Goal: Task Accomplishment & Management: Complete application form

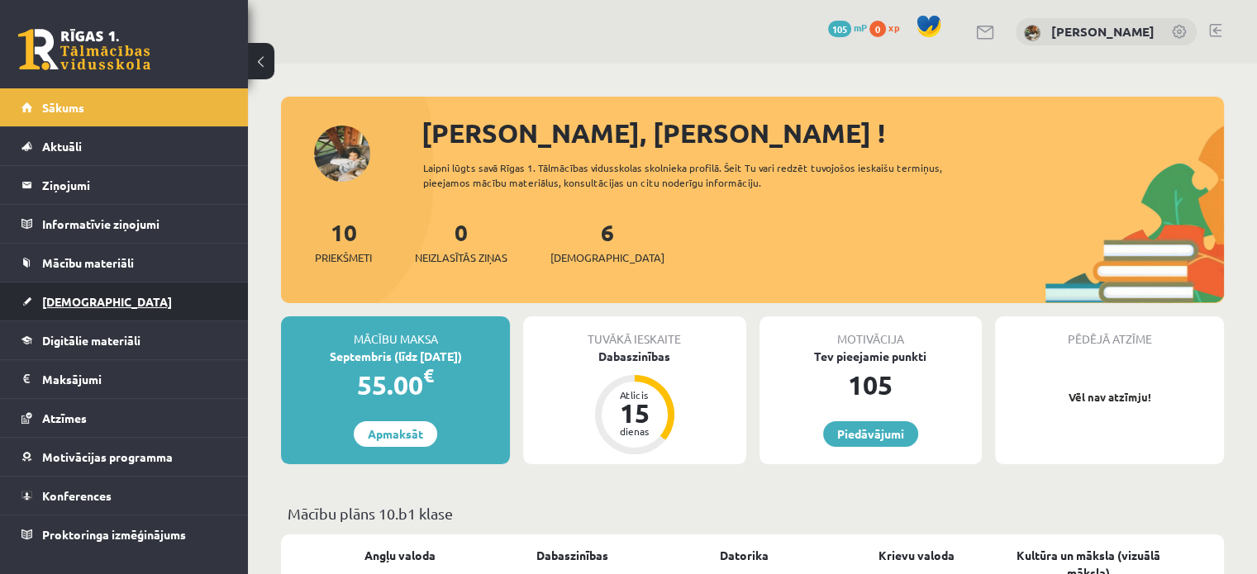
click at [85, 299] on span "[DEMOGRAPHIC_DATA]" at bounding box center [107, 301] width 130 height 15
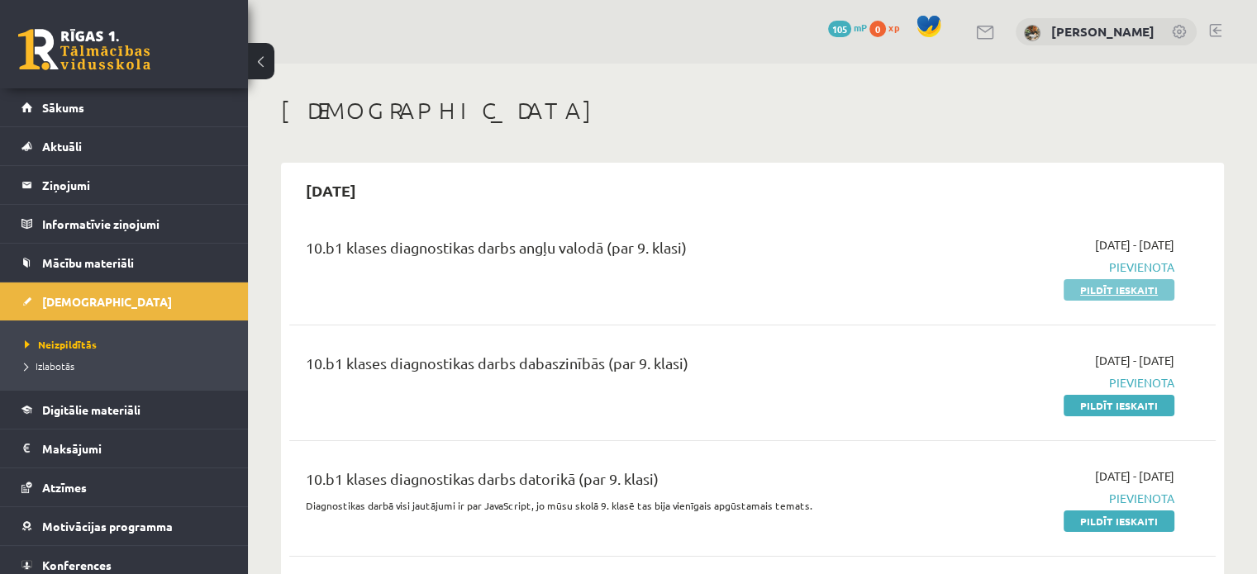
click at [1132, 298] on link "Pildīt ieskaiti" at bounding box center [1119, 289] width 111 height 21
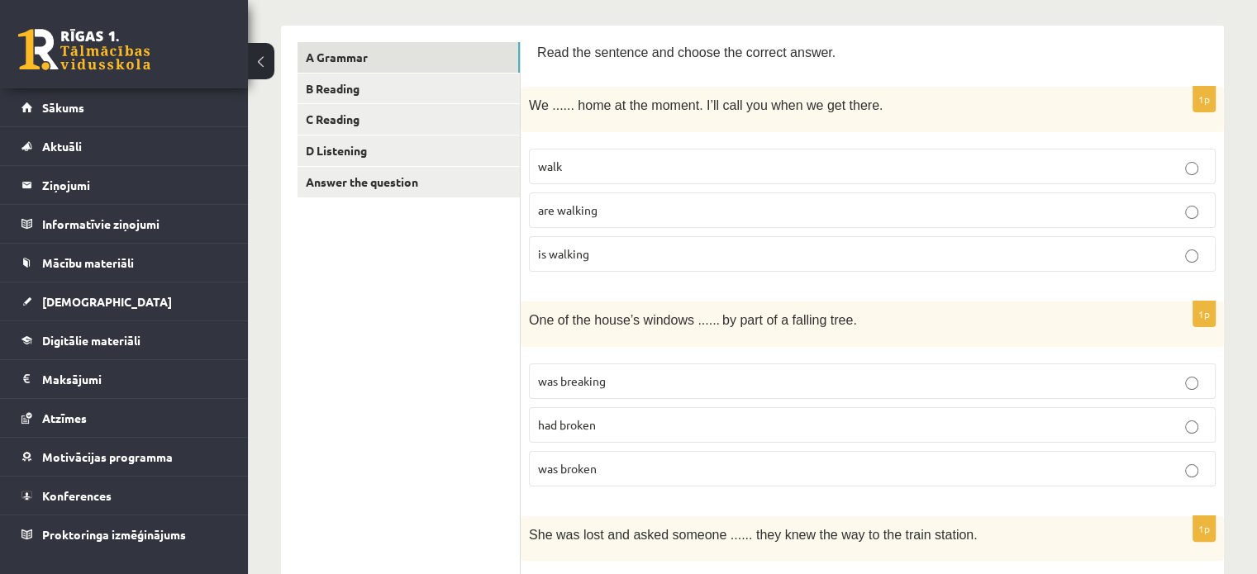
scroll to position [261, 0]
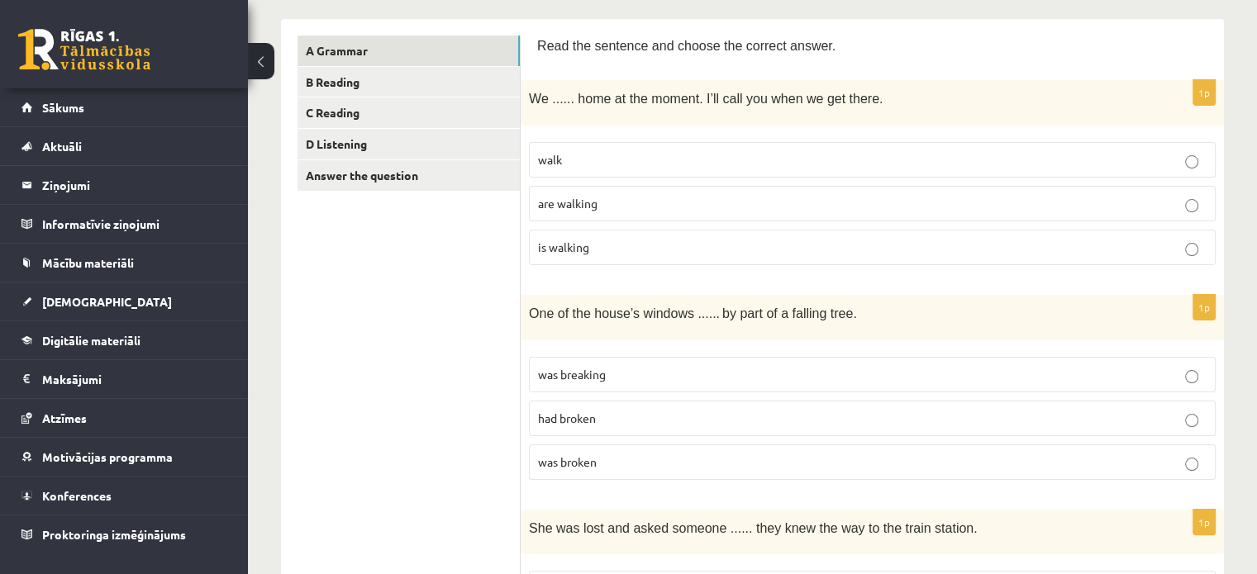
click at [633, 204] on p "are walking" at bounding box center [872, 203] width 669 height 17
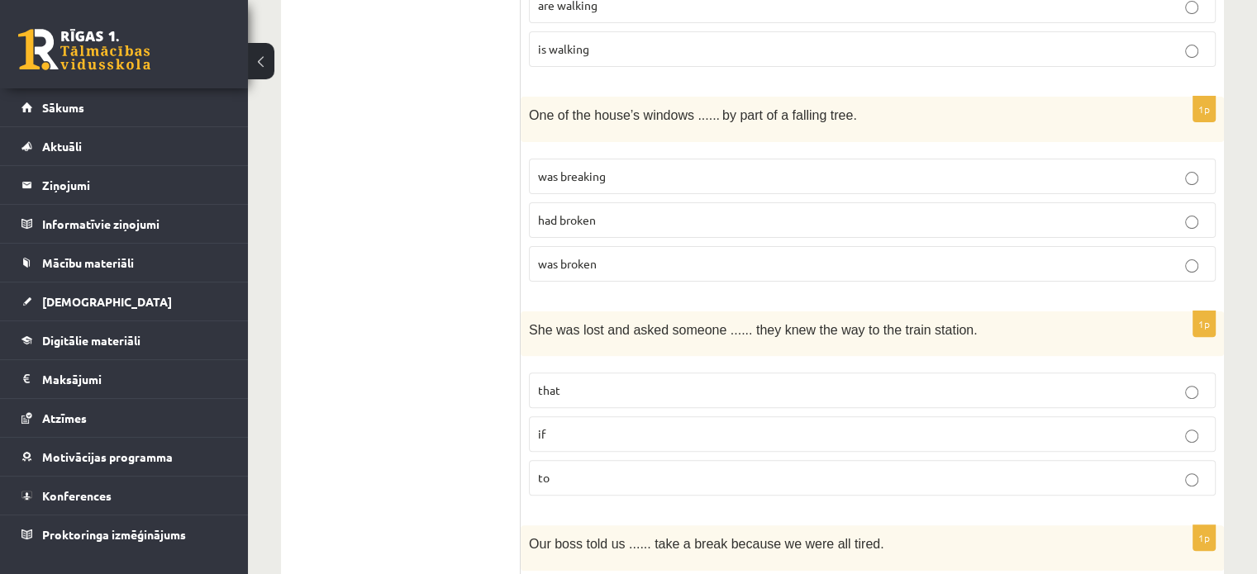
scroll to position [493, 0]
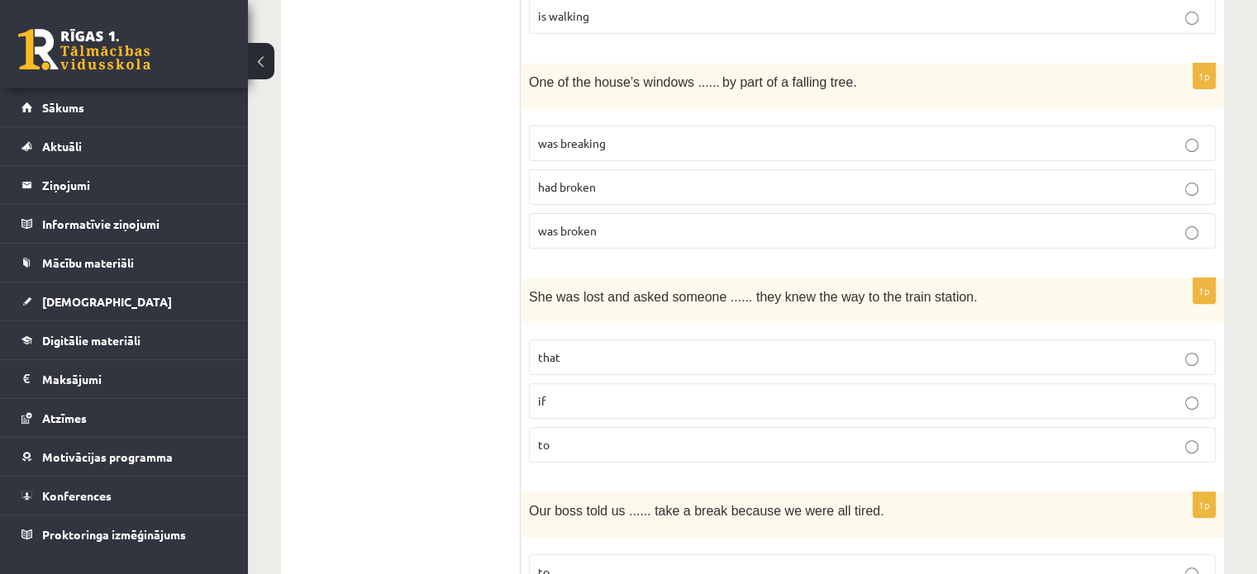
drag, startPoint x: 525, startPoint y: 79, endPoint x: 427, endPoint y: 181, distance: 141.5
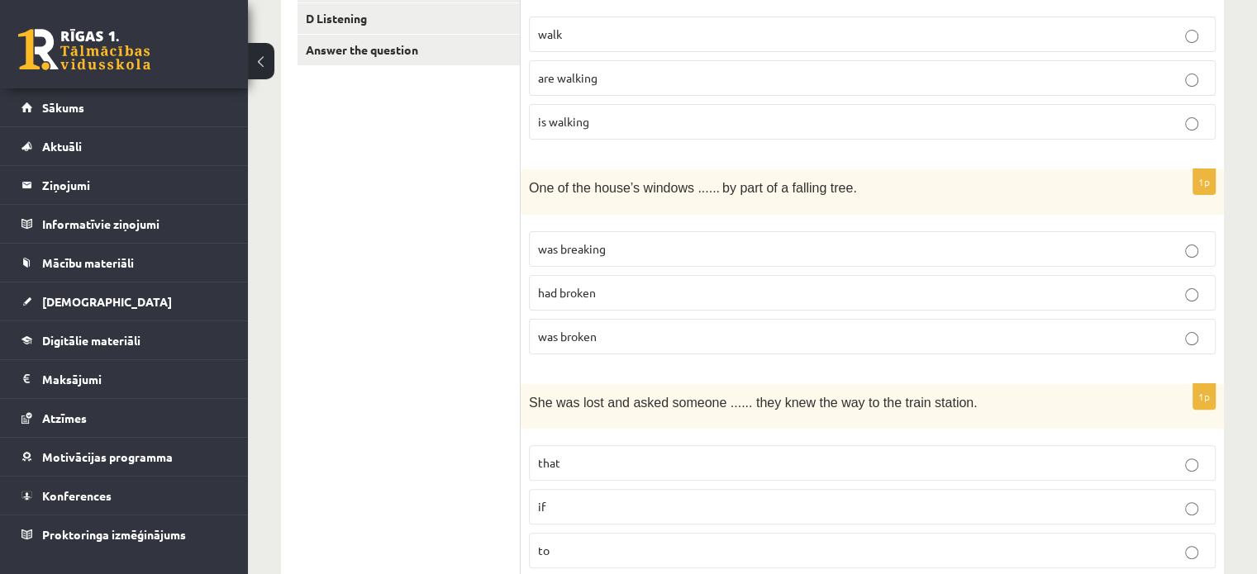
scroll to position [393, 0]
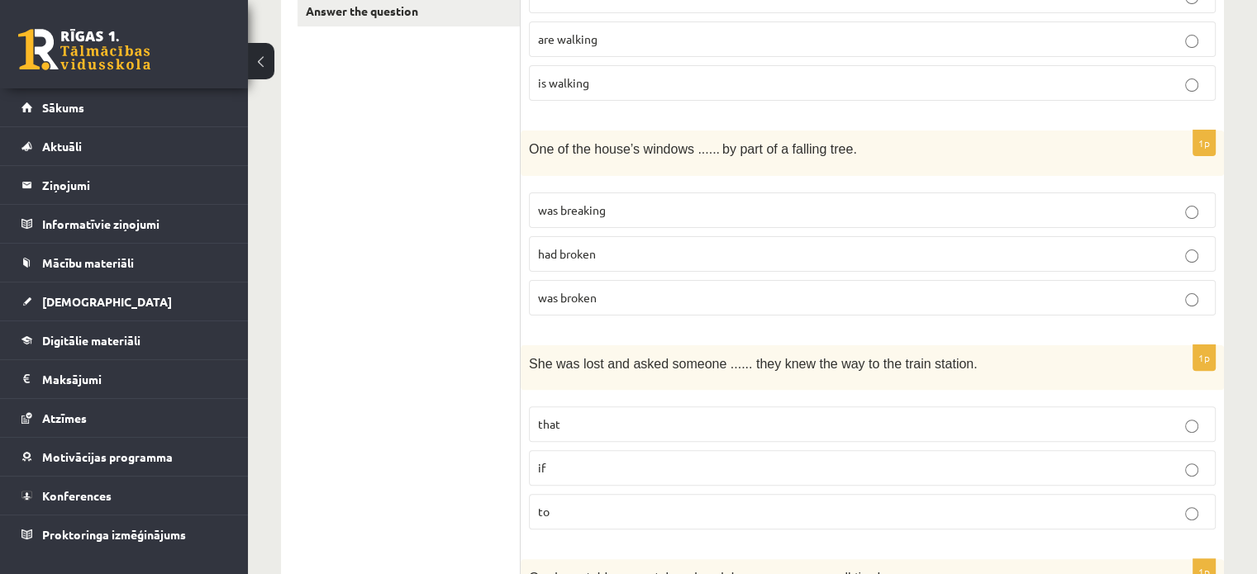
scroll to position [414, 0]
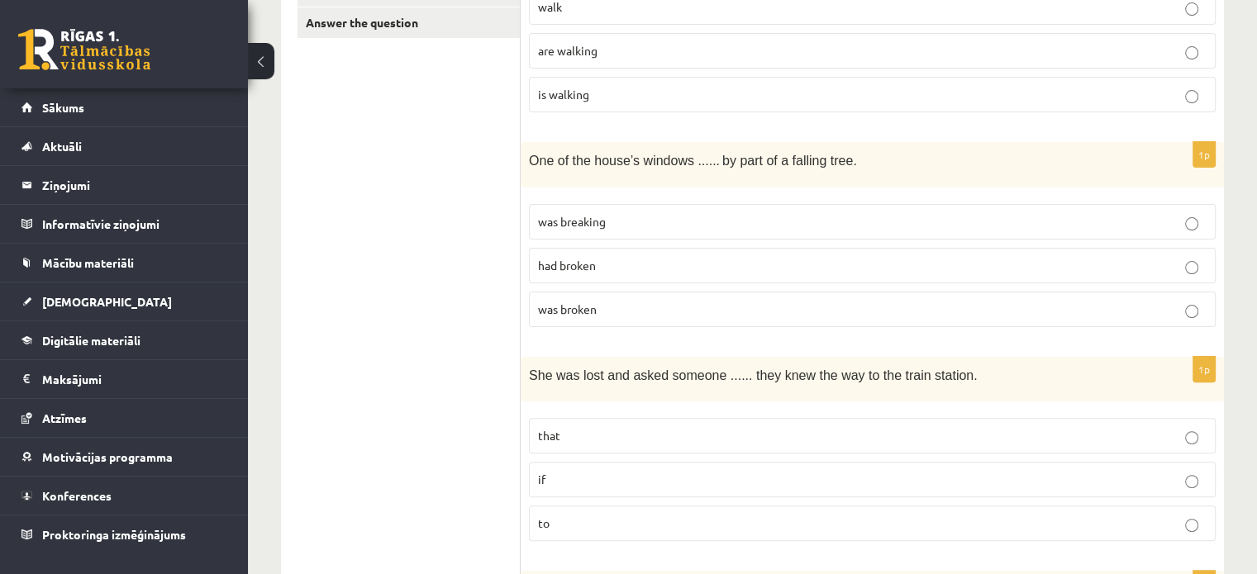
drag, startPoint x: 371, startPoint y: 211, endPoint x: 462, endPoint y: 179, distance: 96.2
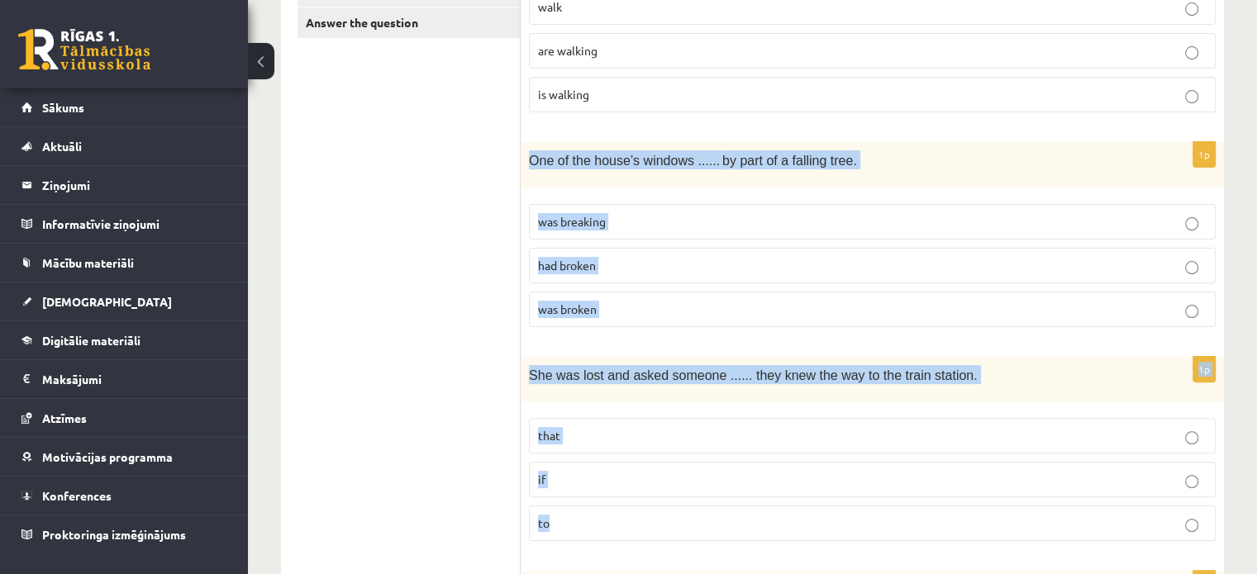
drag, startPoint x: 531, startPoint y: 160, endPoint x: 597, endPoint y: 522, distance: 367.9
copy form "One of the house’s windows ...... by part of a falling tree. was breaking had b…"
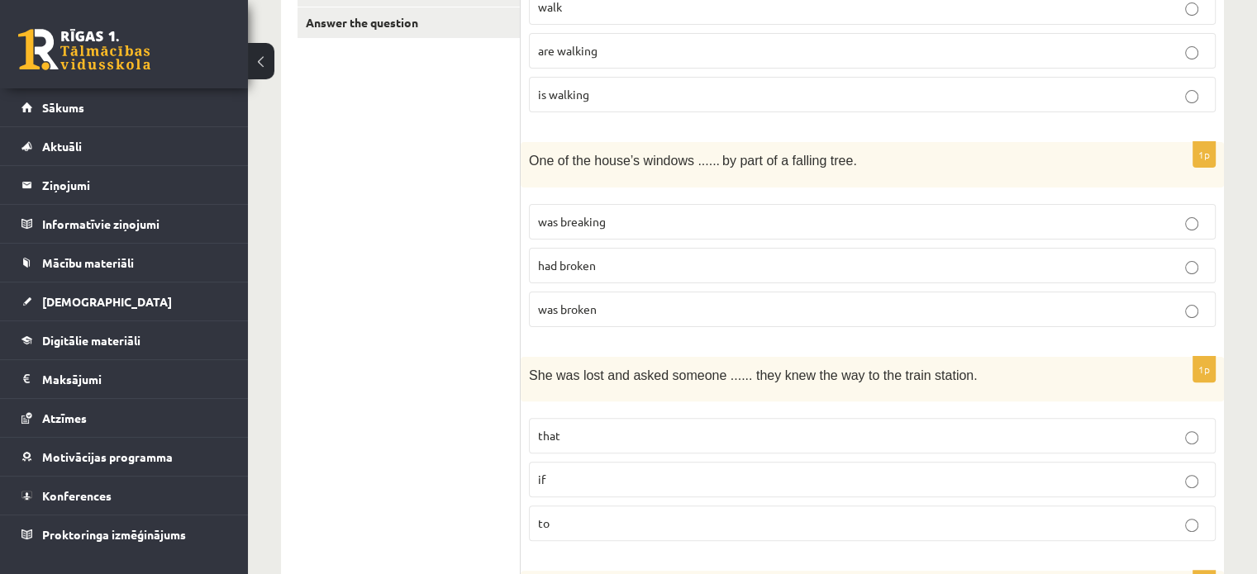
click at [554, 219] on span "was breaking" at bounding box center [572, 221] width 68 height 15
click at [636, 462] on label "if" at bounding box center [872, 480] width 687 height 36
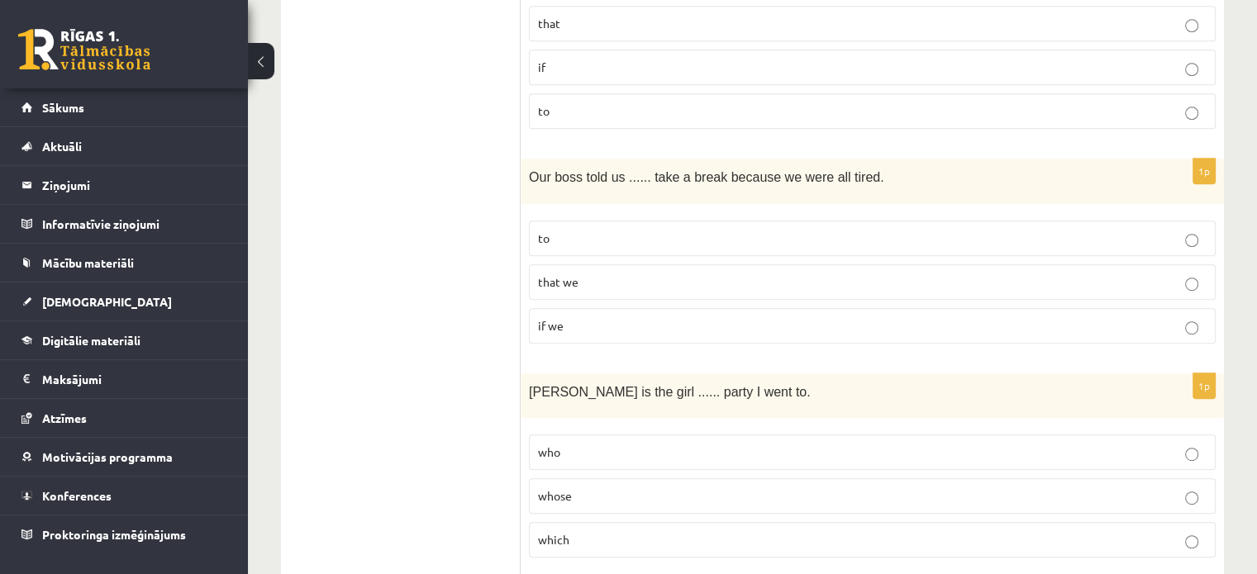
scroll to position [894, 0]
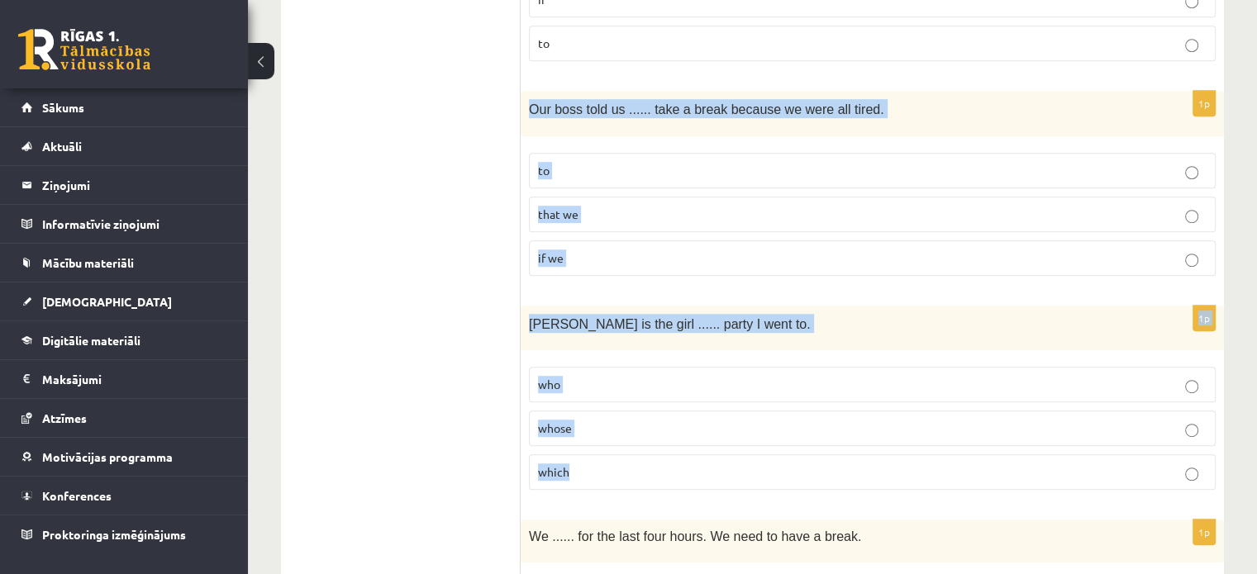
drag, startPoint x: 522, startPoint y: 109, endPoint x: 668, endPoint y: 492, distance: 409.4
copy form "Our boss told us ...... take a break because we were all tired. to that we if w…"
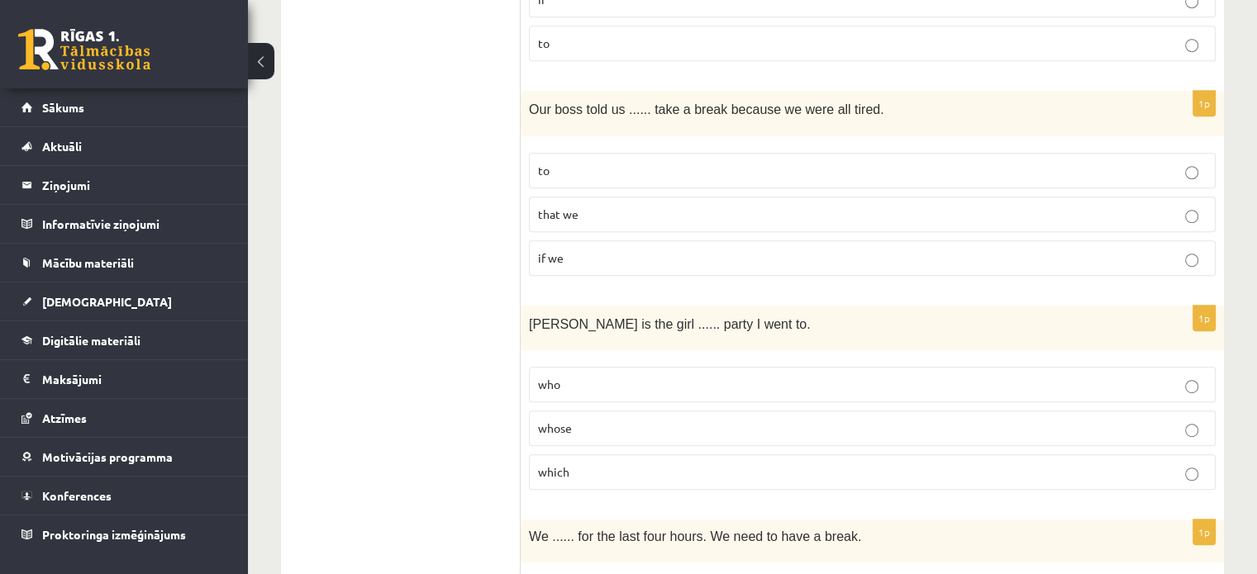
click at [569, 163] on p "to" at bounding box center [872, 170] width 669 height 17
drag, startPoint x: 625, startPoint y: 393, endPoint x: 626, endPoint y: 403, distance: 10.8
click at [625, 400] on fieldset "who whose which" at bounding box center [872, 427] width 687 height 136
click at [641, 427] on p "whose" at bounding box center [872, 428] width 669 height 17
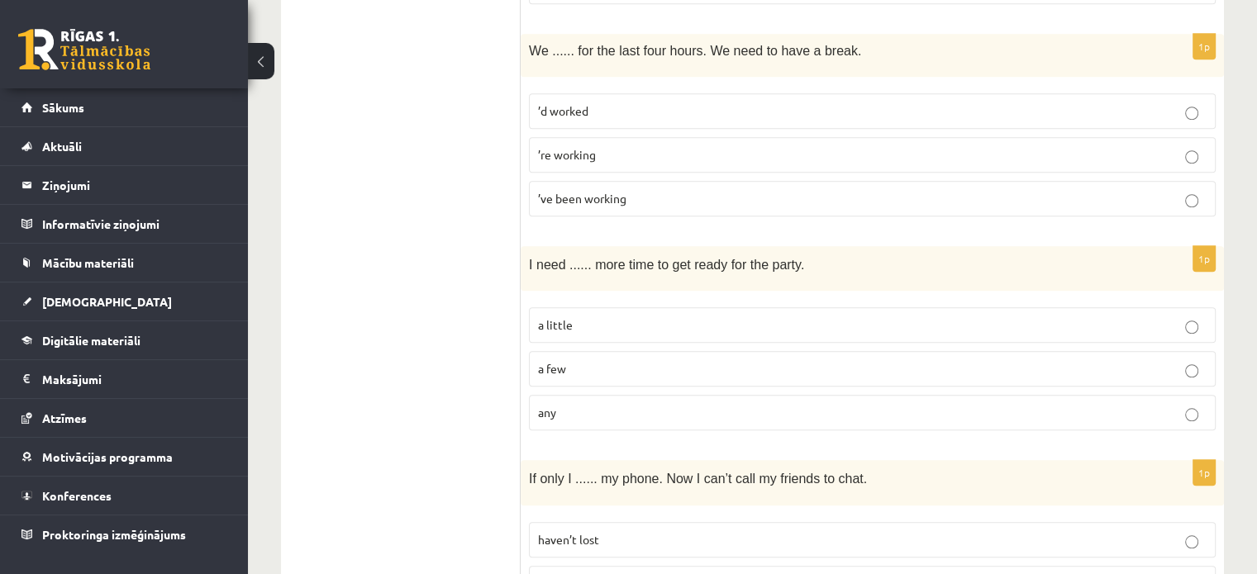
scroll to position [1386, 0]
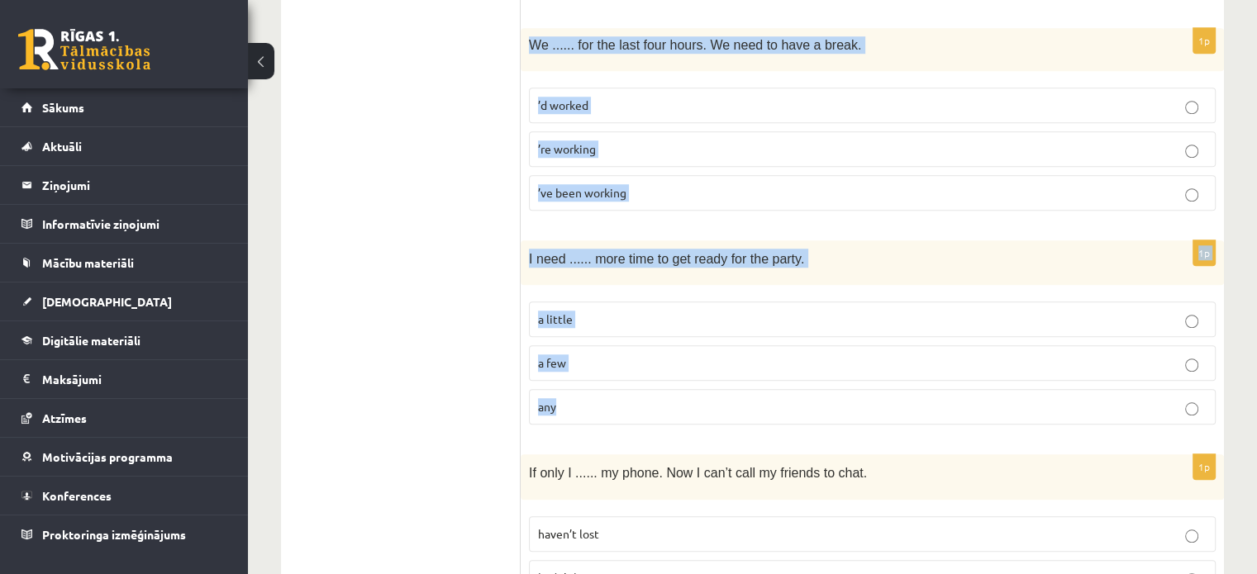
drag, startPoint x: 524, startPoint y: 41, endPoint x: 741, endPoint y: 419, distance: 435.4
copy form "We ...... for the last four hours. We need to have a break. ’d worked ’re worki…"
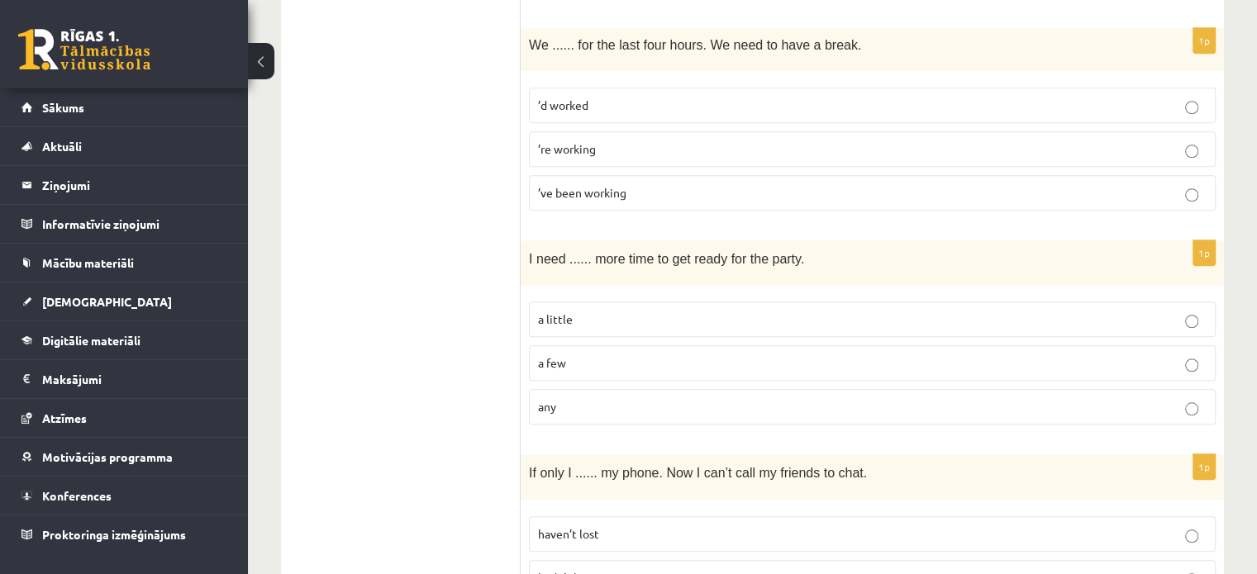
drag, startPoint x: 592, startPoint y: 197, endPoint x: 465, endPoint y: 55, distance: 189.7
click at [592, 196] on label "’ve been working" at bounding box center [872, 193] width 687 height 36
click at [649, 302] on label "a little" at bounding box center [872, 320] width 687 height 36
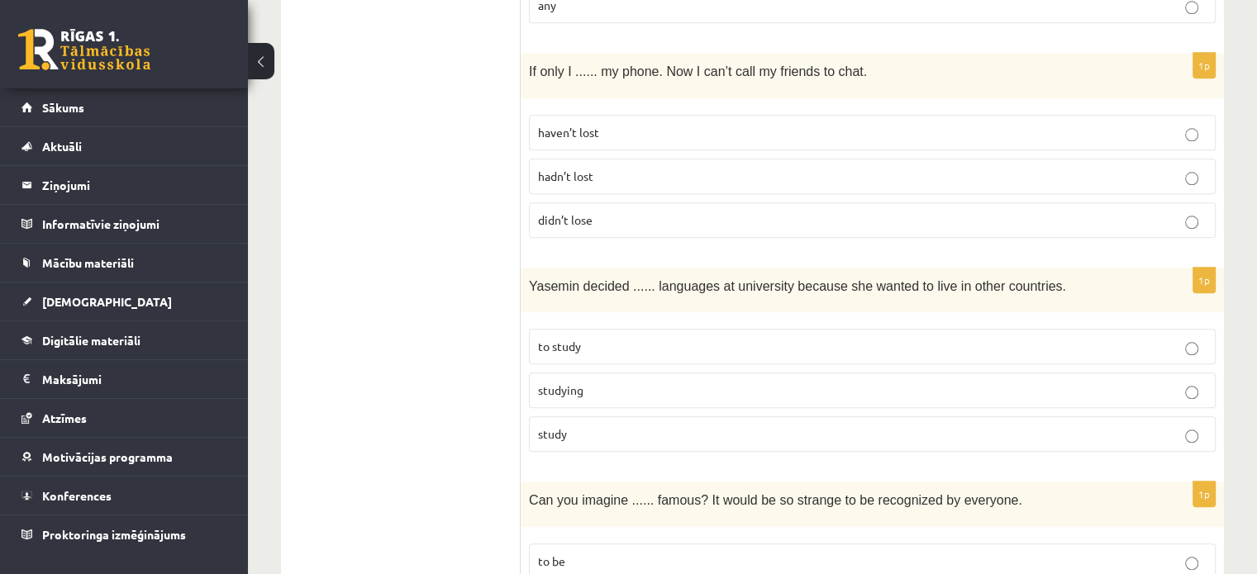
scroll to position [1793, 0]
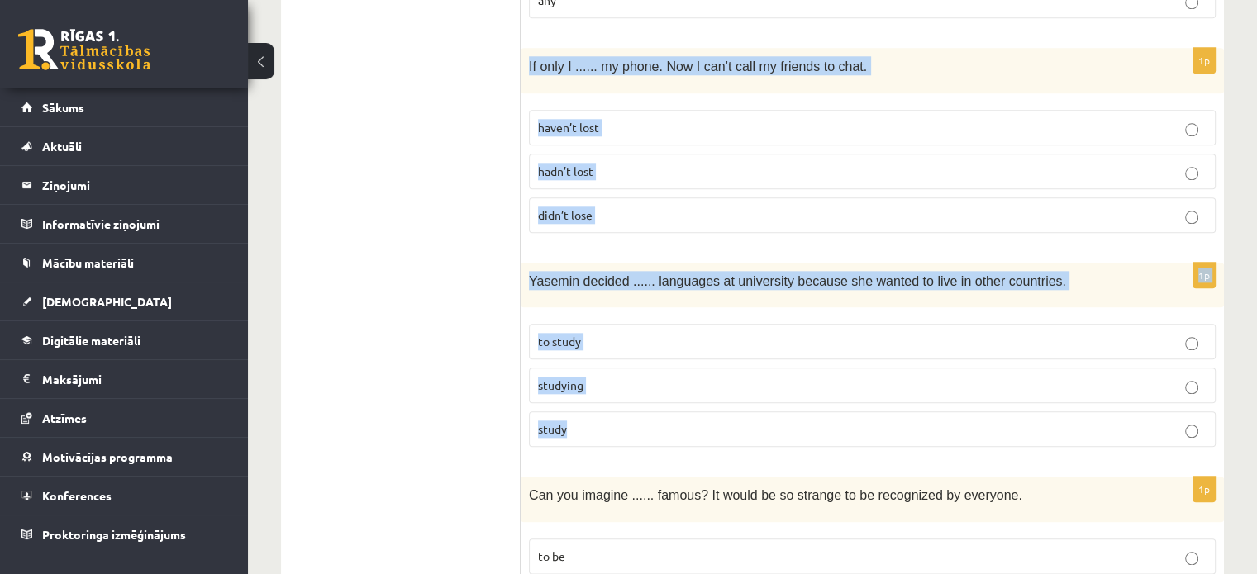
drag, startPoint x: 530, startPoint y: 62, endPoint x: 646, endPoint y: 412, distance: 369.1
copy form "If only I ...... my phone. Now I can’t call my friends to chat. haven’t lost ha…"
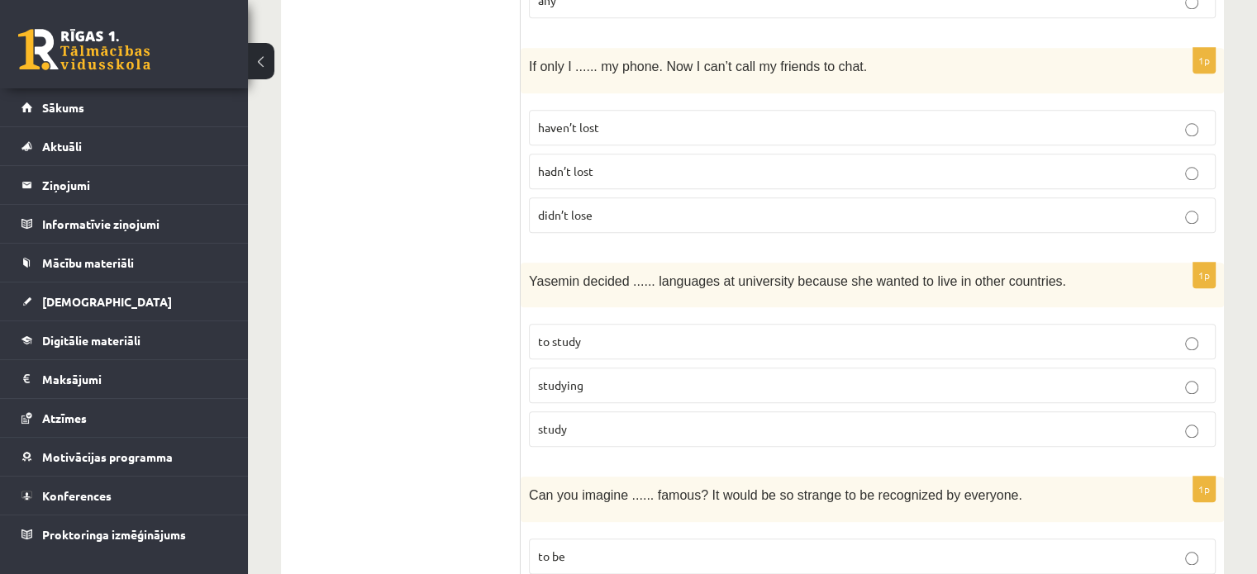
drag, startPoint x: 682, startPoint y: 157, endPoint x: 670, endPoint y: 152, distance: 12.6
click at [681, 163] on p "hadn’t lost" at bounding box center [872, 171] width 669 height 17
click at [598, 340] on p "to study" at bounding box center [872, 341] width 669 height 17
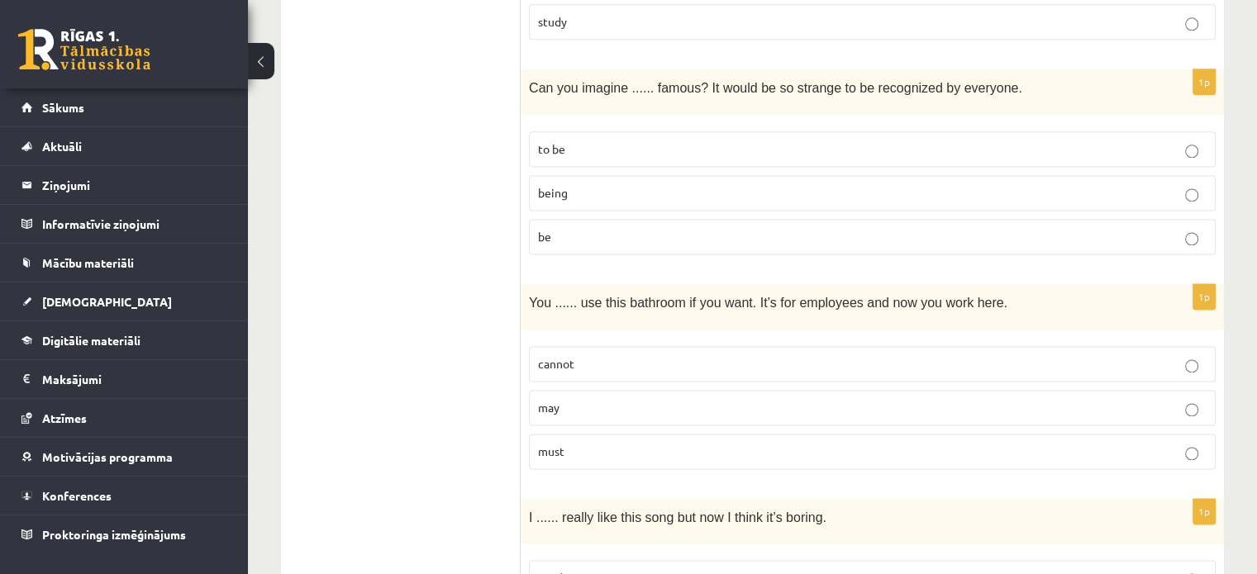
scroll to position [2195, 0]
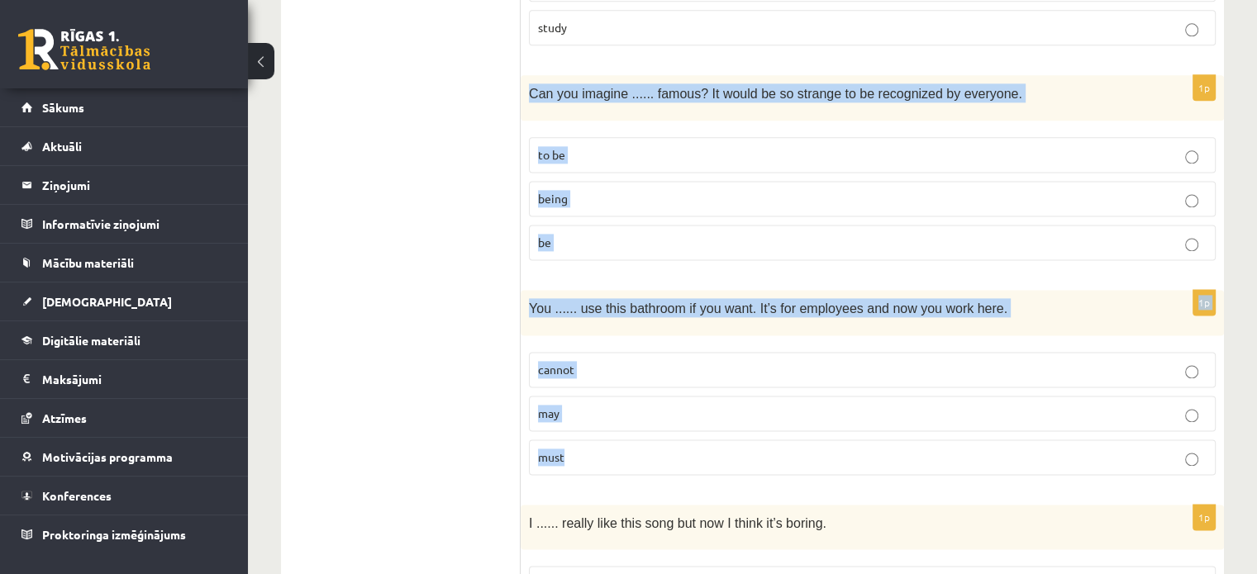
drag, startPoint x: 530, startPoint y: 93, endPoint x: 770, endPoint y: 472, distance: 449.2
click at [770, 472] on form "Read the sentence and choose the correct answer. 1p We ...... home at the momen…" at bounding box center [872, 267] width 670 height 4330
copy form "Can you imagine ...... famous? It would be so strange to be recognized by every…"
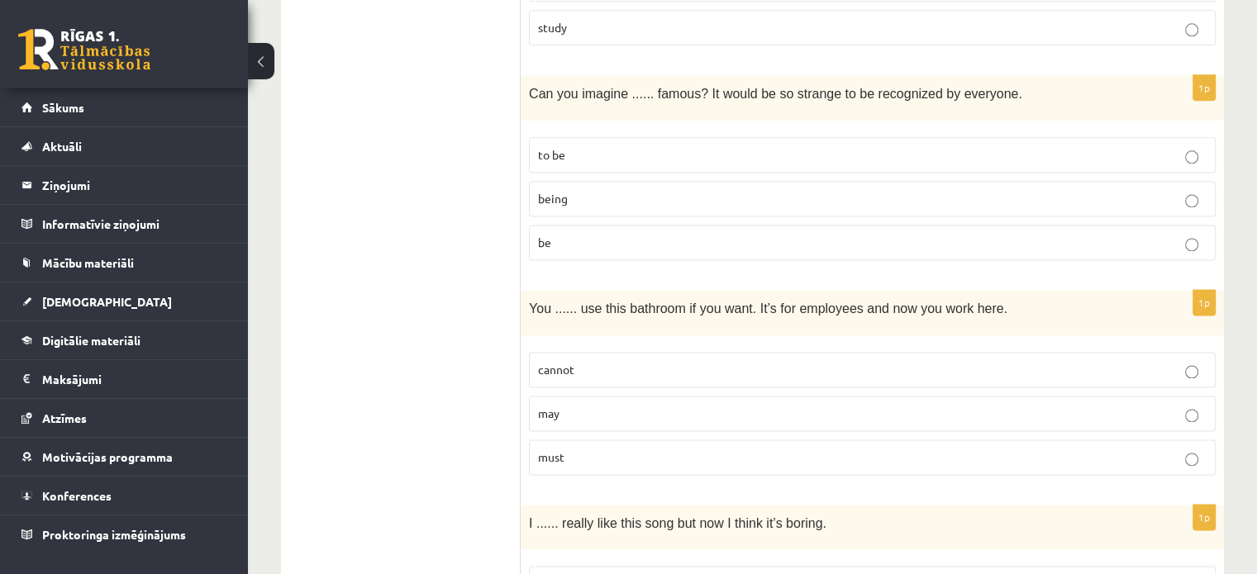
drag, startPoint x: 453, startPoint y: 285, endPoint x: 447, endPoint y: 279, distance: 8.8
click at [454, 285] on ul "A Grammar B Reading C Reading D Listening Answer the question" at bounding box center [409, 267] width 223 height 4330
click at [661, 191] on p "being" at bounding box center [872, 198] width 669 height 17
click at [603, 405] on p "may" at bounding box center [872, 413] width 669 height 17
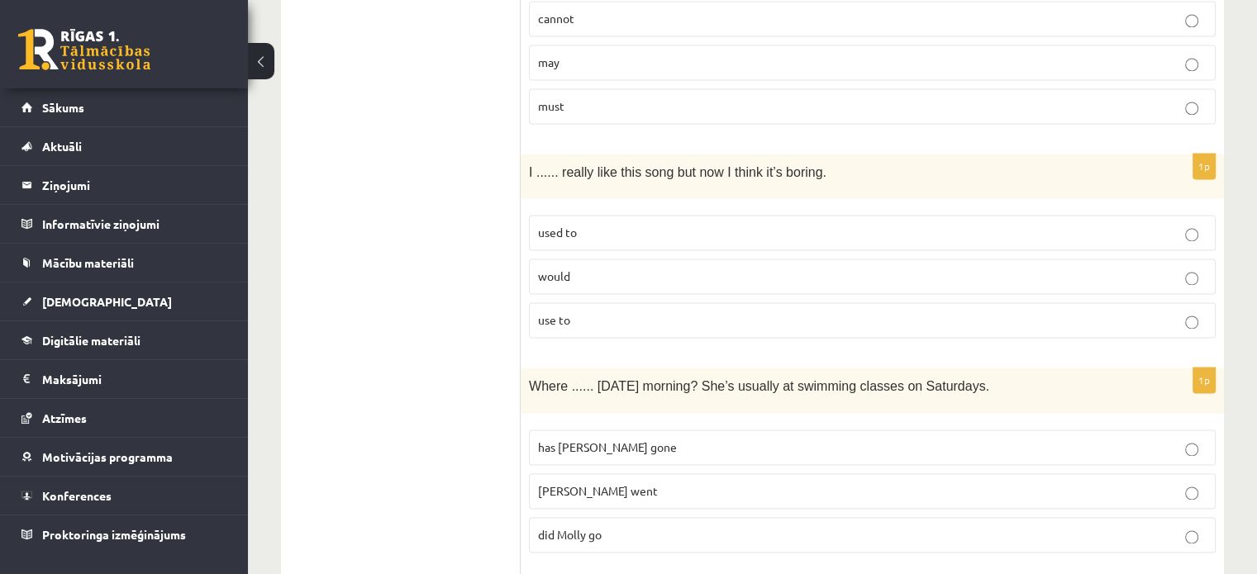
scroll to position [2585, 0]
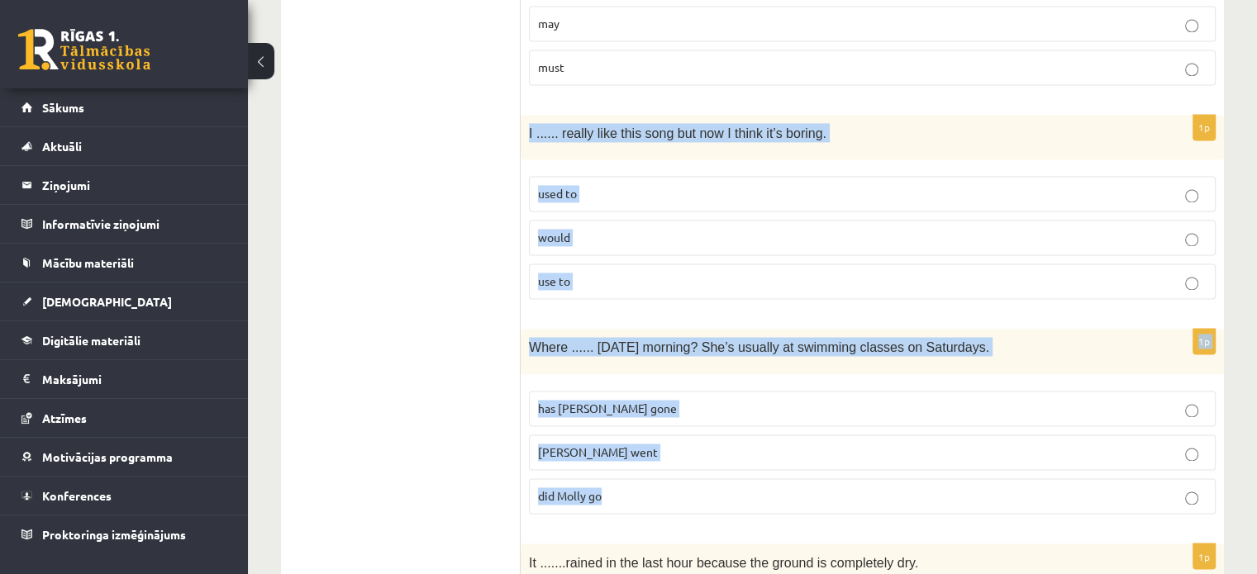
drag, startPoint x: 533, startPoint y: 139, endPoint x: 671, endPoint y: 506, distance: 392.1
copy form "I ...... really like this song but now I think it’s boring. used to would use t…"
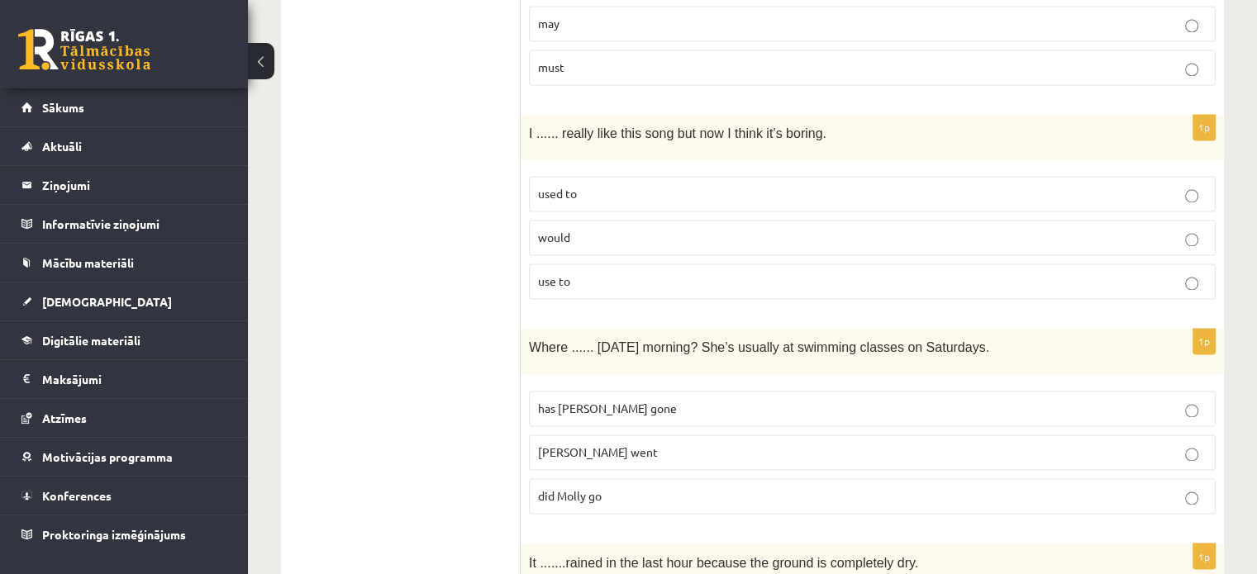
click at [658, 192] on label "used to" at bounding box center [872, 194] width 687 height 36
click at [645, 488] on p "did Molly go" at bounding box center [872, 496] width 669 height 17
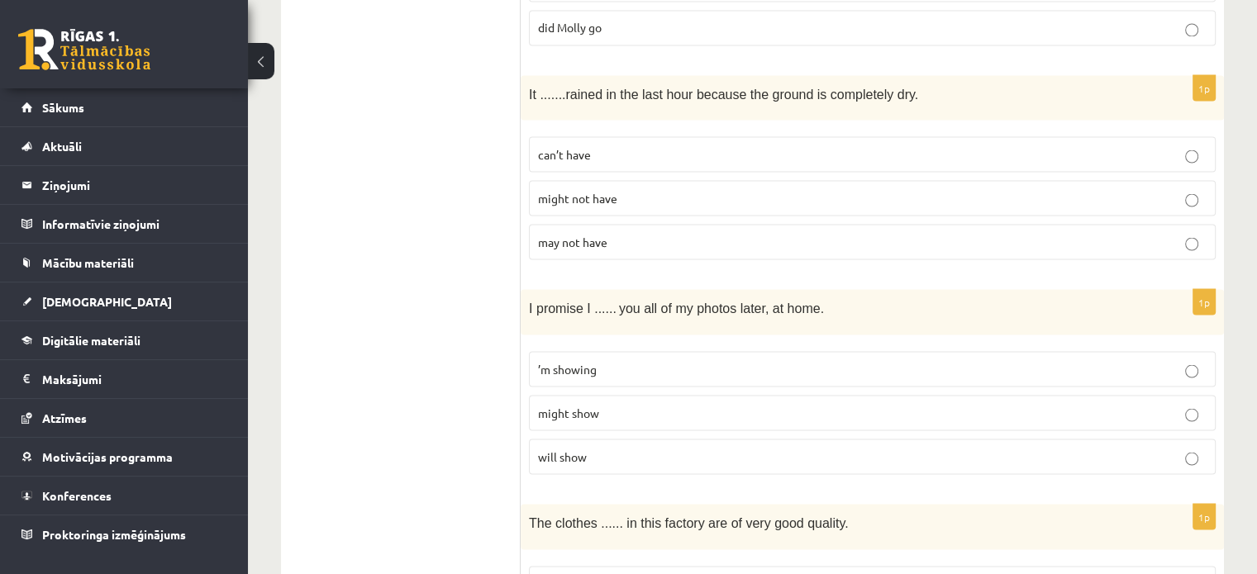
scroll to position [3071, 0]
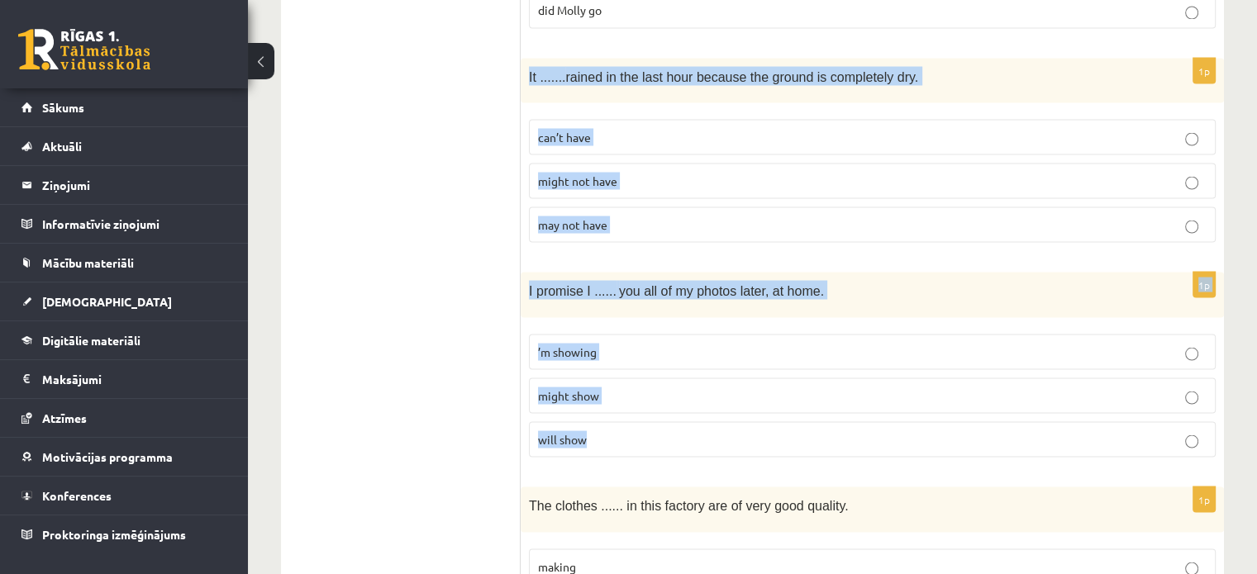
drag, startPoint x: 525, startPoint y: 60, endPoint x: 635, endPoint y: 419, distance: 375.2
copy form "It ....... rained in the last hour because the ground is completely dry. can’t …"
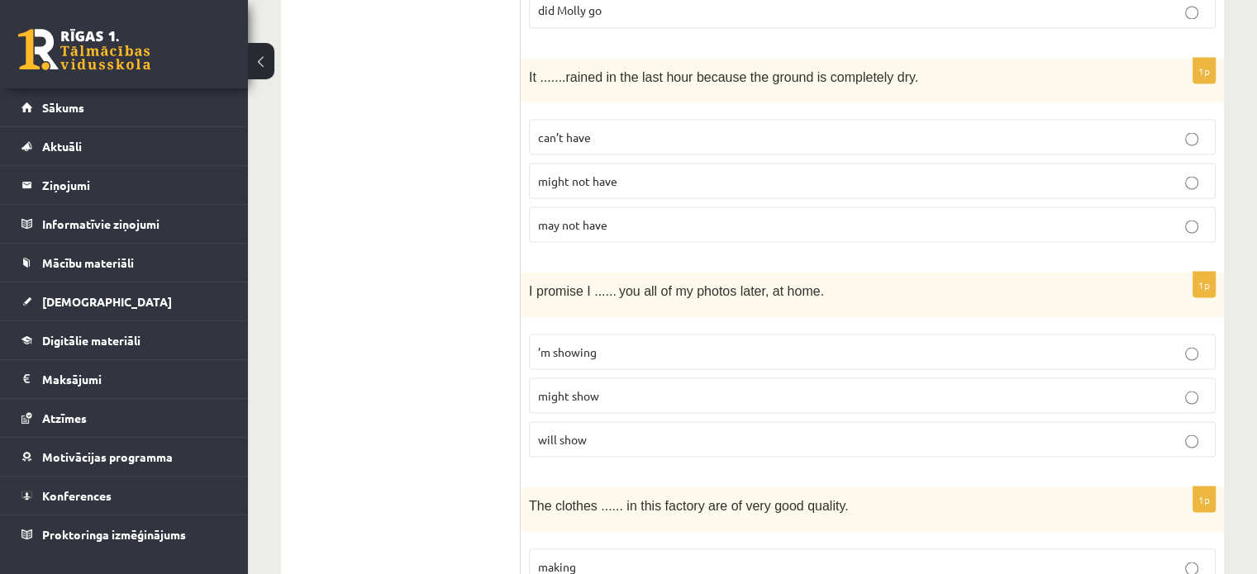
click at [593, 119] on label "can’t have" at bounding box center [872, 137] width 687 height 36
click at [621, 431] on p "will show" at bounding box center [872, 439] width 669 height 17
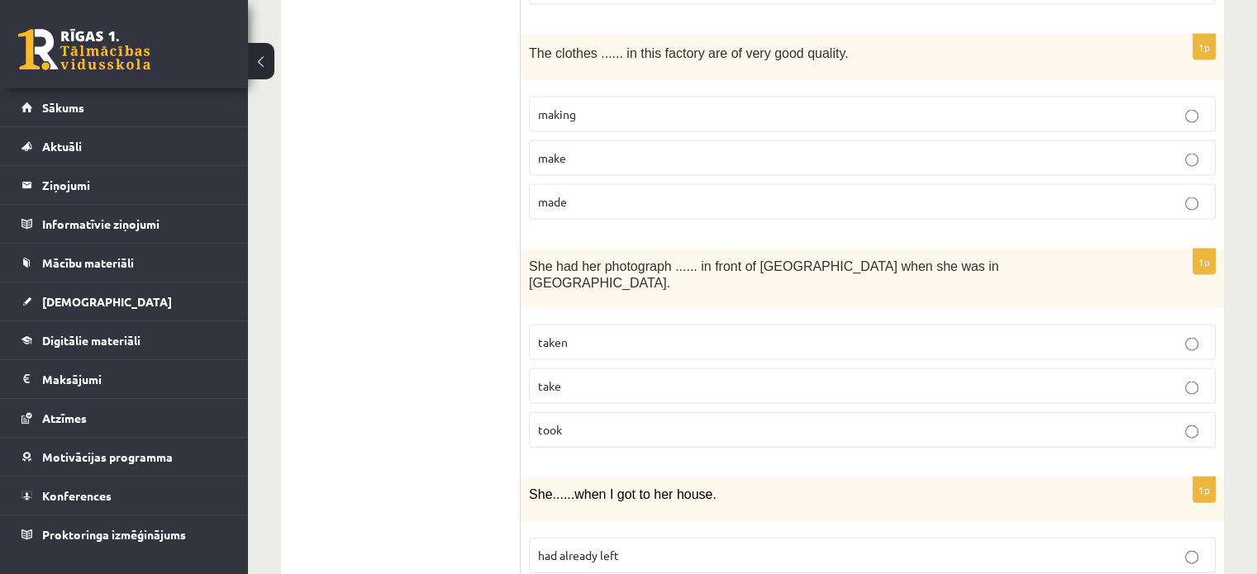
scroll to position [3517, 0]
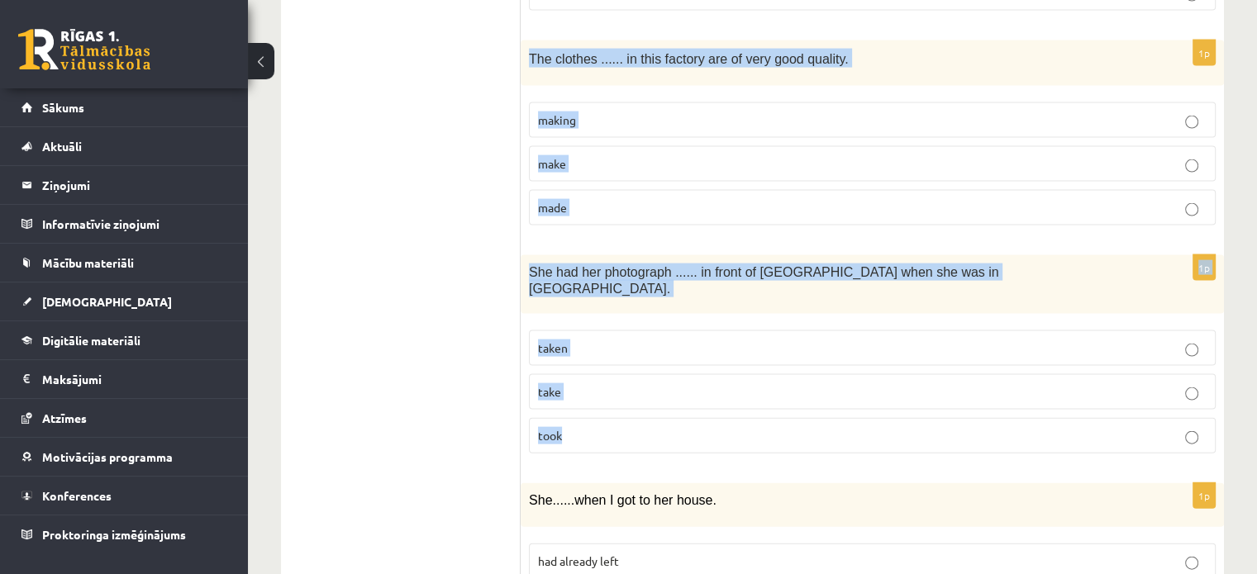
drag, startPoint x: 531, startPoint y: 49, endPoint x: 692, endPoint y: 386, distance: 373.8
copy form "The clothes ...... in this factory are of very good quality. making make made 1…"
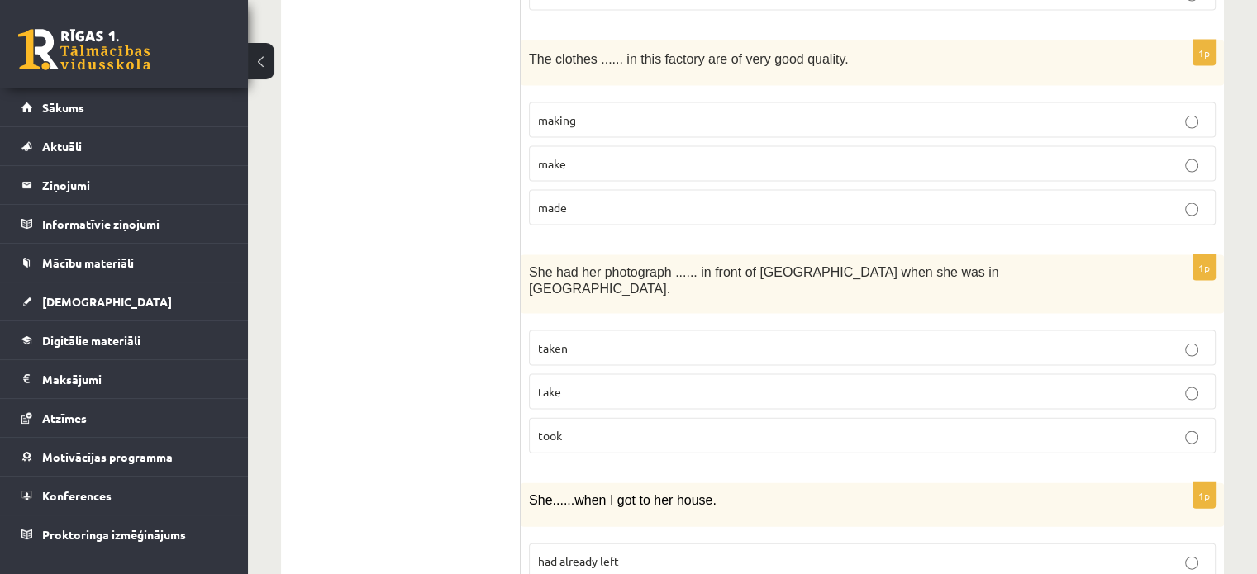
drag, startPoint x: 295, startPoint y: 317, endPoint x: 625, endPoint y: 140, distance: 374.3
drag, startPoint x: 632, startPoint y: 191, endPoint x: 608, endPoint y: 298, distance: 110.1
click at [632, 199] on label "made" at bounding box center [872, 208] width 687 height 36
click at [602, 331] on label "taken" at bounding box center [872, 349] width 687 height 36
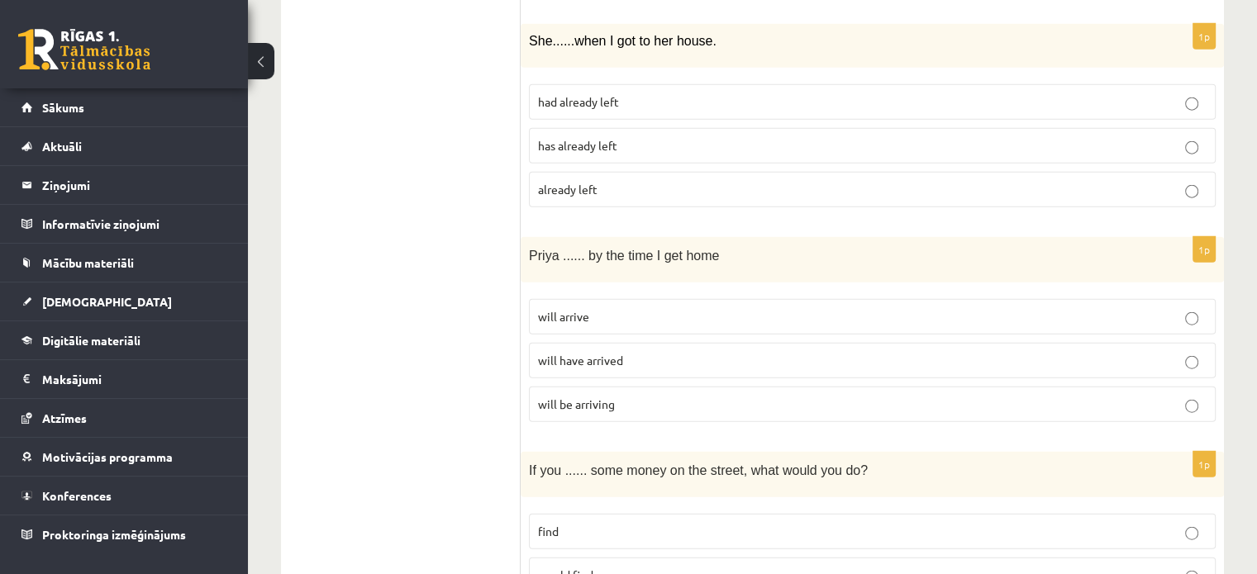
scroll to position [3892, 0]
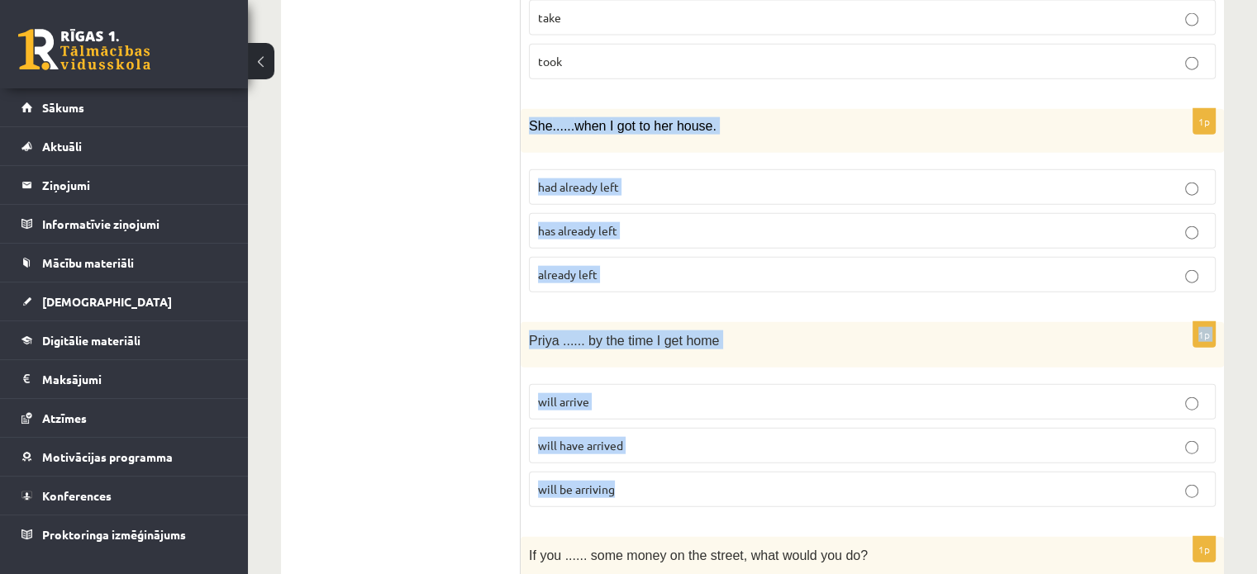
drag, startPoint x: 560, startPoint y: 141, endPoint x: 716, endPoint y: 450, distance: 345.3
copy form "She ...... when I got to her house. had already left has already left already l…"
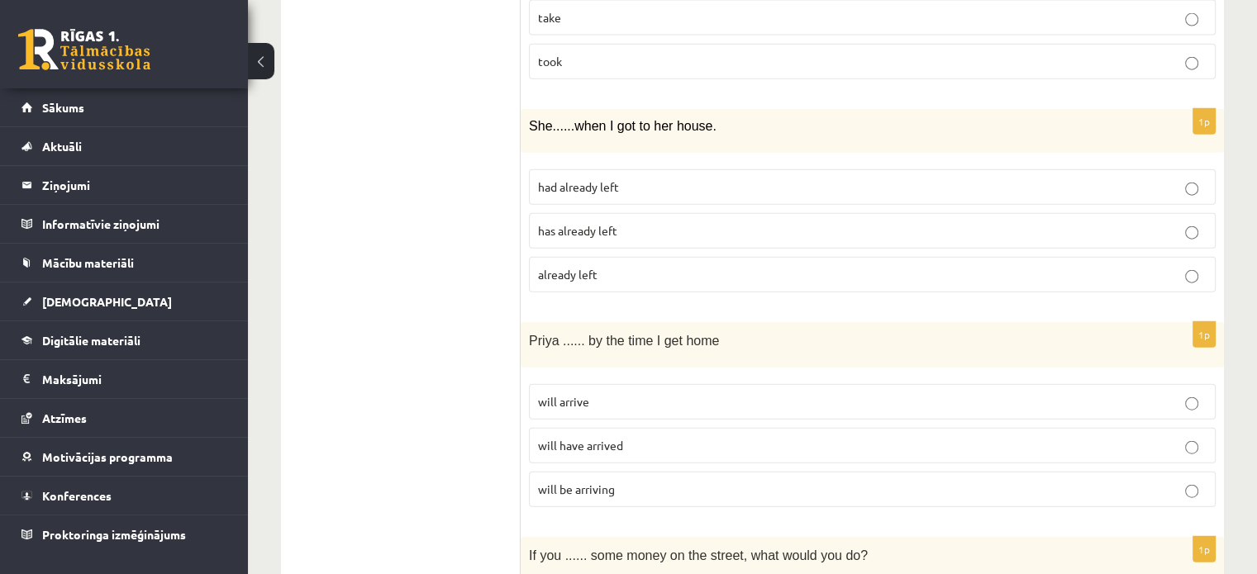
drag, startPoint x: 386, startPoint y: 277, endPoint x: 400, endPoint y: 268, distance: 16.7
click at [559, 179] on span "had already left" at bounding box center [578, 186] width 81 height 15
click at [616, 438] on span "will have arrived" at bounding box center [580, 445] width 85 height 15
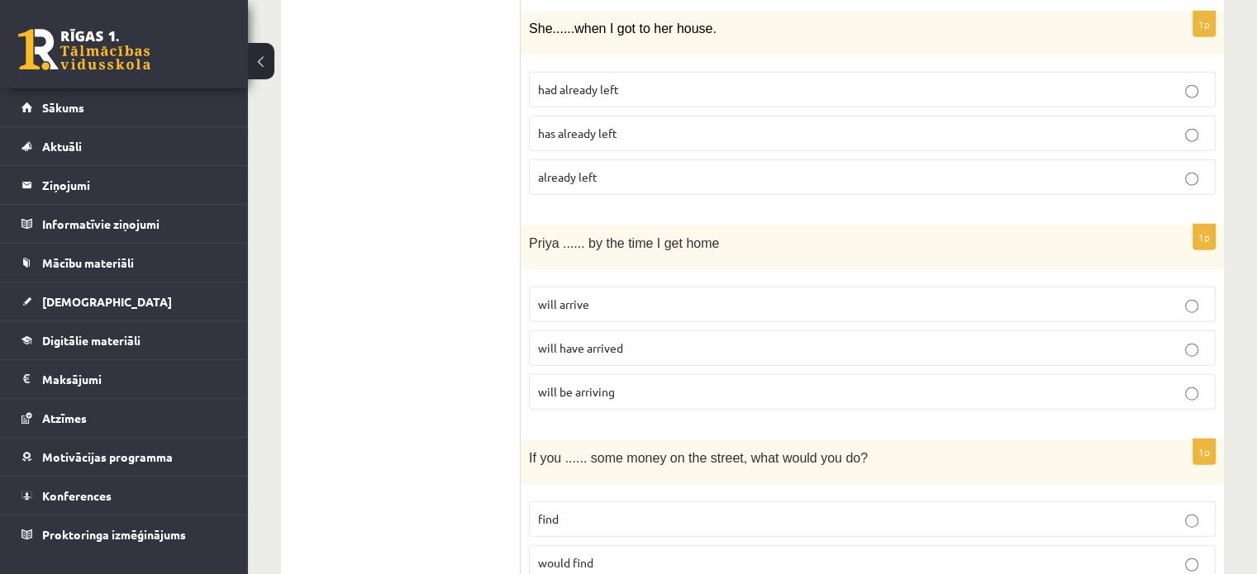
scroll to position [4062, 0]
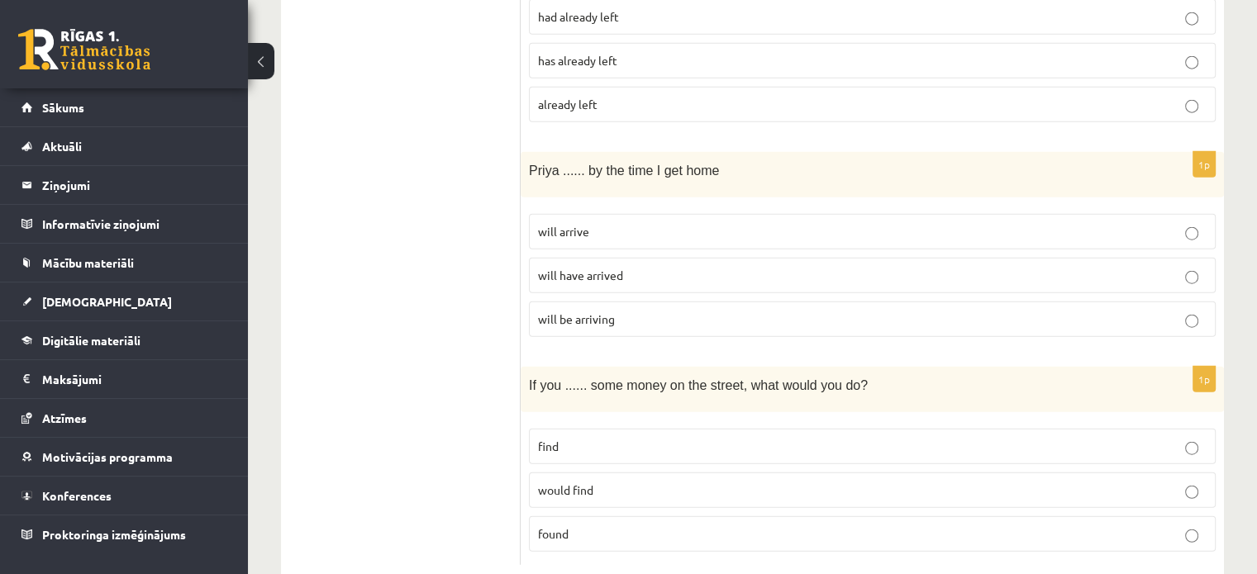
click at [595, 526] on p "found" at bounding box center [872, 534] width 669 height 17
click at [593, 438] on p "find" at bounding box center [872, 446] width 669 height 17
click at [585, 483] on span "would find" at bounding box center [565, 490] width 55 height 15
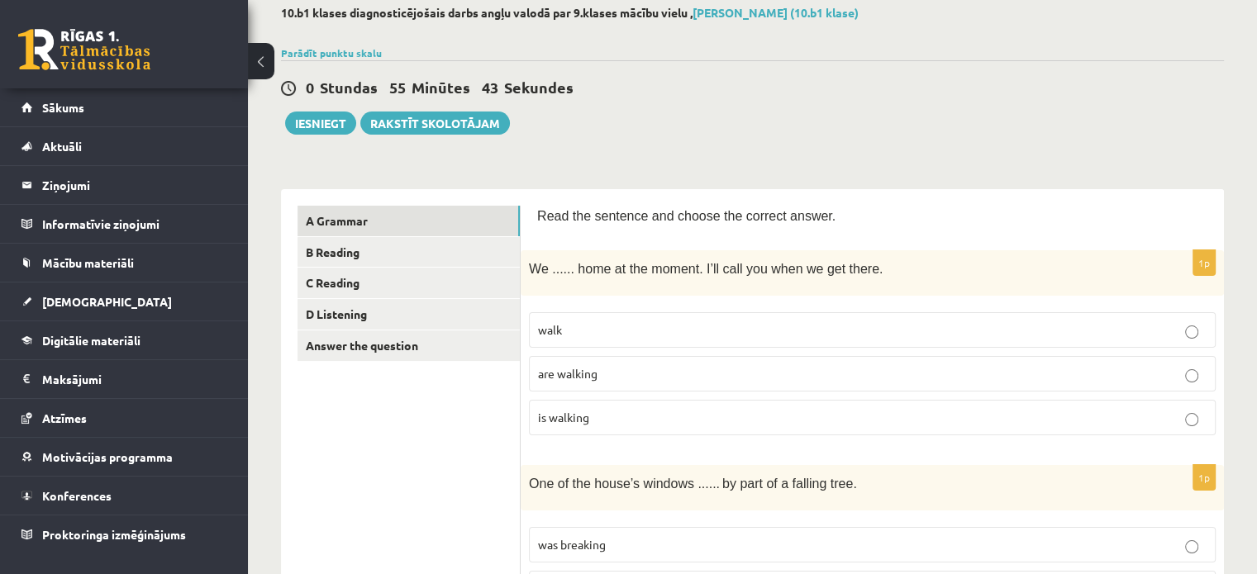
scroll to position [97, 0]
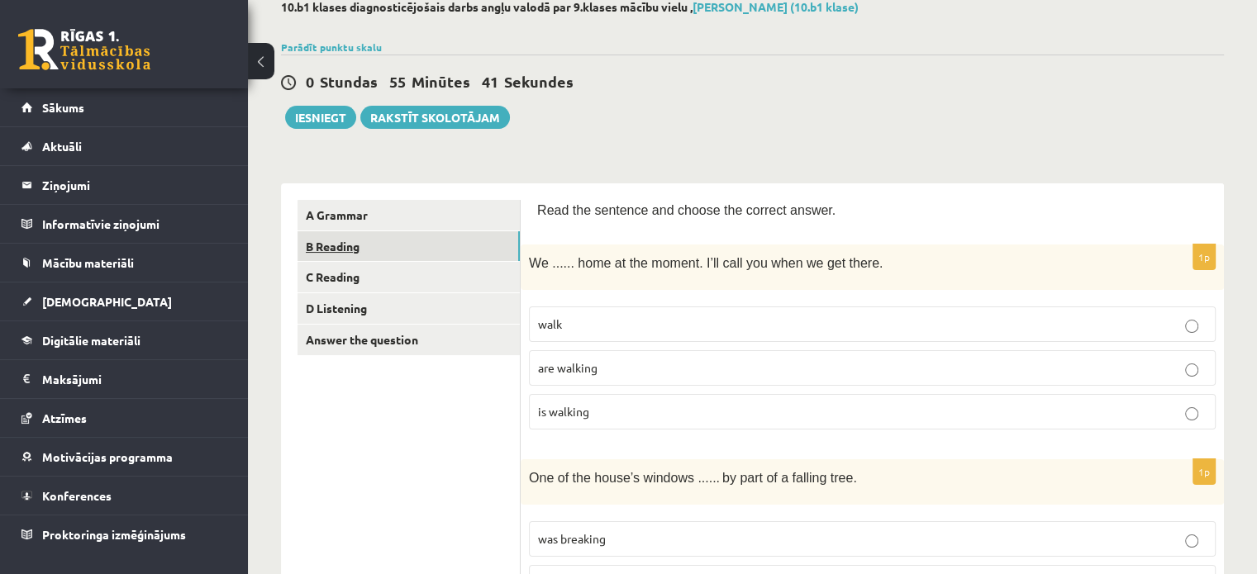
click at [334, 250] on link "B Reading" at bounding box center [409, 246] width 222 height 31
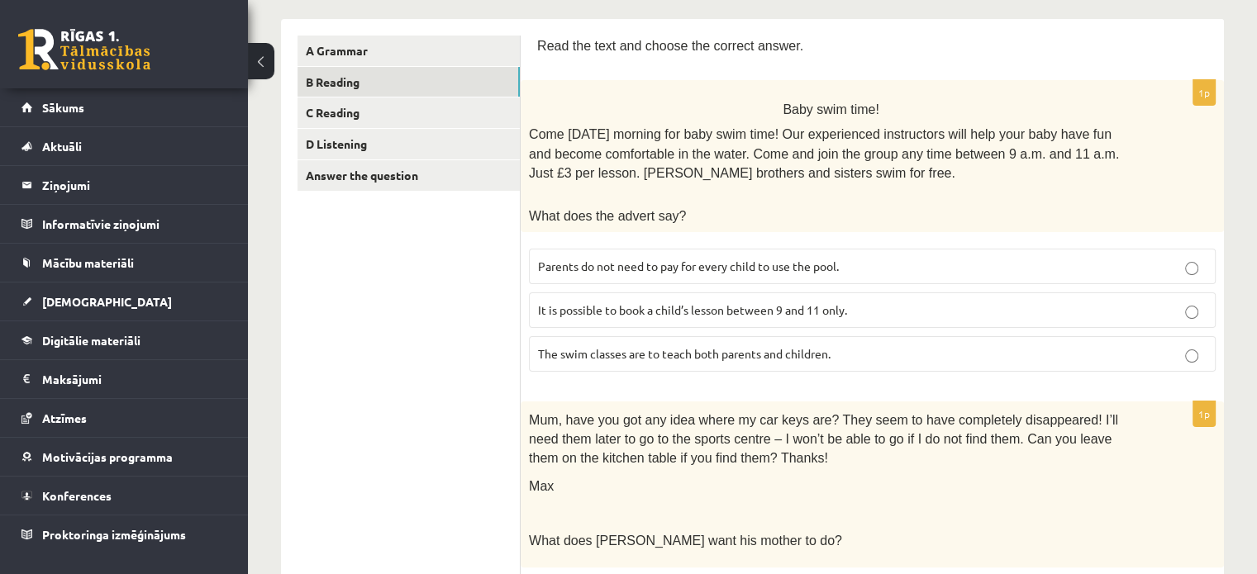
scroll to position [265, 0]
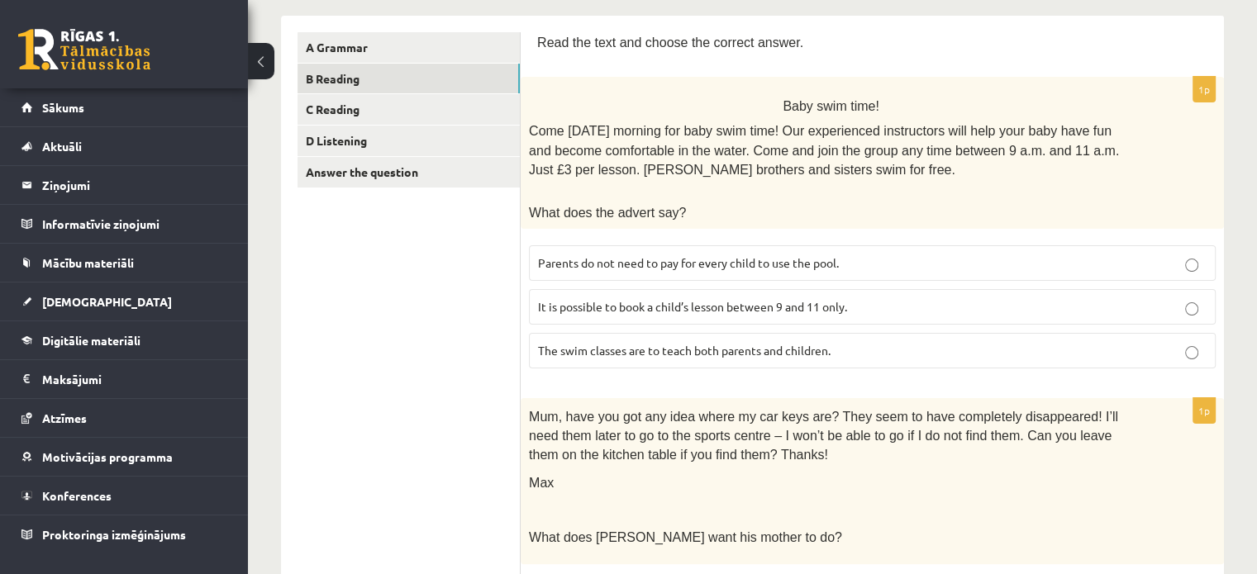
click at [711, 299] on span "It is possible to book a child’s lesson between 9 and 11 only." at bounding box center [692, 306] width 309 height 15
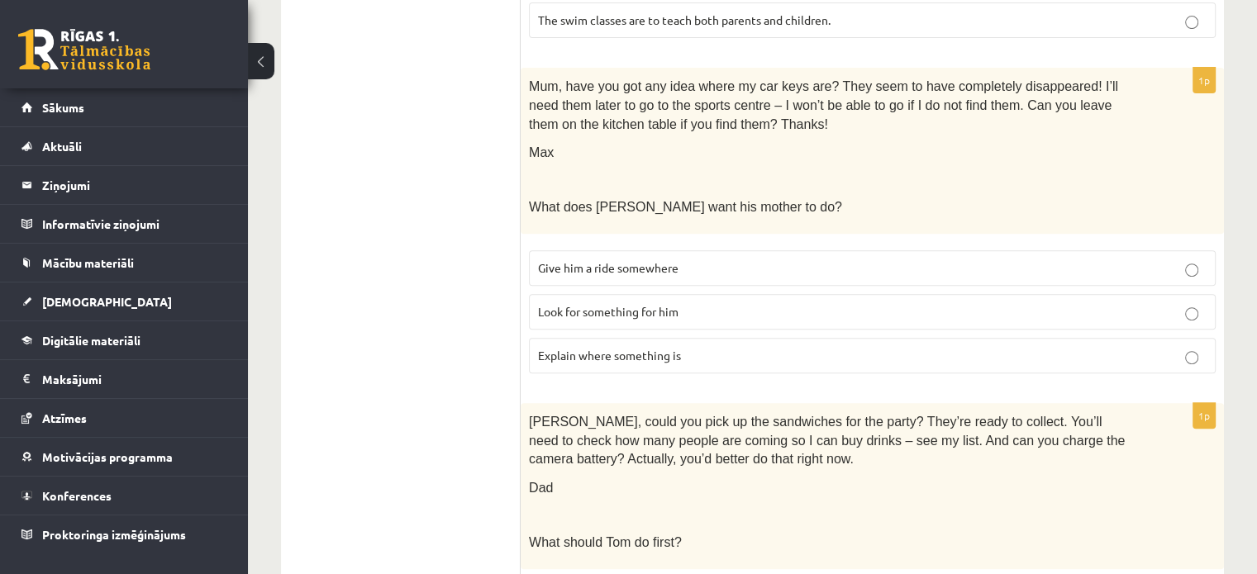
scroll to position [600, 0]
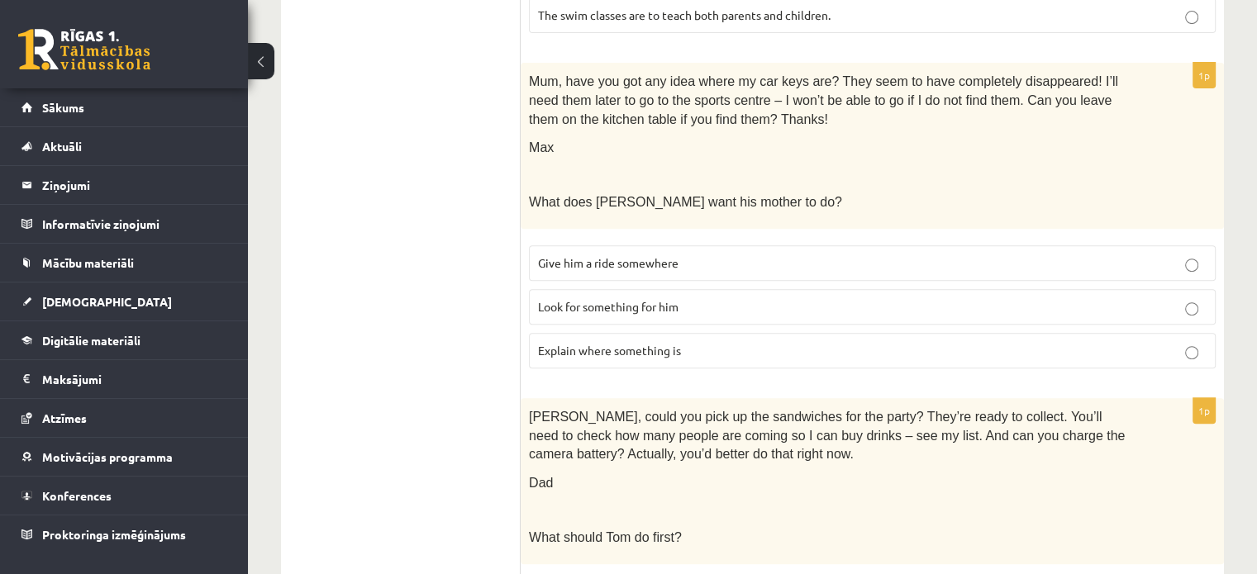
click at [648, 298] on p "Look for something for him" at bounding box center [872, 306] width 669 height 17
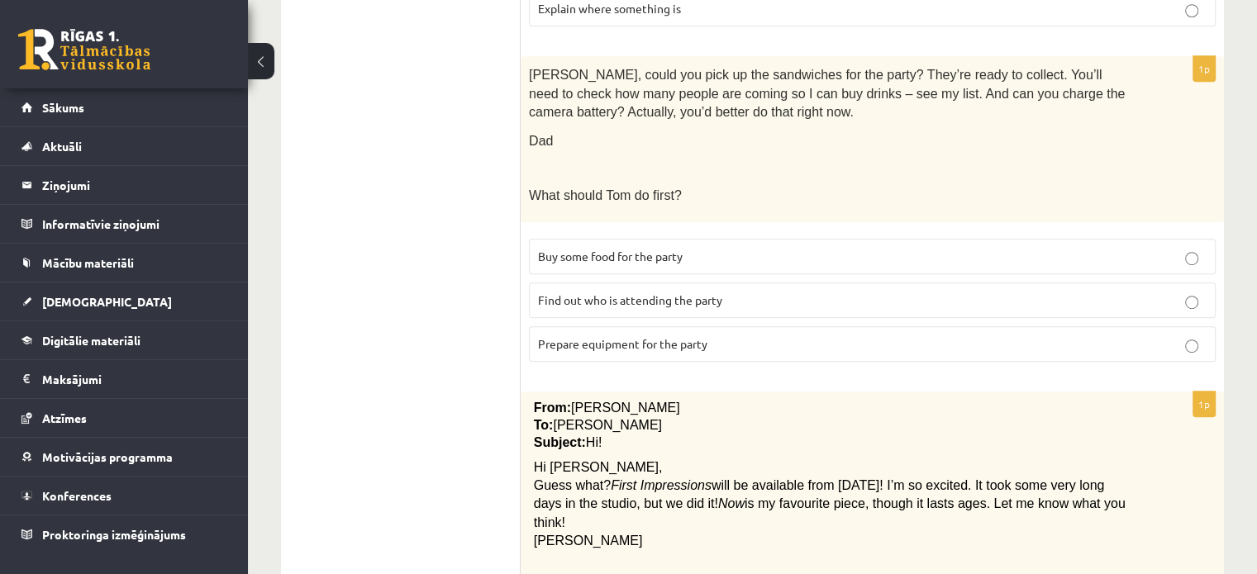
scroll to position [957, 0]
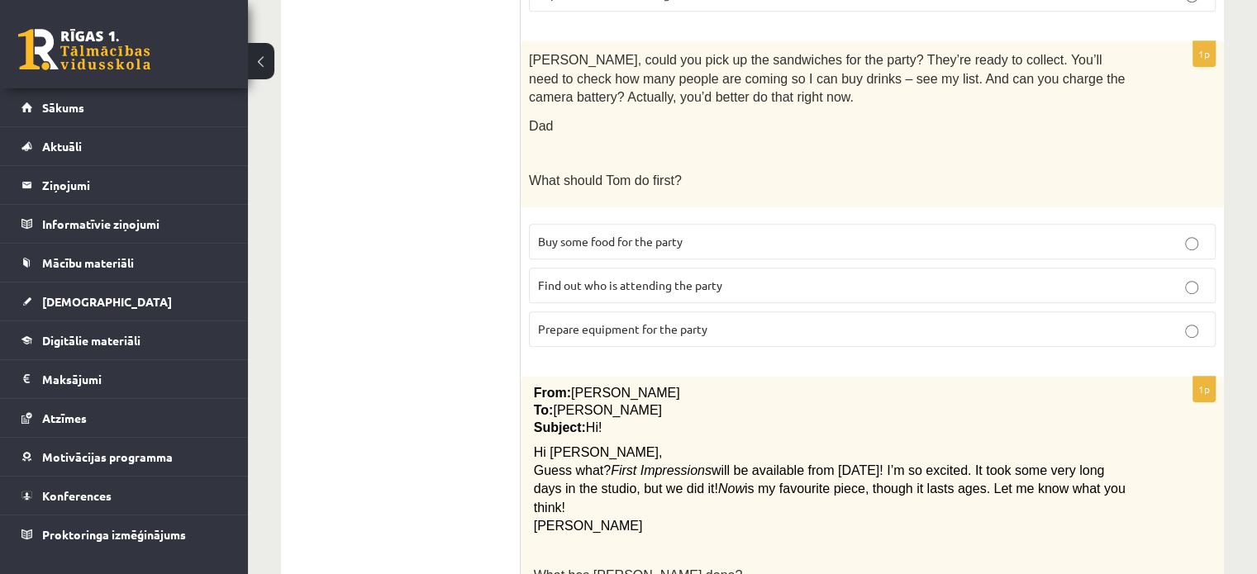
click at [774, 233] on p "Buy some food for the party" at bounding box center [872, 241] width 669 height 17
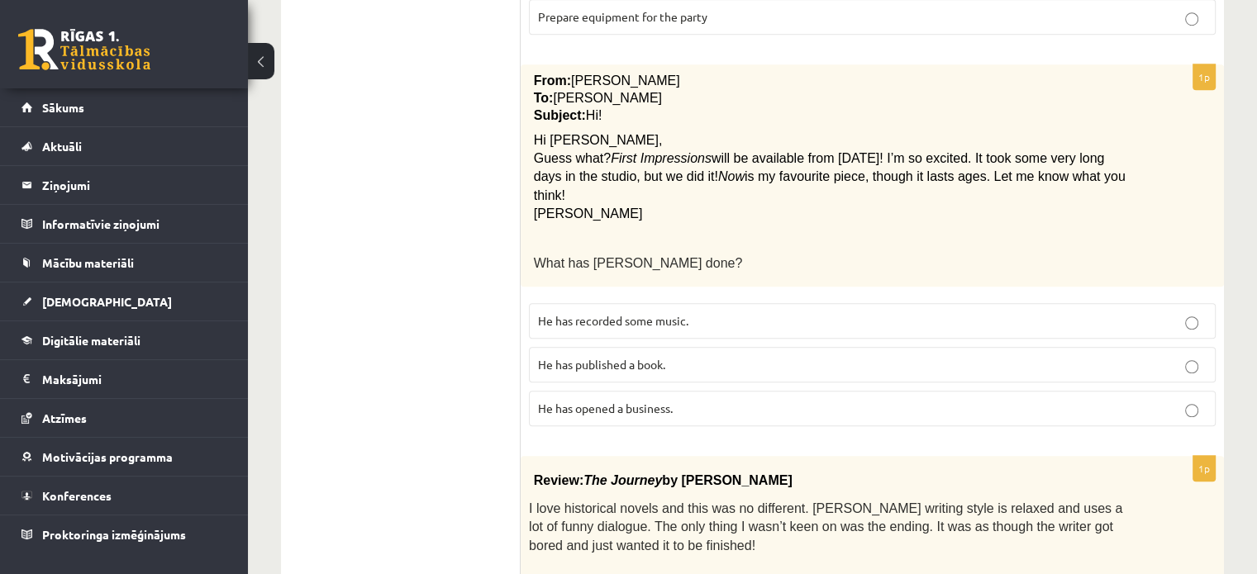
scroll to position [1273, 0]
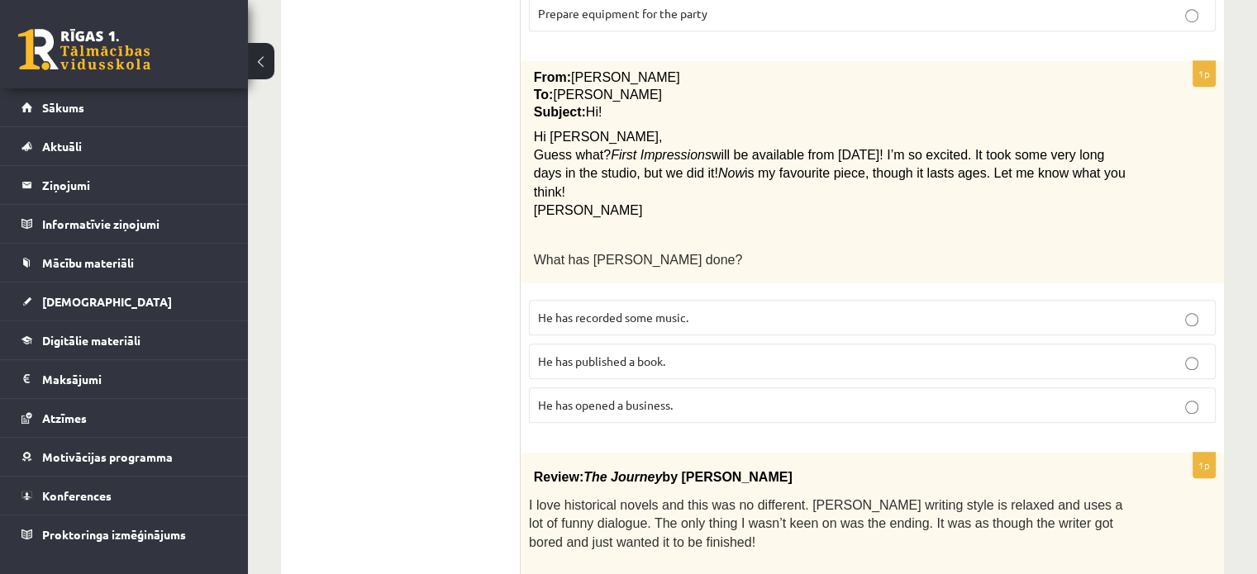
click at [684, 309] on p "He has recorded some music." at bounding box center [872, 317] width 669 height 17
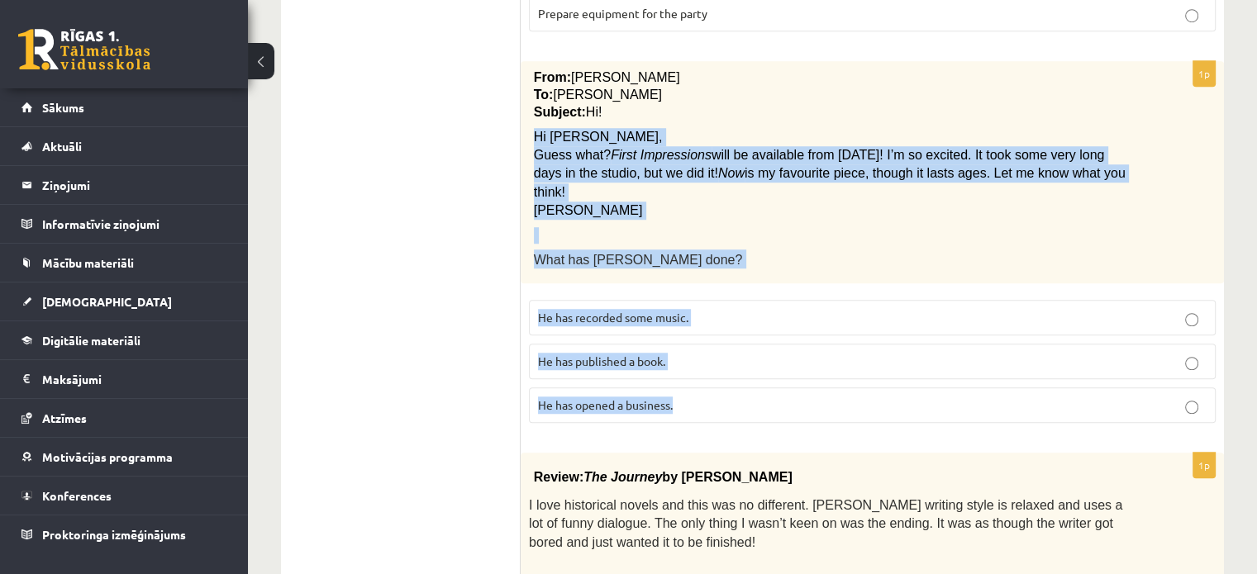
drag, startPoint x: 532, startPoint y: 126, endPoint x: 702, endPoint y: 369, distance: 296.3
click at [702, 369] on div "1p From: Pete To: Cathy Subject: Hi! Hi Cathy, Guess what? First Impressions wi…" at bounding box center [872, 248] width 703 height 375
copy div "Hi Cathy, Guess what? First Impressions will be available from next Monday! I’m…"
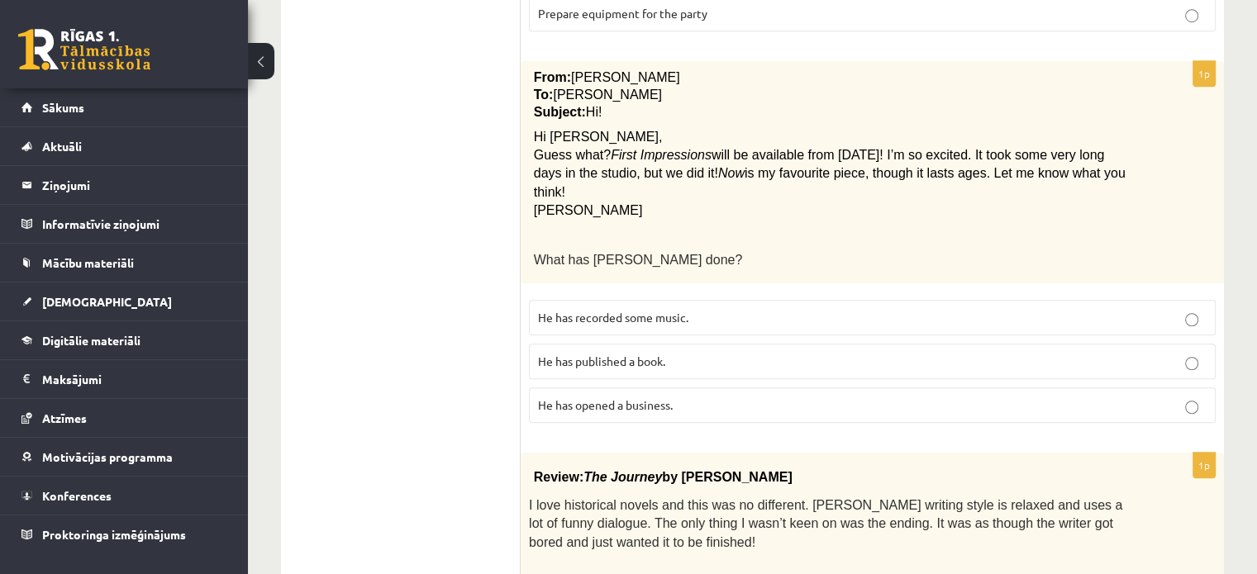
click at [317, 364] on ul "A Grammar B Reading C Reading D Listening Answer the question" at bounding box center [409, 69] width 223 height 2090
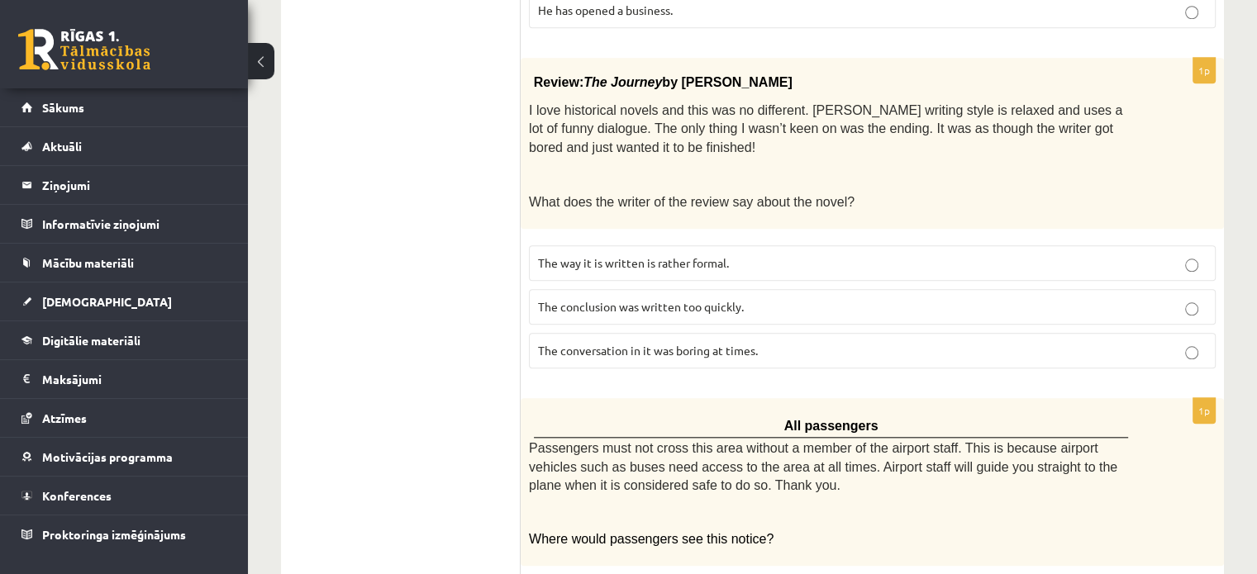
scroll to position [1671, 0]
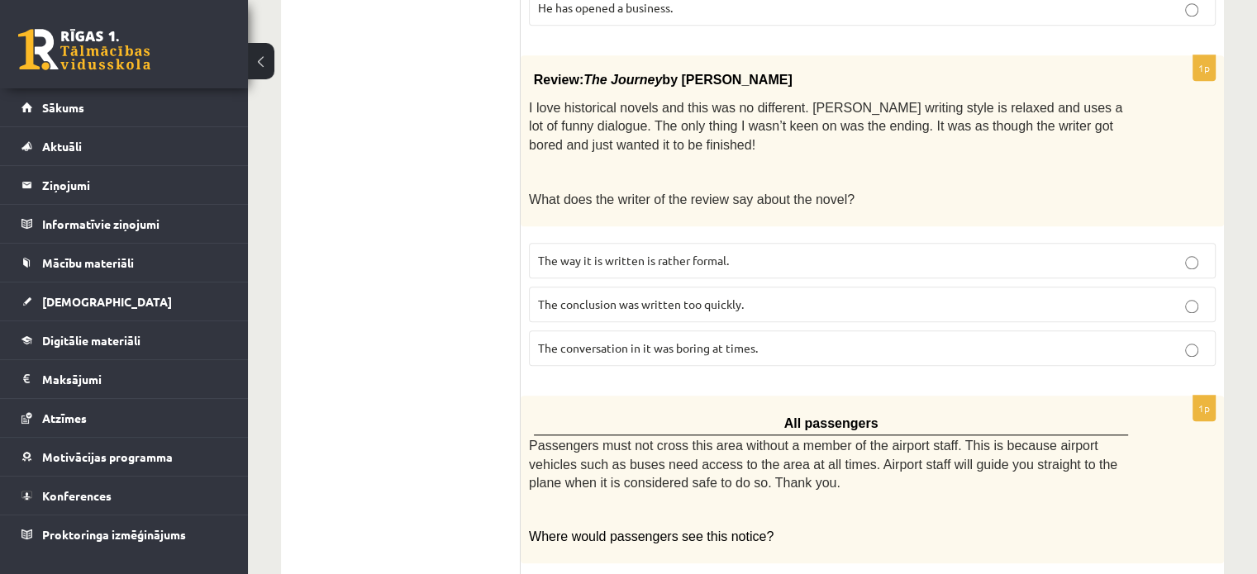
click at [813, 340] on p "The conversation in it was boring at times." at bounding box center [872, 348] width 669 height 17
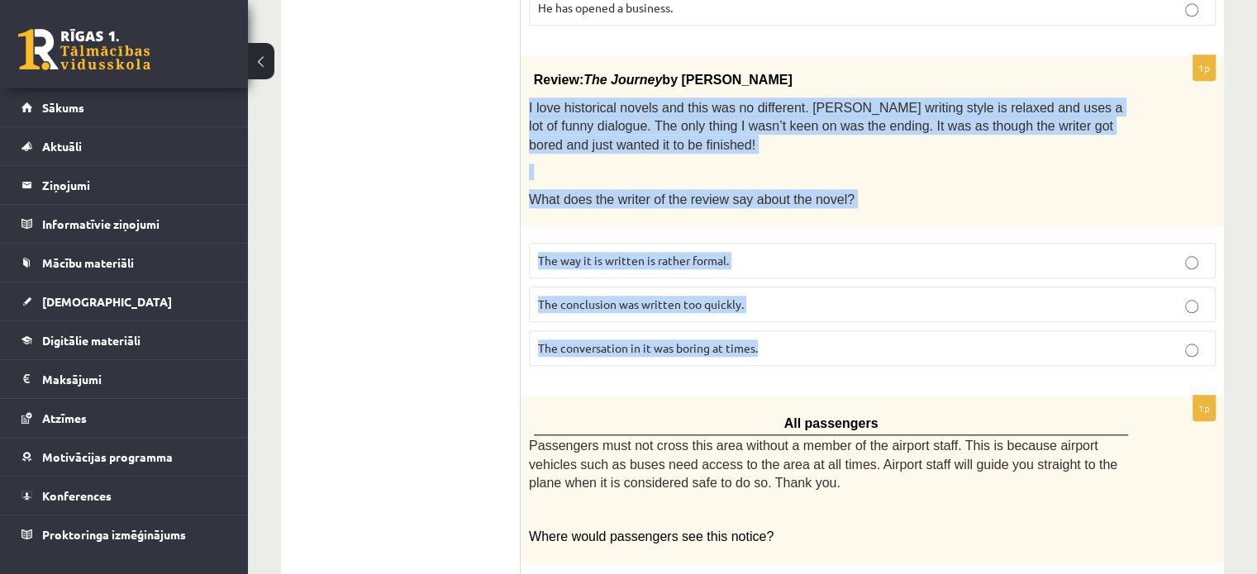
drag, startPoint x: 526, startPoint y: 76, endPoint x: 803, endPoint y: 333, distance: 378.4
click at [803, 333] on div "1p Review: The Journey by Elizabeth Brown I love historical novels and this was…" at bounding box center [872, 217] width 703 height 324
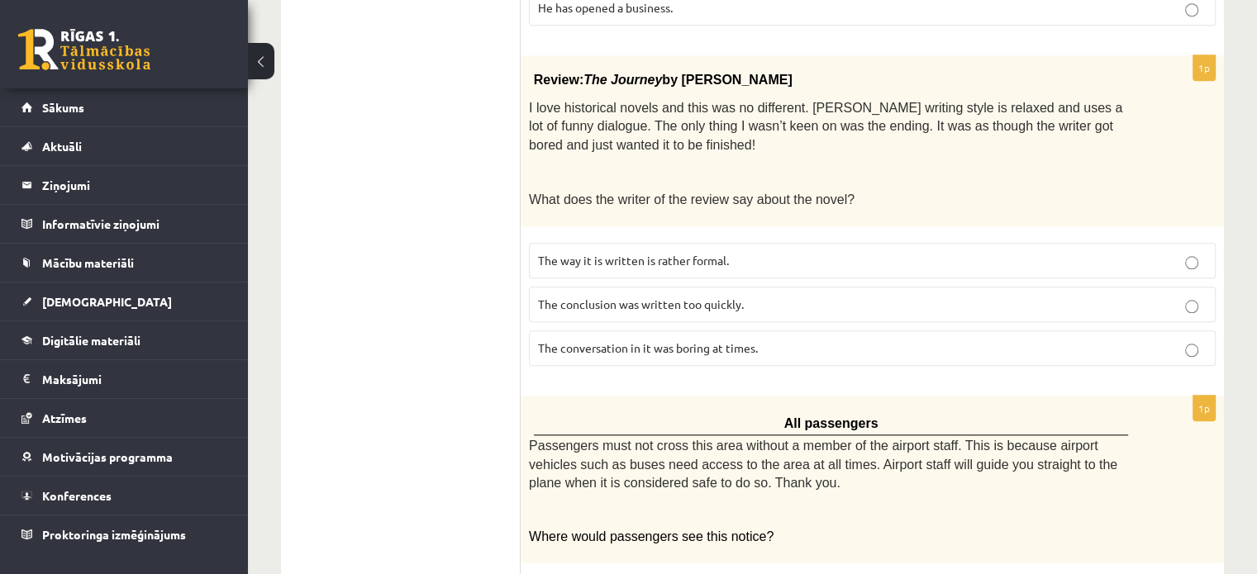
click at [608, 297] on span "The conclusion was written too quickly." at bounding box center [641, 304] width 206 height 15
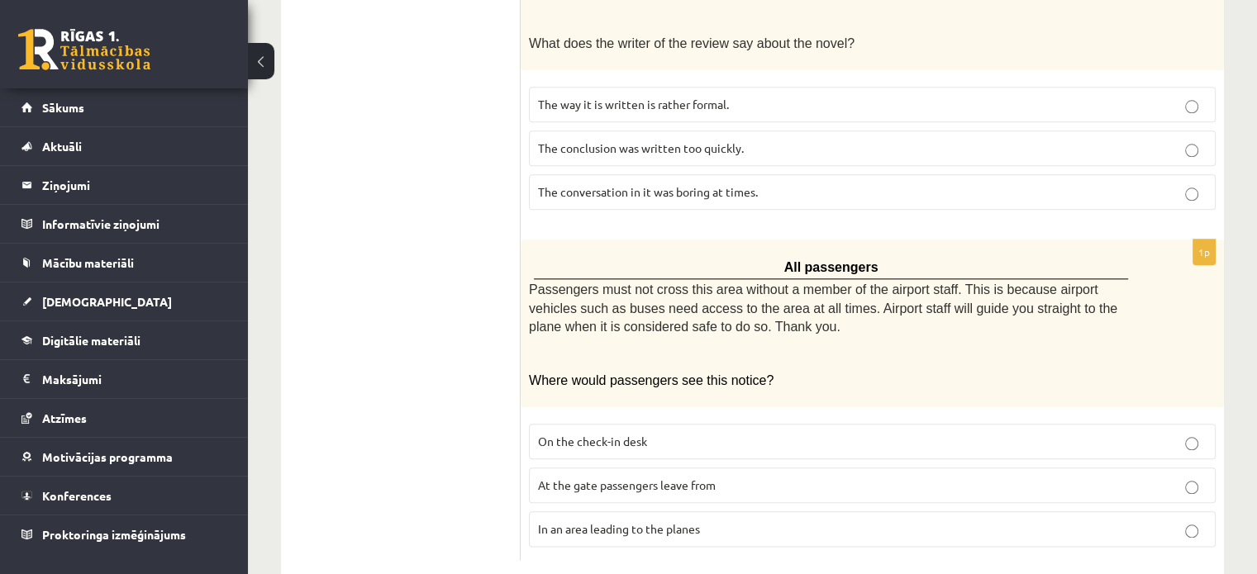
click at [651, 522] on span "In an area leading to the planes" at bounding box center [619, 529] width 162 height 15
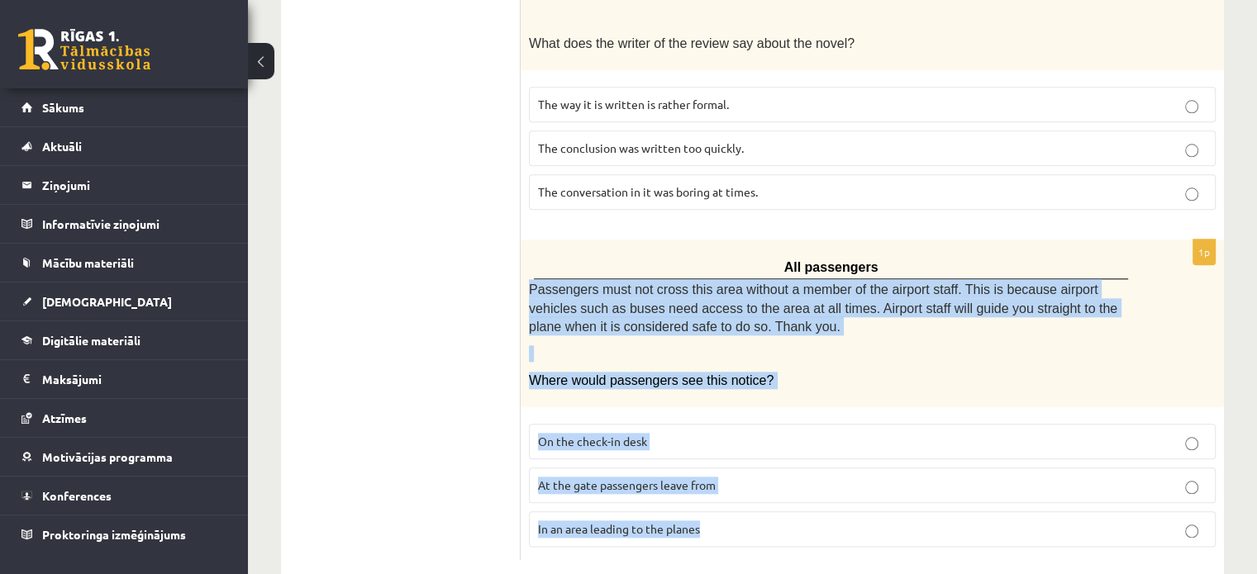
drag, startPoint x: 522, startPoint y: 247, endPoint x: 756, endPoint y: 527, distance: 365.0
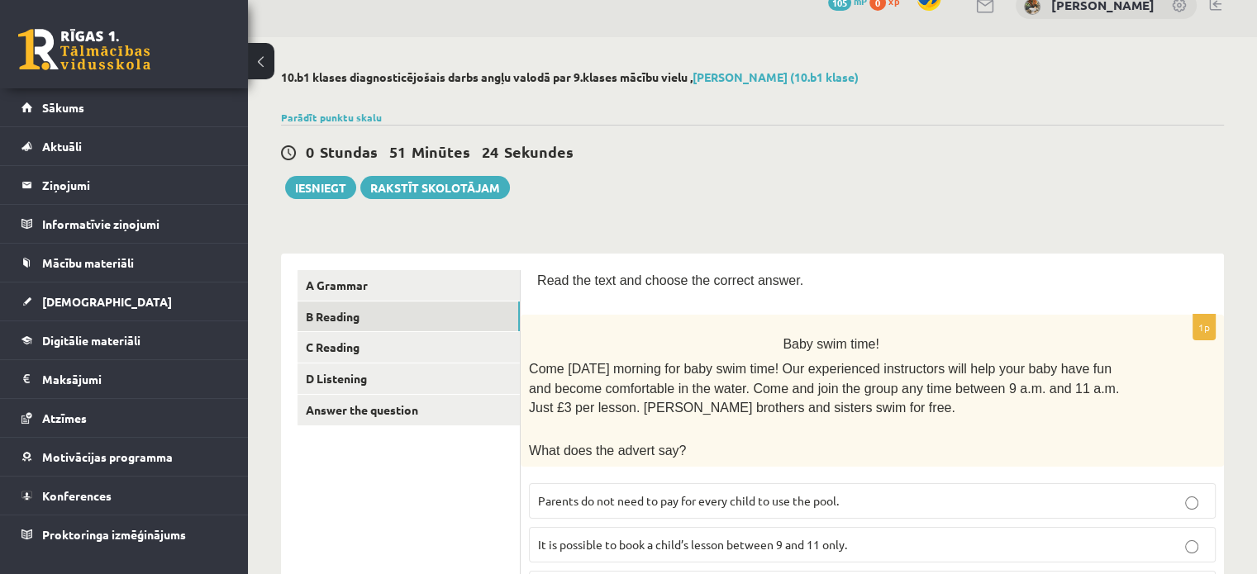
scroll to position [0, 0]
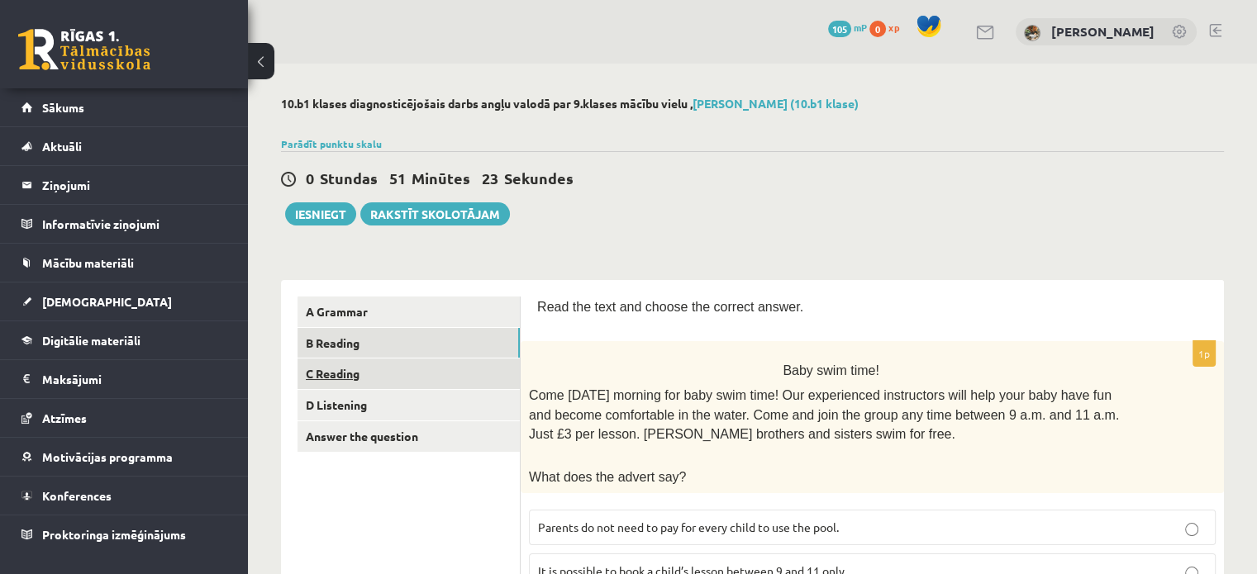
click at [345, 376] on link "C Reading" at bounding box center [409, 374] width 222 height 31
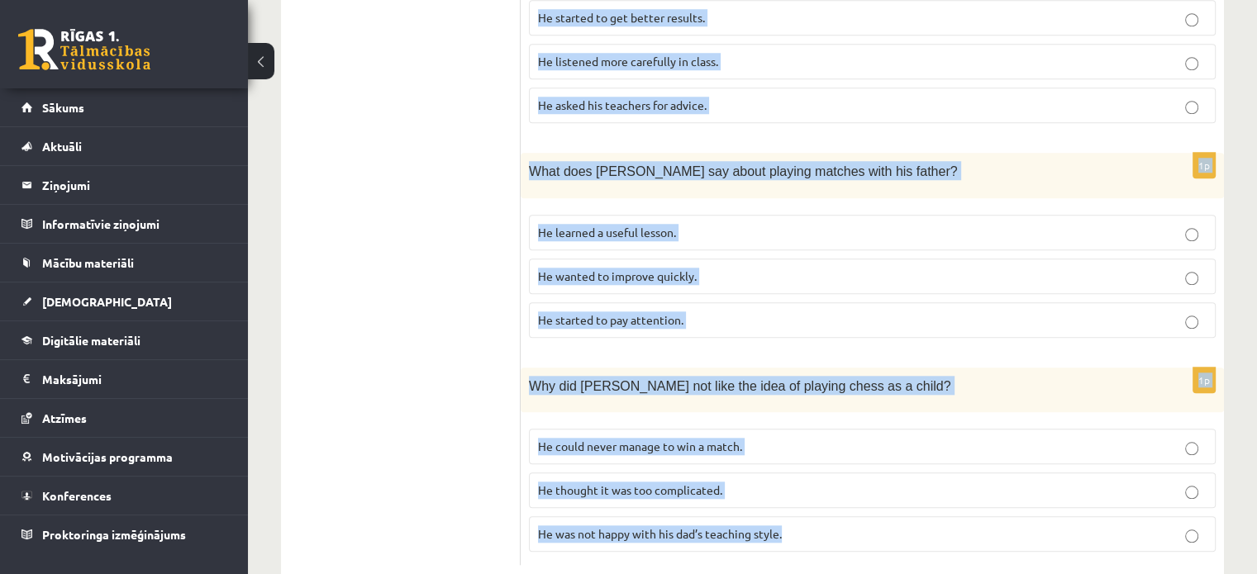
scroll to position [1509, 0]
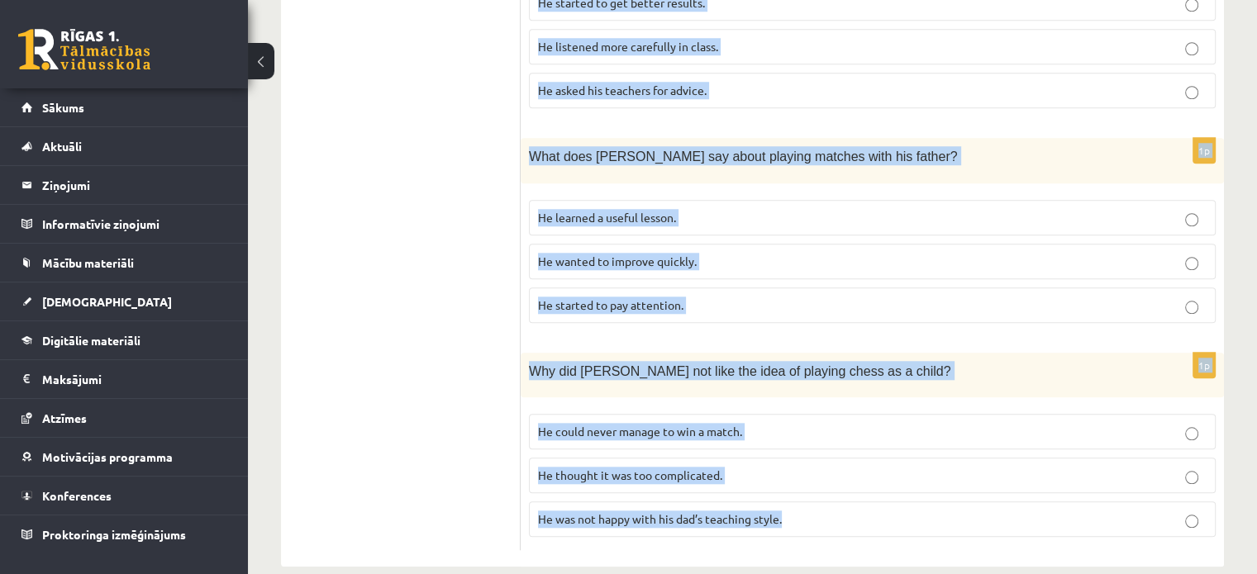
drag, startPoint x: 536, startPoint y: 47, endPoint x: 935, endPoint y: 571, distance: 658.8
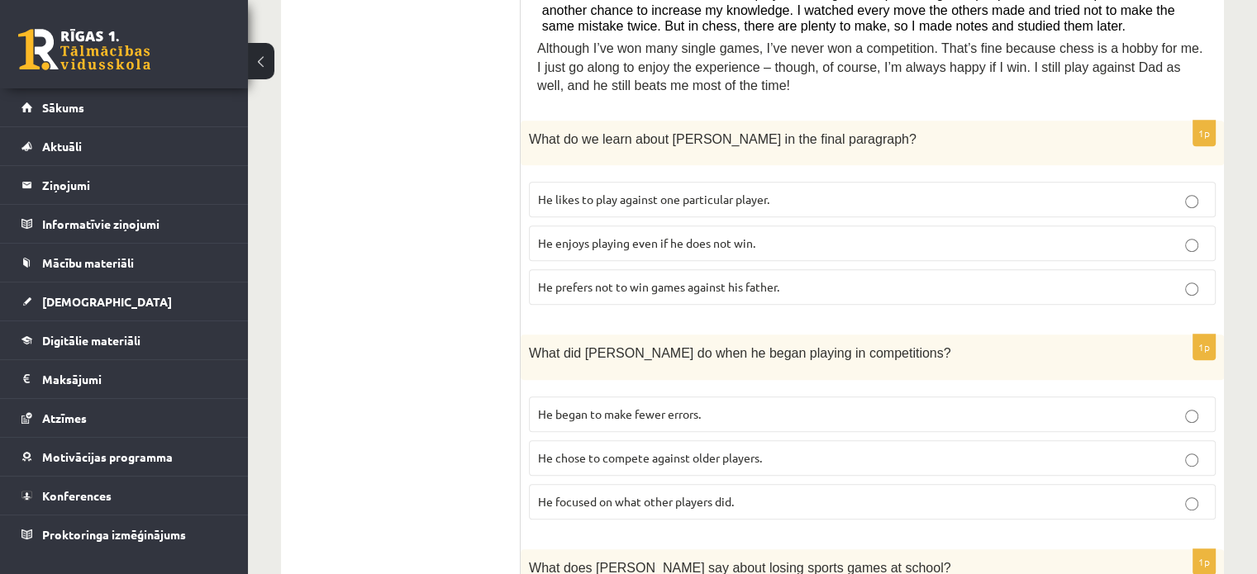
scroll to position [665, 0]
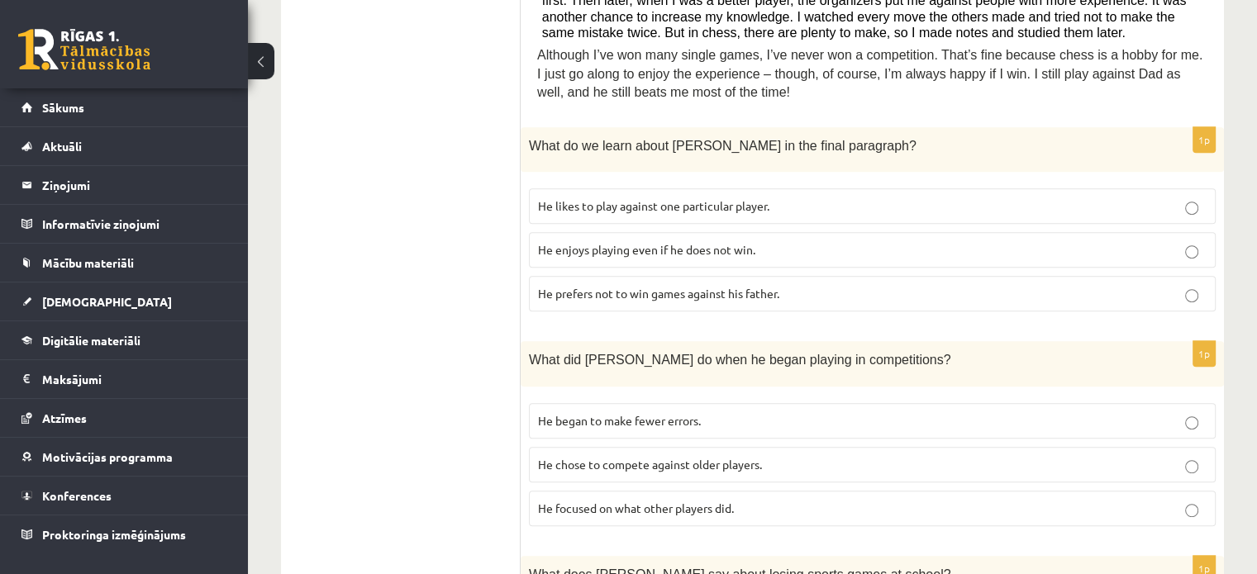
click at [588, 241] on p "He enjoys playing even if he does not win." at bounding box center [872, 249] width 669 height 17
click at [602, 500] on p "He focused on what other players did." at bounding box center [872, 508] width 669 height 17
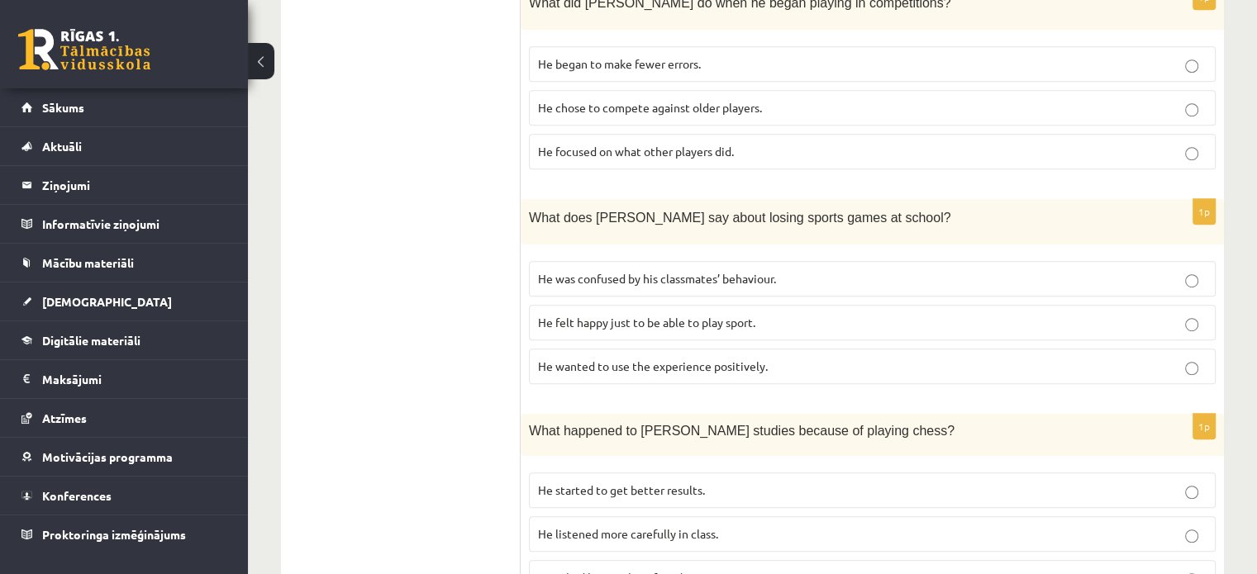
scroll to position [928, 0]
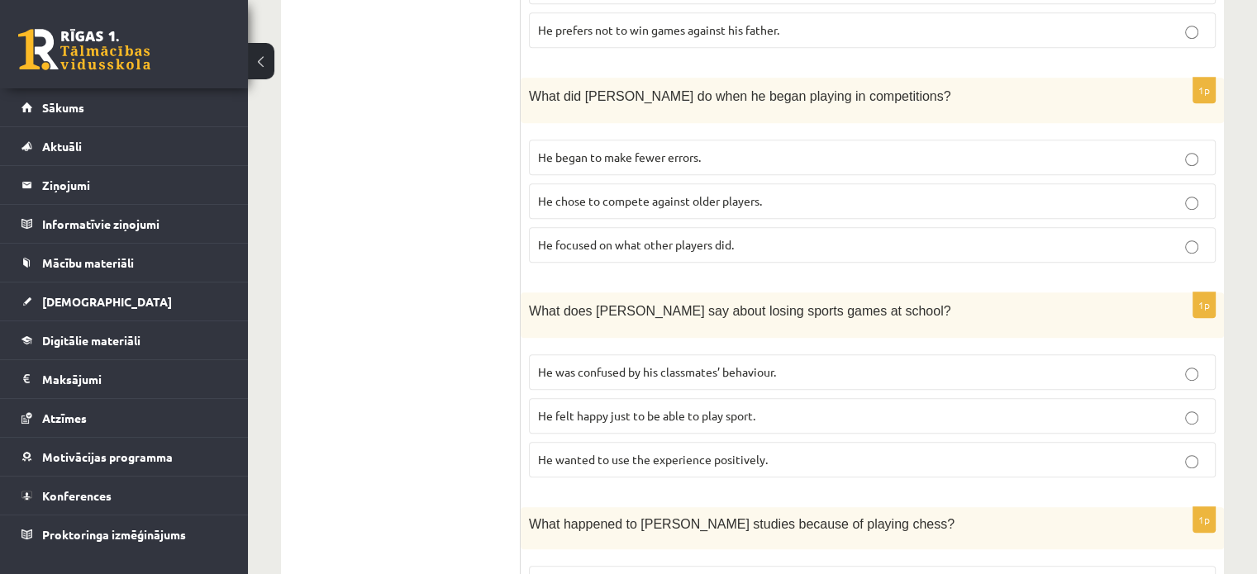
click at [616, 452] on span "He wanted to use the experience positively." at bounding box center [653, 459] width 230 height 15
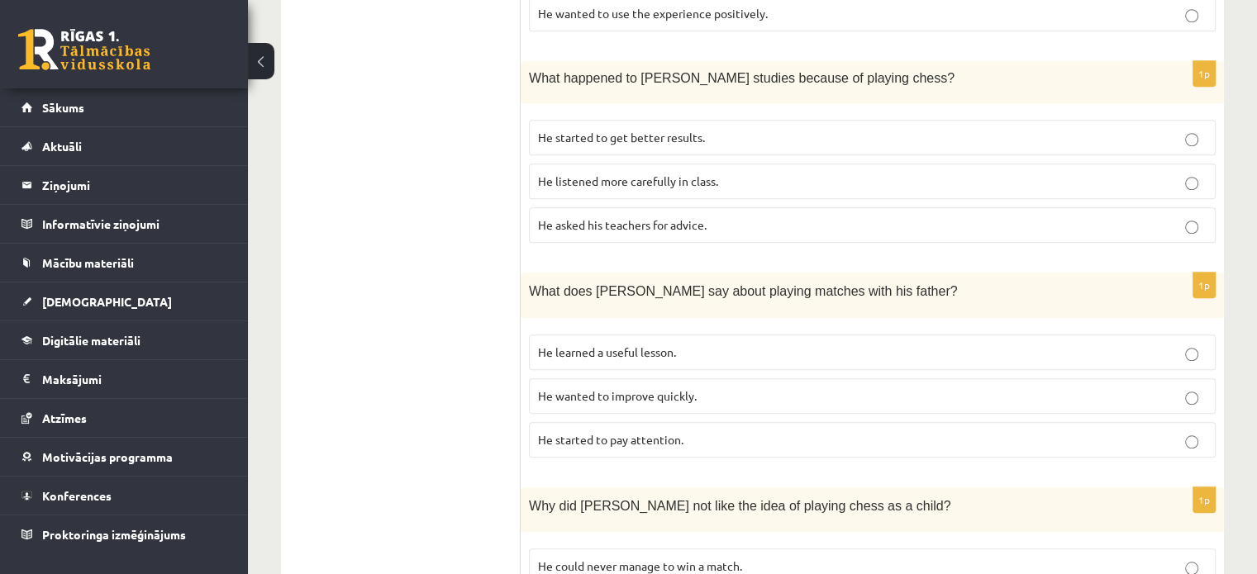
scroll to position [1377, 0]
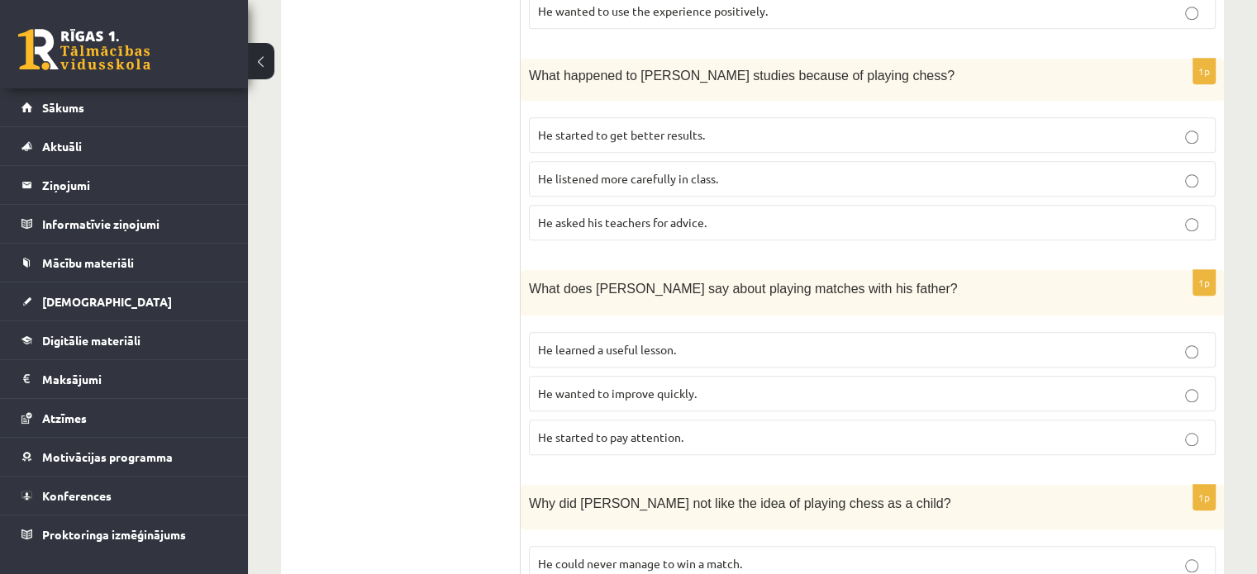
click at [641, 127] on span "He started to get better results." at bounding box center [621, 134] width 167 height 15
click at [707, 341] on p "He learned a useful lesson." at bounding box center [872, 349] width 669 height 17
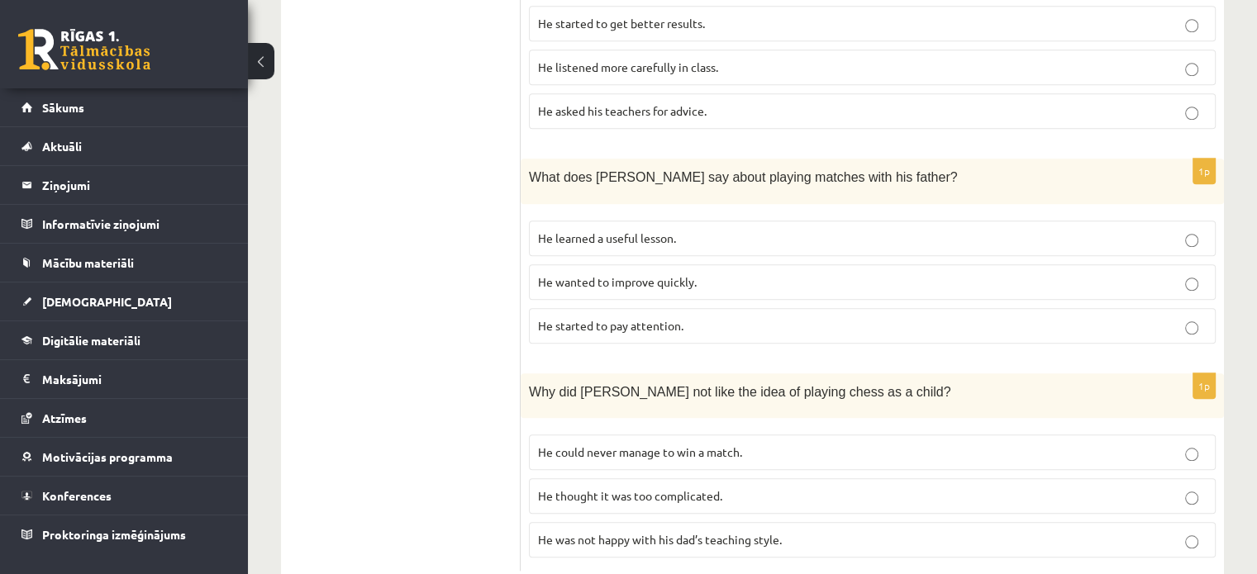
scroll to position [1509, 0]
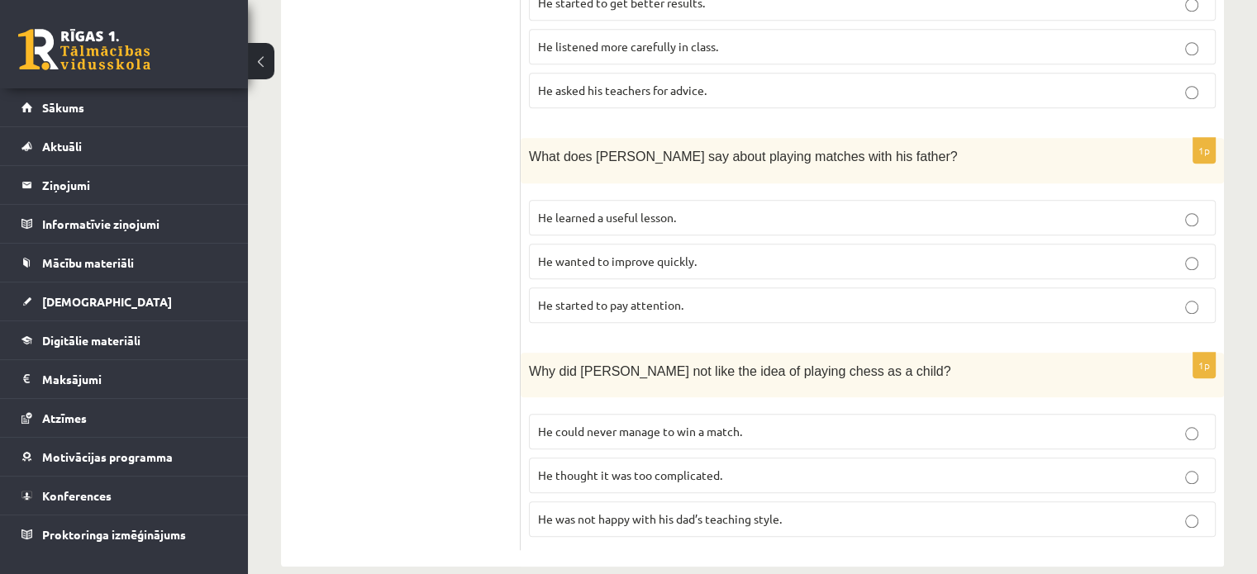
click at [723, 467] on p "He thought it was too complicated." at bounding box center [872, 475] width 669 height 17
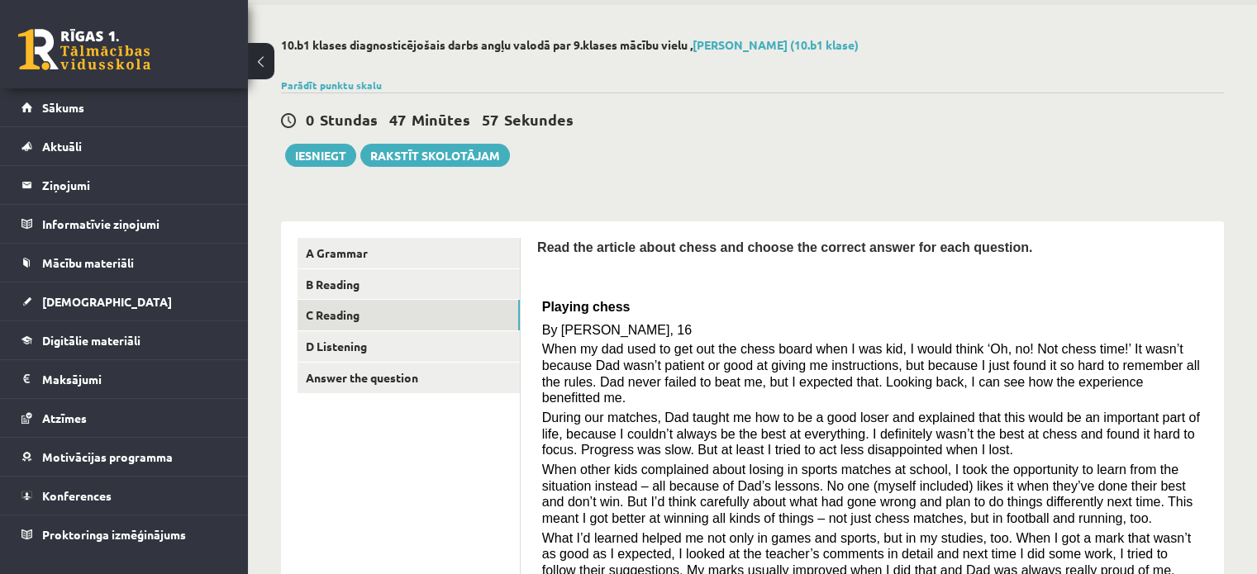
scroll to position [0, 0]
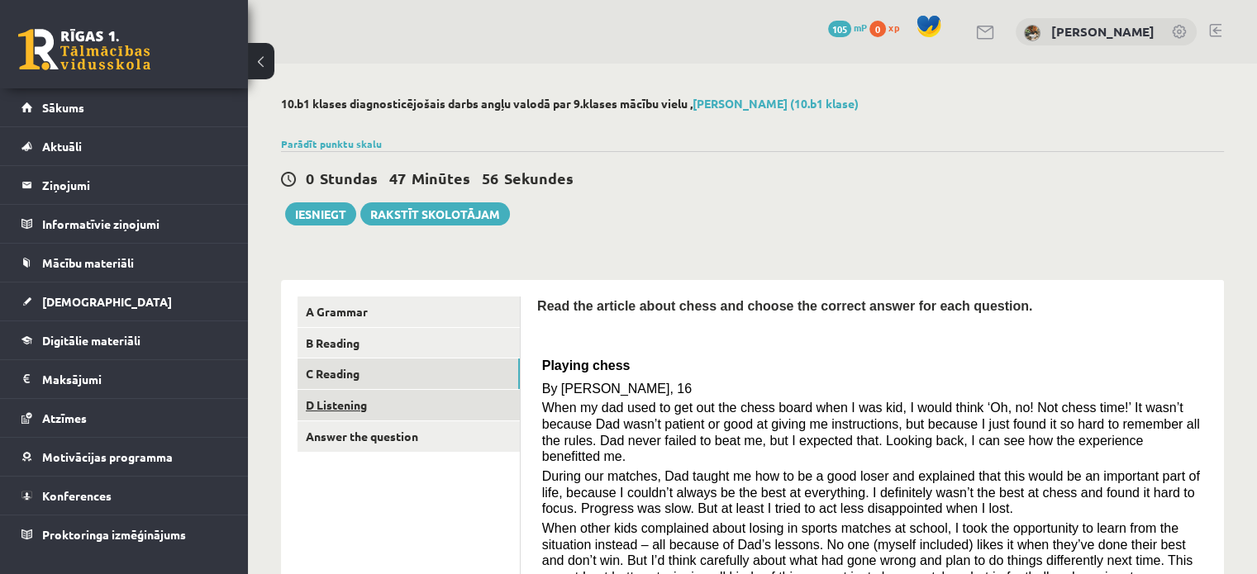
click at [324, 406] on link "D Listening" at bounding box center [409, 405] width 222 height 31
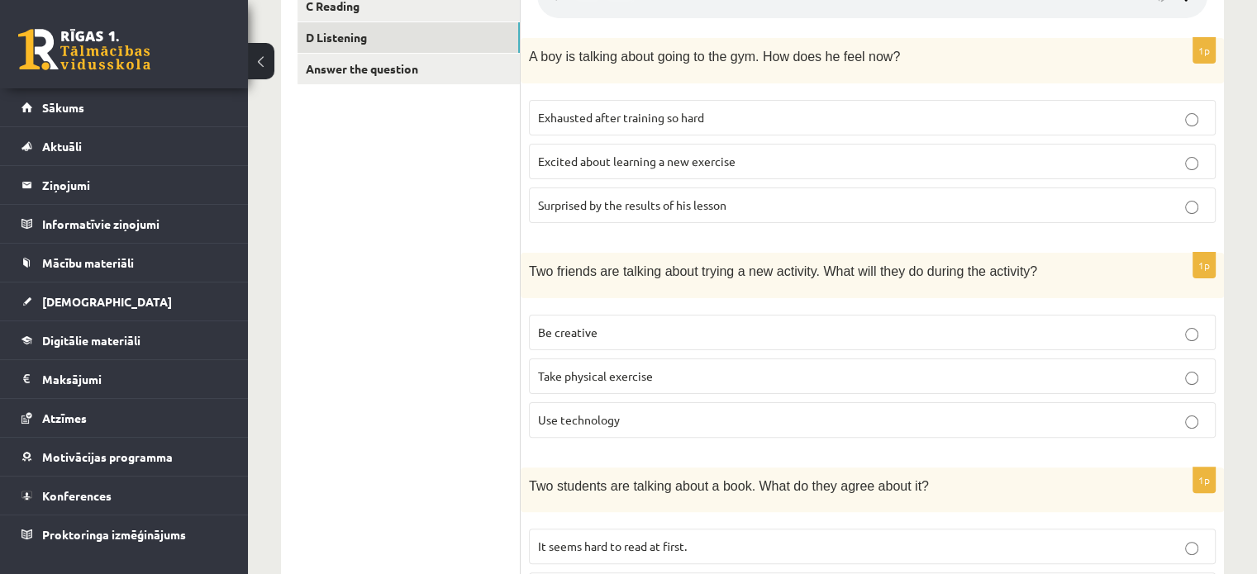
scroll to position [365, 0]
click at [669, 331] on p "Be creative" at bounding box center [872, 335] width 669 height 17
click at [1181, 338] on p "Be creative" at bounding box center [872, 335] width 669 height 17
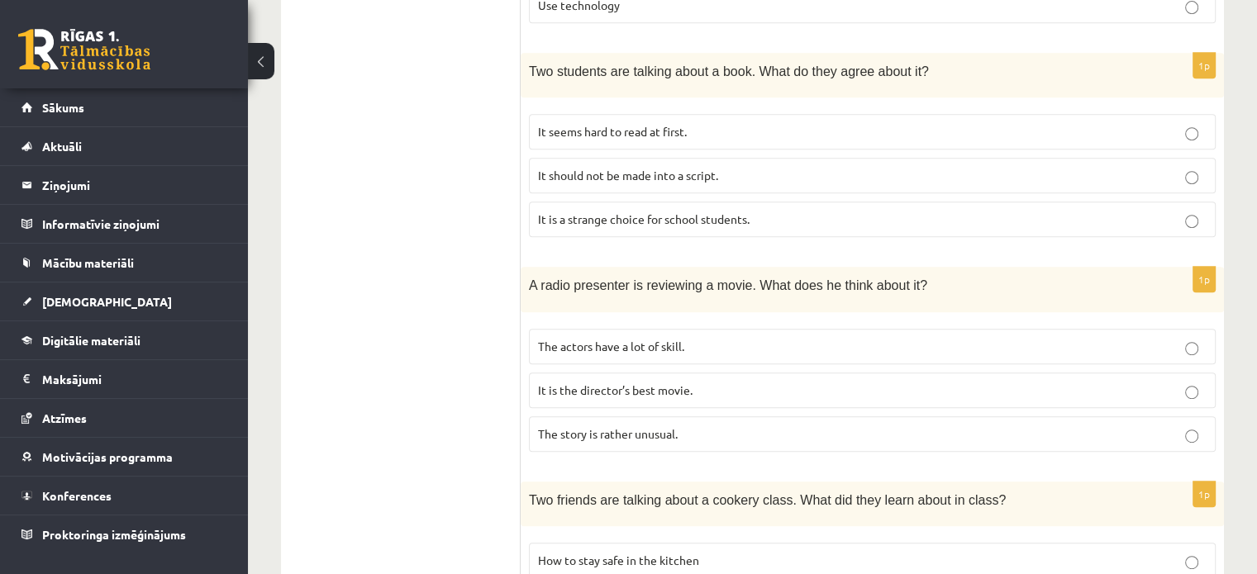
scroll to position [670, 0]
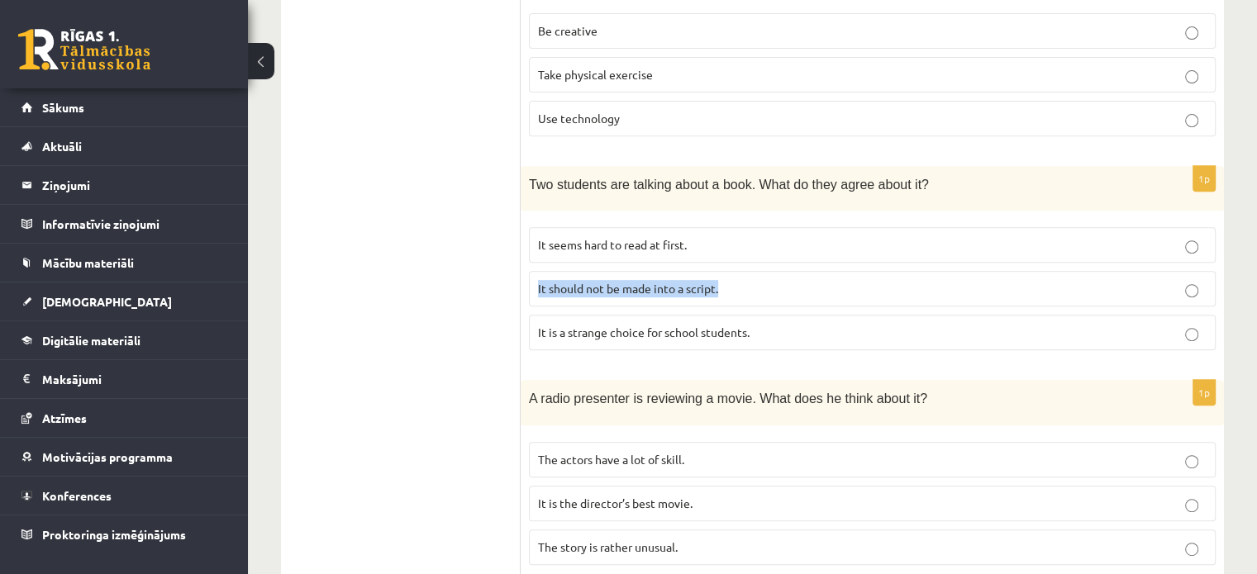
drag, startPoint x: 1205, startPoint y: 273, endPoint x: 1269, endPoint y: 258, distance: 65.4
click at [1227, 246] on div "10.b1 klases diagnosticējošais darbs angļu valodā par 9.klases mācību vielu , D…" at bounding box center [752, 225] width 1009 height 1663
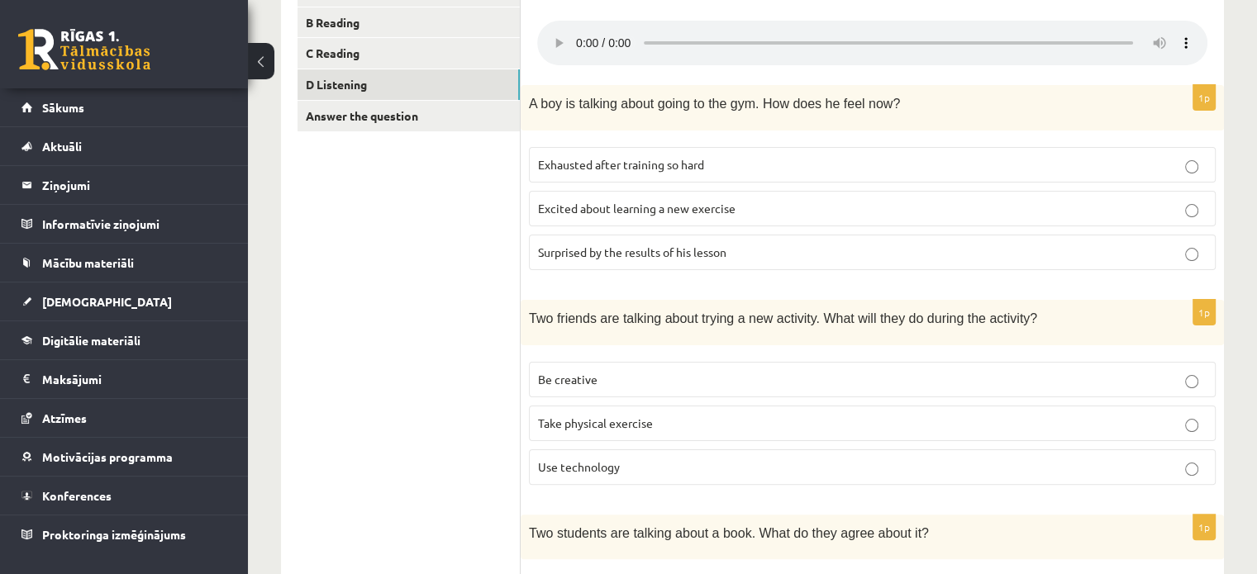
scroll to position [318, 0]
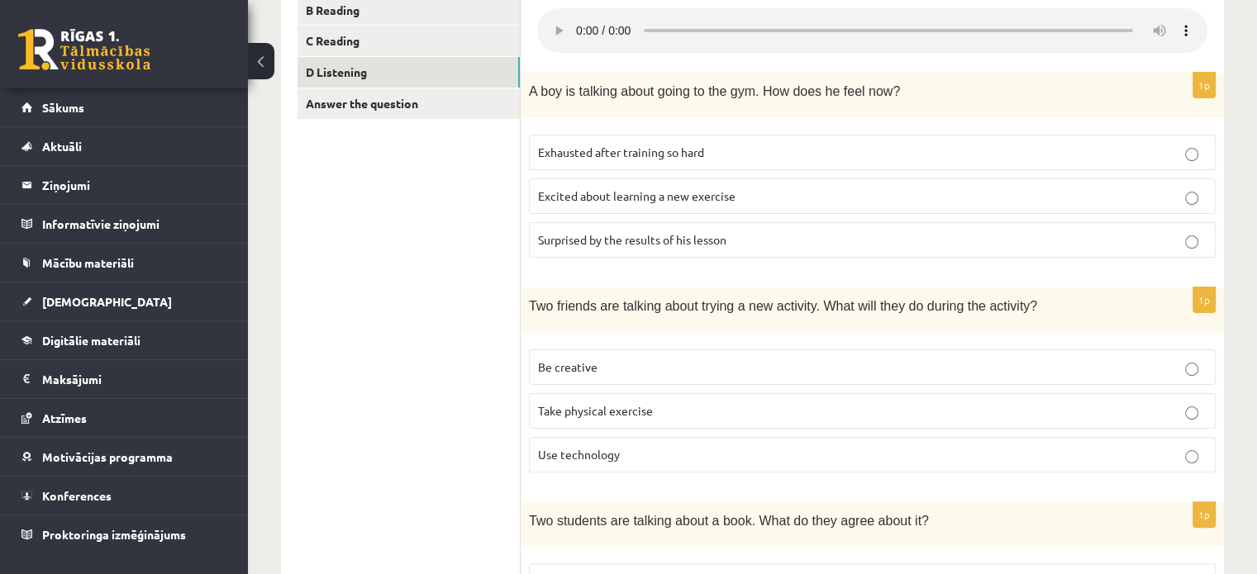
scroll to position [251, 0]
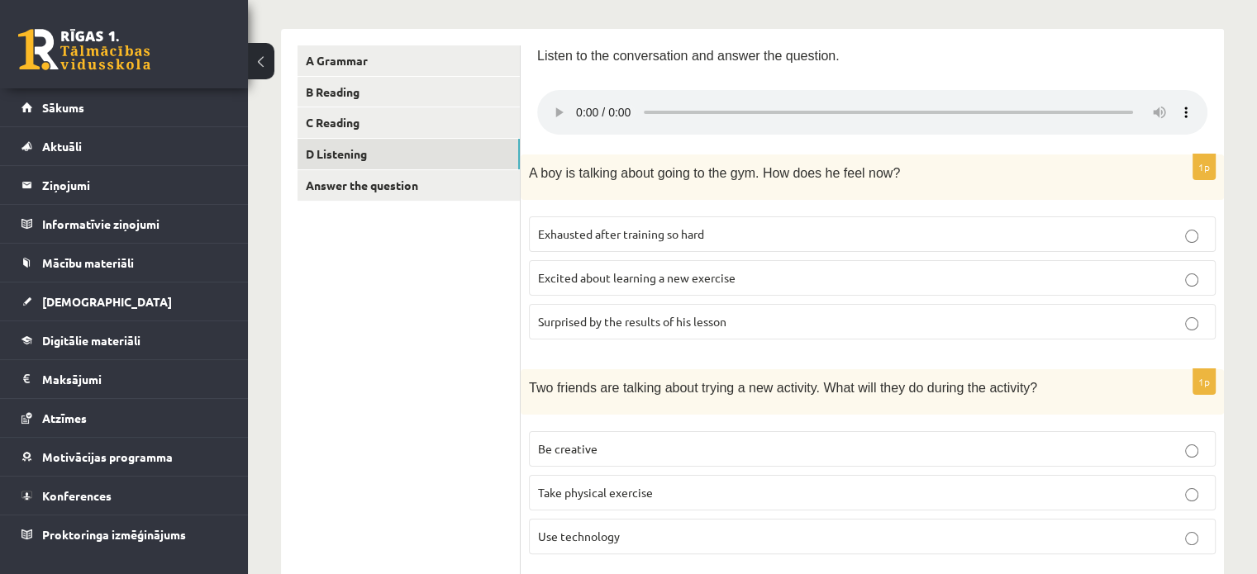
click at [697, 282] on span "Excited about learning a new exercise" at bounding box center [637, 277] width 198 height 15
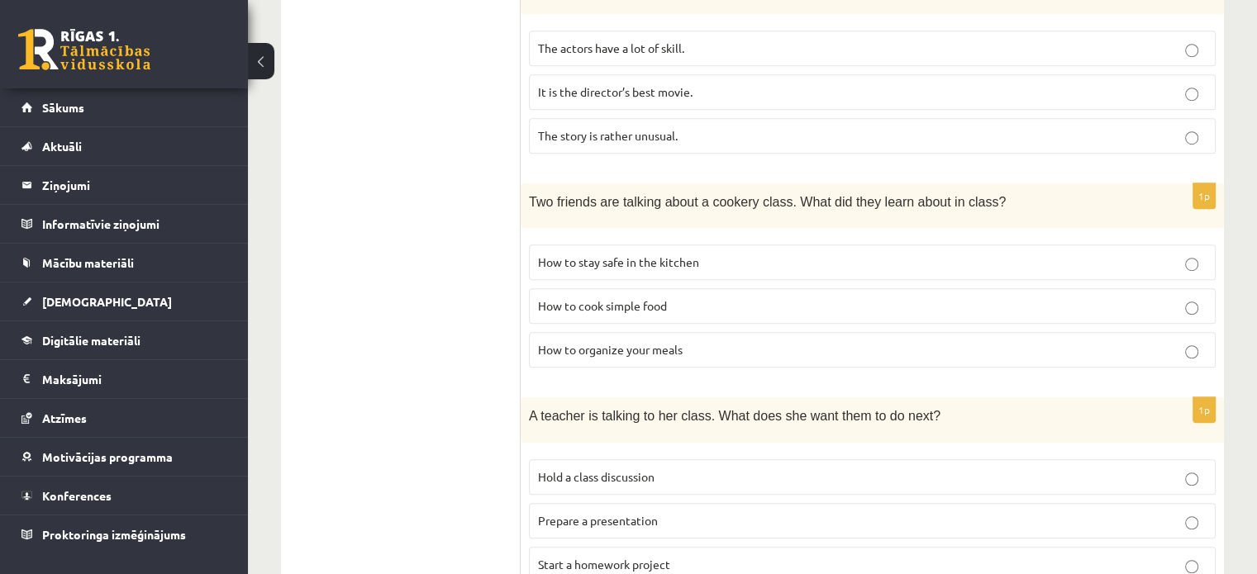
scroll to position [1146, 0]
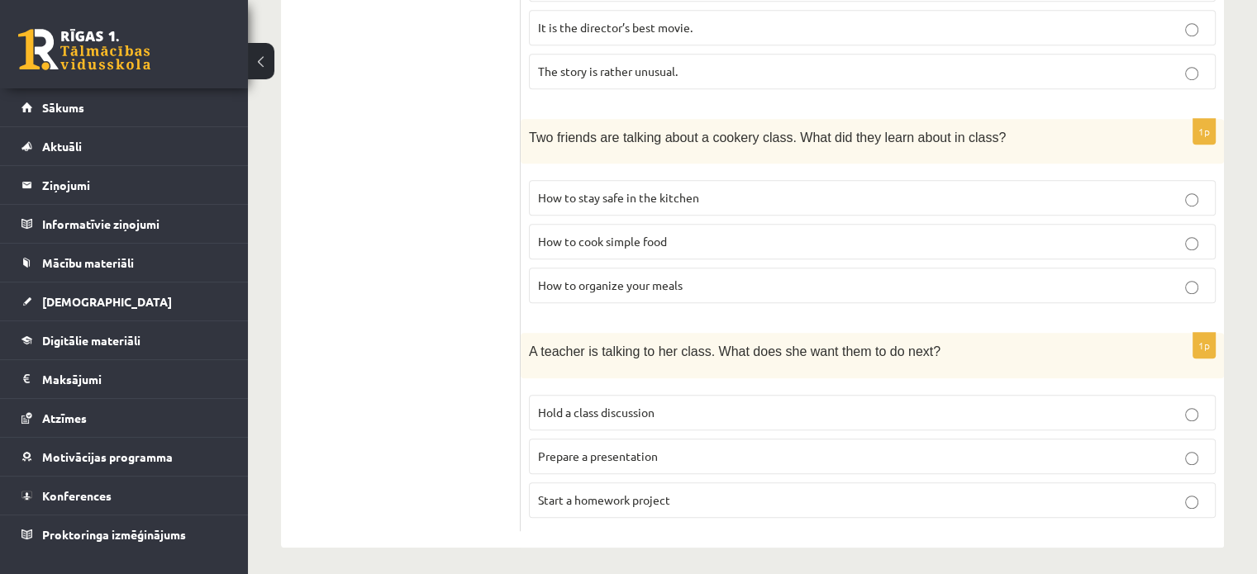
click at [701, 243] on p "How to cook simple food" at bounding box center [872, 241] width 669 height 17
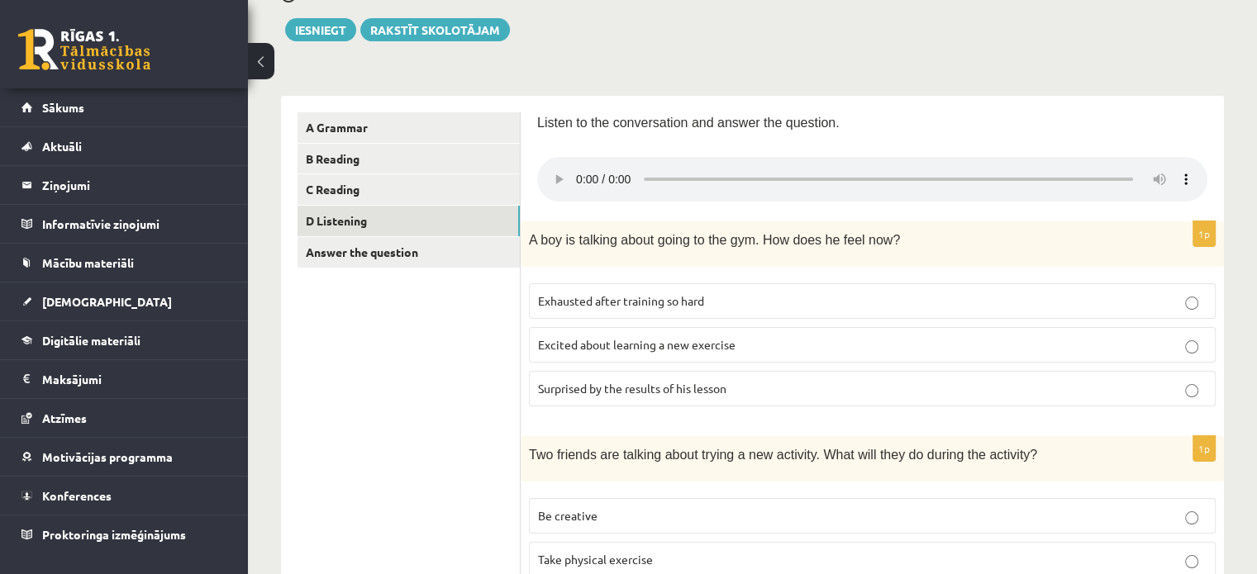
scroll to position [182, 0]
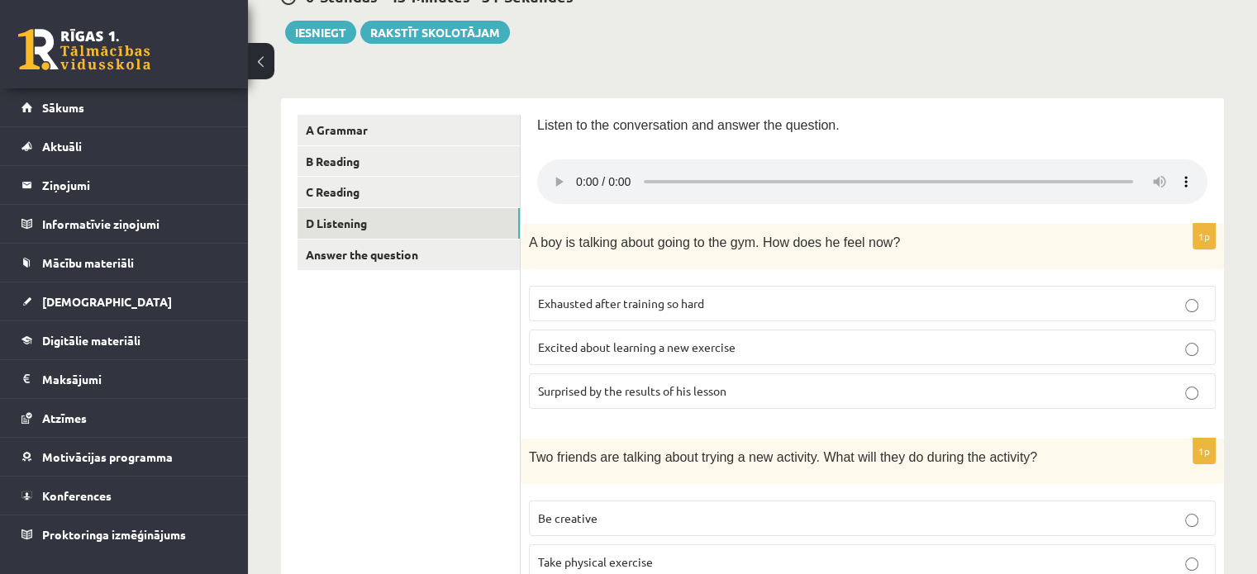
click at [949, 136] on div "Listen to the conversation and answer the question." at bounding box center [872, 129] width 670 height 29
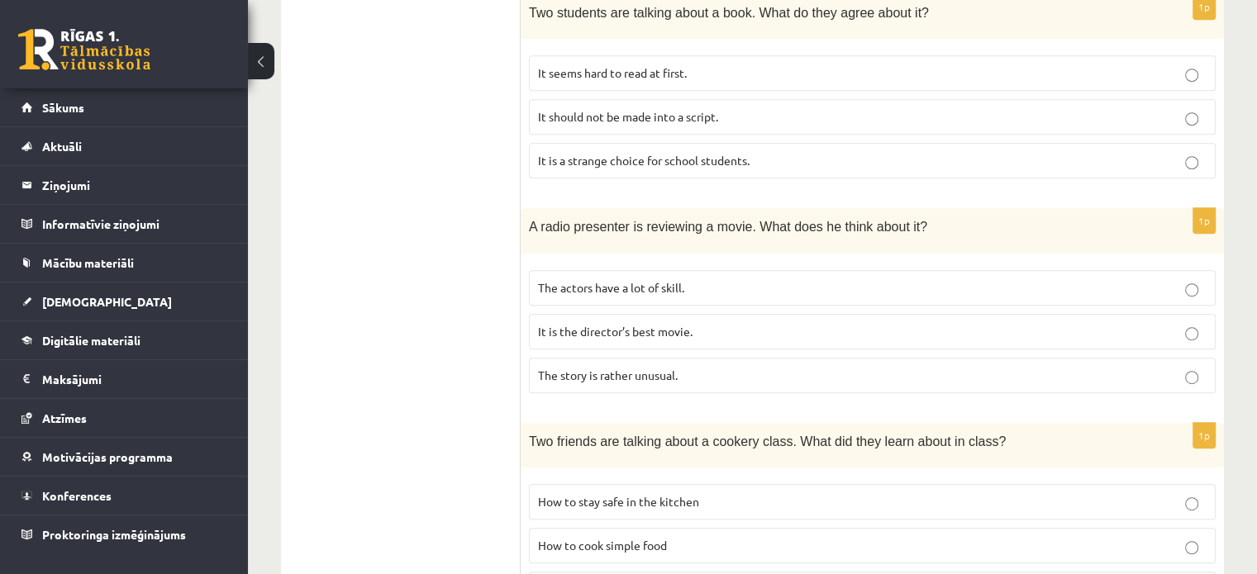
scroll to position [862, 0]
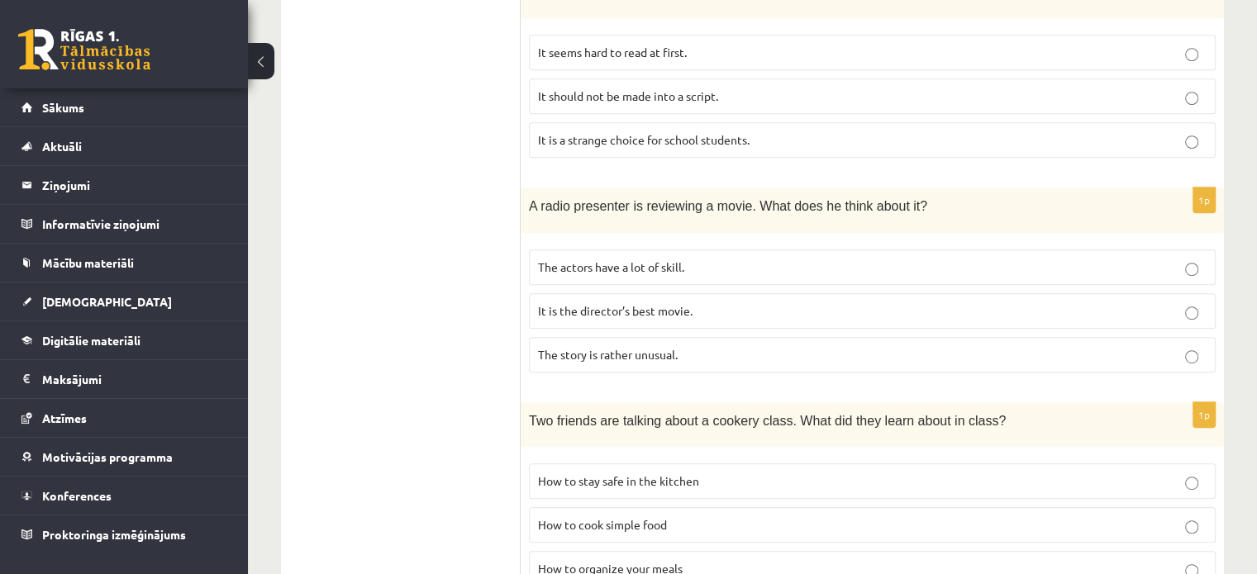
click at [1193, 318] on label "It is the director’s best movie." at bounding box center [872, 311] width 687 height 36
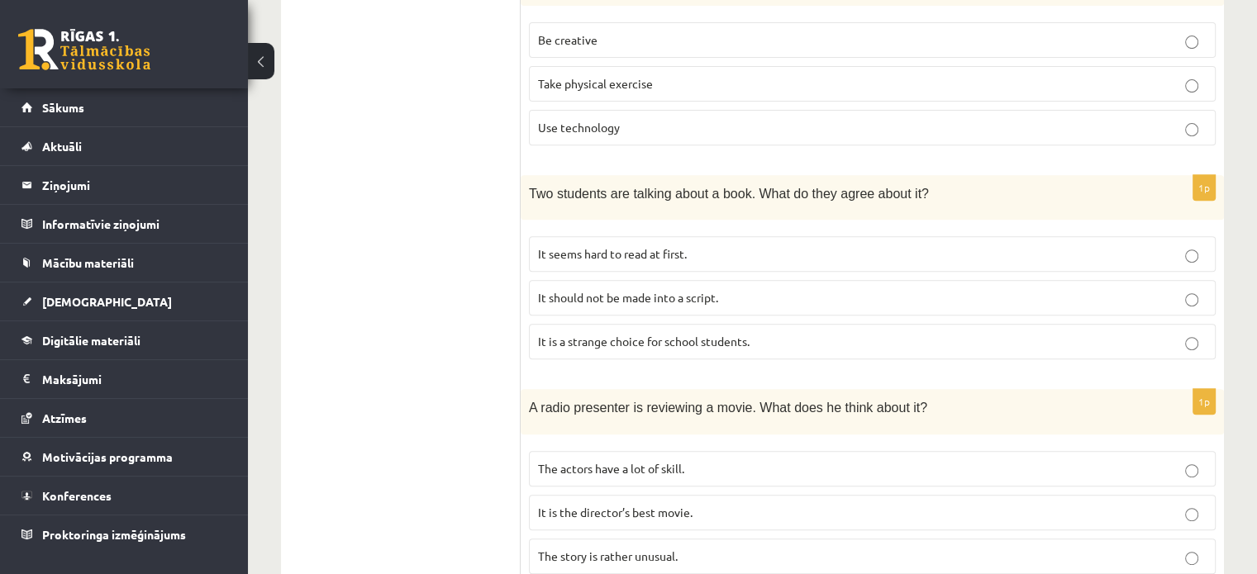
scroll to position [662, 0]
click at [841, 260] on label "It seems hard to read at first." at bounding box center [872, 253] width 687 height 36
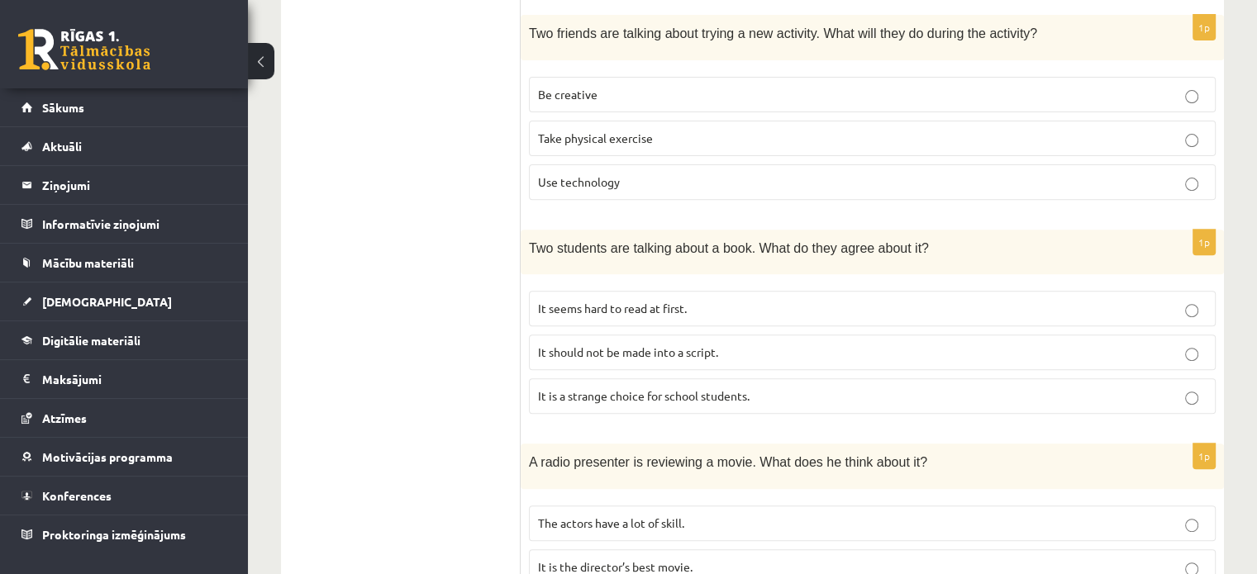
scroll to position [608, 0]
click at [804, 347] on p "It should not be made into a script." at bounding box center [872, 349] width 669 height 17
click at [1156, 320] on label "It seems hard to read at first." at bounding box center [872, 306] width 687 height 36
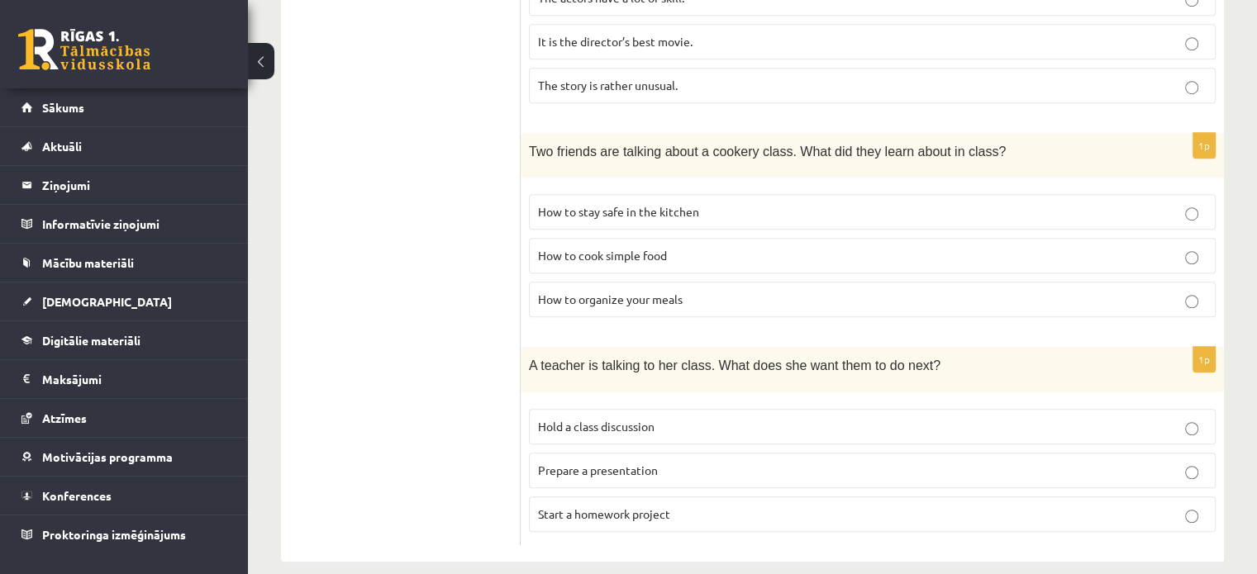
scroll to position [1146, 0]
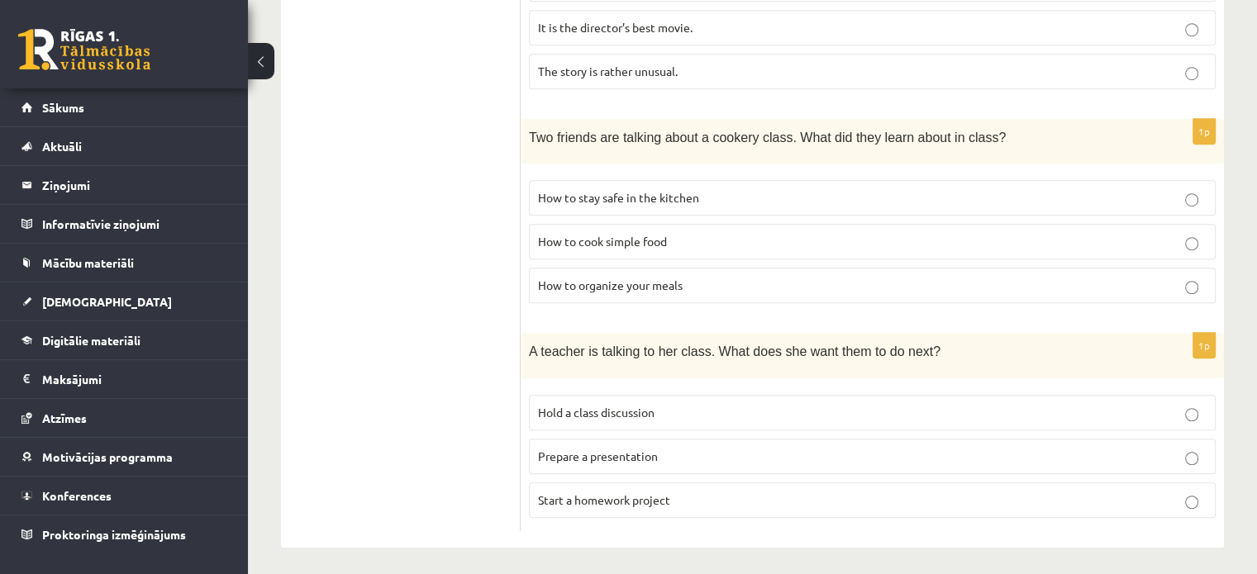
click at [740, 452] on p "Prepare a presentation" at bounding box center [872, 456] width 669 height 17
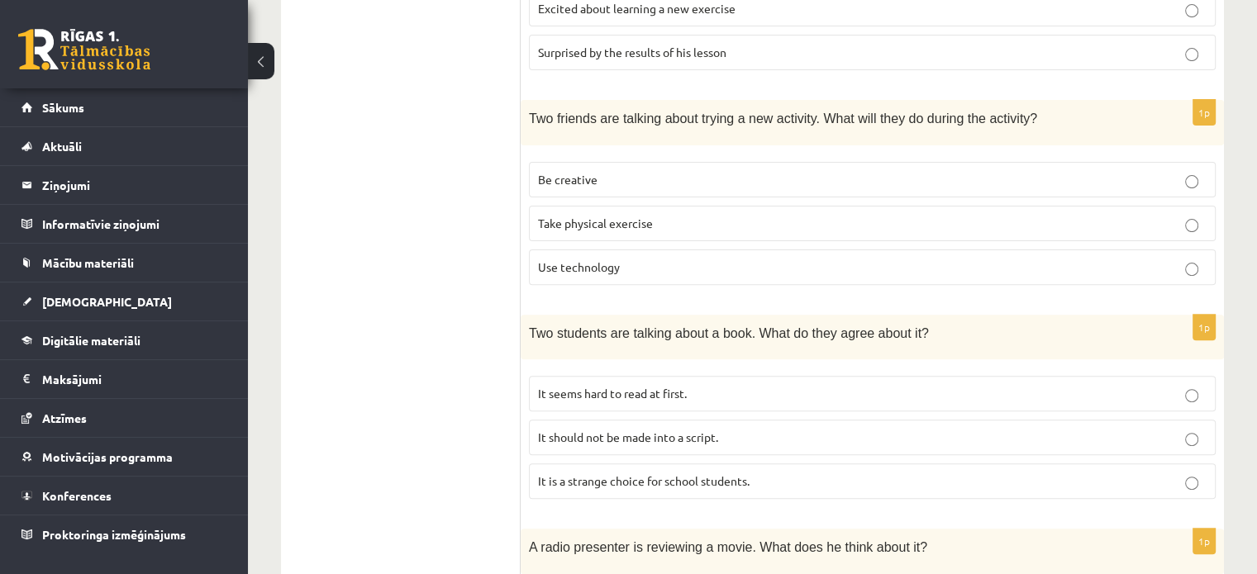
scroll to position [496, 0]
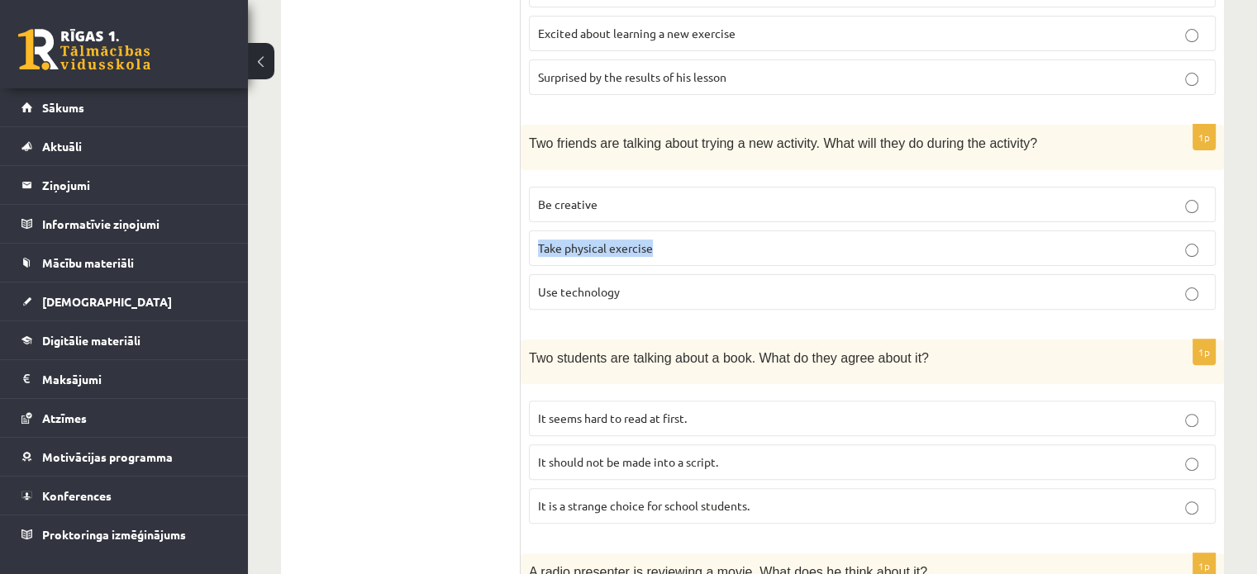
drag, startPoint x: 539, startPoint y: 247, endPoint x: 667, endPoint y: 254, distance: 128.3
click at [667, 254] on p "Take physical exercise" at bounding box center [872, 248] width 669 height 17
click at [450, 310] on ul "A Grammar B Reading C Reading D Listening Answer the question" at bounding box center [409, 491] width 223 height 1380
click at [593, 286] on span "Use technology" at bounding box center [579, 291] width 82 height 15
click at [1181, 300] on label "Use technology" at bounding box center [872, 292] width 687 height 36
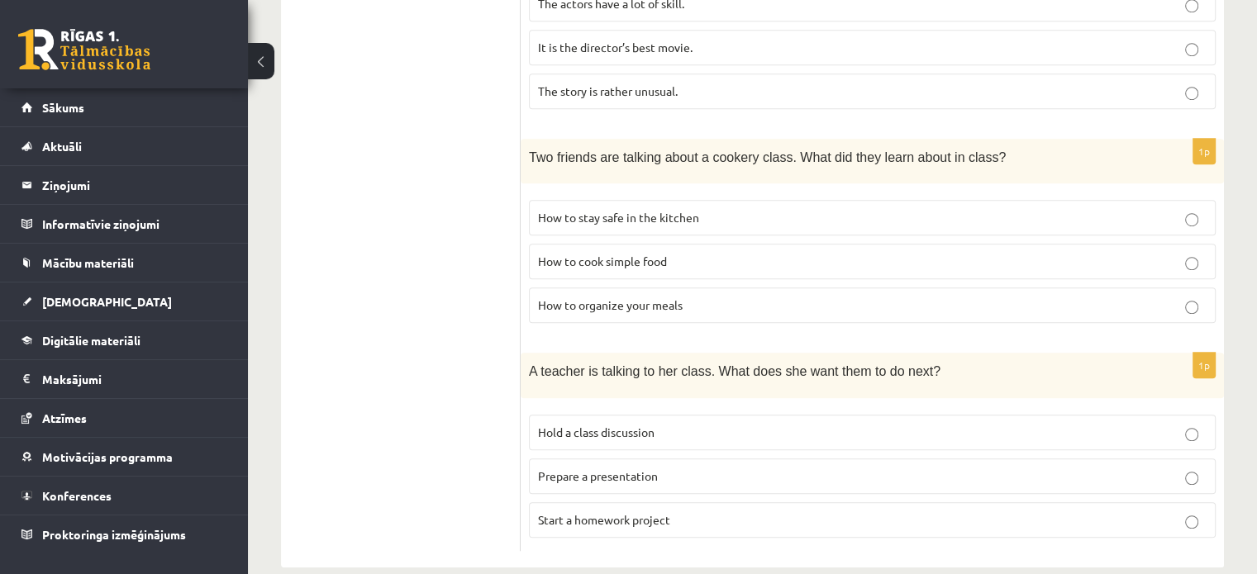
scroll to position [1146, 0]
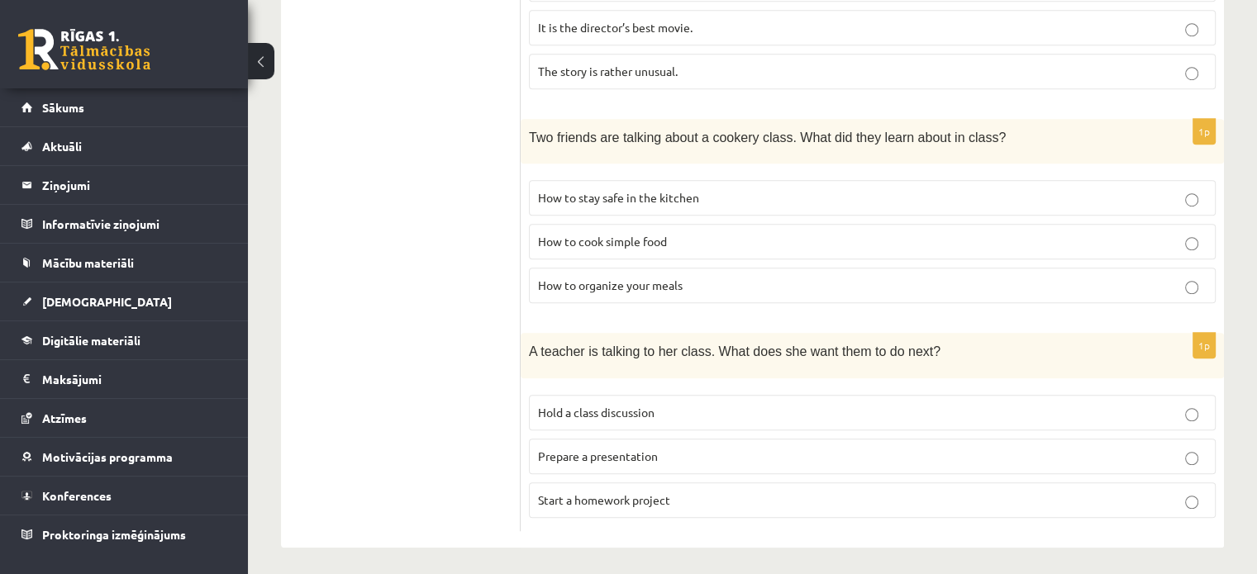
click at [1095, 278] on p "How to organize your meals" at bounding box center [872, 285] width 669 height 17
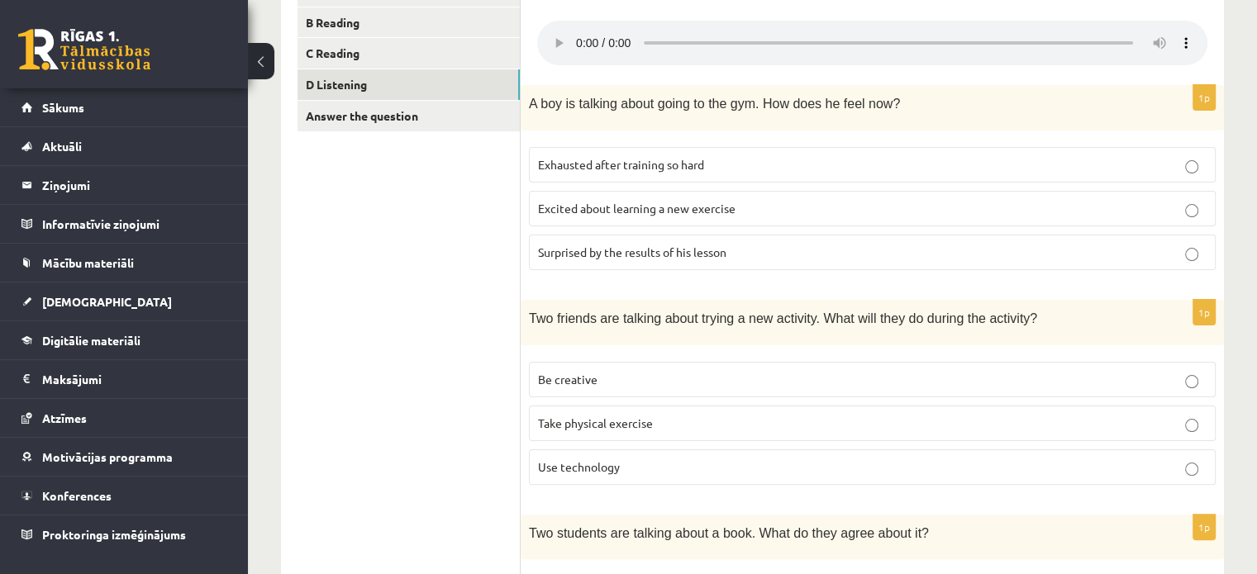
scroll to position [310, 0]
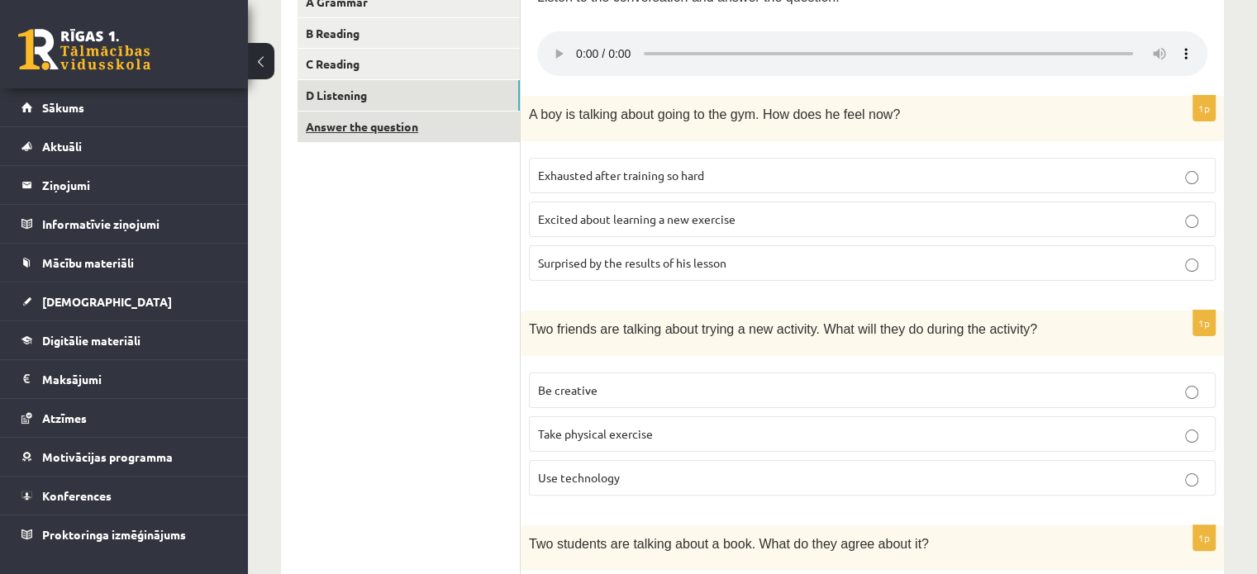
click at [444, 118] on link "Answer the question" at bounding box center [409, 127] width 222 height 31
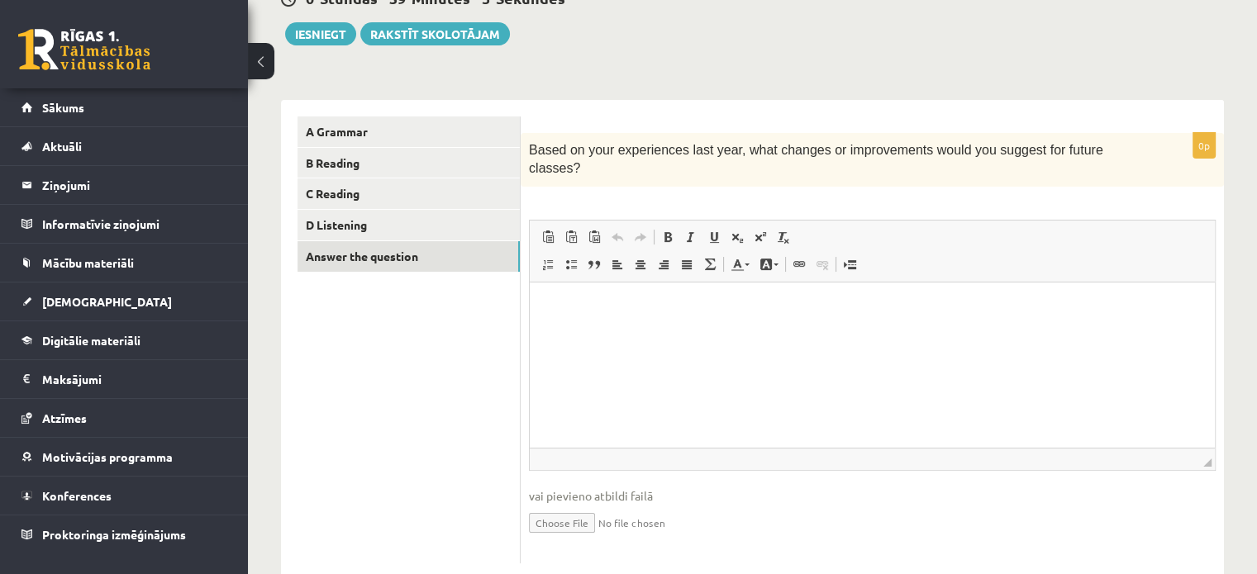
scroll to position [199, 0]
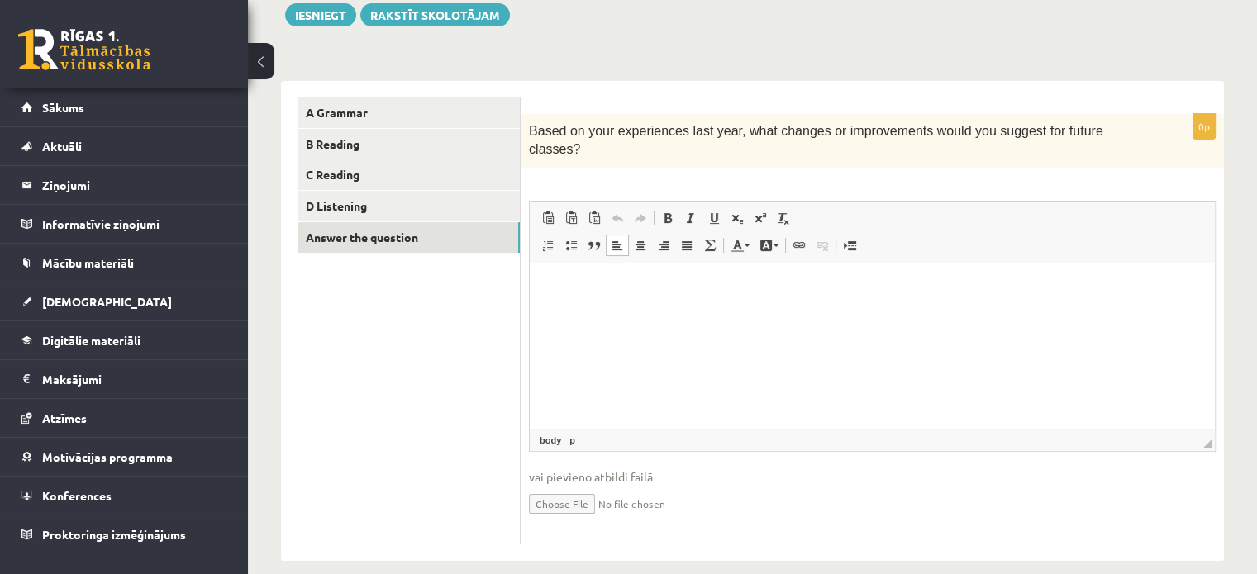
drag, startPoint x: 690, startPoint y: 303, endPoint x: 685, endPoint y: 265, distance: 39.2
click at [689, 298] on html at bounding box center [872, 288] width 685 height 50
click at [602, 469] on span "vai pievieno atbildi failā" at bounding box center [872, 477] width 687 height 17
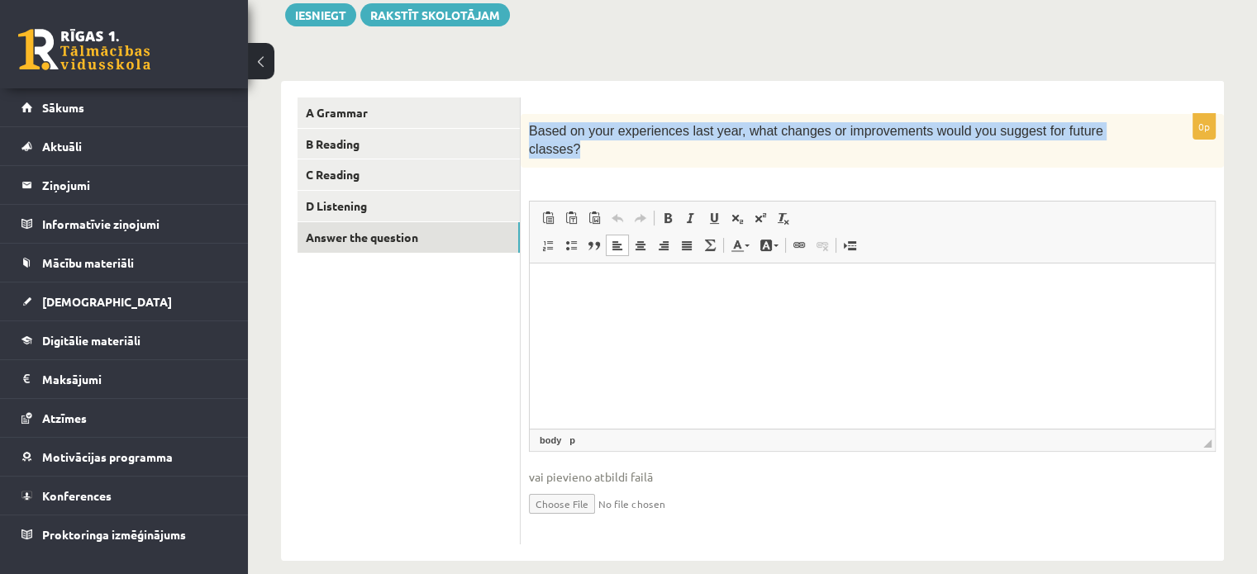
drag, startPoint x: 526, startPoint y: 136, endPoint x: 1164, endPoint y: 131, distance: 638.1
click at [1164, 131] on div "Based on your experiences last year, what changes or improvements would you sug…" at bounding box center [872, 141] width 703 height 54
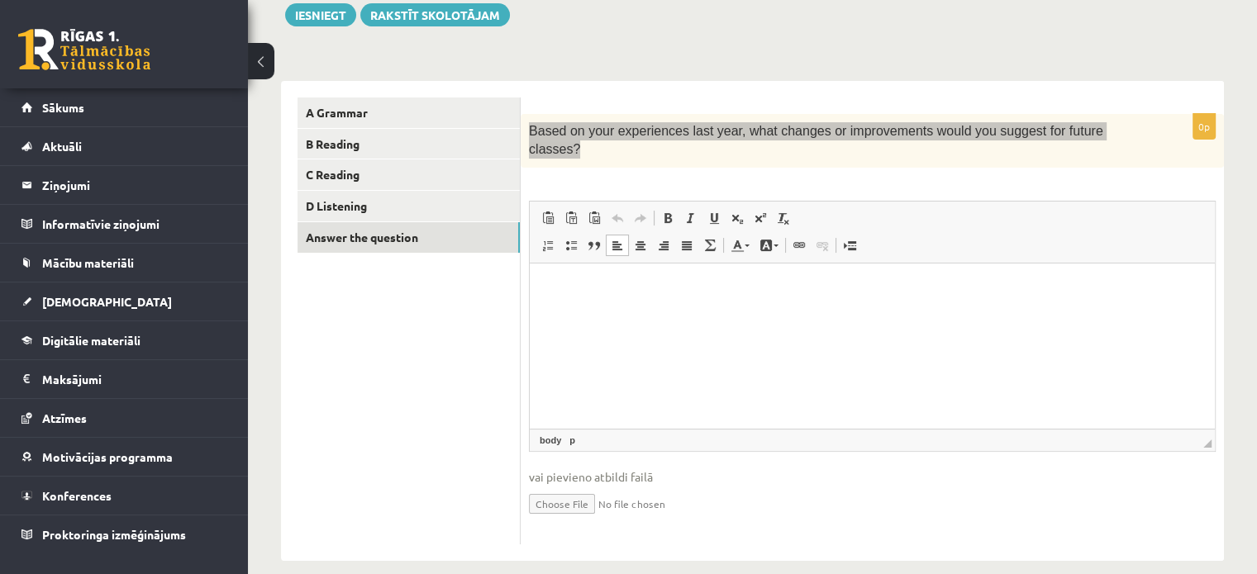
click at [655, 313] on html at bounding box center [872, 288] width 685 height 50
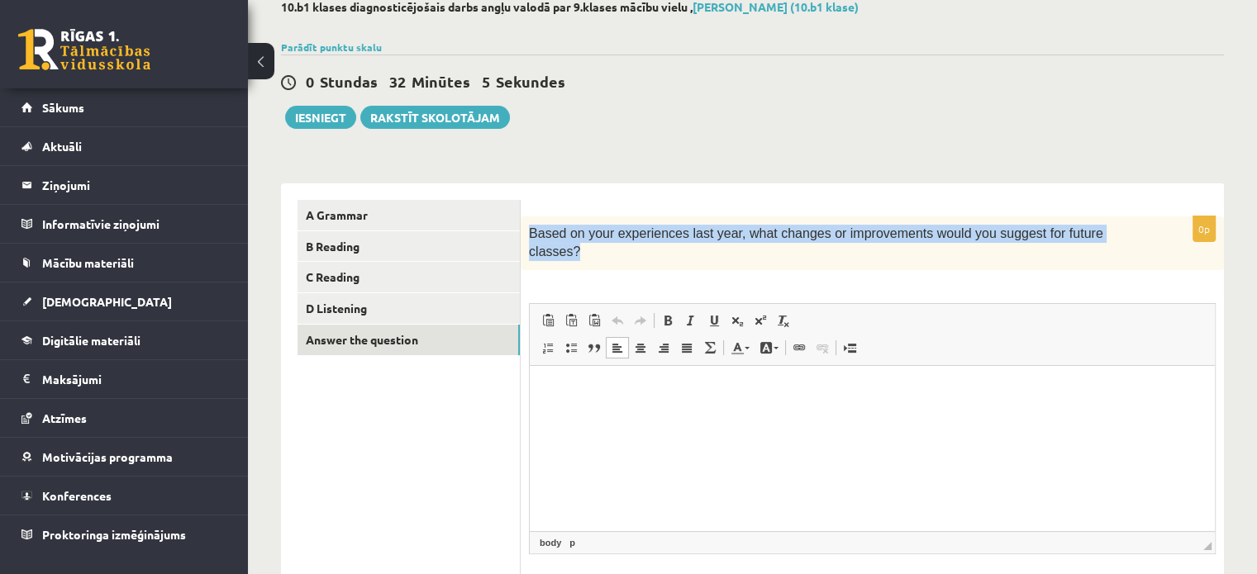
scroll to position [83, 0]
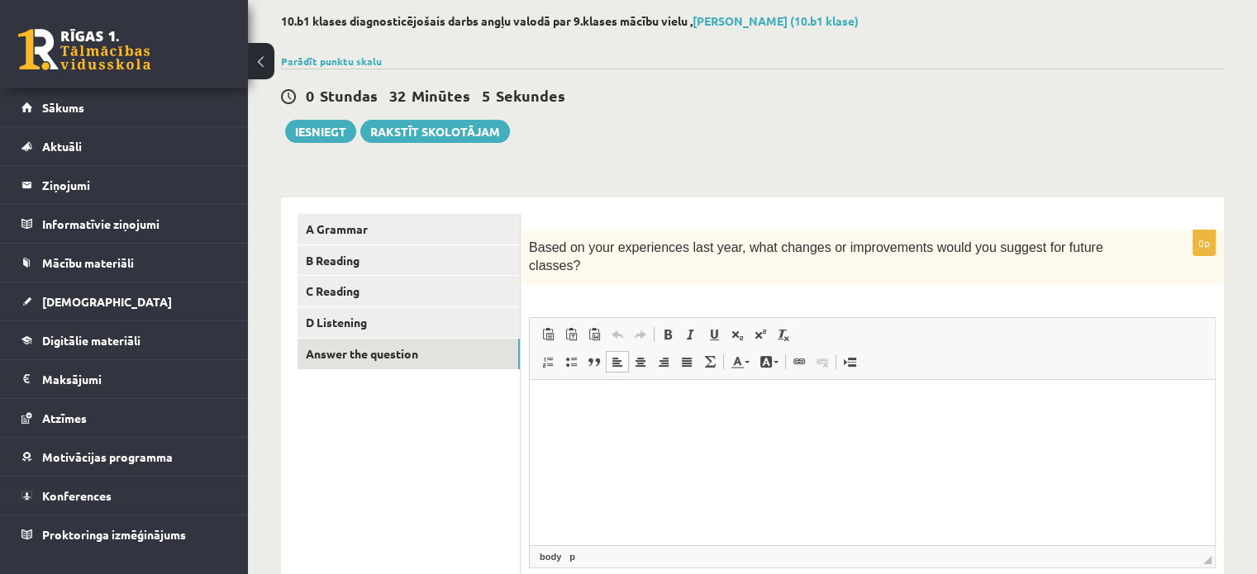
click at [674, 108] on div "0 Stundas 32 Minūtes 5 Sekundes Ieskaite saglabāta! Iesniegt Rakstīt skolotājam" at bounding box center [752, 106] width 943 height 74
click at [618, 416] on html at bounding box center [872, 404] width 685 height 50
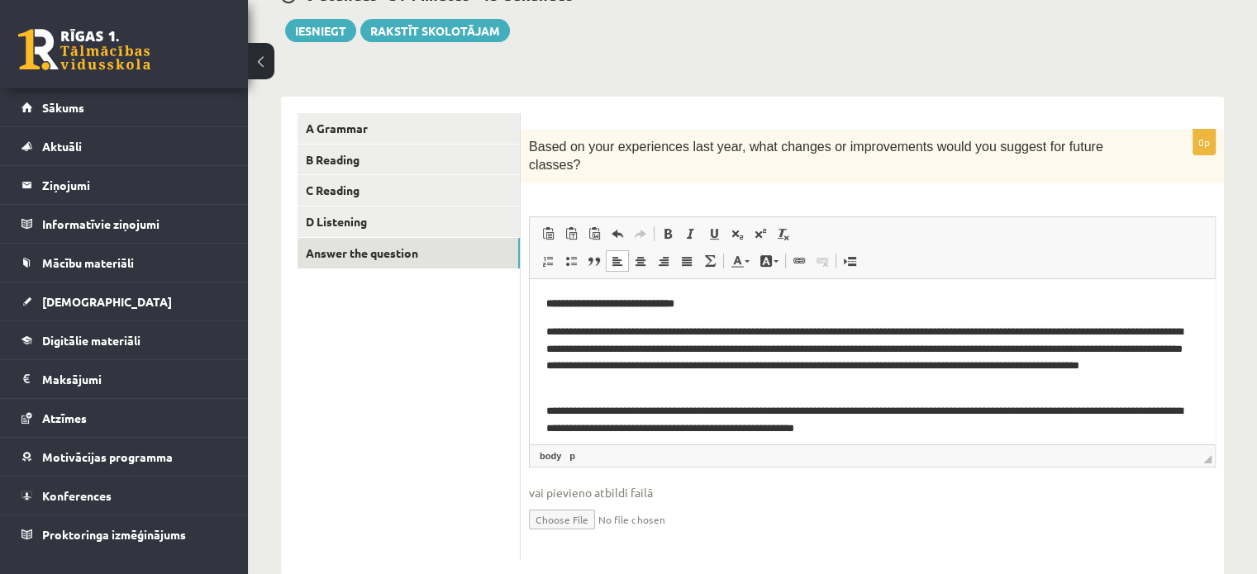
scroll to position [199, 0]
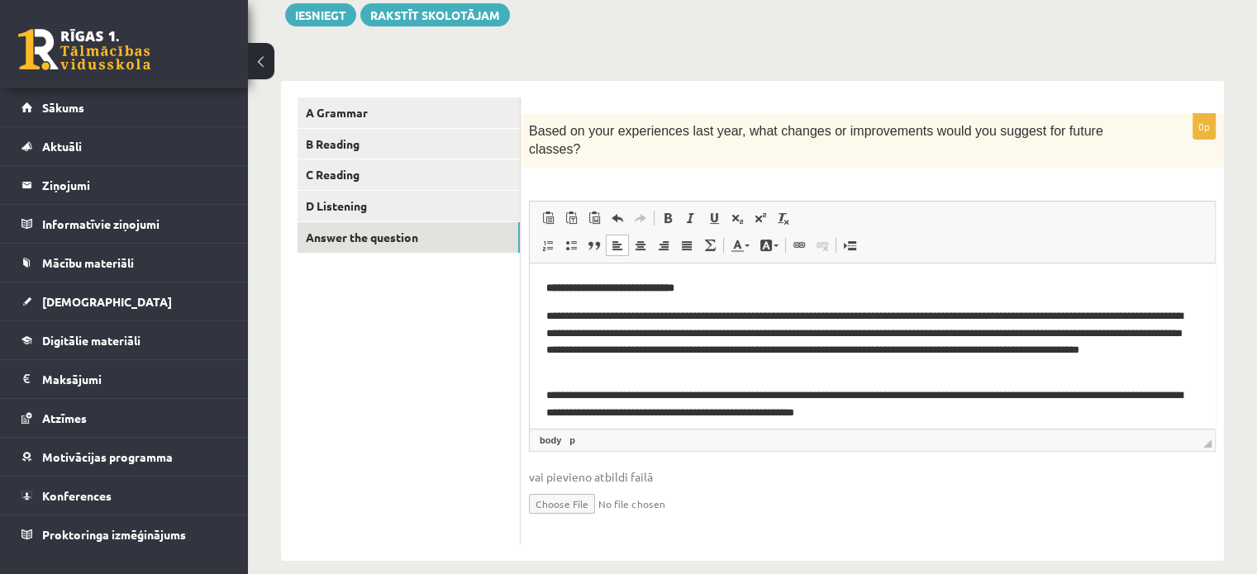
drag, startPoint x: 1269, startPoint y: 309, endPoint x: 679, endPoint y: 160, distance: 608.6
click at [581, 284] on strong "**********" at bounding box center [610, 287] width 128 height 11
drag, startPoint x: 542, startPoint y: 288, endPoint x: 741, endPoint y: 293, distance: 199.3
click at [741, 293] on html "**********" at bounding box center [872, 409] width 685 height 293
click at [668, 207] on link "Полужирный Комбинация клавиш Ctrl+B" at bounding box center [667, 217] width 23 height 21
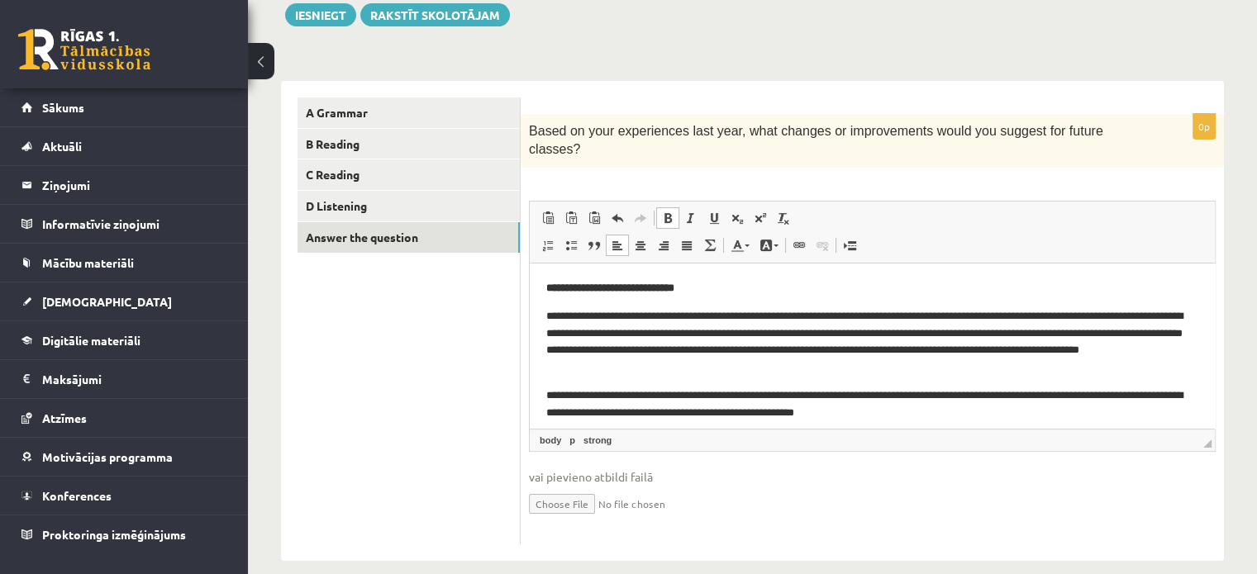
click at [666, 212] on span at bounding box center [667, 218] width 13 height 13
click at [748, 302] on body "**********" at bounding box center [872, 409] width 652 height 260
click at [736, 284] on p "**********" at bounding box center [872, 287] width 652 height 17
drag, startPoint x: 736, startPoint y: 284, endPoint x: 1102, endPoint y: 500, distance: 424.7
click at [530, 284] on html "**********" at bounding box center [872, 409] width 685 height 293
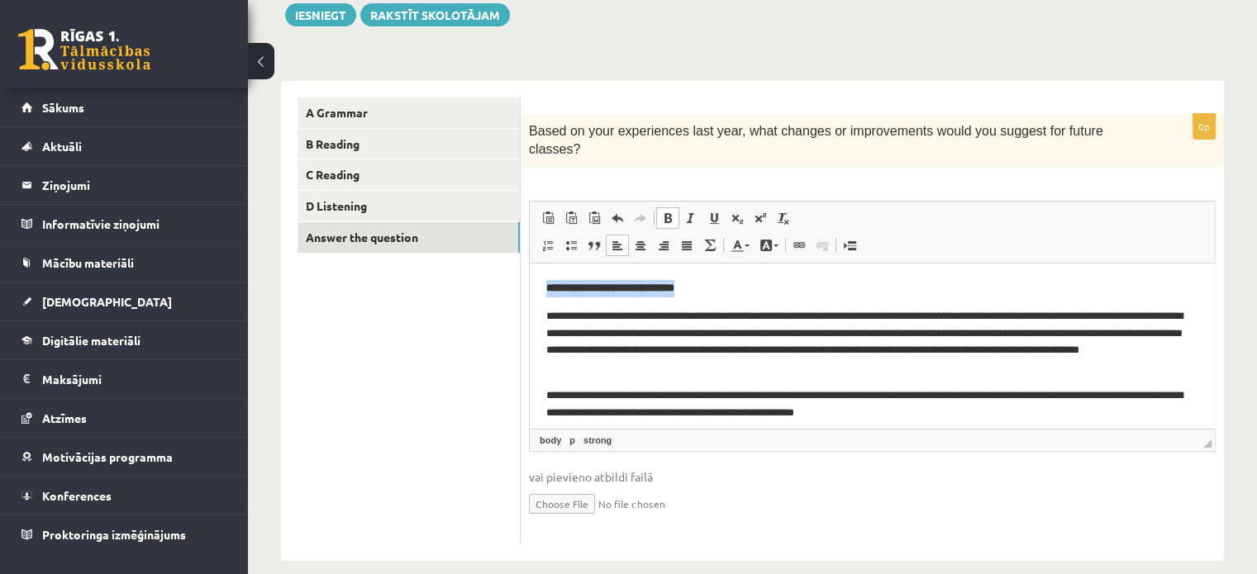
click at [671, 212] on span at bounding box center [667, 218] width 13 height 13
click at [694, 212] on span at bounding box center [690, 218] width 13 height 13
click at [736, 284] on p "**********" at bounding box center [872, 287] width 652 height 17
drag, startPoint x: 770, startPoint y: 294, endPoint x: 784, endPoint y: 304, distance: 17.9
click at [771, 295] on p "**********" at bounding box center [872, 287] width 652 height 17
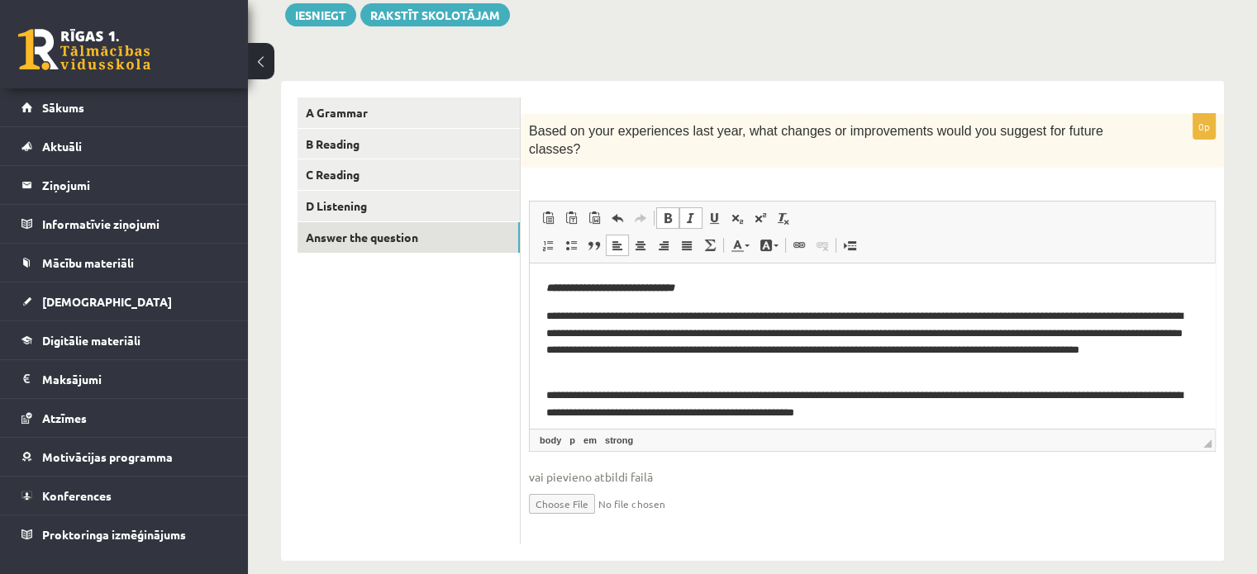
click at [948, 274] on html "**********" at bounding box center [872, 409] width 685 height 293
click at [819, 492] on input "file" at bounding box center [872, 503] width 687 height 34
click at [691, 212] on span at bounding box center [690, 218] width 13 height 13
click at [742, 284] on p "**********" at bounding box center [872, 287] width 652 height 17
drag, startPoint x: 735, startPoint y: 300, endPoint x: 706, endPoint y: 300, distance: 28.9
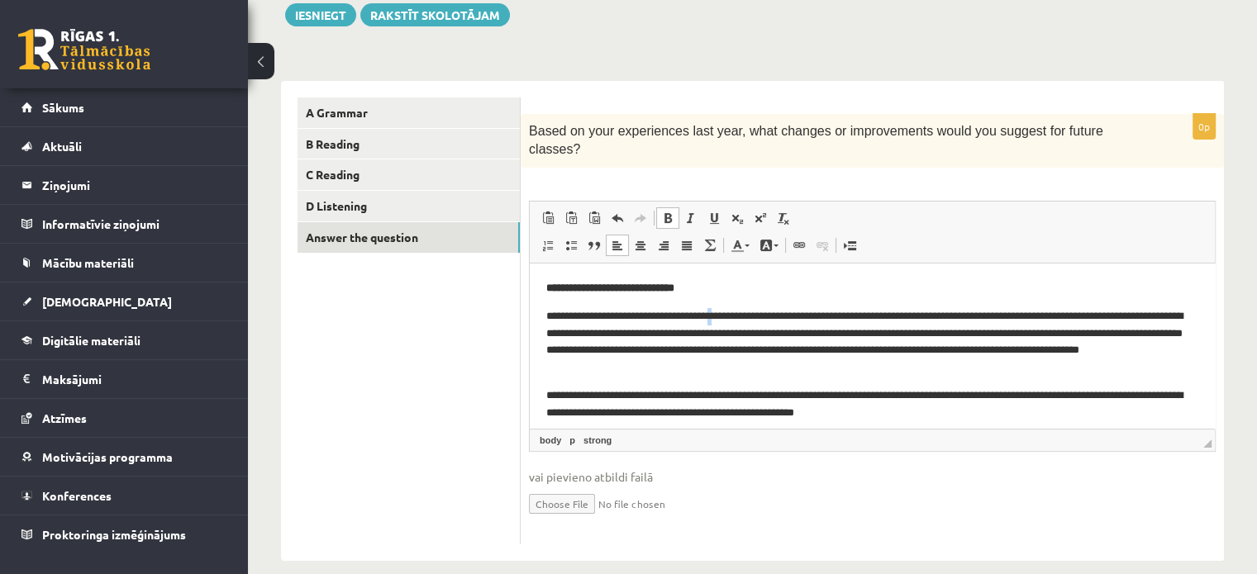
click at [734, 300] on body "**********" at bounding box center [872, 409] width 652 height 260
click at [696, 212] on span at bounding box center [690, 218] width 13 height 13
drag, startPoint x: 734, startPoint y: 291, endPoint x: 725, endPoint y: 293, distance: 9.4
click at [734, 291] on p "**********" at bounding box center [872, 287] width 652 height 17
drag, startPoint x: 731, startPoint y: 291, endPoint x: 569, endPoint y: 266, distance: 163.9
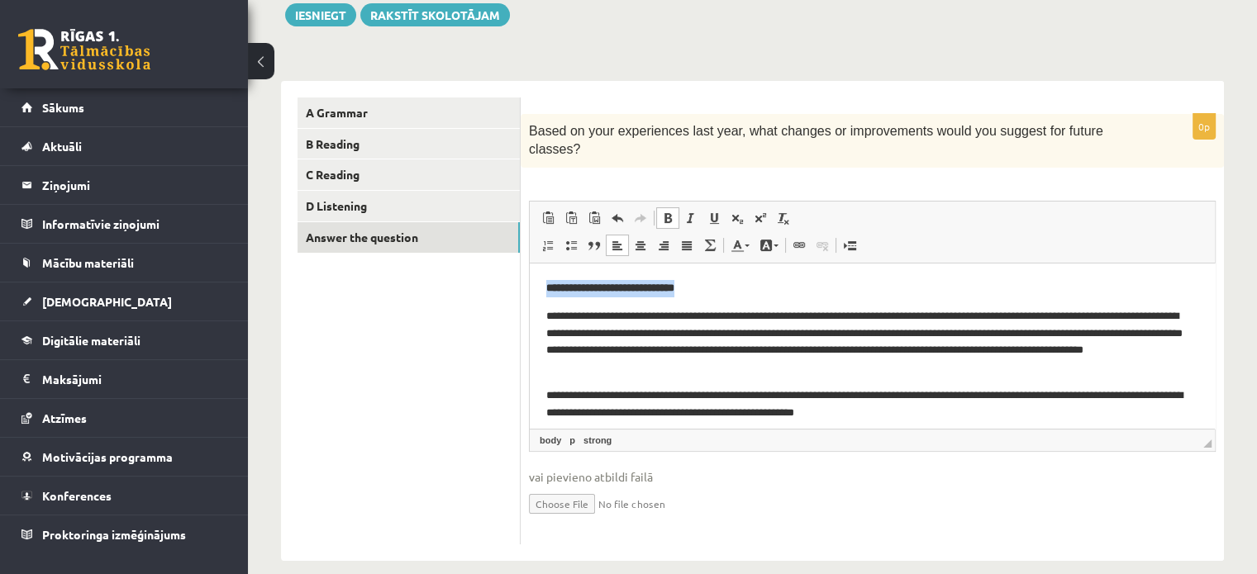
click at [536, 279] on html "**********" at bounding box center [872, 409] width 685 height 293
click at [689, 212] on span at bounding box center [690, 218] width 13 height 13
click at [694, 168] on div "0p Based on your experiences last year, what changes or improvements would you …" at bounding box center [872, 329] width 703 height 431
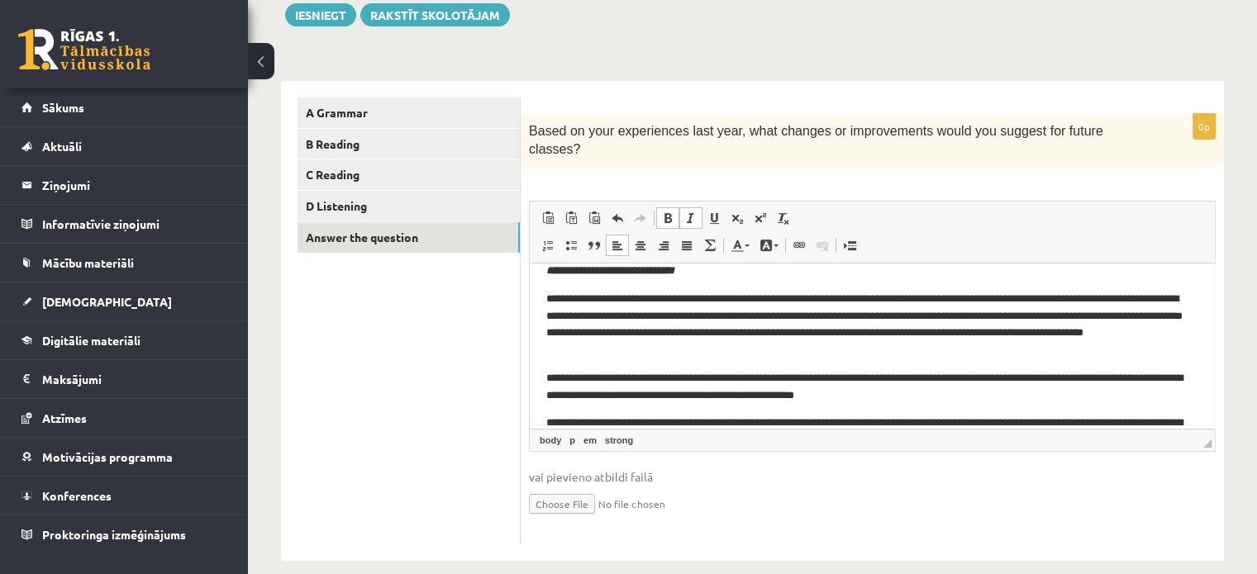
scroll to position [23, 0]
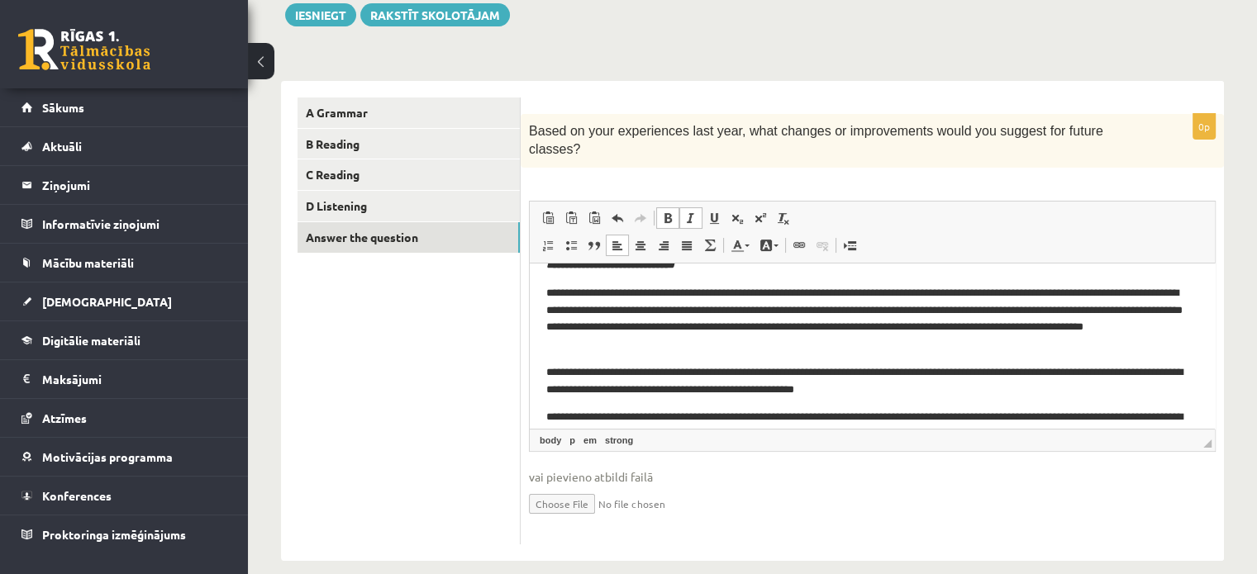
drag, startPoint x: 507, startPoint y: 303, endPoint x: 517, endPoint y: 307, distance: 11.5
click at [506, 304] on ul "A Grammar B Reading C Reading D Listening Answer the question" at bounding box center [409, 321] width 223 height 447
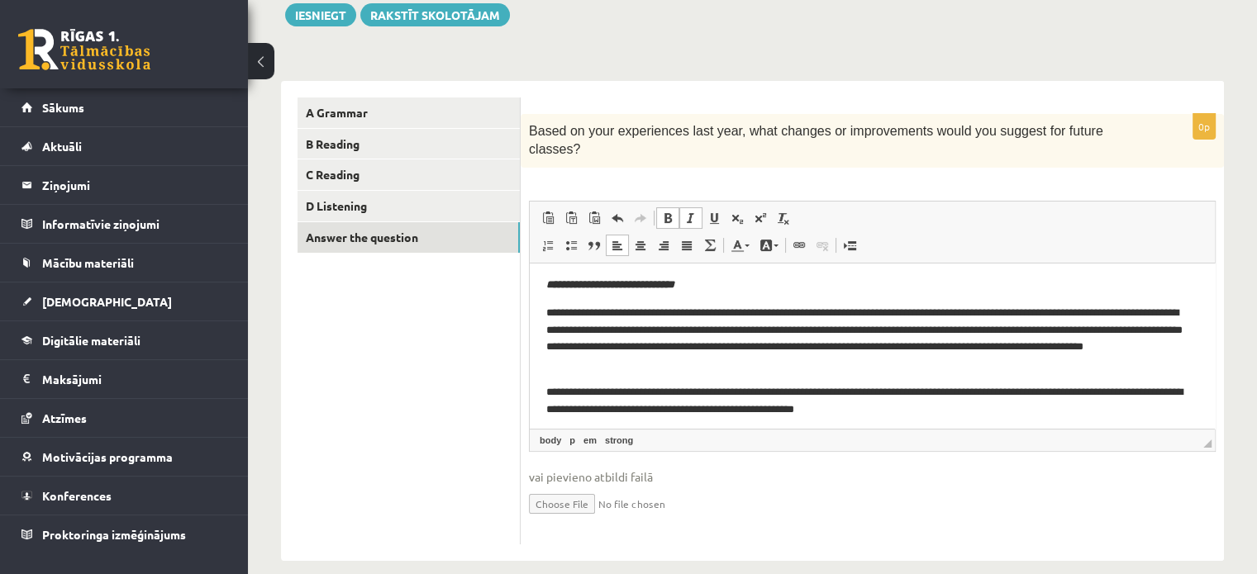
scroll to position [0, 0]
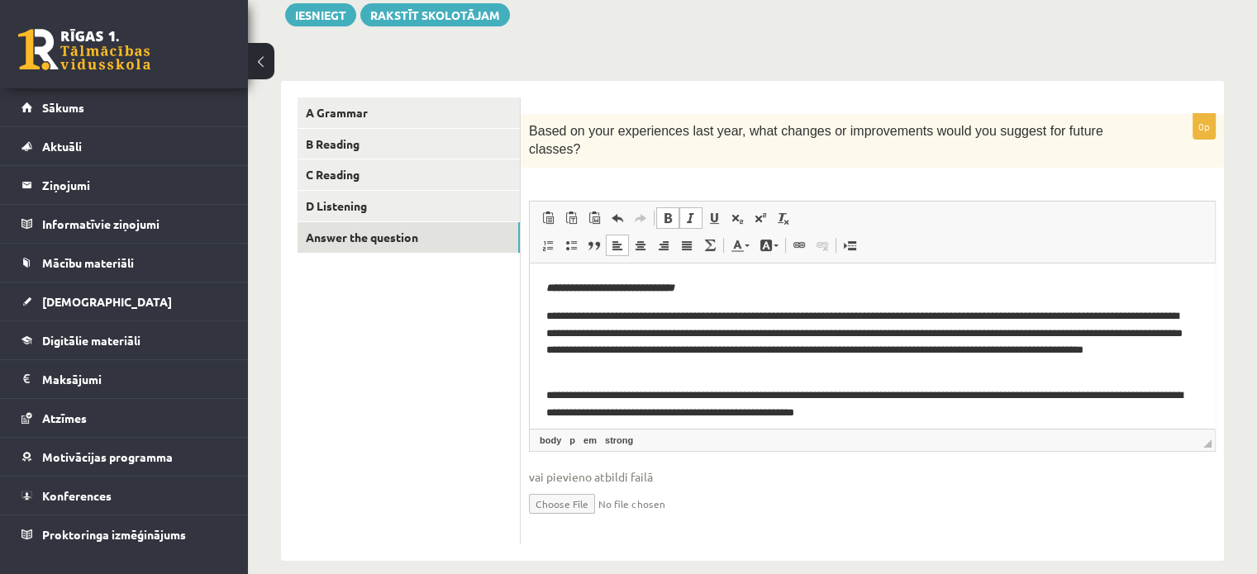
click at [690, 212] on span at bounding box center [690, 218] width 13 height 13
click at [893, 163] on div "0p Based on your experiences last year, what changes or improvements would you …" at bounding box center [872, 329] width 703 height 431
drag, startPoint x: 724, startPoint y: 277, endPoint x: 727, endPoint y: 288, distance: 11.0
click at [725, 284] on html "**********" at bounding box center [872, 409] width 685 height 293
drag, startPoint x: 727, startPoint y: 288, endPoint x: 480, endPoint y: 288, distance: 246.3
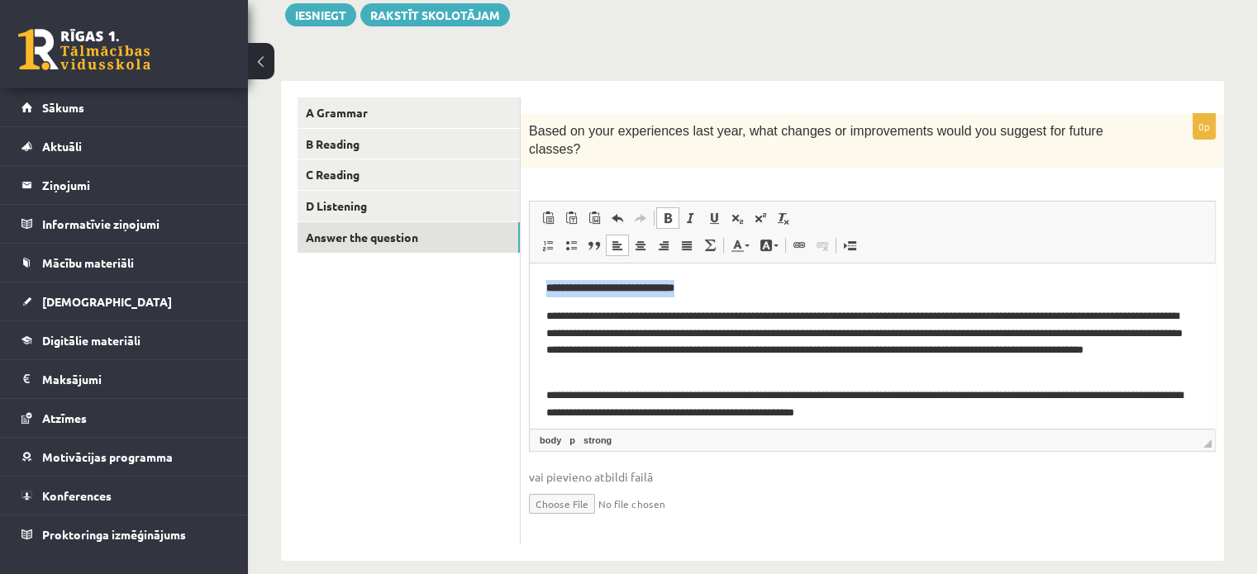
click at [530, 288] on html "**********" at bounding box center [872, 409] width 685 height 293
click at [684, 212] on span at bounding box center [690, 218] width 13 height 13
click at [684, 159] on div "0p Based on your experiences last year, what changes or improvements would you …" at bounding box center [872, 329] width 703 height 431
click at [665, 212] on span at bounding box center [667, 218] width 13 height 13
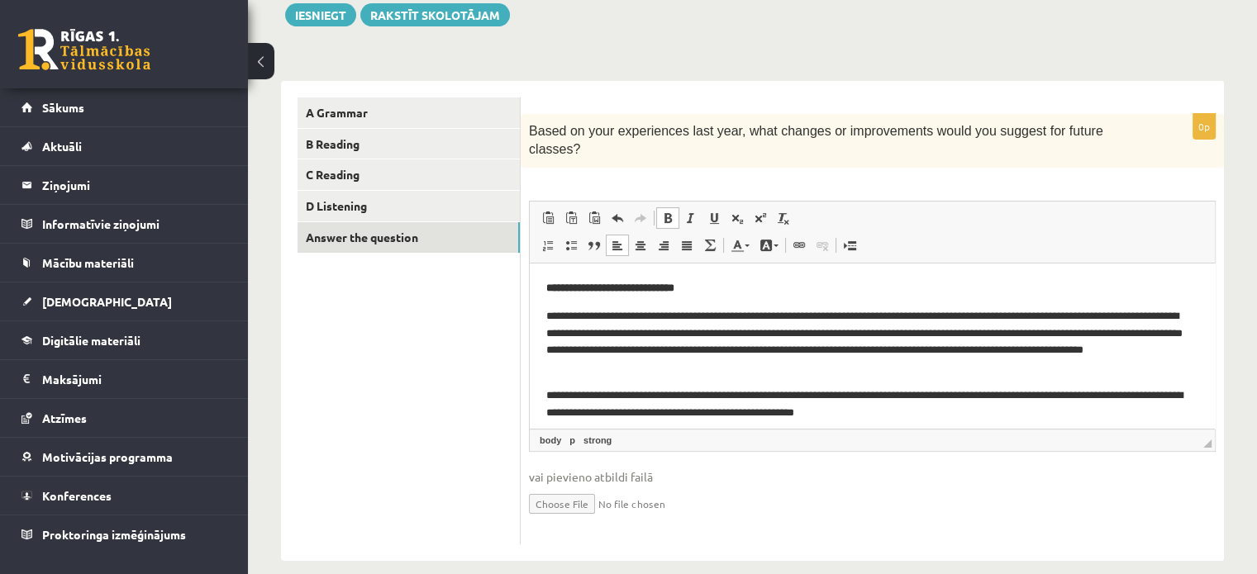
click at [665, 212] on span at bounding box center [667, 218] width 13 height 13
click at [733, 287] on p "**********" at bounding box center [872, 287] width 652 height 17
click at [672, 293] on strong "**********" at bounding box center [610, 287] width 128 height 11
click at [521, 280] on div "0p Based on your experiences last year, what changes or improvements would you …" at bounding box center [872, 329] width 703 height 431
click at [662, 212] on span at bounding box center [667, 218] width 13 height 13
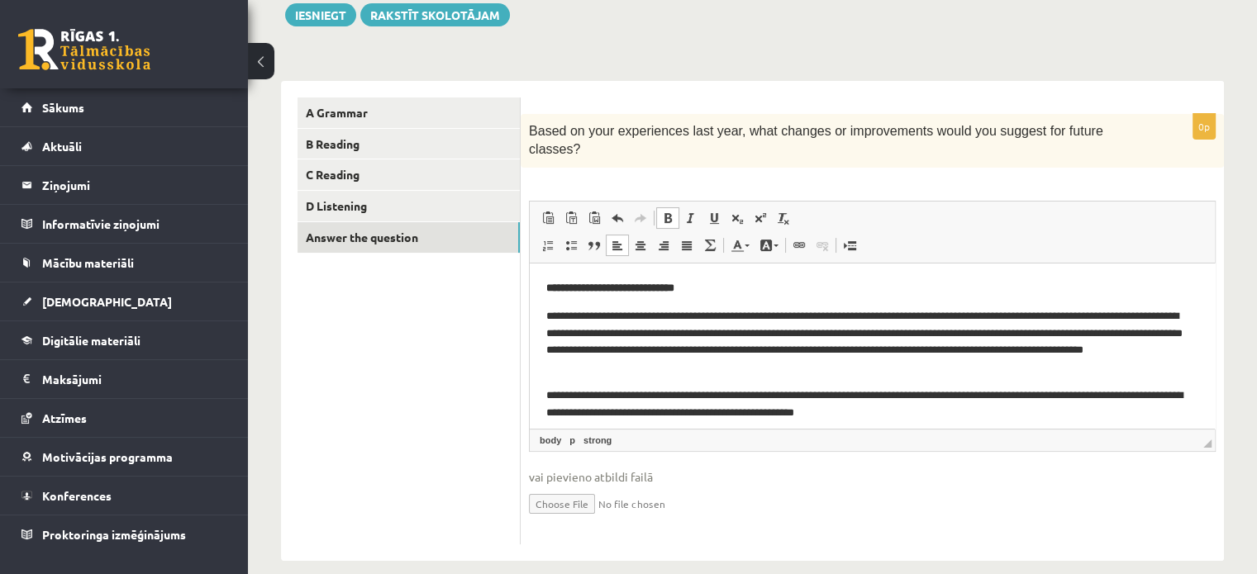
click at [479, 301] on ul "A Grammar B Reading C Reading D Listening Answer the question" at bounding box center [409, 321] width 223 height 447
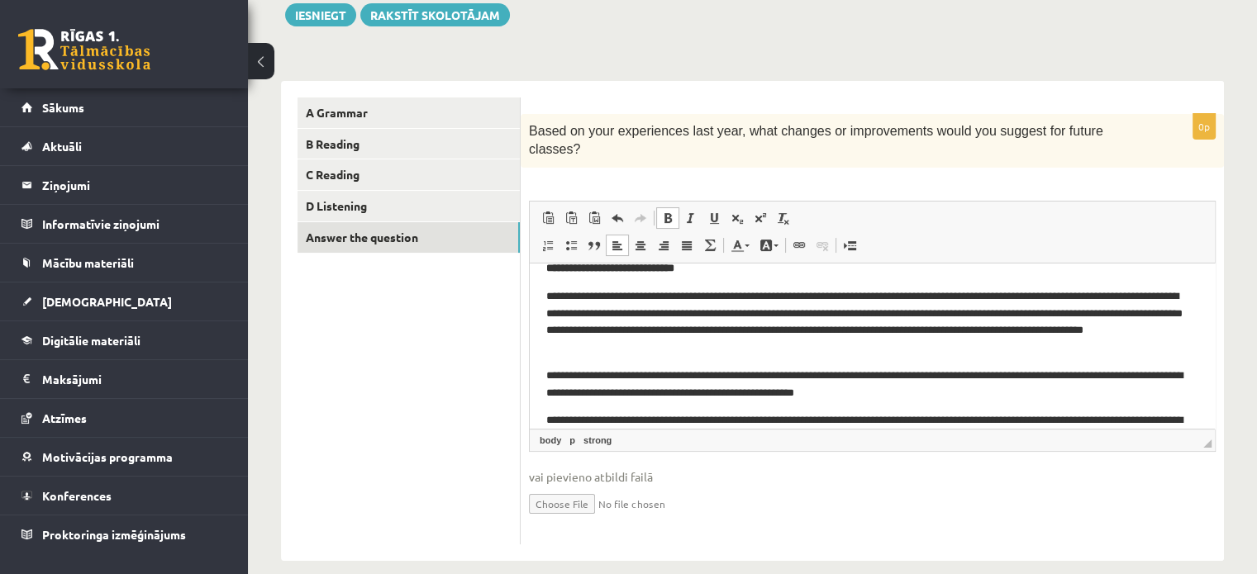
scroll to position [26, 0]
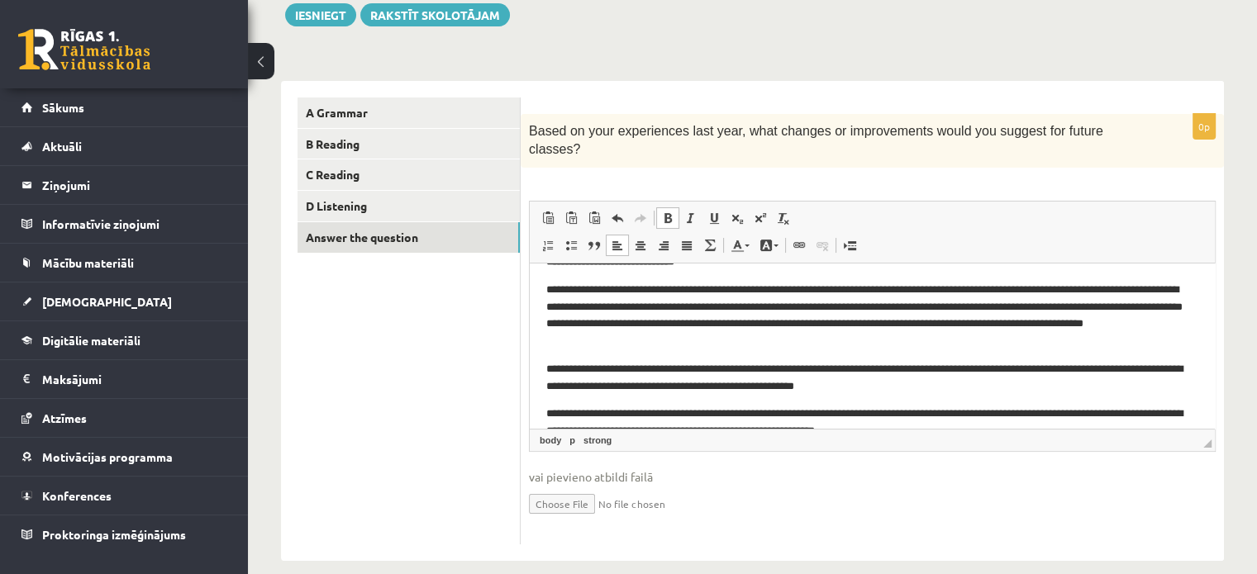
click at [1036, 339] on p "**********" at bounding box center [866, 315] width 640 height 69
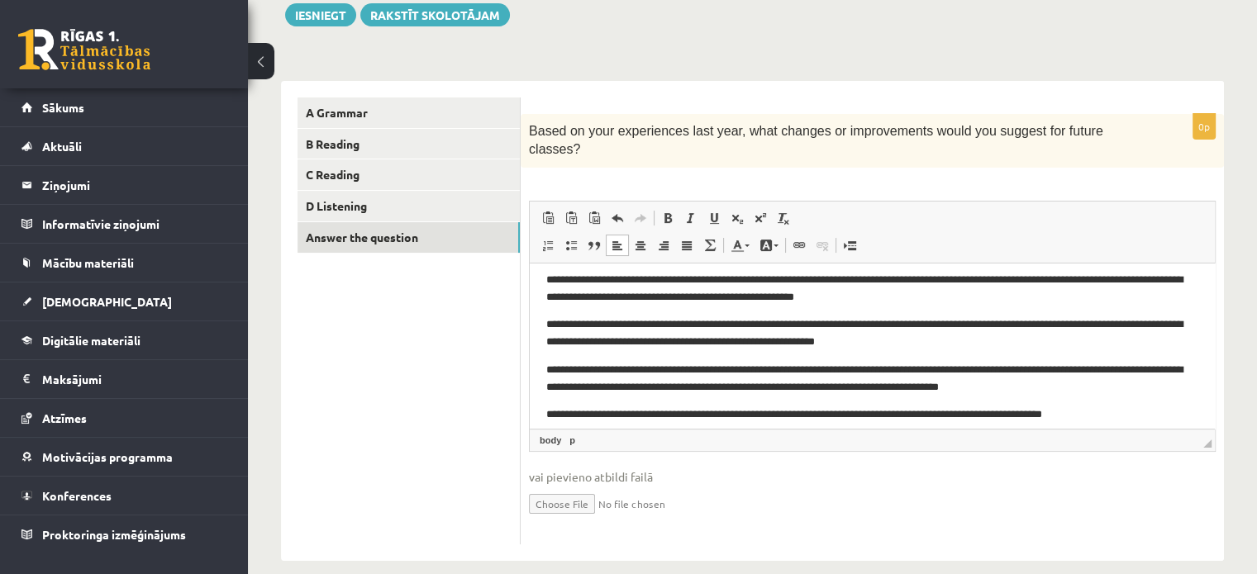
scroll to position [127, 0]
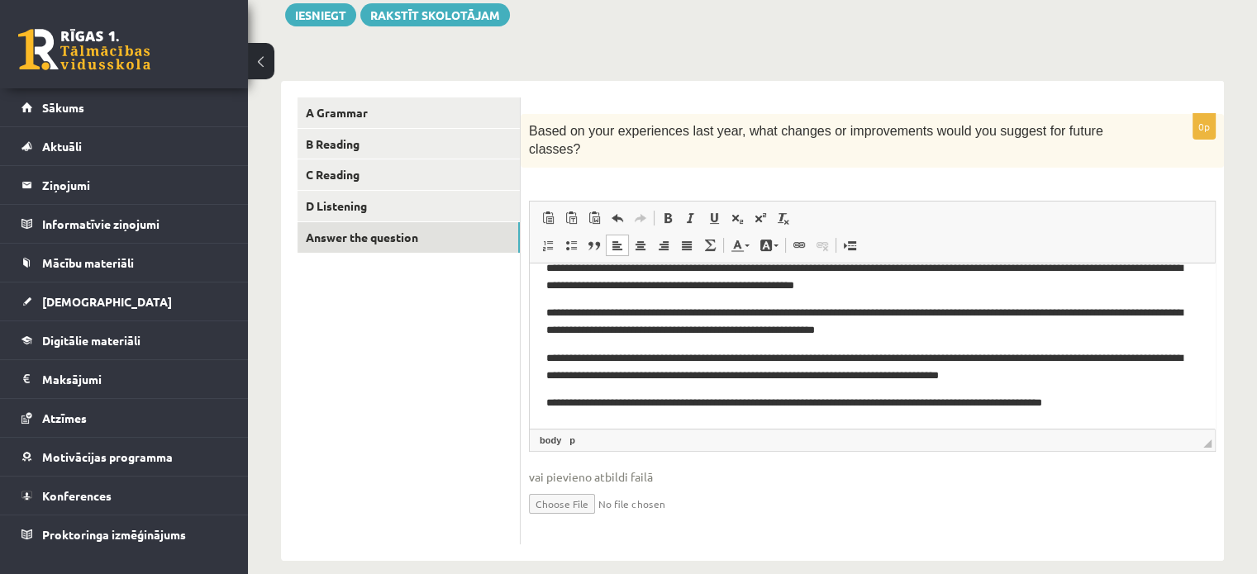
click at [1145, 386] on body "**********" at bounding box center [872, 282] width 652 height 260
click at [1145, 373] on p "**********" at bounding box center [866, 367] width 640 height 35
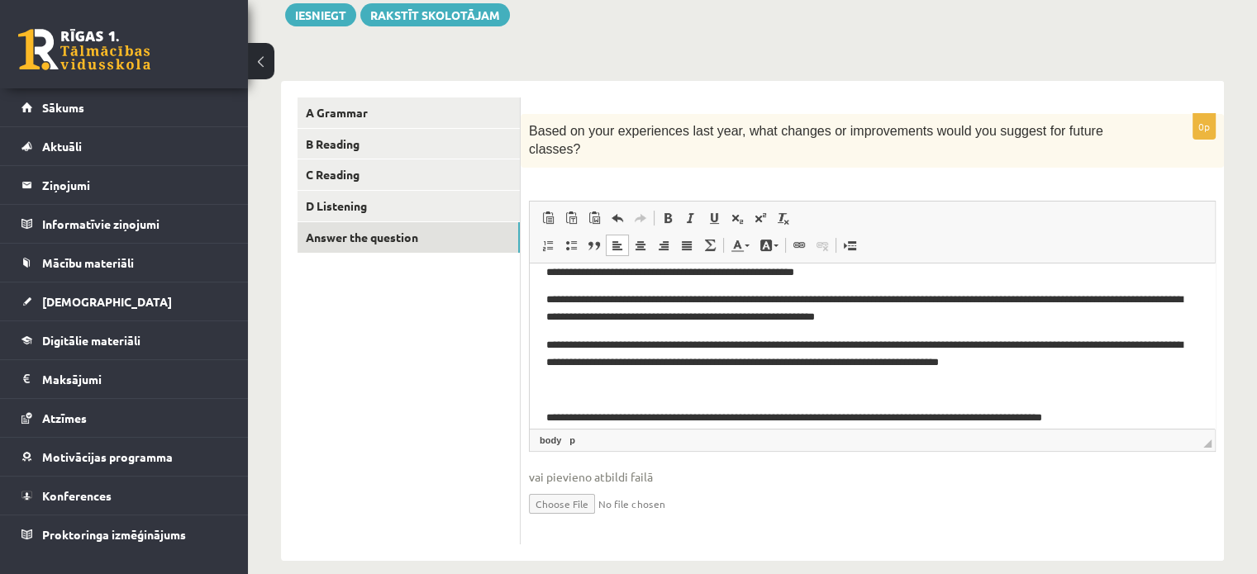
scroll to position [155, 0]
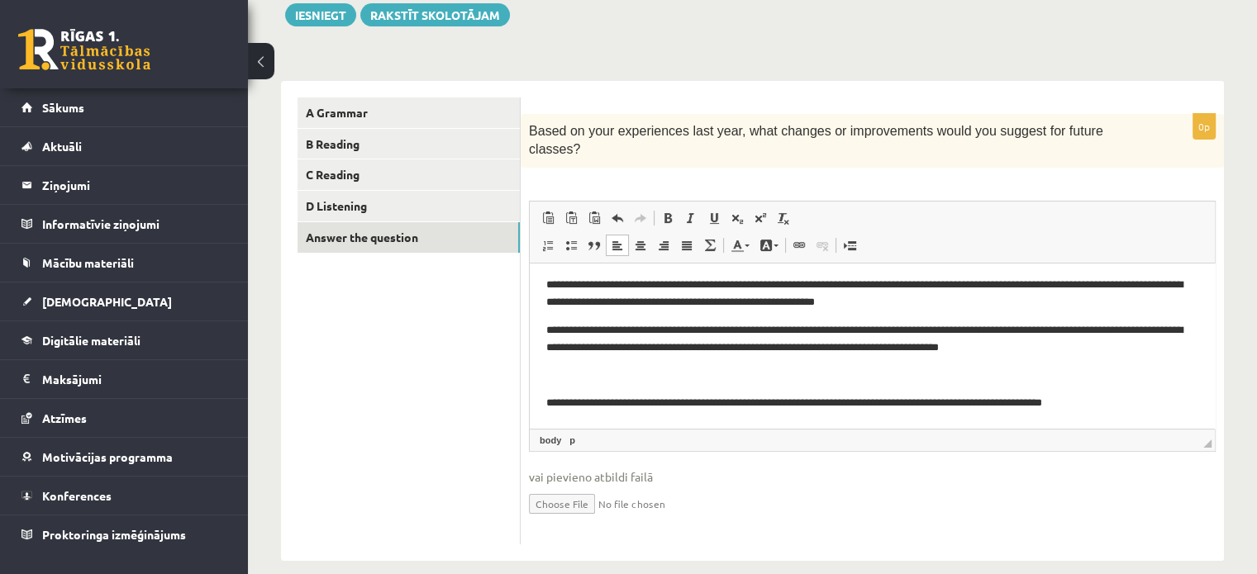
drag, startPoint x: 1209, startPoint y: 368, endPoint x: 1745, endPoint y: 653, distance: 606.8
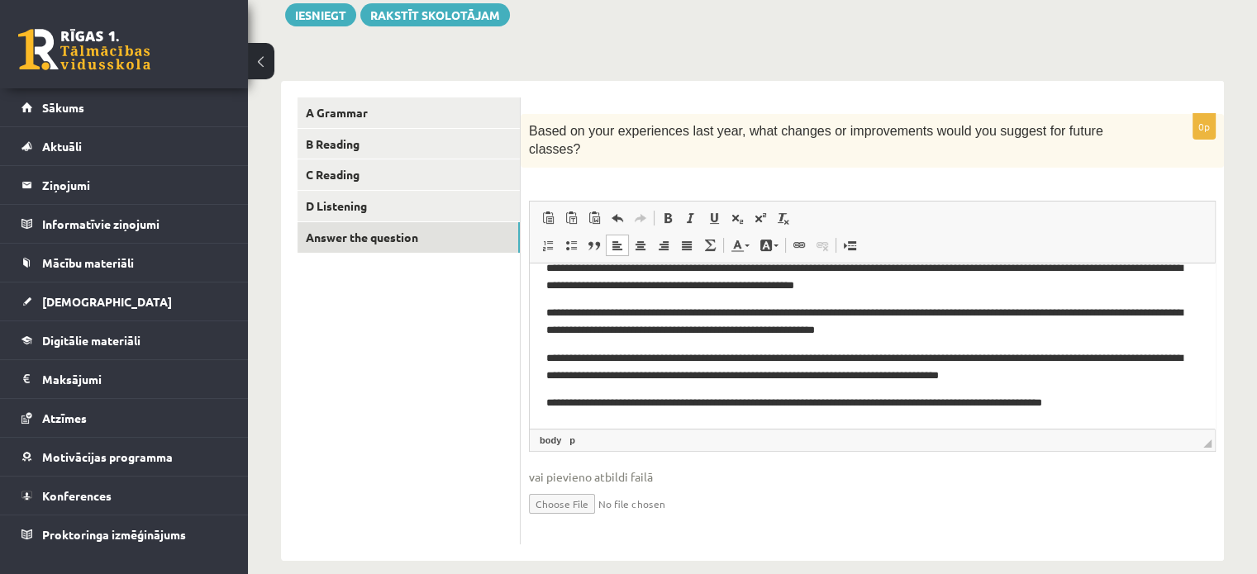
scroll to position [127, 0]
click at [574, 433] on link "p" at bounding box center [572, 440] width 12 height 15
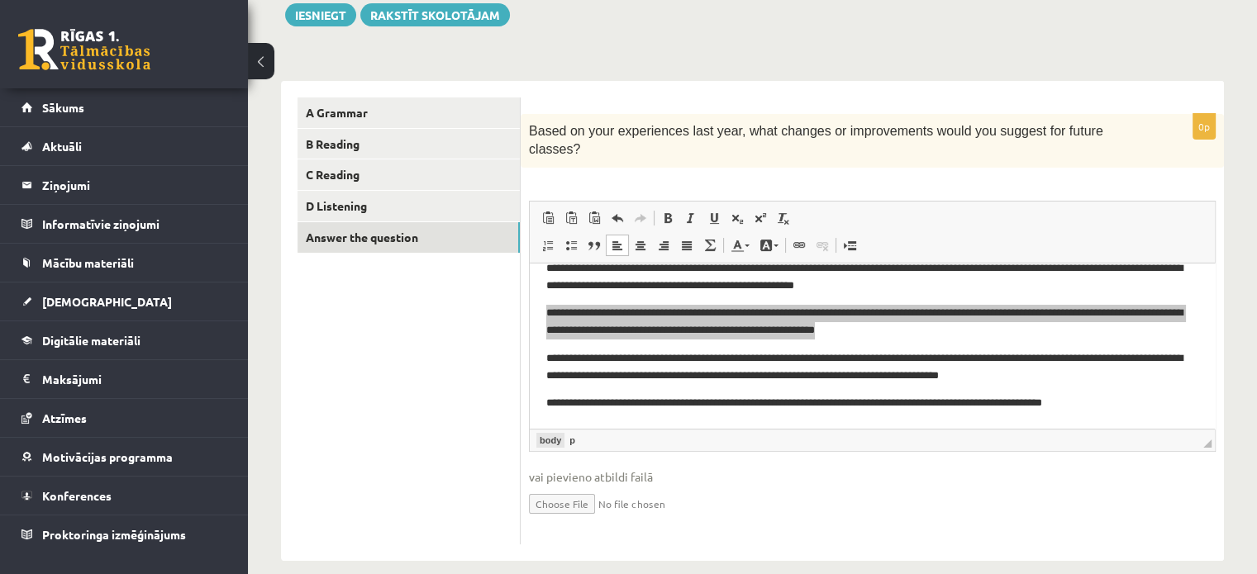
click at [557, 433] on link "body" at bounding box center [550, 440] width 28 height 15
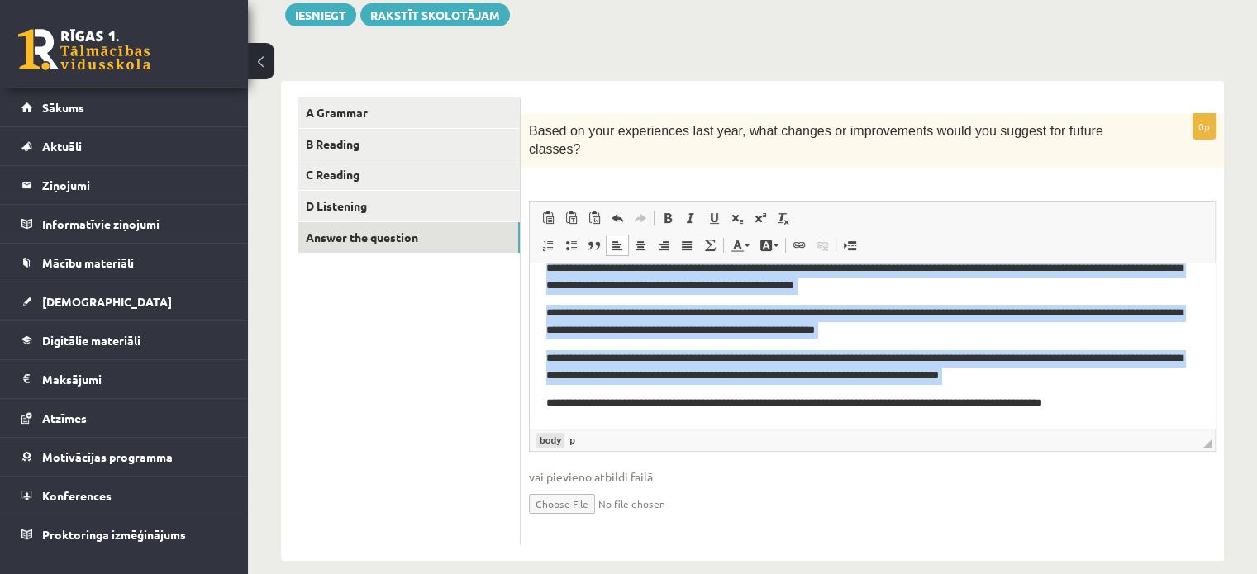
scroll to position [111, 0]
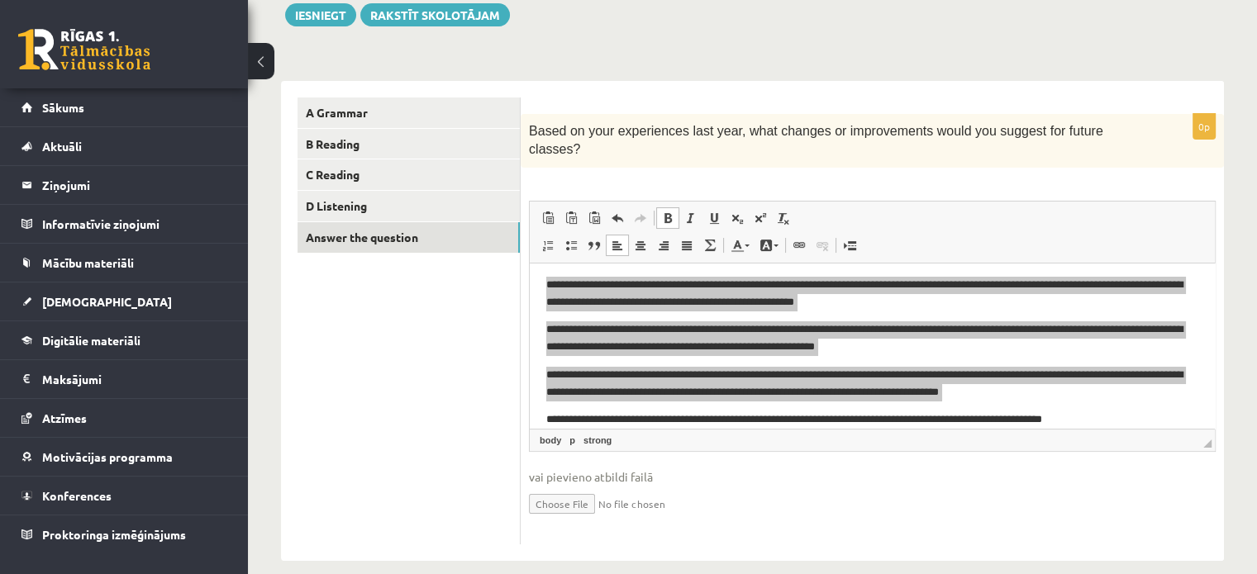
click at [483, 436] on ul "A Grammar B Reading C Reading D Listening Answer the question" at bounding box center [409, 321] width 223 height 447
click at [593, 433] on link "strong" at bounding box center [597, 440] width 35 height 15
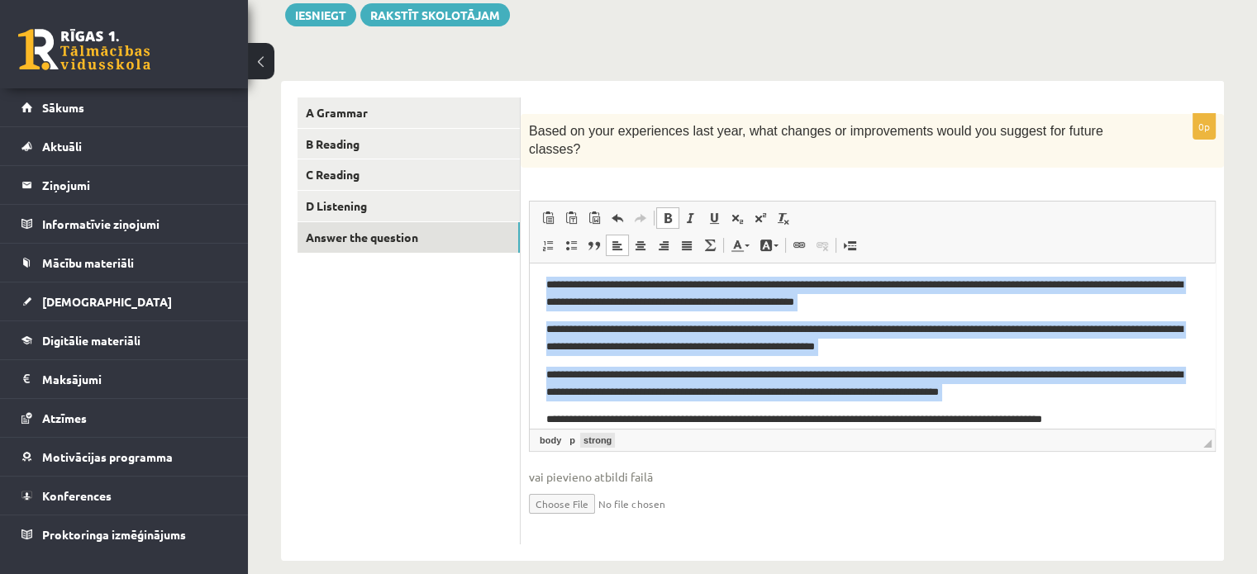
scroll to position [0, 0]
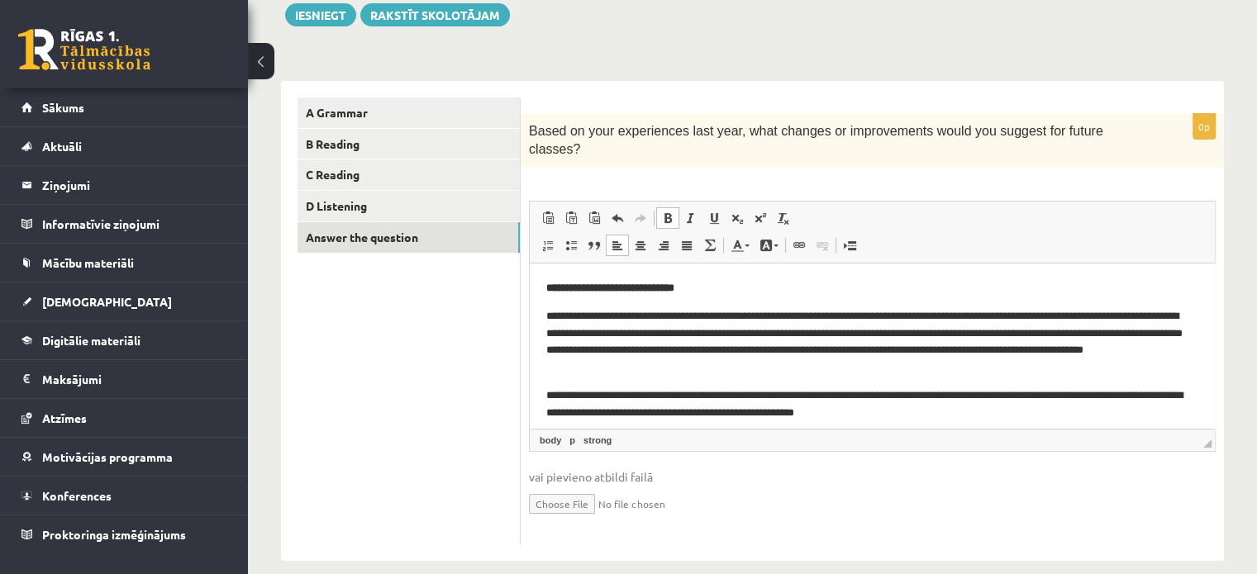
drag, startPoint x: 428, startPoint y: 410, endPoint x: 507, endPoint y: 389, distance: 81.2
click at [430, 410] on ul "A Grammar B Reading C Reading D Listening Answer the question" at bounding box center [409, 321] width 223 height 447
click at [591, 433] on link "strong" at bounding box center [597, 440] width 35 height 15
click at [418, 427] on ul "A Grammar B Reading C Reading D Listening Answer the question" at bounding box center [409, 321] width 223 height 447
click at [570, 433] on link "p" at bounding box center [572, 440] width 12 height 15
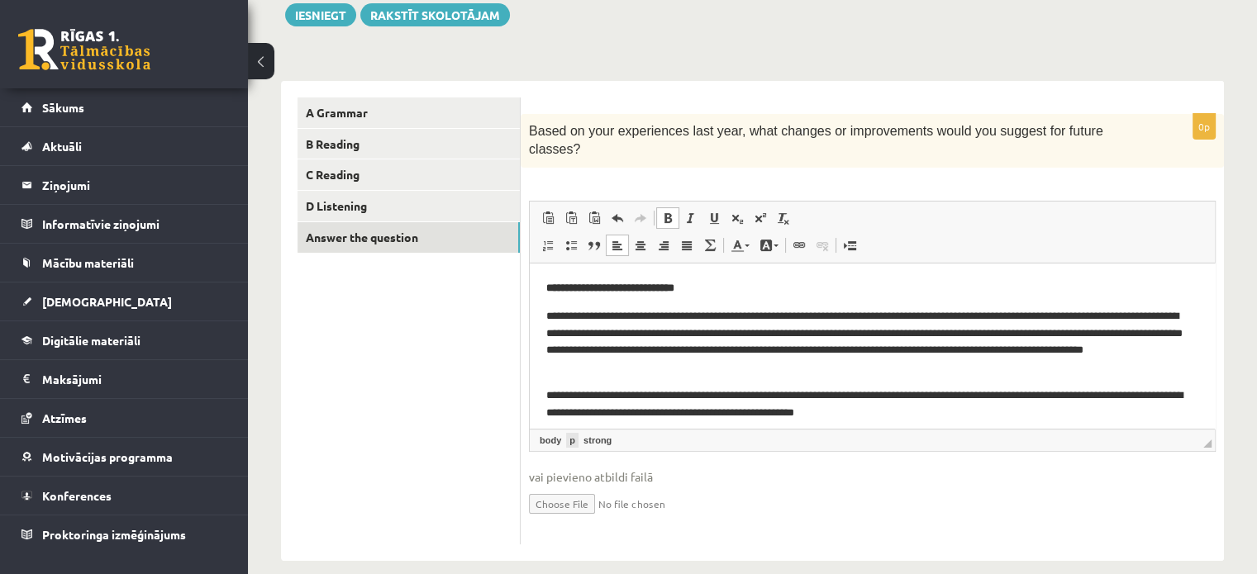
click at [570, 433] on link "p" at bounding box center [572, 440] width 12 height 15
click at [555, 433] on link "body" at bounding box center [550, 440] width 28 height 15
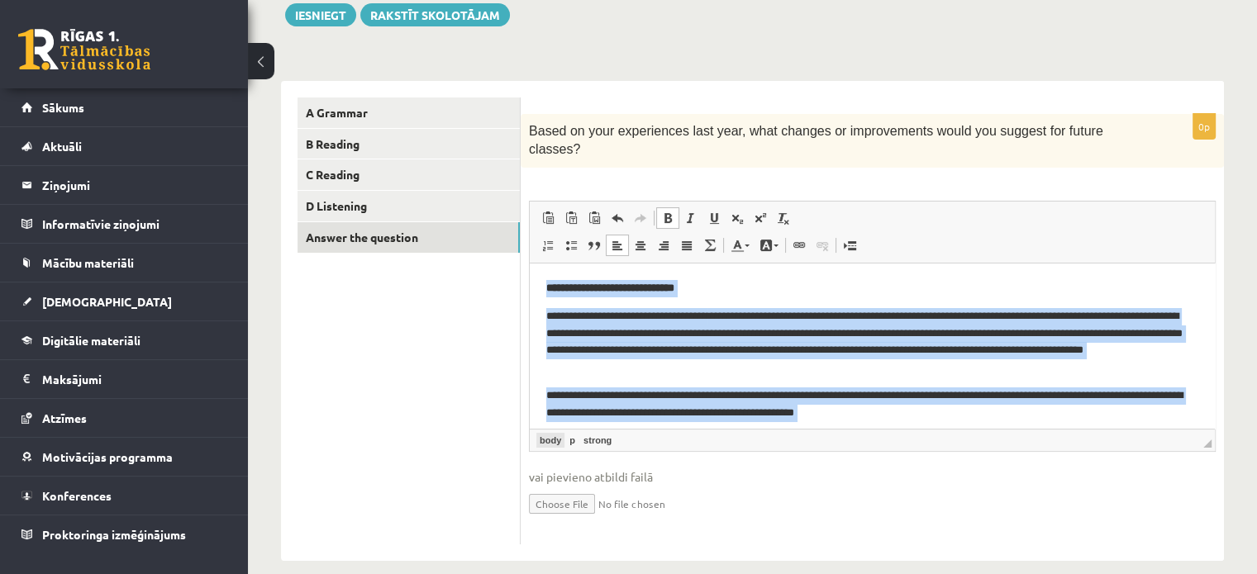
scroll to position [17, 0]
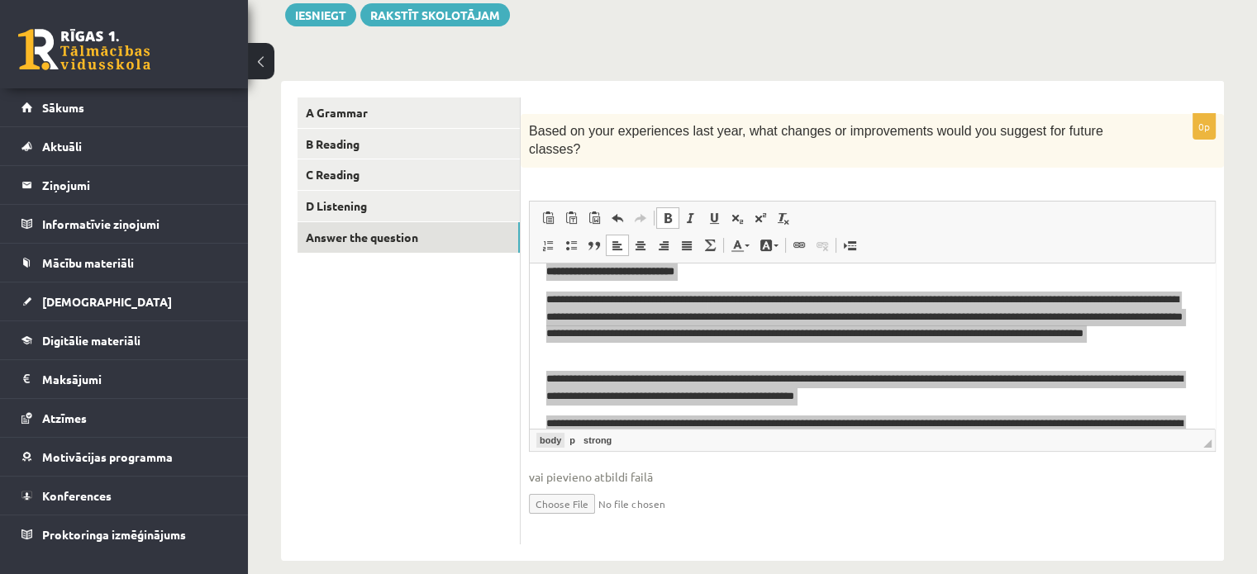
click at [540, 433] on link "body" at bounding box center [550, 440] width 28 height 15
click at [463, 425] on ul "A Grammar B Reading C Reading D Listening Answer the question" at bounding box center [409, 321] width 223 height 447
click at [544, 433] on link "body" at bounding box center [550, 440] width 28 height 15
click at [497, 432] on ul "A Grammar B Reading C Reading D Listening Answer the question" at bounding box center [409, 321] width 223 height 447
click at [600, 433] on link "strong" at bounding box center [597, 440] width 35 height 15
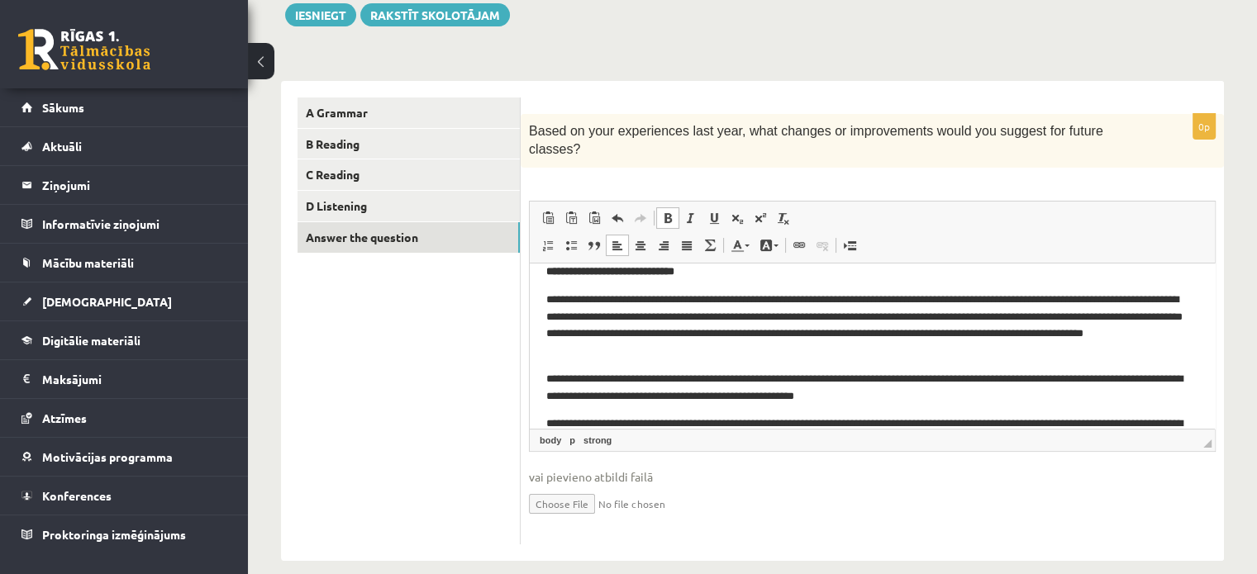
click at [493, 432] on ul "A Grammar B Reading C Reading D Listening Answer the question" at bounding box center [409, 321] width 223 height 447
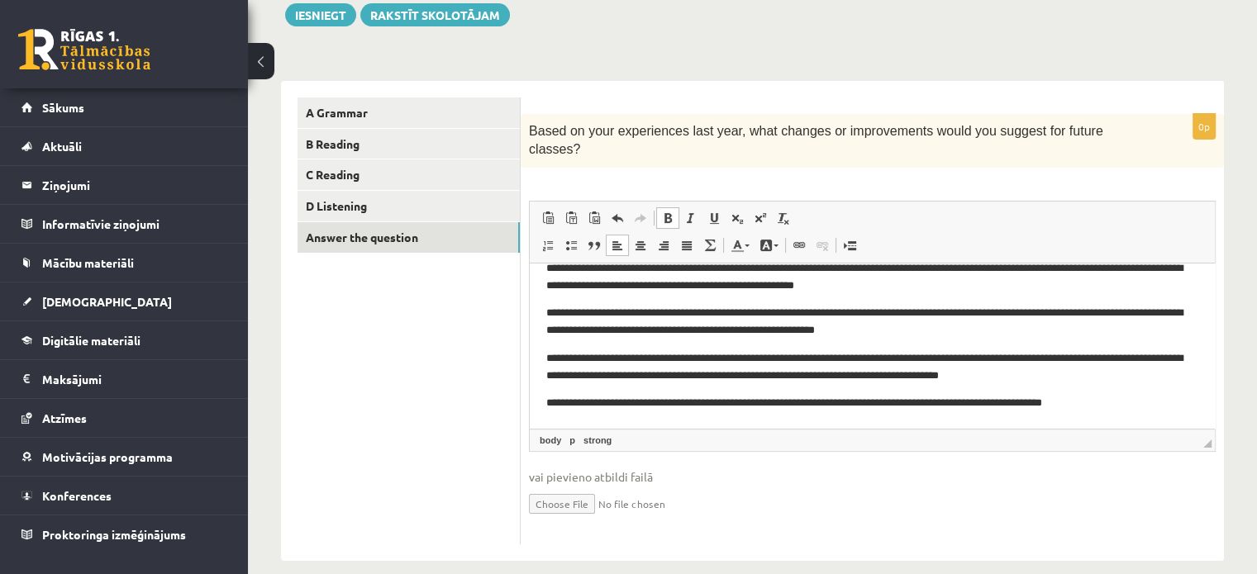
scroll to position [0, 0]
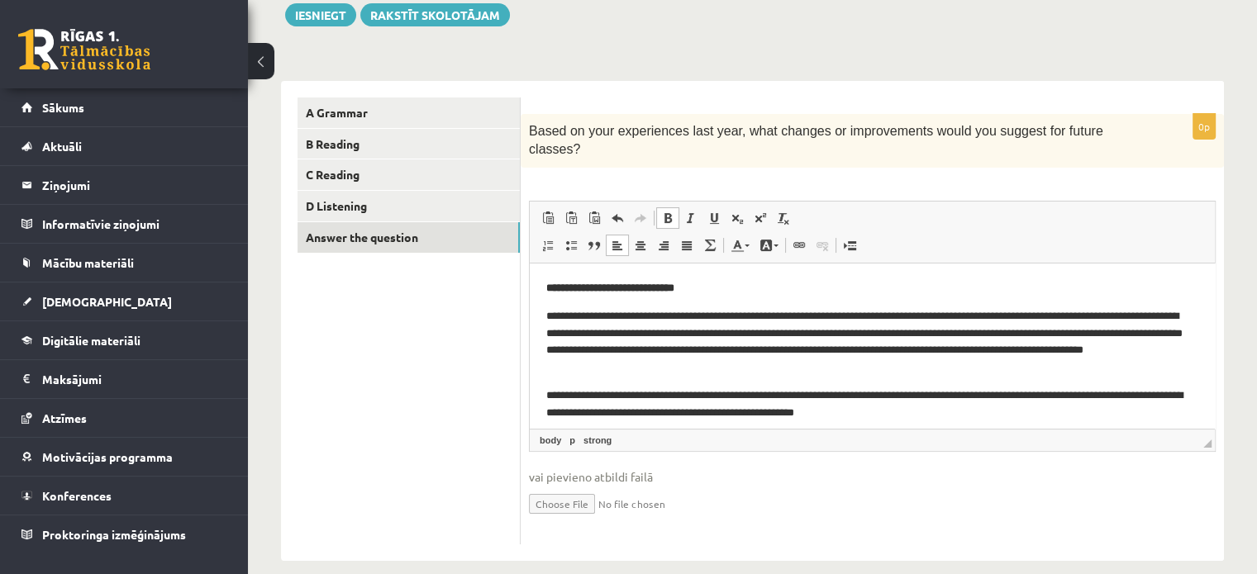
click at [778, 300] on body "**********" at bounding box center [872, 409] width 652 height 260
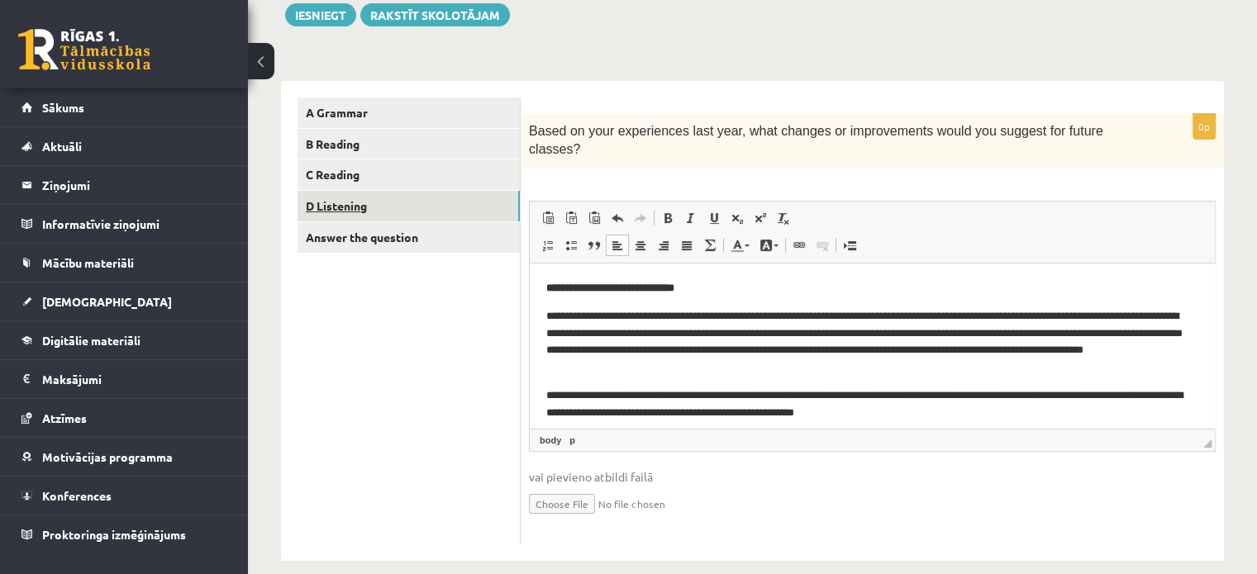
click at [356, 203] on link "D Listening" at bounding box center [409, 206] width 222 height 31
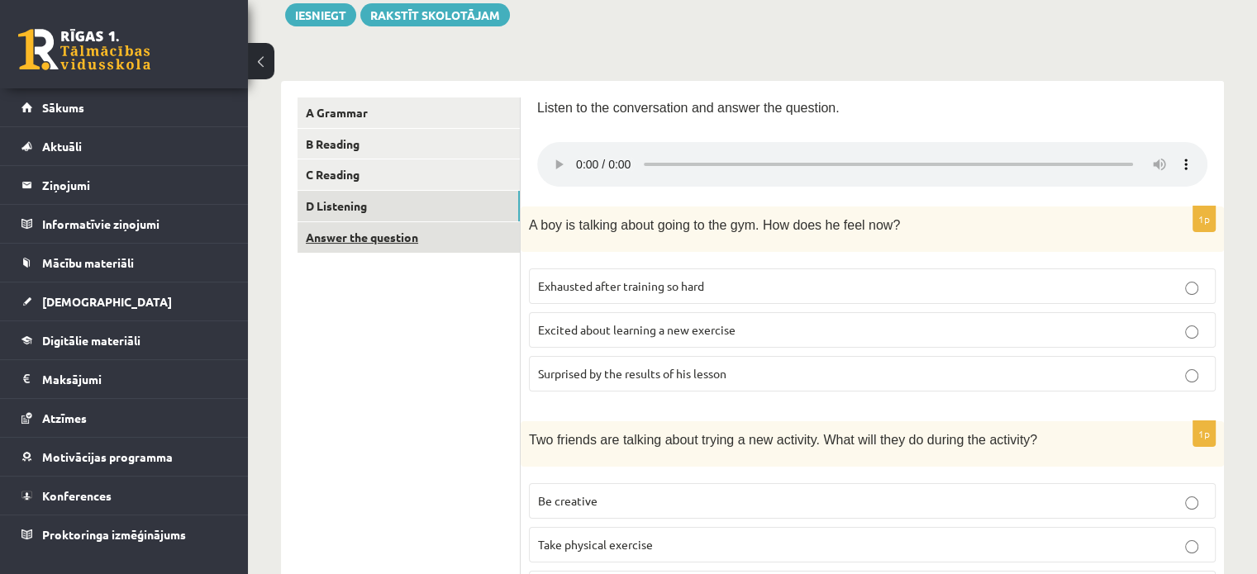
click at [369, 239] on link "Answer the question" at bounding box center [409, 237] width 222 height 31
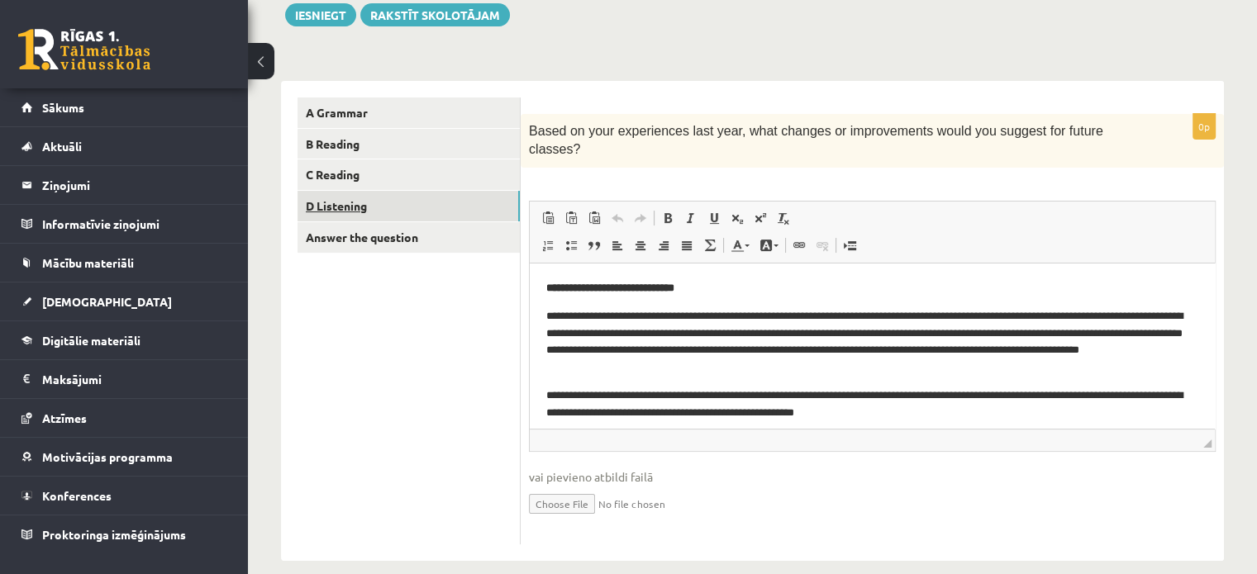
click at [348, 204] on link "D Listening" at bounding box center [409, 206] width 222 height 31
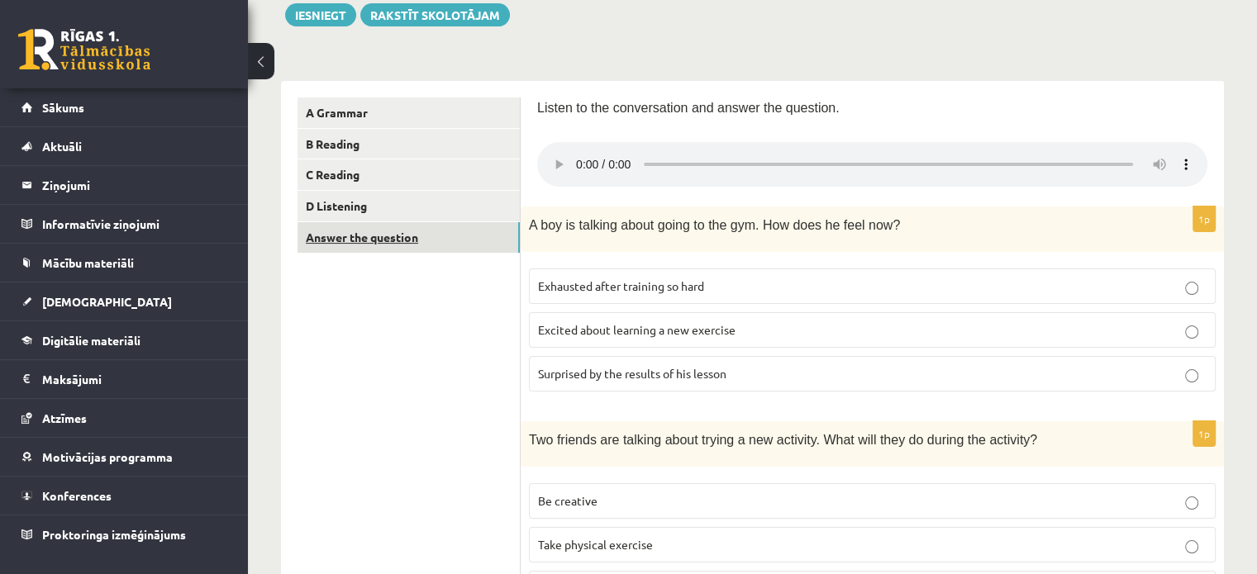
click at [357, 247] on link "Answer the question" at bounding box center [409, 237] width 222 height 31
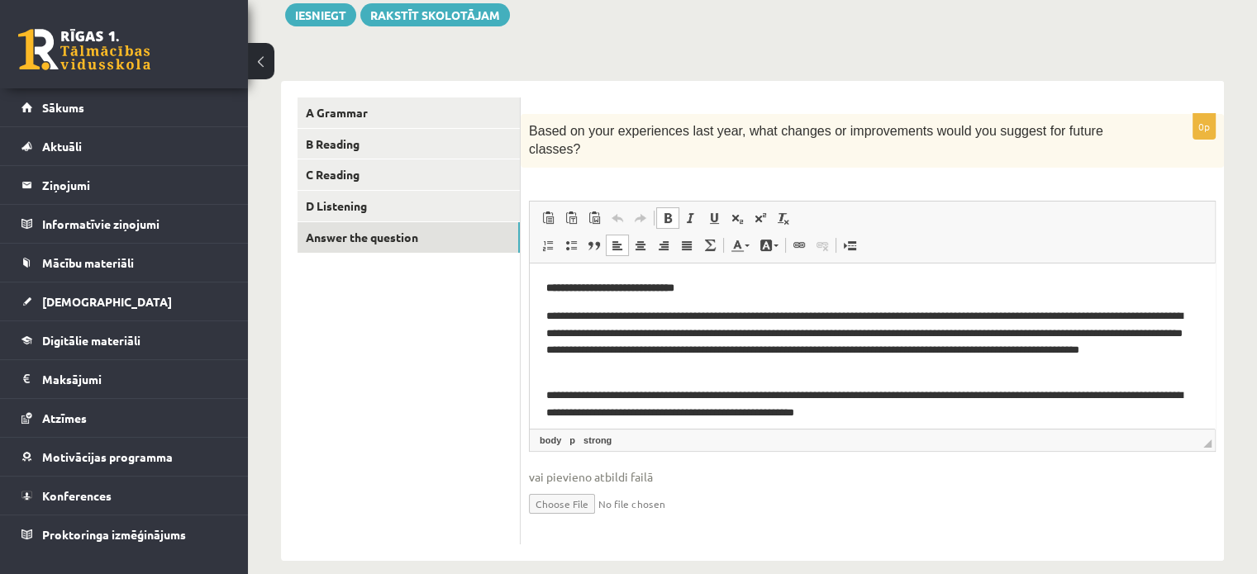
drag, startPoint x: 1210, startPoint y: 312, endPoint x: 1740, endPoint y: 489, distance: 558.6
click at [381, 239] on link "Answer the question" at bounding box center [409, 237] width 222 height 31
click at [384, 245] on link "Answer the question" at bounding box center [409, 237] width 222 height 31
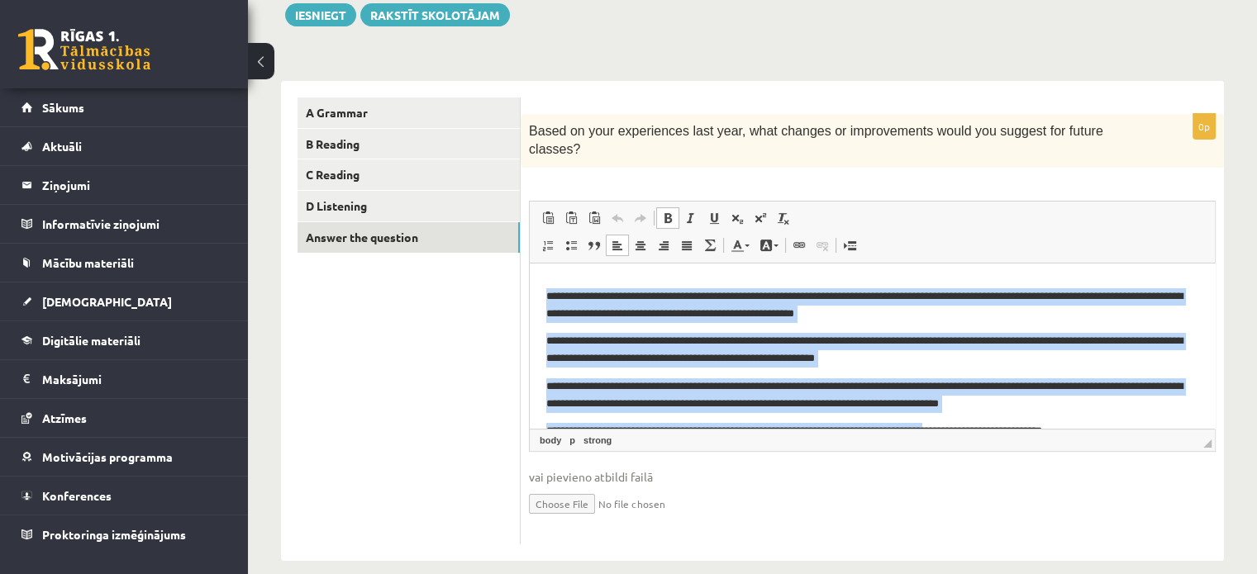
scroll to position [127, 0]
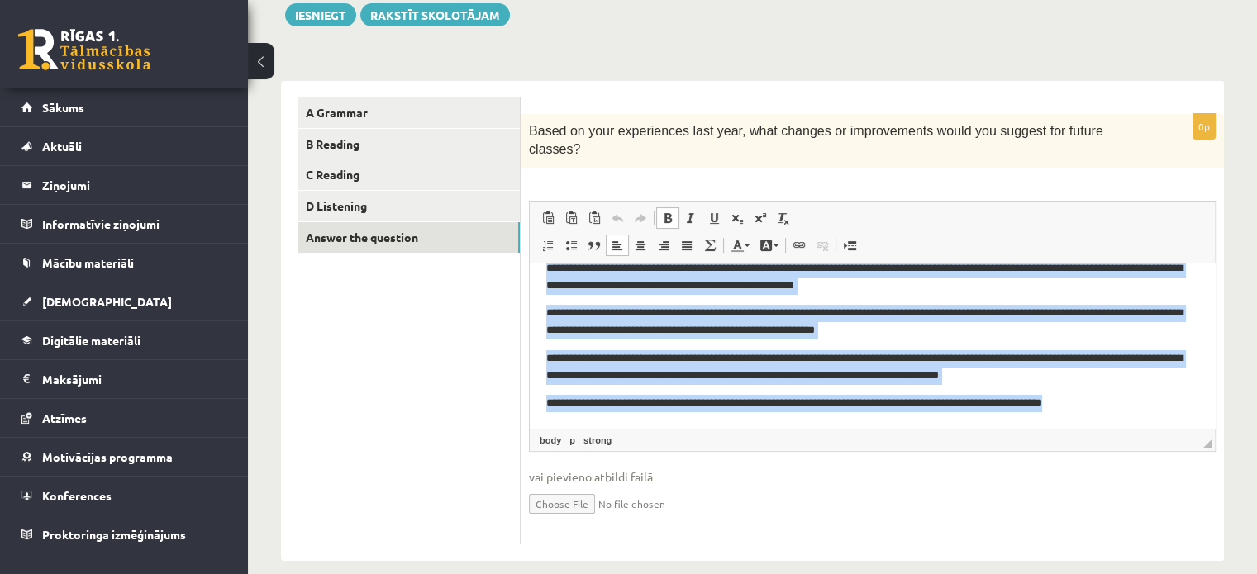
drag, startPoint x: 543, startPoint y: 292, endPoint x: 1158, endPoint y: 441, distance: 632.9
click at [1158, 428] on html "**********" at bounding box center [872, 282] width 685 height 293
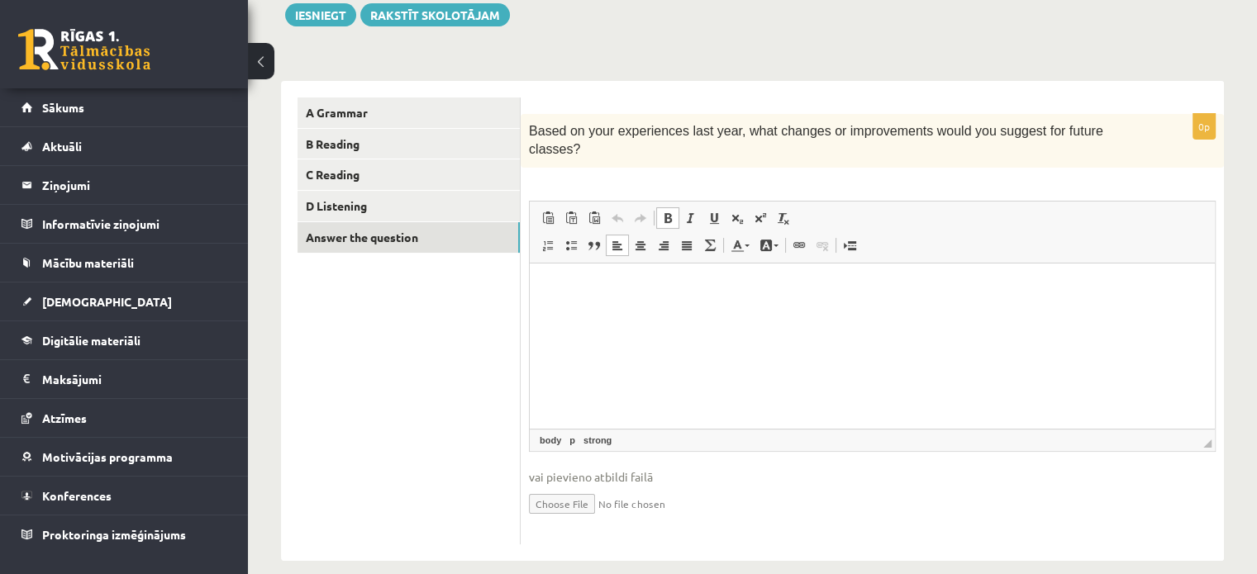
scroll to position [0, 0]
click at [631, 299] on html at bounding box center [872, 288] width 685 height 50
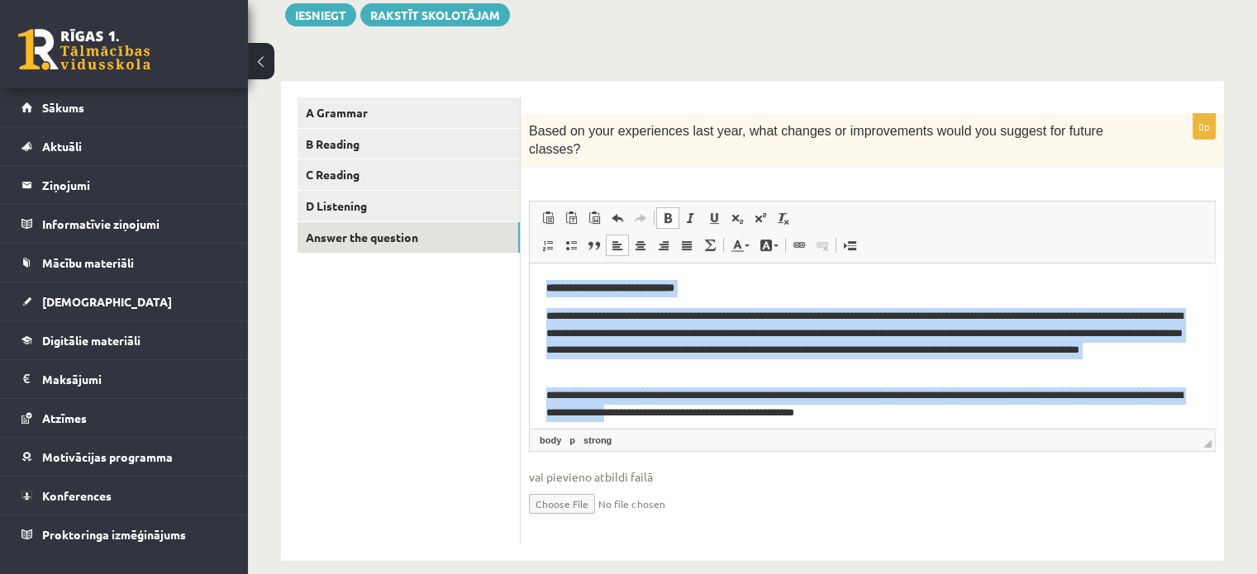
scroll to position [127, 0]
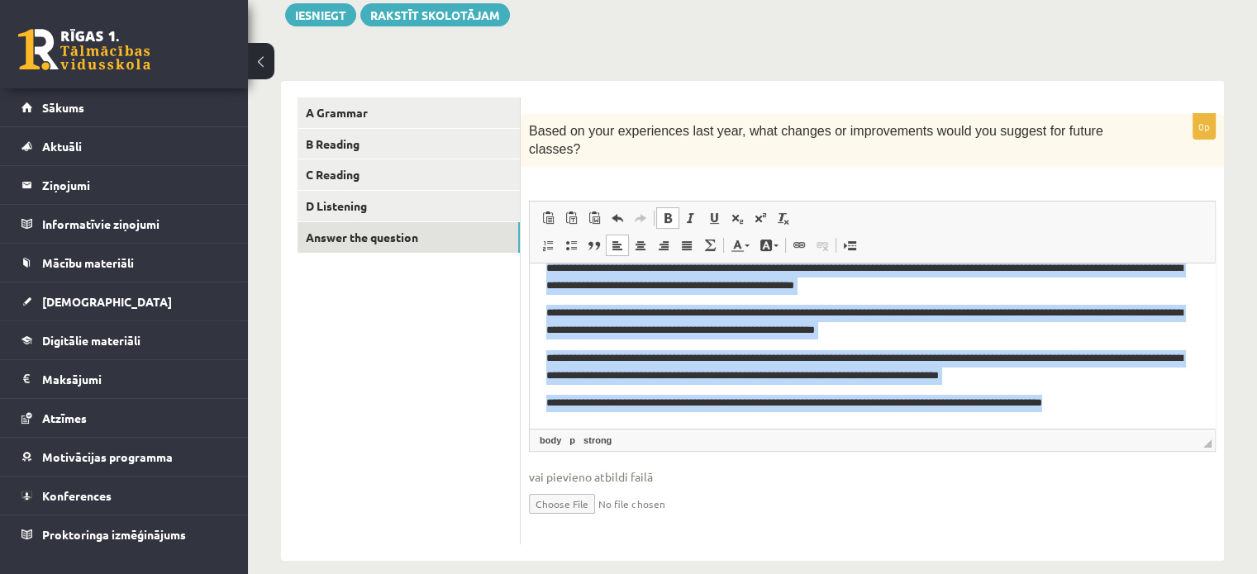
drag, startPoint x: 541, startPoint y: 286, endPoint x: 1175, endPoint y: 444, distance: 654.2
click at [1175, 428] on html "**********" at bounding box center [872, 282] width 685 height 293
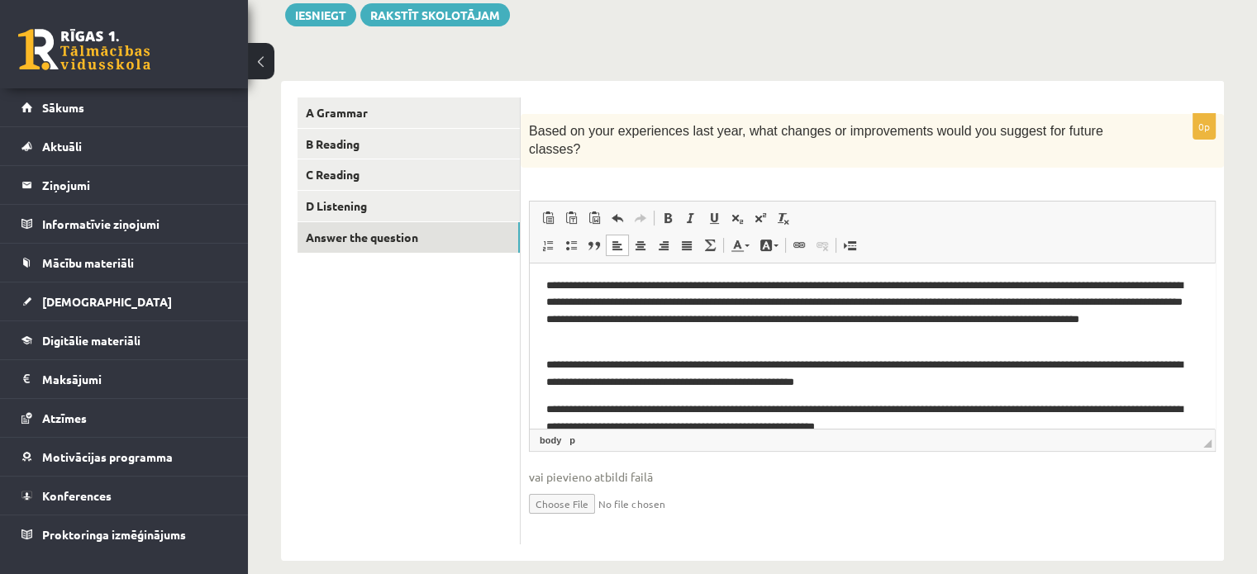
scroll to position [0, 0]
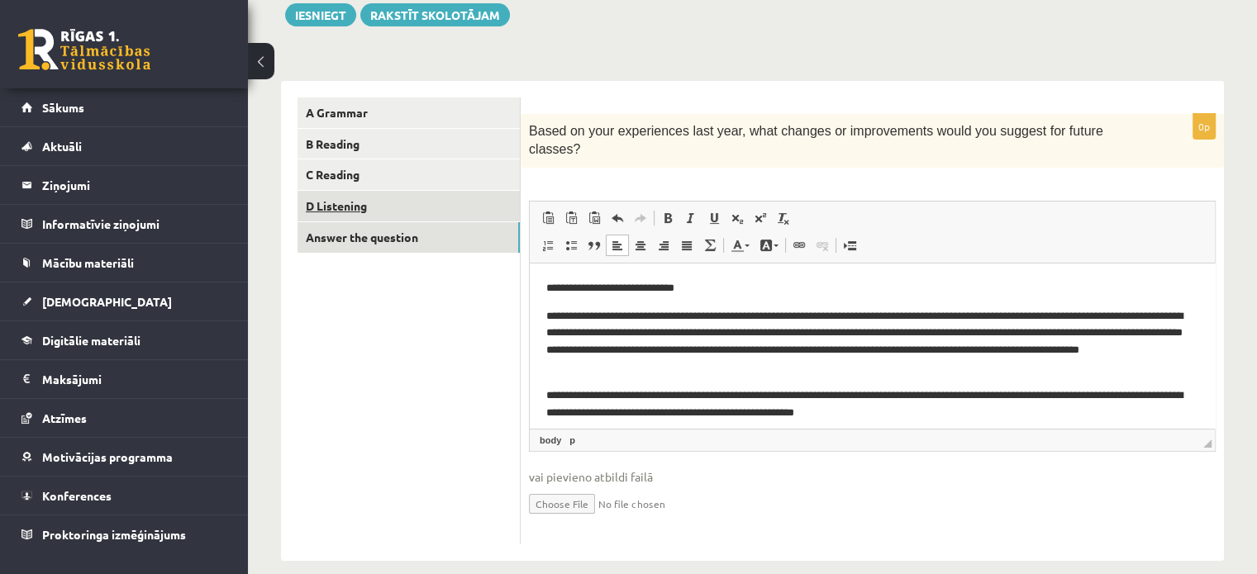
click at [375, 206] on link "D Listening" at bounding box center [409, 206] width 222 height 31
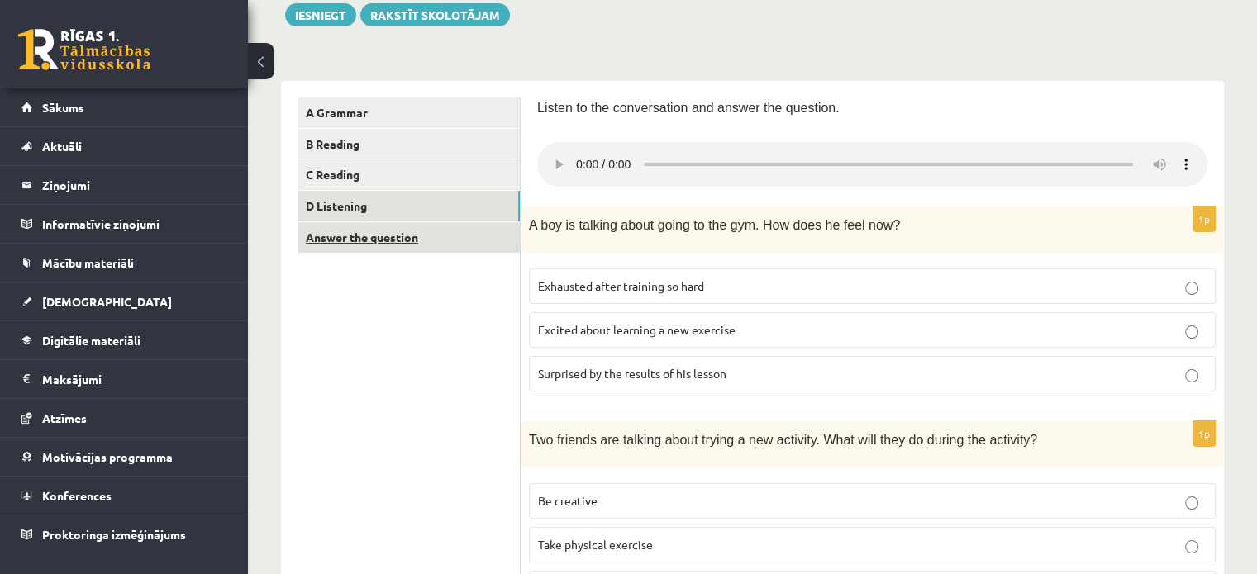
click at [417, 235] on link "Answer the question" at bounding box center [409, 237] width 222 height 31
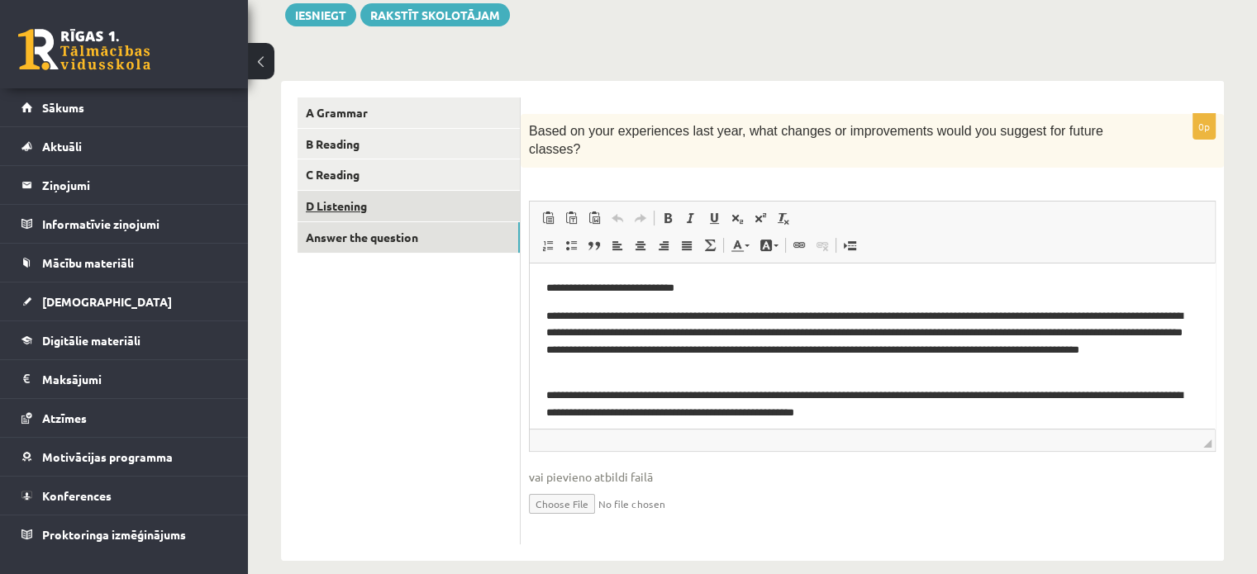
click at [413, 209] on link "D Listening" at bounding box center [409, 206] width 222 height 31
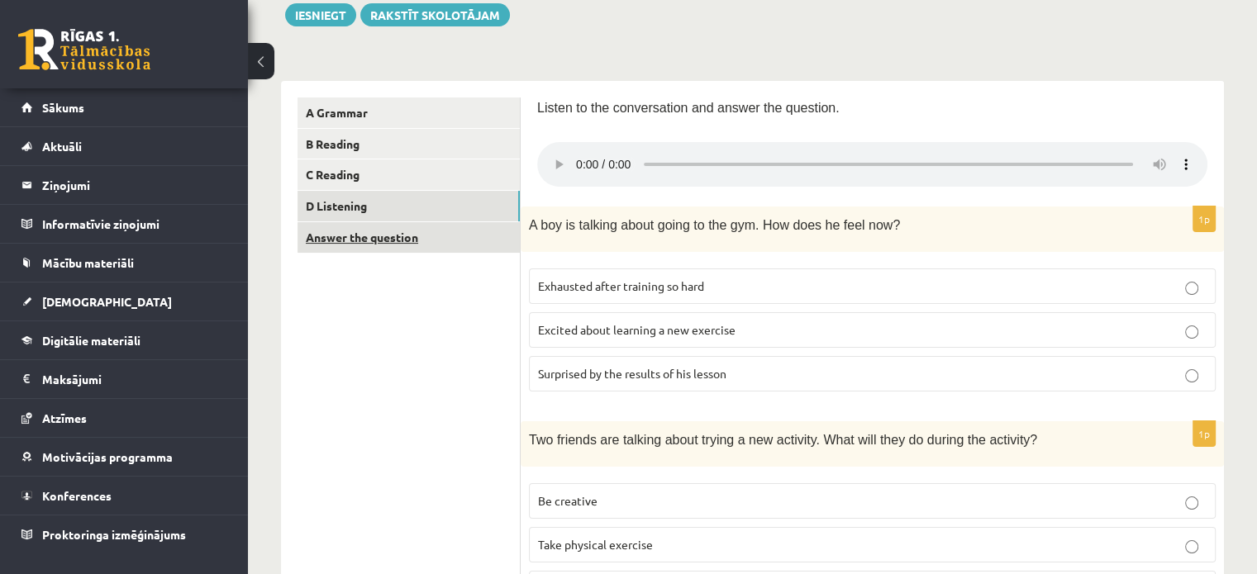
click at [378, 241] on link "Answer the question" at bounding box center [409, 237] width 222 height 31
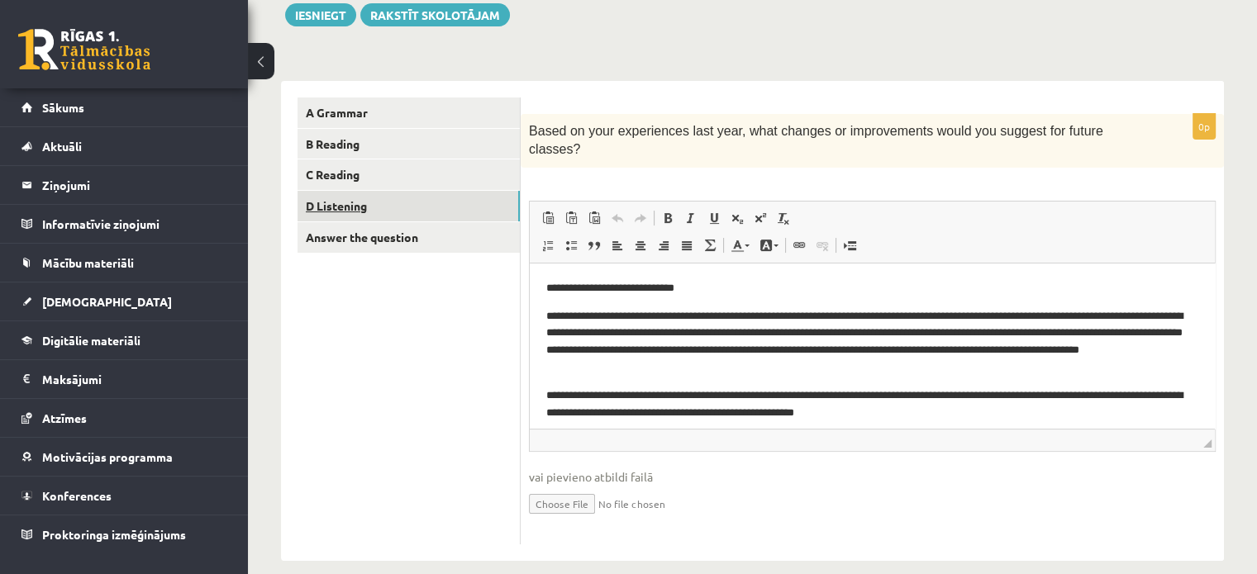
click at [369, 207] on link "D Listening" at bounding box center [409, 206] width 222 height 31
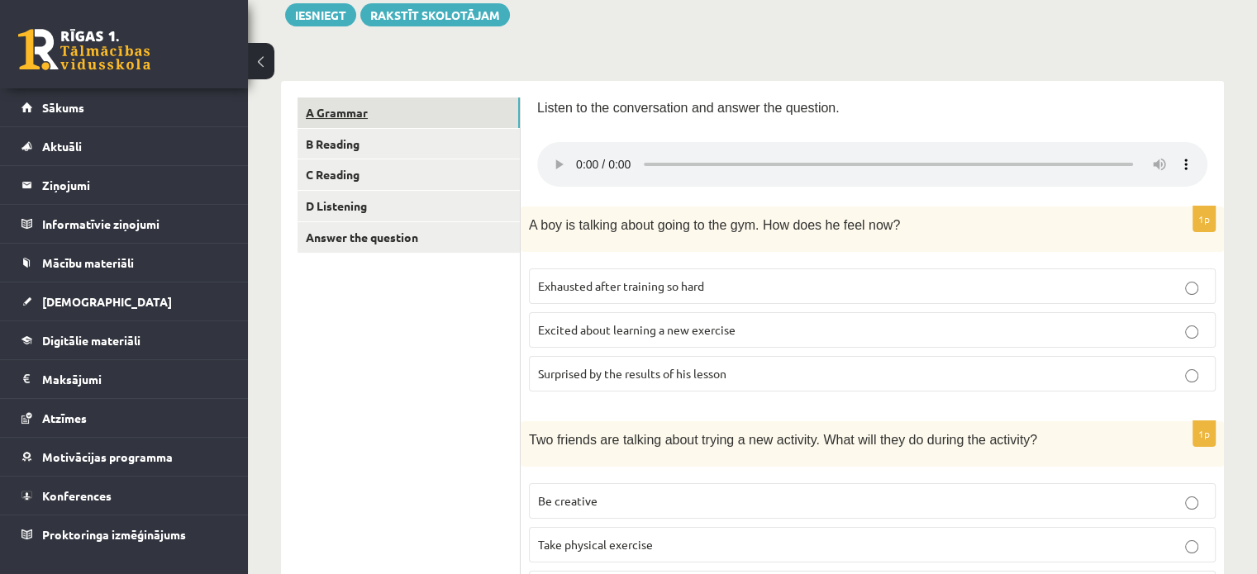
click at [430, 112] on link "A Grammar" at bounding box center [409, 113] width 222 height 31
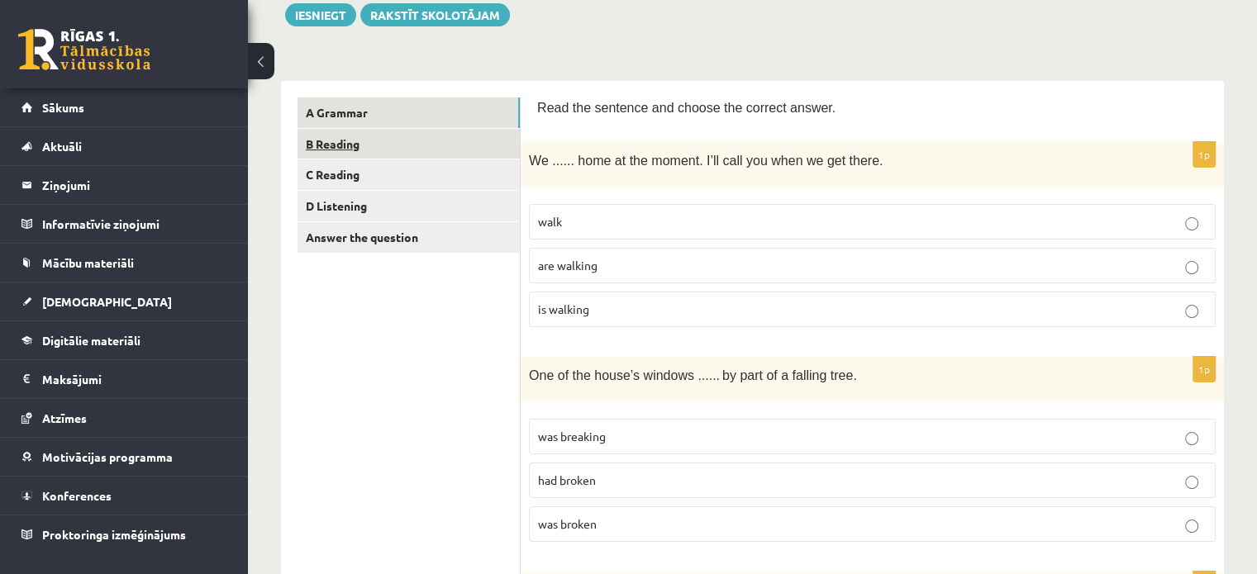
click at [436, 135] on link "B Reading" at bounding box center [409, 144] width 222 height 31
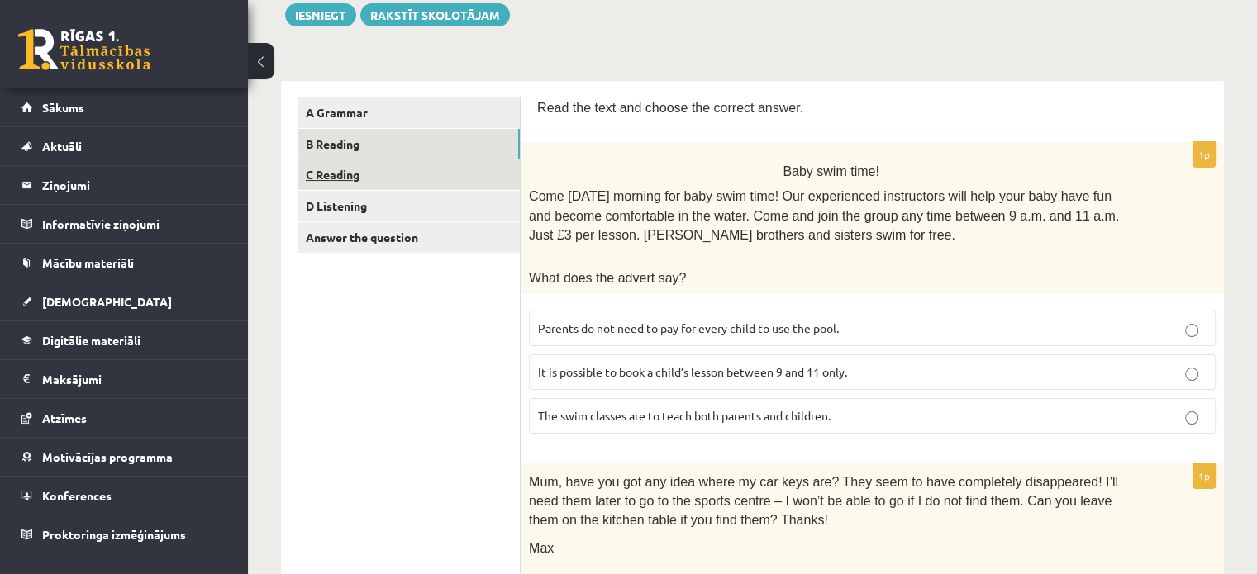
click at [438, 174] on link "C Reading" at bounding box center [409, 175] width 222 height 31
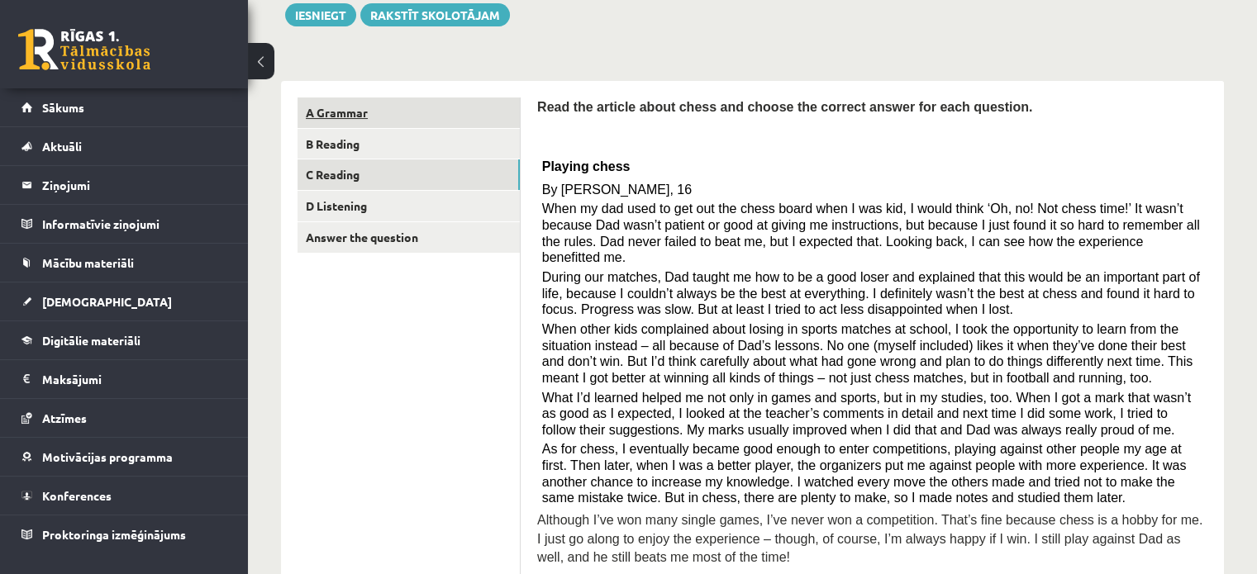
click at [421, 112] on link "A Grammar" at bounding box center [409, 113] width 222 height 31
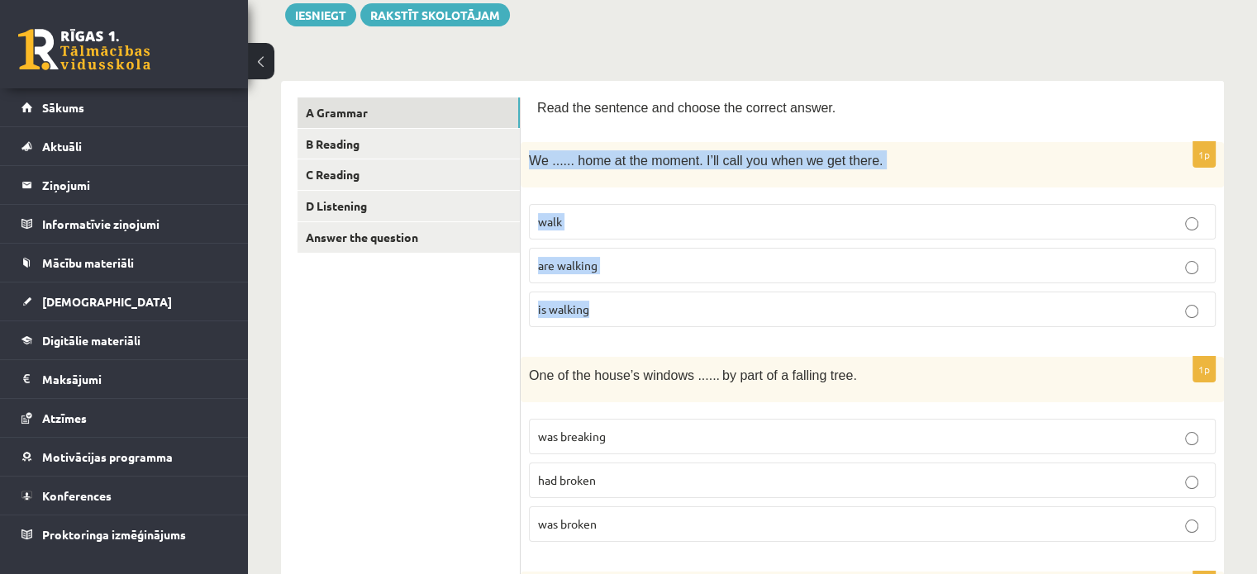
drag, startPoint x: 526, startPoint y: 161, endPoint x: 646, endPoint y: 312, distance: 193.0
click at [646, 312] on div "1p We ...... home at the moment. I’ll call you when we get there. walk are walk…" at bounding box center [872, 241] width 703 height 198
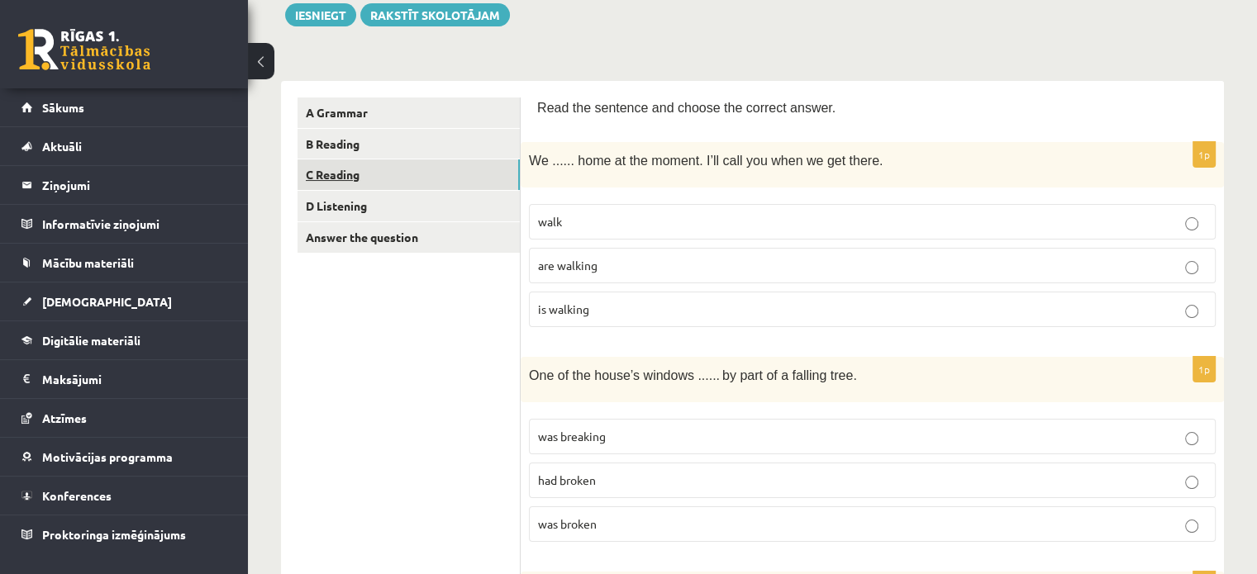
click at [337, 178] on link "C Reading" at bounding box center [409, 175] width 222 height 31
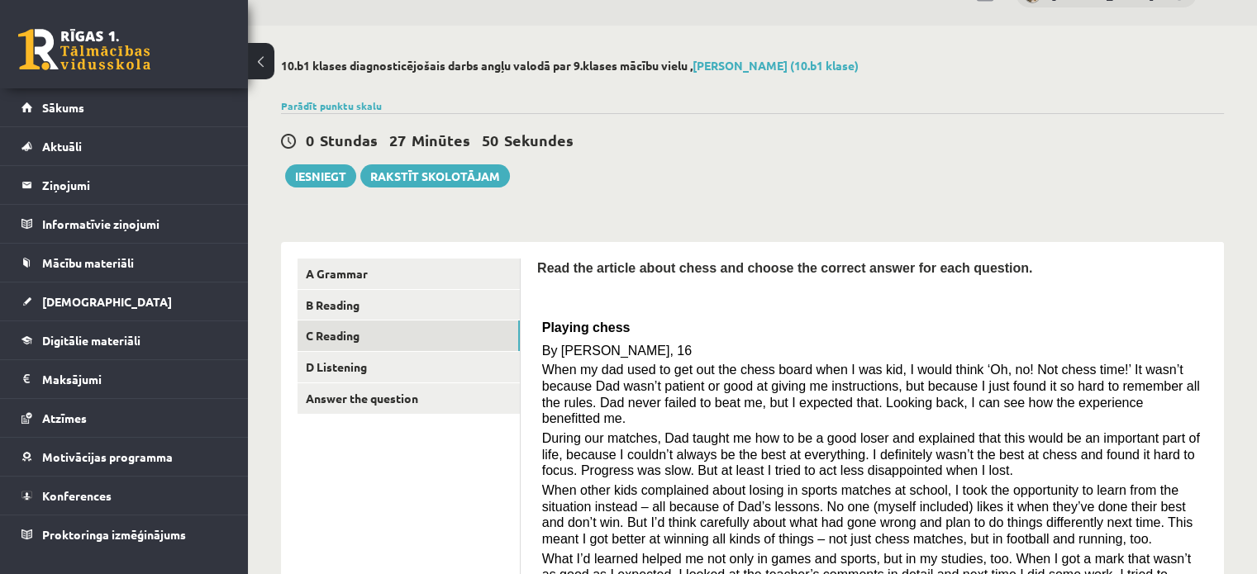
scroll to position [23, 0]
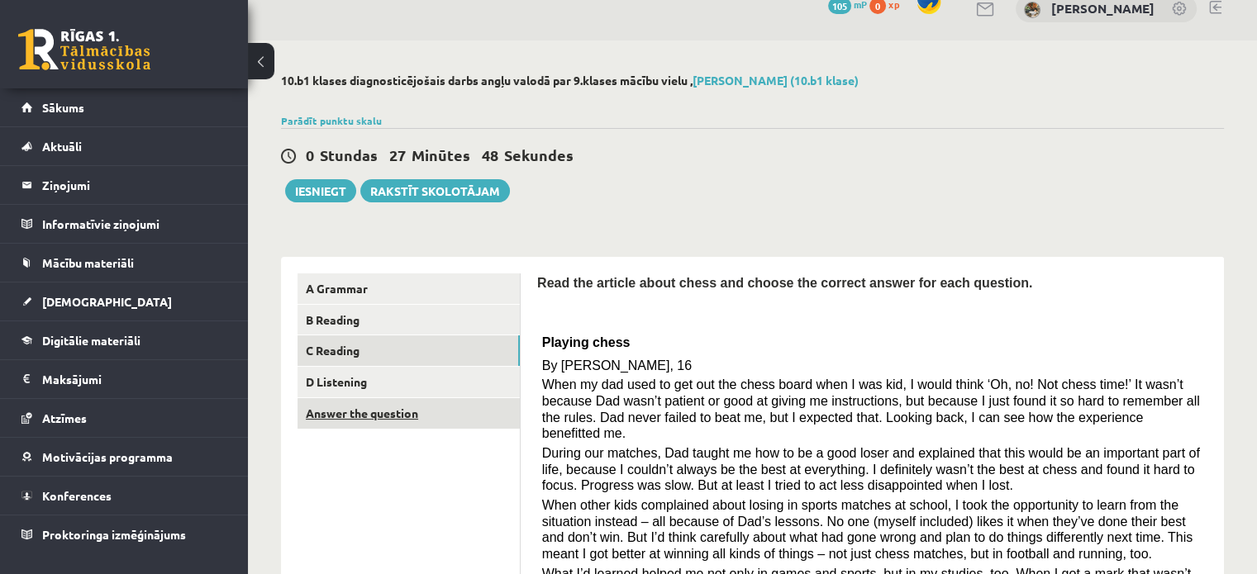
click at [336, 406] on link "Answer the question" at bounding box center [409, 413] width 222 height 31
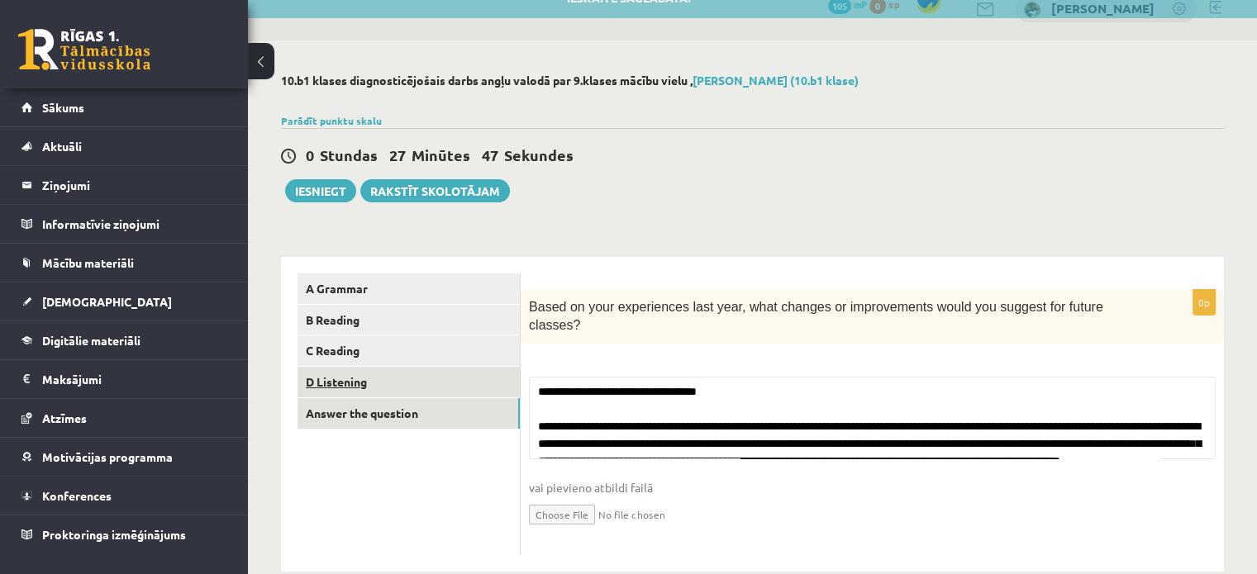
click at [328, 380] on link "D Listening" at bounding box center [409, 382] width 222 height 31
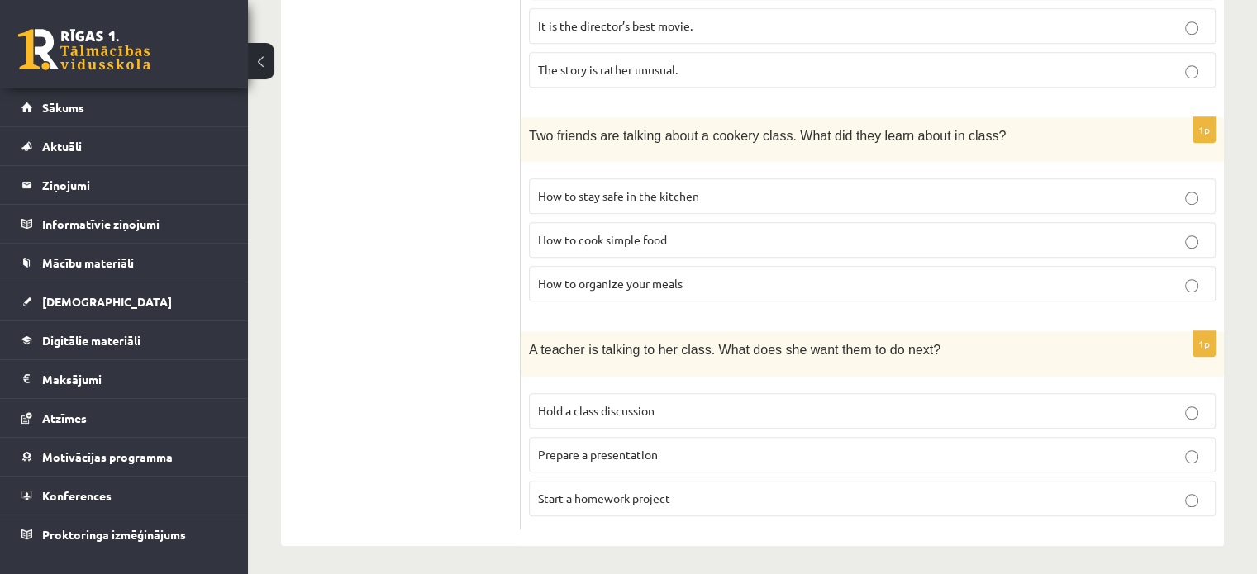
scroll to position [0, 0]
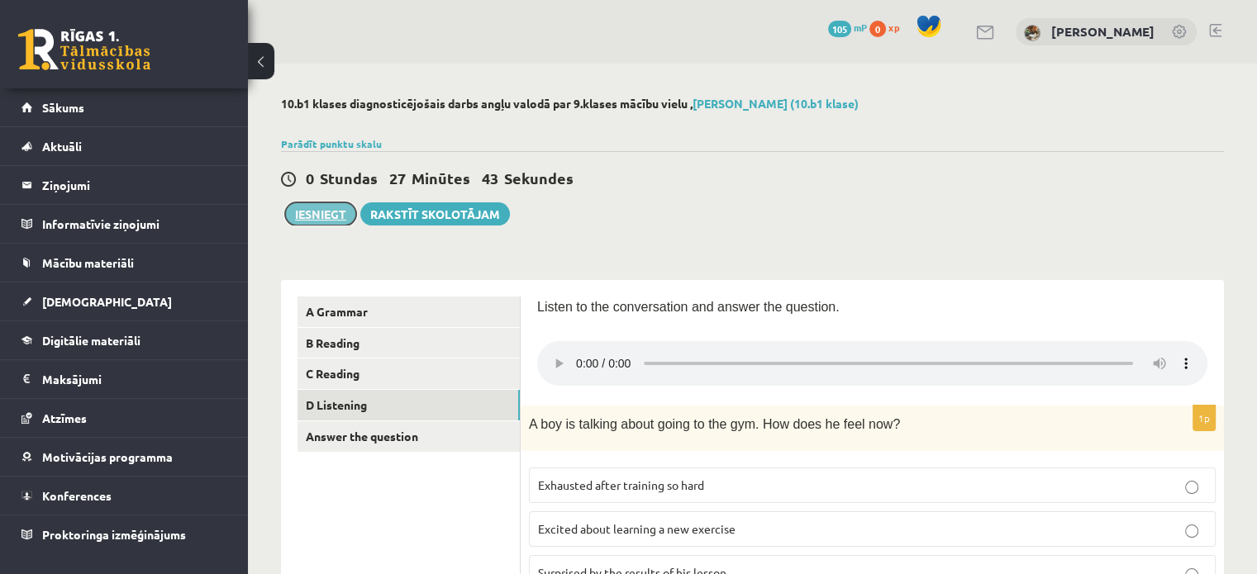
click at [307, 217] on button "Iesniegt" at bounding box center [320, 214] width 71 height 23
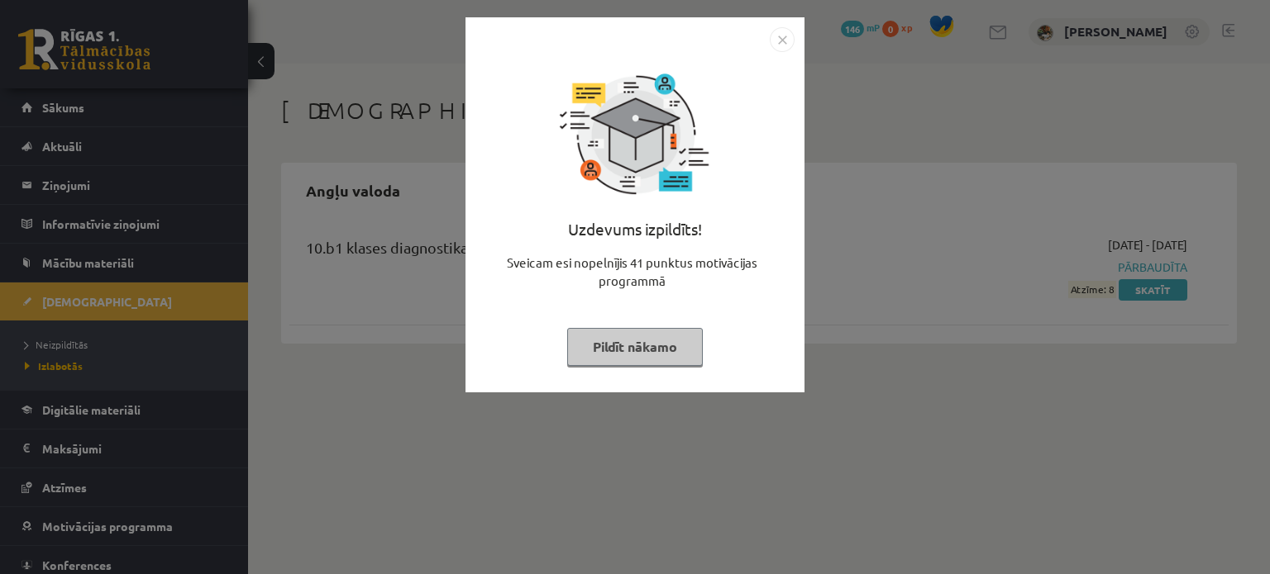
click at [651, 355] on button "Pildīt nākamo" at bounding box center [635, 347] width 136 height 38
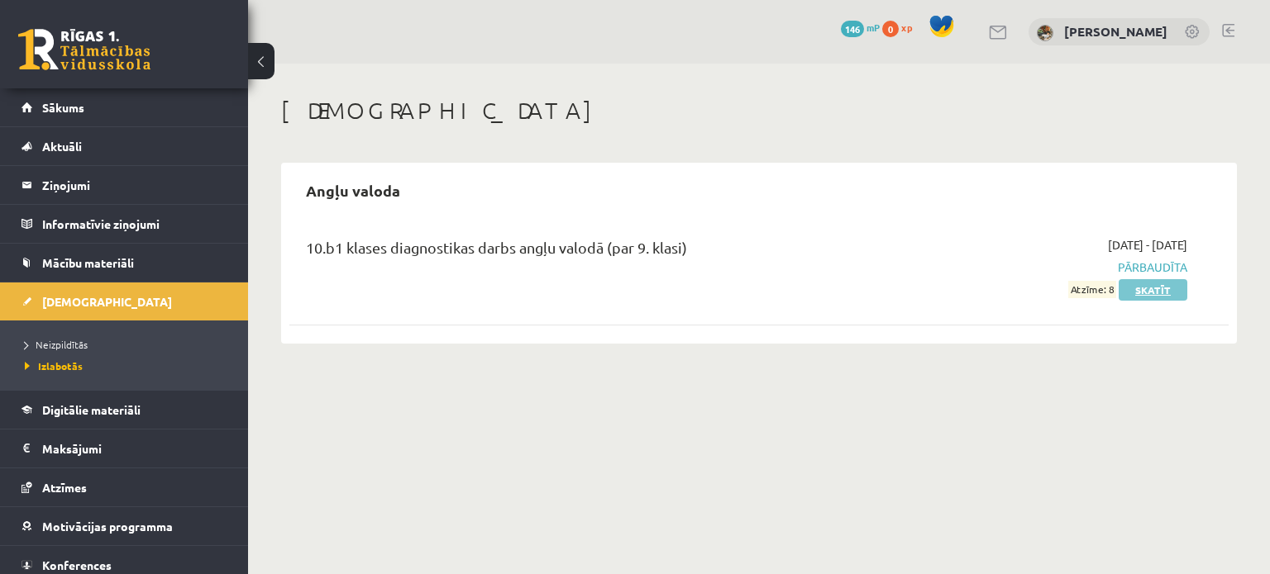
click at [1151, 291] on link "Skatīt" at bounding box center [1152, 289] width 69 height 21
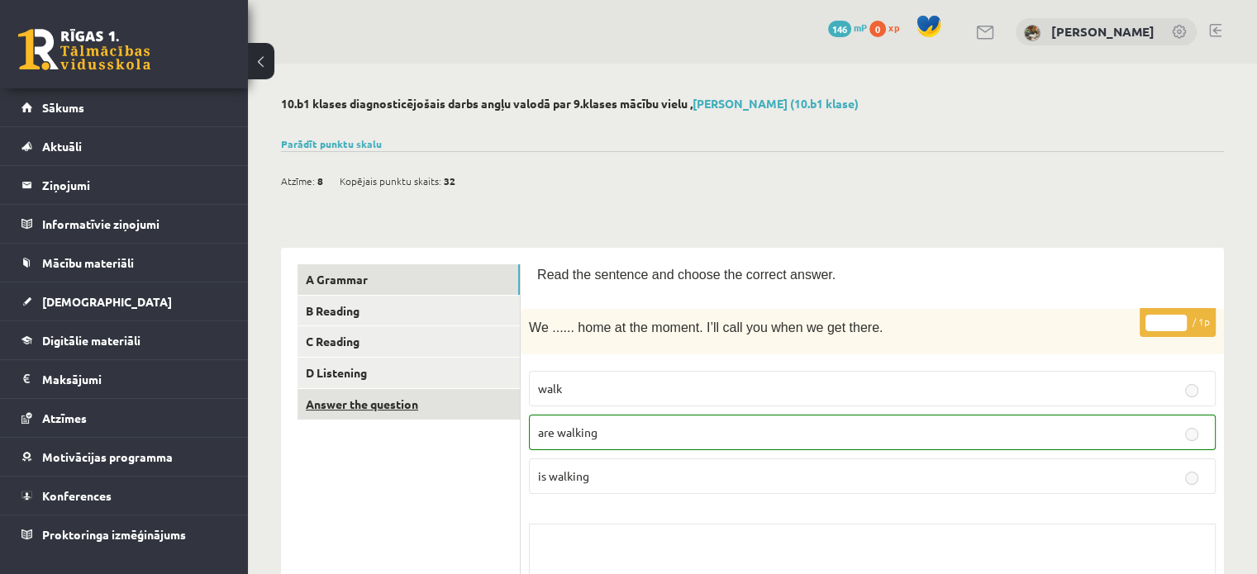
click at [389, 406] on link "Answer the question" at bounding box center [409, 404] width 222 height 31
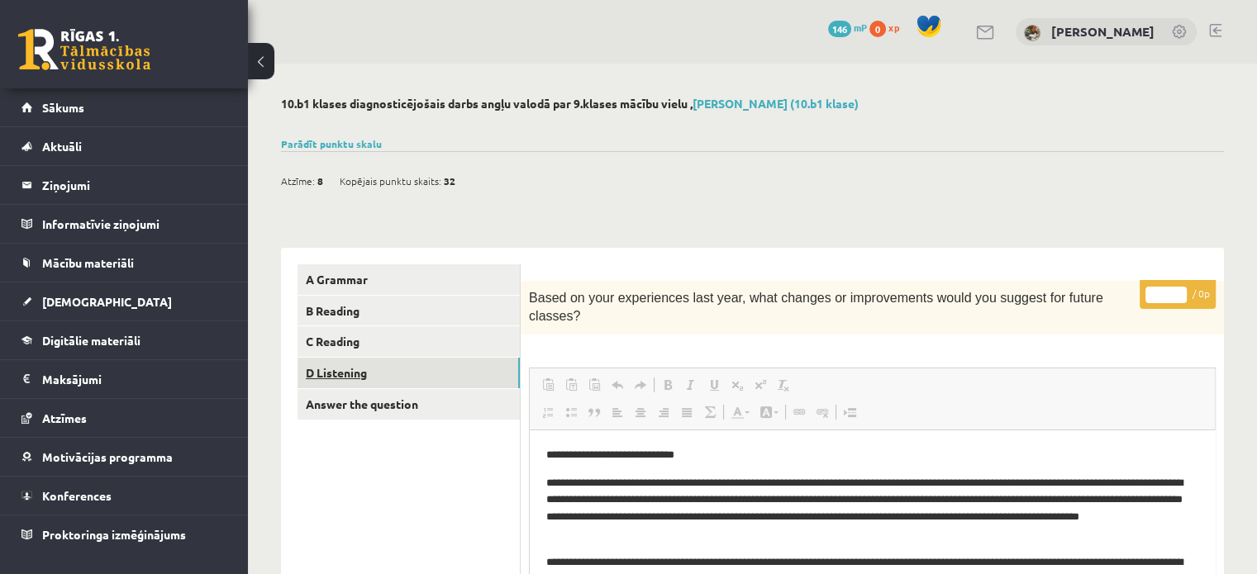
click at [388, 369] on link "D Listening" at bounding box center [409, 373] width 222 height 31
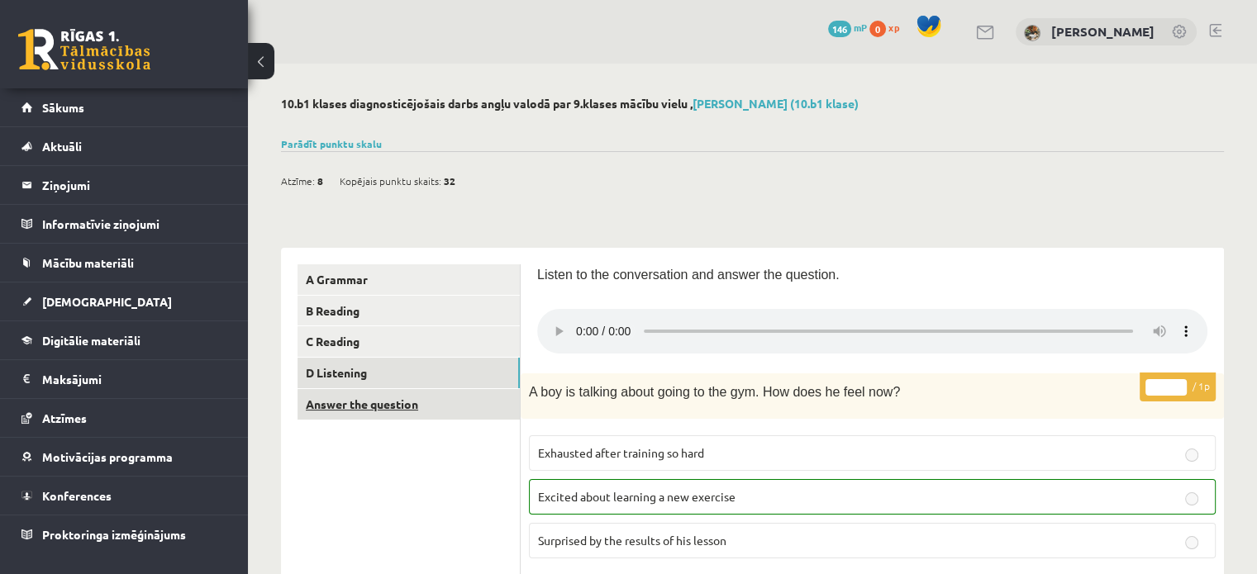
click at [355, 412] on link "Answer the question" at bounding box center [409, 404] width 222 height 31
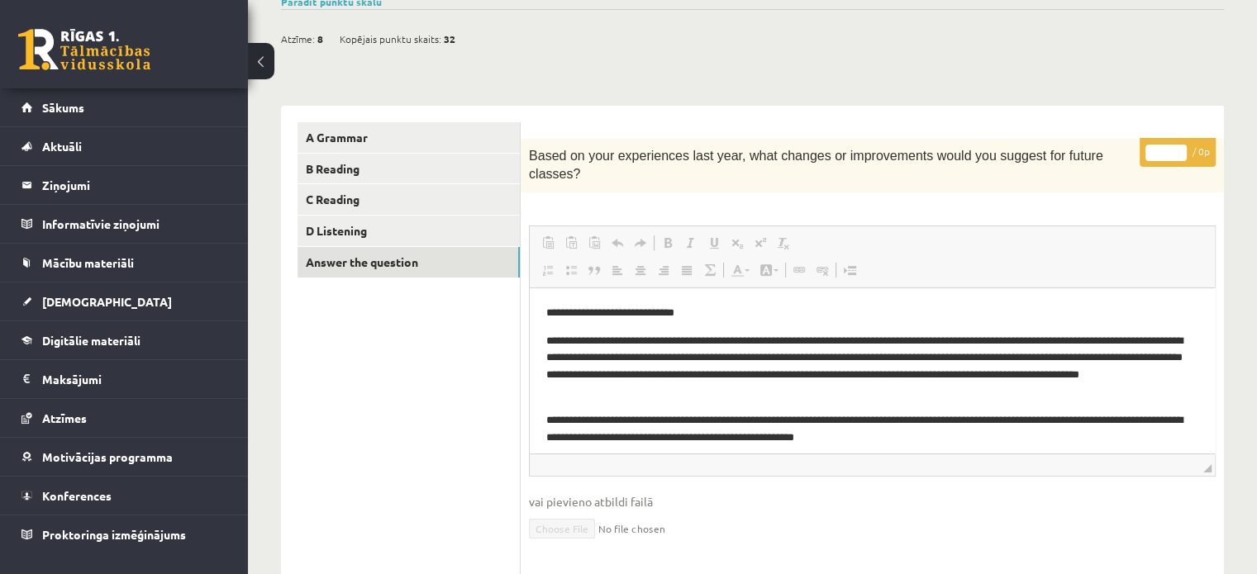
scroll to position [17, 0]
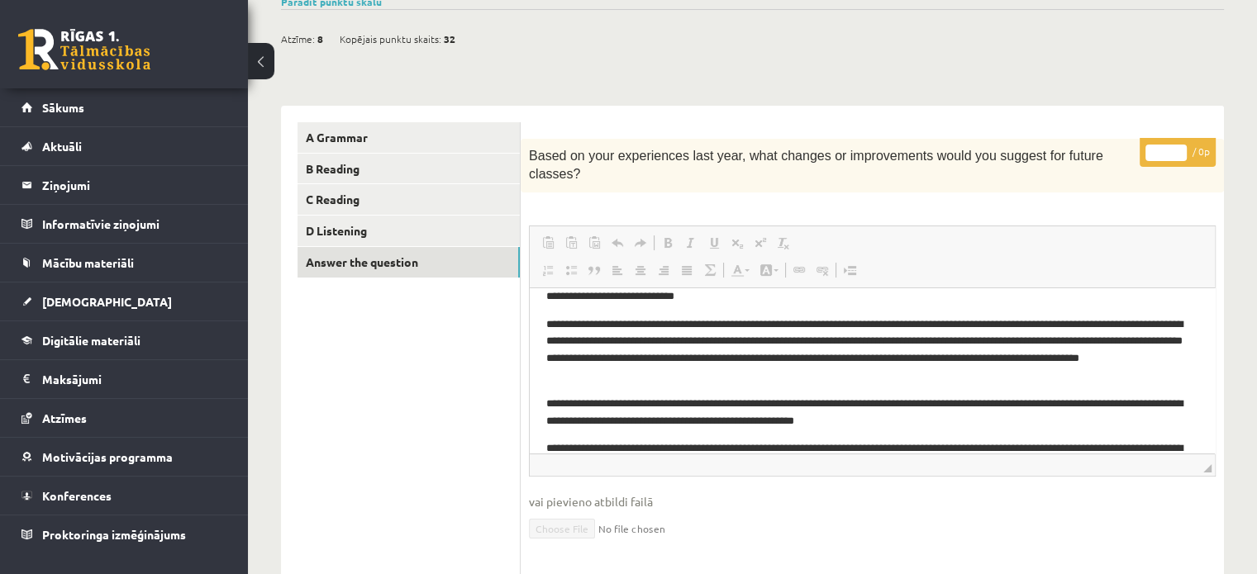
click at [1204, 333] on html "**********" at bounding box center [872, 417] width 685 height 293
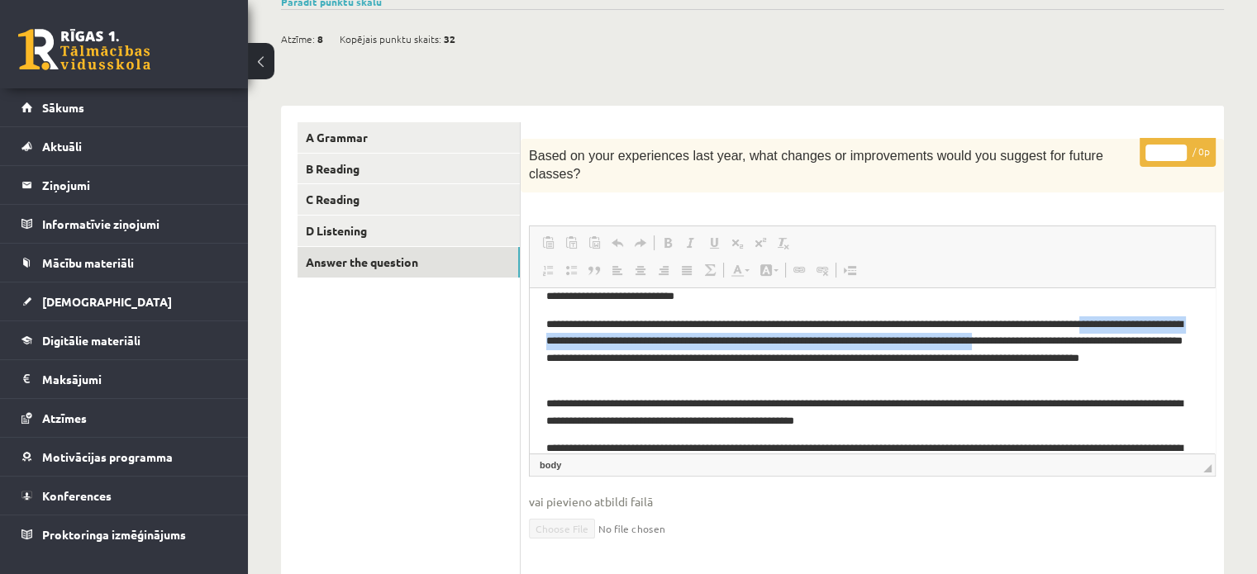
scroll to position [0, 0]
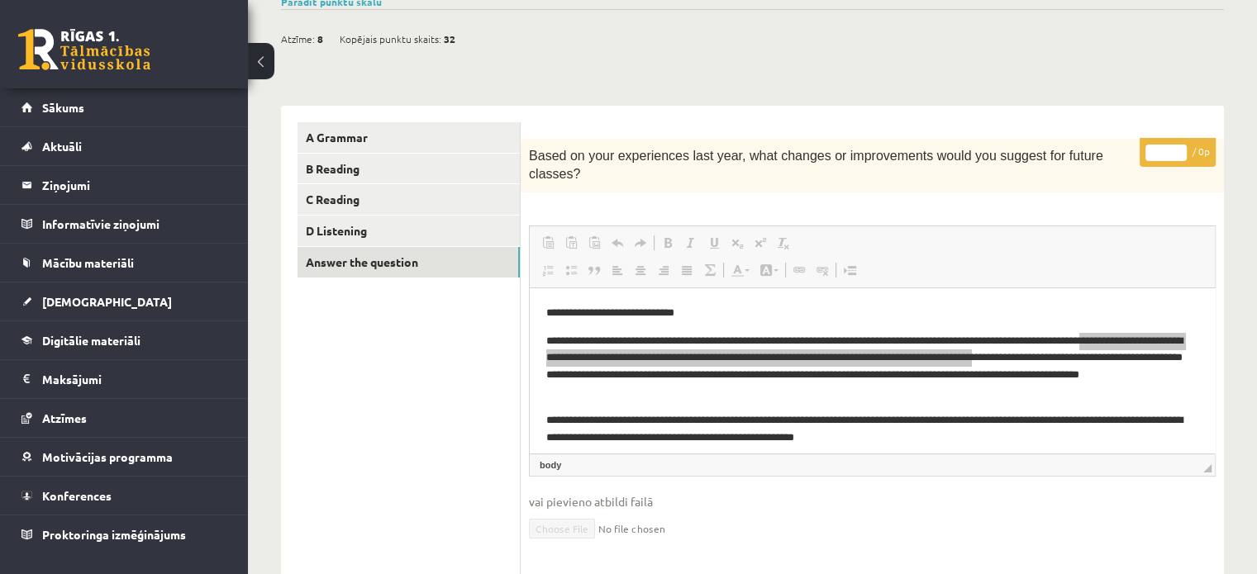
click at [416, 336] on ul "A Grammar B Reading C Reading D Listening Answer the question" at bounding box center [409, 440] width 223 height 637
click at [353, 235] on link "D Listening" at bounding box center [409, 231] width 222 height 31
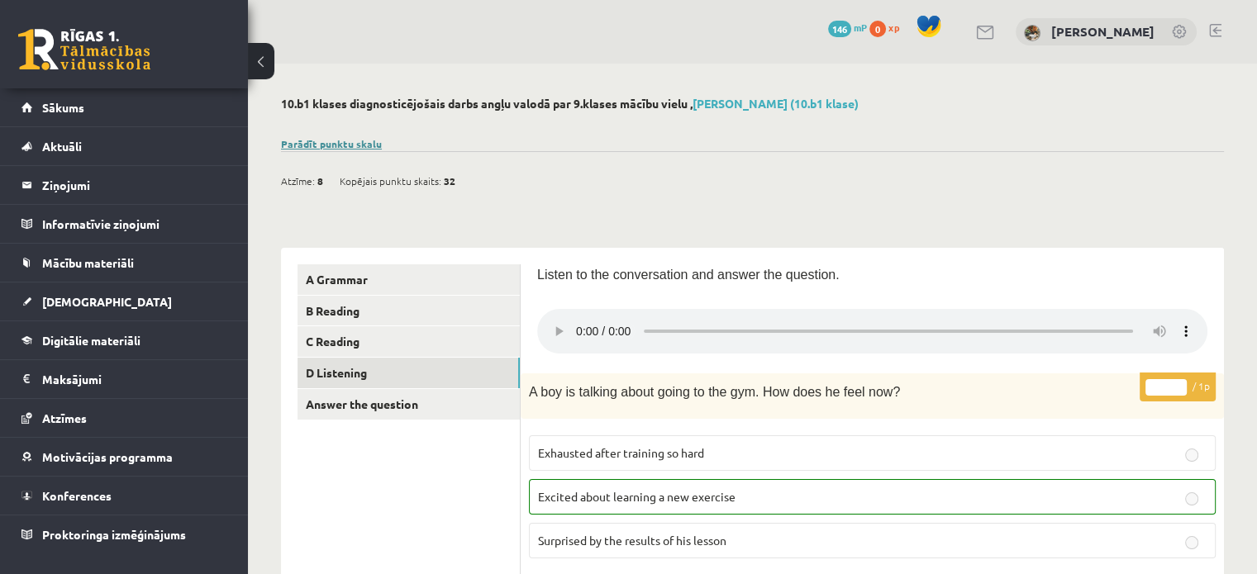
click at [377, 142] on link "Parādīt punktu skalu" at bounding box center [331, 143] width 101 height 13
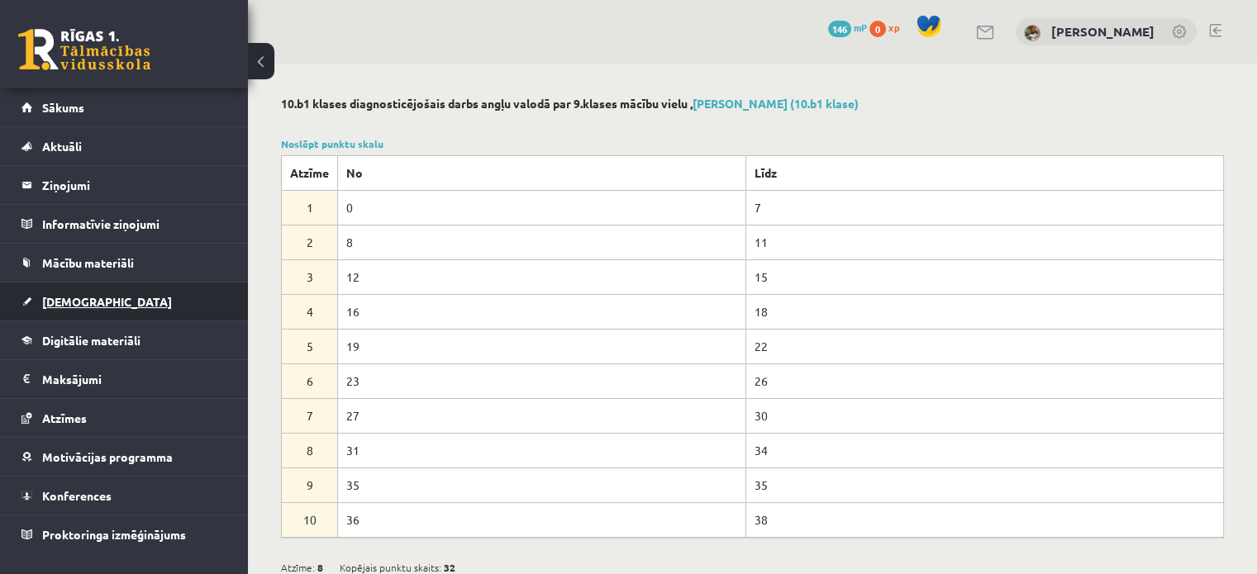
click at [104, 303] on link "[DEMOGRAPHIC_DATA]" at bounding box center [124, 302] width 206 height 38
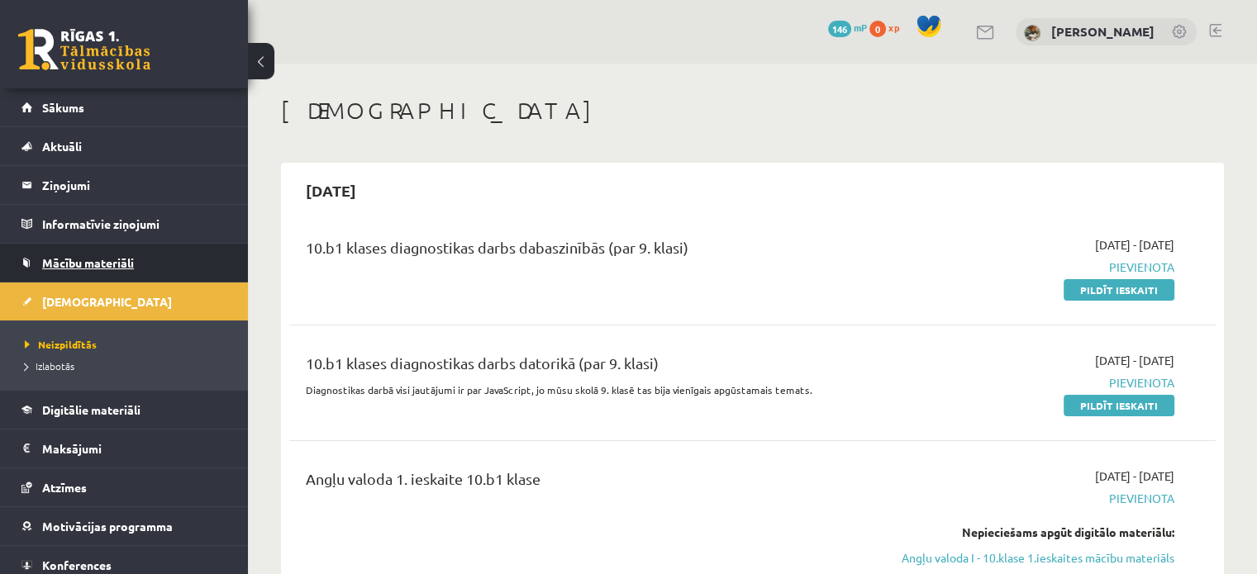
click at [118, 262] on span "Mācību materiāli" at bounding box center [88, 262] width 92 height 15
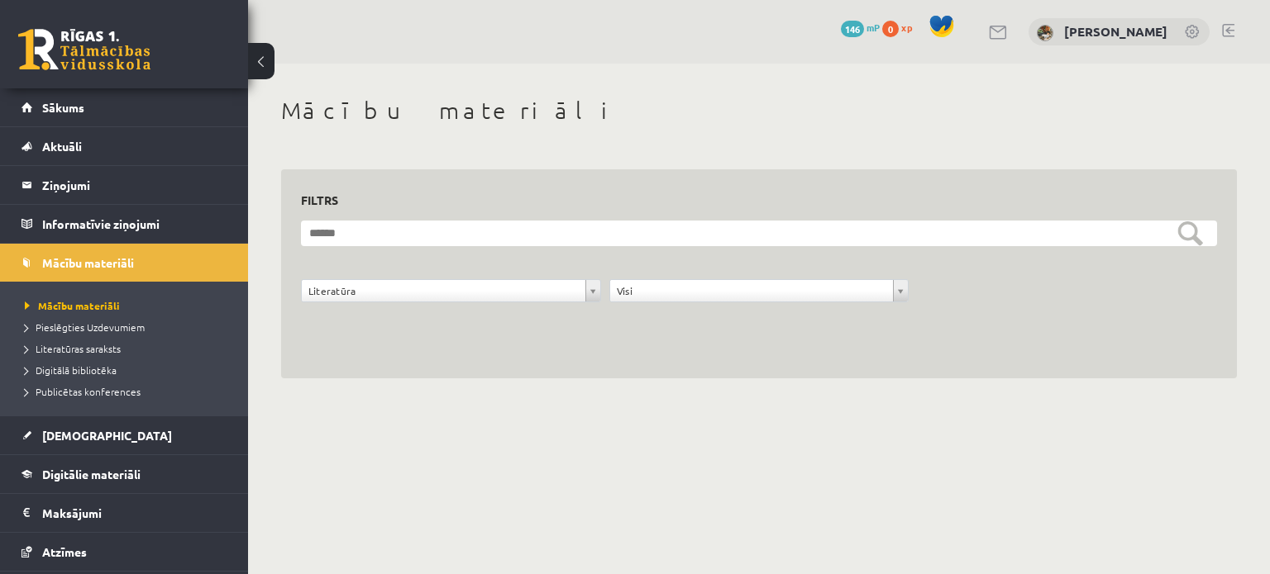
click at [375, 397] on div "**********" at bounding box center [759, 238] width 1022 height 348
click at [109, 330] on span "Pieslēgties Uzdevumiem" at bounding box center [85, 327] width 120 height 13
click at [94, 349] on span "Literatūras saraksts" at bounding box center [73, 348] width 96 height 13
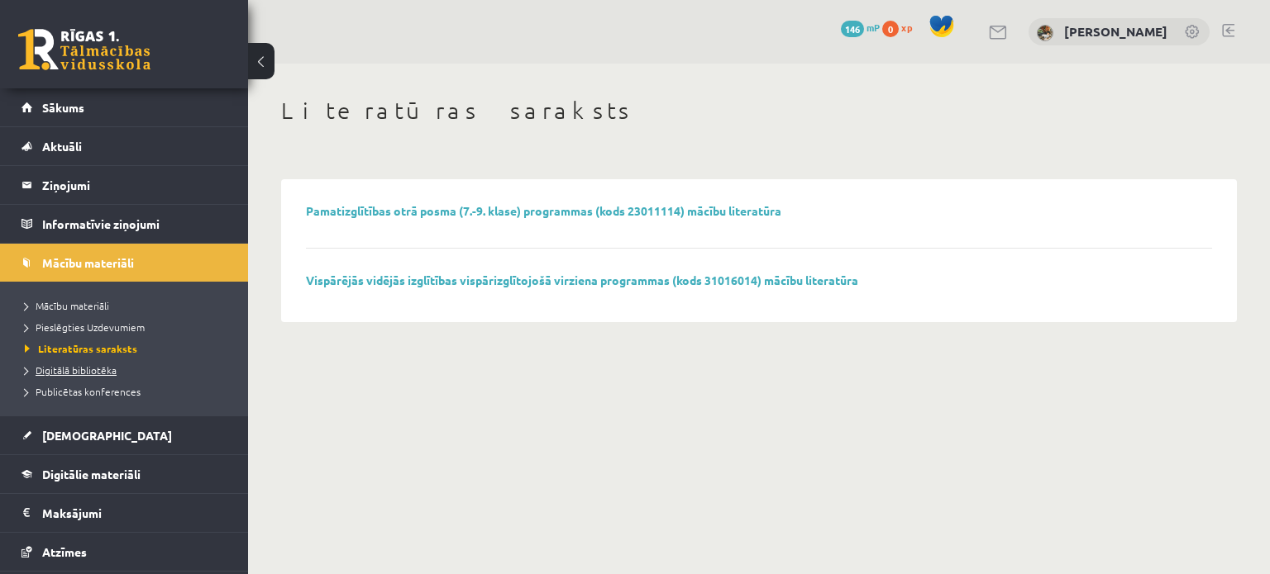
click at [96, 373] on span "Digitālā bibliotēka" at bounding box center [71, 370] width 92 height 13
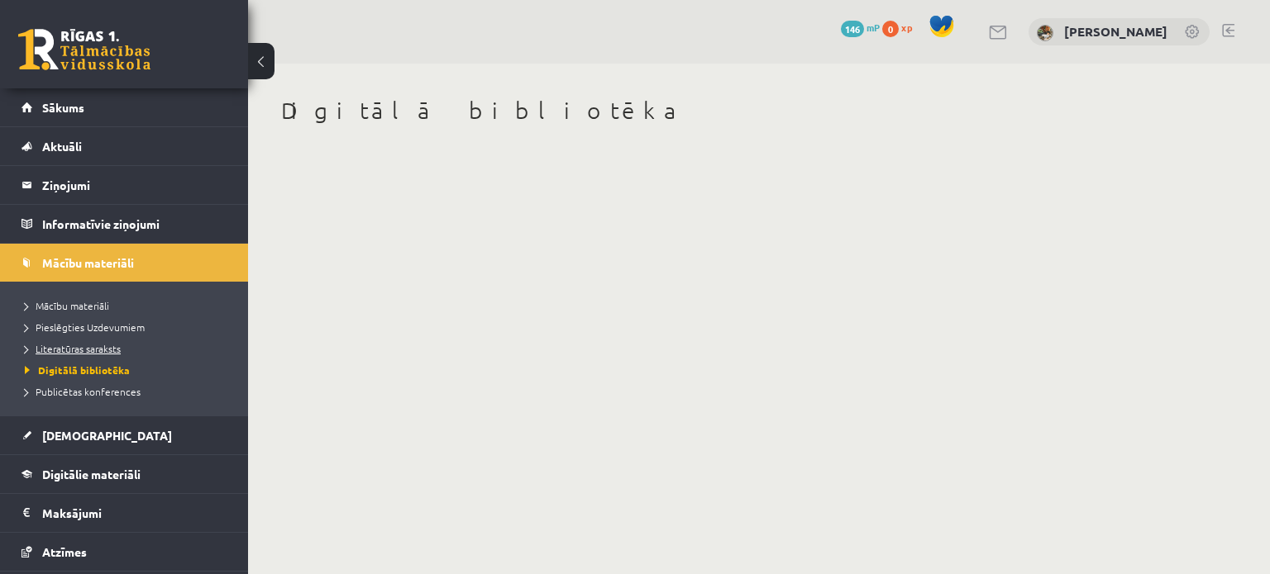
click at [106, 346] on span "Literatūras saraksts" at bounding box center [73, 348] width 96 height 13
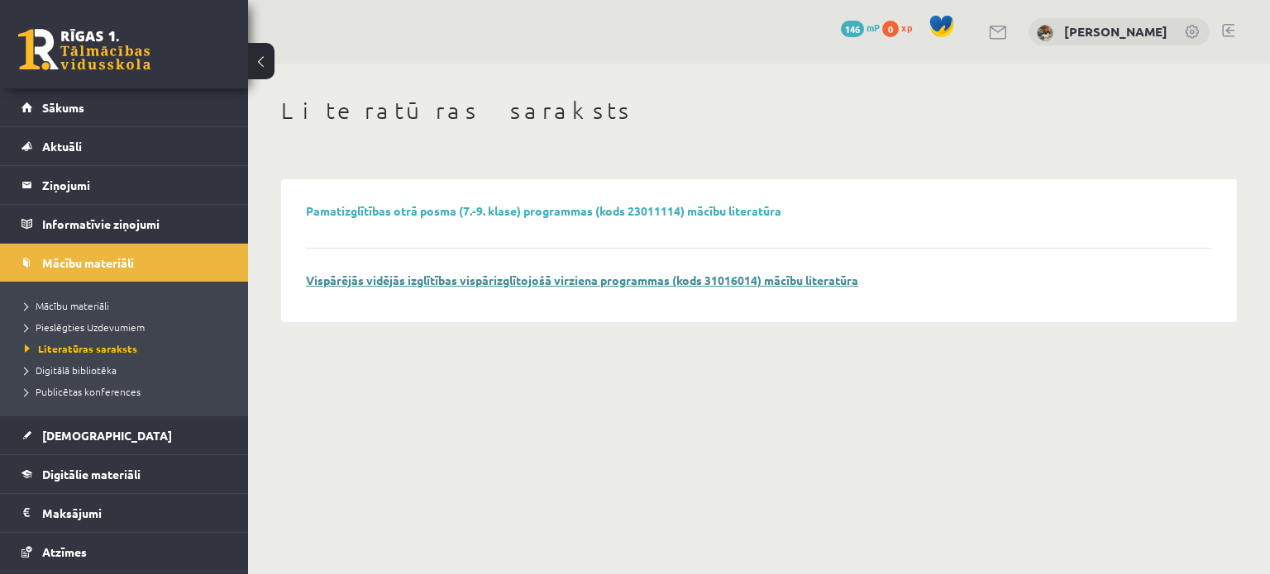
click at [370, 282] on link "Vispārējās vidējās izglītības vispārizglītojošā virziena programmas (kods 31016…" at bounding box center [582, 280] width 552 height 15
click at [111, 388] on span "Publicētas konferences" at bounding box center [83, 391] width 116 height 13
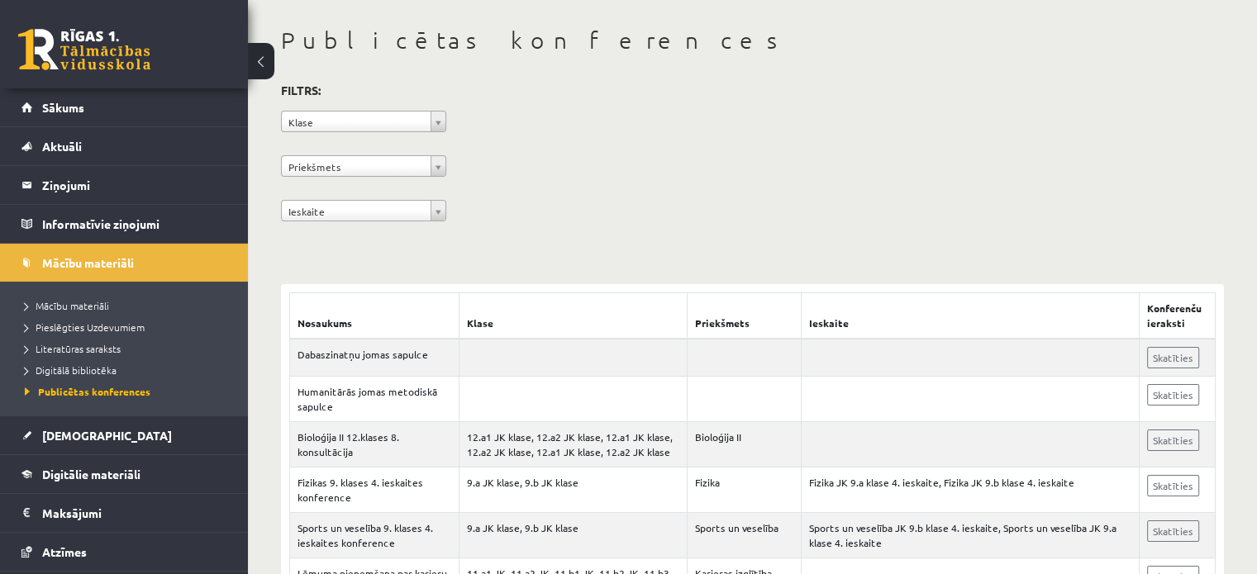
scroll to position [23, 0]
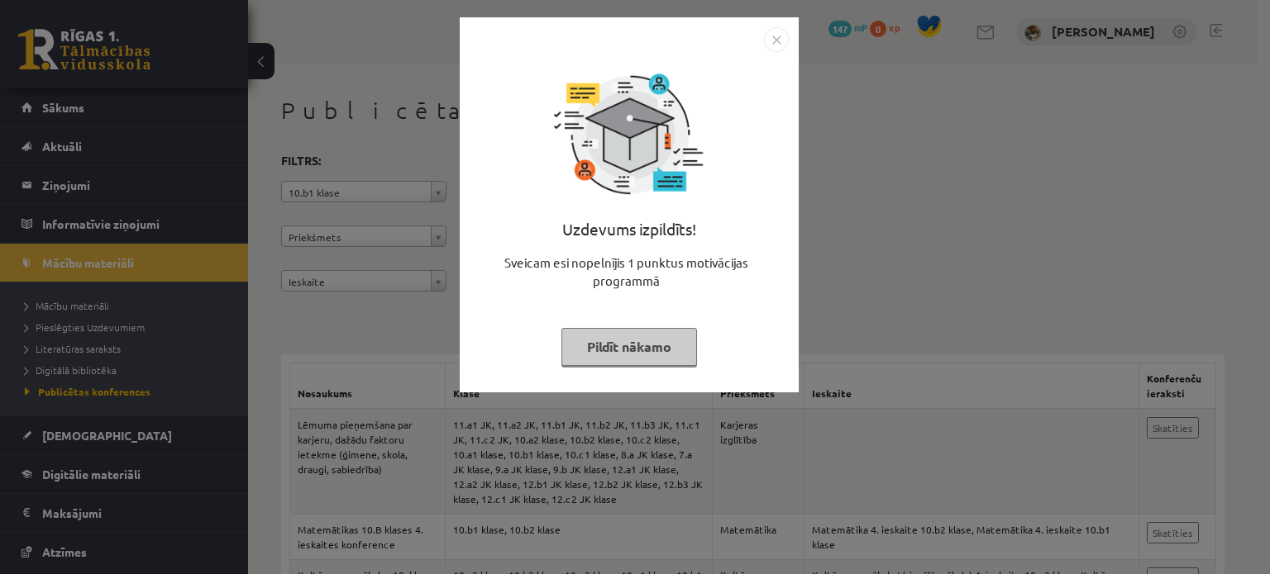
click at [608, 350] on button "Pildīt nākamo" at bounding box center [629, 347] width 136 height 38
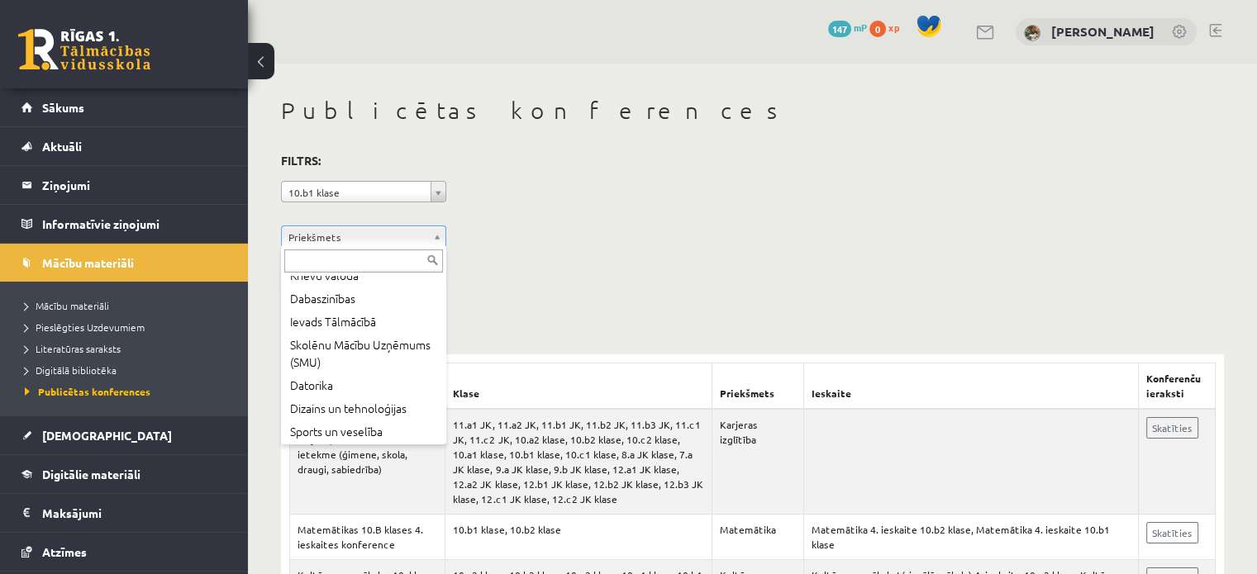
scroll to position [299, 0]
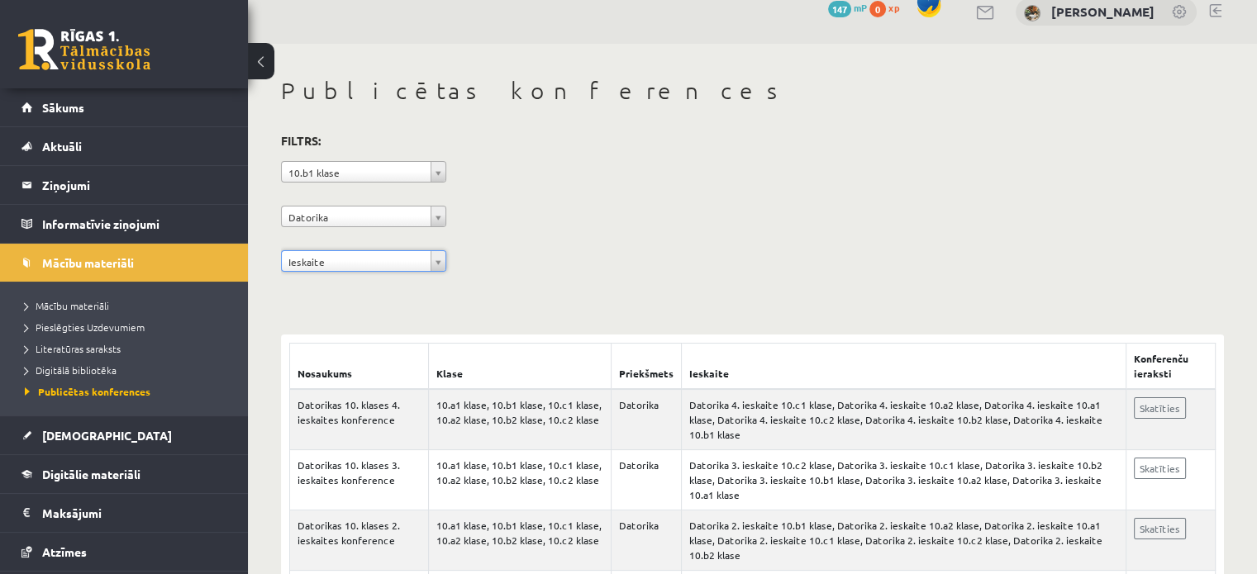
scroll to position [67, 0]
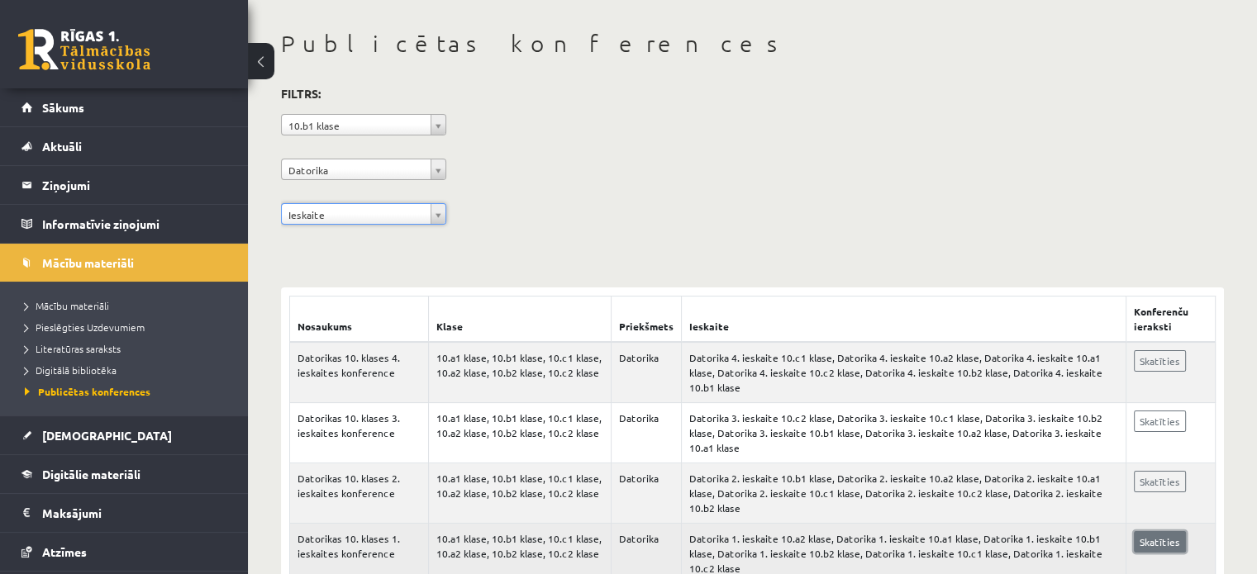
click at [1147, 531] on link "Skatīties" at bounding box center [1160, 541] width 52 height 21
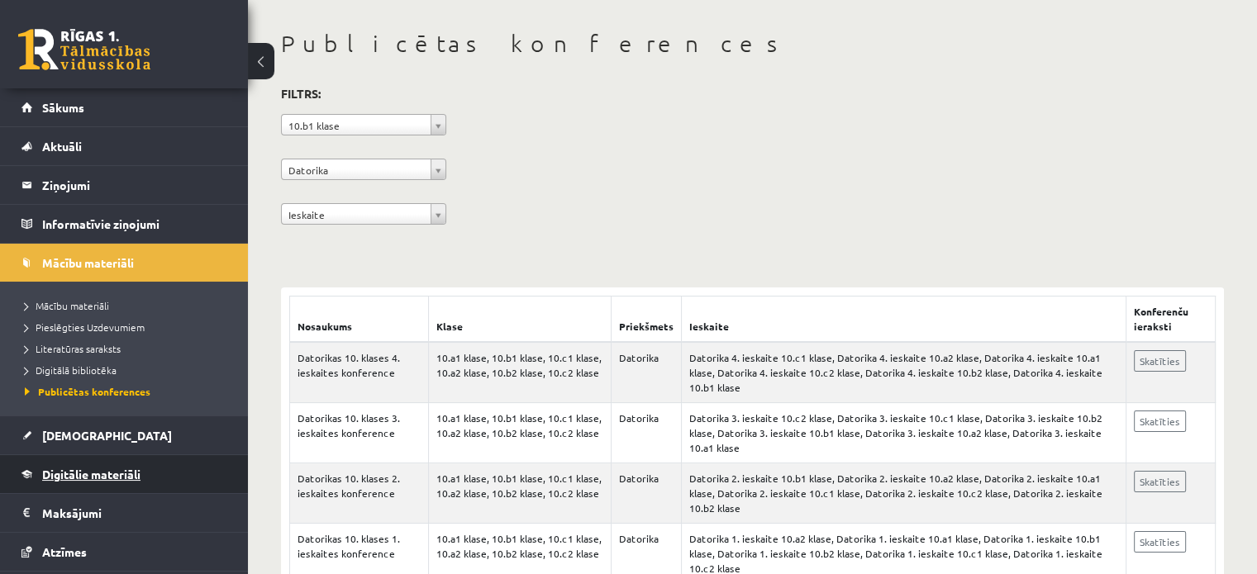
click at [92, 479] on span "Digitālie materiāli" at bounding box center [91, 474] width 98 height 15
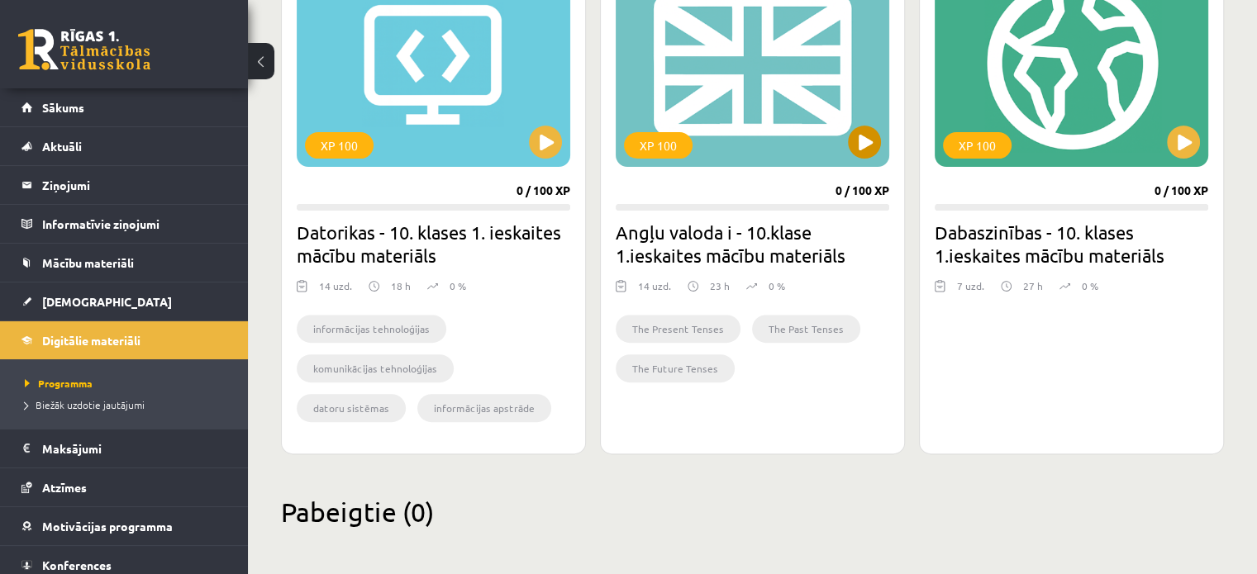
scroll to position [532, 0]
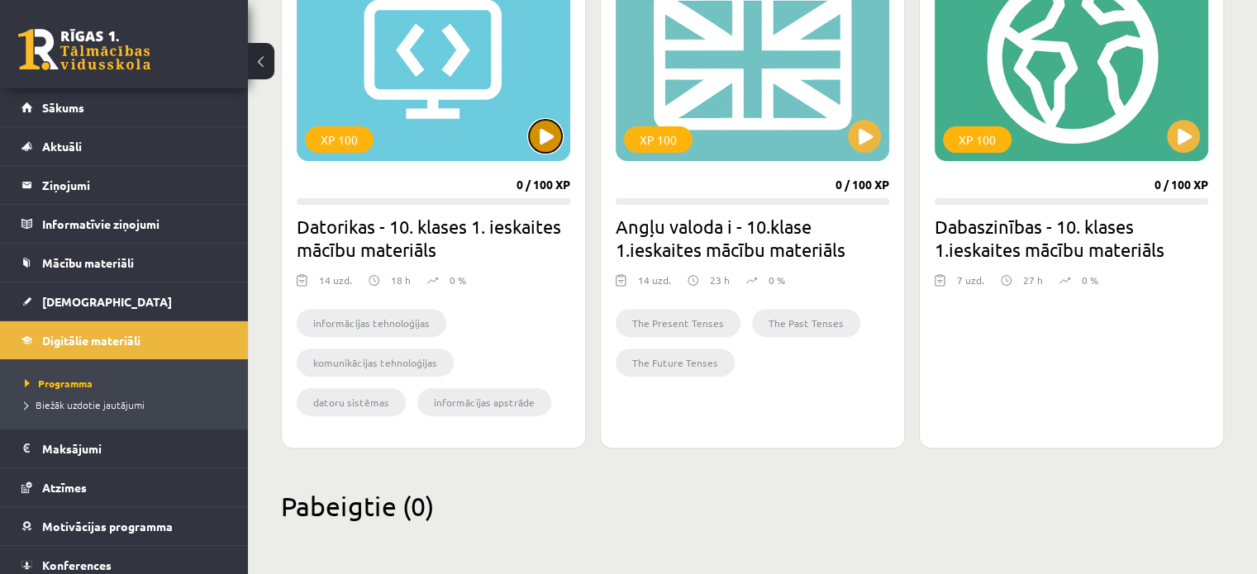
click at [549, 138] on button at bounding box center [545, 136] width 33 height 33
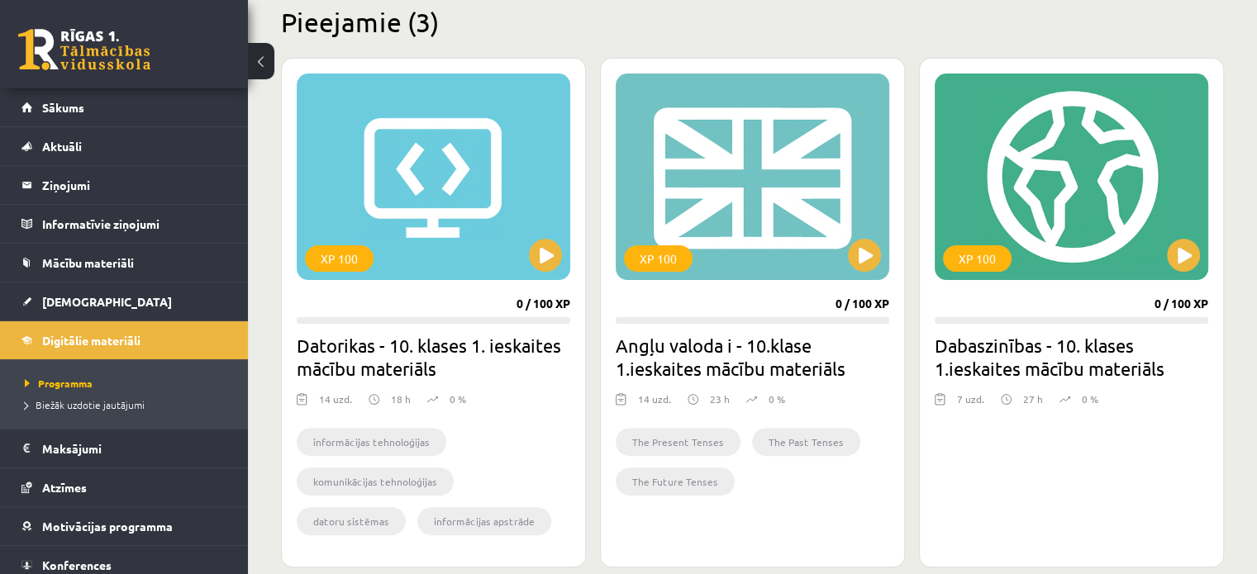
scroll to position [398, 0]
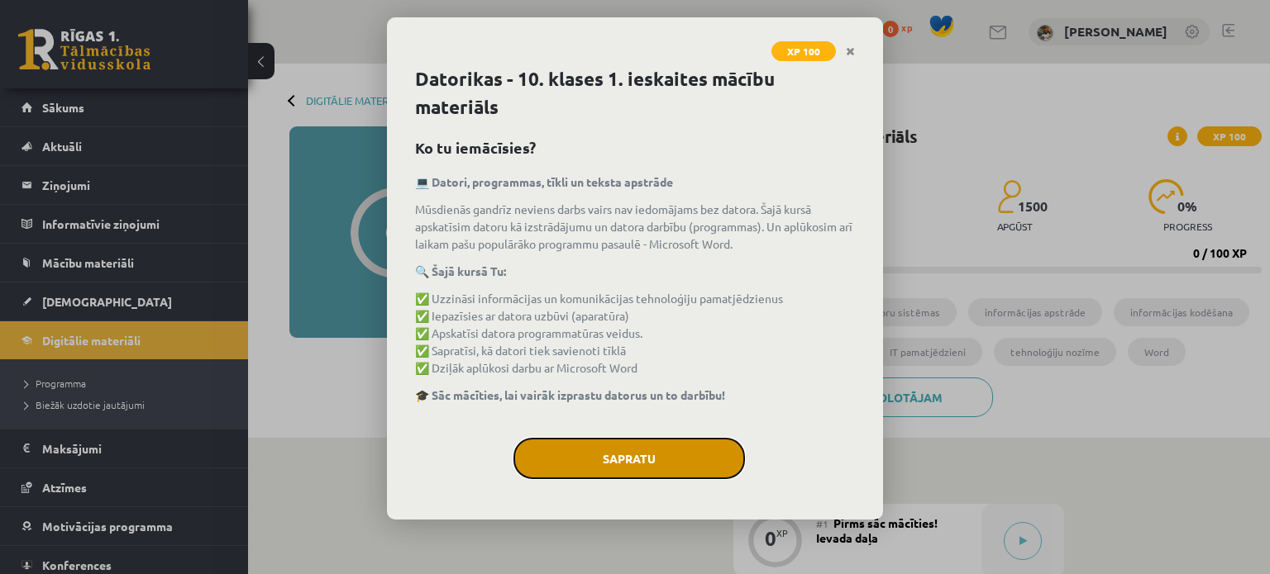
click at [628, 465] on button "Sapratu" at bounding box center [628, 458] width 231 height 41
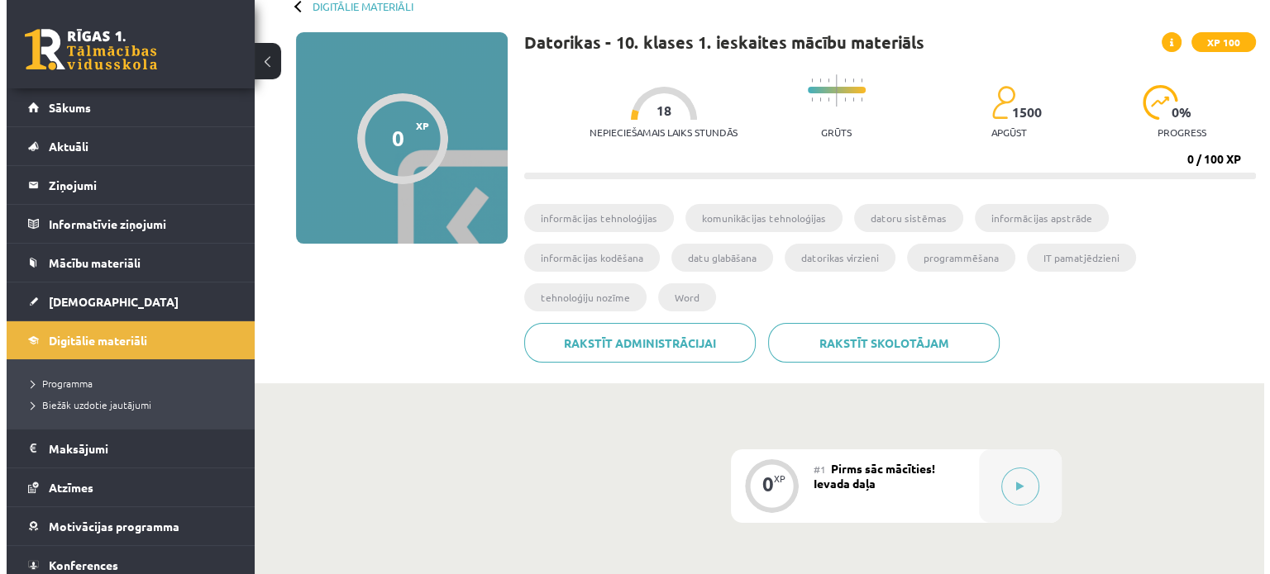
scroll to position [88, 0]
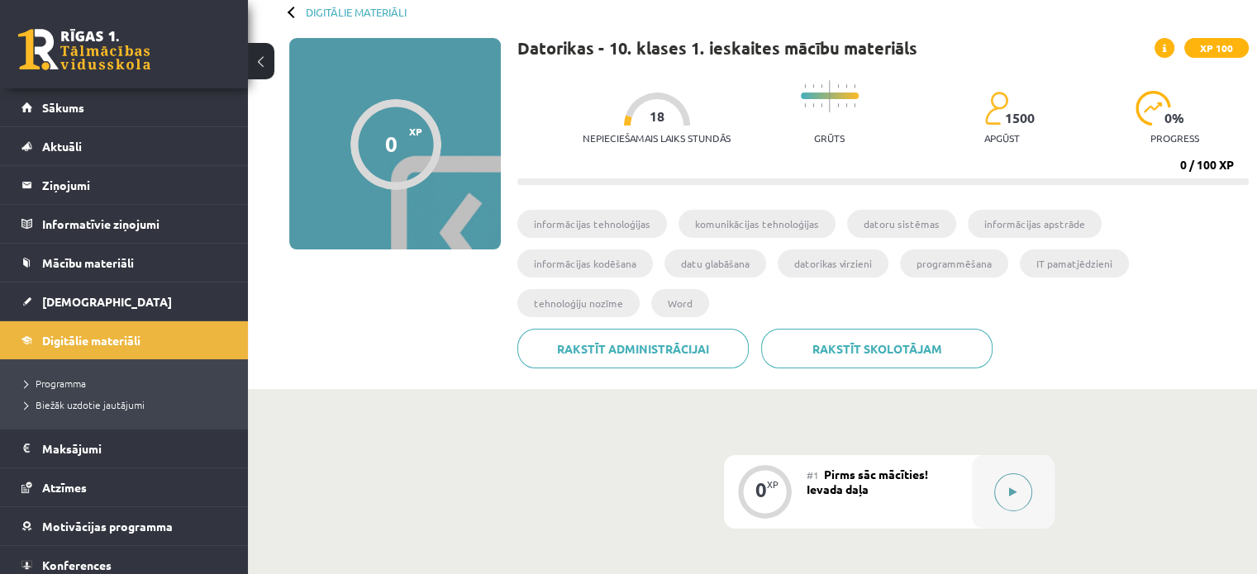
click at [1008, 474] on button at bounding box center [1013, 493] width 38 height 38
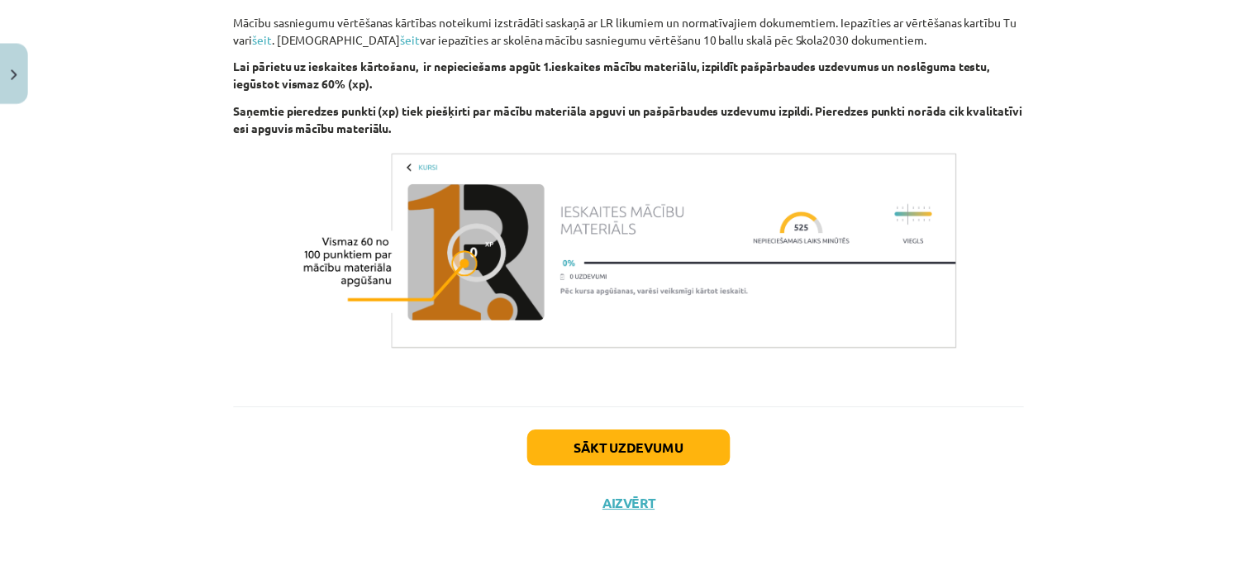
scroll to position [0, 0]
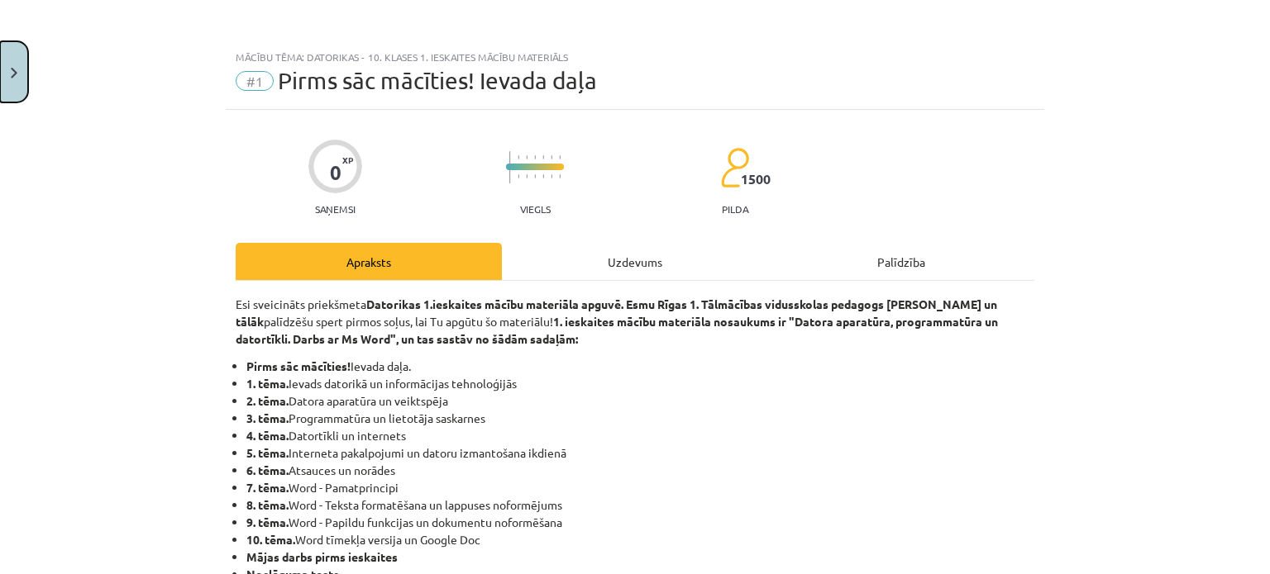
click at [22, 55] on button "Close" at bounding box center [14, 71] width 28 height 61
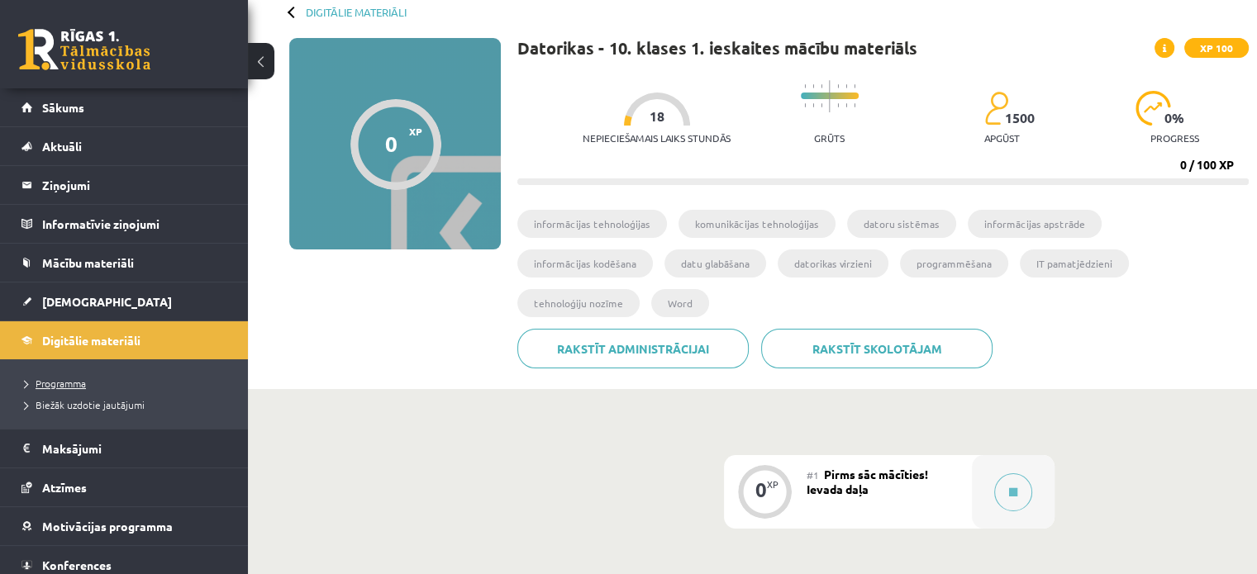
click at [76, 383] on span "Programma" at bounding box center [55, 383] width 61 height 13
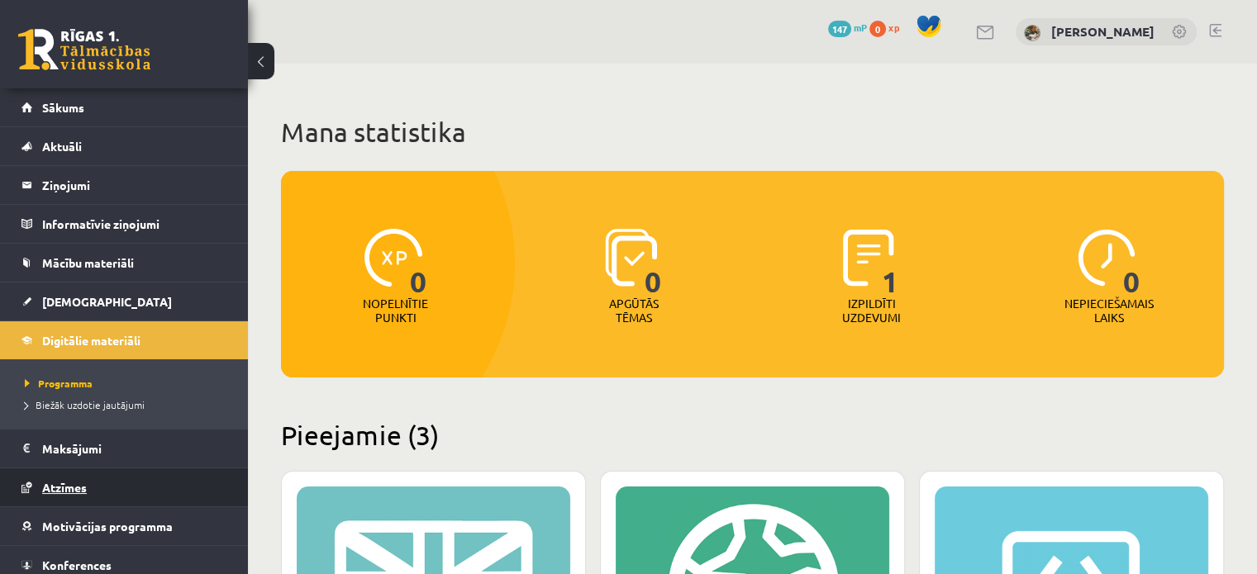
click at [63, 485] on span "Atzīmes" at bounding box center [64, 487] width 45 height 15
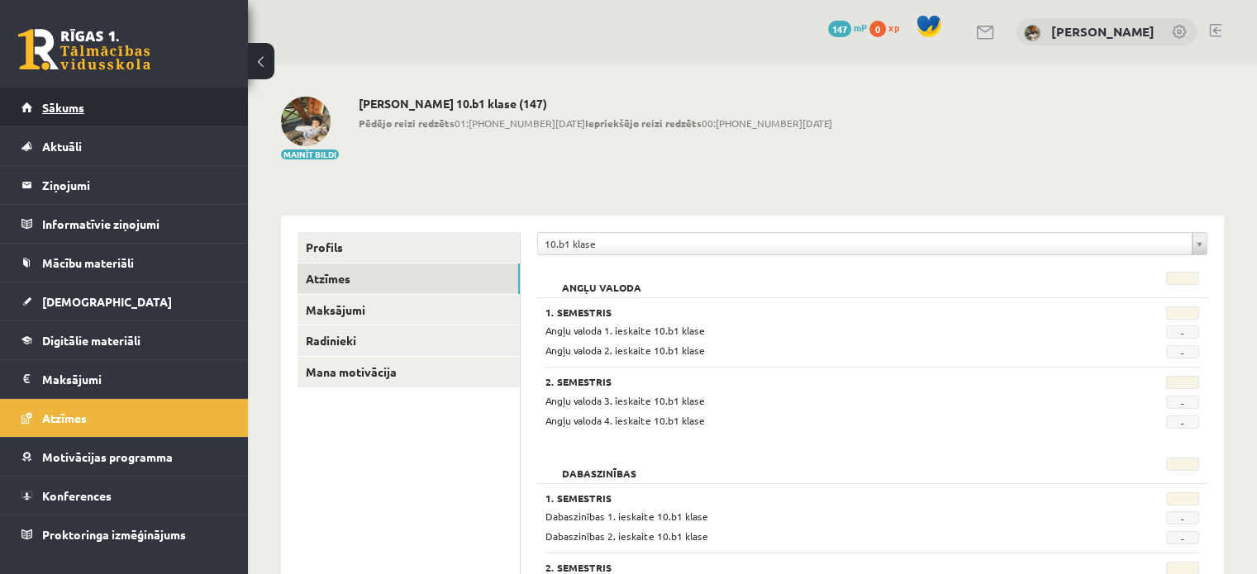
click at [106, 108] on link "Sākums" at bounding box center [124, 107] width 206 height 38
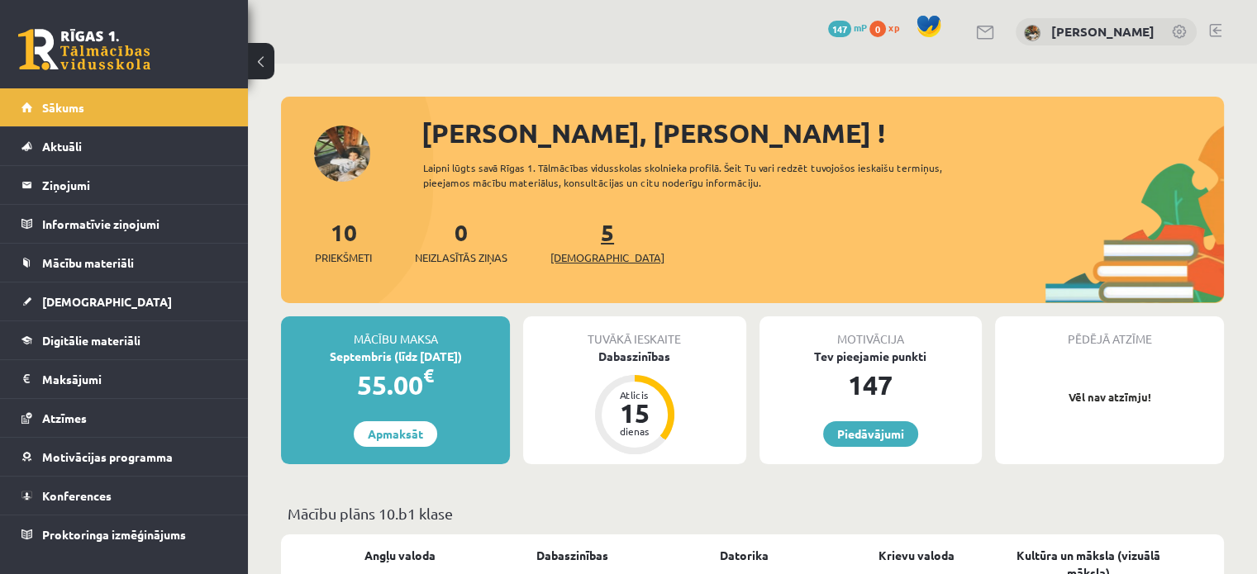
click at [584, 231] on link "5 Ieskaites" at bounding box center [608, 241] width 114 height 49
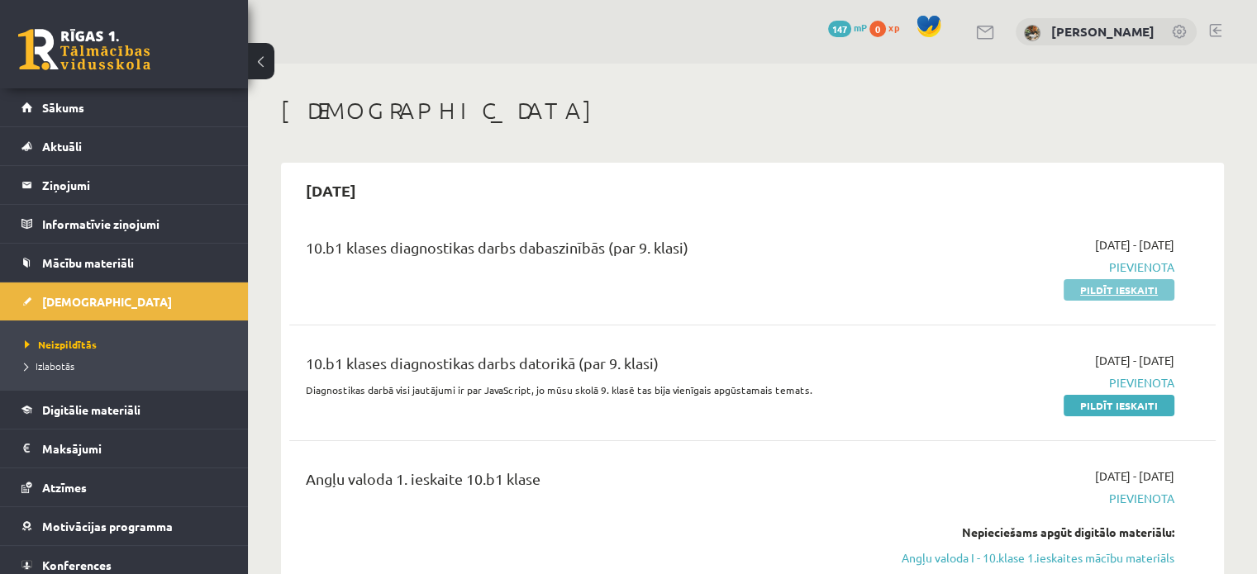
click at [1137, 295] on link "Pildīt ieskaiti" at bounding box center [1119, 289] width 111 height 21
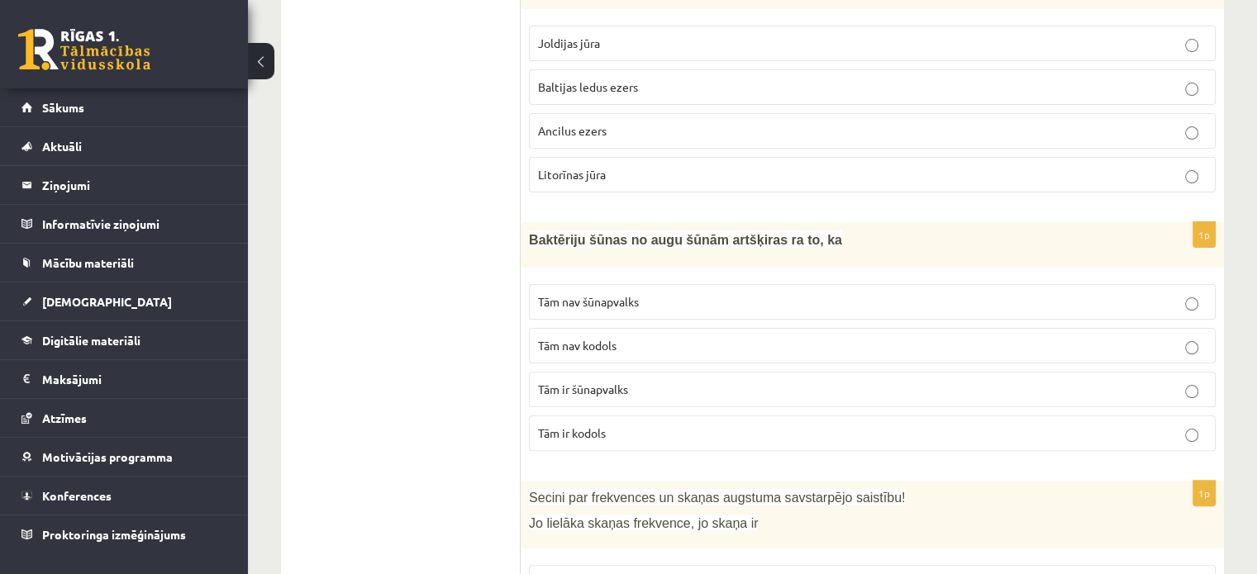
scroll to position [165, 0]
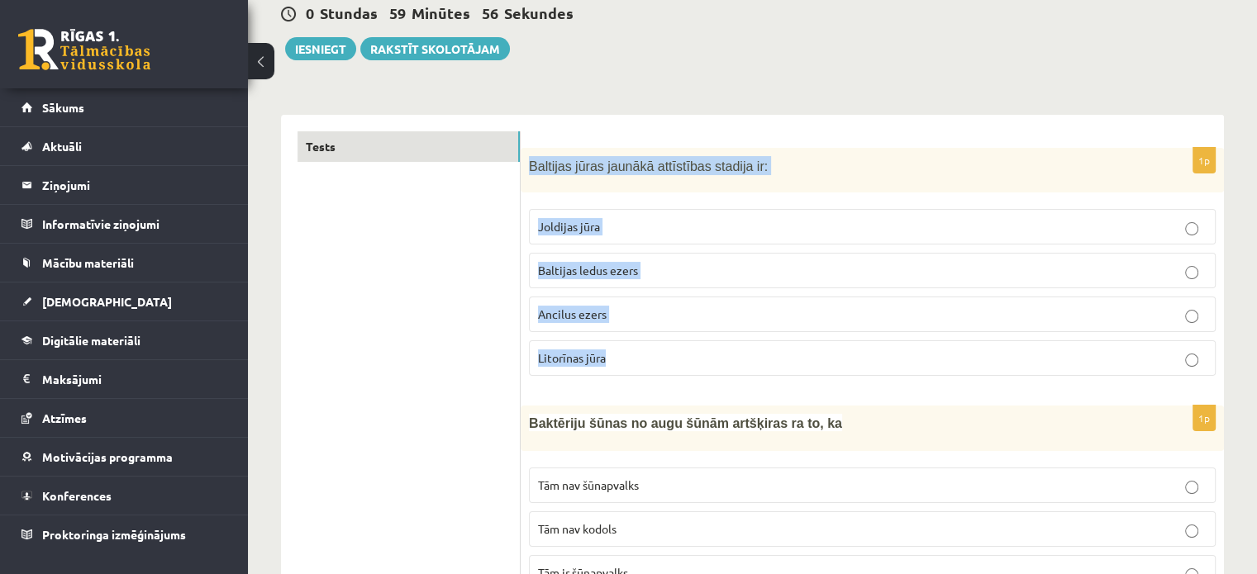
drag, startPoint x: 522, startPoint y: 164, endPoint x: 665, endPoint y: 375, distance: 255.4
click at [665, 375] on div "1p [GEOGRAPHIC_DATA] attīstības stadija ir: Joldijas jūra [GEOGRAPHIC_DATA] Anc…" at bounding box center [872, 269] width 703 height 242
copy div "Baltijas jūras jaunākā attīstības stadija ir: Joldijas jūra Baltijas ledus ezer…"
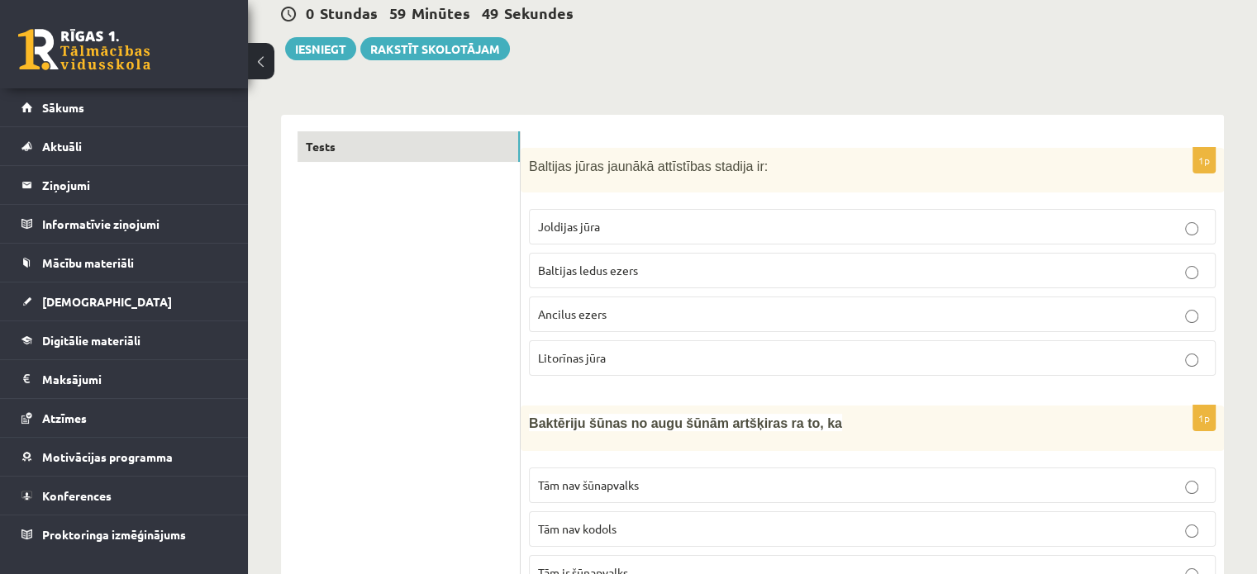
click at [595, 355] on span "Litorīnas jūra" at bounding box center [572, 357] width 68 height 15
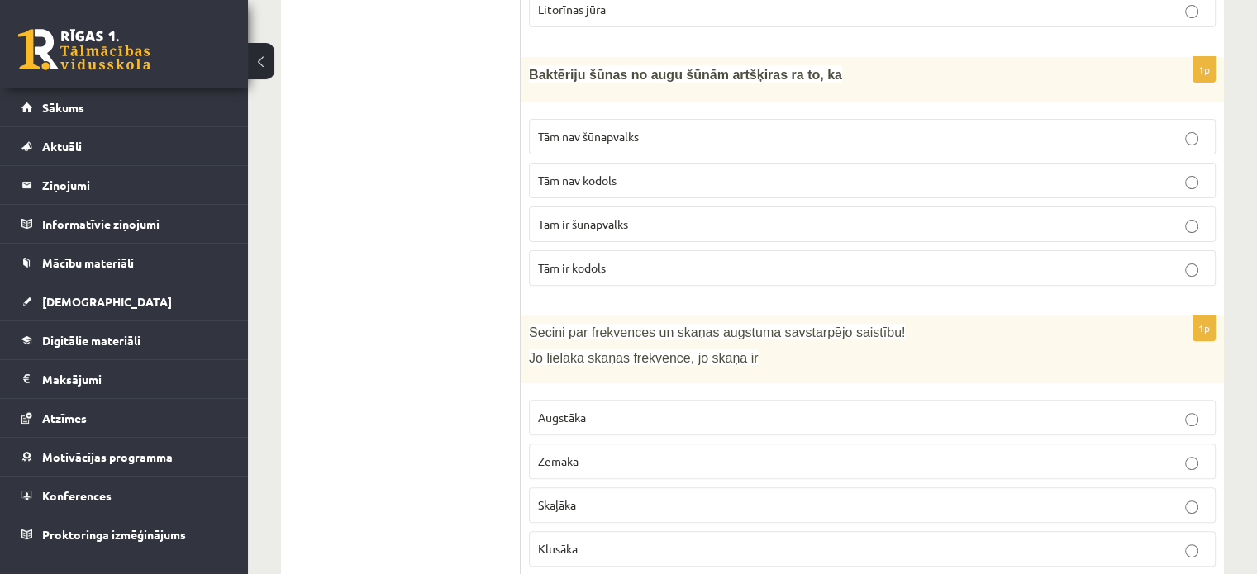
scroll to position [545, 0]
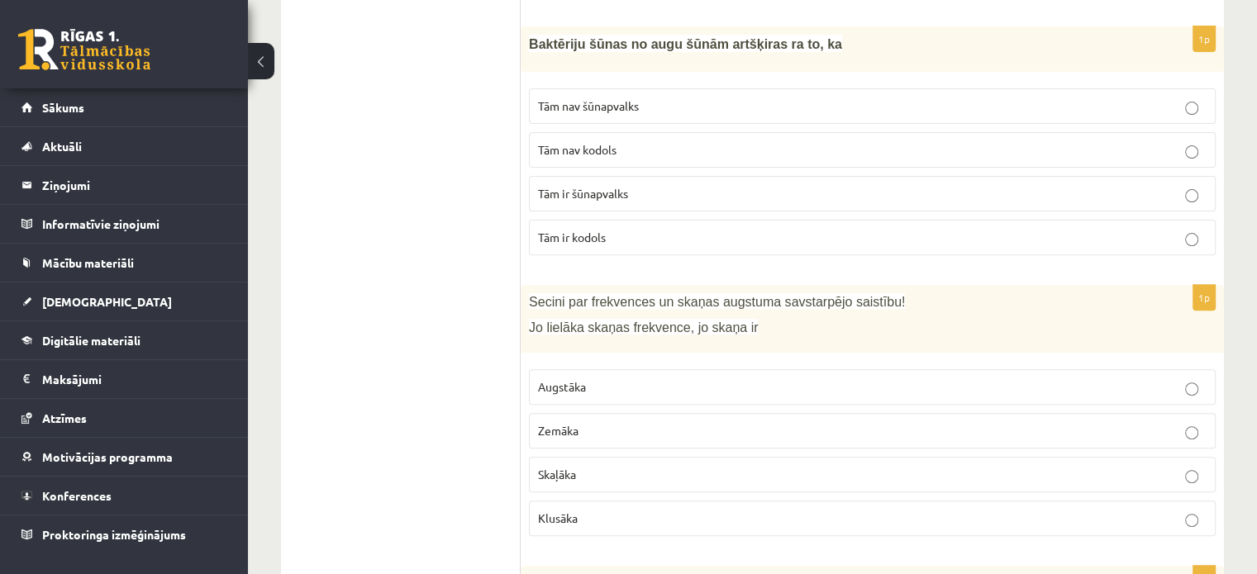
drag, startPoint x: 560, startPoint y: 69, endPoint x: 674, endPoint y: 217, distance: 187.5
copy div "1p Baltijas jūras jaunākā attīstības stadija ir: Joldijas jūra Baltijas ledus e…"
drag, startPoint x: 294, startPoint y: 234, endPoint x: 390, endPoint y: 235, distance: 95.9
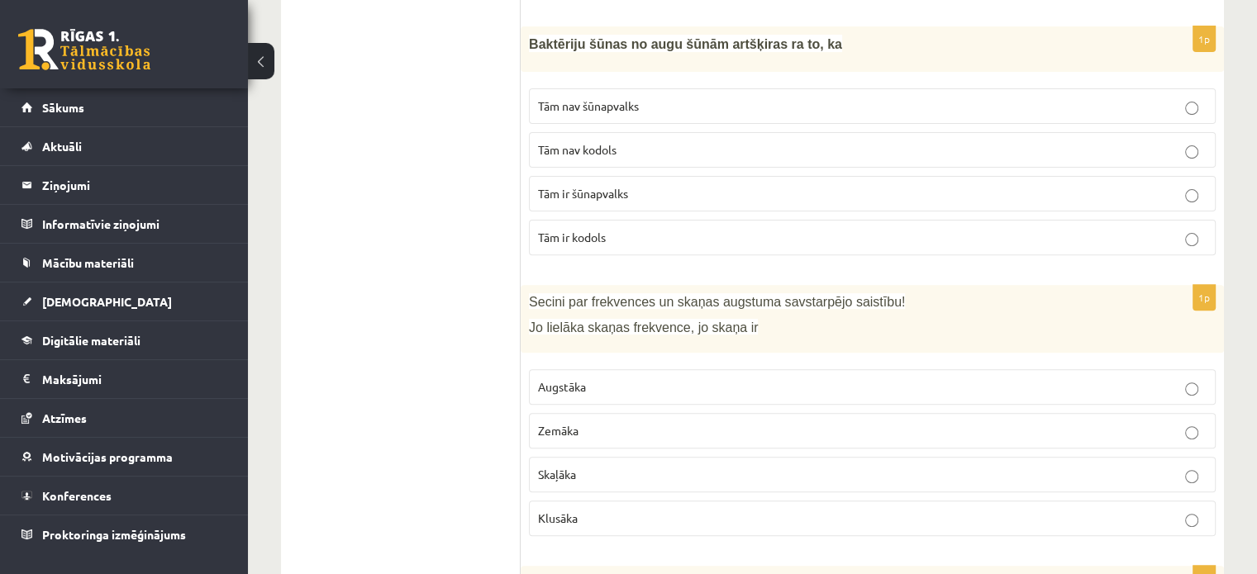
drag, startPoint x: 875, startPoint y: 126, endPoint x: 886, endPoint y: 129, distance: 11.2
click at [876, 126] on fieldset "Tām nav šūnapvalks Tām nav kodols Tām ir šūnapvalks Tām ir kodols" at bounding box center [872, 170] width 687 height 180
click at [904, 144] on p "Tām nav kodols" at bounding box center [872, 149] width 669 height 17
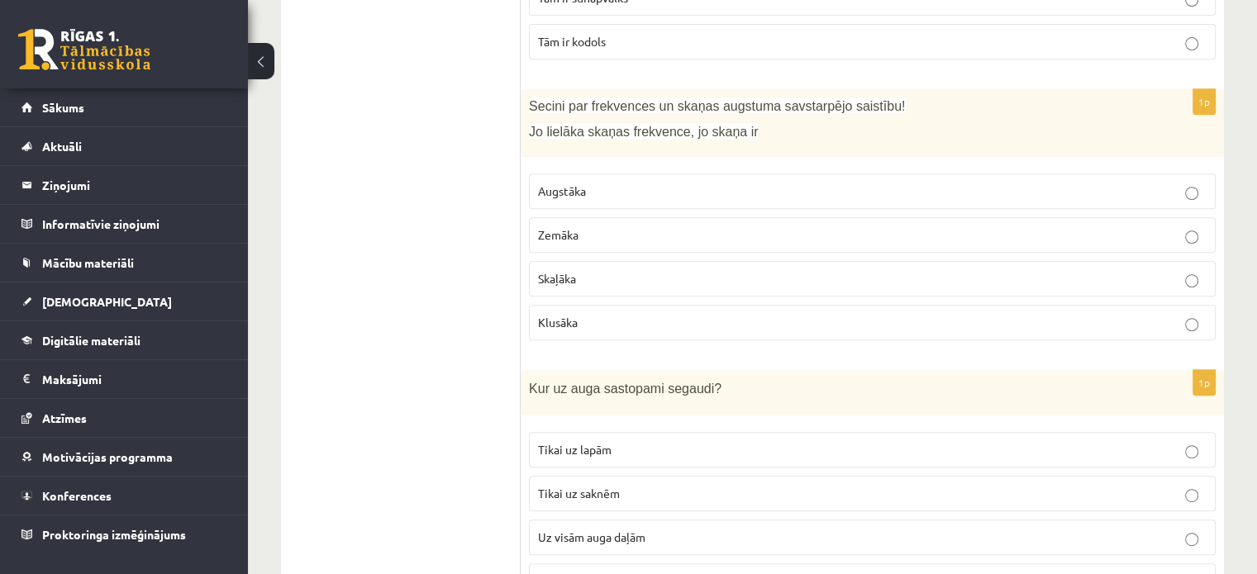
scroll to position [761, 0]
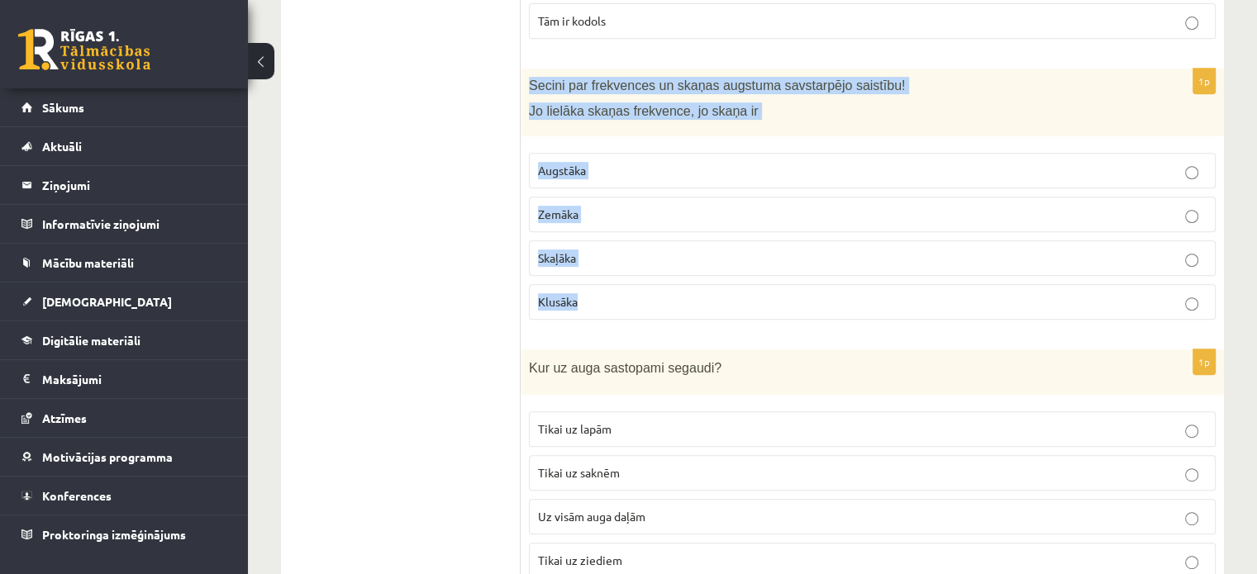
drag, startPoint x: 530, startPoint y: 82, endPoint x: 651, endPoint y: 289, distance: 240.0
click at [651, 289] on div "1p Secini par frekvences un skaņas augstuma savstarpējo saistību! Jo lielāka sk…" at bounding box center [872, 201] width 703 height 265
copy div "Secini par frekvences un skaņas augstuma savstarpējo saistību! Jo lielāka skaņa…"
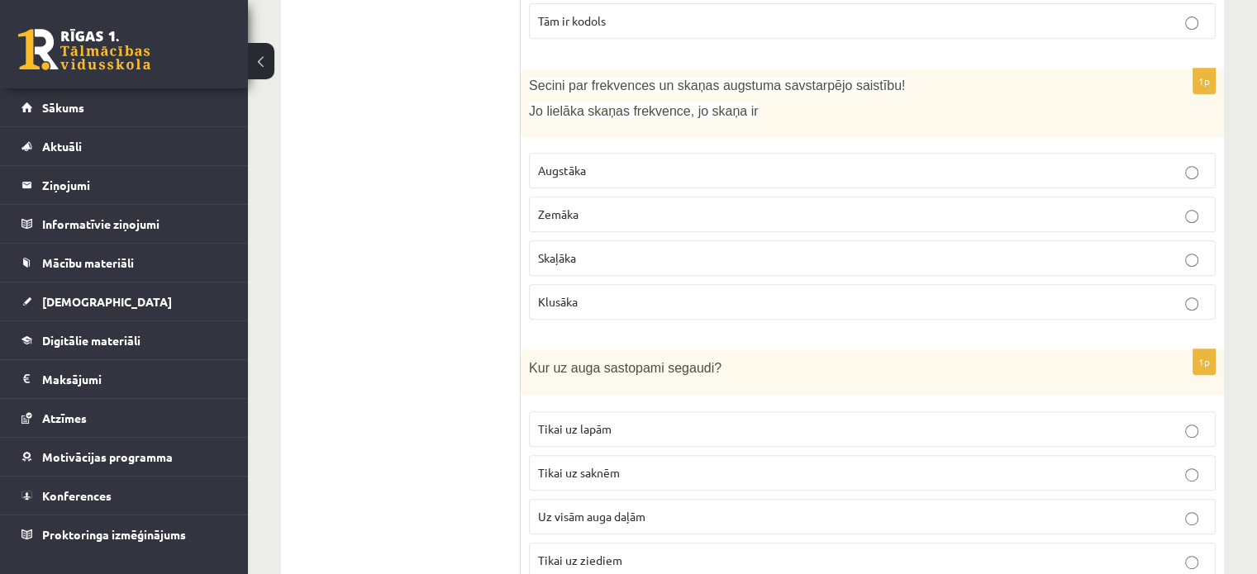
drag, startPoint x: 401, startPoint y: 236, endPoint x: 532, endPoint y: 194, distance: 138.0
click at [593, 156] on label "Augstāka" at bounding box center [872, 171] width 687 height 36
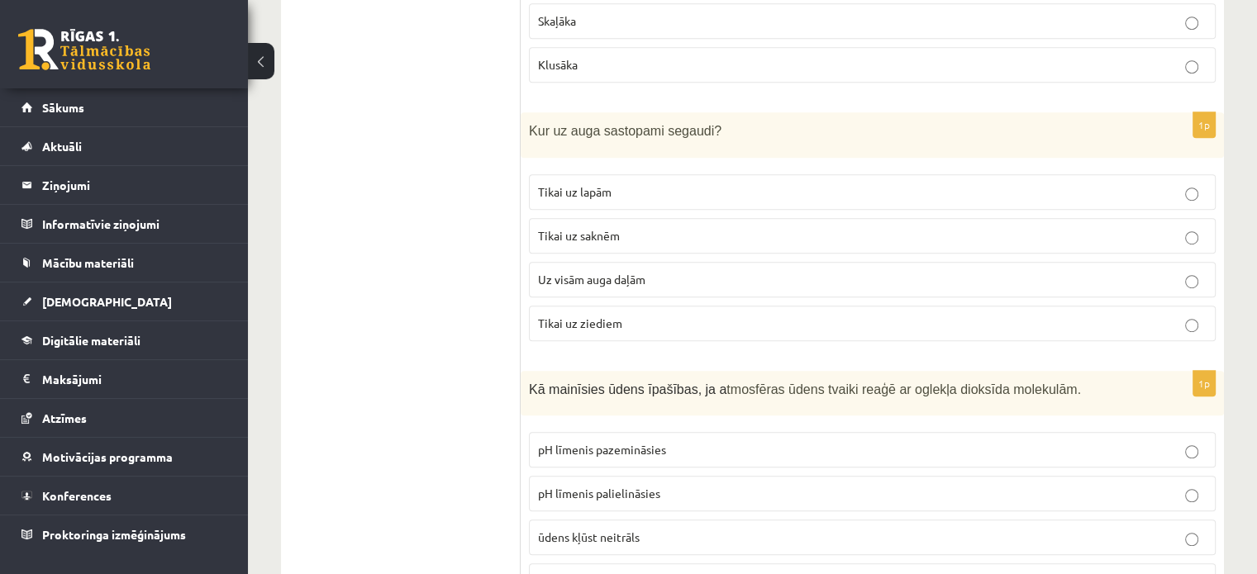
scroll to position [1049, 0]
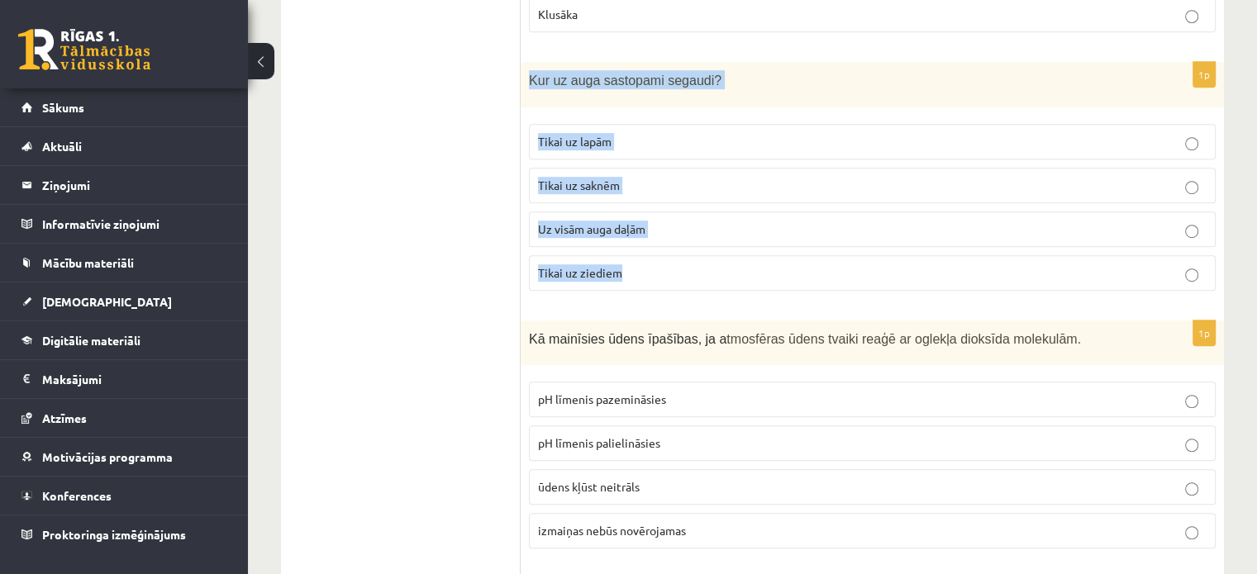
drag, startPoint x: 527, startPoint y: 75, endPoint x: 665, endPoint y: 267, distance: 236.3
click at [665, 267] on div "1p Kur uz auga sastopami segaudi? Tikai uz lapām Tikai uz saknēm Uz visām auga …" at bounding box center [872, 183] width 703 height 242
copy div "Kur uz auga sastopami segaudi? Tikai uz lapām [GEOGRAPHIC_DATA] uz saknēm Uz vi…"
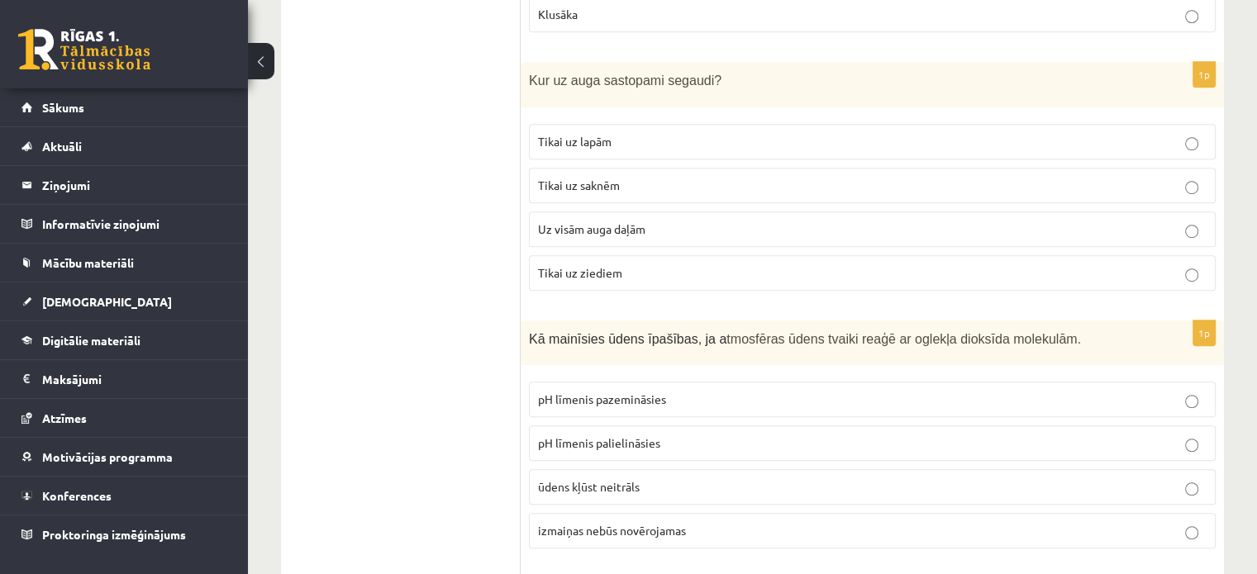
click at [654, 273] on p "Tikai uz ziediem" at bounding box center [872, 273] width 669 height 17
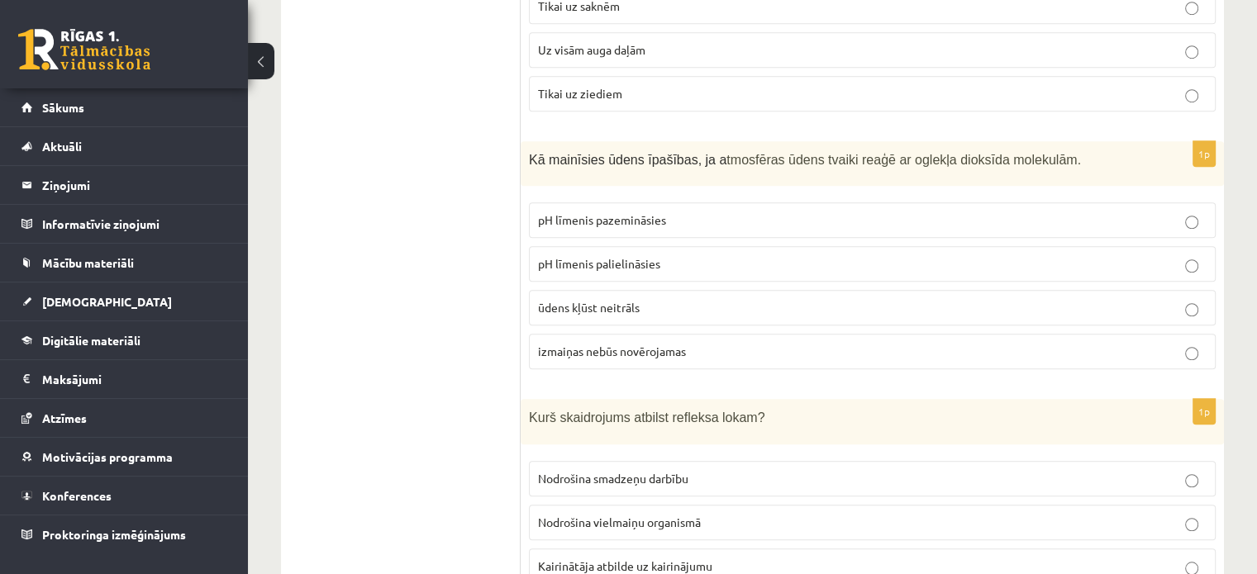
scroll to position [1280, 0]
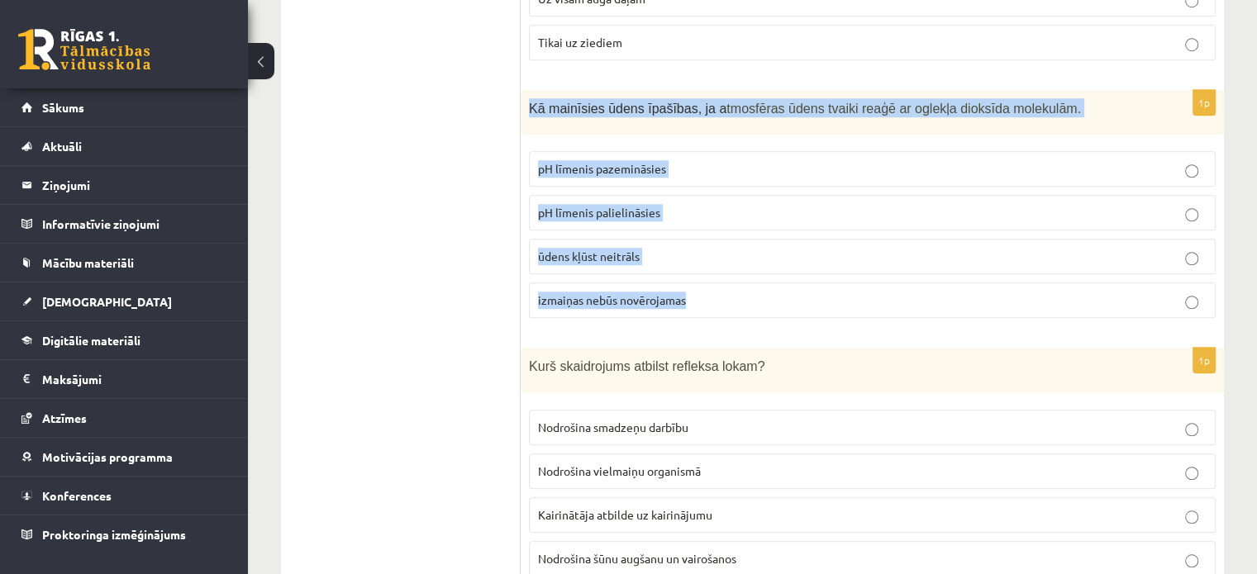
drag, startPoint x: 527, startPoint y: 106, endPoint x: 708, endPoint y: 303, distance: 267.4
click at [708, 303] on div "1p Kā mainīsies ūdens īpašības, ja a tmosfēras ūdens tvaiki reaģē ar oglekļa di…" at bounding box center [872, 211] width 703 height 242
copy div "Kā mainīsies ūdens īpašības, ja a tmosfēras ūdens tvaiki reaģē ar oglekļa dioks…"
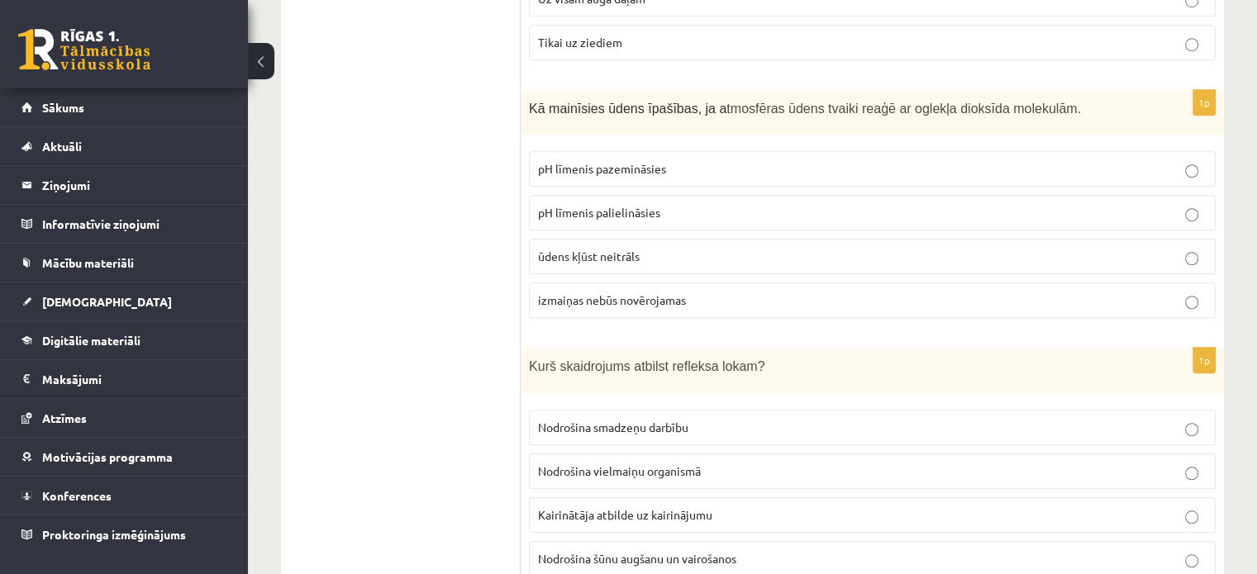
click at [524, 445] on div "1p Kurš skaidrojums atbilst refleksa lokam? Nodrošina smadzeņu darbību Nodrošin…" at bounding box center [872, 469] width 703 height 242
click at [590, 198] on label "pH līmenis palielināsies" at bounding box center [872, 213] width 687 height 36
click at [730, 152] on label "pH līmenis pazemināsies" at bounding box center [872, 169] width 687 height 36
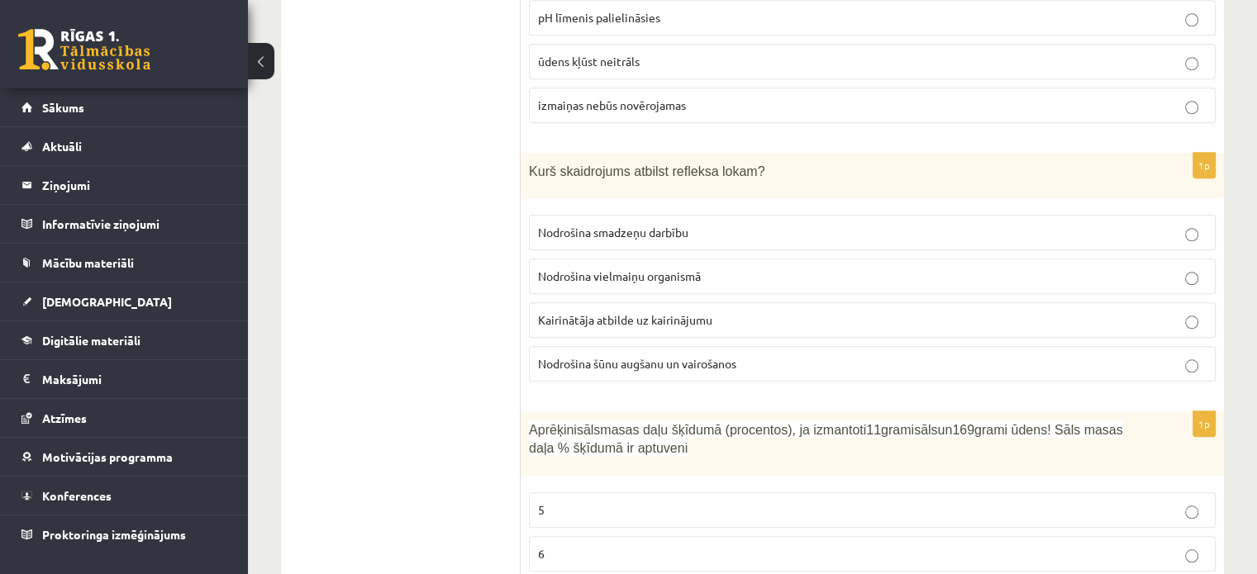
scroll to position [1485, 0]
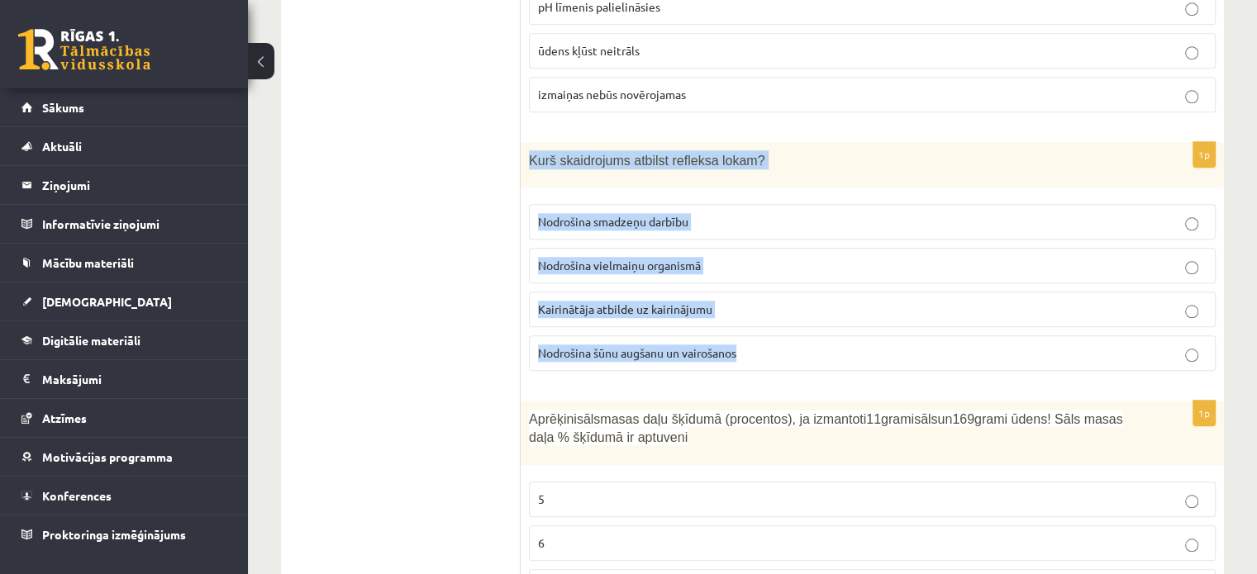
drag, startPoint x: 528, startPoint y: 148, endPoint x: 790, endPoint y: 346, distance: 328.7
click at [790, 346] on div "1p Kurš skaidrojums atbilst refleksa lokam? Nodrošina smadzeņu darbību Nodrošin…" at bounding box center [872, 263] width 703 height 242
copy div "Kurš skaidrojums atbilst refleksa lokam? Nodrošina smadzeņu darbību Nodrošina v…"
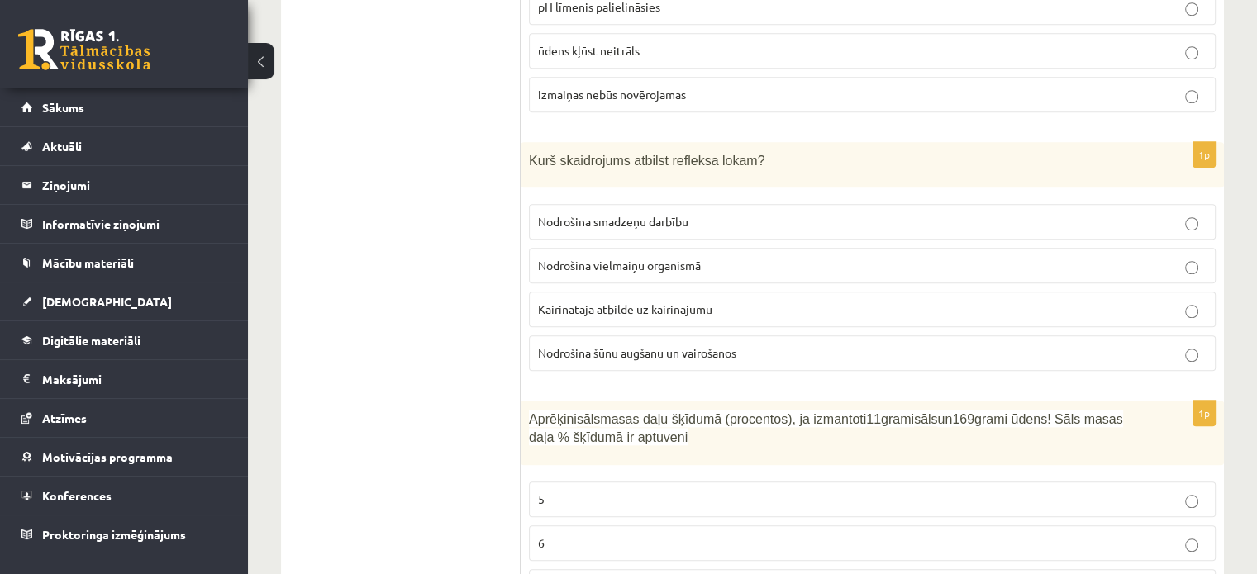
click at [680, 305] on span "Kairinātāja atbilde uz kairinājumu" at bounding box center [625, 309] width 174 height 15
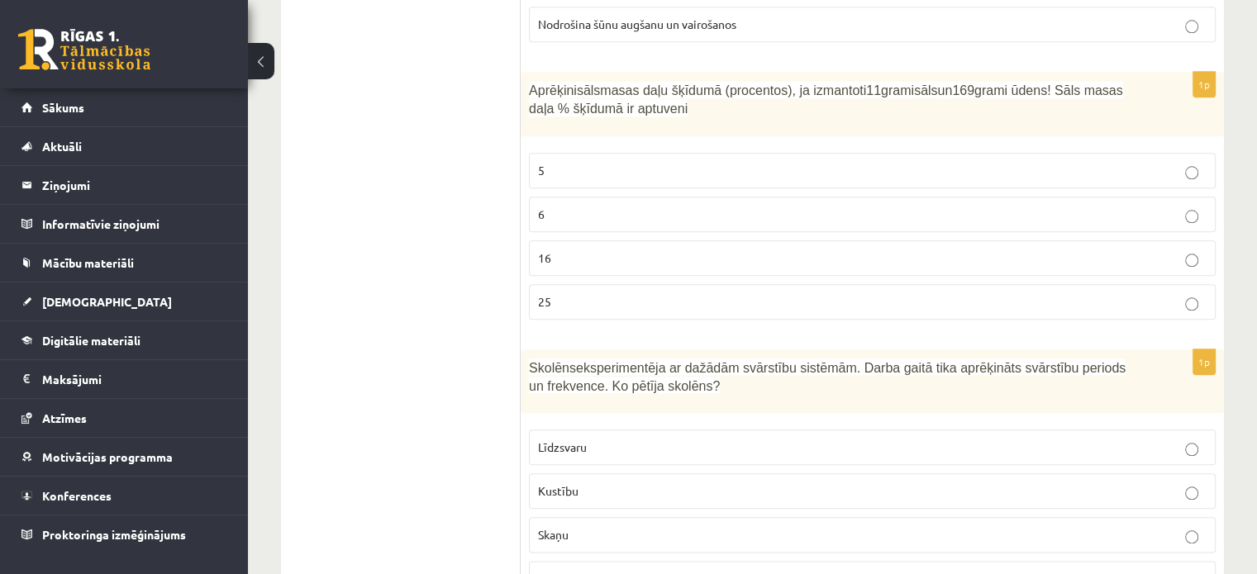
scroll to position [1865, 0]
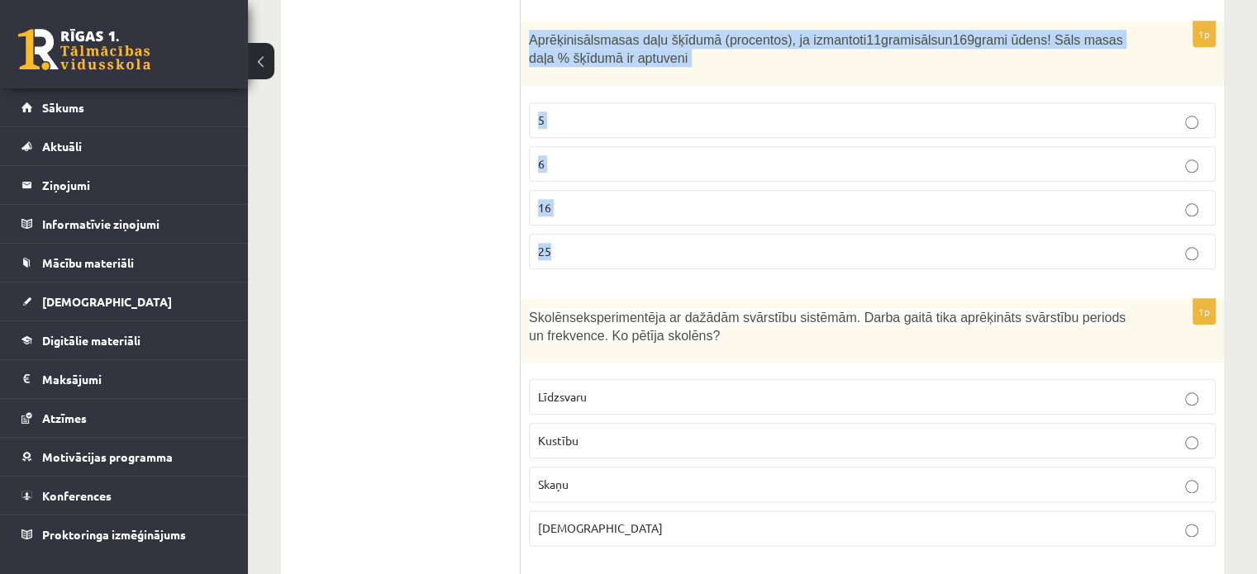
drag, startPoint x: 525, startPoint y: 26, endPoint x: 620, endPoint y: 232, distance: 227.5
click at [620, 232] on div "1p Aprēķini sāls masas daļu šķīdumā (procentos), ja izmantoti 11 grami sāls un …" at bounding box center [872, 151] width 703 height 261
copy div "Aprēķini sāls masas daļu šķīdumā (procentos), ja izmantoti 11 grami sāls un 169…"
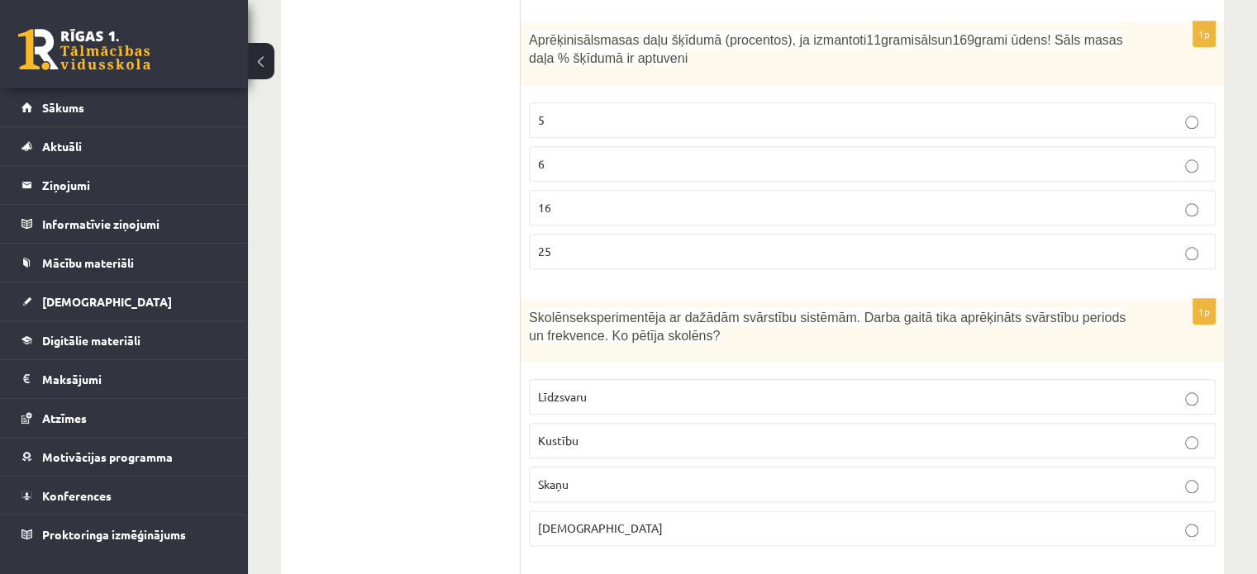
drag, startPoint x: 453, startPoint y: 269, endPoint x: 476, endPoint y: 241, distance: 37.0
click at [562, 155] on p "6" at bounding box center [872, 163] width 669 height 17
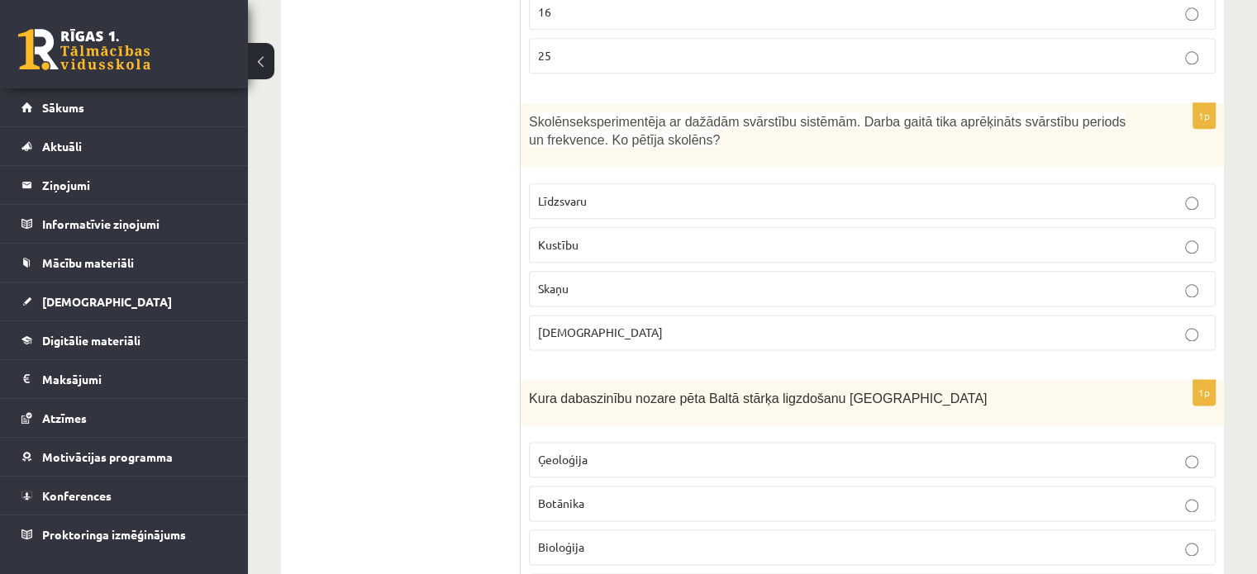
scroll to position [2020, 0]
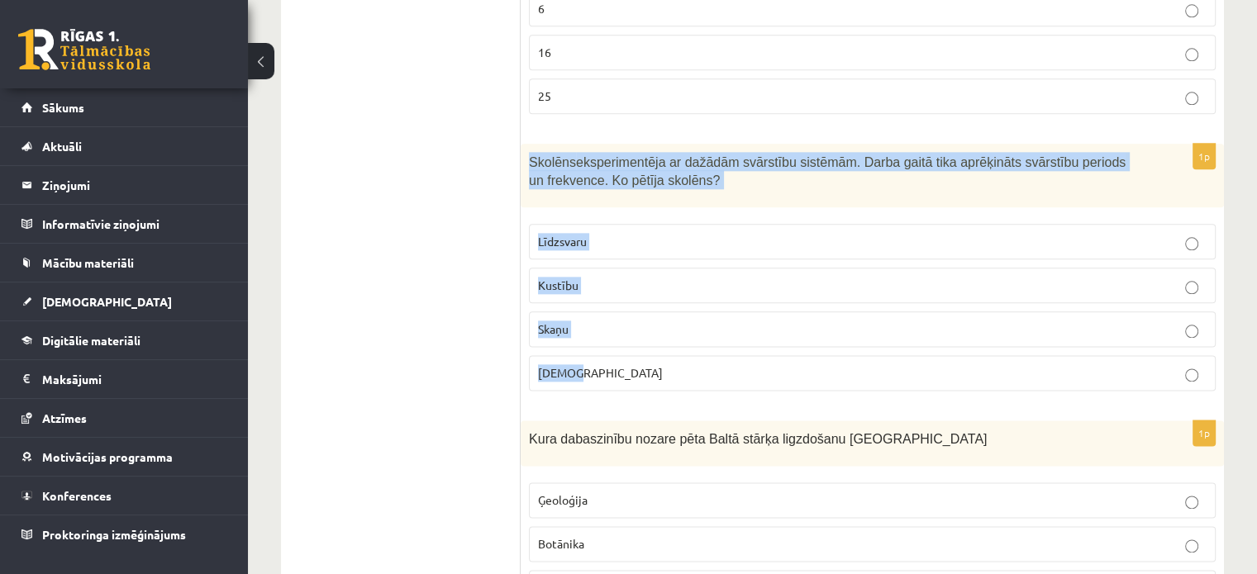
drag, startPoint x: 527, startPoint y: 153, endPoint x: 609, endPoint y: 352, distance: 215.7
click at [609, 352] on div "1p Skolēns eksperimentēja ar dažādām svārstību sistēmām. Darba gaitā tika aprēķ…" at bounding box center [872, 274] width 703 height 260
copy div "Skolēns eksperimentēja ar dažādām svārstību sistēmām. Darba gaitā tika aprēķinā…"
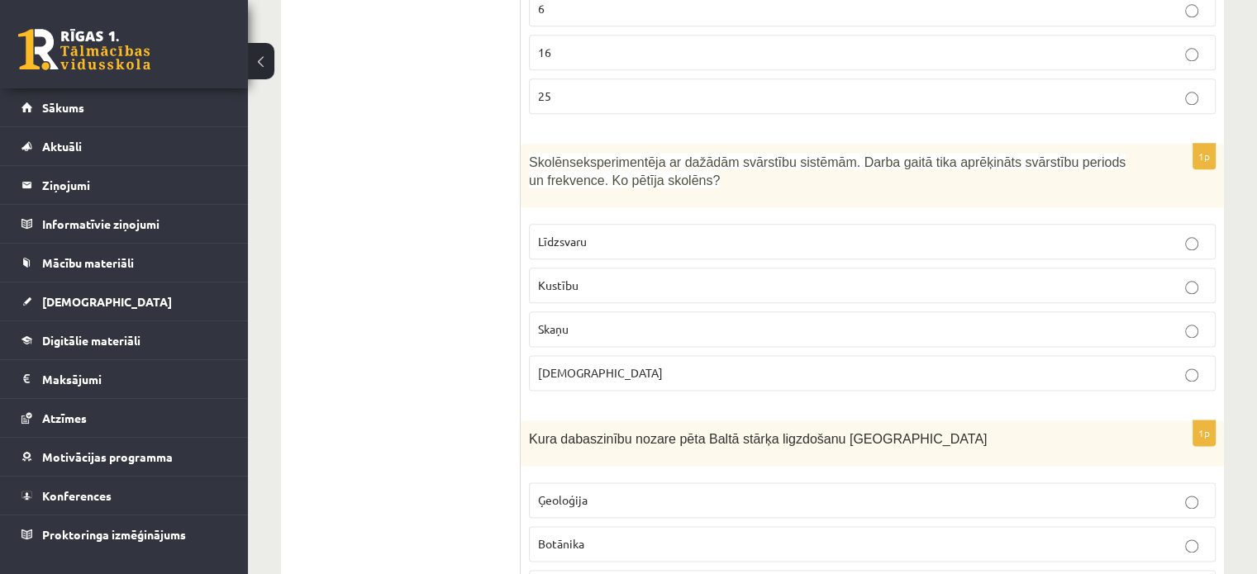
drag, startPoint x: 467, startPoint y: 293, endPoint x: 470, endPoint y: 284, distance: 10.5
drag, startPoint x: 614, startPoint y: 279, endPoint x: 651, endPoint y: 278, distance: 37.2
click at [614, 278] on p "Kustību" at bounding box center [872, 285] width 669 height 17
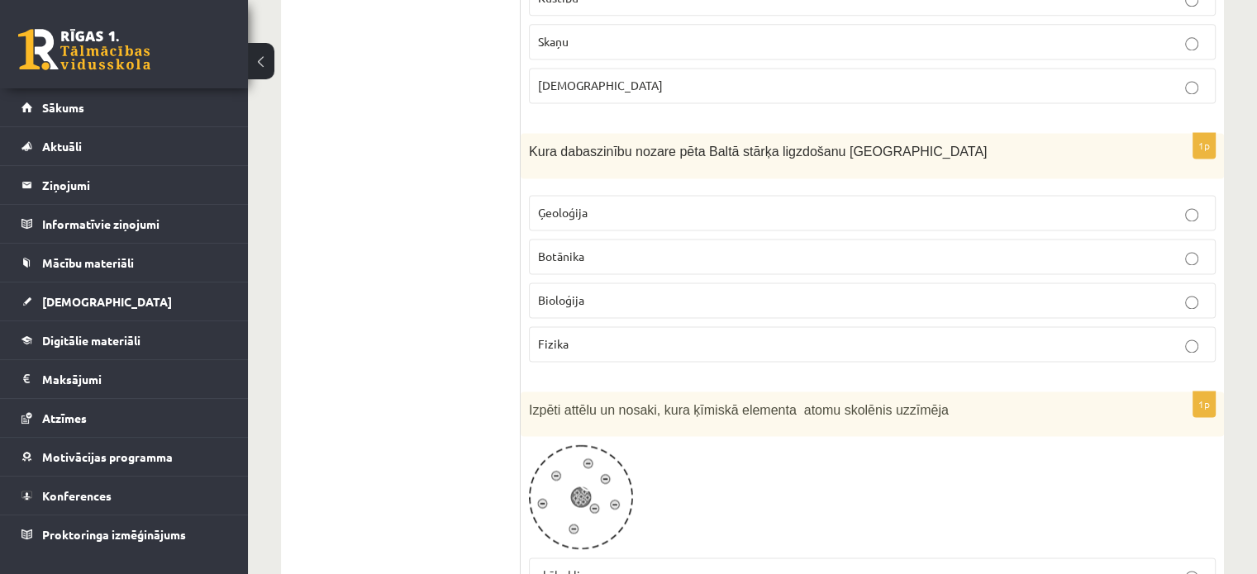
scroll to position [2328, 0]
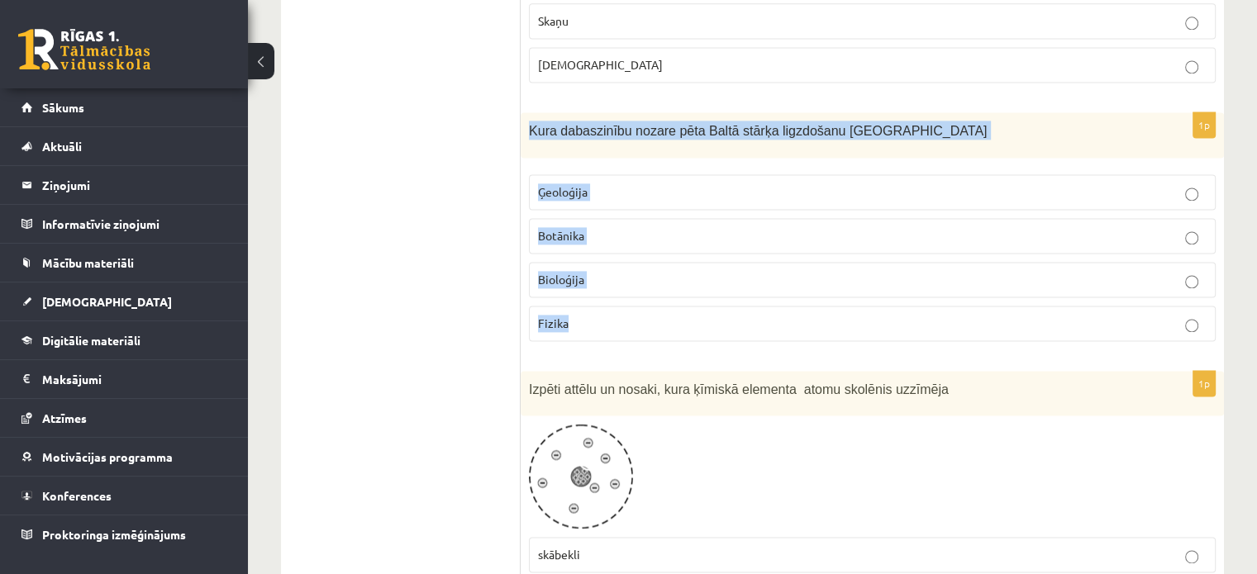
drag, startPoint x: 525, startPoint y: 117, endPoint x: 617, endPoint y: 294, distance: 199.7
click at [617, 294] on div "1p Kura dabaszinību nozare pēta Baltā stārķa ligzdošanu [GEOGRAPHIC_DATA] Ģeolo…" at bounding box center [872, 233] width 703 height 242
copy div "Kura dabaszinību nozare pēta Baltā stārķa ligzdošanu Latvijā Ģeoloģija Botānika…"
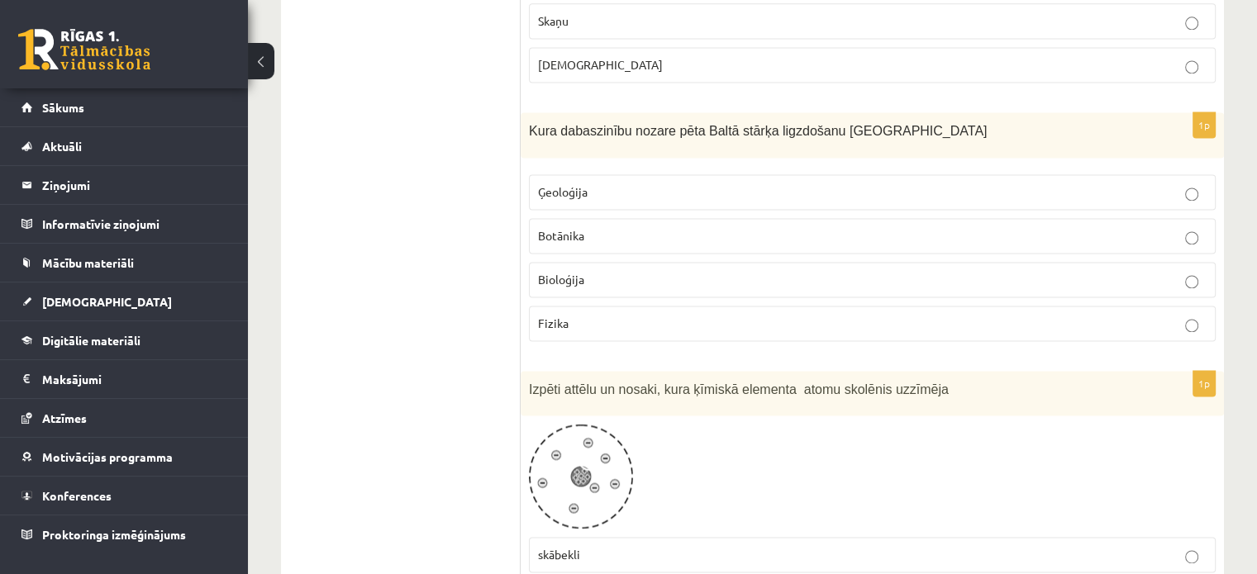
click at [573, 271] on p "Bioloģija" at bounding box center [872, 279] width 669 height 17
click at [1194, 271] on p "Bioloģija" at bounding box center [872, 279] width 669 height 17
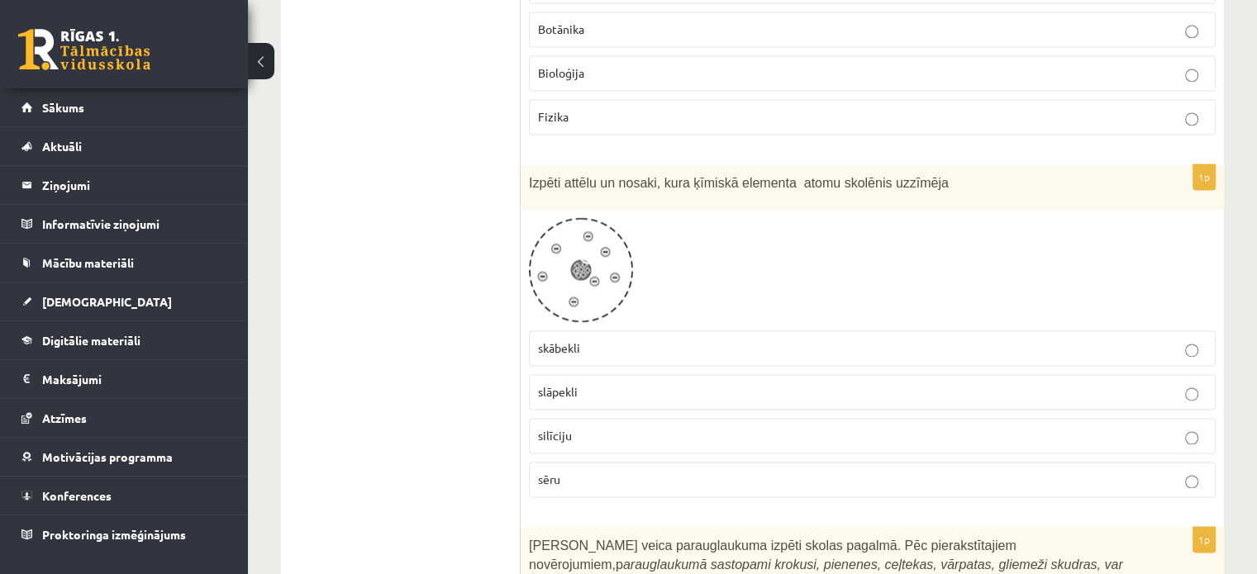
scroll to position [2545, 0]
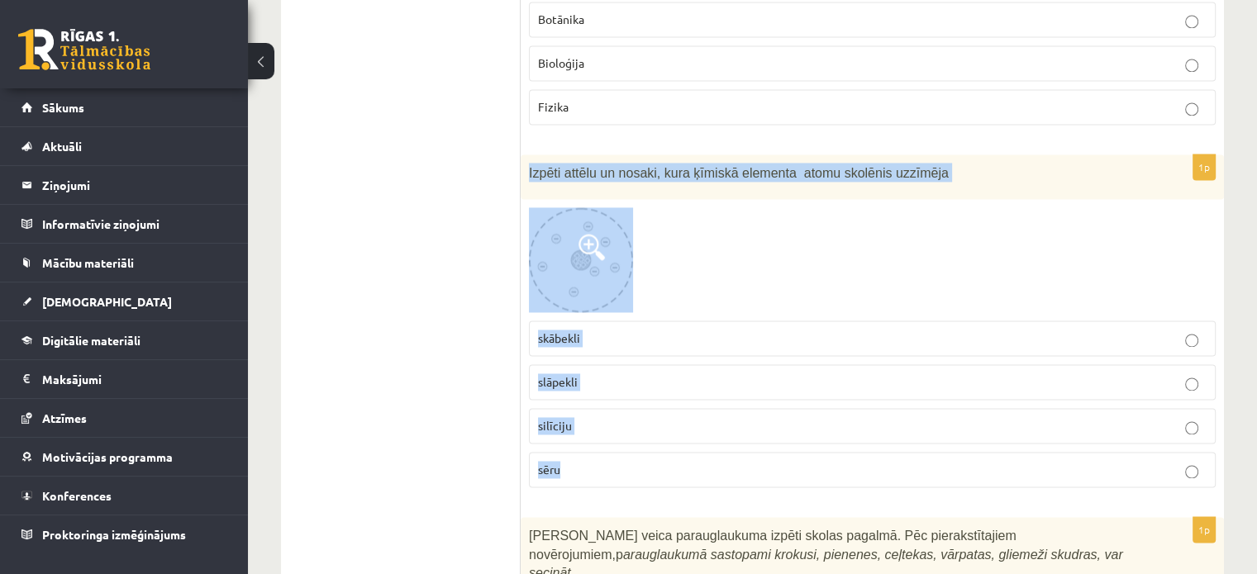
drag, startPoint x: 522, startPoint y: 155, endPoint x: 586, endPoint y: 448, distance: 300.4
click at [592, 453] on div "1p Izpēti attēlu un nosaki, kura ķīmiskā elementa atomu skolēnis uzzīmēja skābe…" at bounding box center [872, 328] width 703 height 347
click at [585, 216] on img at bounding box center [581, 259] width 104 height 105
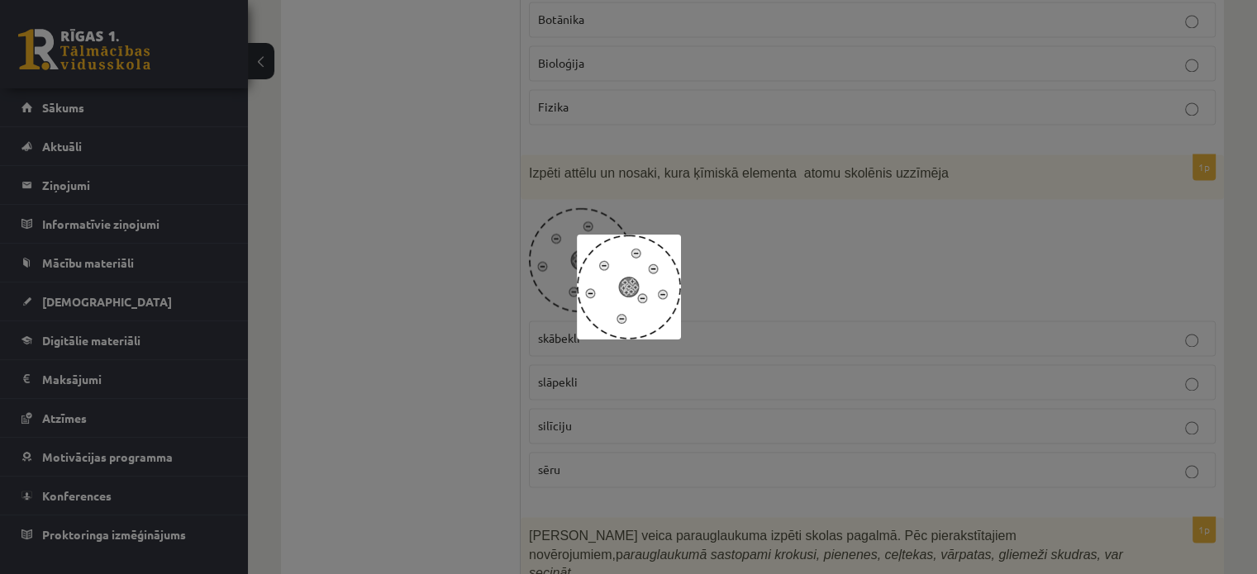
click at [287, 205] on div at bounding box center [628, 287] width 1257 height 574
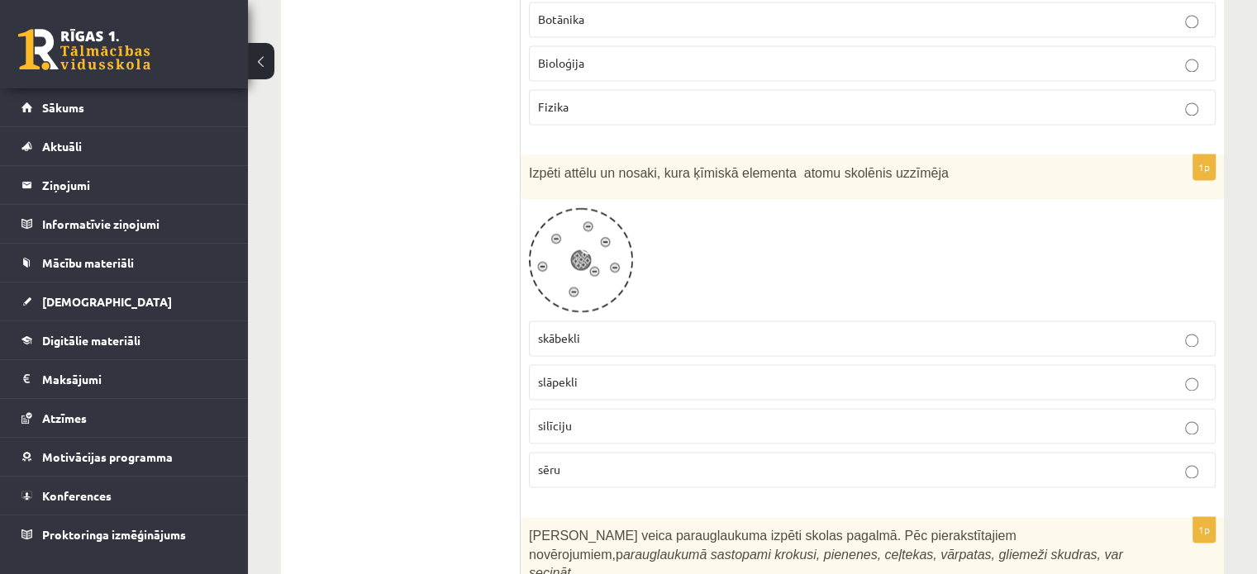
click at [608, 330] on p "skābekli" at bounding box center [872, 338] width 669 height 17
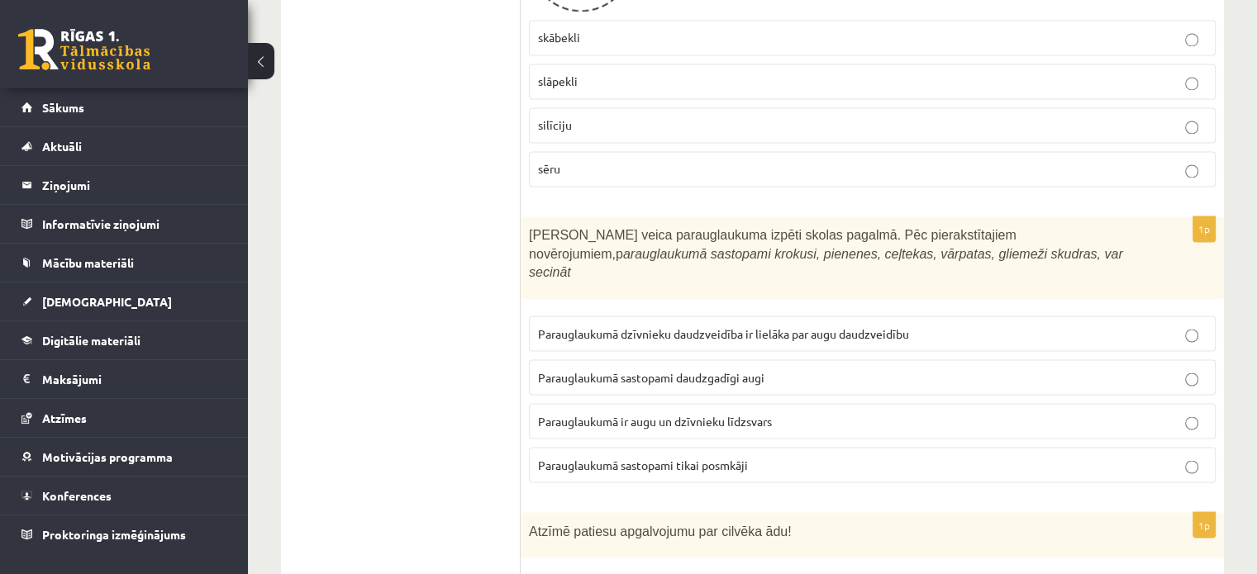
scroll to position [2886, 0]
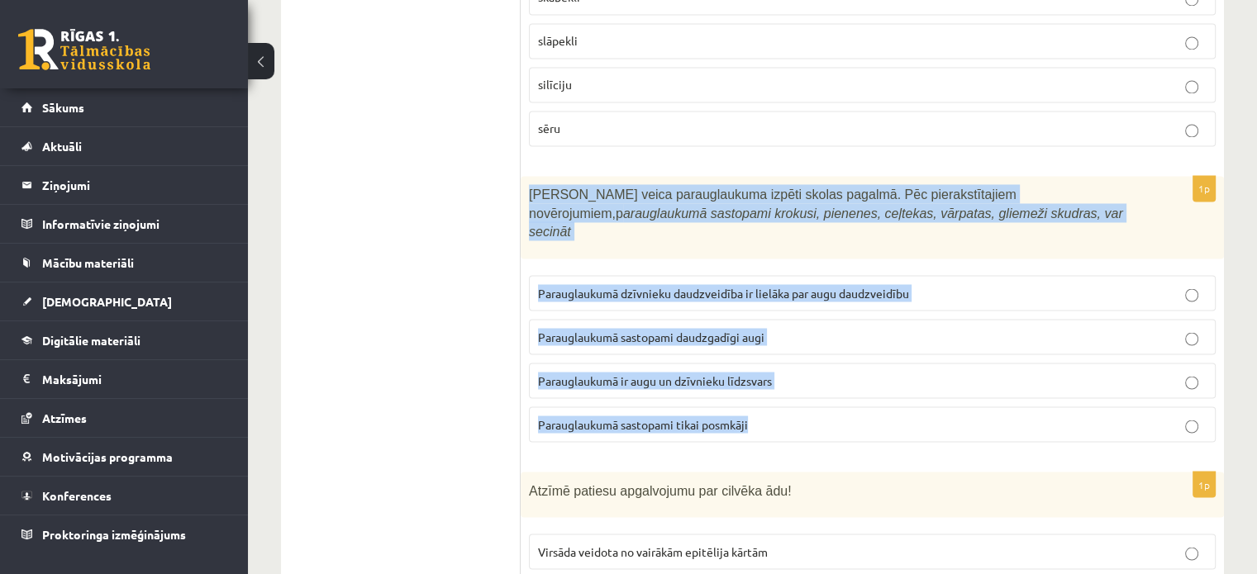
drag, startPoint x: 530, startPoint y: 183, endPoint x: 812, endPoint y: 383, distance: 345.6
click at [812, 383] on div "1p [PERSON_NAME] veica parauglaukuma izpēti skolas pagalmā. Pēc pierakstītajiem…" at bounding box center [872, 315] width 703 height 279
copy div "[PERSON_NAME] veica parauglaukuma izpēti skolas pagalmā. Pēc pierakstītajiem no…"
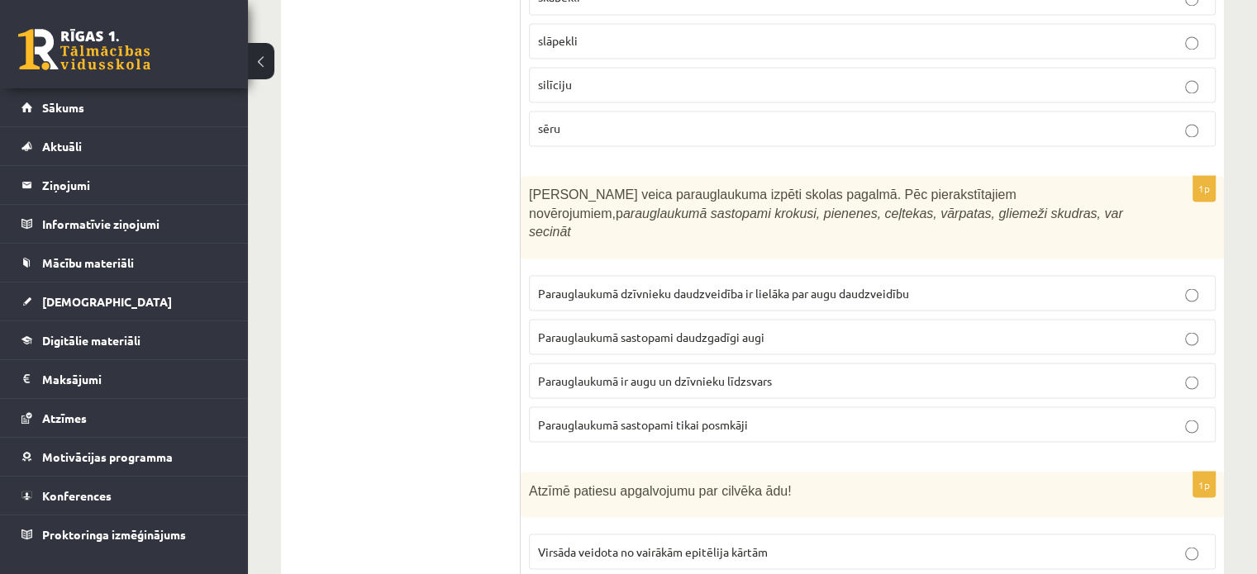
click at [669, 363] on label "Parauglaukumā ir augu un dzīvnieku līdzsvars" at bounding box center [872, 381] width 687 height 36
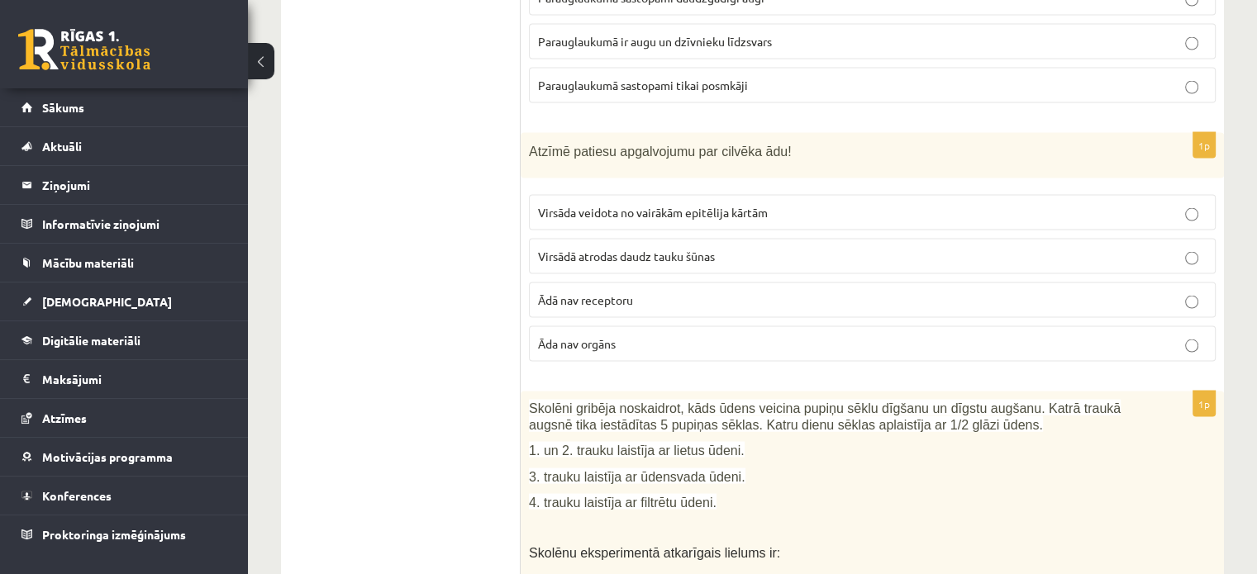
scroll to position [3195, 0]
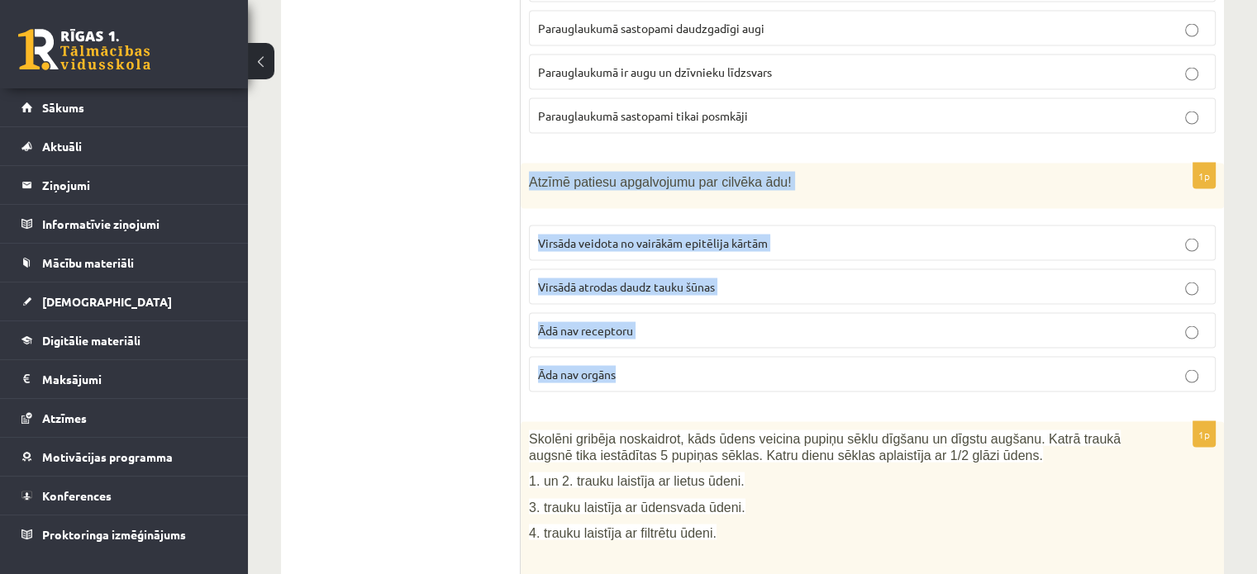
drag, startPoint x: 546, startPoint y: 148, endPoint x: 671, endPoint y: 329, distance: 220.4
click at [671, 329] on div "1p Atzīmē patiesu apgalvojumu par cilvēka ādu! Virsāda veidota no vairākām epit…" at bounding box center [872, 285] width 703 height 242
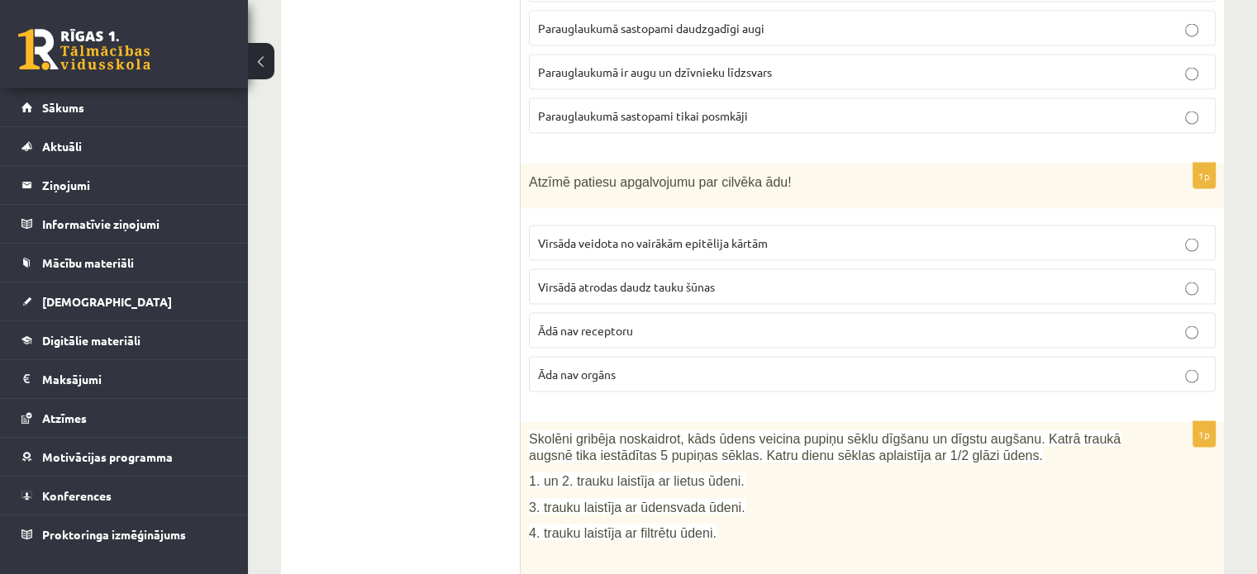
click at [619, 236] on span "Virsāda veidota no vairākām epitēlija kārtām" at bounding box center [653, 243] width 230 height 15
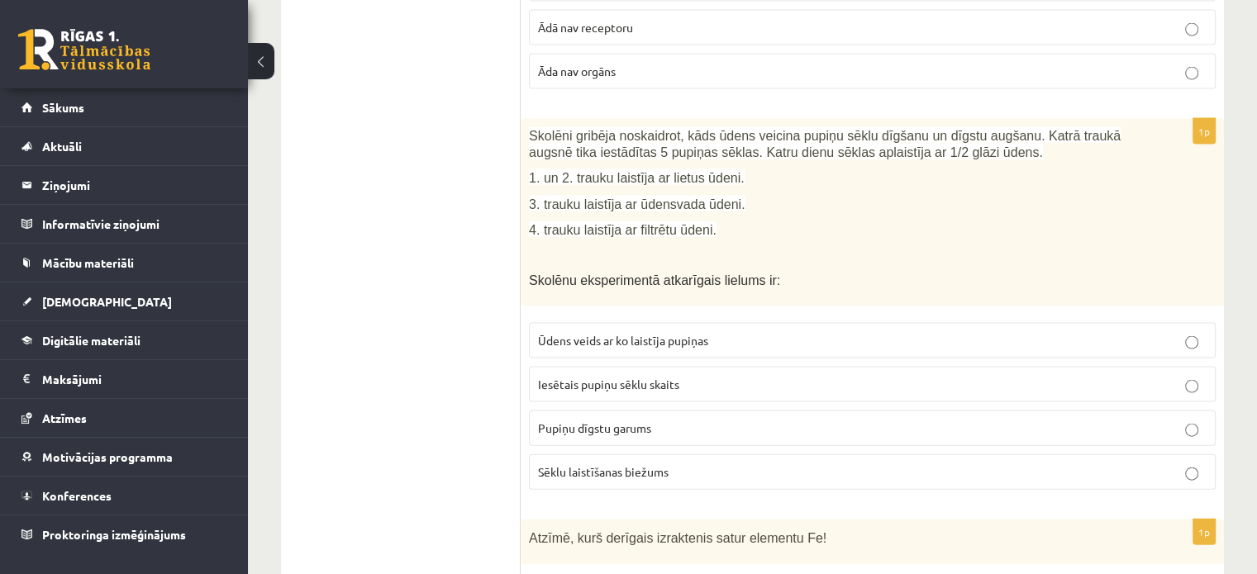
scroll to position [3508, 0]
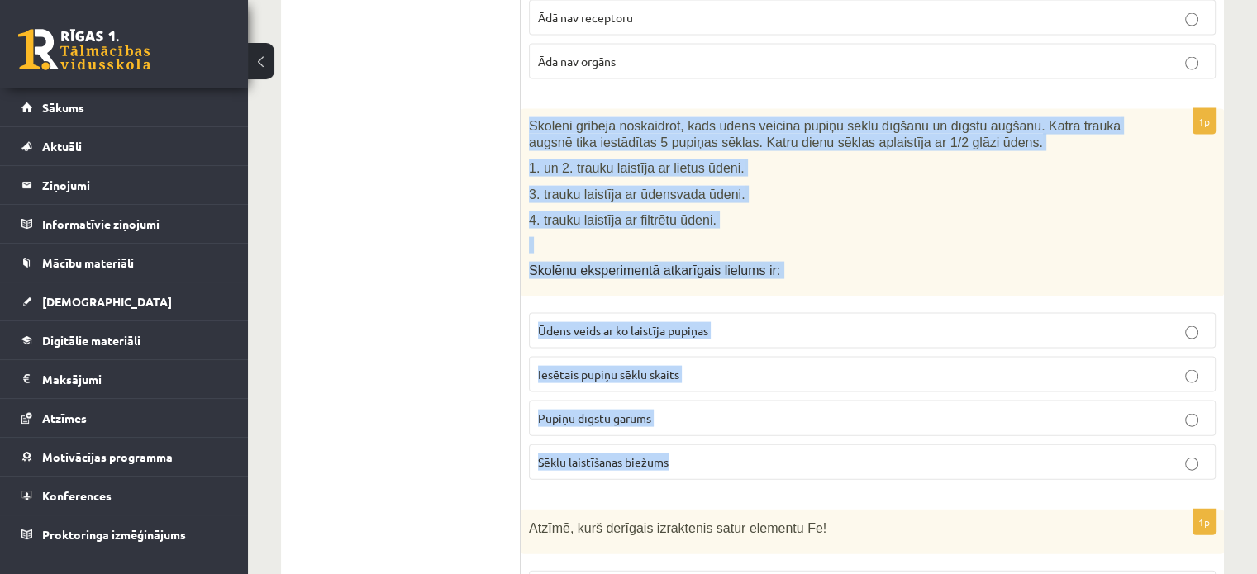
drag, startPoint x: 528, startPoint y: 87, endPoint x: 706, endPoint y: 431, distance: 387.8
click at [707, 431] on div "1p Skolēni gribēja noskaidrot, kāds ūdens veicina pupiņu sēklu dīgšanu un dīgst…" at bounding box center [872, 301] width 703 height 384
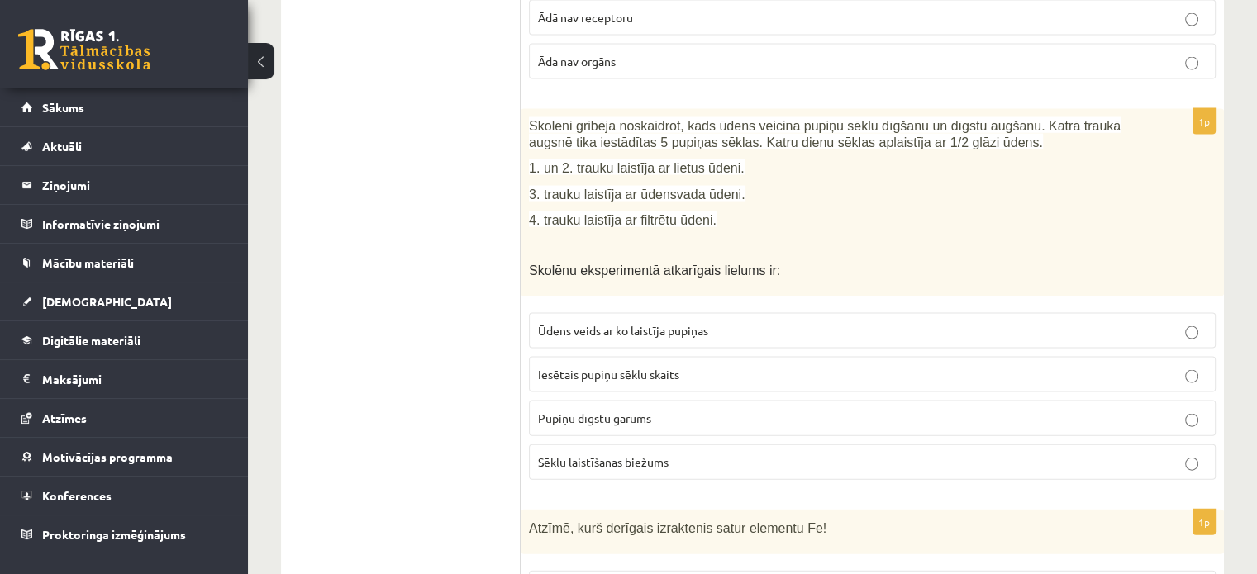
drag, startPoint x: 444, startPoint y: 378, endPoint x: 497, endPoint y: 386, distance: 53.5
click at [625, 411] on span "Pupiņu dīgstu garums" at bounding box center [594, 418] width 113 height 15
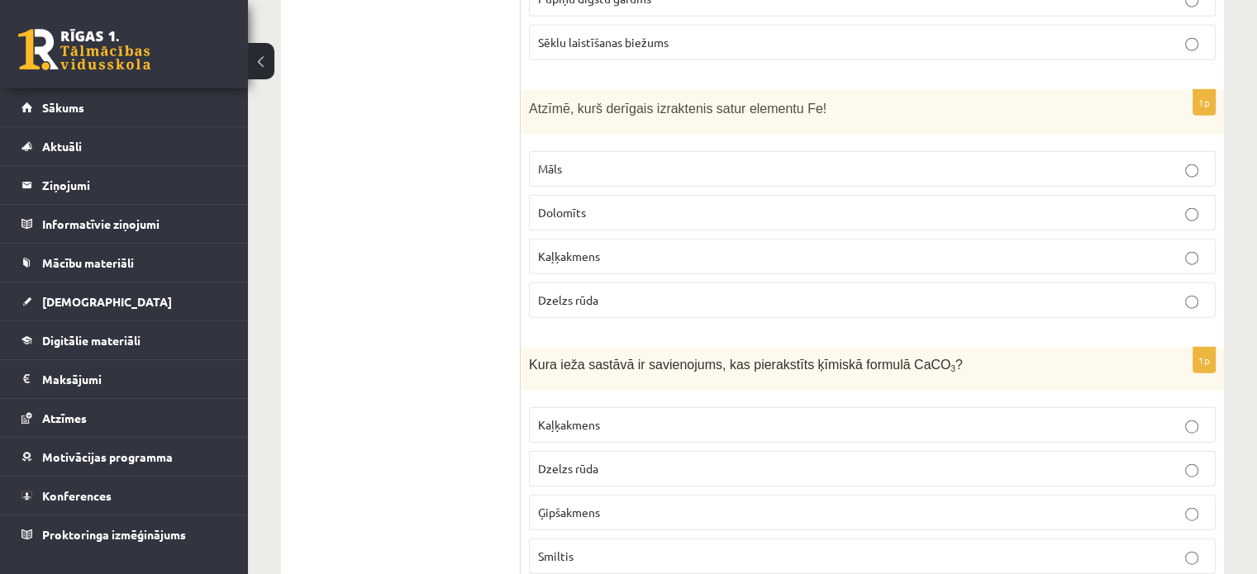
scroll to position [3949, 0]
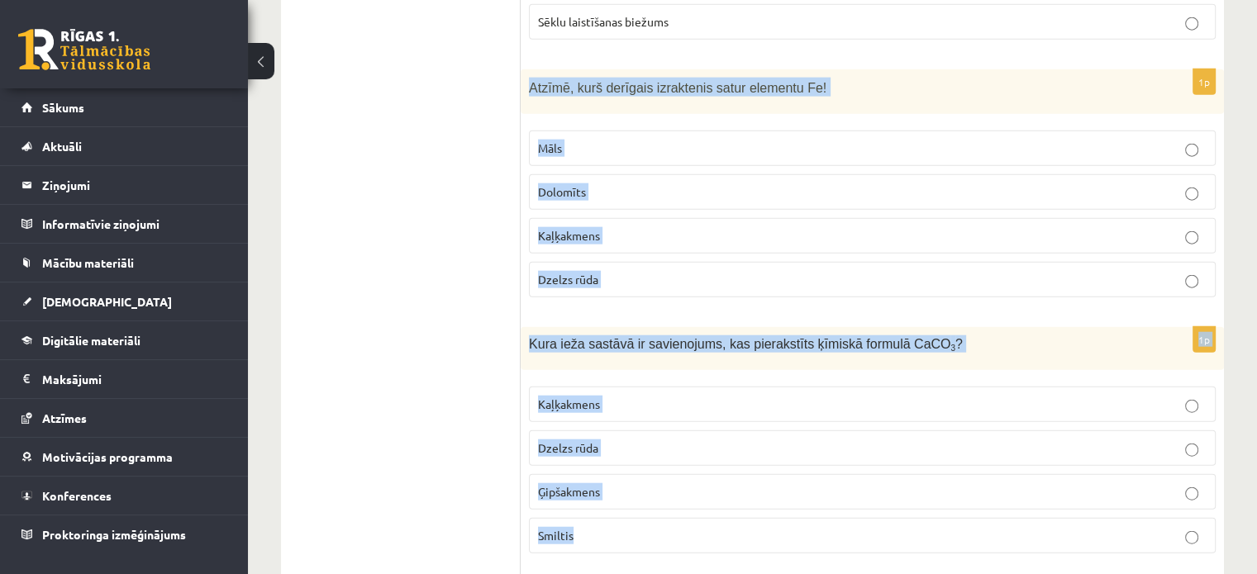
drag, startPoint x: 527, startPoint y: 50, endPoint x: 681, endPoint y: 465, distance: 443.6
click at [678, 493] on form "1p [GEOGRAPHIC_DATA] attīstības stadija ir: Joldijas jūra [GEOGRAPHIC_DATA] Anc…" at bounding box center [872, 401] width 670 height 8106
click at [522, 114] on div "1p Atzīmē, kurš derīgais izraktenis satur elementu Fe! Māls Dolomīts Kaļķakmens…" at bounding box center [872, 190] width 703 height 242
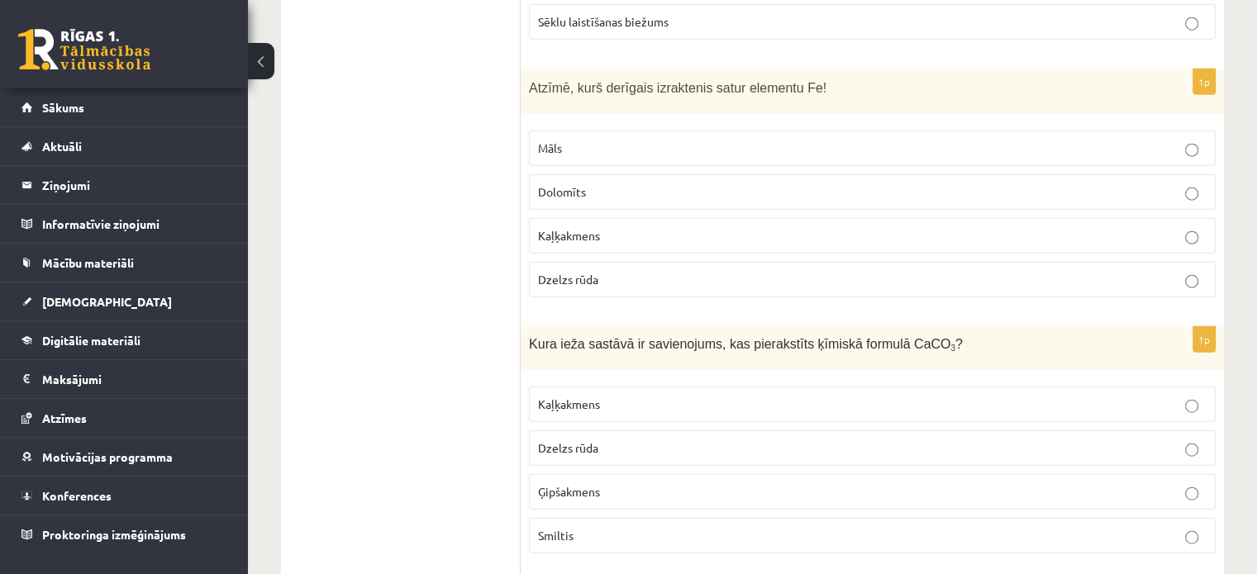
click at [437, 290] on ul "Tests" at bounding box center [409, 401] width 223 height 8106
click at [614, 271] on p "Dzelzs rūda" at bounding box center [872, 279] width 669 height 17
click at [673, 396] on p "Kaļķakmens" at bounding box center [872, 404] width 669 height 17
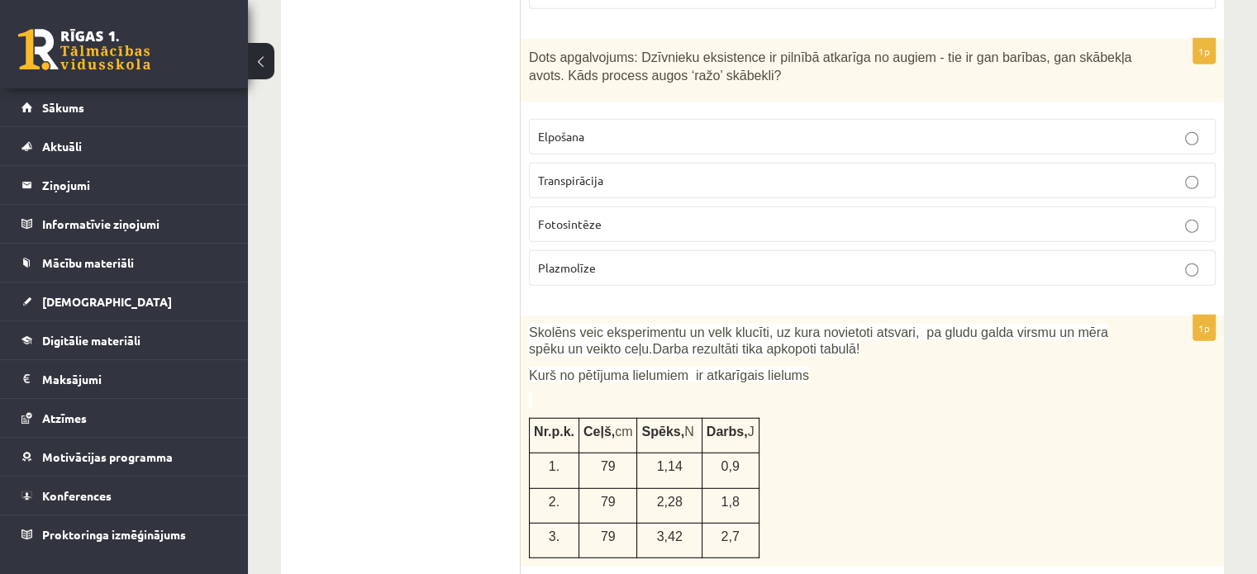
scroll to position [4453, 0]
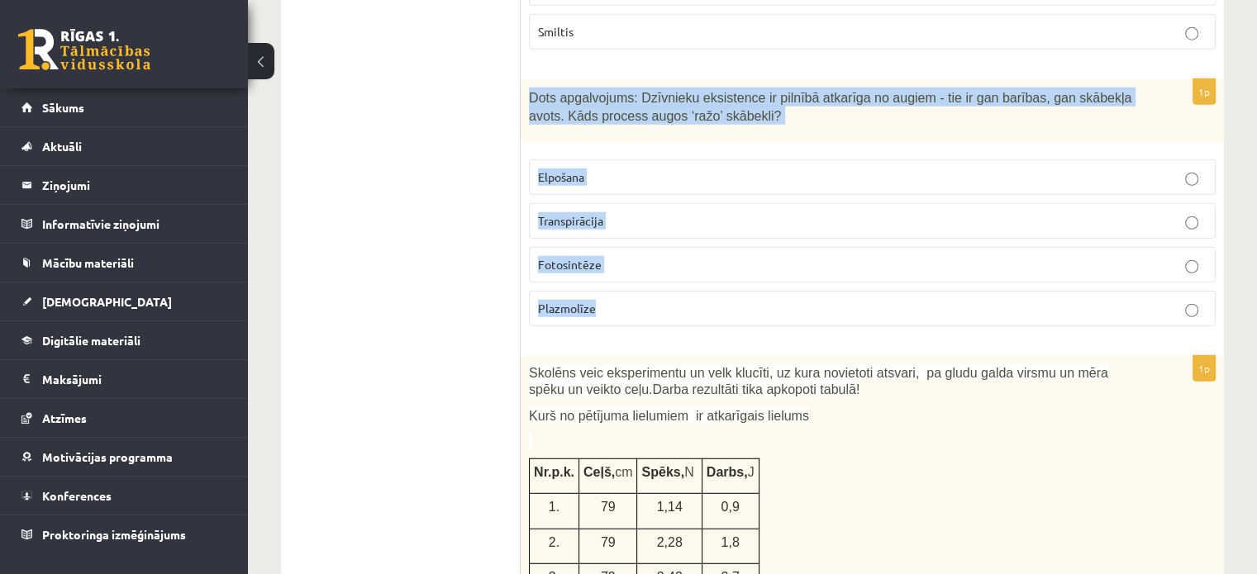
drag, startPoint x: 526, startPoint y: 50, endPoint x: 658, endPoint y: 269, distance: 255.9
click at [655, 269] on div "1p Dots apgalvojums: Dzīvnieku eksistence ir pilnībā atkarīga no augiem - tie i…" at bounding box center [872, 209] width 703 height 260
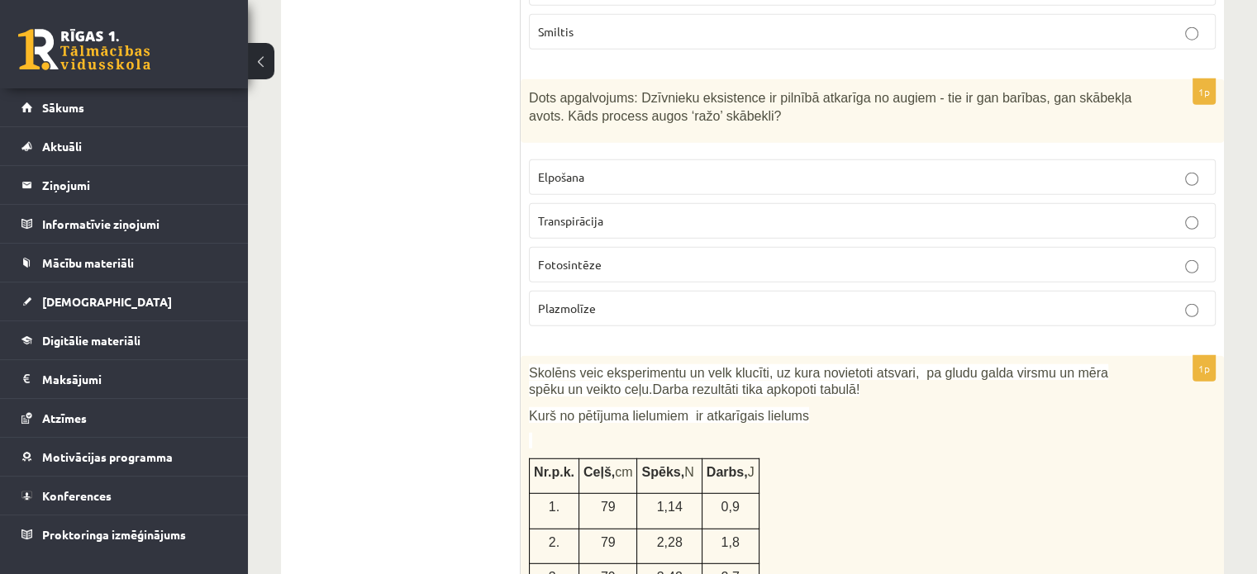
click at [689, 256] on p "Fotosintēze" at bounding box center [872, 264] width 669 height 17
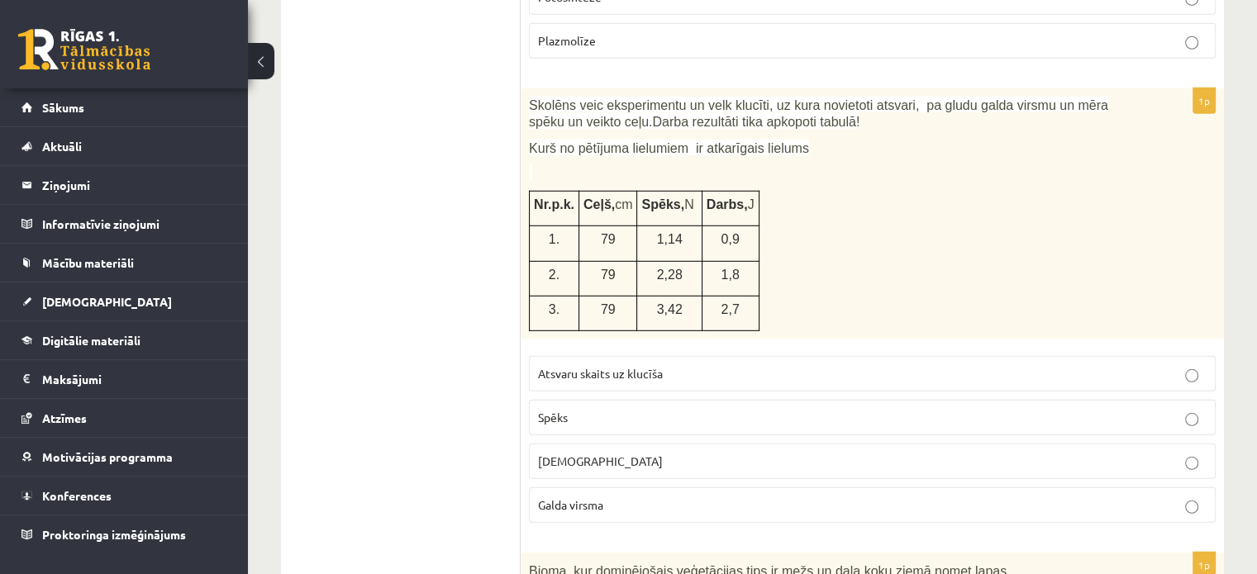
scroll to position [4690, 0]
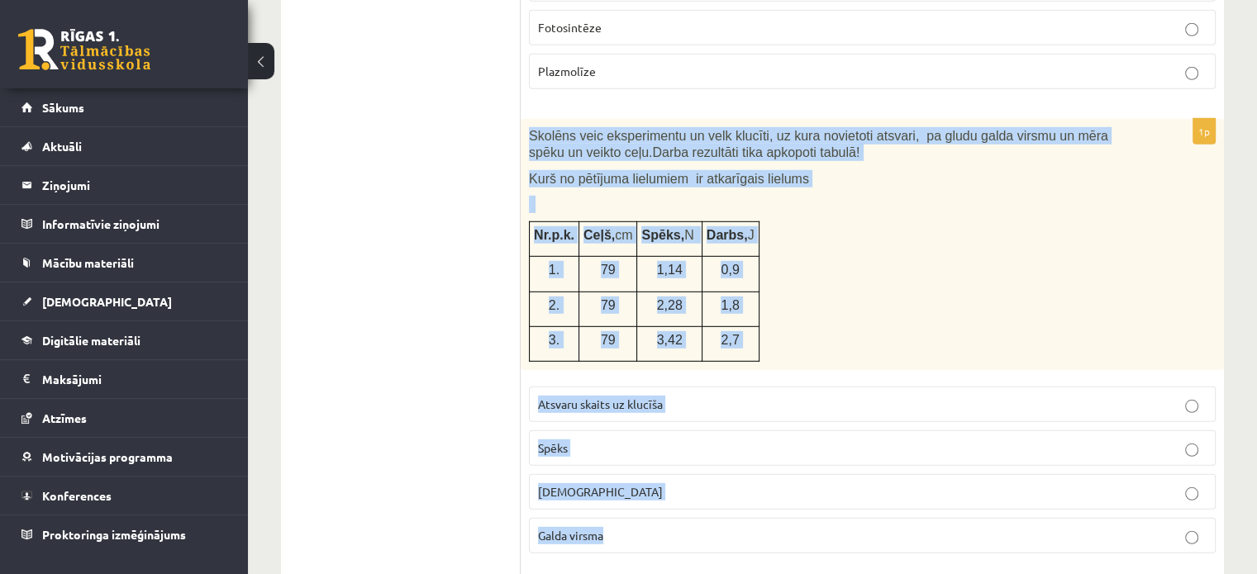
drag, startPoint x: 529, startPoint y: 88, endPoint x: 714, endPoint y: 498, distance: 449.1
click at [714, 498] on div "1p Skolēns veic eksperimentu un velk klucīti, uz kura novietoti atsvari, pa glu…" at bounding box center [872, 343] width 703 height 448
click at [1152, 277] on div "Skolēns veic eksperimentu un velk klucīti, uz kura novietoti atsvari, pa gludu …" at bounding box center [872, 244] width 703 height 251
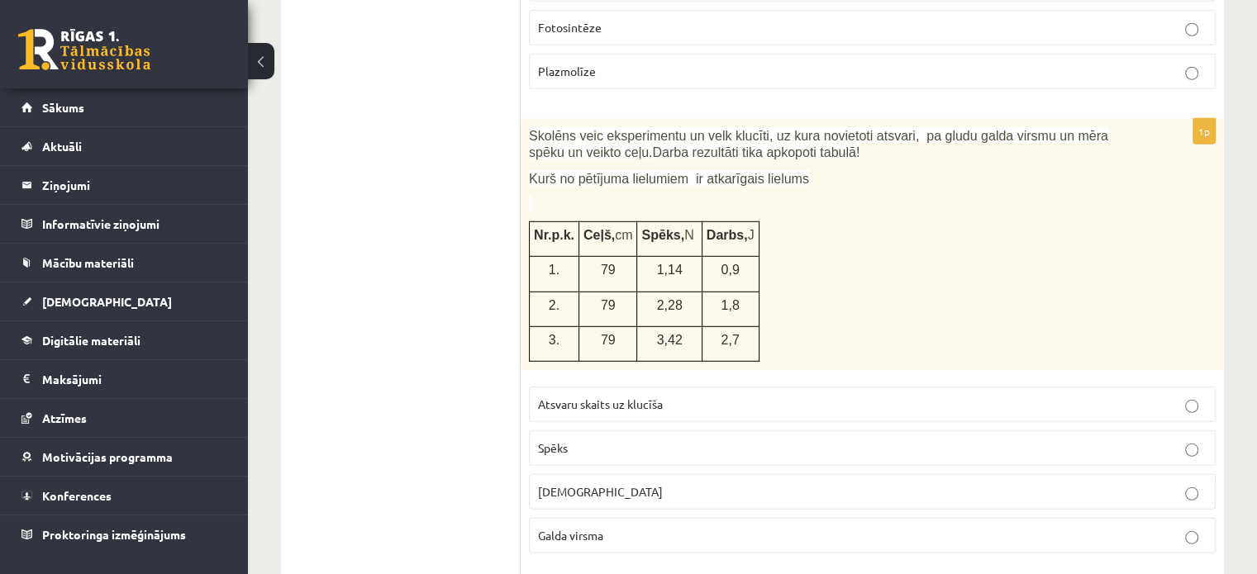
click at [636, 440] on p "Spēks" at bounding box center [872, 448] width 669 height 17
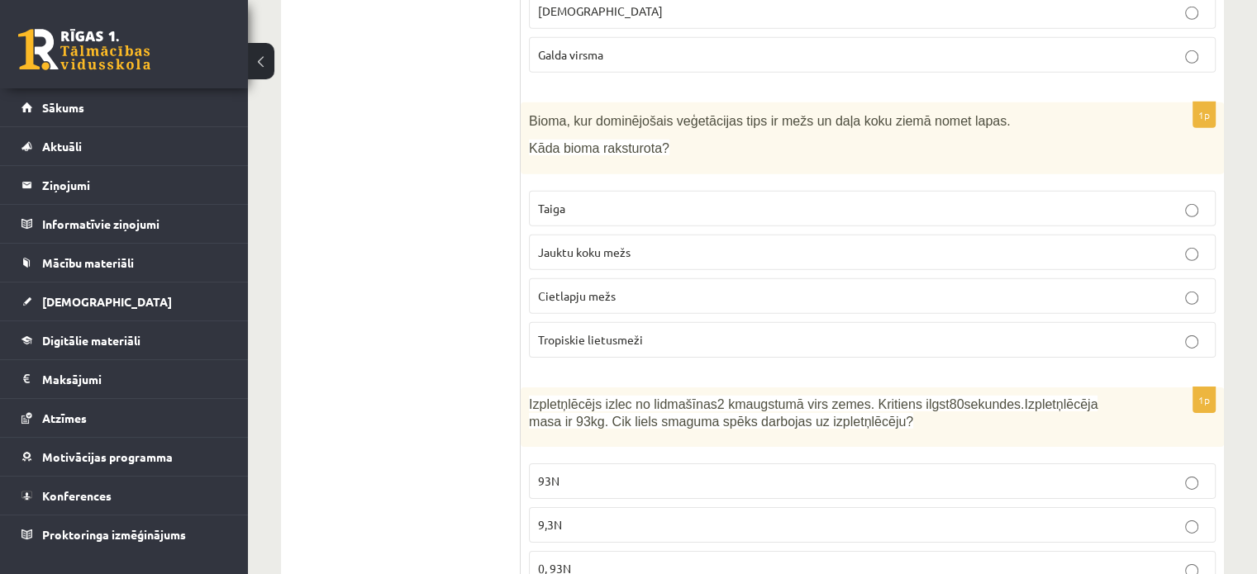
scroll to position [5141, 0]
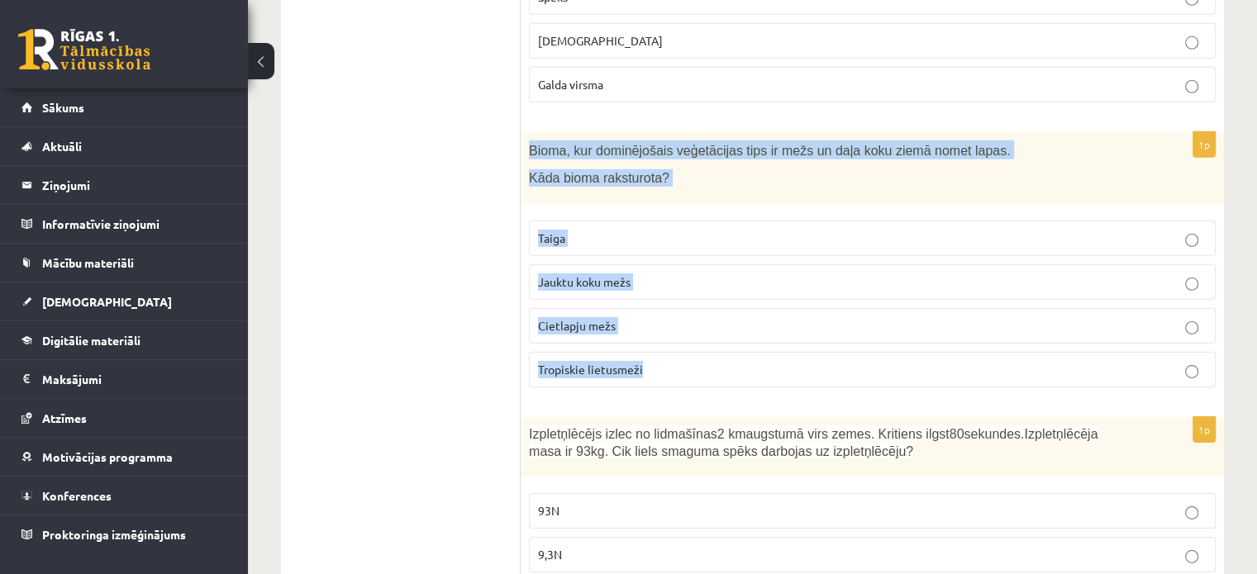
drag, startPoint x: 549, startPoint y: 122, endPoint x: 723, endPoint y: 335, distance: 274.9
click at [723, 335] on div "1p Bioma, kur dominējošais veģetācijas tips ir mežs un daļa koku ziemā nomet la…" at bounding box center [872, 266] width 703 height 269
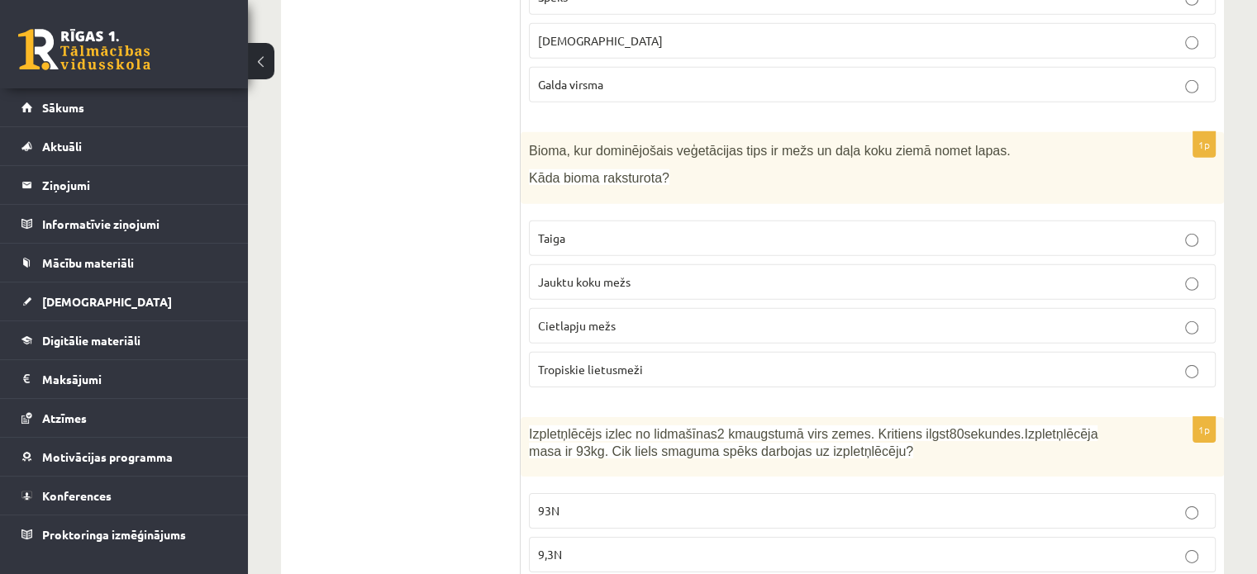
click at [608, 274] on span "Jauktu koku mežs" at bounding box center [584, 281] width 93 height 15
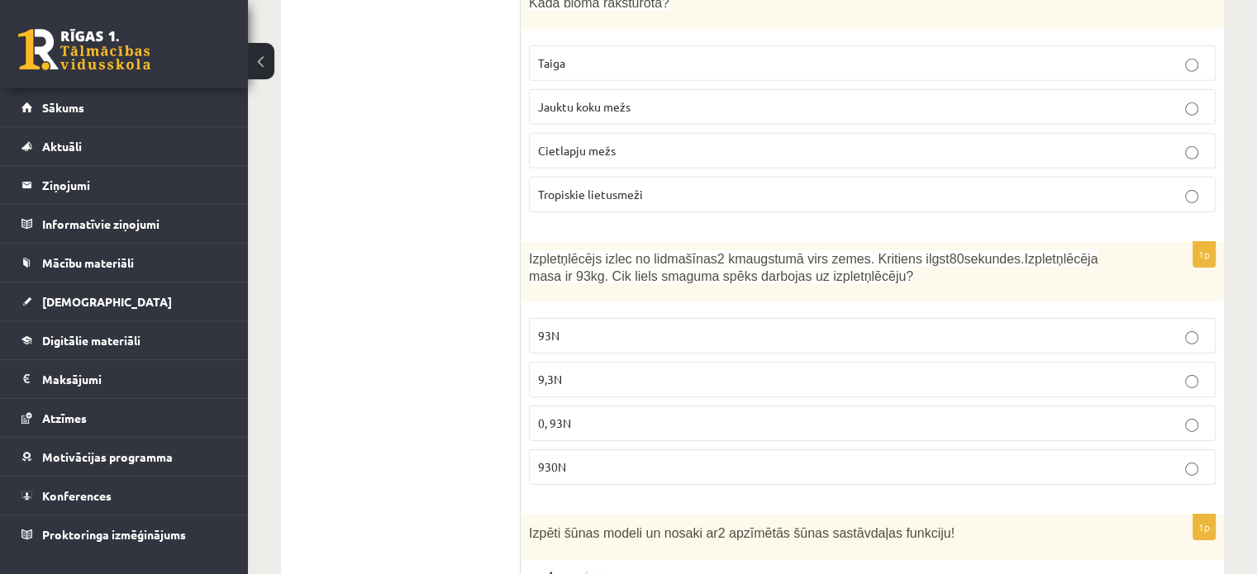
scroll to position [5378, 0]
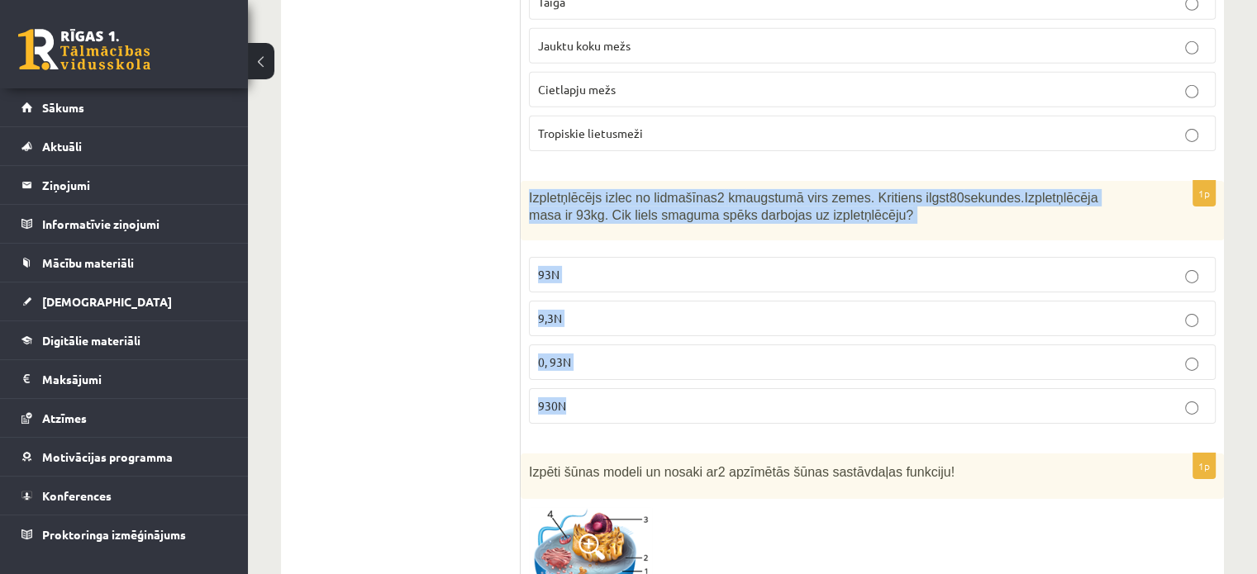
drag, startPoint x: 525, startPoint y: 147, endPoint x: 638, endPoint y: 344, distance: 227.0
click at [638, 344] on div "1p Izpletņlēcējs izlec no lidmašīnas 2 km augstumā virs zemes. Kritiens ilgst 8…" at bounding box center [872, 309] width 703 height 256
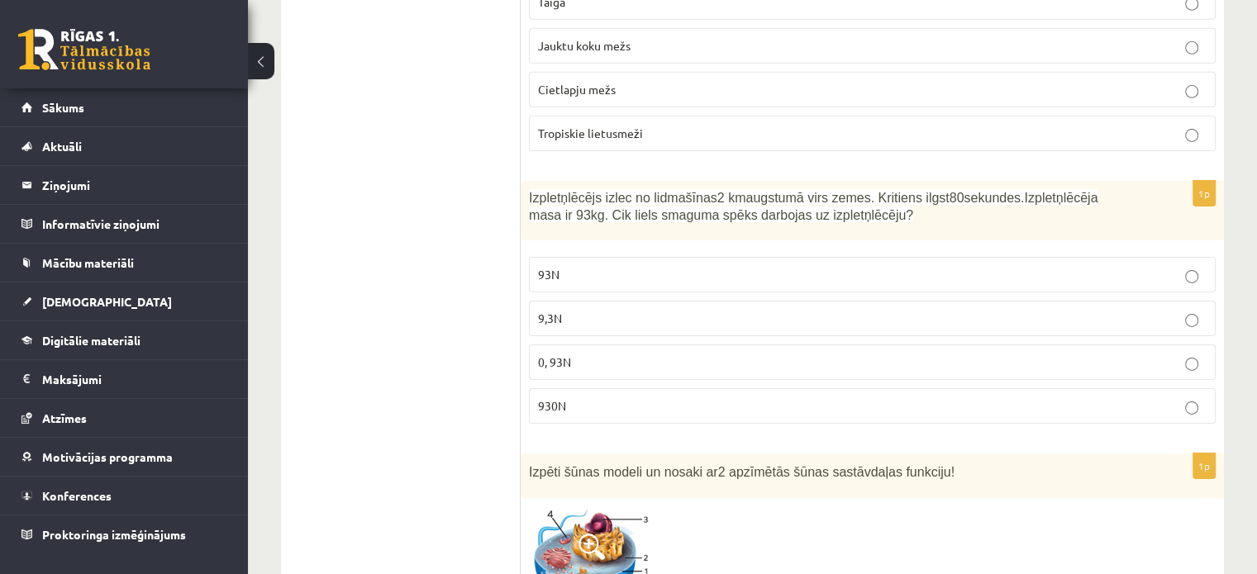
click at [589, 398] on p "930N" at bounding box center [872, 406] width 669 height 17
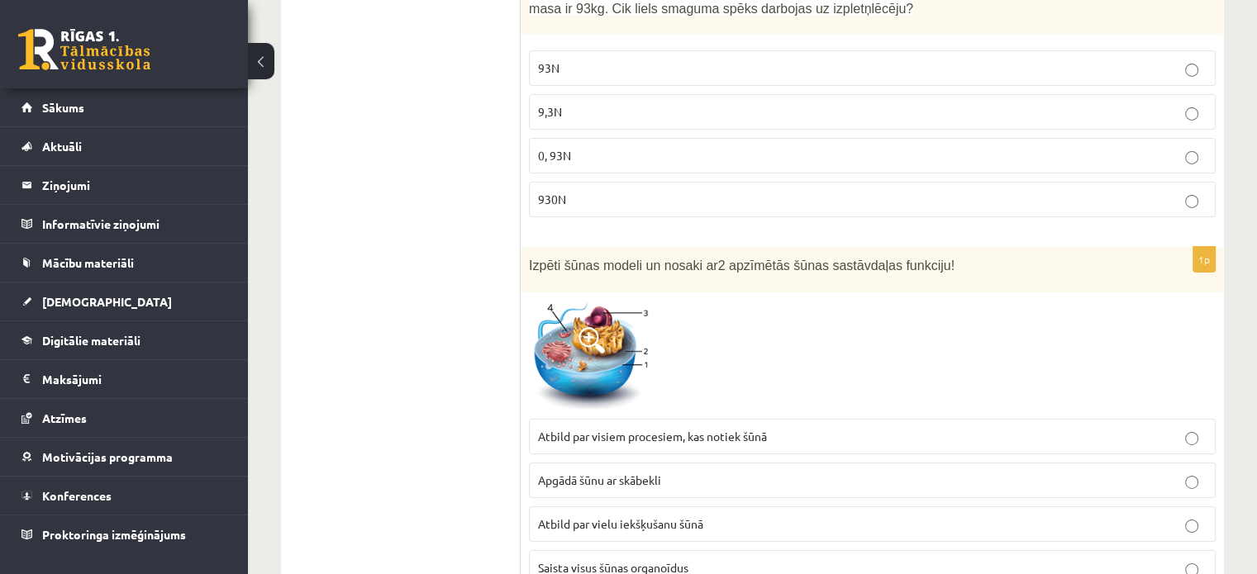
scroll to position [5686, 0]
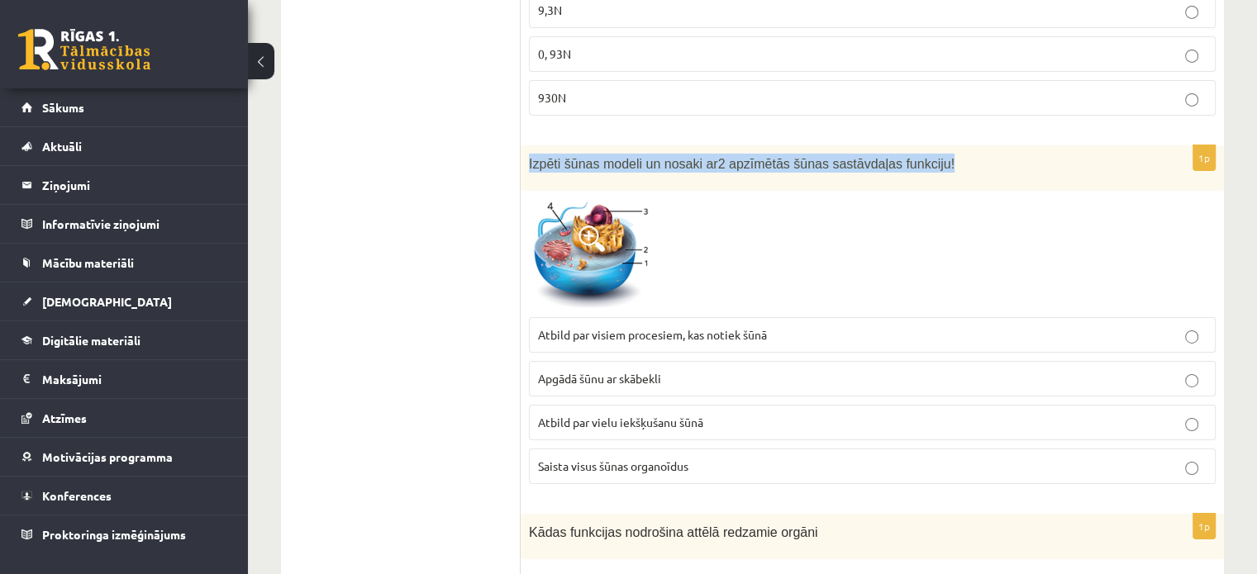
drag, startPoint x: 522, startPoint y: 112, endPoint x: 956, endPoint y: 118, distance: 433.2
click at [956, 145] on div "Izpēti šūnas modeli un nosaki ar 2 apzīmētās šūnas sastāvdaļas funkciju!" at bounding box center [872, 167] width 703 height 45
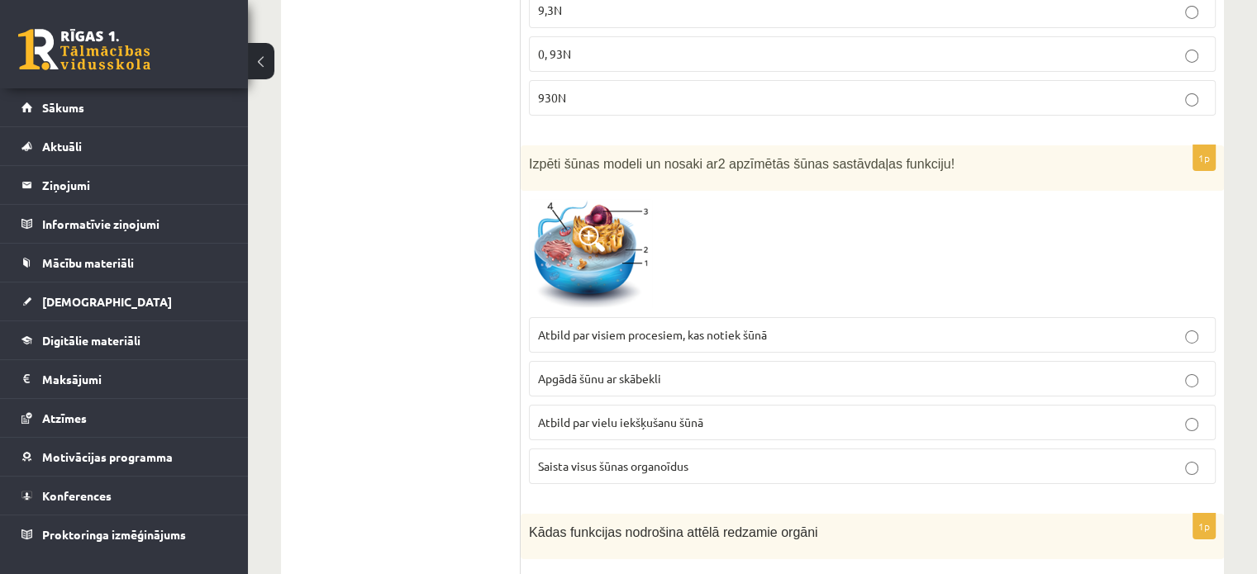
click at [933, 199] on div at bounding box center [872, 254] width 687 height 111
click at [585, 226] on span at bounding box center [592, 239] width 26 height 26
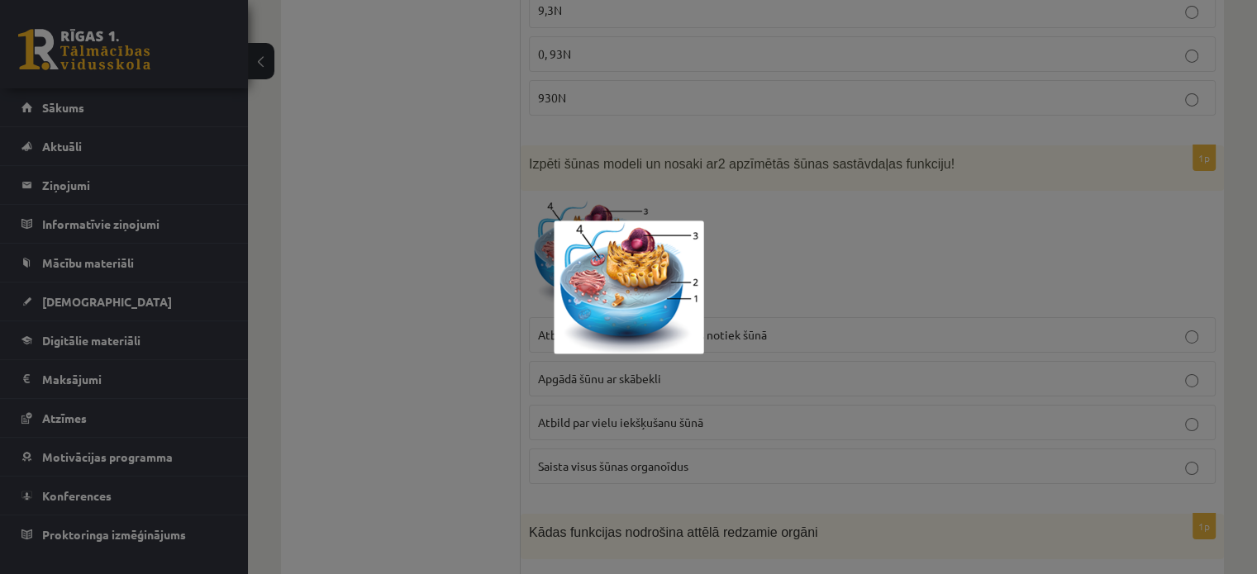
click at [744, 143] on div at bounding box center [628, 287] width 1257 height 574
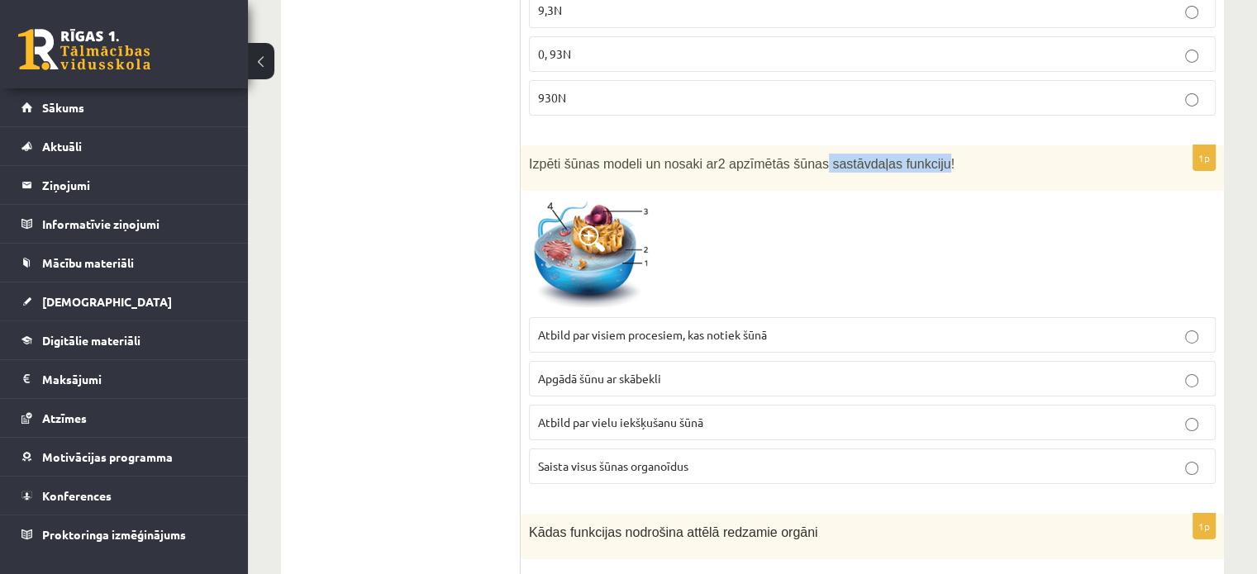
drag, startPoint x: 802, startPoint y: 115, endPoint x: 912, endPoint y: 121, distance: 110.1
click at [912, 157] on span "2 apzīmētās šūnas sastāvdaļas funkciju!" at bounding box center [836, 164] width 236 height 14
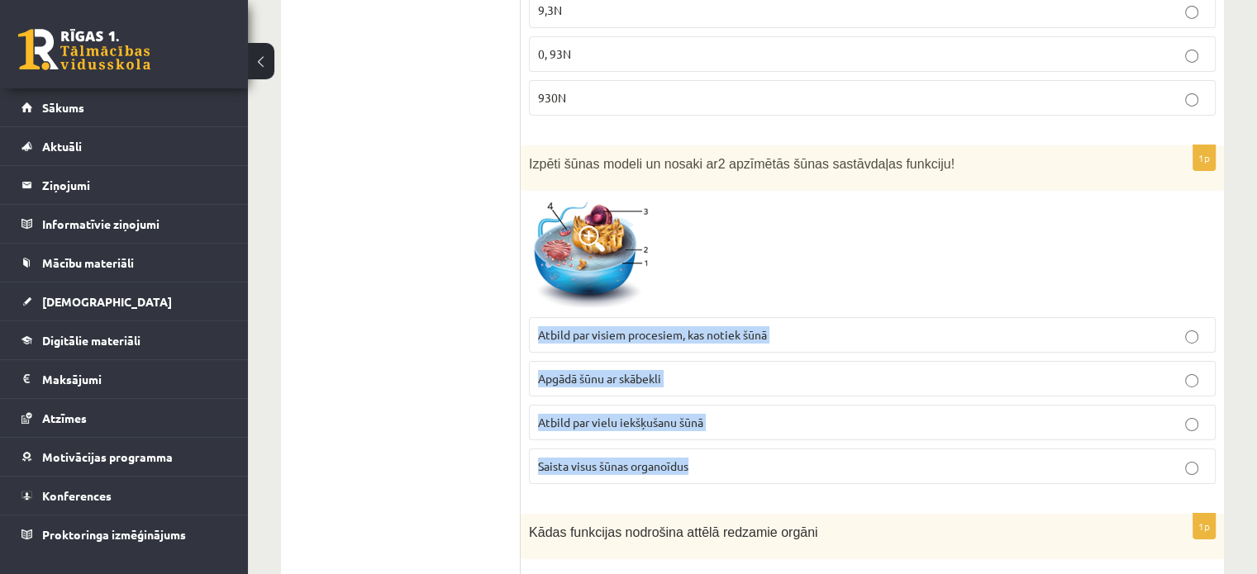
drag, startPoint x: 529, startPoint y: 288, endPoint x: 722, endPoint y: 427, distance: 237.9
click at [722, 427] on fieldset "Atbild par visiem procesiem, kas notiek šūnā Apgādā šūnu ar skābekli Atbild par…" at bounding box center [872, 399] width 687 height 180
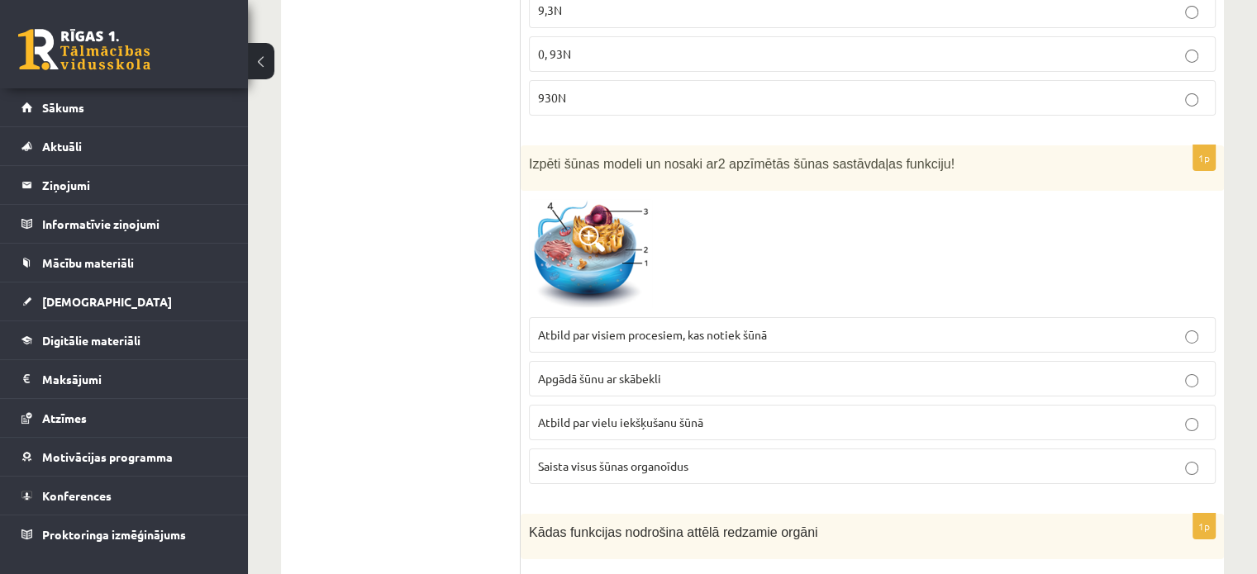
drag, startPoint x: 450, startPoint y: 314, endPoint x: 440, endPoint y: 310, distance: 10.7
click at [820, 317] on label "Atbild par visiem procesiem, kas notiek šūnā" at bounding box center [872, 335] width 687 height 36
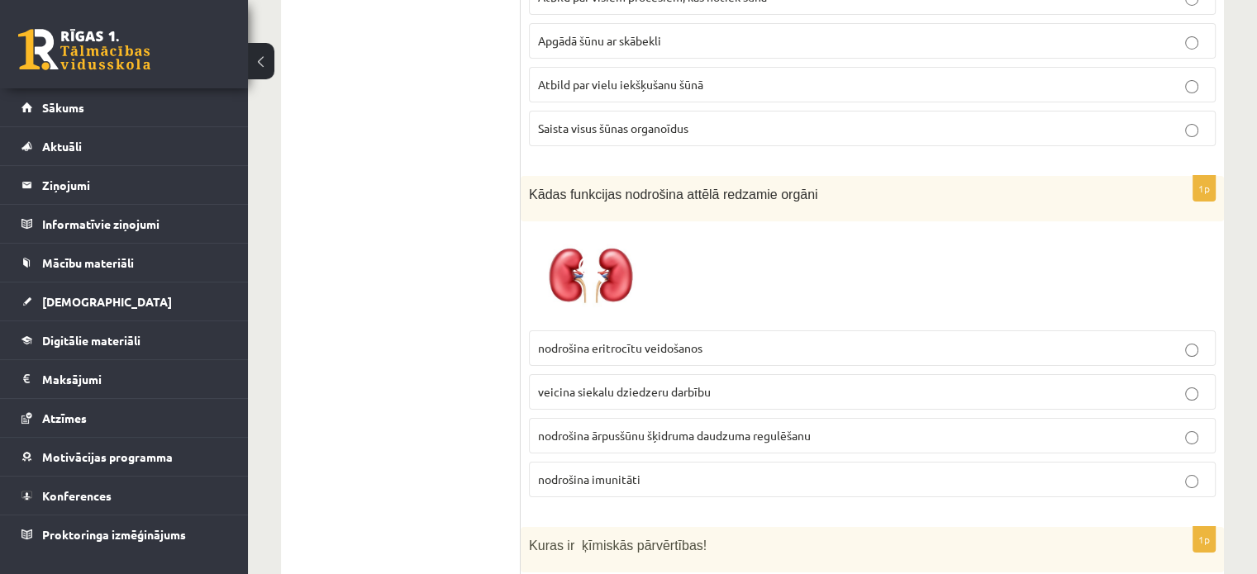
scroll to position [6004, 0]
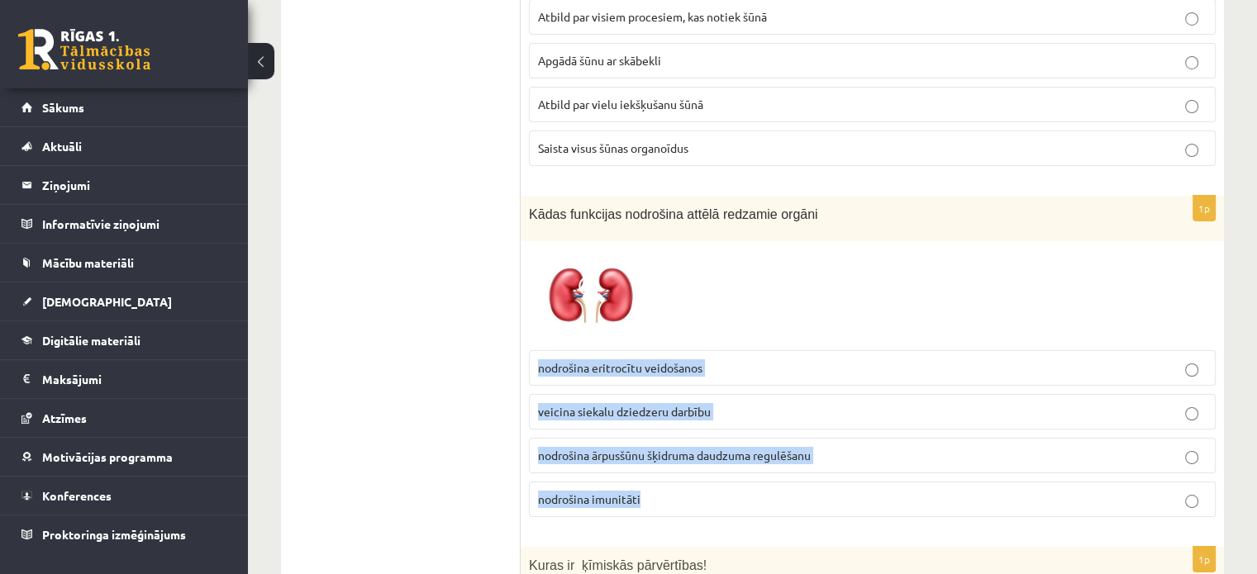
drag, startPoint x: 535, startPoint y: 313, endPoint x: 666, endPoint y: 455, distance: 193.6
click at [665, 453] on fieldset "nodrošina eritrocītu veidošanos veicina siekalu dziedzeru darbību nodrošina ārp…" at bounding box center [872, 432] width 687 height 180
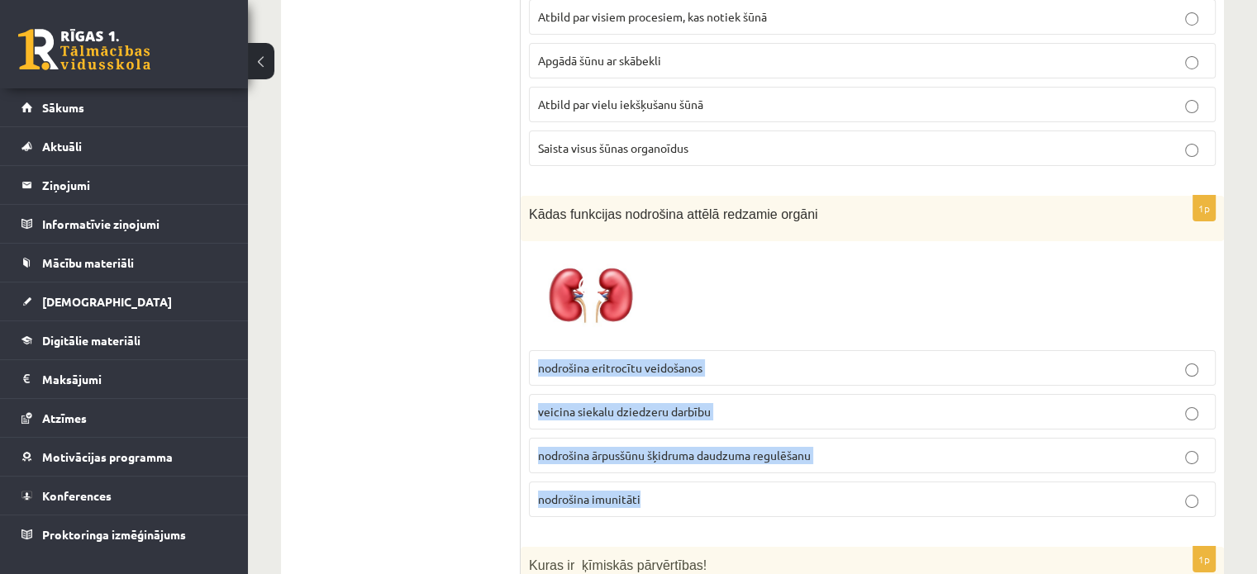
drag, startPoint x: 533, startPoint y: 314, endPoint x: 670, endPoint y: 449, distance: 192.3
click at [670, 449] on fieldset "nodrošina eritrocītu veidošanos veicina siekalu dziedzeru darbību nodrošina ārp…" at bounding box center [872, 432] width 687 height 180
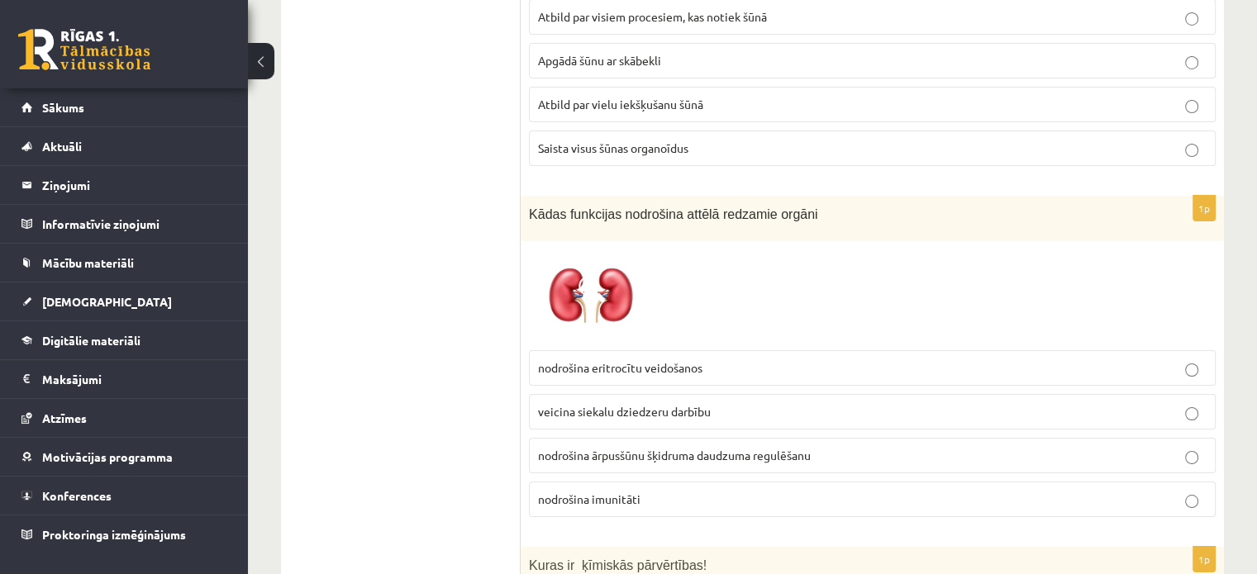
click at [677, 448] on span "nodrošina ārpusšūnu šķidruma daudzuma regulēšanu" at bounding box center [674, 455] width 273 height 15
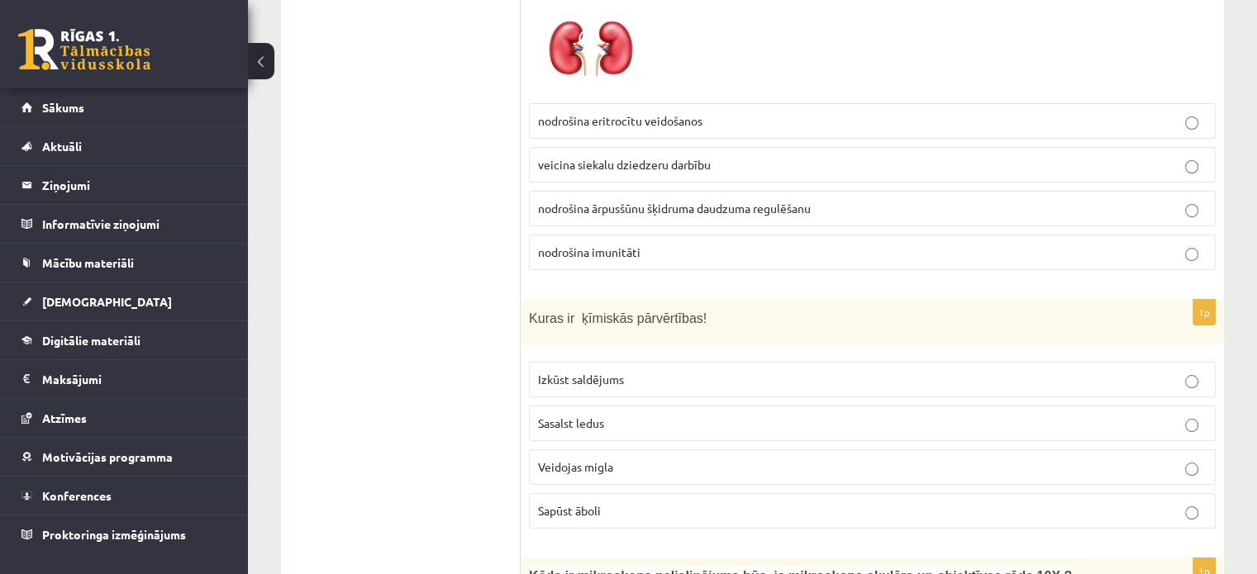
scroll to position [6231, 0]
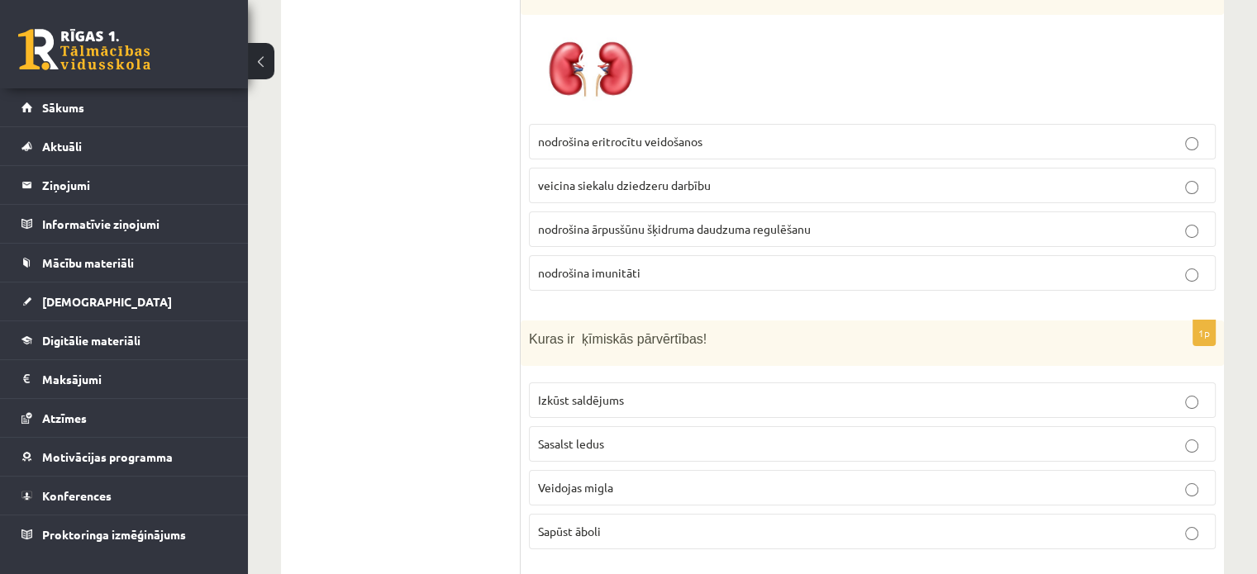
drag, startPoint x: 555, startPoint y: 316, endPoint x: 666, endPoint y: 436, distance: 163.8
drag, startPoint x: 394, startPoint y: 337, endPoint x: 414, endPoint y: 333, distance: 20.3
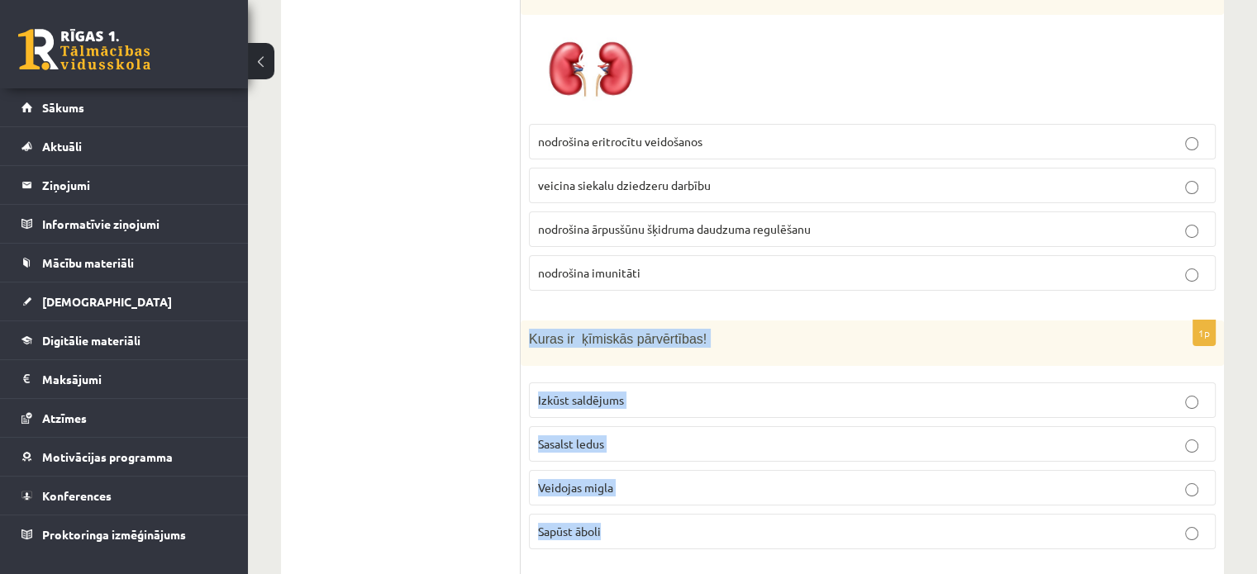
drag, startPoint x: 527, startPoint y: 291, endPoint x: 646, endPoint y: 482, distance: 225.0
click at [646, 482] on div "1p Kuras ir ķīmiskās pārvērtības! Izkūst saldējums Sasalst ledus Veidojas migla…" at bounding box center [872, 442] width 703 height 242
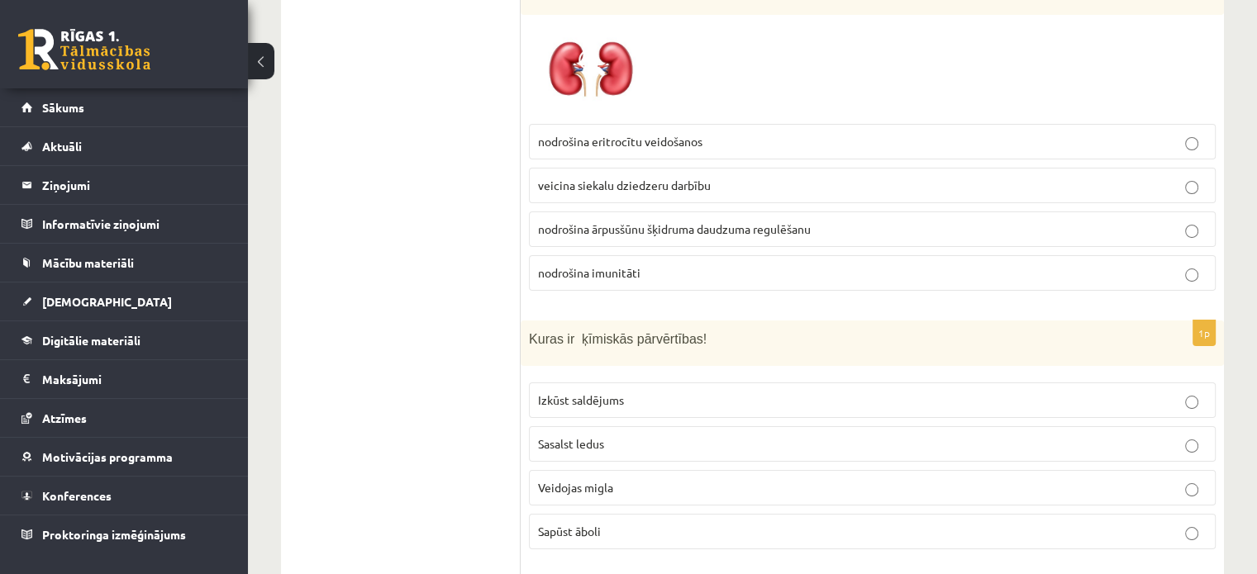
drag, startPoint x: 453, startPoint y: 409, endPoint x: 519, endPoint y: 453, distance: 79.3
click at [592, 514] on label "Sapūst āboli" at bounding box center [872, 532] width 687 height 36
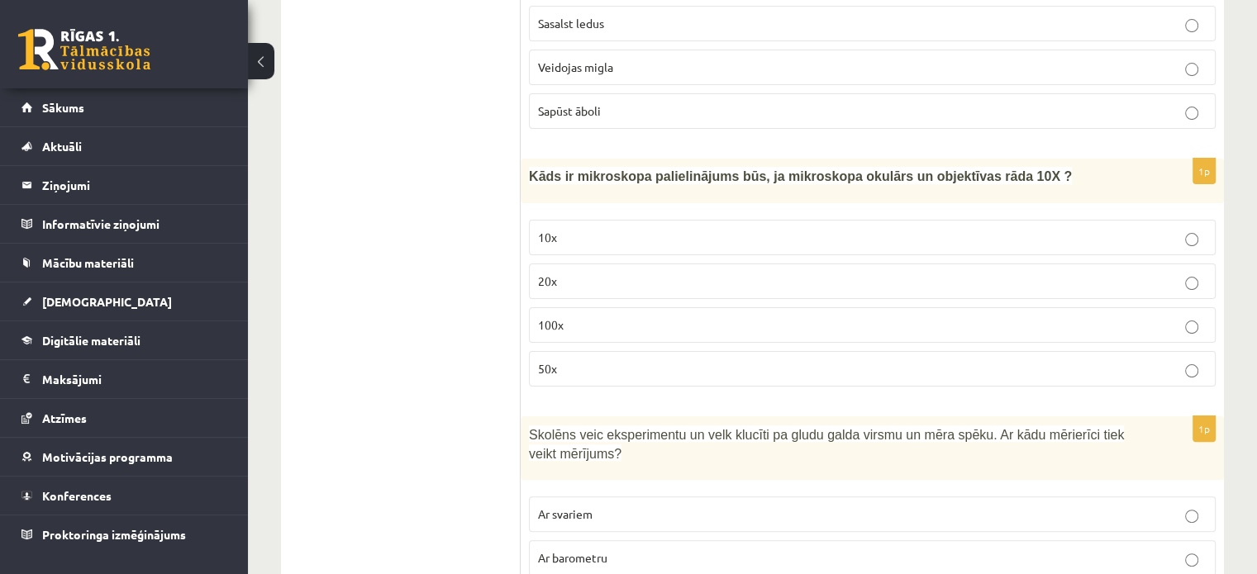
scroll to position [6590, 0]
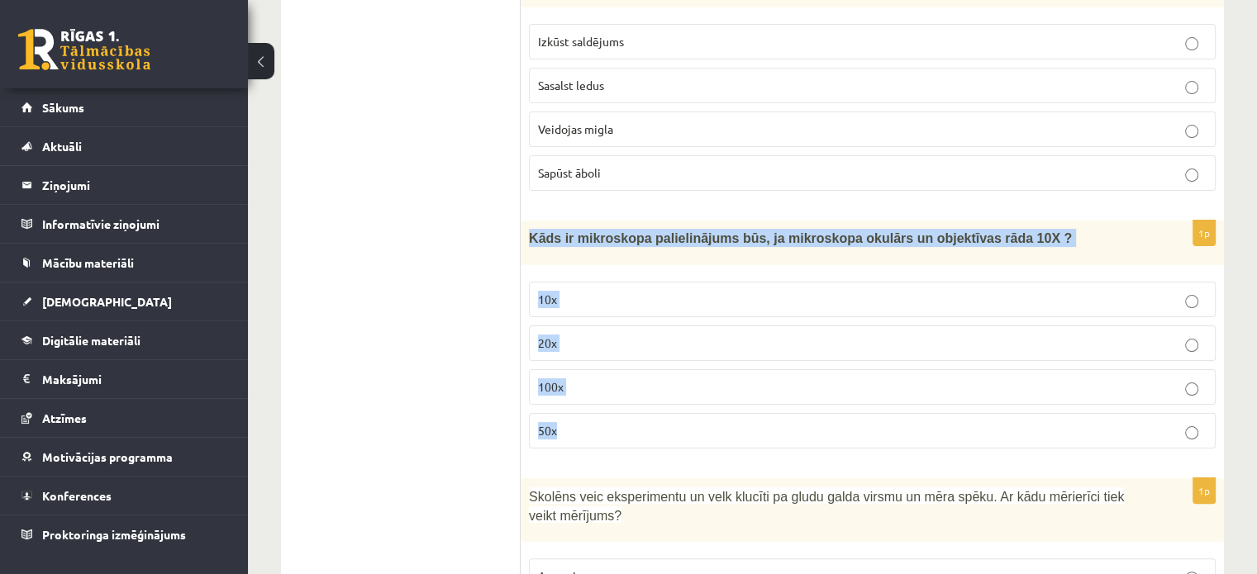
drag, startPoint x: 522, startPoint y: 184, endPoint x: 671, endPoint y: 384, distance: 248.6
click at [671, 384] on div "1p Kāds ir mikroskopa palielinājums būs, ja mikroskopa okulārs un objektīvas rā…" at bounding box center [872, 341] width 703 height 241
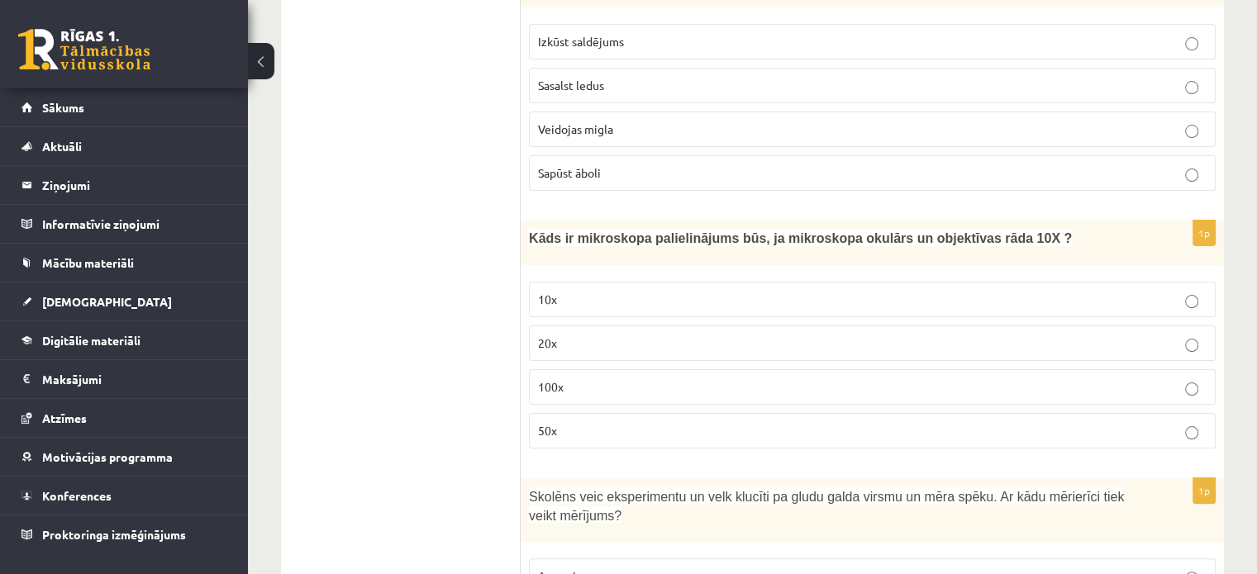
click at [577, 379] on p "100x" at bounding box center [872, 387] width 669 height 17
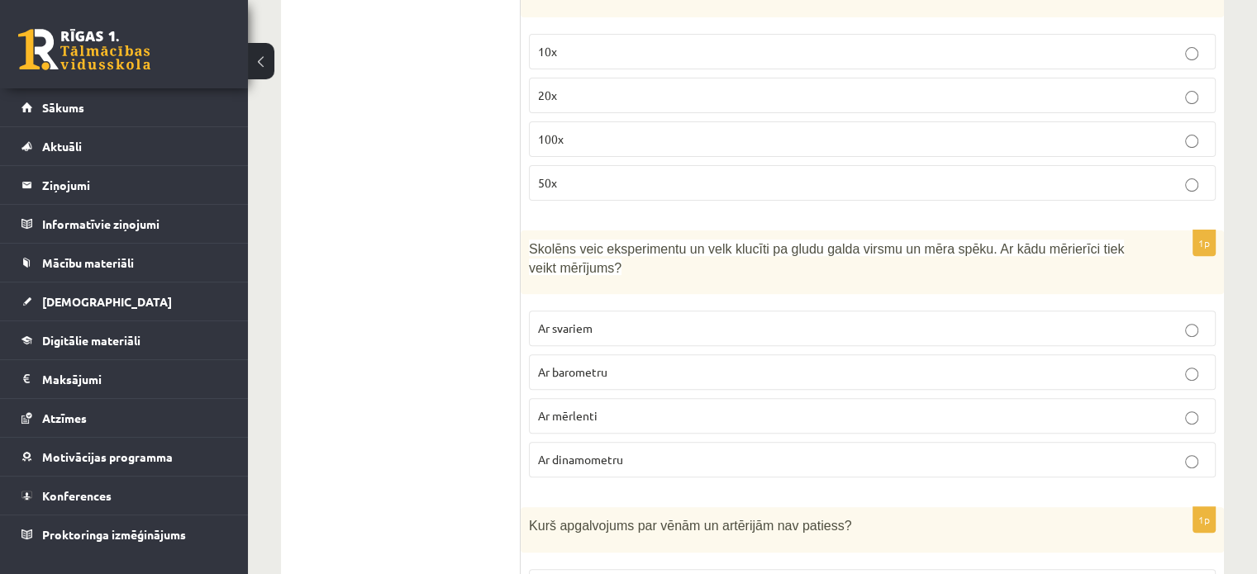
scroll to position [6857, 0]
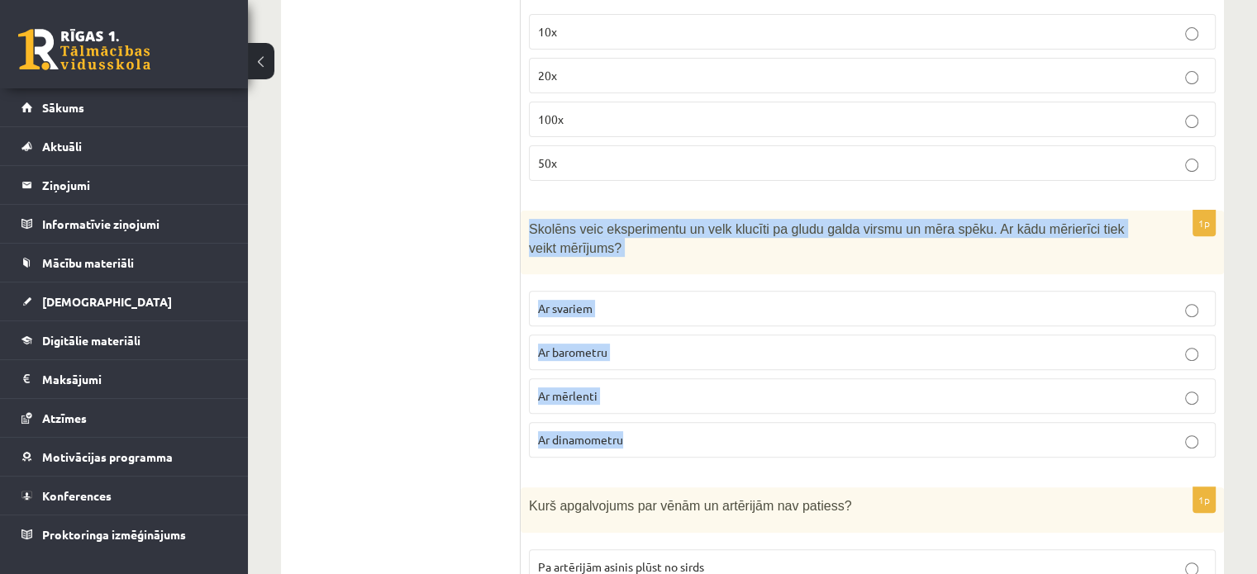
drag, startPoint x: 525, startPoint y: 174, endPoint x: 657, endPoint y: 379, distance: 244.0
click at [657, 379] on div "1p Skolēns veic eksperimentu un velk klucīti pa gludu galda virsmu un mēra spēk…" at bounding box center [872, 341] width 703 height 260
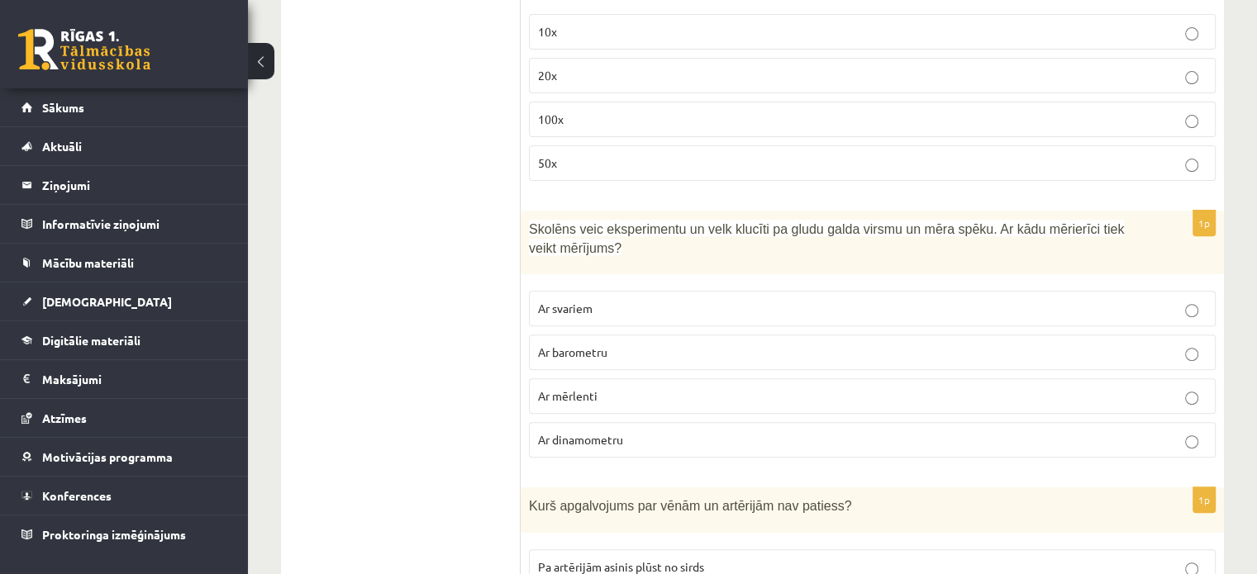
click at [622, 422] on label "Ar dinamometru" at bounding box center [872, 440] width 687 height 36
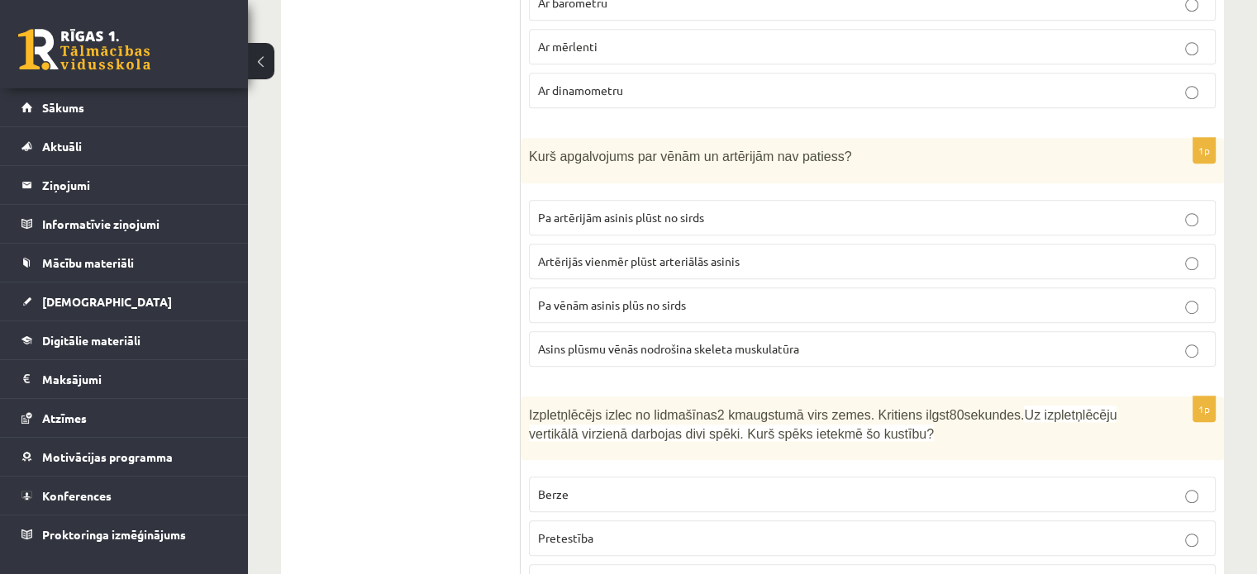
scroll to position [7217, 0]
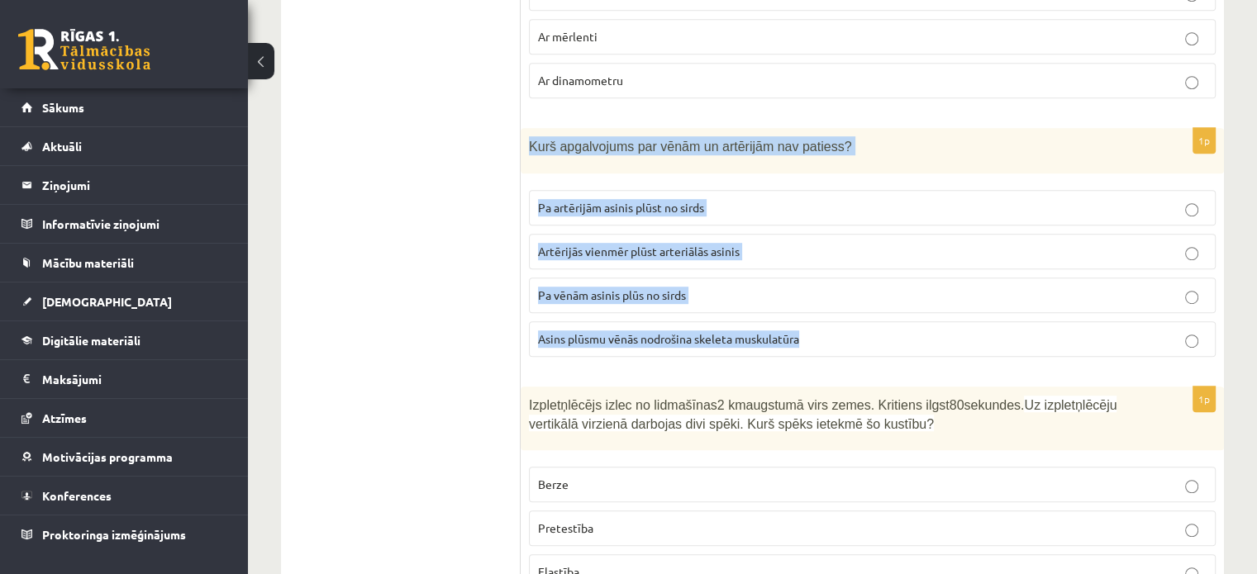
drag, startPoint x: 522, startPoint y: 88, endPoint x: 851, endPoint y: 293, distance: 386.9
click at [851, 293] on div "1p Kurš apgalvojums par vēnām un artērijām nav patiess? Pa artērijām asinis plū…" at bounding box center [872, 249] width 703 height 242
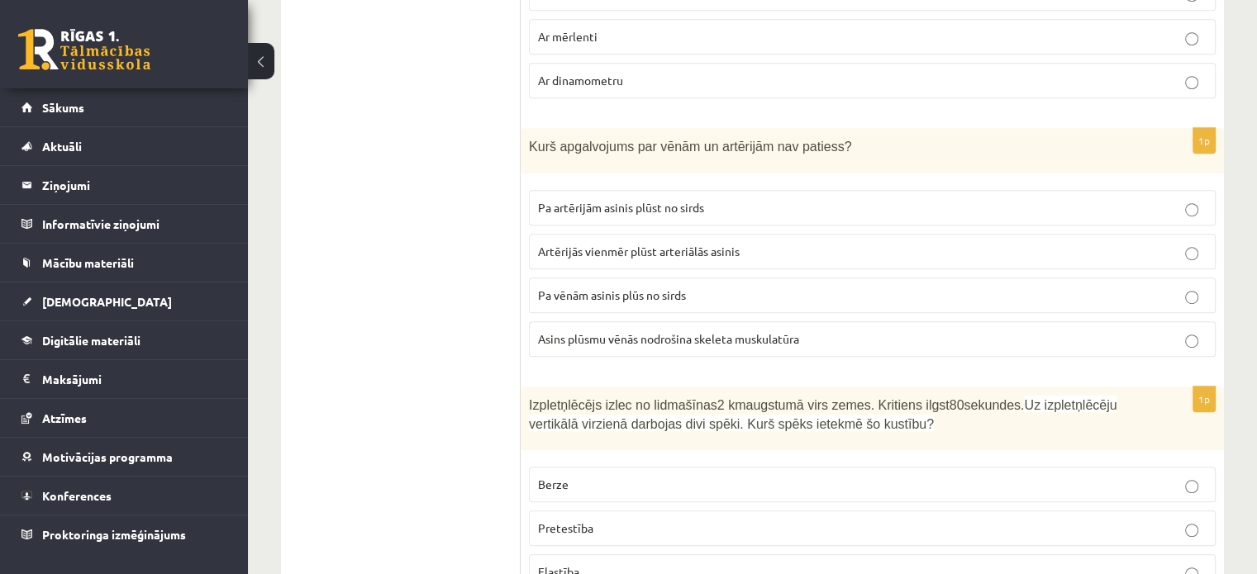
click at [630, 278] on label "Pa vēnām asinis plūs no sirds" at bounding box center [872, 296] width 687 height 36
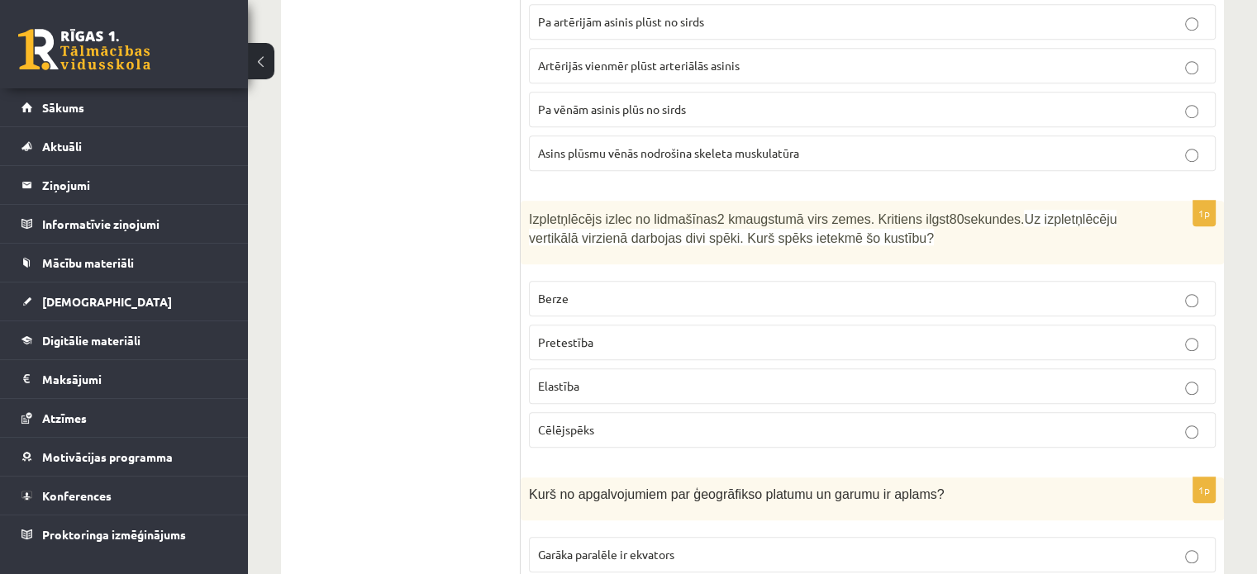
scroll to position [7453, 0]
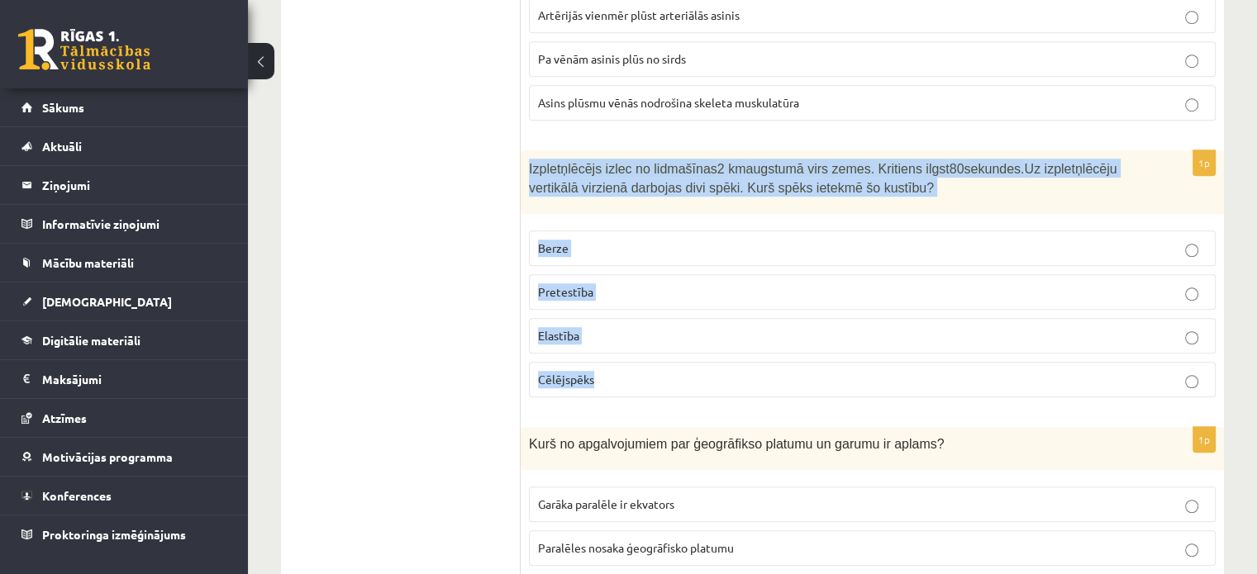
drag, startPoint x: 539, startPoint y: 137, endPoint x: 632, endPoint y: 318, distance: 203.3
click at [632, 318] on div "1p Izpletņlēcējs izlec no lidmašīnas 2 km augstumā virs zemes. Kritiens ilgst 8…" at bounding box center [872, 280] width 703 height 260
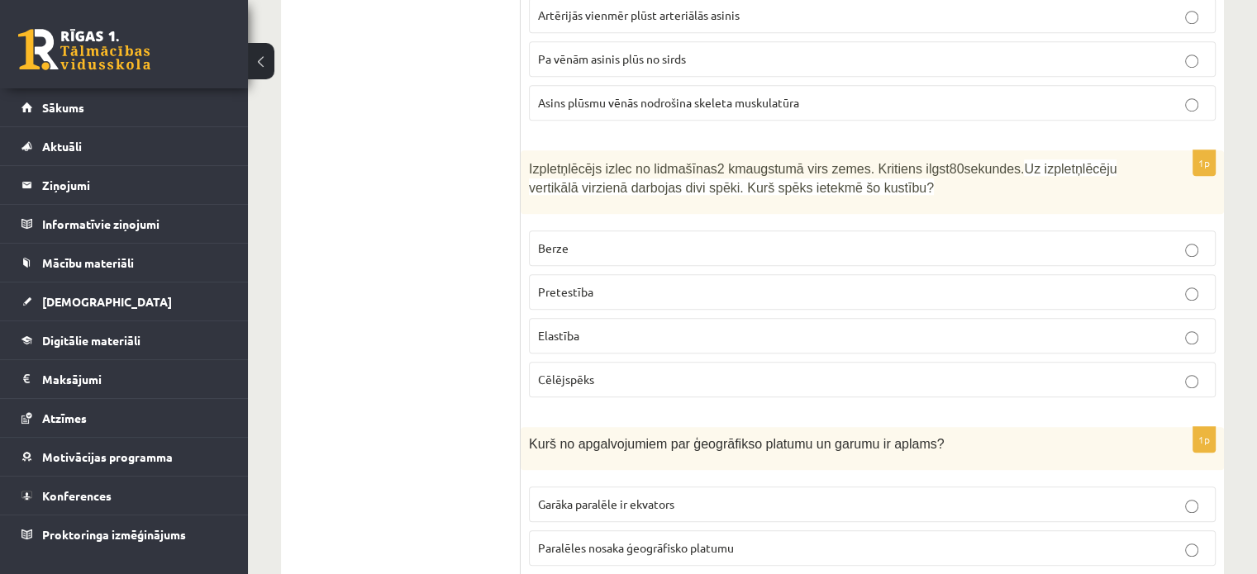
drag, startPoint x: 383, startPoint y: 272, endPoint x: 459, endPoint y: 257, distance: 77.5
drag, startPoint x: 636, startPoint y: 226, endPoint x: 767, endPoint y: 231, distance: 131.5
click at [636, 284] on p "Pretestība" at bounding box center [872, 292] width 669 height 17
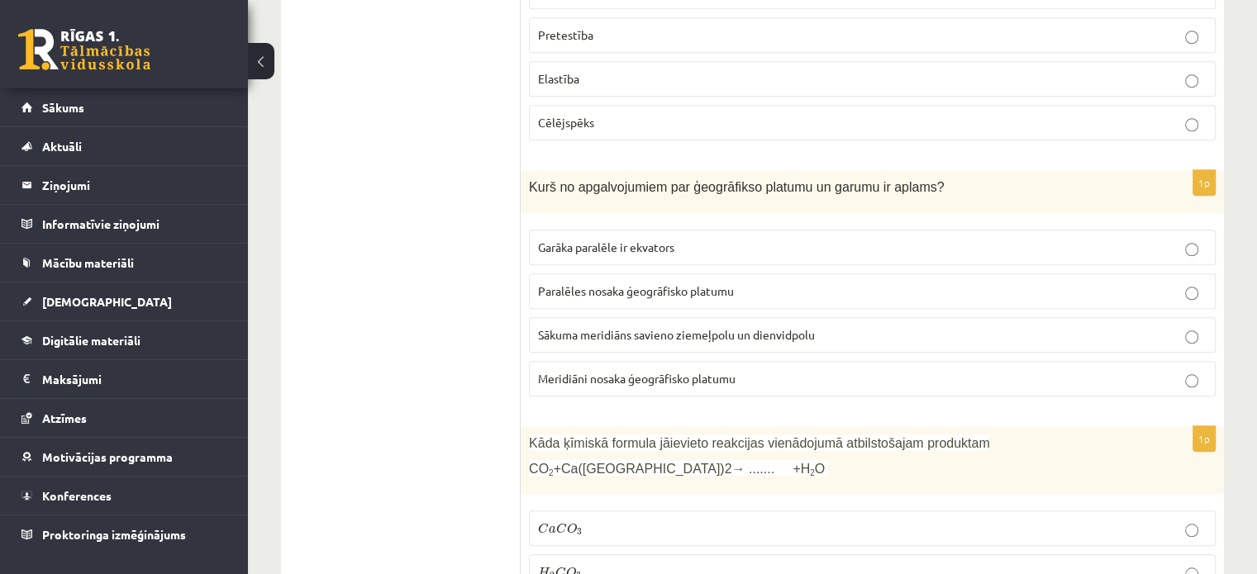
scroll to position [7815, 0]
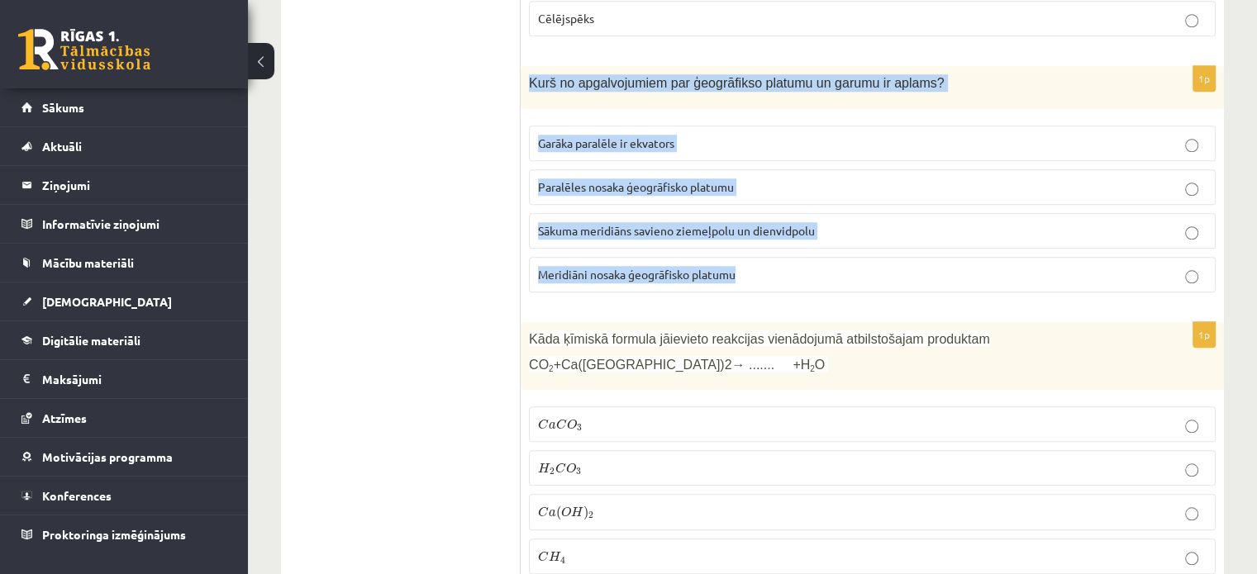
drag, startPoint x: 527, startPoint y: 17, endPoint x: 810, endPoint y: 236, distance: 358.1
click at [810, 236] on div "1p Kurš no apgalvojumiem par ģeogrāfikso platumu un garumu ir aplams? Garāka pa…" at bounding box center [872, 185] width 703 height 239
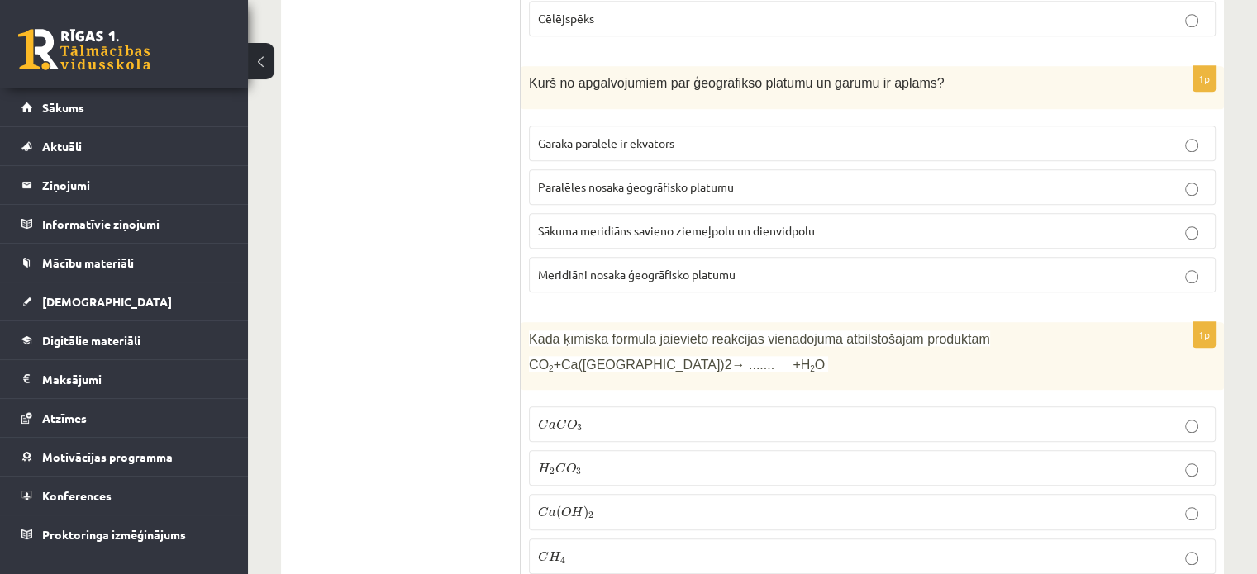
click at [594, 267] on span "Meridiāni nosaka ģeogrāfisko platumu" at bounding box center [637, 274] width 198 height 15
click at [1102, 266] on p "Meridiāni nosaka ģeogrāfisko platumu" at bounding box center [872, 274] width 669 height 17
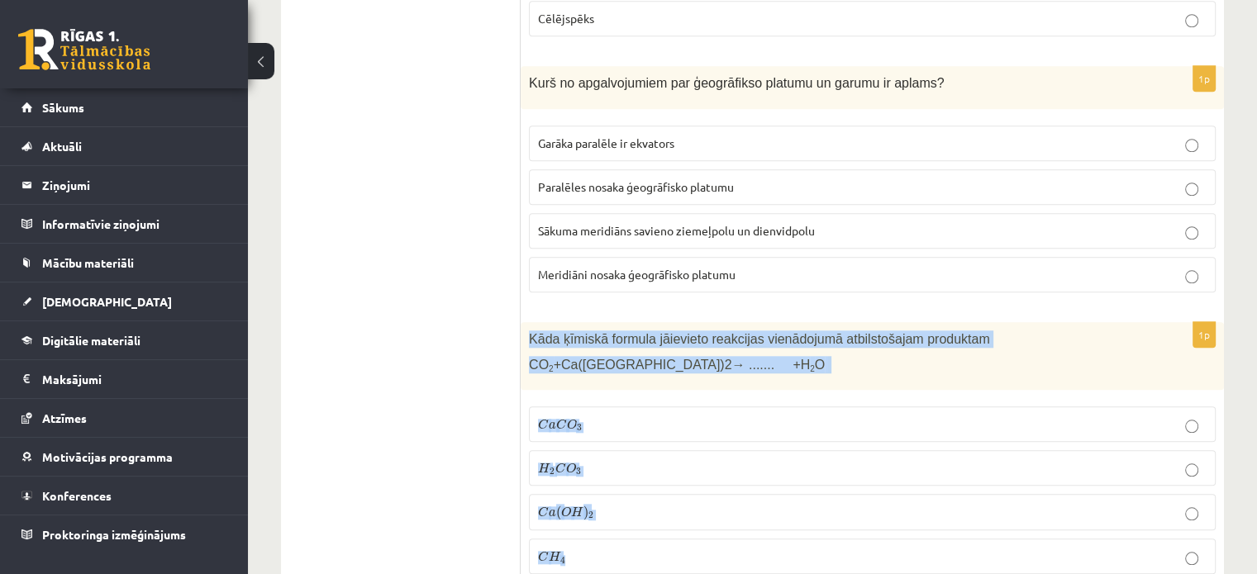
drag, startPoint x: 523, startPoint y: 279, endPoint x: 639, endPoint y: 502, distance: 251.4
click at [639, 499] on div "1p Kāda ķīmiskā formula jāievieto reakcijas vienādojumā atbilstošajam produktam…" at bounding box center [872, 455] width 703 height 266
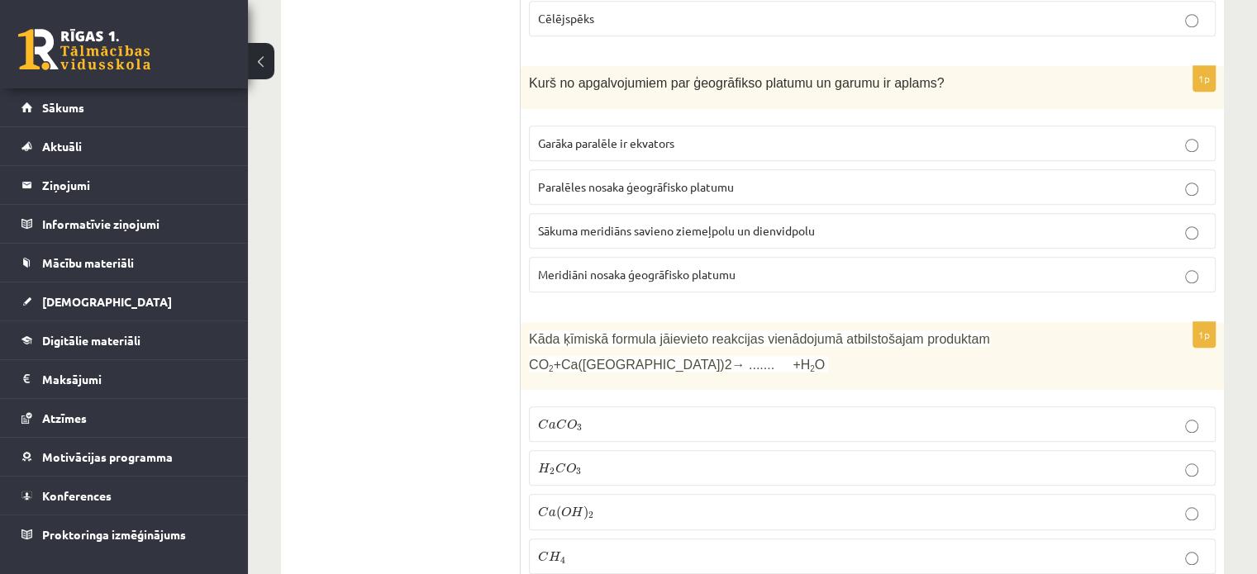
drag, startPoint x: 460, startPoint y: 296, endPoint x: 456, endPoint y: 275, distance: 21.1
click at [587, 416] on p "C a C O 3 C a C O 3" at bounding box center [872, 424] width 669 height 17
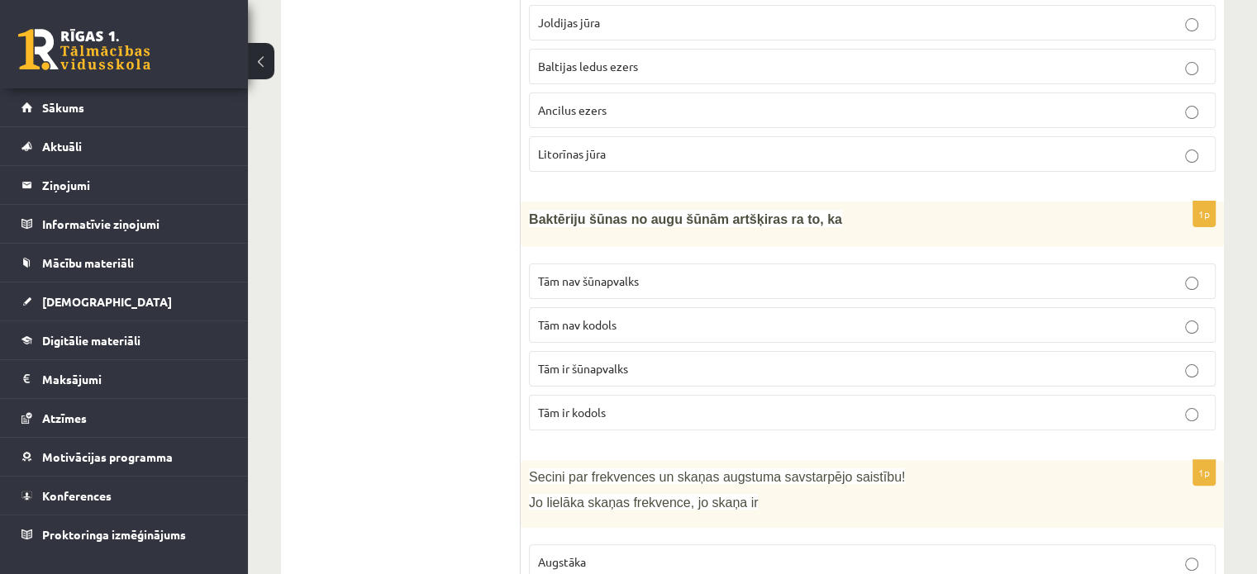
scroll to position [0, 0]
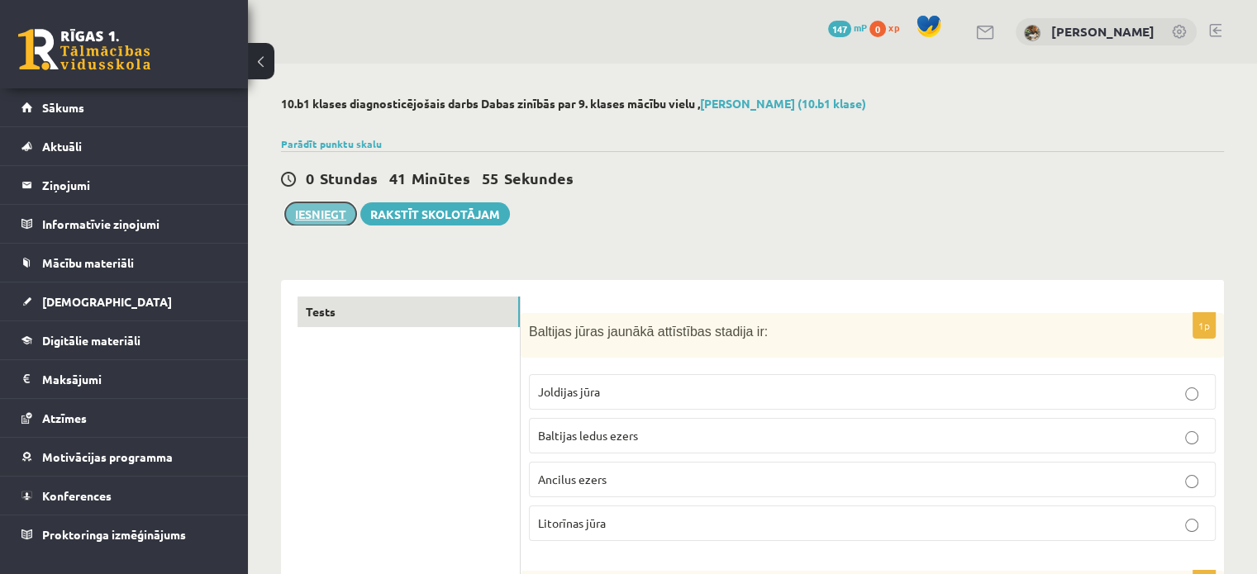
click at [311, 206] on button "Iesniegt" at bounding box center [320, 214] width 71 height 23
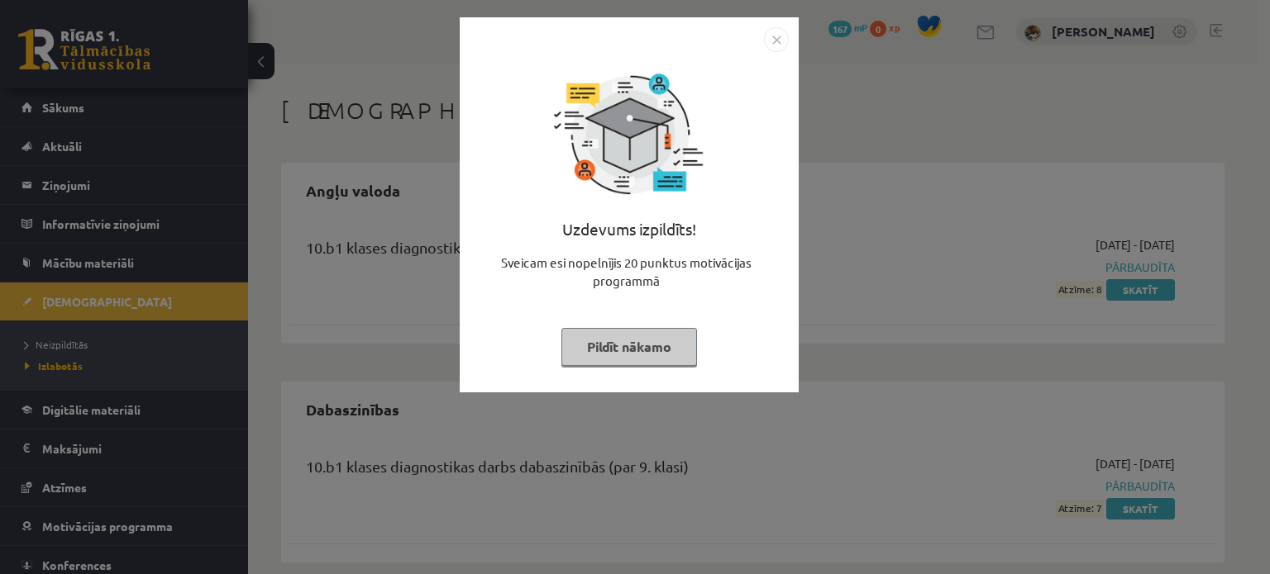
click at [630, 351] on button "Pildīt nākamo" at bounding box center [629, 347] width 136 height 38
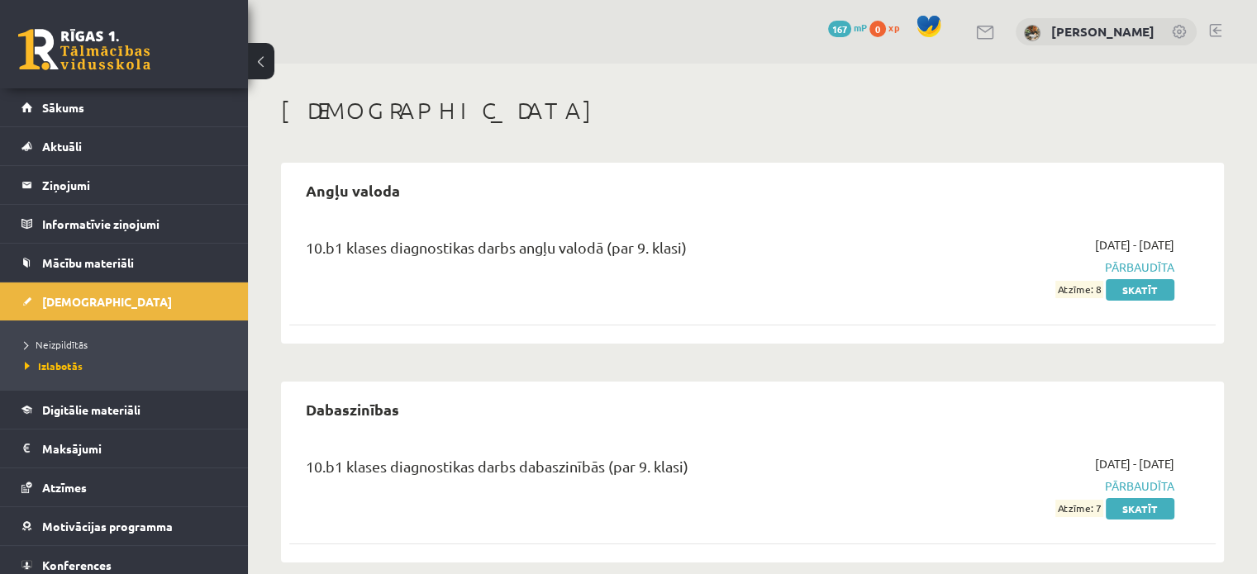
scroll to position [20, 0]
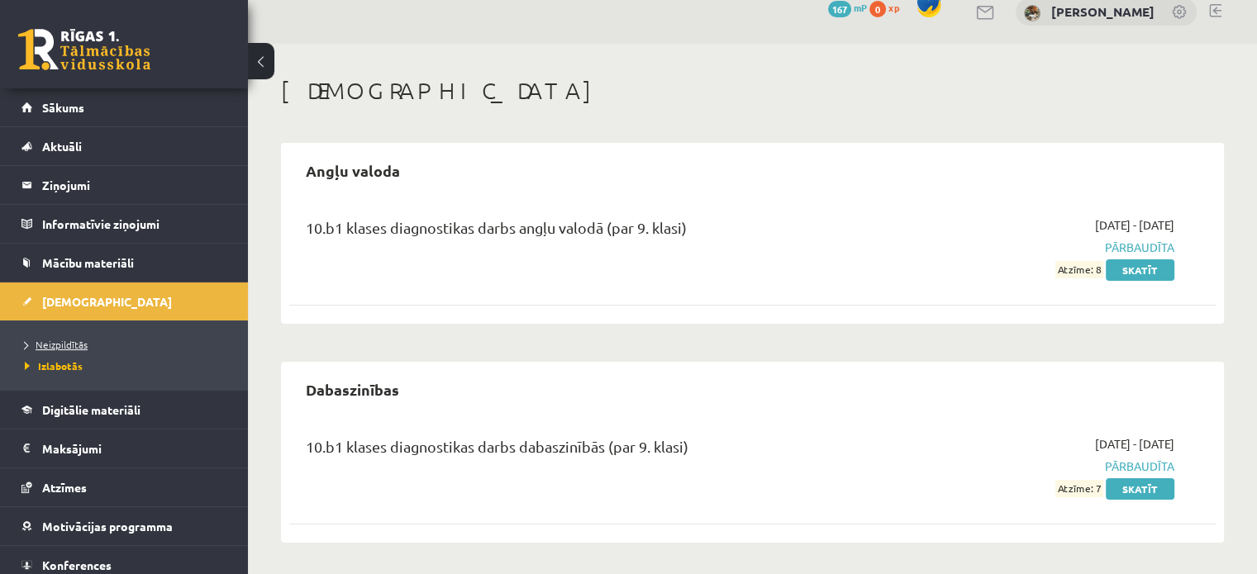
click at [71, 346] on span "Neizpildītās" at bounding box center [56, 344] width 63 height 13
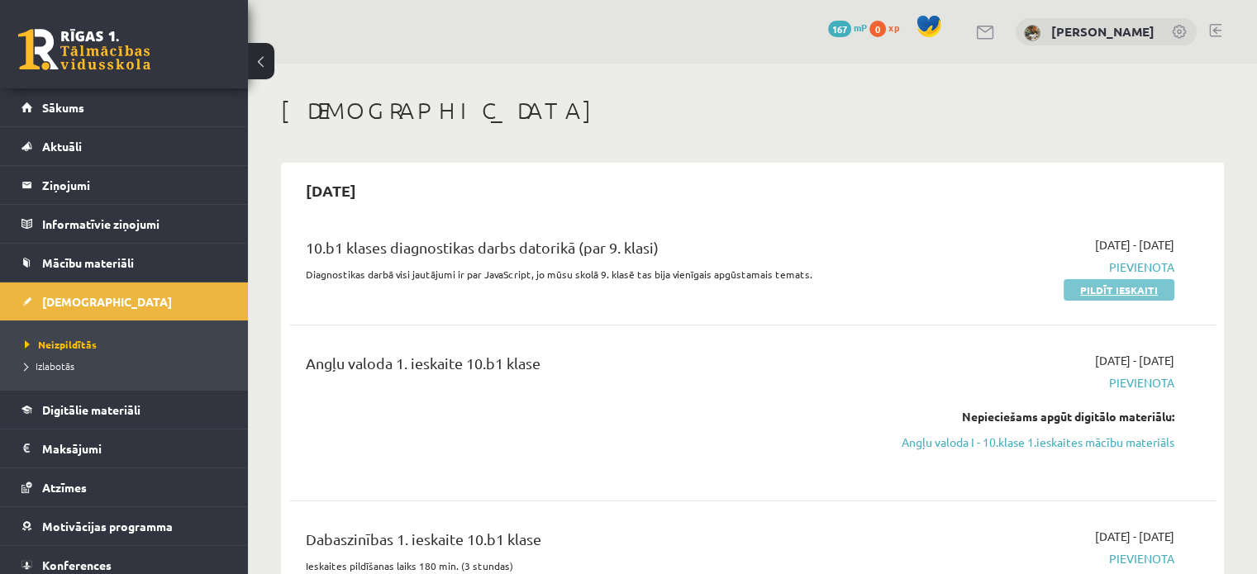
drag, startPoint x: 1099, startPoint y: 287, endPoint x: 717, endPoint y: 52, distance: 448.3
click at [1100, 287] on link "Pildīt ieskaiti" at bounding box center [1119, 289] width 111 height 21
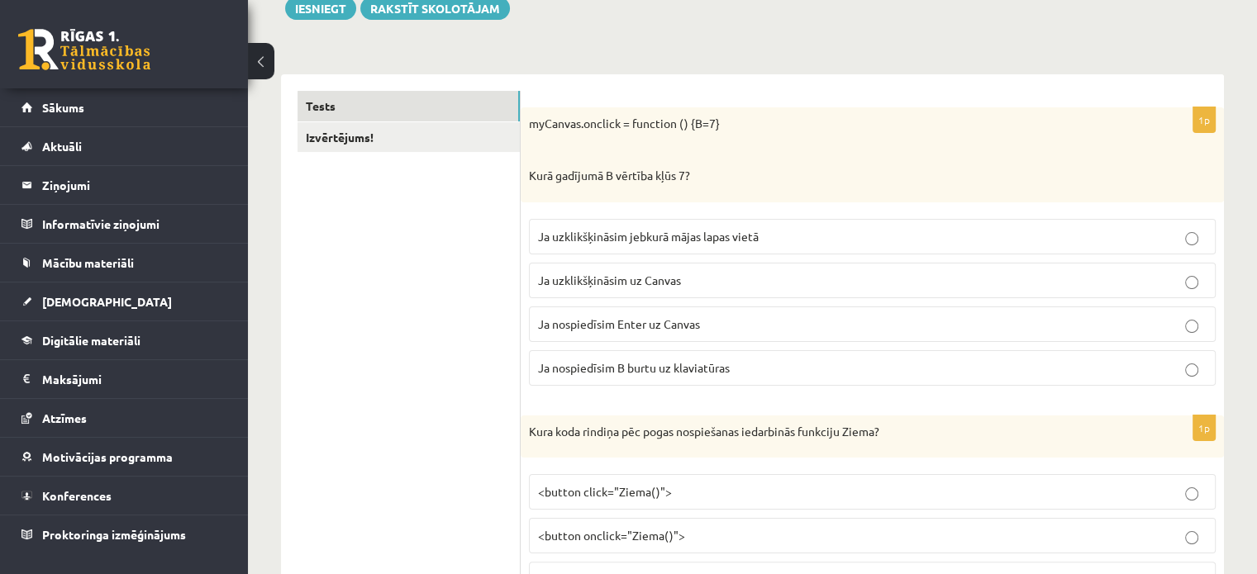
scroll to position [285, 0]
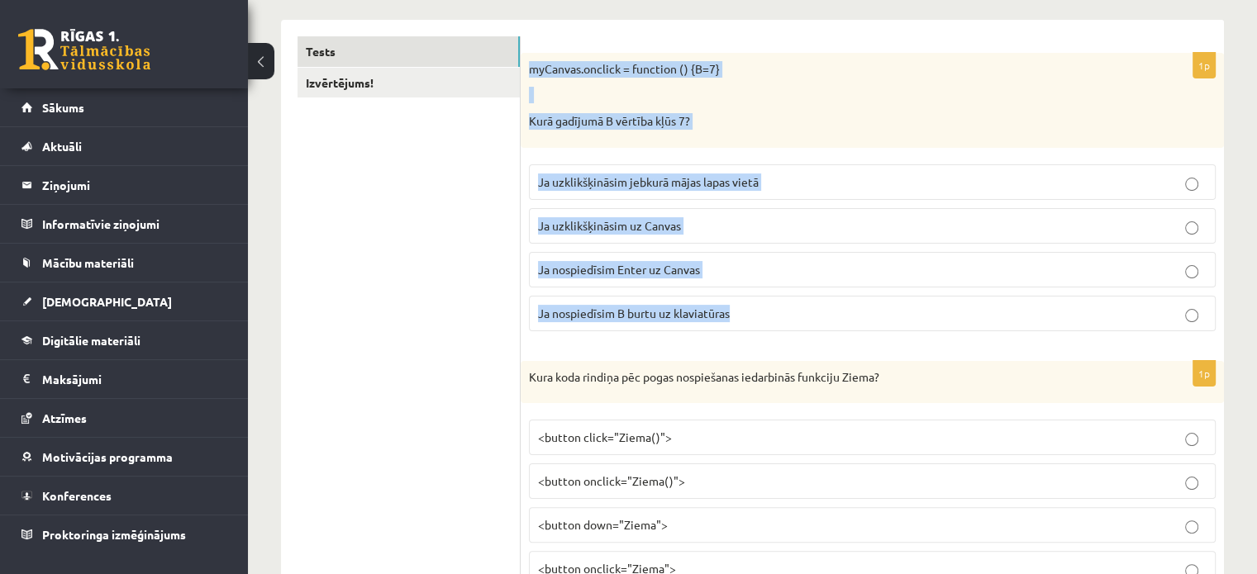
drag, startPoint x: 579, startPoint y: 94, endPoint x: 783, endPoint y: 311, distance: 297.6
click at [783, 311] on div "1p myCanvas.onclick = function () {B=7} Kurā gadījumā B vērtība kļūs 7? Ja uzkl…" at bounding box center [872, 199] width 703 height 292
copy div "myCanvas.onclick = function () {B=7} Kurā gadījumā B vērtība kļūs 7? Ja uzklikš…"
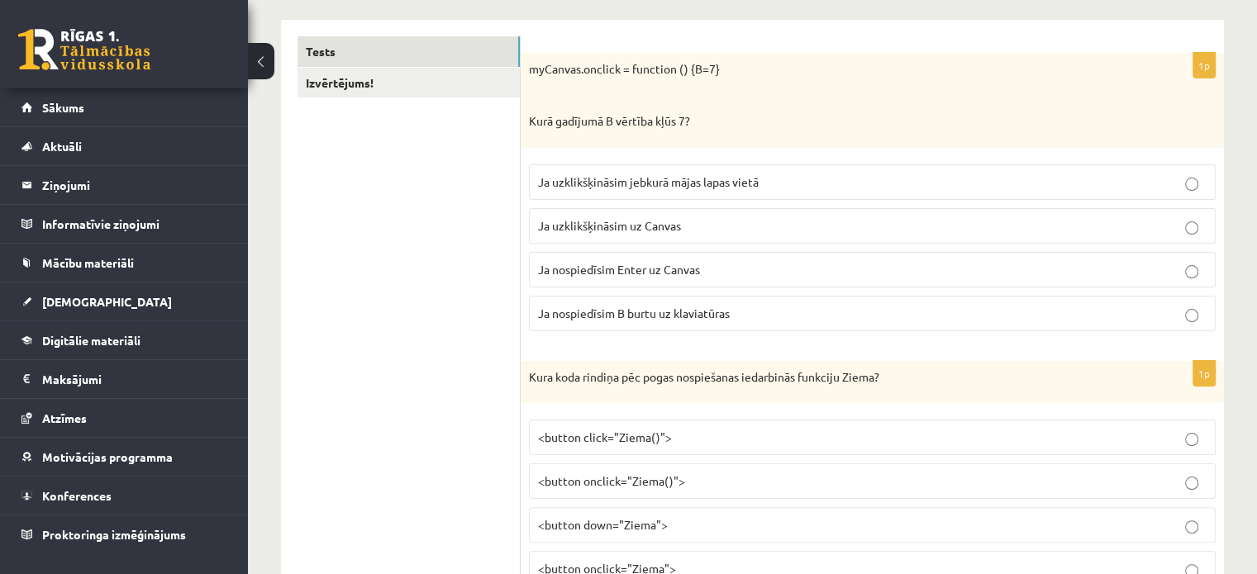
click at [593, 224] on span "Ja uzklikšķināsim uz Canvas" at bounding box center [609, 225] width 143 height 15
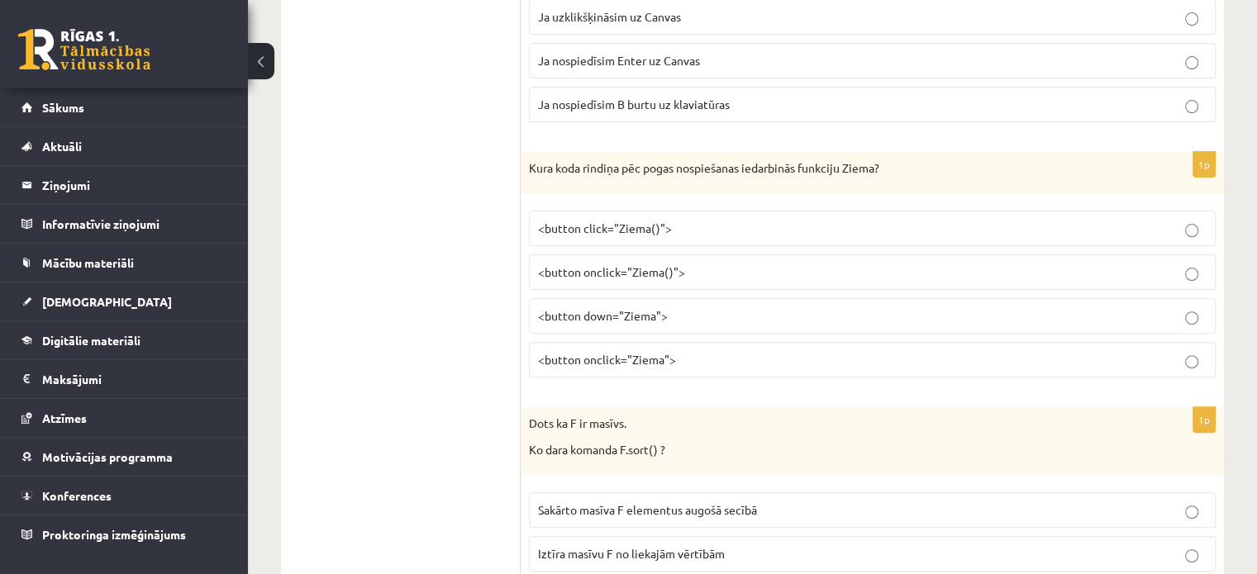
scroll to position [570, 0]
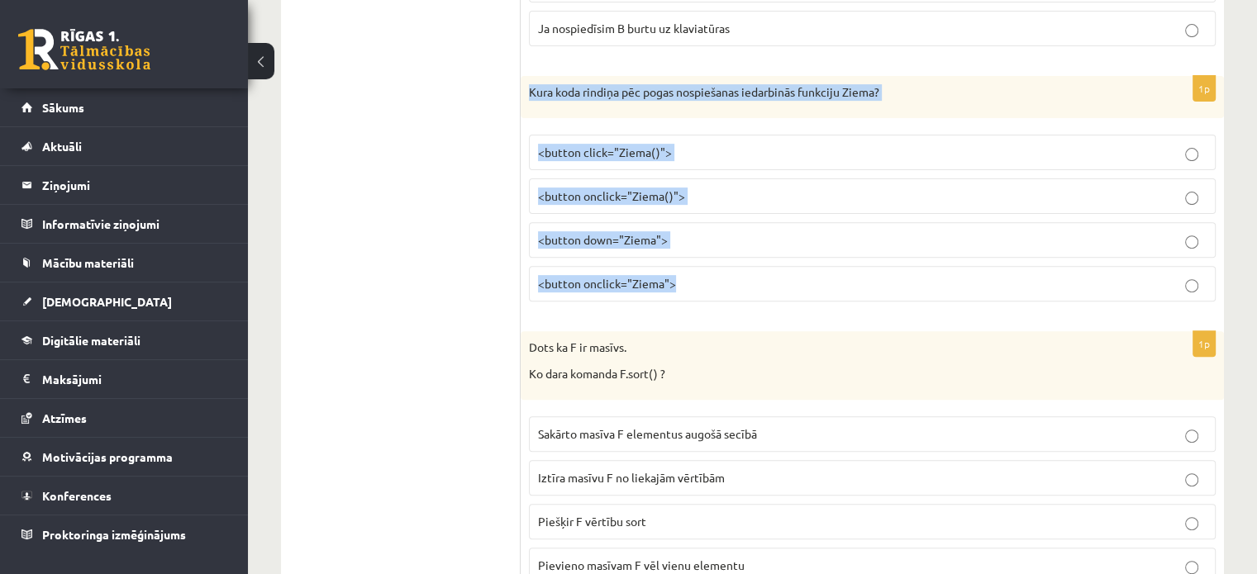
drag, startPoint x: 531, startPoint y: 90, endPoint x: 730, endPoint y: 294, distance: 285.3
click at [729, 293] on div "1p Kura koda rindiņa pēc pogas nospiešanas iedarbinās funkciju Ziema? <button c…" at bounding box center [872, 196] width 703 height 240
copy div "Kura koda rindiņa pēc pogas nospiešanas iedarbinās funkciju Ziema? <button clic…"
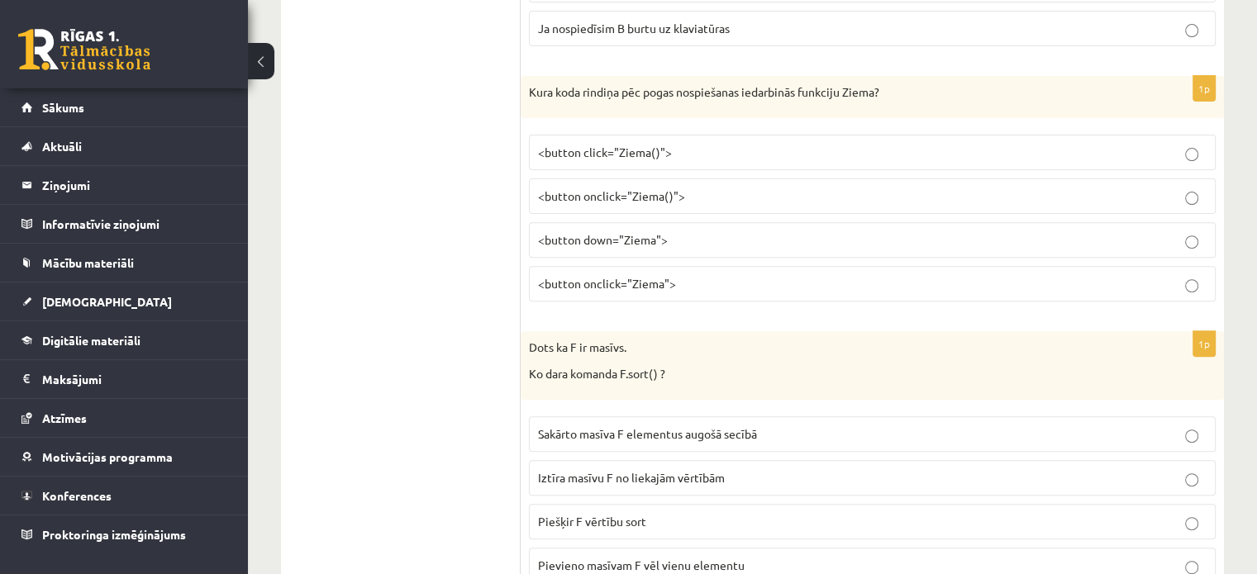
click at [607, 144] on p "<button click="Ziema()">" at bounding box center [872, 152] width 669 height 17
click at [694, 188] on p "<button onclick="Ziema()">" at bounding box center [872, 196] width 669 height 17
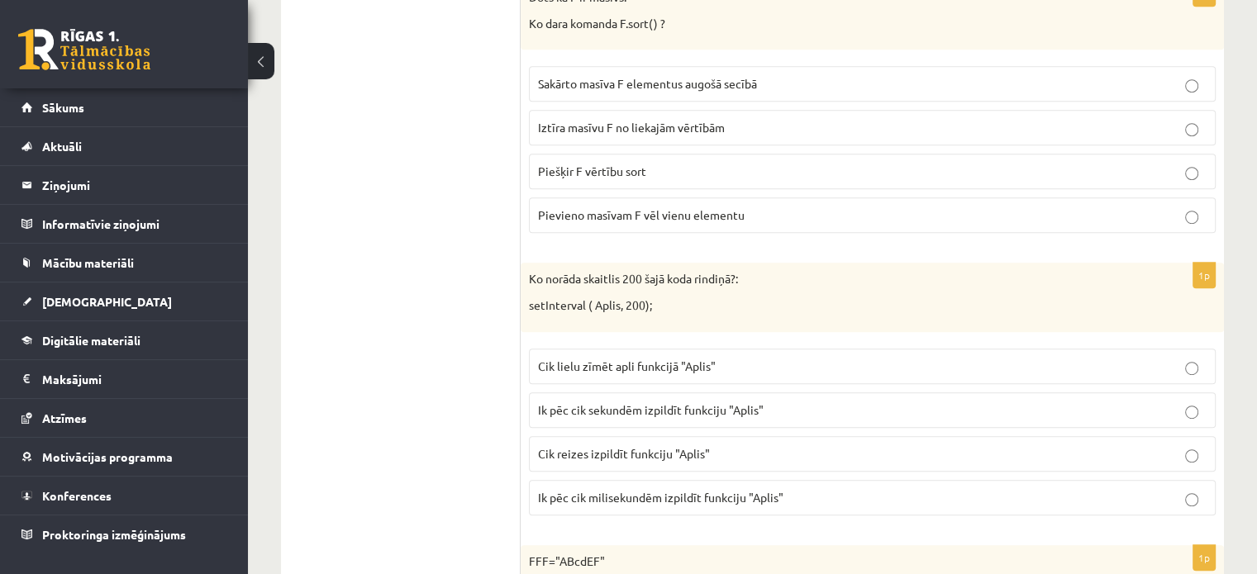
scroll to position [889, 0]
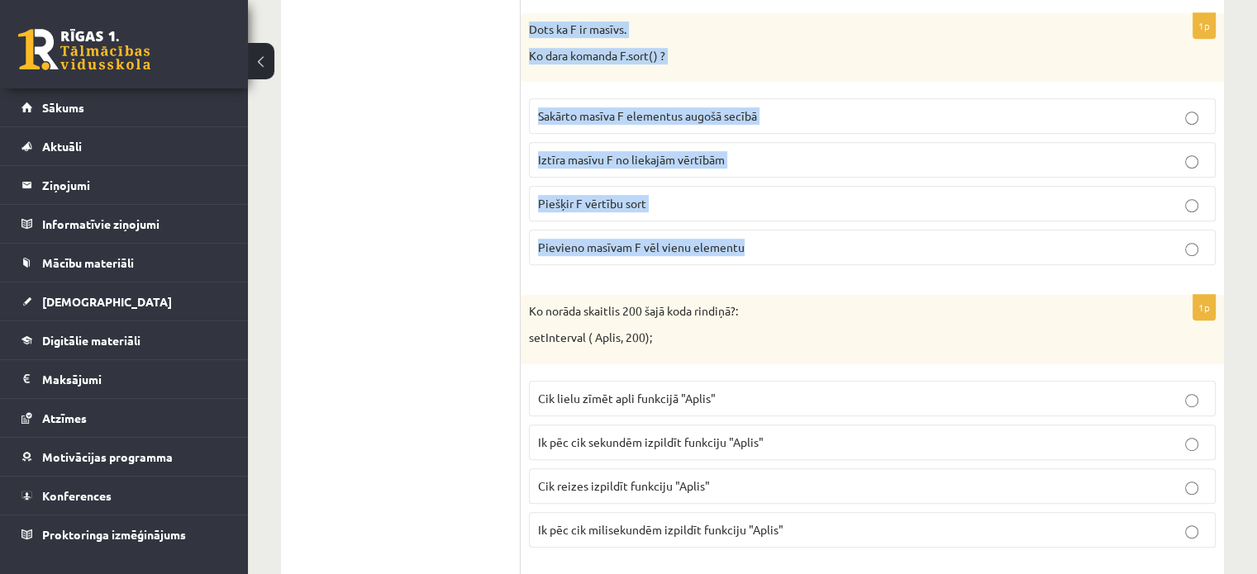
drag, startPoint x: 526, startPoint y: 29, endPoint x: 837, endPoint y: 253, distance: 383.1
click at [837, 253] on div "1p Dots ka F ir masīvs. Ko dara komanda F.sort() ? Sakārto masīva F elementus a…" at bounding box center [872, 145] width 703 height 265
copy div "Dots ka F ir masīvs. Ko dara komanda F.sort() ? Sakārto masīva F elementus augo…"
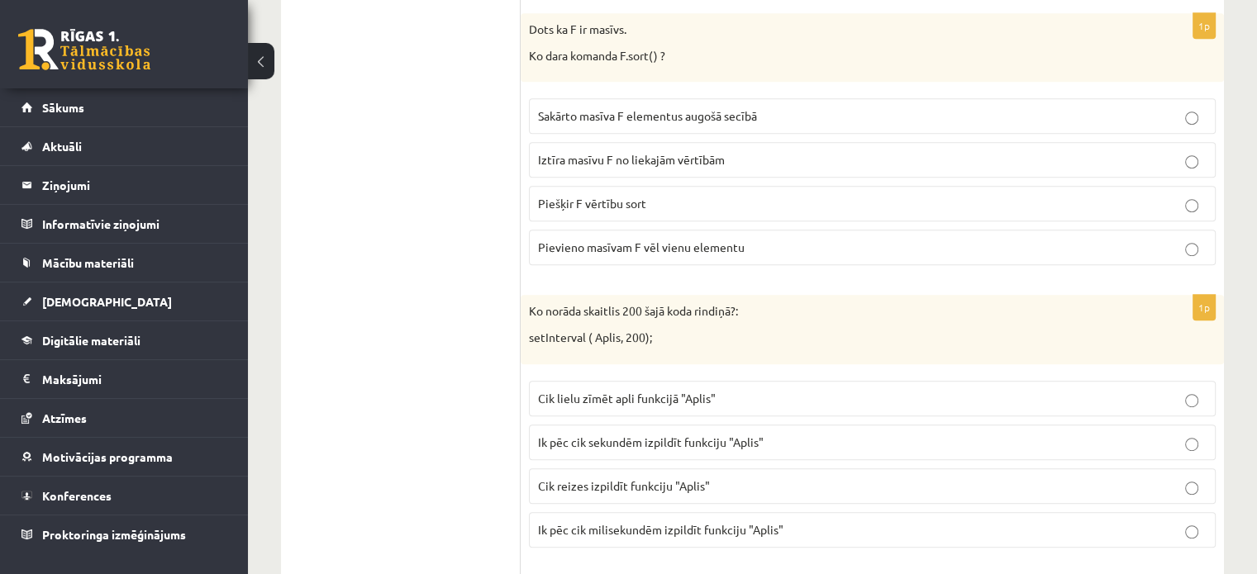
click at [601, 98] on label "Sakārto masīva F elementus augošā secībā" at bounding box center [872, 116] width 687 height 36
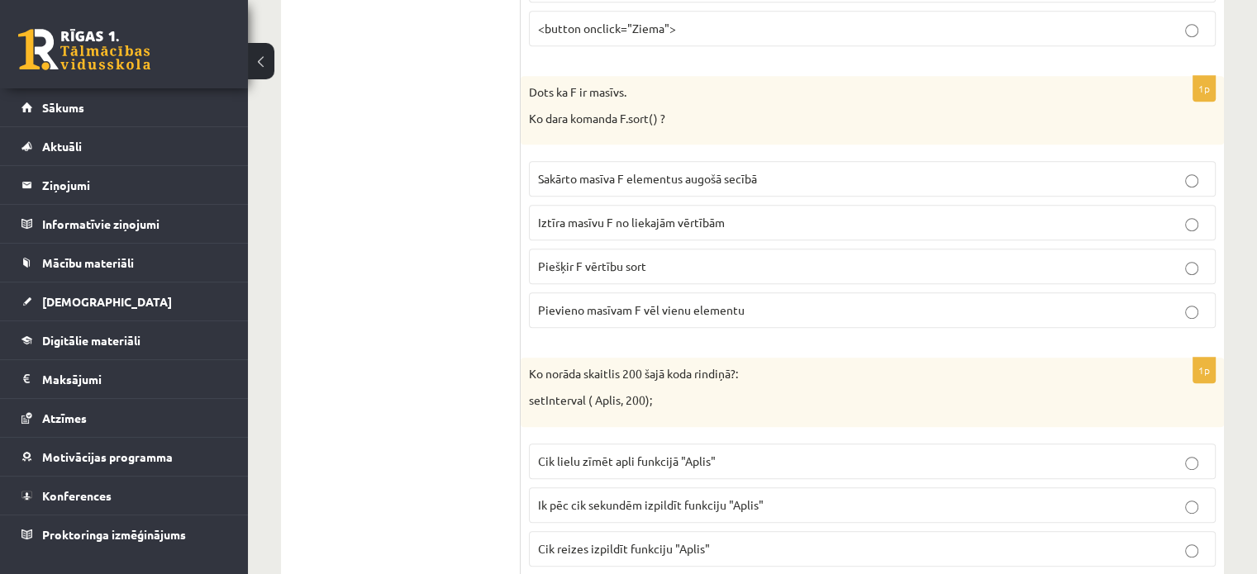
scroll to position [815, 0]
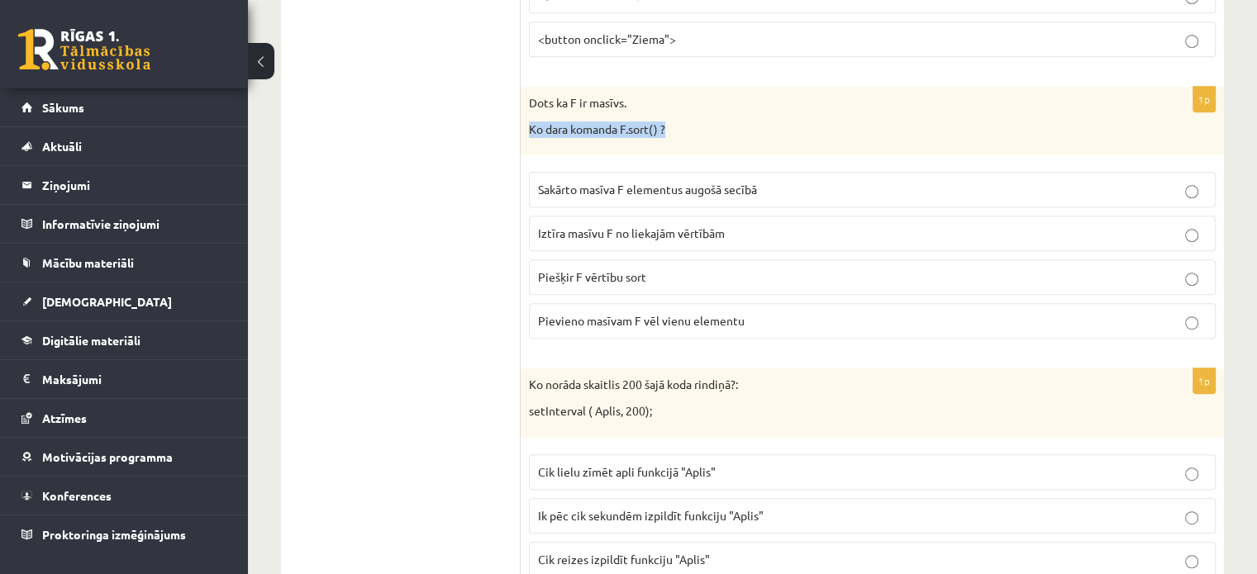
drag, startPoint x: 1256, startPoint y: 88, endPoint x: 1233, endPoint y: 149, distance: 64.3
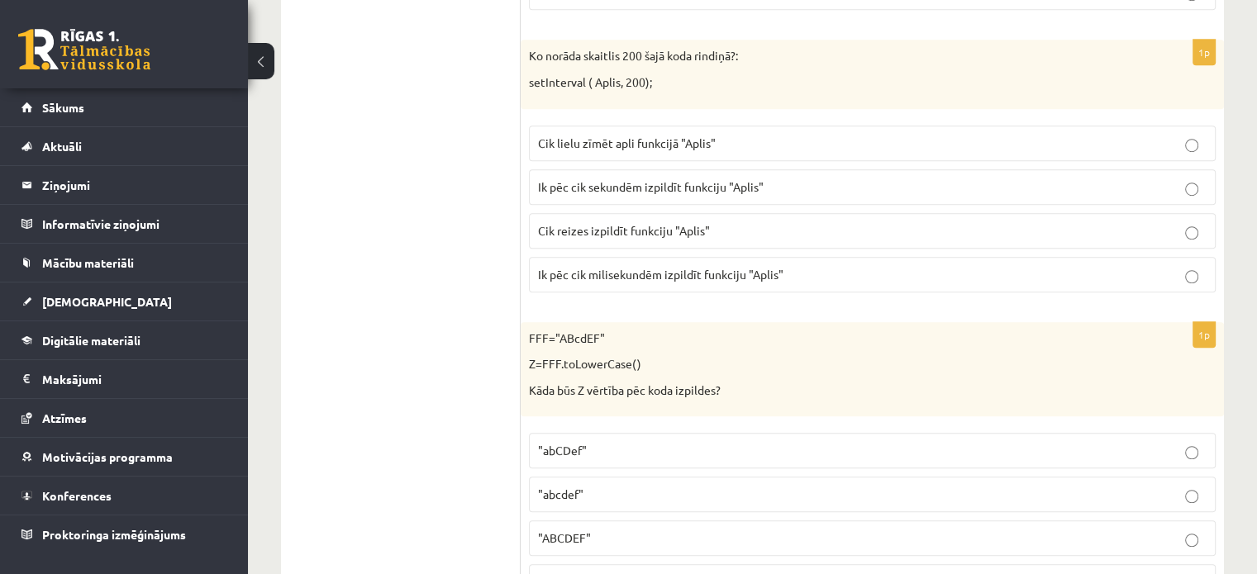
scroll to position [1177, 0]
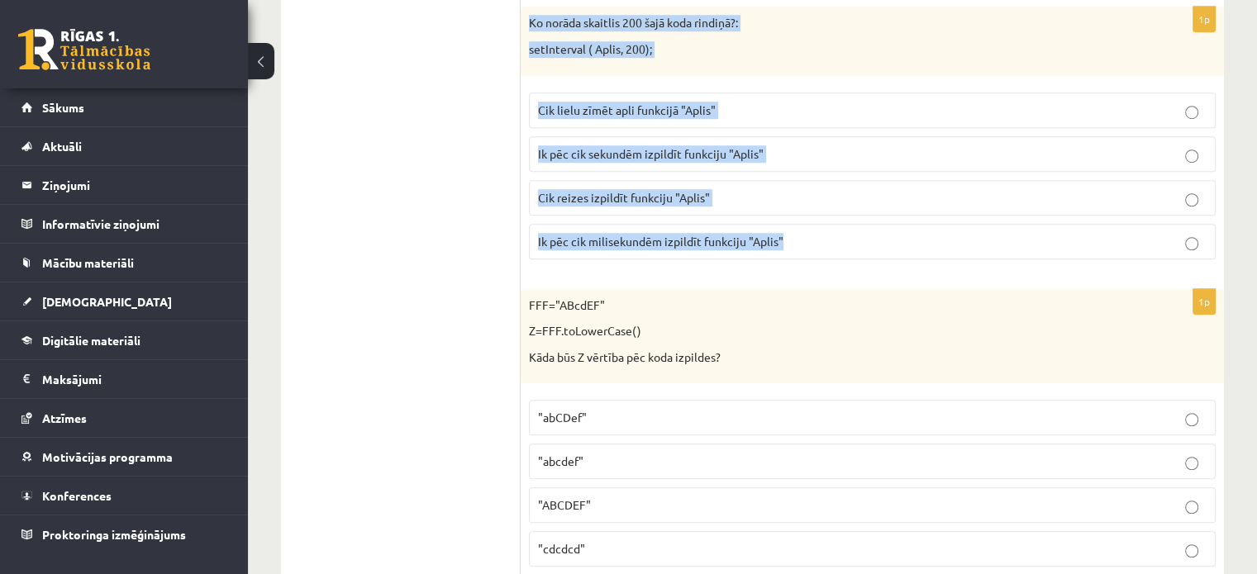
drag, startPoint x: 527, startPoint y: 18, endPoint x: 818, endPoint y: 236, distance: 363.7
click at [818, 236] on div "1p Ko norāda skaitlis 200 šajā koda rindiņā?: setInterval ( Aplis, 200); Cik li…" at bounding box center [872, 139] width 703 height 265
copy div "Ko norāda skaitlis 200 šajā koda rindiņā?: setInterval ( Aplis, 200); Cik lielu…"
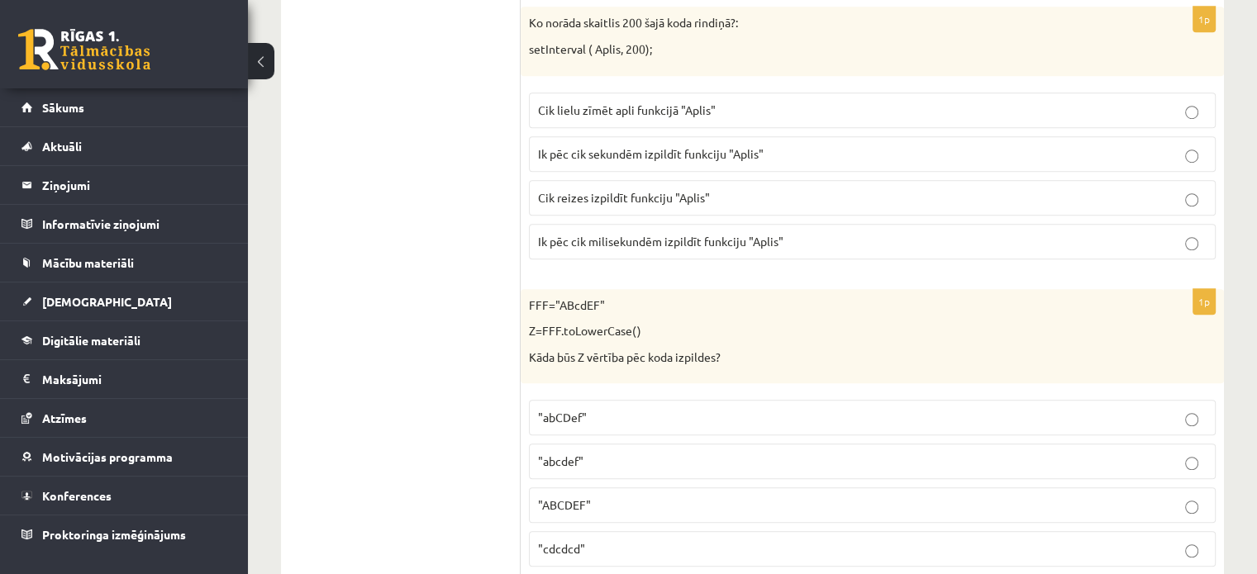
click at [708, 102] on p "Cik lielu zīmēt apli funkcijā "Aplis"" at bounding box center [872, 110] width 669 height 17
drag, startPoint x: 474, startPoint y: 161, endPoint x: 546, endPoint y: 160, distance: 72.8
click at [595, 157] on p "Ik pēc cik sekundēm izpildīt funkciju "Aplis"" at bounding box center [872, 153] width 669 height 17
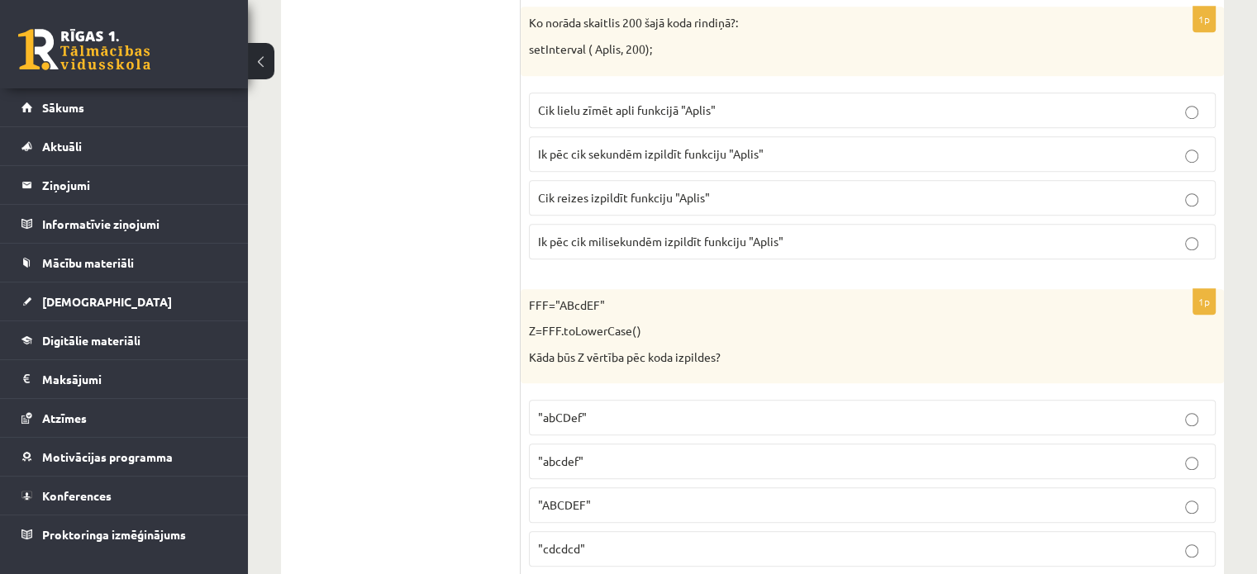
click at [685, 256] on fieldset "Cik lielu zīmēt apli funkcijā "Aplis" Ik pēc cik sekundēm izpildīt funkciju "Ap…" at bounding box center [872, 174] width 687 height 180
click at [711, 244] on label "Ik pēc cik milisekundēm izpildīt funkciju "Aplis"" at bounding box center [872, 242] width 687 height 36
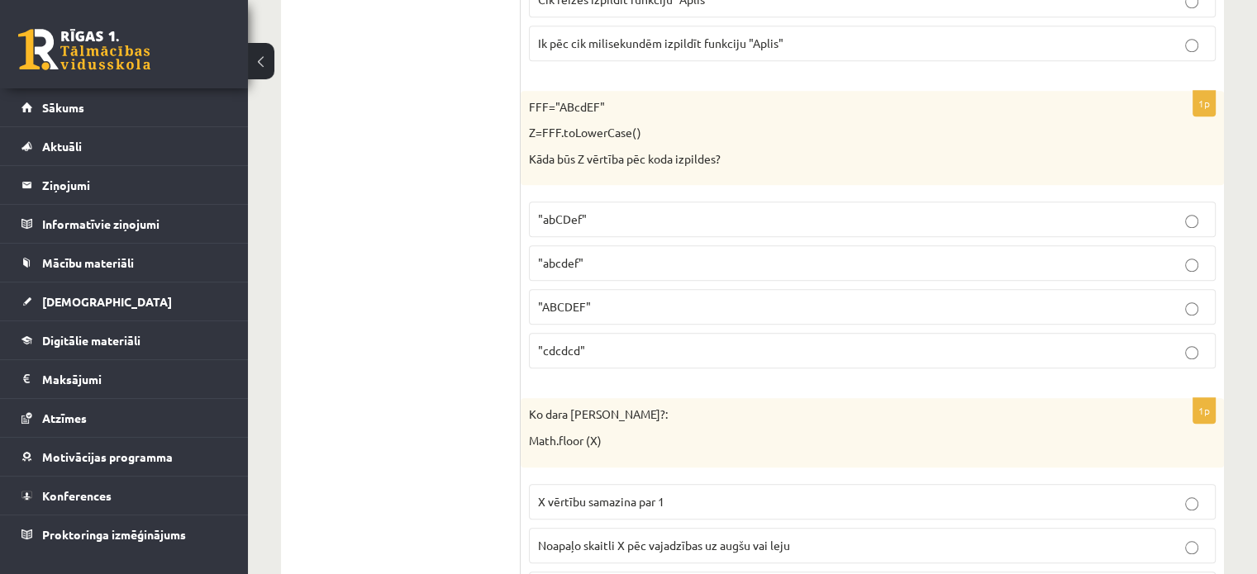
scroll to position [1397, 0]
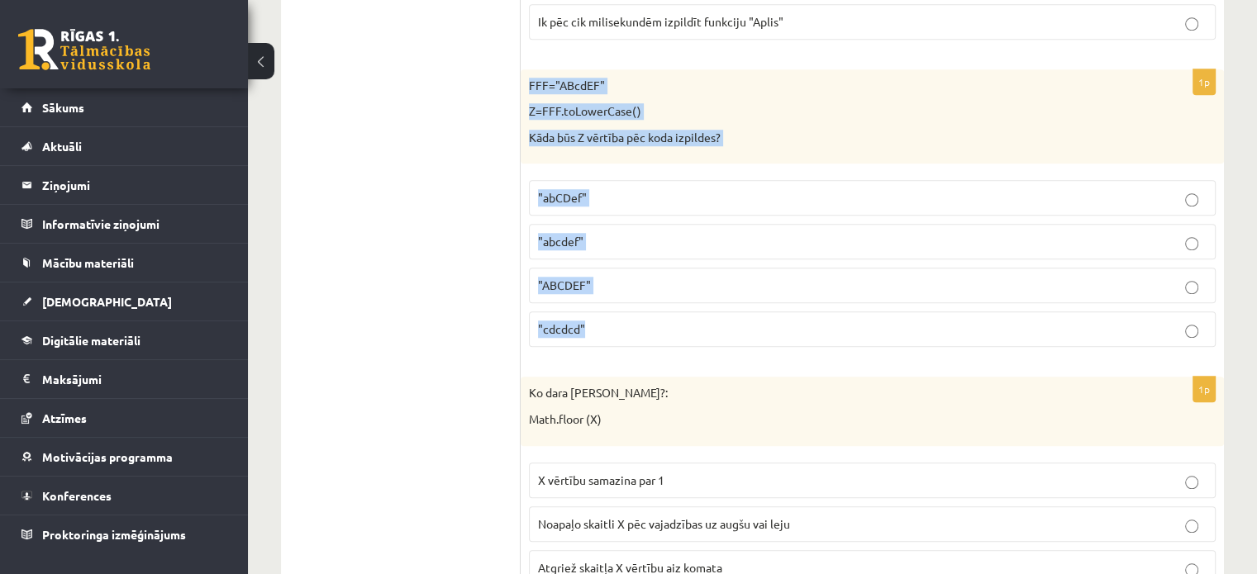
drag, startPoint x: 550, startPoint y: 107, endPoint x: 653, endPoint y: 322, distance: 239.2
click at [651, 321] on div "1p FFF="ABcdEF" Z=FFF.toLowerCase() Kāda būs Z vērtība pēc koda izpildes? "abCD…" at bounding box center [872, 215] width 703 height 292
copy div "FFF="ABcdEF" Z=FFF.toLowerCase() Kāda būs Z vērtība pēc koda izpildes? "abCDef"…"
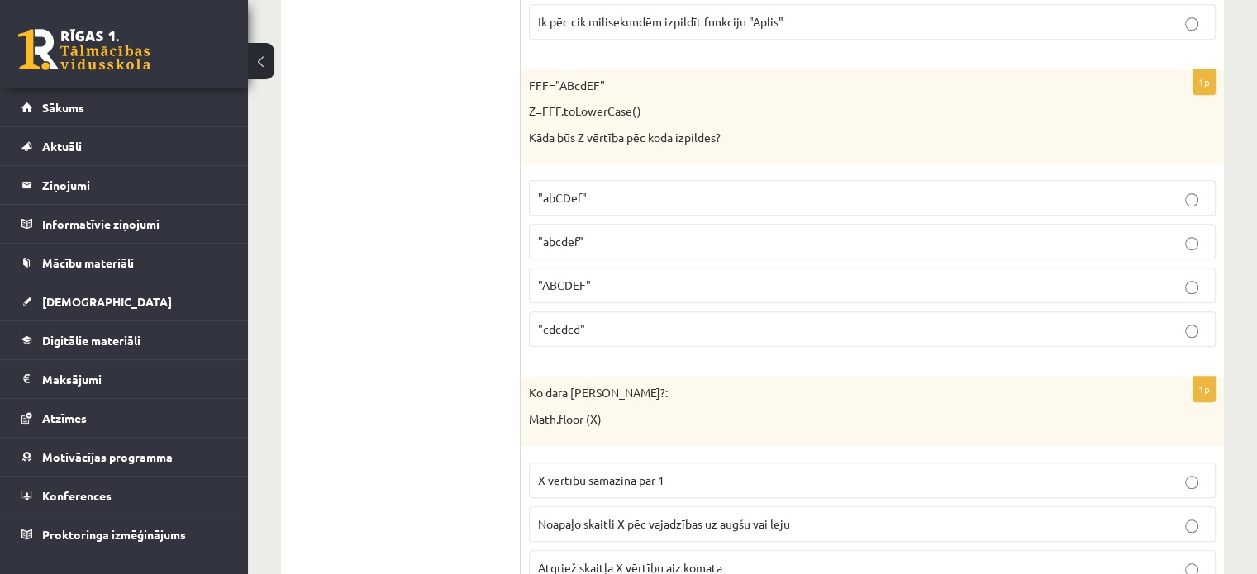
drag, startPoint x: 331, startPoint y: 317, endPoint x: 478, endPoint y: 260, distance: 157.8
click at [579, 236] on span ""abcdef"" at bounding box center [560, 241] width 45 height 15
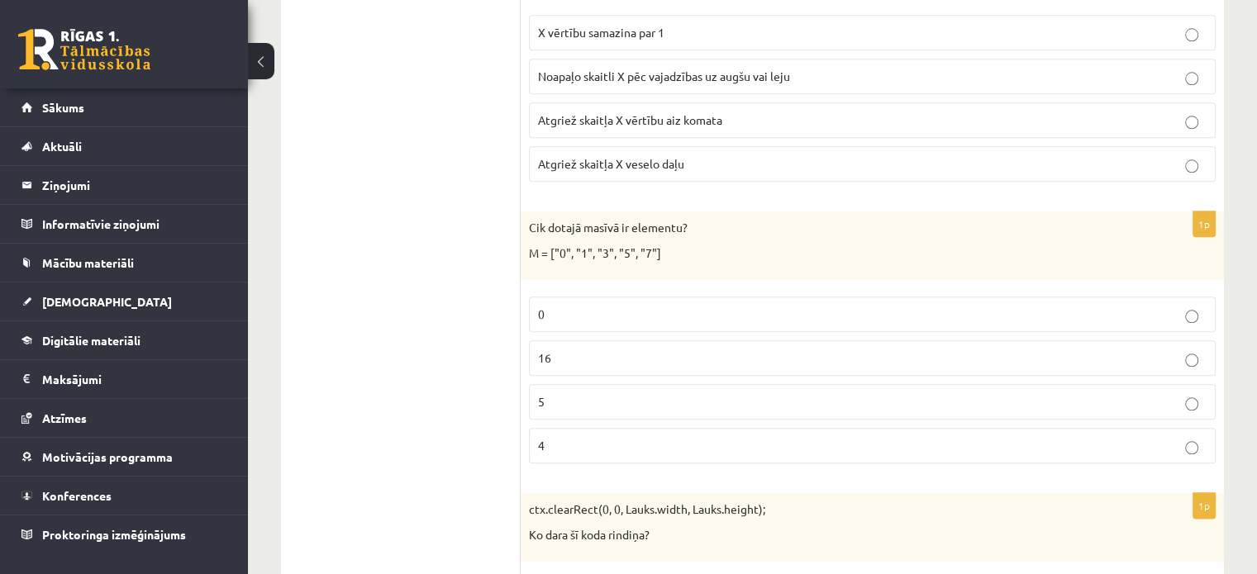
scroll to position [1671, 0]
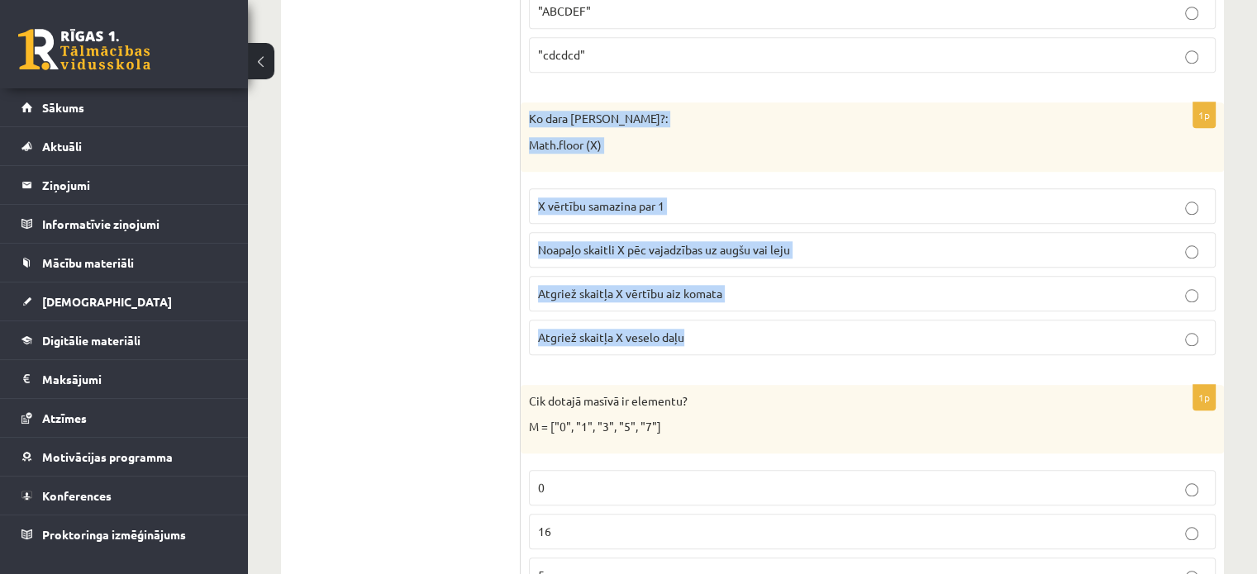
drag, startPoint x: 522, startPoint y: 108, endPoint x: 716, endPoint y: 336, distance: 299.6
click at [716, 336] on div "1p Ko dara koda rindiņa?: Math.floor (X) X vērtību samazina par 1 Noapaļo skait…" at bounding box center [872, 234] width 703 height 265
copy div "Ko [PERSON_NAME]?: Math.floor (X) X vērtību samazina par 1 Noapaļo skaitli X pē…"
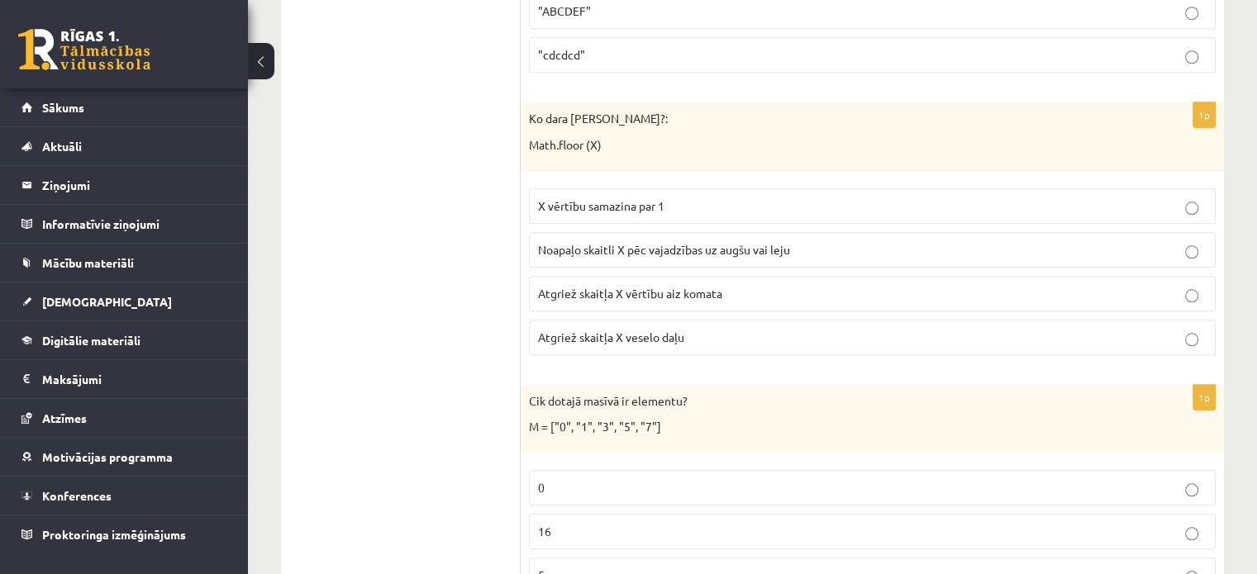
drag, startPoint x: 586, startPoint y: 286, endPoint x: 566, endPoint y: 277, distance: 21.8
click at [586, 286] on span "Atgriež skaitļa X vērtību aiz komata" at bounding box center [630, 293] width 184 height 15
click at [671, 343] on label "Atgriež skaitļa X veselo daļu" at bounding box center [872, 338] width 687 height 36
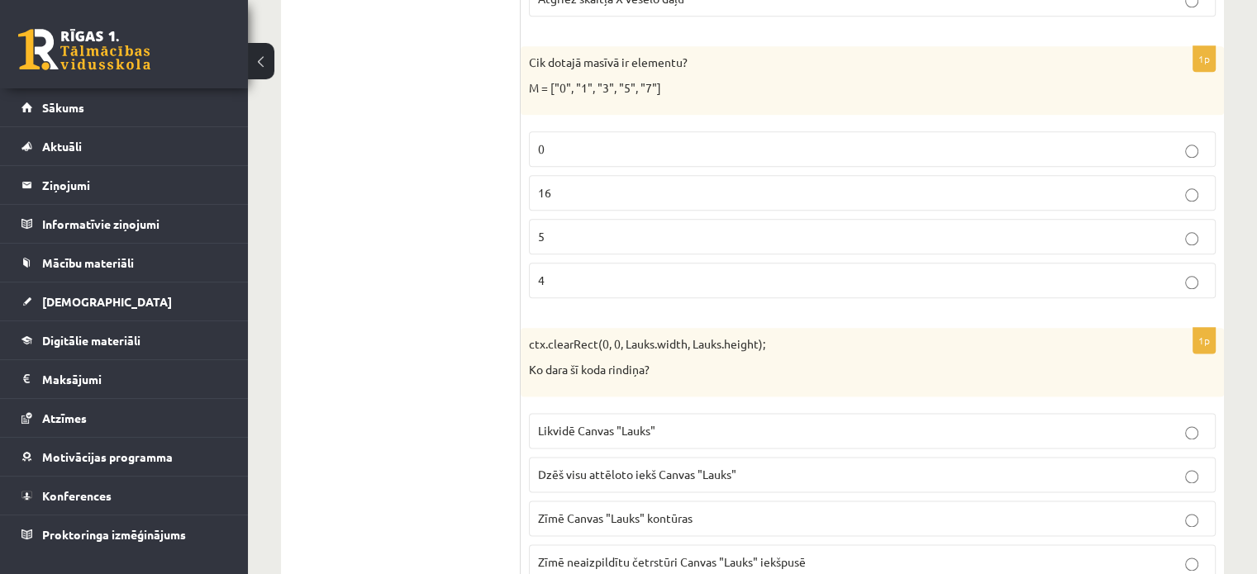
scroll to position [2000, 0]
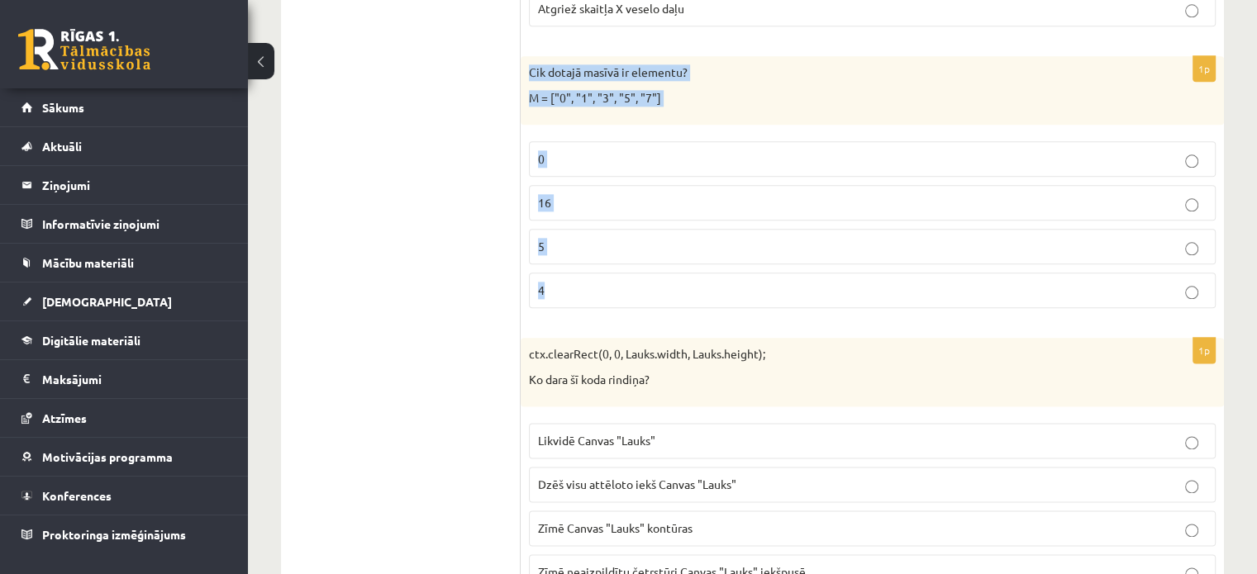
drag, startPoint x: 527, startPoint y: 64, endPoint x: 676, endPoint y: 279, distance: 262.1
click at [676, 279] on div "1p Cik dotajā masīvā ir elementu? M = ["0", "1", "3", "5", "7"] 0 16 5 4" at bounding box center [872, 188] width 703 height 265
copy div "Cik dotajā masīvā ir elementu? M = ["0", "1", "3", "5", "7"] 0 16 5 4"
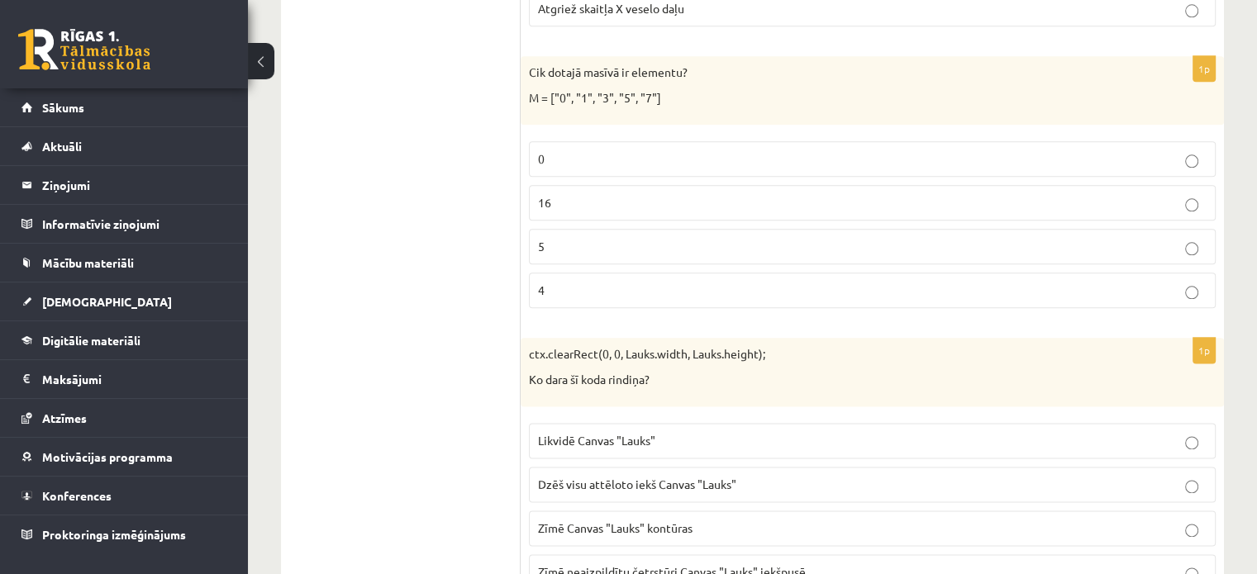
drag, startPoint x: 438, startPoint y: 200, endPoint x: 452, endPoint y: 174, distance: 29.2
click at [609, 239] on p "5" at bounding box center [872, 246] width 669 height 17
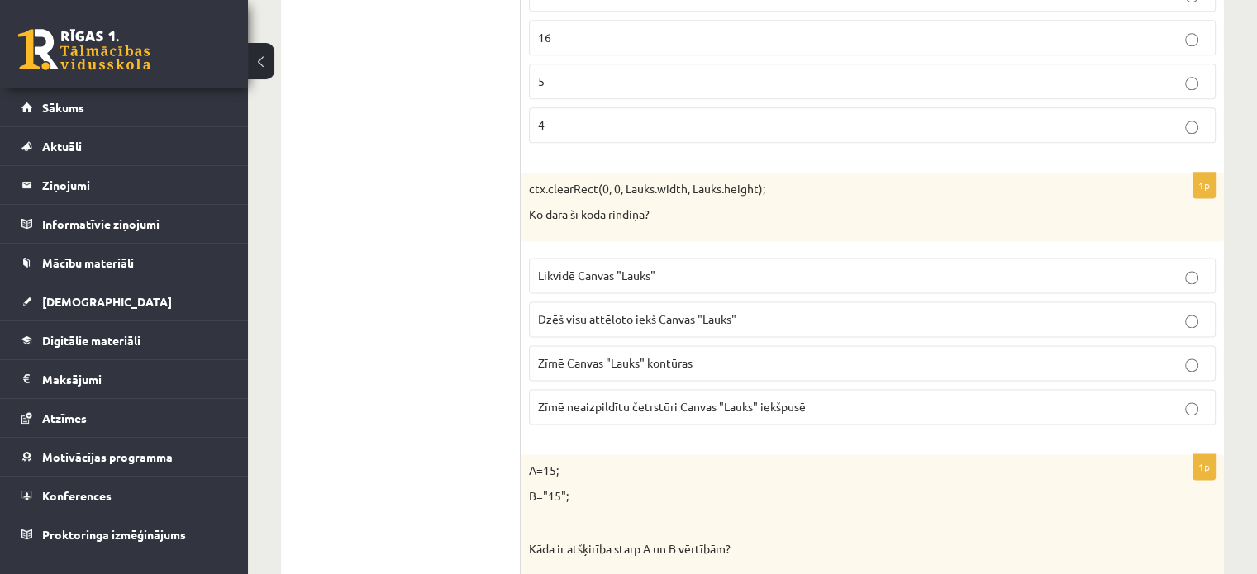
scroll to position [2318, 0]
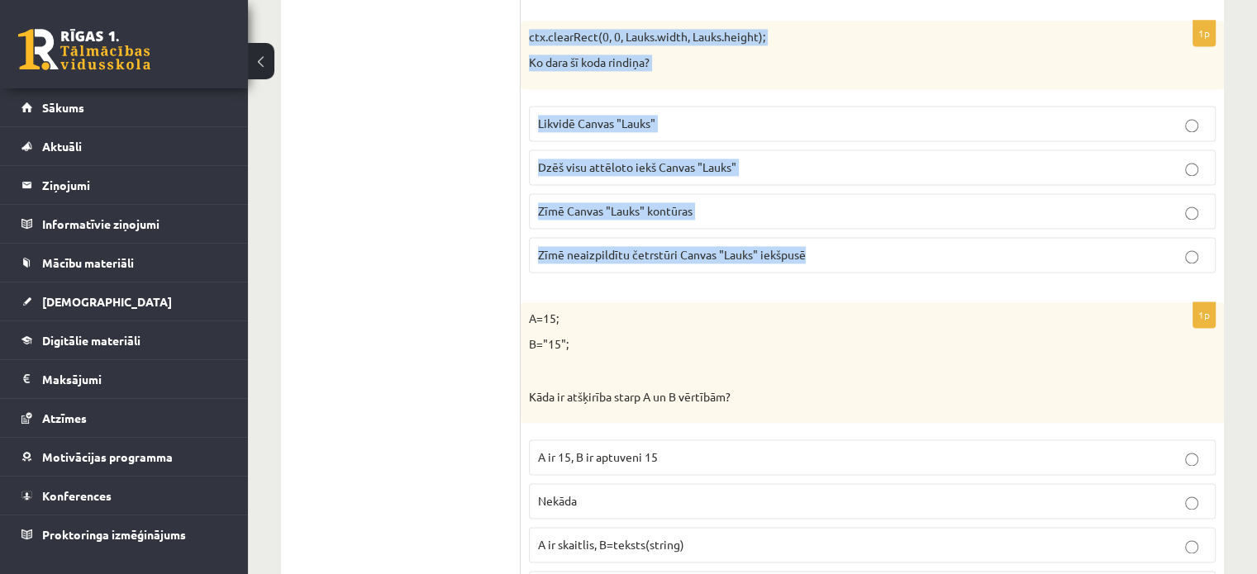
drag, startPoint x: 527, startPoint y: 28, endPoint x: 879, endPoint y: 247, distance: 414.7
click at [879, 247] on div "1p ctx.clearRect(0, 0, Lauks.width, Lauks.height); Ko dara šī koda rindiņa? Lik…" at bounding box center [872, 153] width 703 height 265
copy div "ctx.clearRect(0, 0, Lauks.width, Lauks.height); Ko dara šī koda rindiņa? Likvid…"
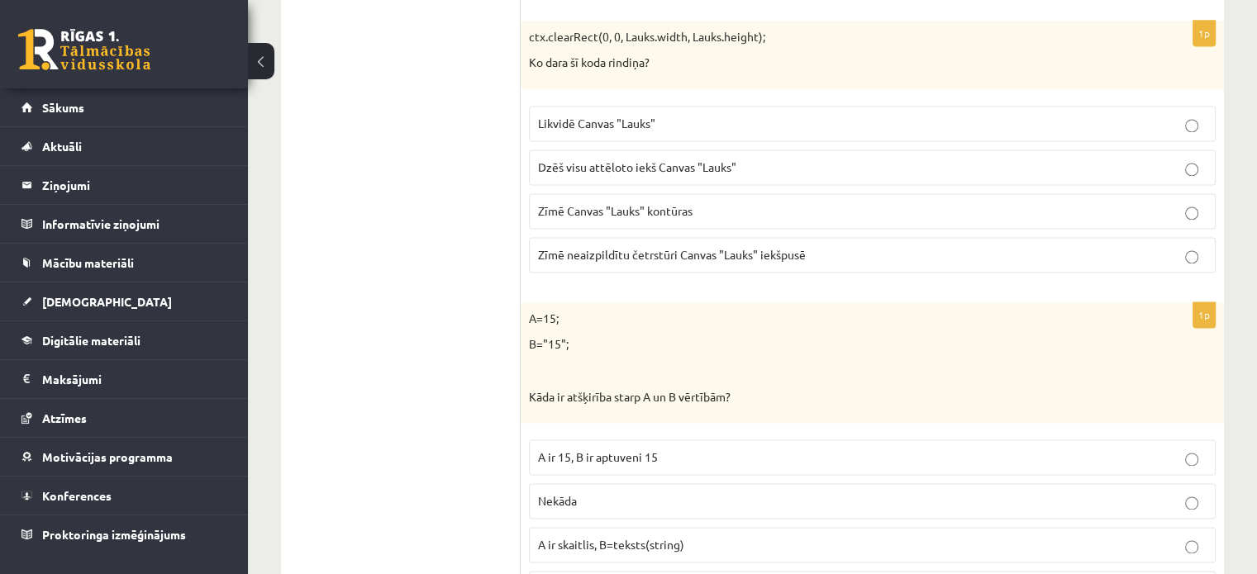
drag, startPoint x: 604, startPoint y: 158, endPoint x: 649, endPoint y: 161, distance: 44.8
click at [605, 160] on span "Dzēš visu attēloto iekš Canvas "Lauks"" at bounding box center [637, 167] width 198 height 15
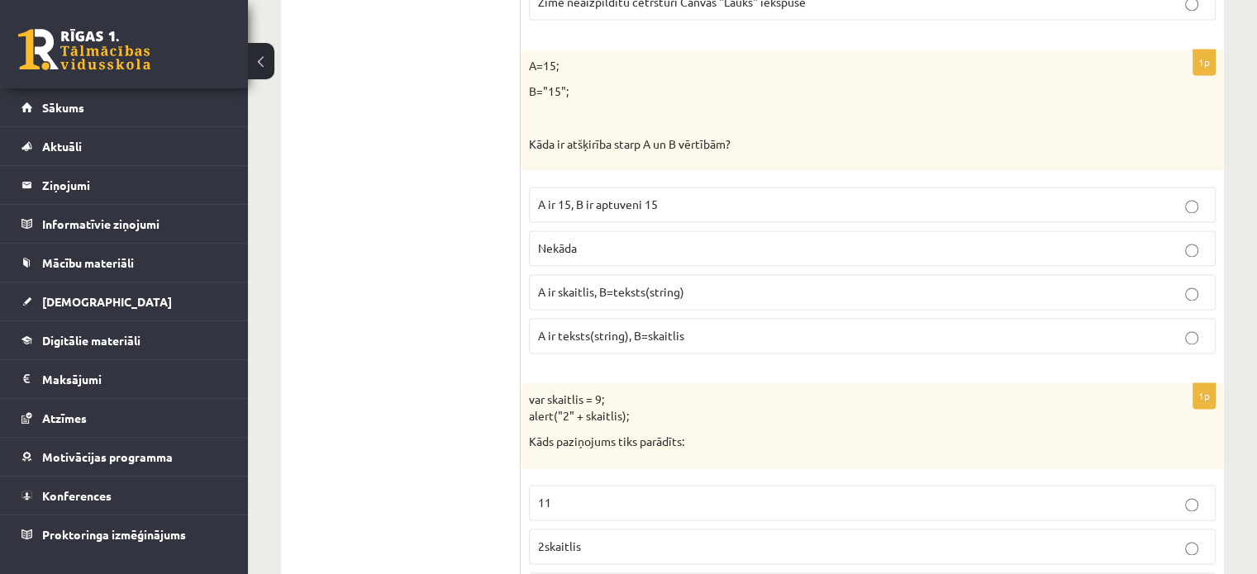
scroll to position [2582, 0]
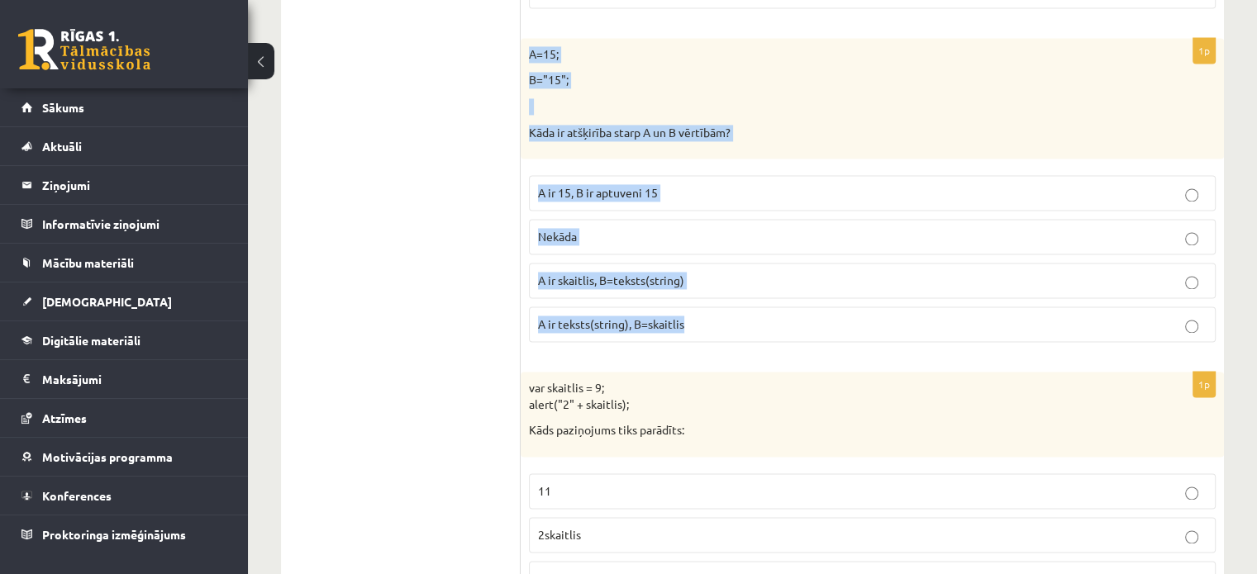
drag, startPoint x: 527, startPoint y: 43, endPoint x: 737, endPoint y: 310, distance: 340.2
click at [737, 310] on div "1p A=15; B="15"; Kāda ir atšķirība starp A un B vērtībām? A ir 15, B ir aptuven…" at bounding box center [872, 196] width 703 height 317
copy div "A=15; B="15"; Kāda ir atšķirība starp A un B vērtībām? A ir 15, B ir aptuveni 1…"
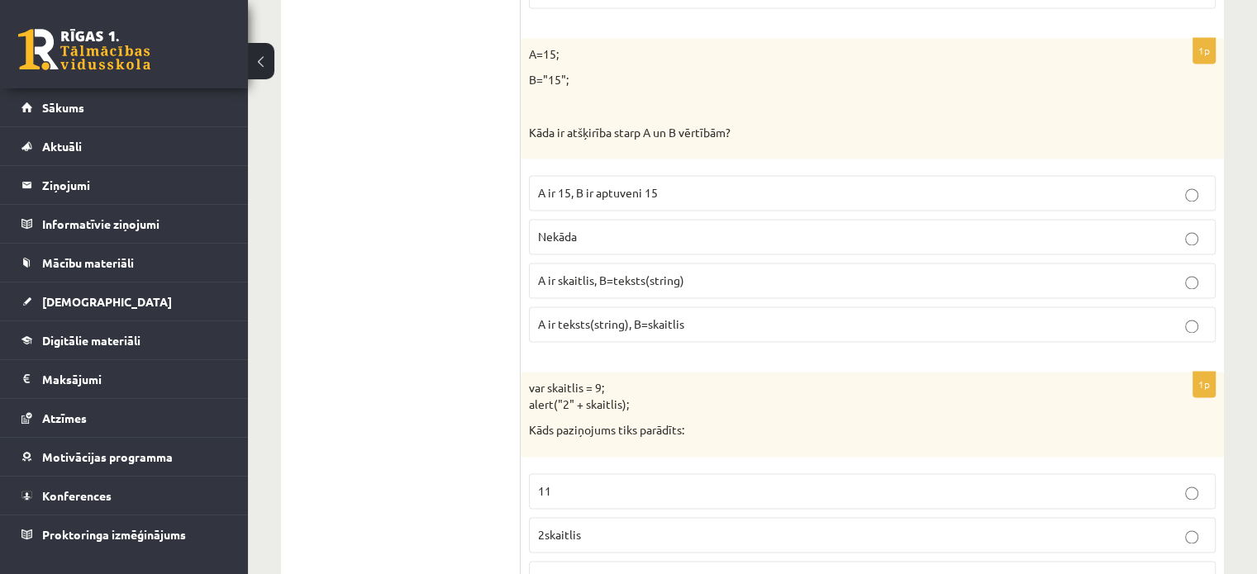
click at [598, 273] on span "A ir skaitlis, B=teksts(string)" at bounding box center [611, 280] width 146 height 15
drag, startPoint x: 741, startPoint y: 274, endPoint x: 483, endPoint y: 95, distance: 313.7
click at [740, 274] on p "A ir skaitlis, B=teksts(string)" at bounding box center [872, 280] width 669 height 17
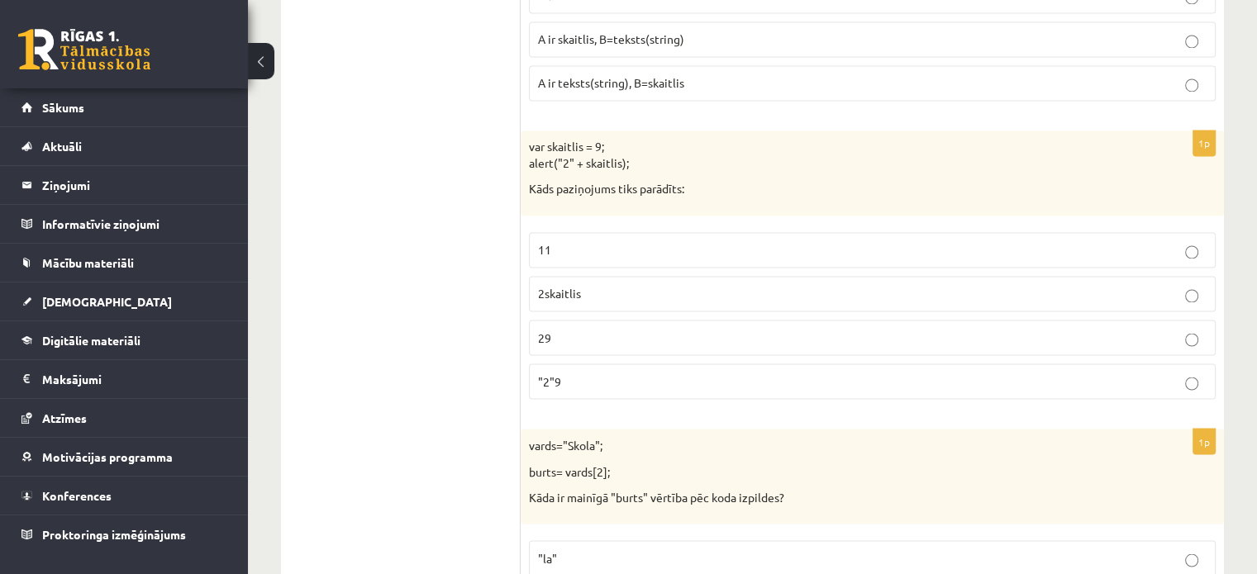
scroll to position [2857, 0]
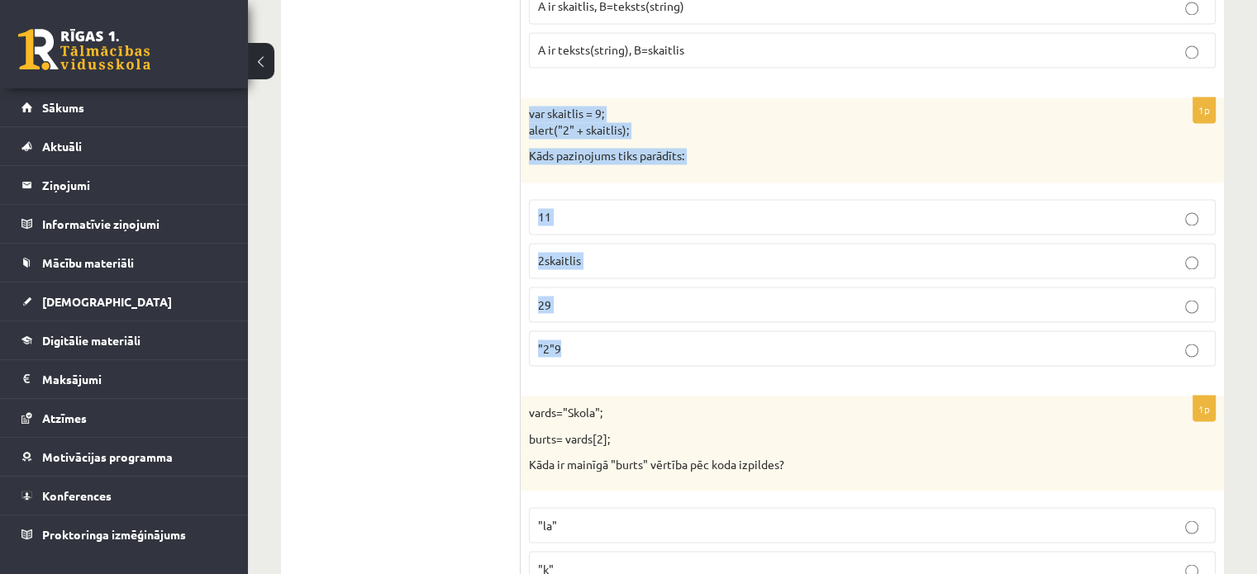
drag, startPoint x: 522, startPoint y: 94, endPoint x: 654, endPoint y: 343, distance: 281.4
click at [654, 343] on div "1p var skaitlis = 9; alert("2" + skaitlis); Kāds paziņojums tiks parādīts: 11 2…" at bounding box center [872, 239] width 703 height 282
copy div "var skaitlis = 9; alert("2" + skaitlis); Kāds paziņojums tiks parādīts: 11 2ska…"
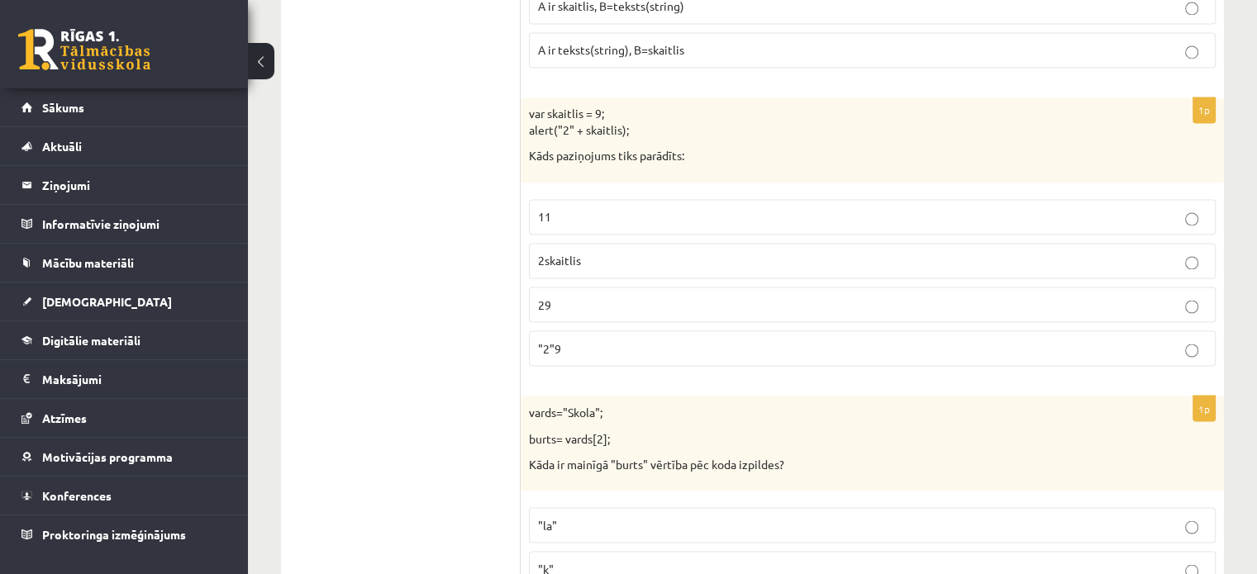
drag, startPoint x: 470, startPoint y: 345, endPoint x: 496, endPoint y: 336, distance: 28.0
drag, startPoint x: 561, startPoint y: 328, endPoint x: 570, endPoint y: 295, distance: 34.3
click at [563, 340] on p ""2"9" at bounding box center [872, 348] width 669 height 17
click at [573, 296] on p "29" at bounding box center [872, 304] width 669 height 17
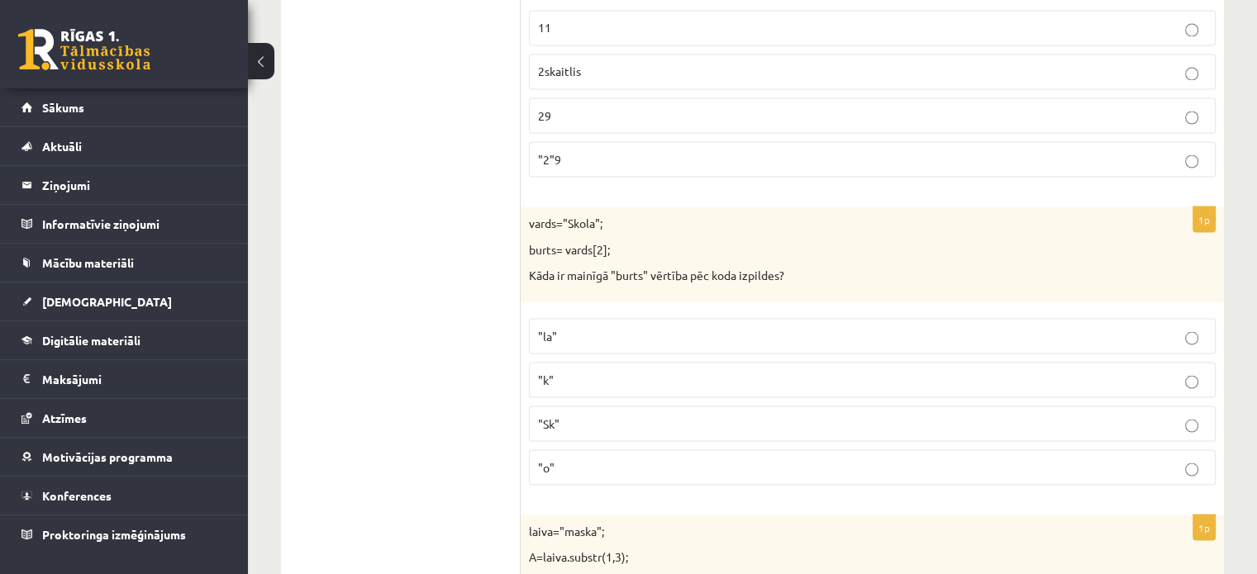
scroll to position [3090, 0]
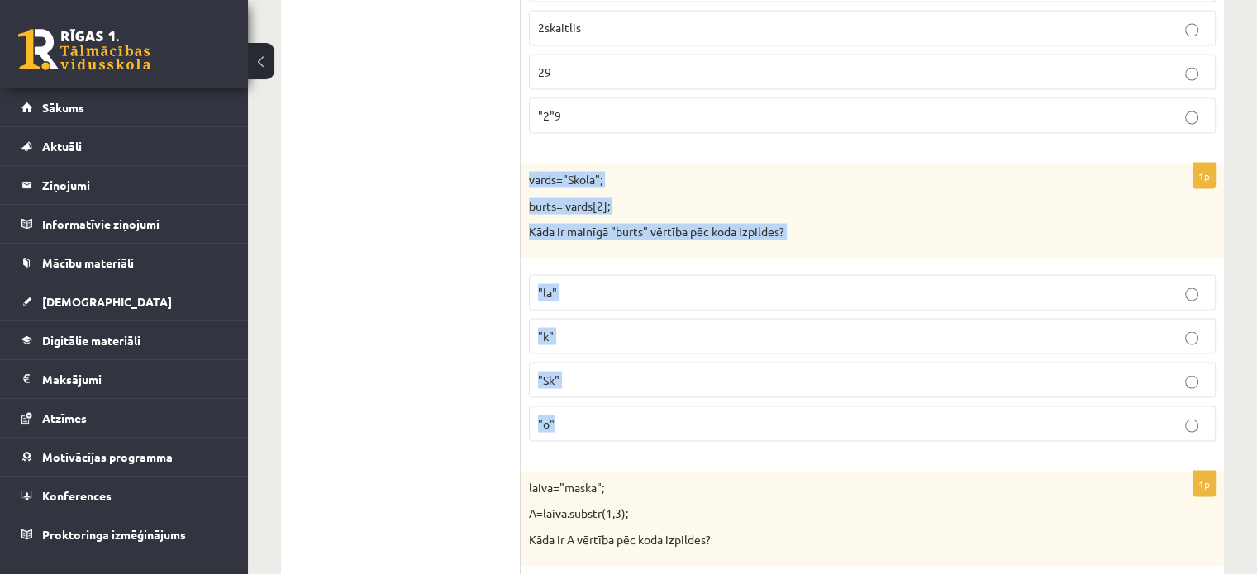
drag, startPoint x: 525, startPoint y: 164, endPoint x: 648, endPoint y: 403, distance: 268.0
click at [648, 403] on div "1p vards="Skola"; burts= vards[2]; Kāda ir mainīgā "burts" vērtība pēc koda izp…" at bounding box center [872, 309] width 703 height 292
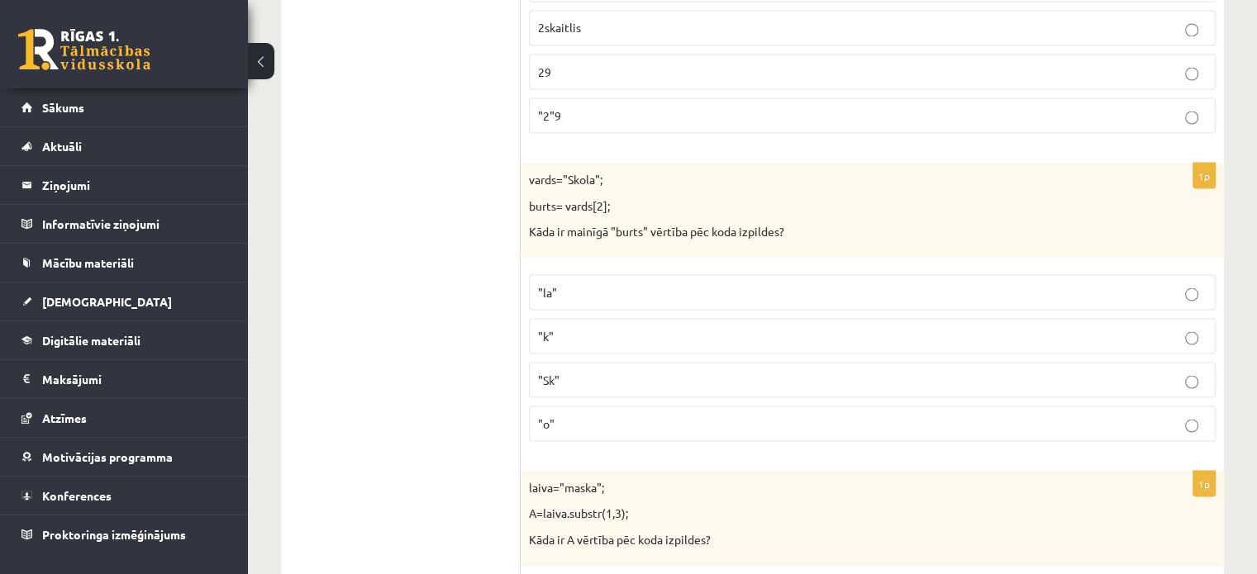
click at [630, 415] on p ""o"" at bounding box center [872, 423] width 669 height 17
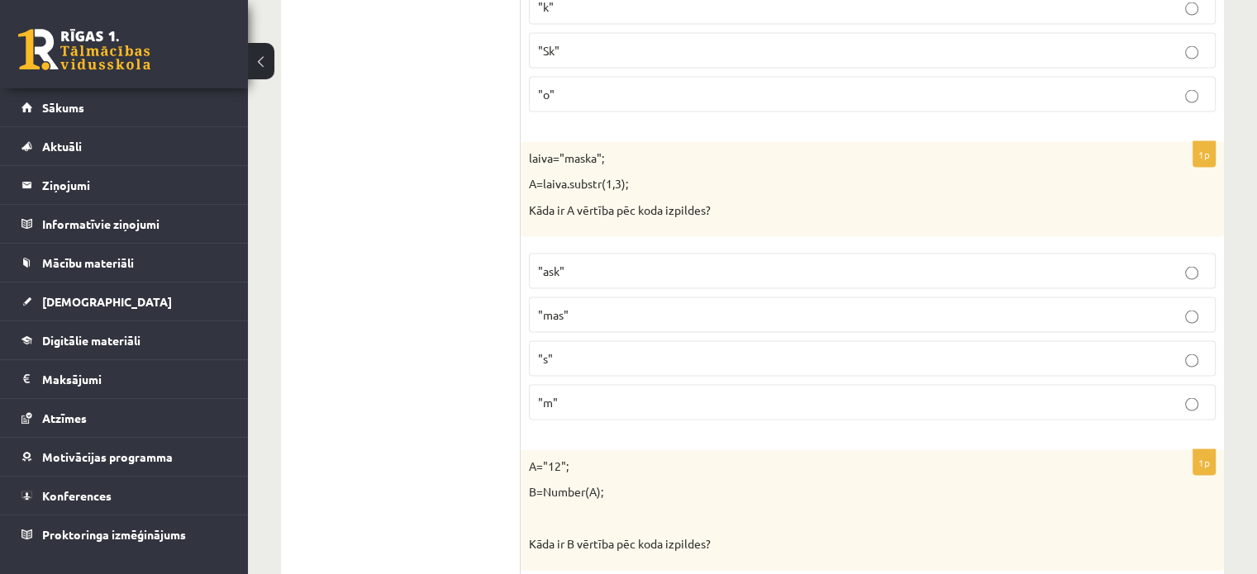
scroll to position [3452, 0]
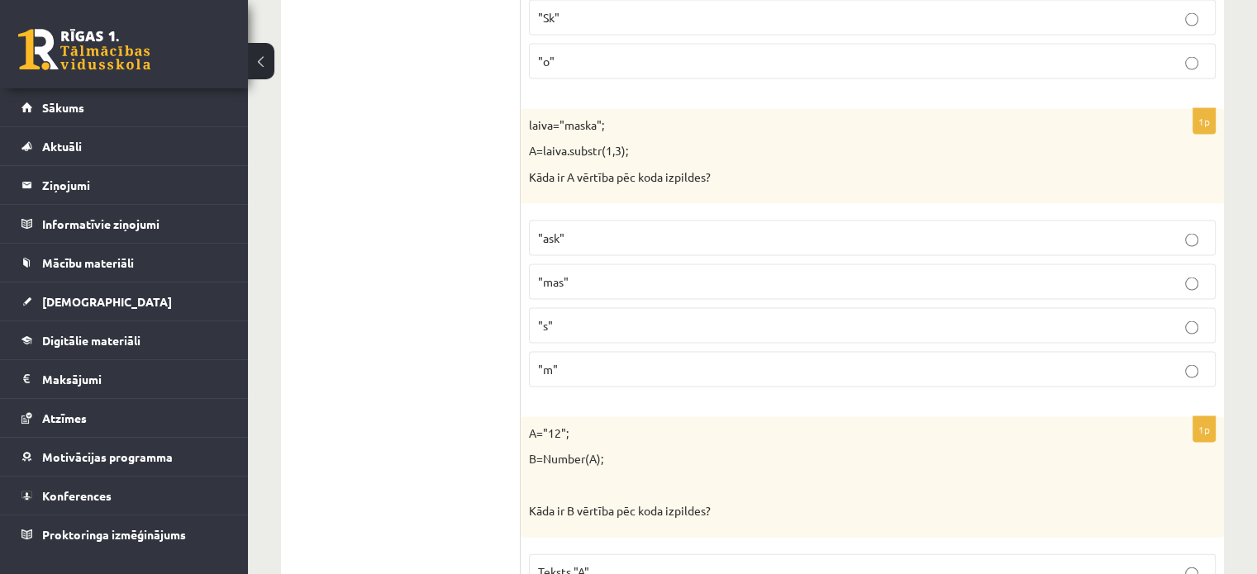
drag, startPoint x: 516, startPoint y: 102, endPoint x: 642, endPoint y: 374, distance: 299.9
click at [661, 230] on p ""ask"" at bounding box center [872, 238] width 669 height 17
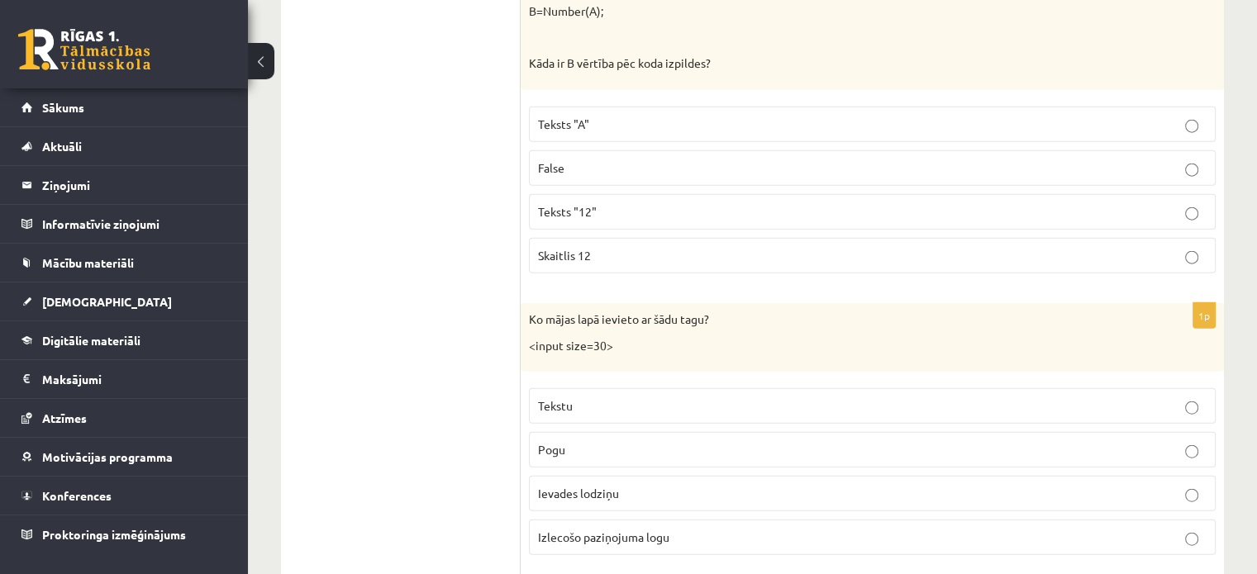
scroll to position [3769, 0]
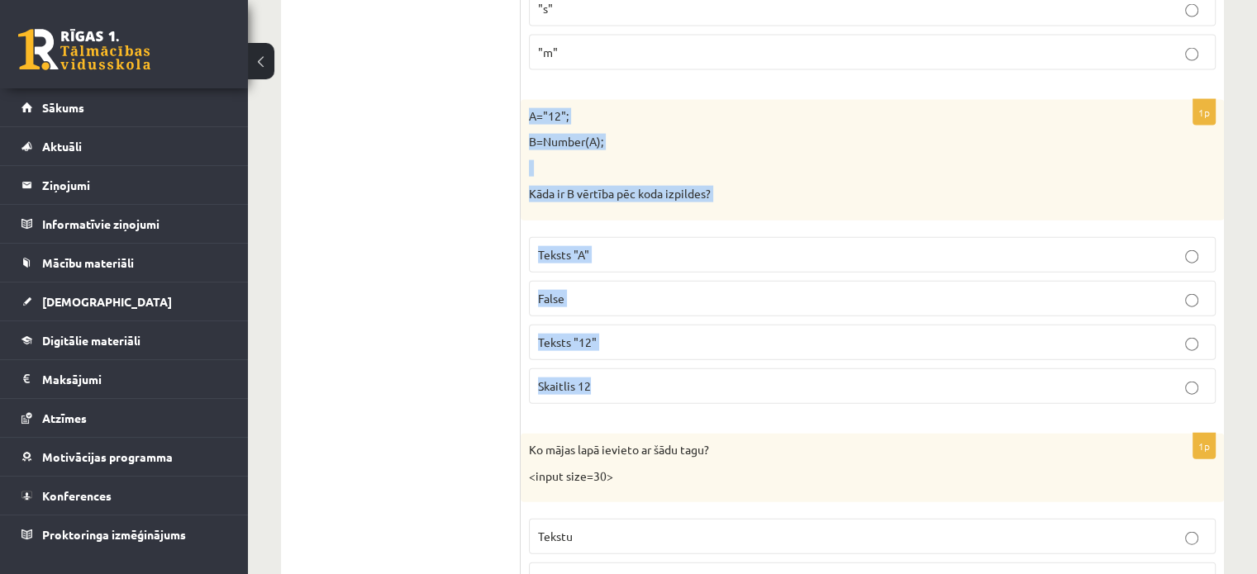
drag, startPoint x: 524, startPoint y: 98, endPoint x: 664, endPoint y: 366, distance: 302.8
click at [664, 366] on div "1p A="12"; B=Number(A); Kāda ir B vērtība pēc koda izpildes? Teksts "A" False T…" at bounding box center [872, 258] width 703 height 317
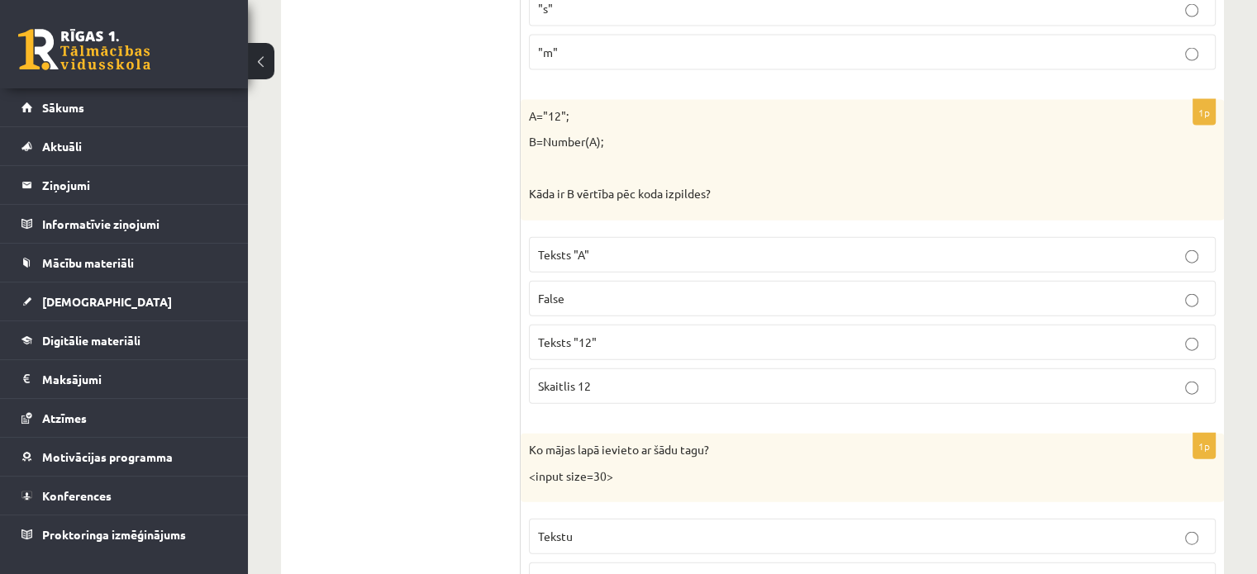
drag, startPoint x: 653, startPoint y: 367, endPoint x: 686, endPoint y: 368, distance: 33.1
click at [654, 378] on p "Skaitlis 12" at bounding box center [872, 386] width 669 height 17
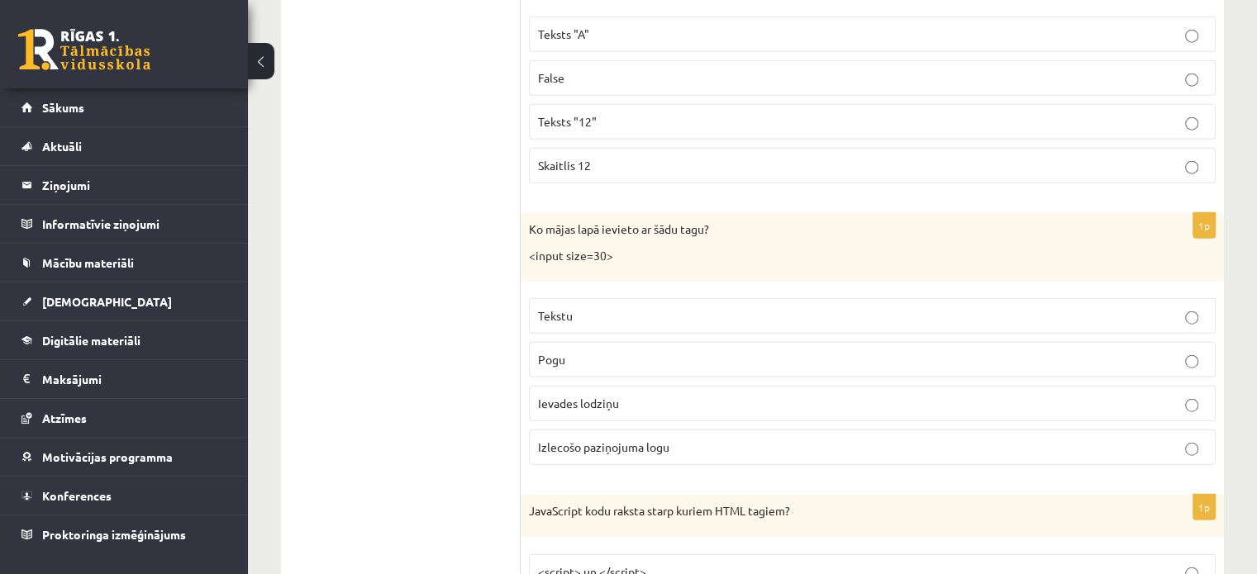
scroll to position [4001, 0]
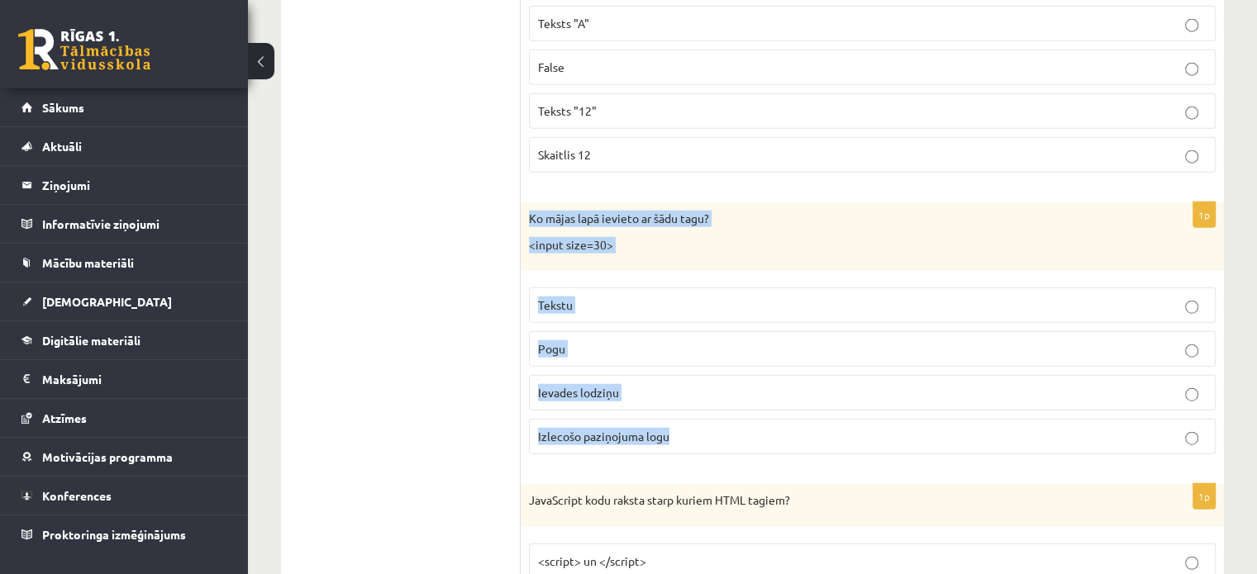
drag, startPoint x: 526, startPoint y: 209, endPoint x: 721, endPoint y: 450, distance: 309.7
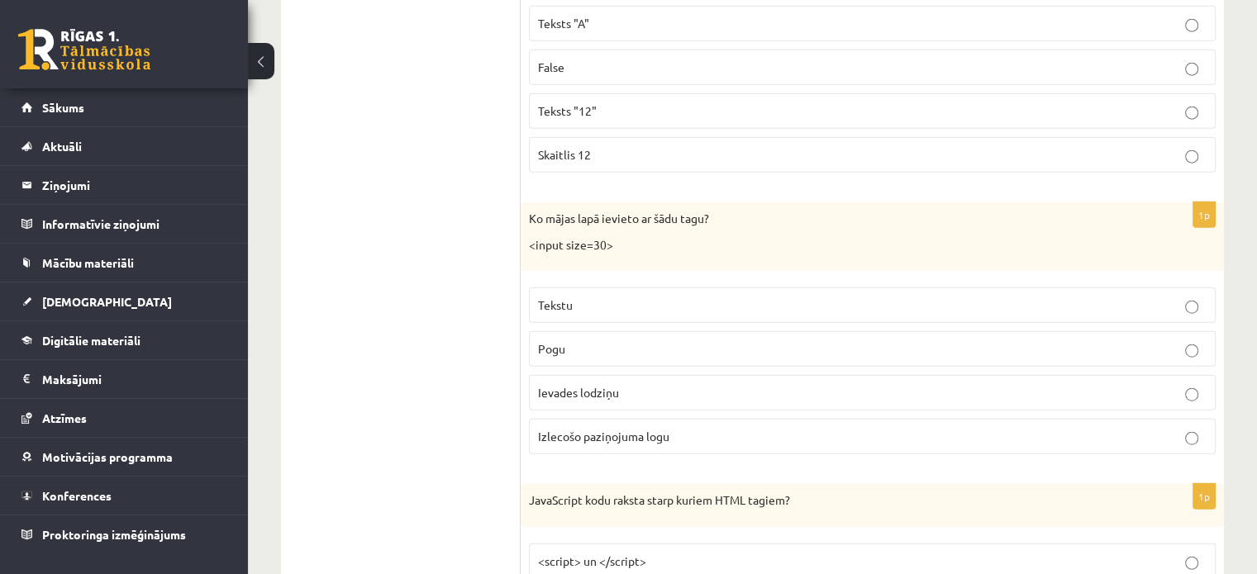
drag, startPoint x: 387, startPoint y: 365, endPoint x: 404, endPoint y: 355, distance: 20.0
click at [700, 384] on p "Ievades lodziņu" at bounding box center [872, 392] width 669 height 17
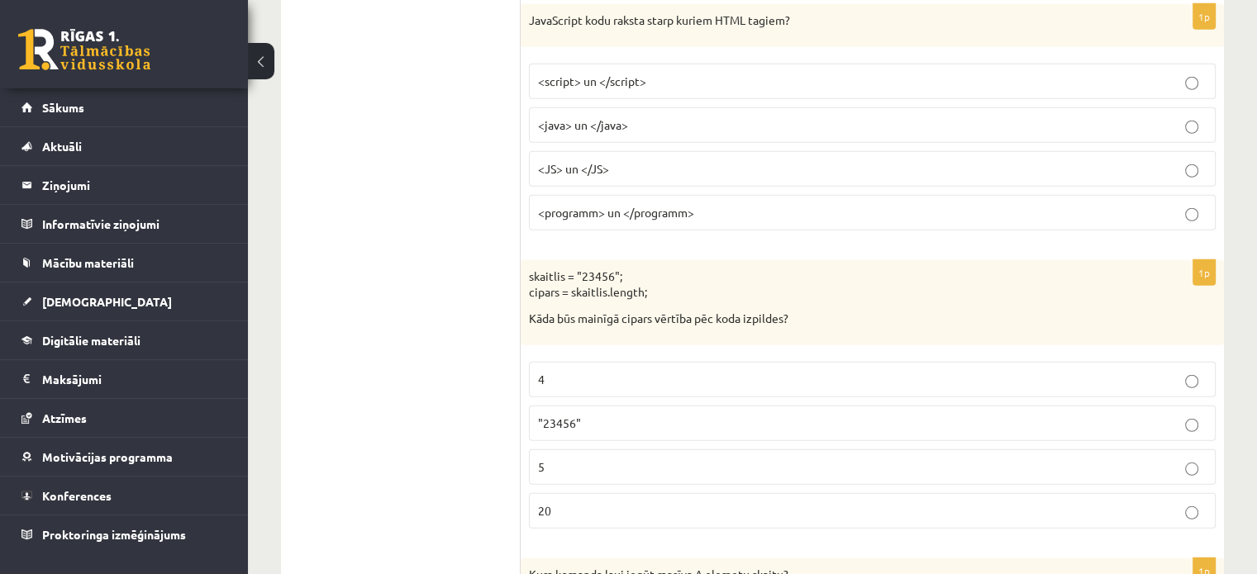
scroll to position [4460, 0]
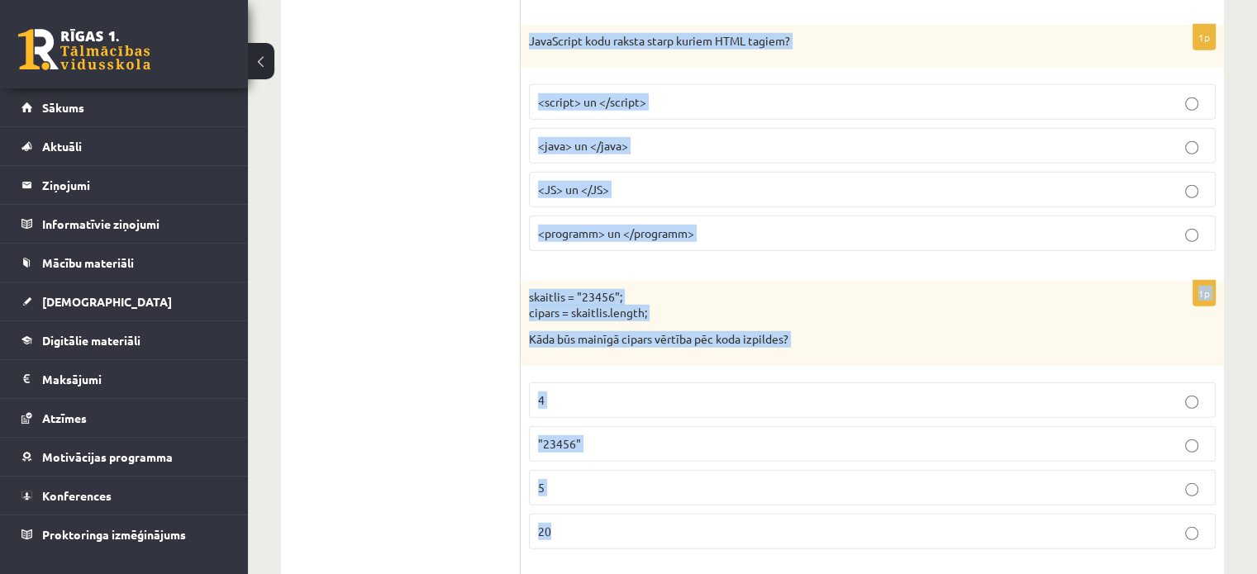
drag, startPoint x: 526, startPoint y: 17, endPoint x: 704, endPoint y: 504, distance: 519.3
click at [704, 503] on form "1p myCanvas.onclick = function () {B=7} Kurā gadījumā B vērtība kļūs 7? Ja uzkl…" at bounding box center [872, 168] width 670 height 8614
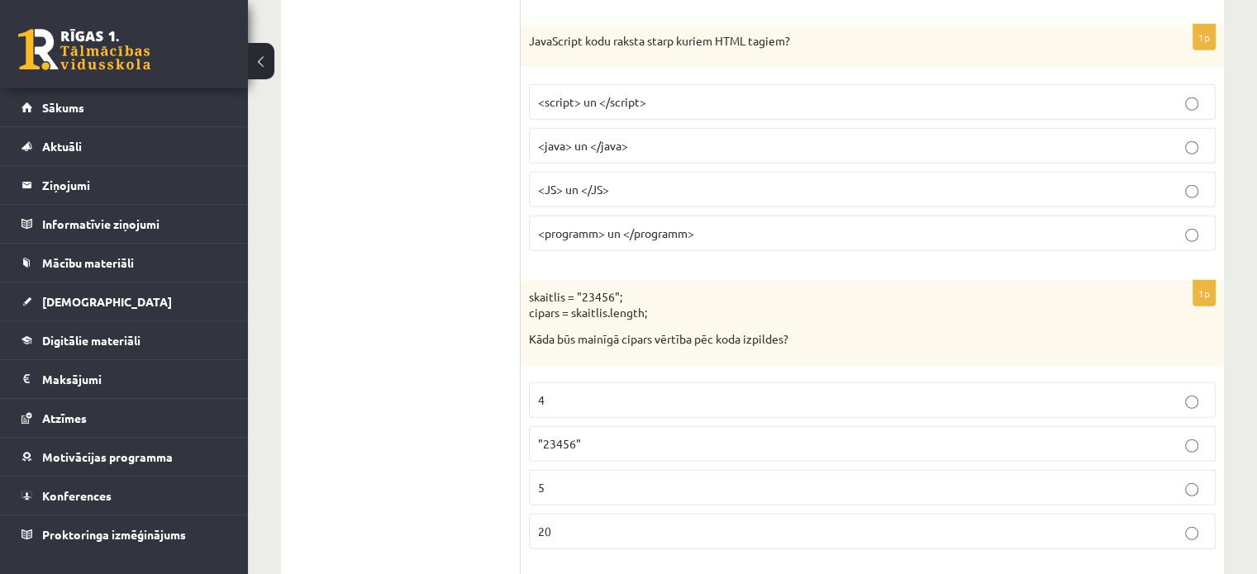
click at [394, 141] on ul "Tests Izvērtējums!" at bounding box center [409, 168] width 223 height 8614
click at [593, 84] on label "<script> un </script>" at bounding box center [872, 102] width 687 height 36
click at [572, 479] on p "5" at bounding box center [872, 487] width 669 height 17
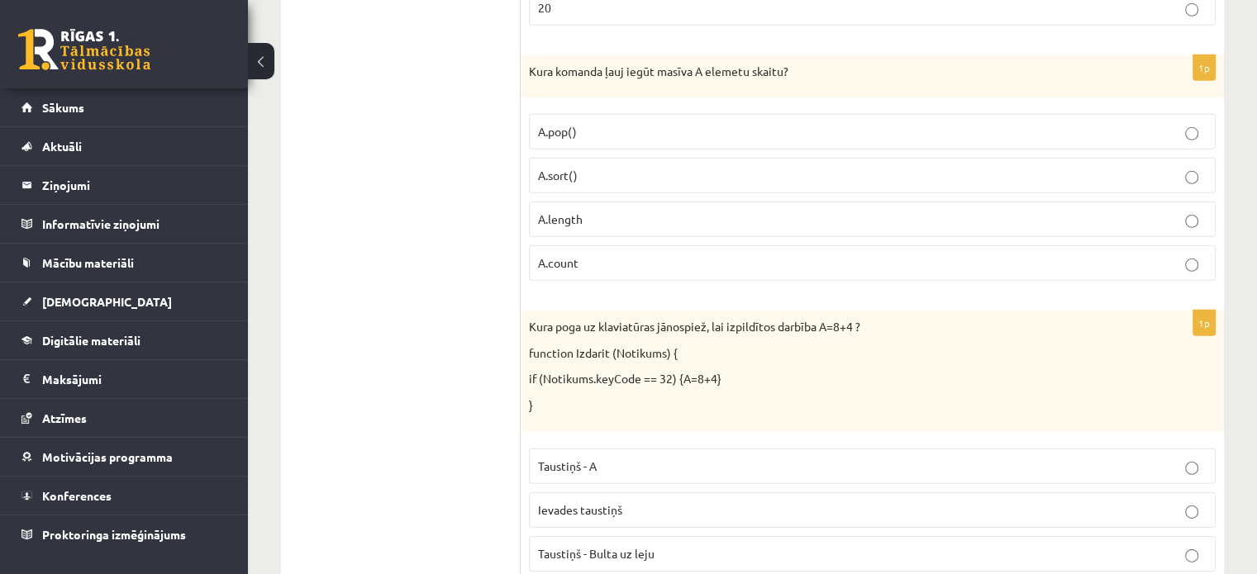
scroll to position [4995, 0]
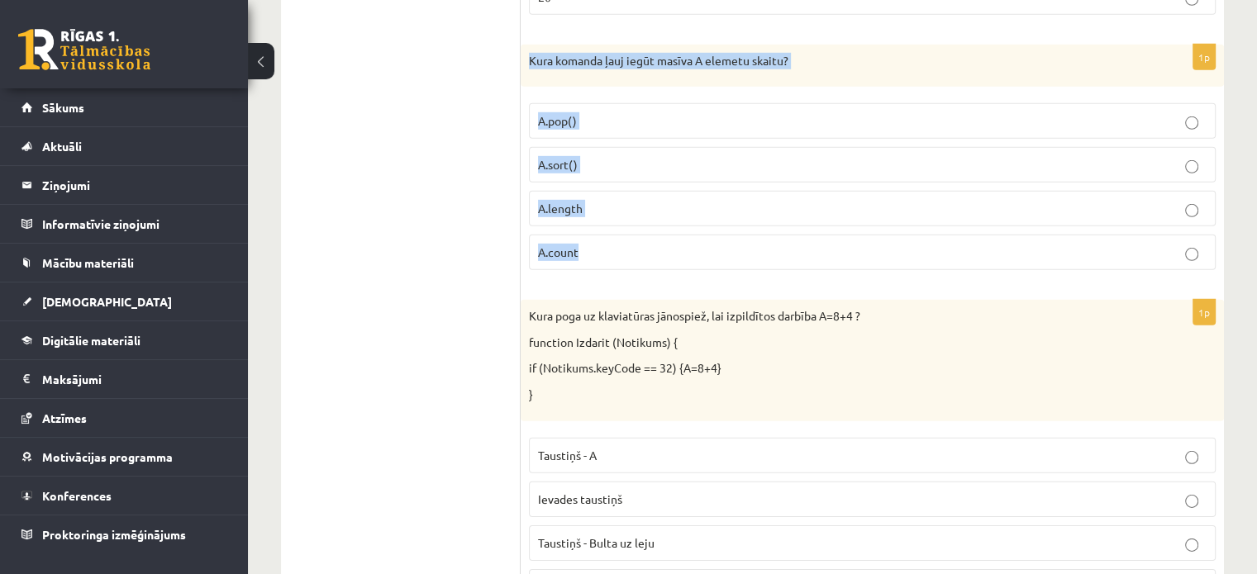
drag, startPoint x: 528, startPoint y: 43, endPoint x: 661, endPoint y: 250, distance: 245.8
click at [661, 250] on div "1p Kura komanda ļauj iegūt masīva A elemetu skaitu? A.pop() A.sort() A.length A…" at bounding box center [872, 165] width 703 height 240
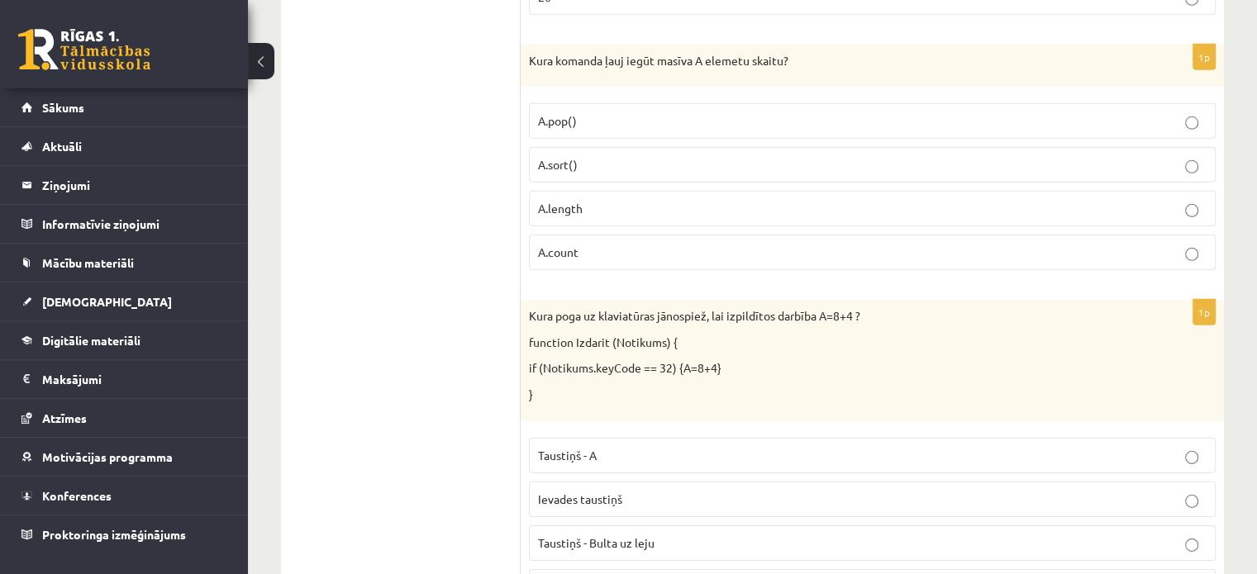
click at [587, 191] on label "A.length" at bounding box center [872, 209] width 687 height 36
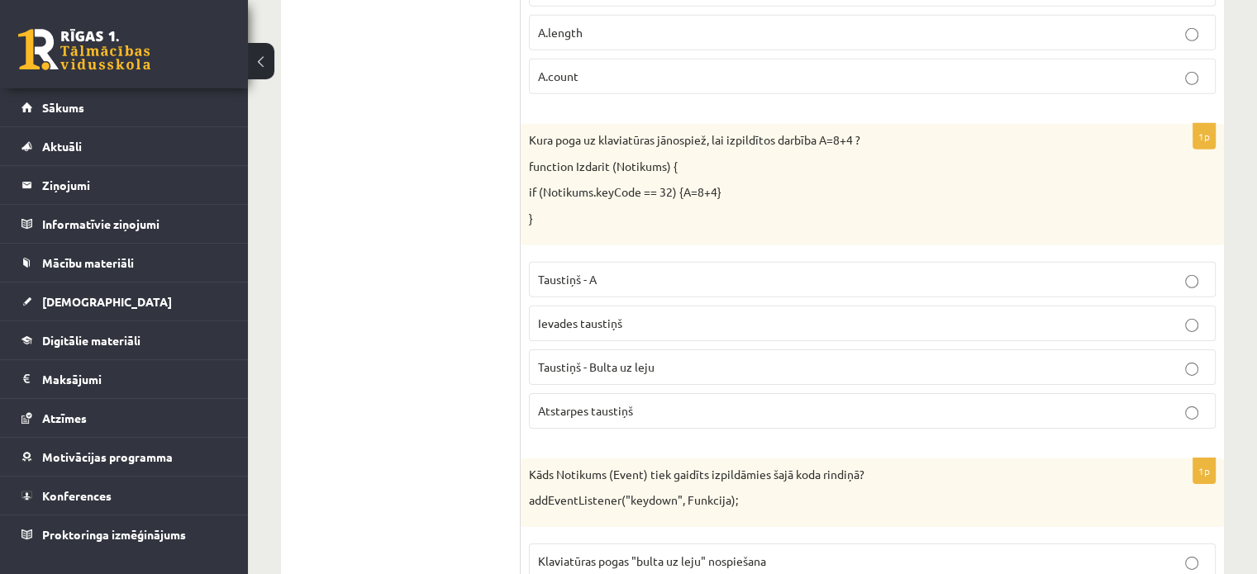
scroll to position [5204, 0]
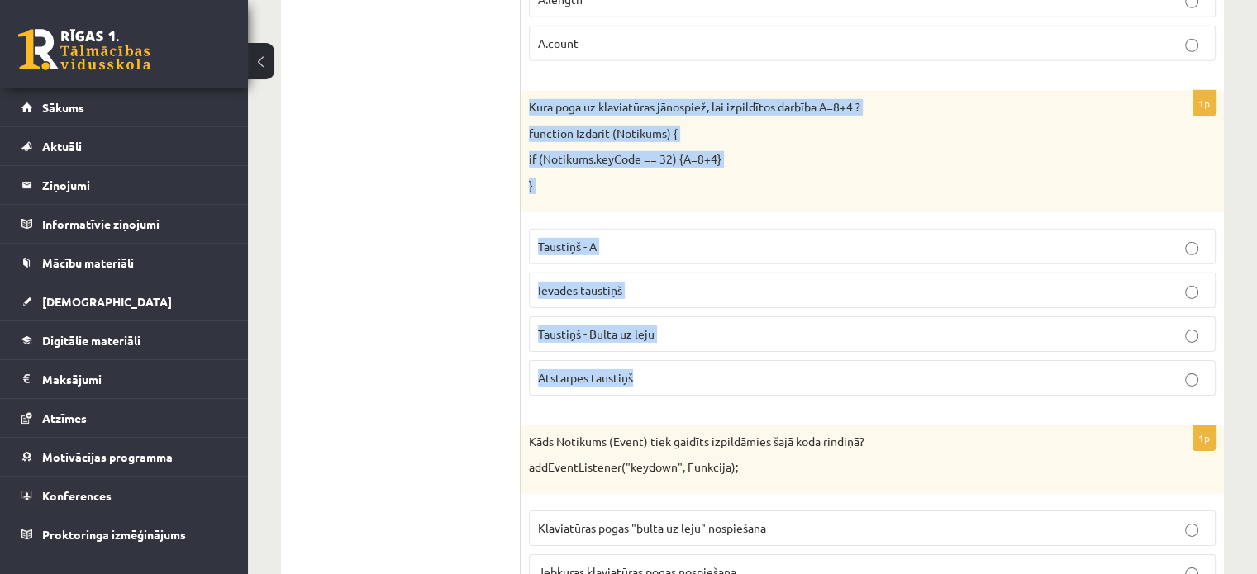
drag, startPoint x: 528, startPoint y: 84, endPoint x: 695, endPoint y: 360, distance: 321.9
click at [695, 360] on div "1p Kura poga uz klaviatūras jānospiež, lai izpildītos darbība A=8+4 ? function …" at bounding box center [872, 249] width 703 height 317
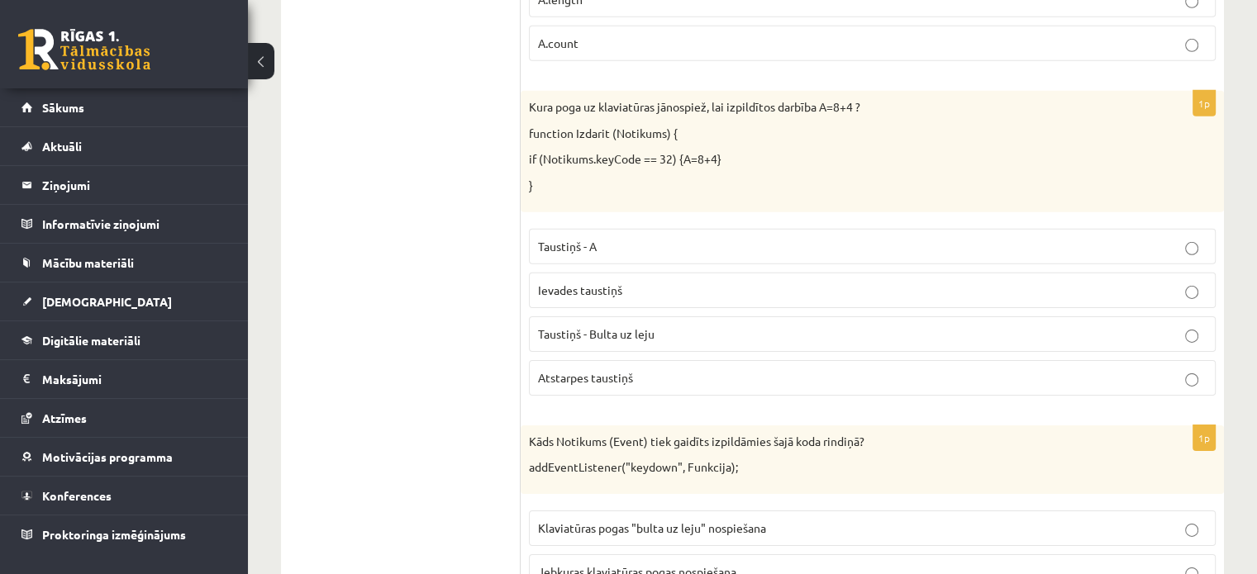
click at [647, 369] on p "Atstarpes taustiņš" at bounding box center [872, 377] width 669 height 17
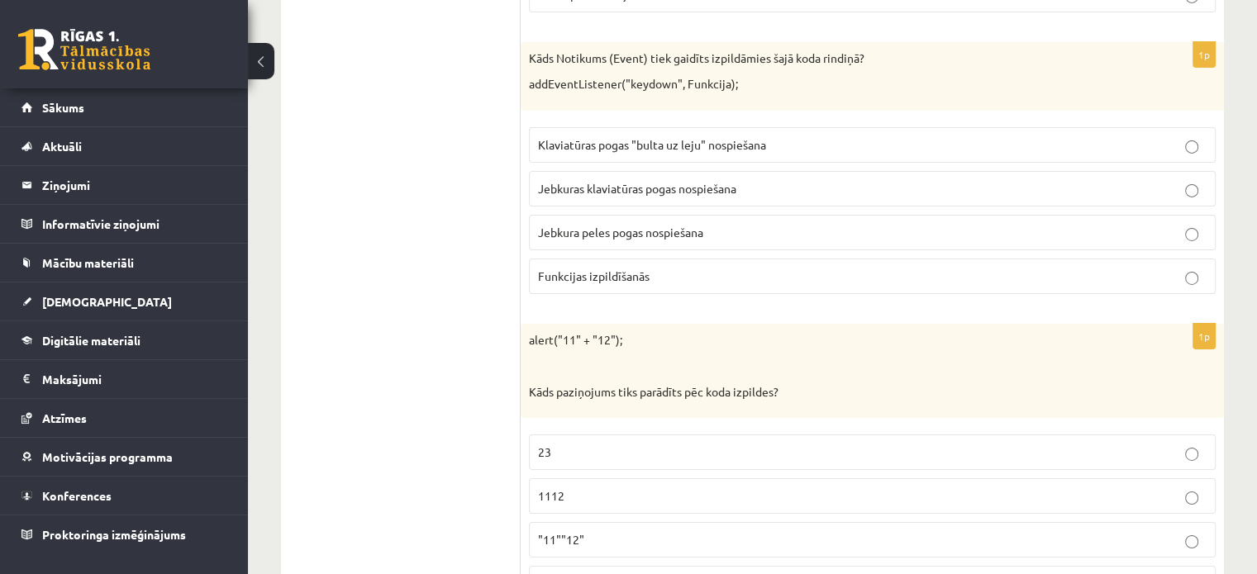
scroll to position [5598, 0]
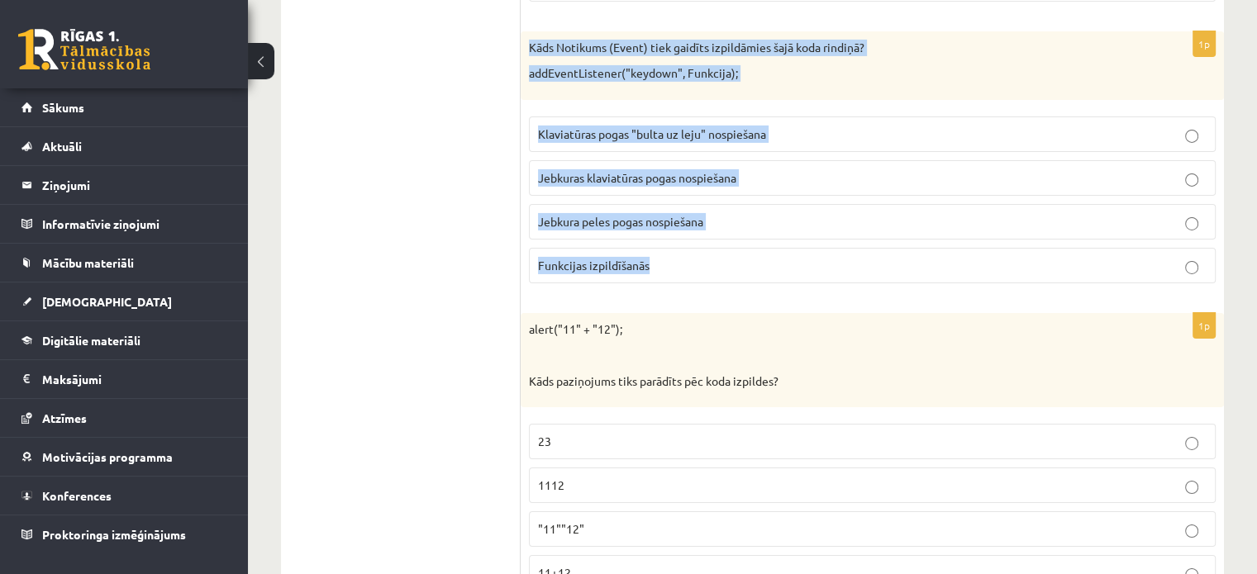
drag, startPoint x: 530, startPoint y: 22, endPoint x: 698, endPoint y: 234, distance: 270.1
click at [698, 234] on div "1p Kāds Notikums (Event) tiek gaidīts izpildāmies šajā koda rindiņā? addEventLi…" at bounding box center [872, 163] width 703 height 265
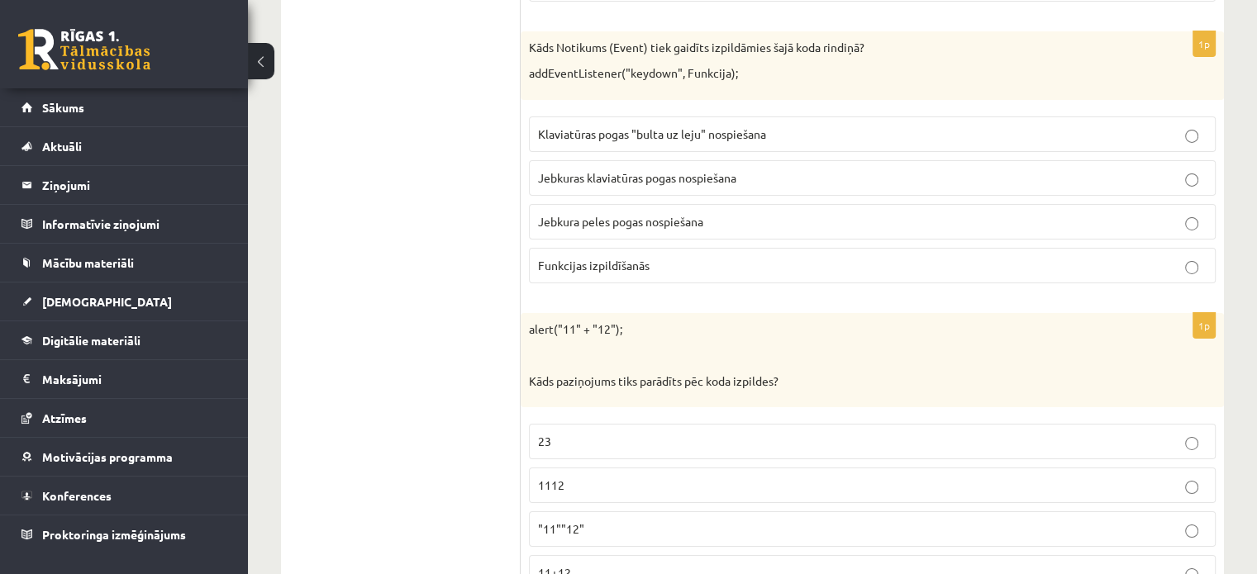
click at [789, 169] on p "Jebkuras klaviatūras pogas nospiešana" at bounding box center [872, 177] width 669 height 17
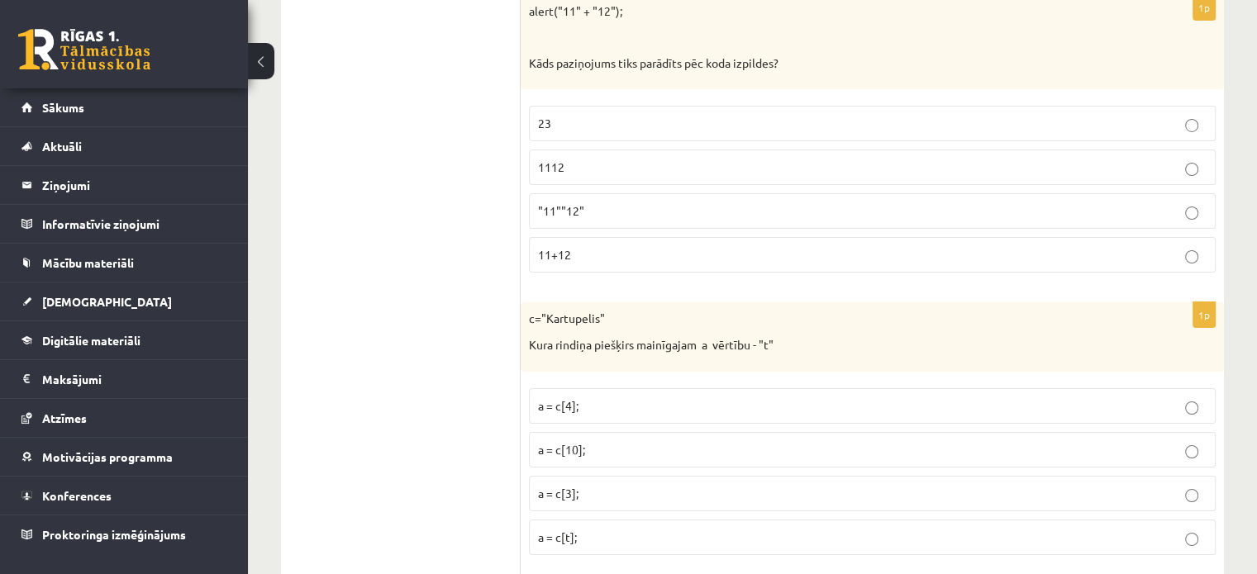
scroll to position [5905, 0]
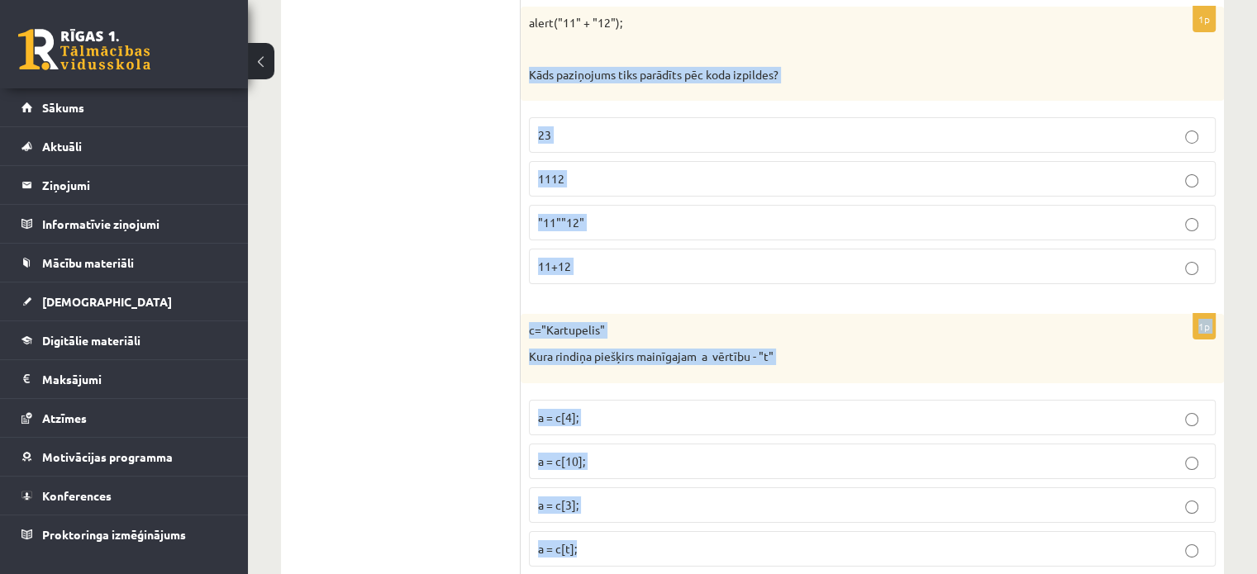
drag, startPoint x: 530, startPoint y: 48, endPoint x: 623, endPoint y: 512, distance: 473.0
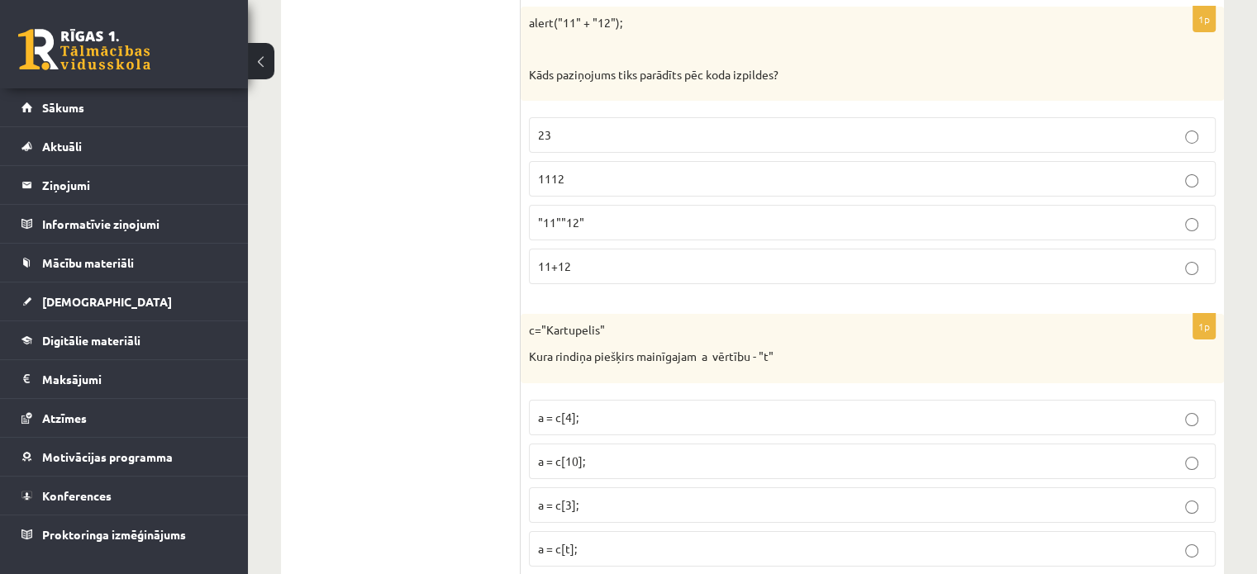
click at [575, 161] on label "1112" at bounding box center [872, 179] width 687 height 36
click at [608, 497] on p "a = c[3];" at bounding box center [872, 505] width 669 height 17
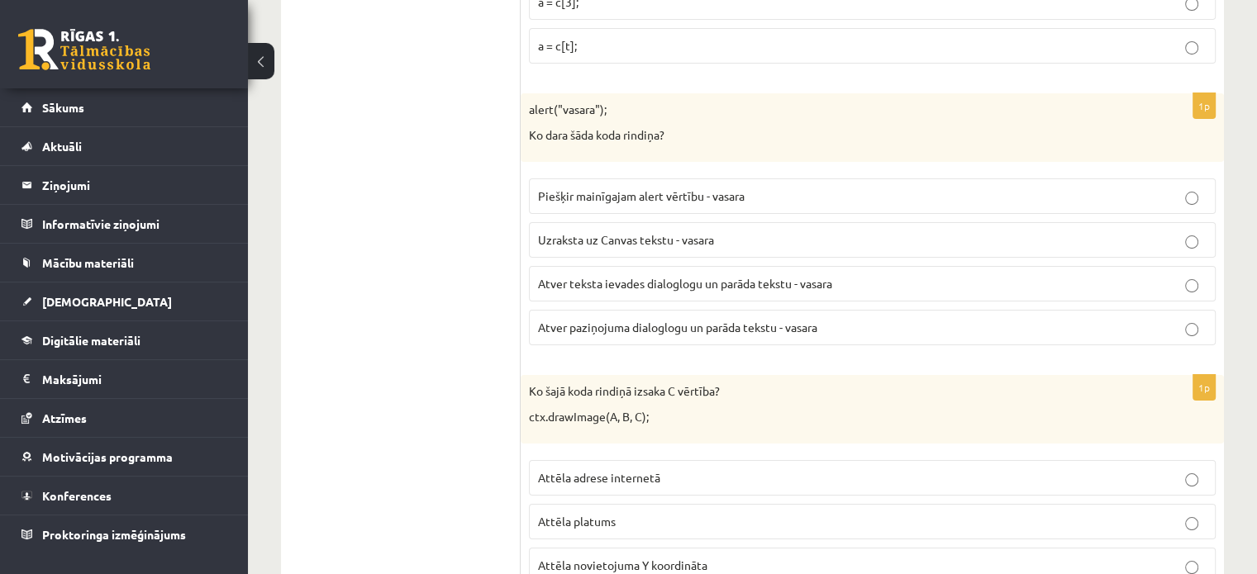
scroll to position [6419, 0]
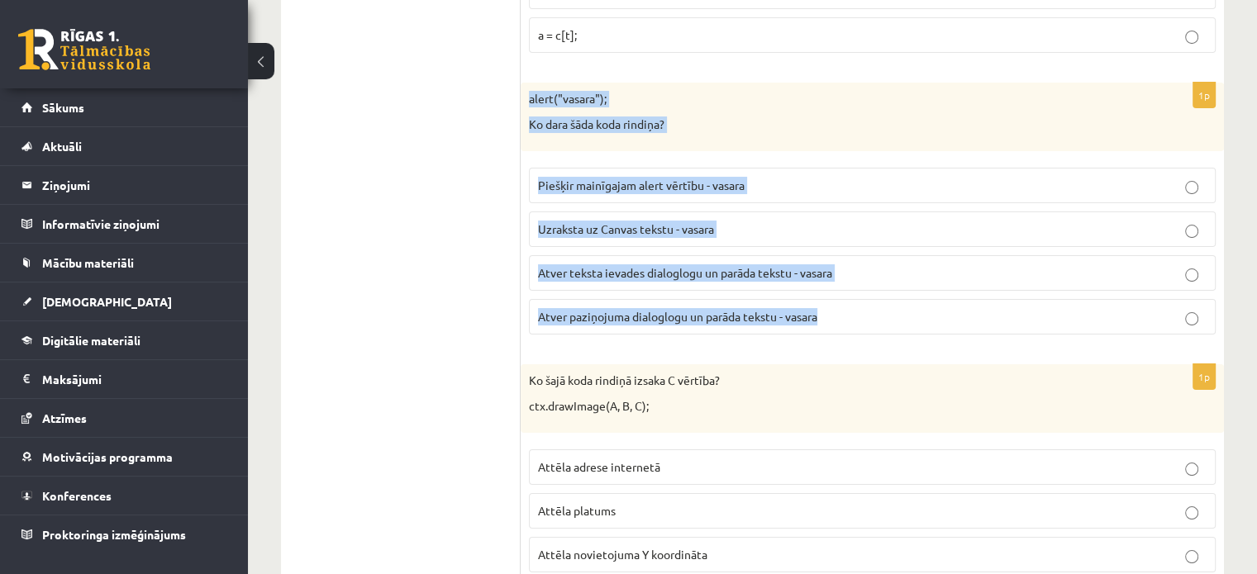
drag, startPoint x: 526, startPoint y: 69, endPoint x: 925, endPoint y: 294, distance: 458.6
click at [921, 295] on div "1p alert("vasara"); Ko dara šāda koda rindiņa? Piešķir mainīgajam alert vērtību…" at bounding box center [872, 215] width 703 height 265
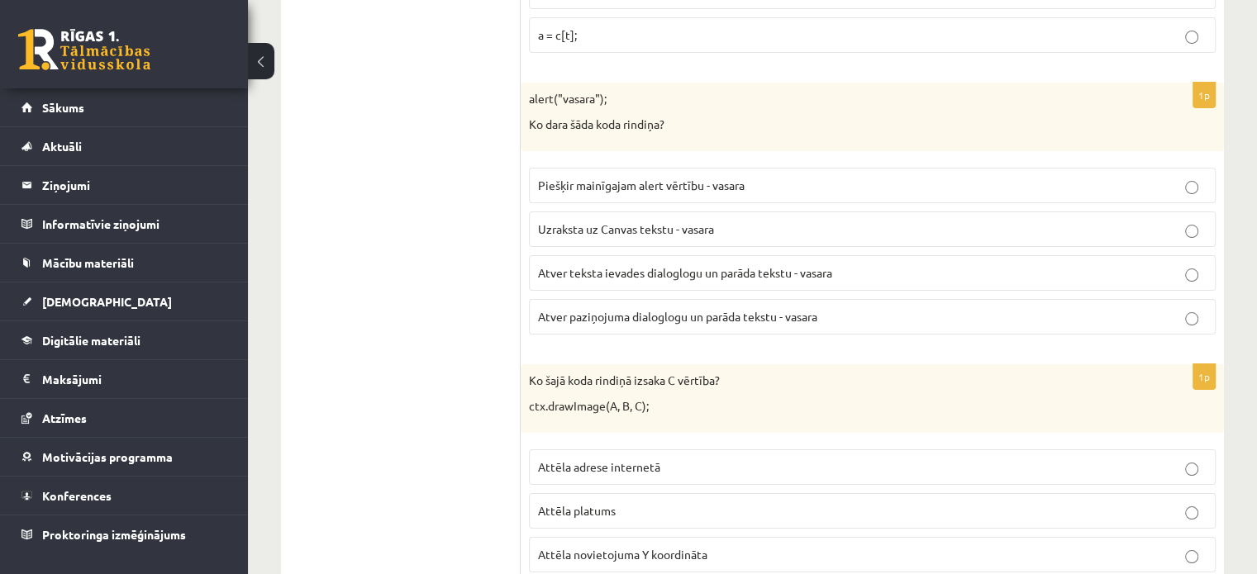
drag, startPoint x: 616, startPoint y: 282, endPoint x: 446, endPoint y: 82, distance: 262.2
click at [614, 308] on p "Atver paziņojuma dialoglogu un parāda tekstu - vasara" at bounding box center [872, 316] width 669 height 17
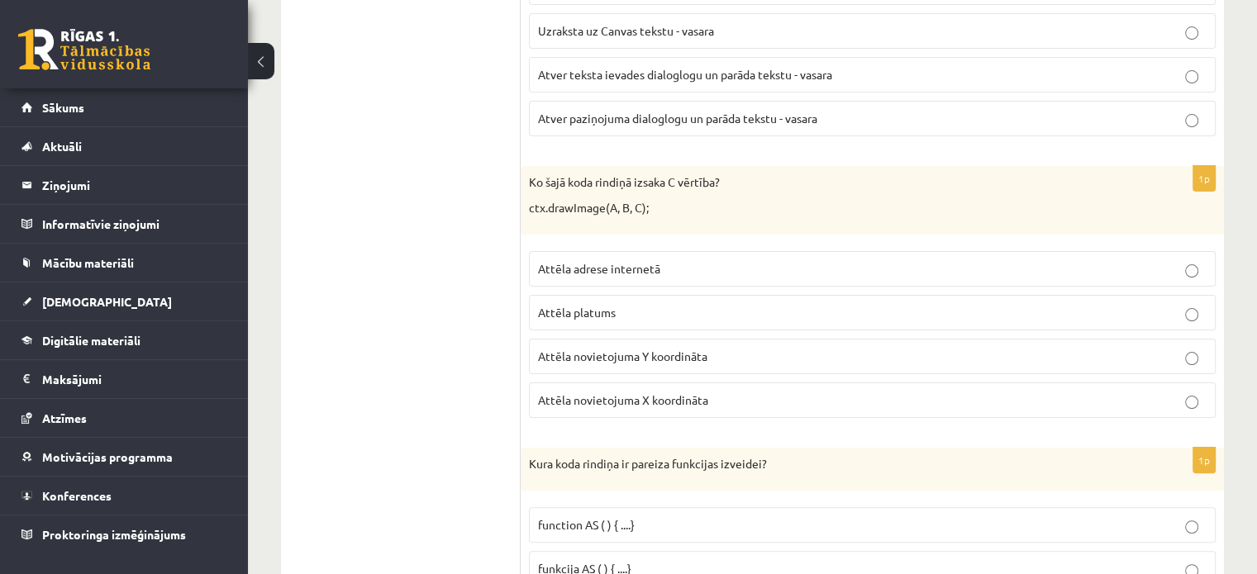
scroll to position [6672, 0]
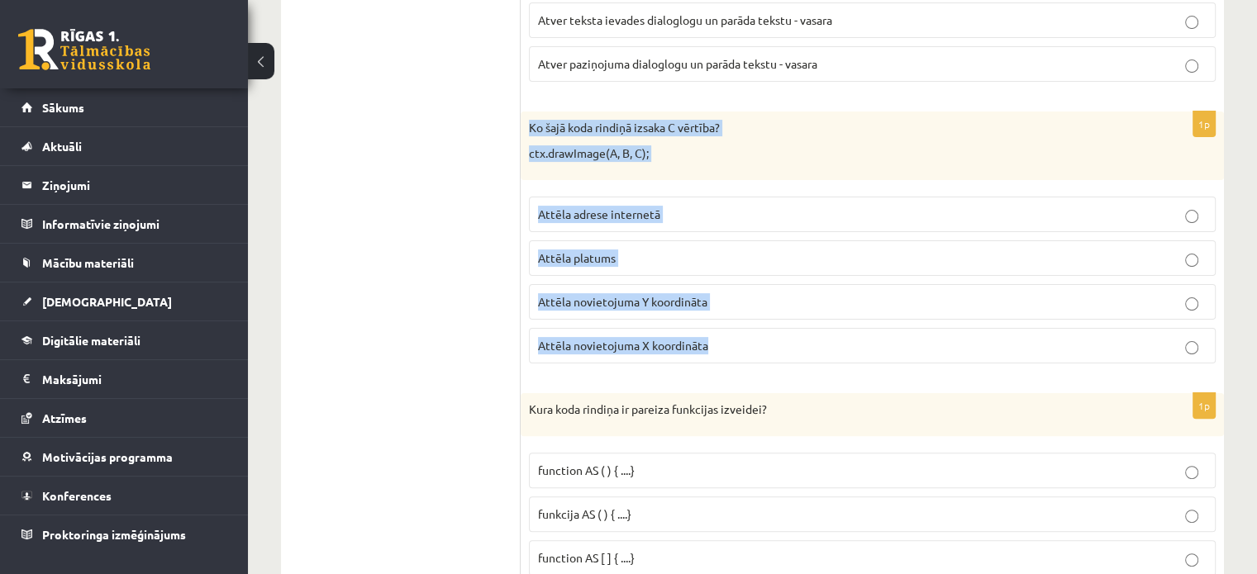
drag, startPoint x: 522, startPoint y: 96, endPoint x: 776, endPoint y: 310, distance: 332.0
click at [776, 310] on div "1p Ko šajā koda rindiņā izsaka C vērtība? ctx.drawImage(A, B, C); Attēla adrese…" at bounding box center [872, 244] width 703 height 265
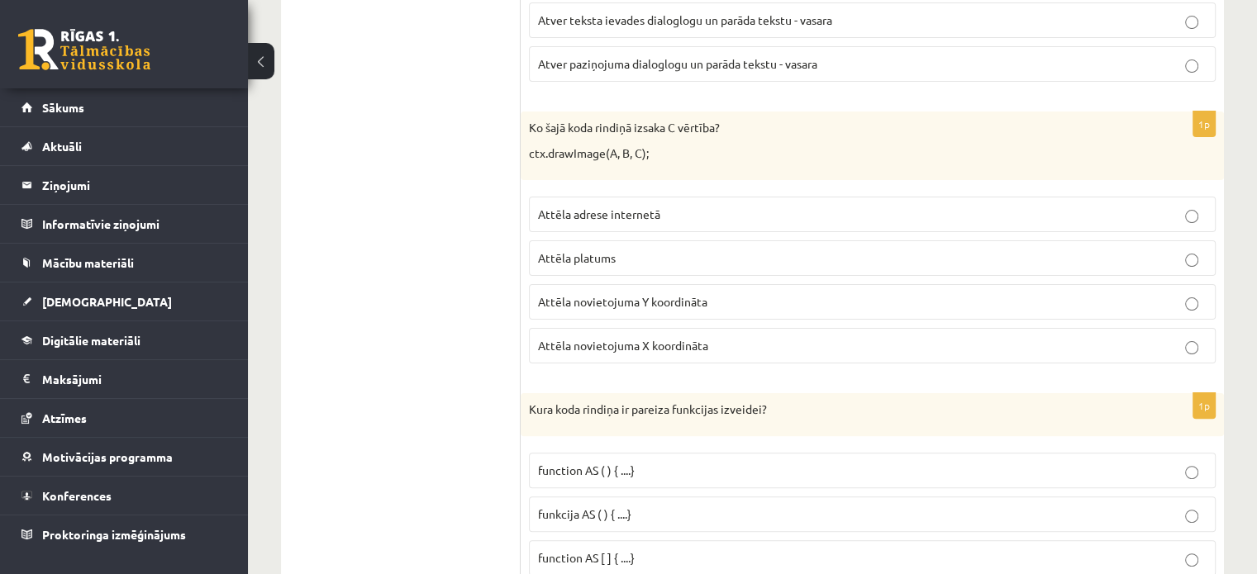
drag, startPoint x: 609, startPoint y: 268, endPoint x: 671, endPoint y: 278, distance: 62.8
click at [611, 294] on span "Attēla novietojuma Y koordināta" at bounding box center [622, 301] width 169 height 15
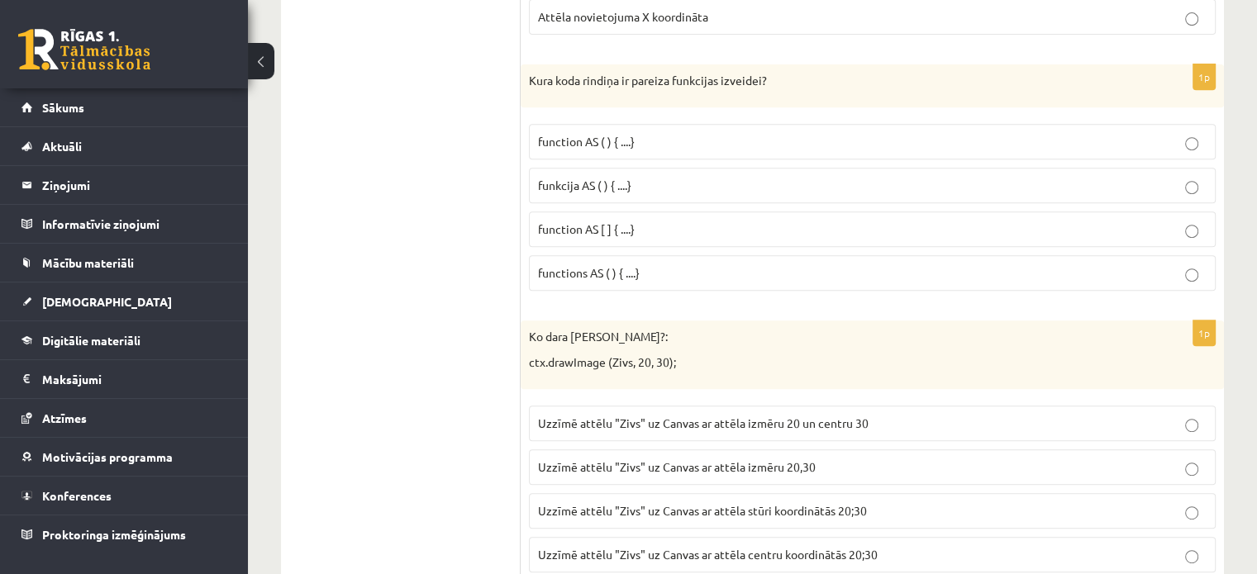
scroll to position [7012, 0]
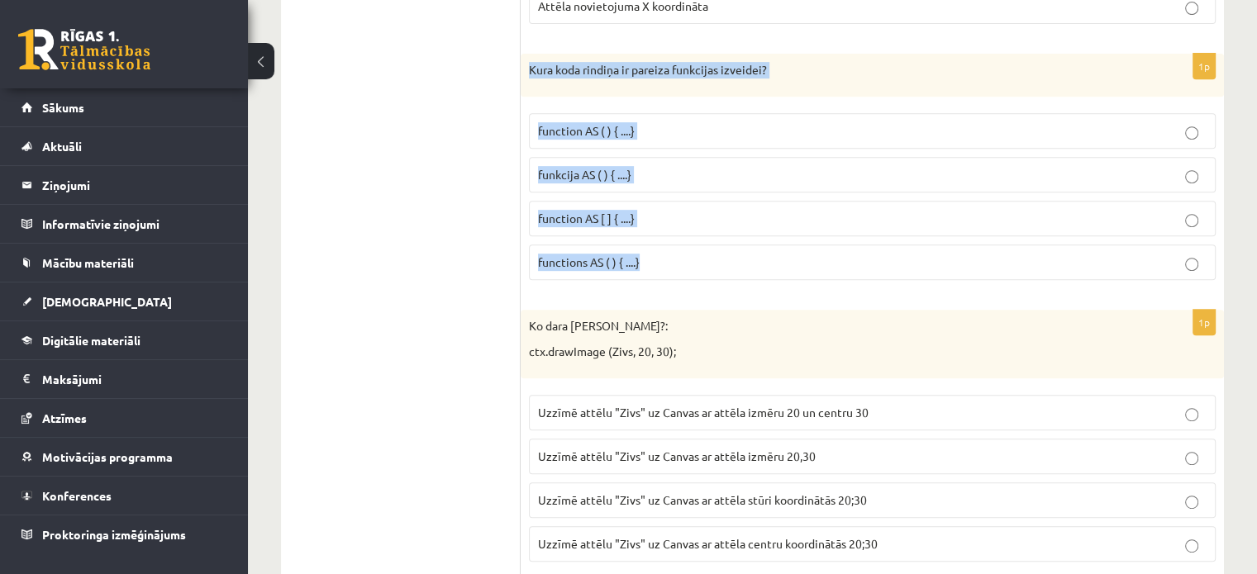
drag, startPoint x: 524, startPoint y: 39, endPoint x: 688, endPoint y: 239, distance: 258.5
click at [688, 239] on div "1p Kura koda rindiņa ir pareiza funkcijas izveidei? function AS ( ) { ....} fun…" at bounding box center [872, 174] width 703 height 240
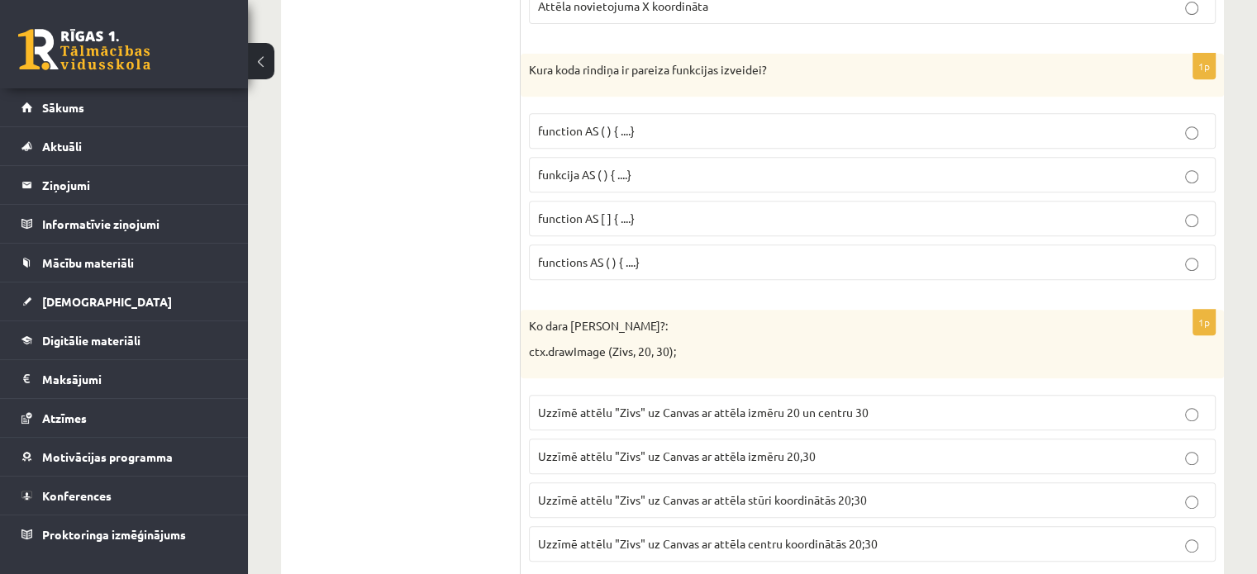
click at [617, 210] on p "function AS [ ] { ....}" at bounding box center [872, 218] width 669 height 17
click at [597, 123] on span "function AS ( ) { ....}" at bounding box center [586, 130] width 97 height 15
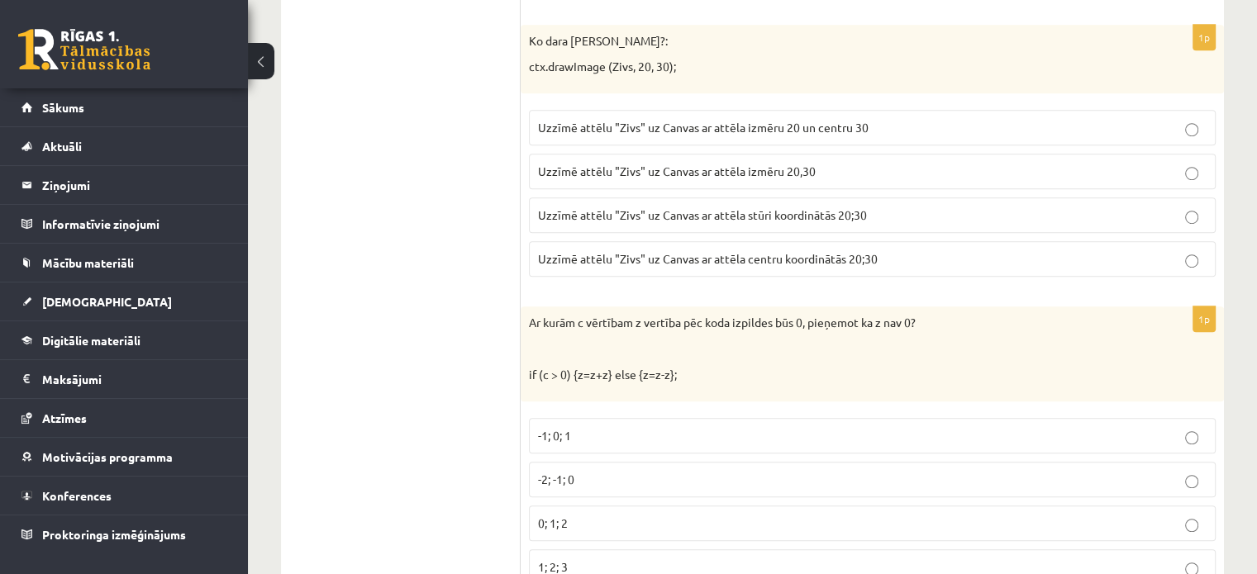
scroll to position [7295, 0]
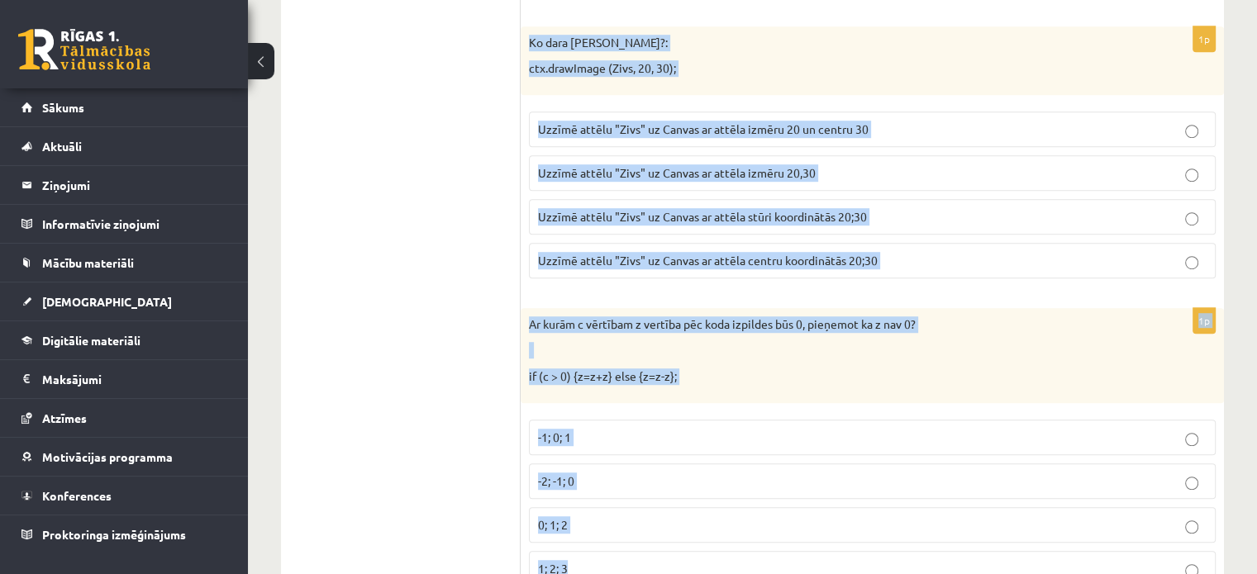
drag, startPoint x: 526, startPoint y: 5, endPoint x: 689, endPoint y: 531, distance: 551.4
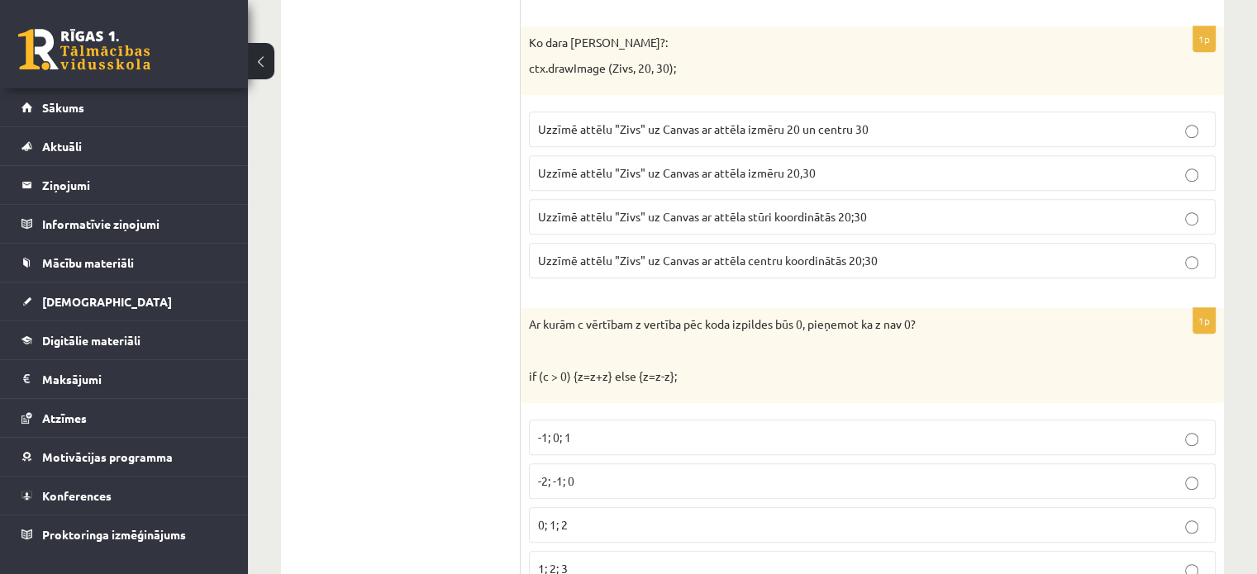
click at [788, 209] on span "Uzzīmē attēlu "Zivs" uz Canvas ar attēla stūri koordinātās 20;30" at bounding box center [702, 216] width 329 height 15
drag, startPoint x: 598, startPoint y: 501, endPoint x: 623, endPoint y: 493, distance: 26.1
click at [598, 508] on label "0; 1; 2" at bounding box center [872, 526] width 687 height 36
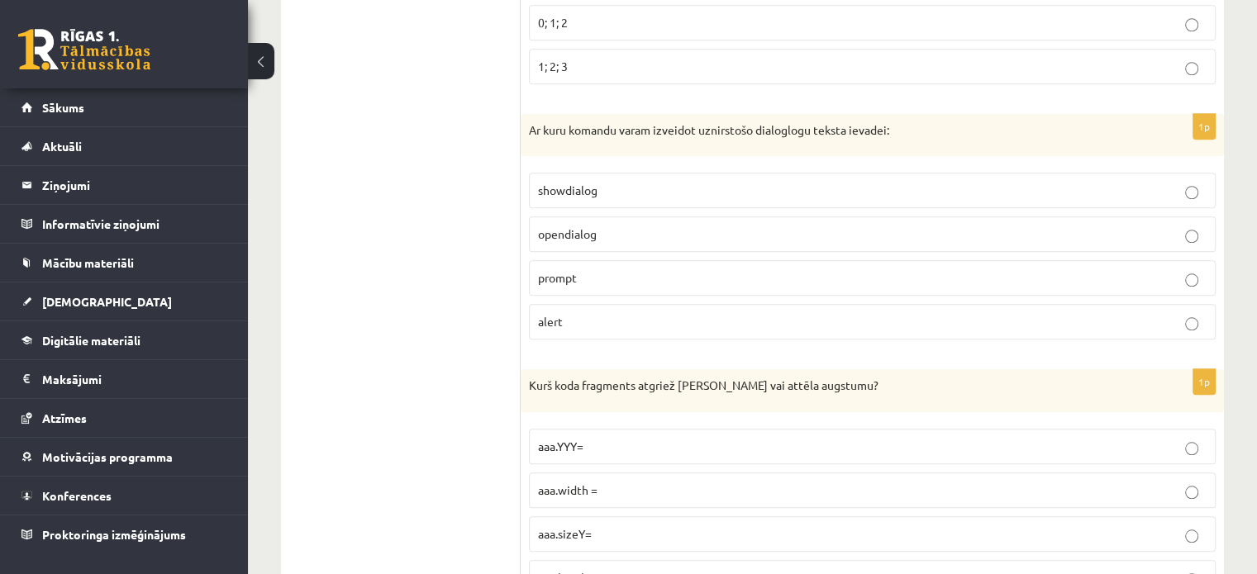
scroll to position [7820, 0]
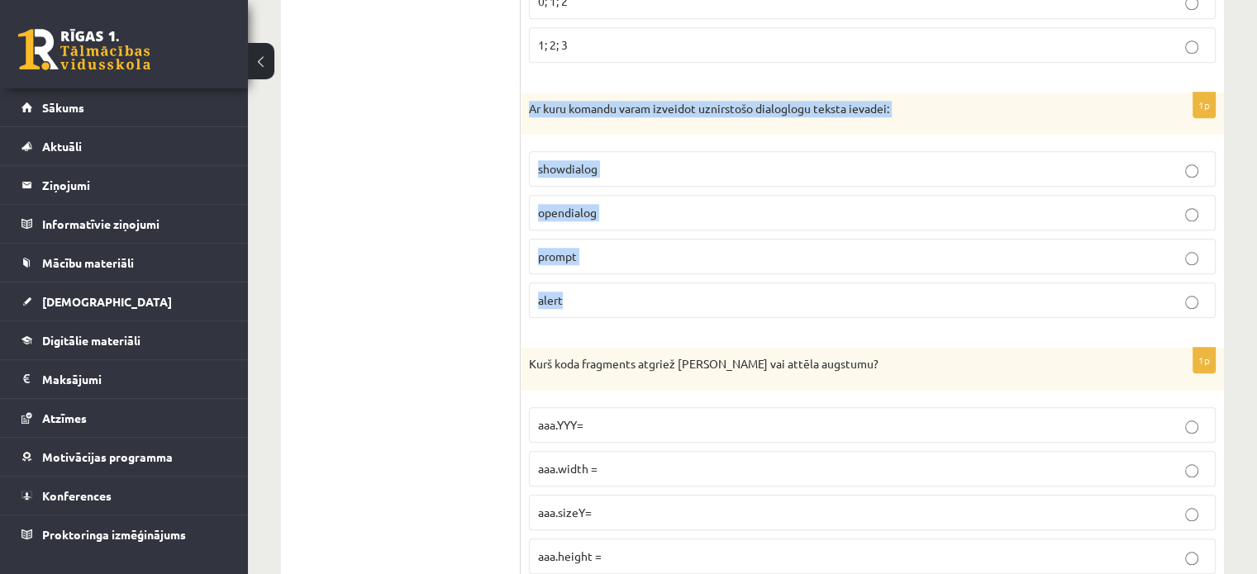
drag, startPoint x: 529, startPoint y: 74, endPoint x: 657, endPoint y: 272, distance: 236.2
click at [657, 270] on div "1p Ar kuru komandu varam izveidot uznirstošo dialoglogu teksta ievadei: showdia…" at bounding box center [872, 213] width 703 height 240
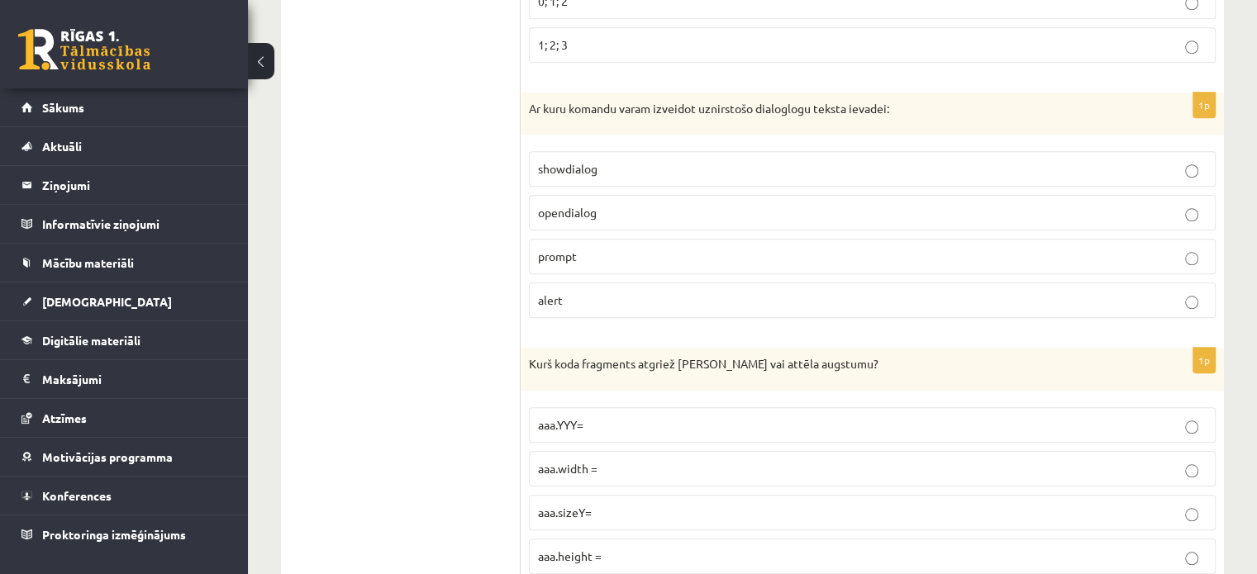
click at [599, 248] on p "prompt" at bounding box center [872, 256] width 669 height 17
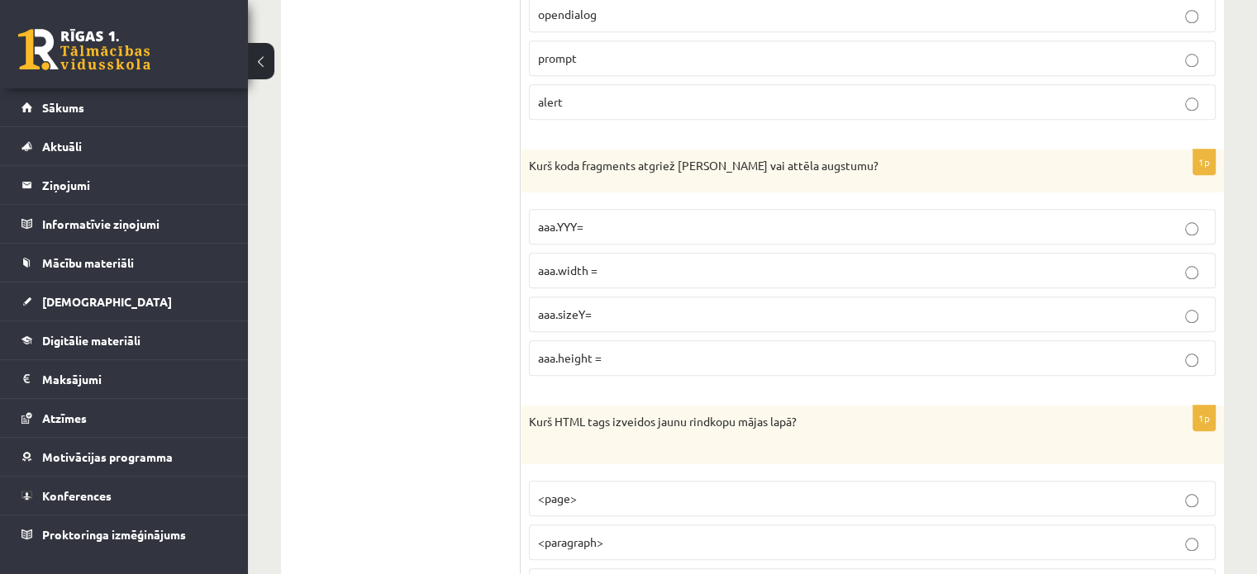
scroll to position [8007, 0]
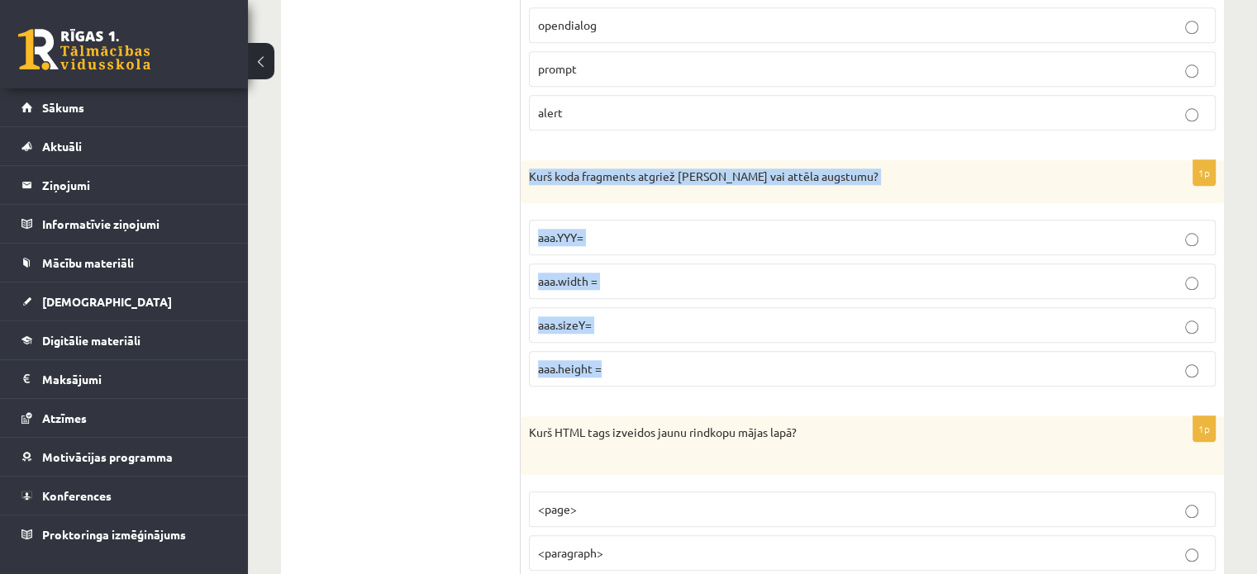
drag, startPoint x: 522, startPoint y: 139, endPoint x: 652, endPoint y: 329, distance: 230.7
click at [652, 329] on div "1p Kurš koda fragments atgriež Canvas vai attēla augstumu? aaa.YYY= aaa.width =…" at bounding box center [872, 280] width 703 height 240
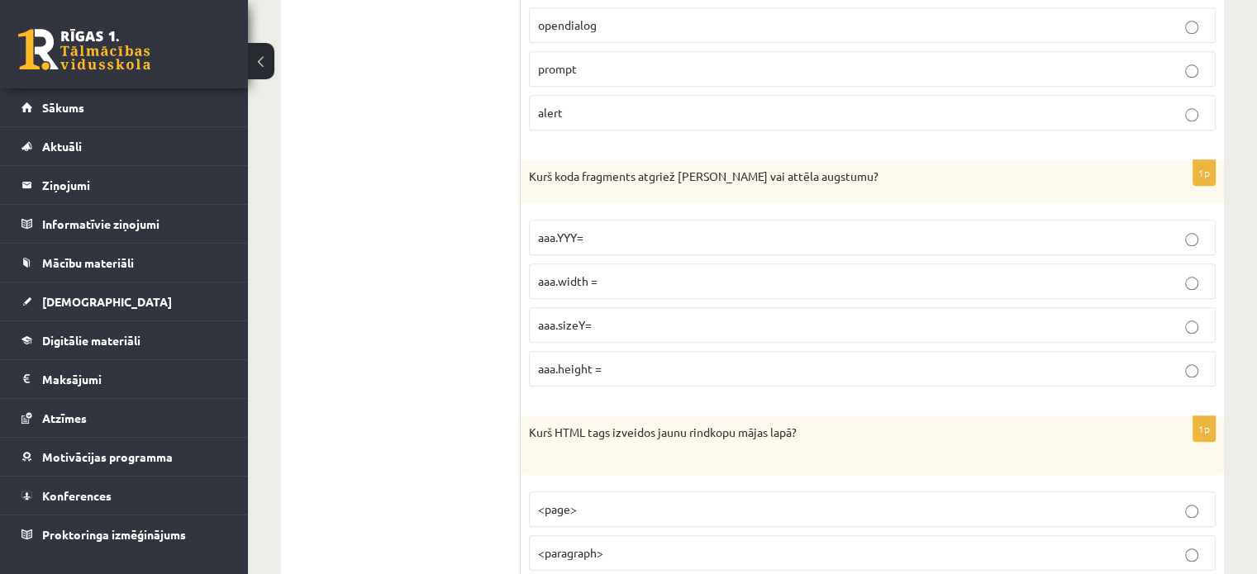
click at [713, 351] on label "aaa.height =" at bounding box center [872, 369] width 687 height 36
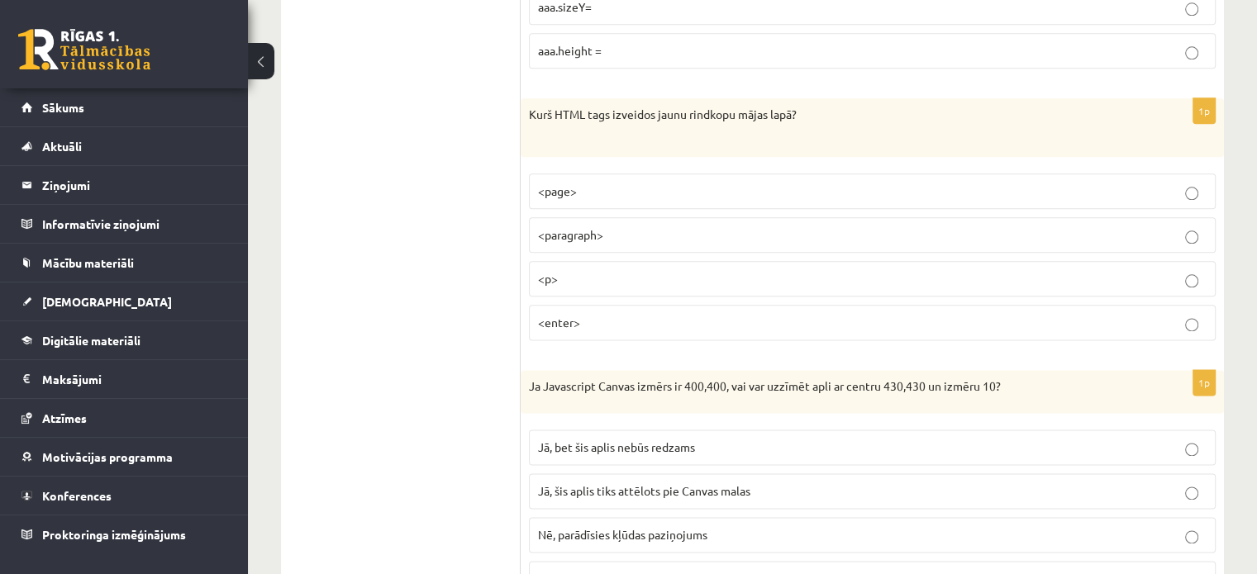
scroll to position [8371, 0]
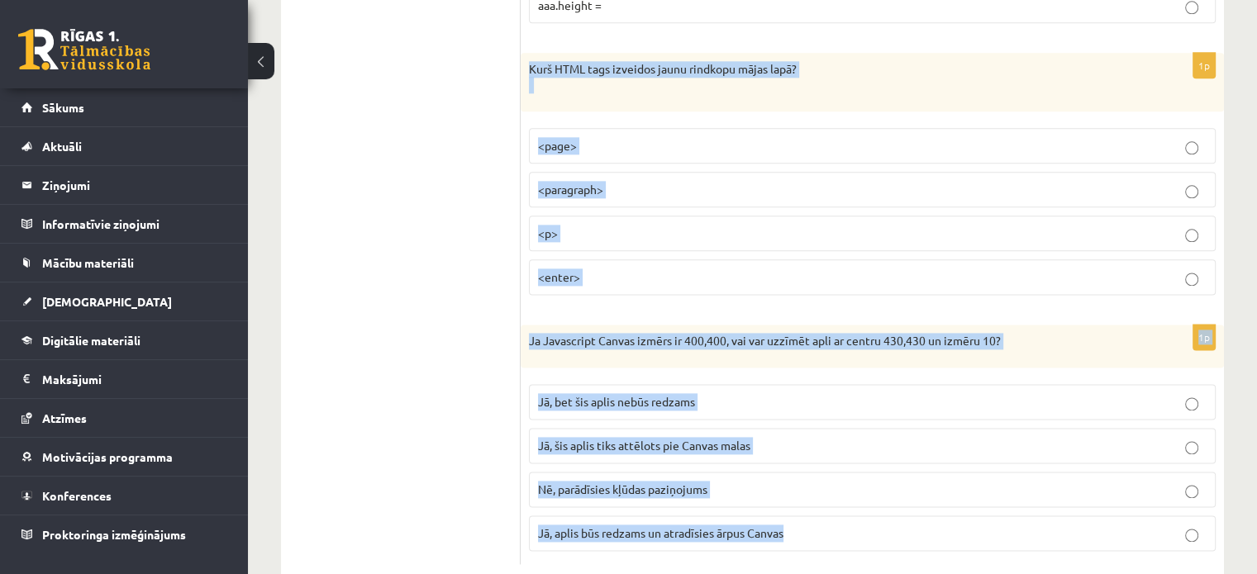
drag, startPoint x: 527, startPoint y: 26, endPoint x: 863, endPoint y: 479, distance: 563.7
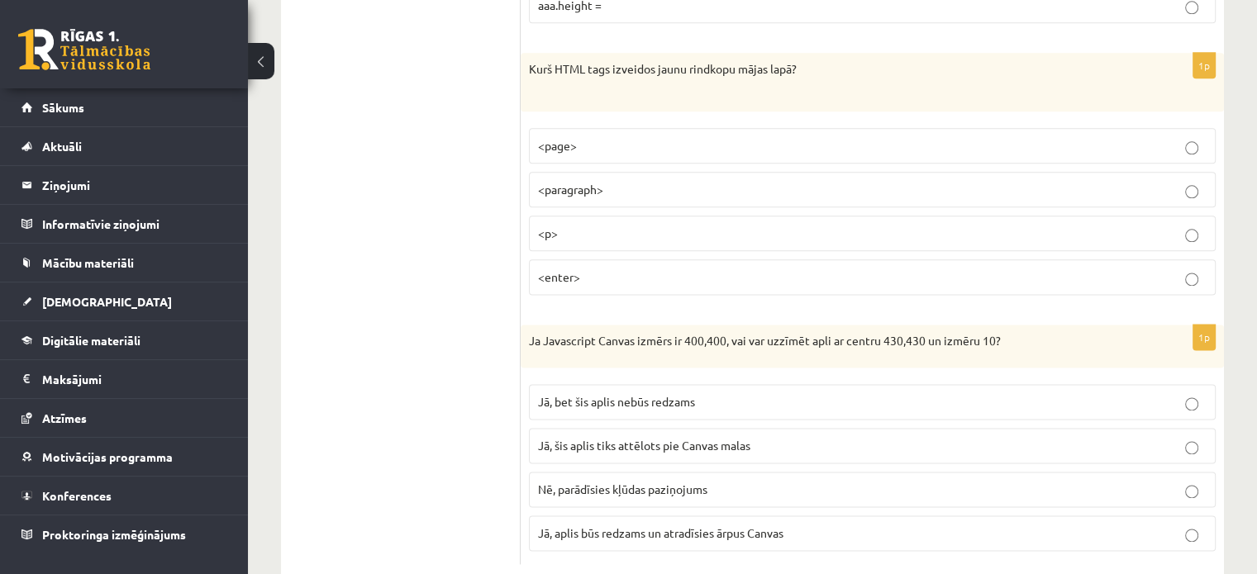
drag, startPoint x: 481, startPoint y: 269, endPoint x: 483, endPoint y: 260, distance: 8.4
click at [579, 216] on label "<p>" at bounding box center [872, 234] width 687 height 36
click at [658, 384] on label "Jā, bet šis aplis nebūs redzams" at bounding box center [872, 402] width 687 height 36
drag, startPoint x: 489, startPoint y: 416, endPoint x: 605, endPoint y: 364, distance: 126.9
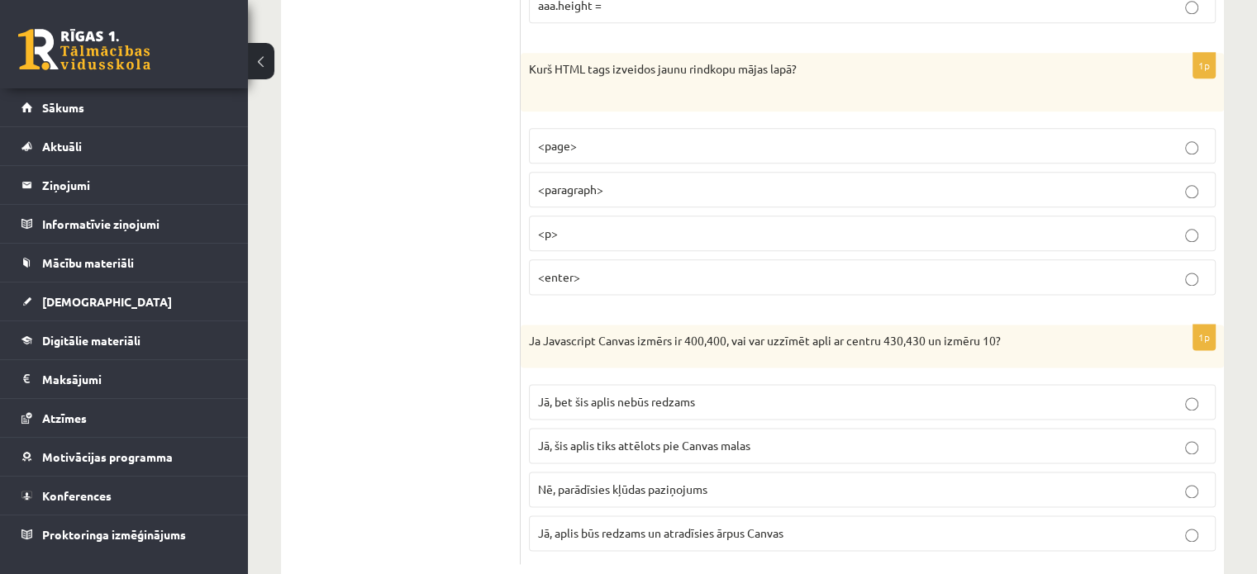
click at [622, 393] on p "Jā, bet šis aplis nebūs redzams" at bounding box center [872, 401] width 669 height 17
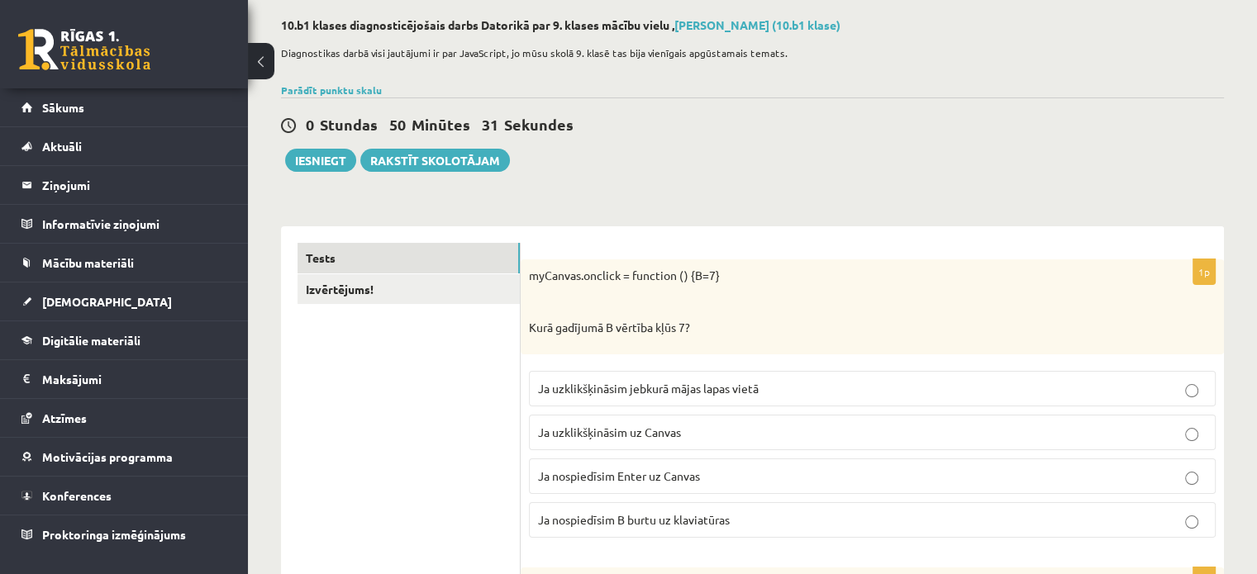
scroll to position [0, 0]
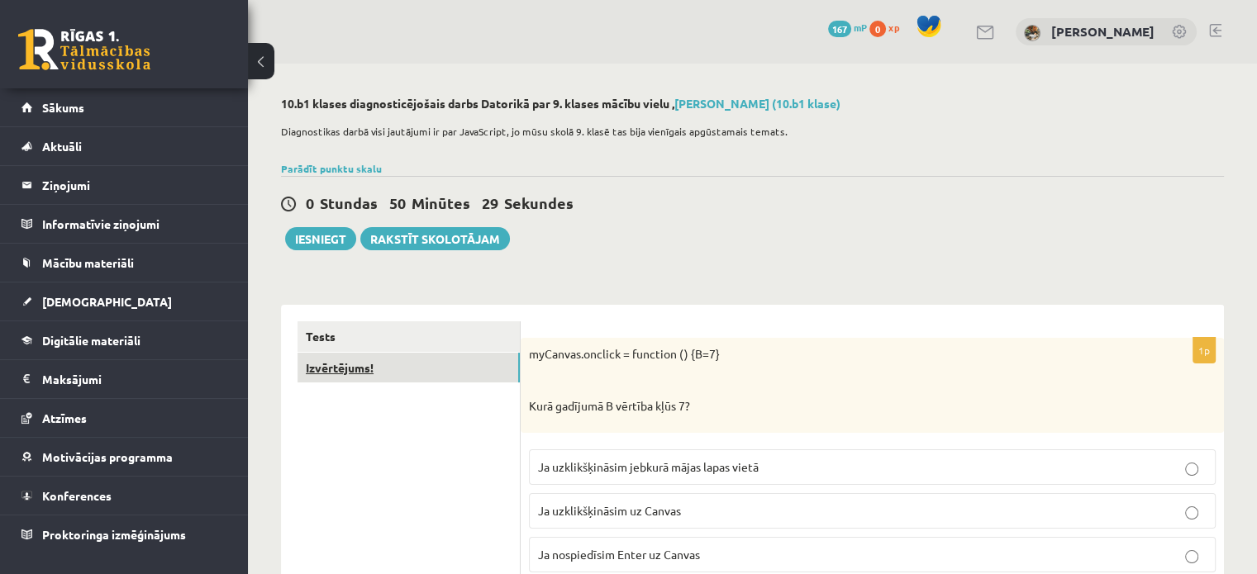
click at [376, 366] on link "Izvērtējums!" at bounding box center [409, 368] width 222 height 31
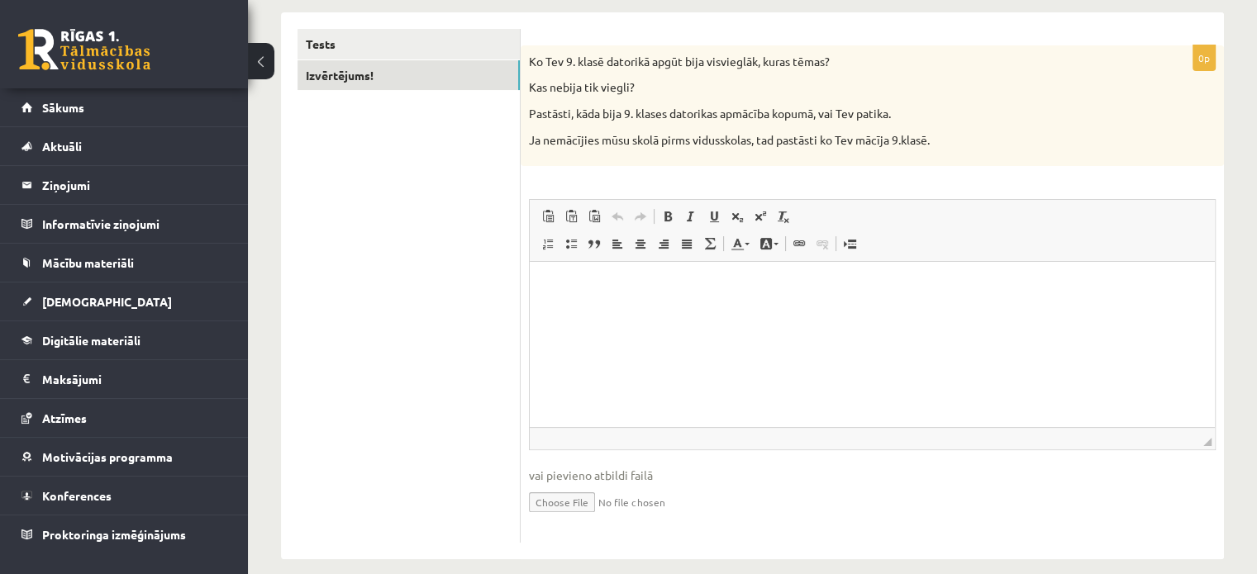
scroll to position [294, 0]
click at [601, 288] on p "Визуальный текстовый редактор, wiswyg-editor-user-answer-47363900705340" at bounding box center [872, 285] width 652 height 17
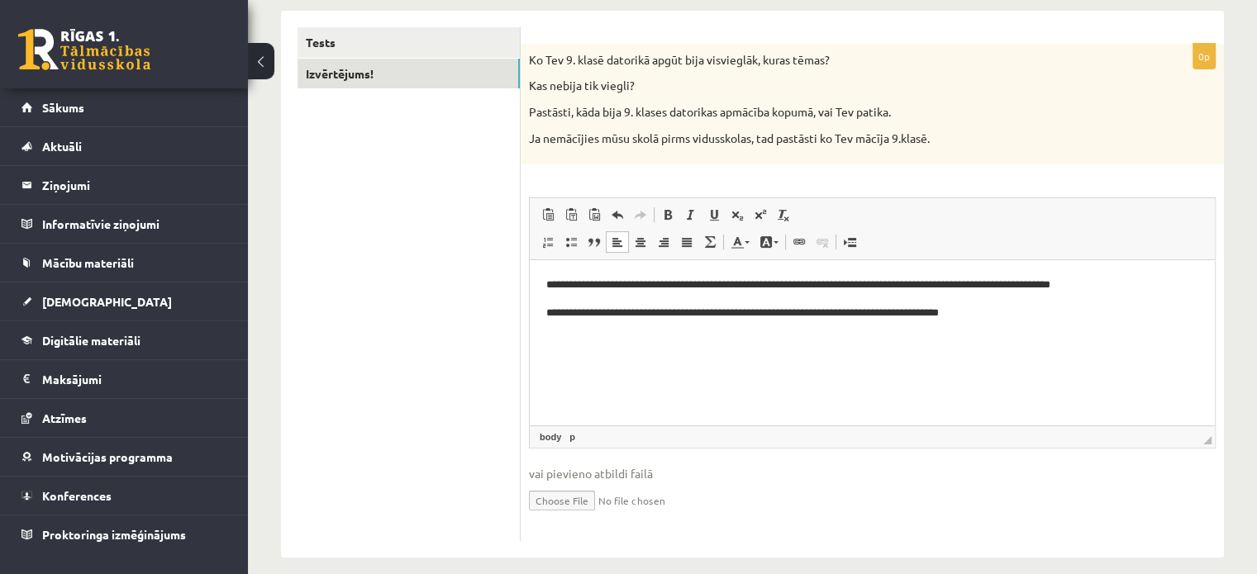
click at [621, 284] on p "**********" at bounding box center [872, 285] width 653 height 17
click at [619, 284] on p "**********" at bounding box center [872, 285] width 653 height 17
click at [827, 287] on p "**********" at bounding box center [872, 285] width 653 height 17
click at [894, 285] on p "**********" at bounding box center [872, 285] width 653 height 17
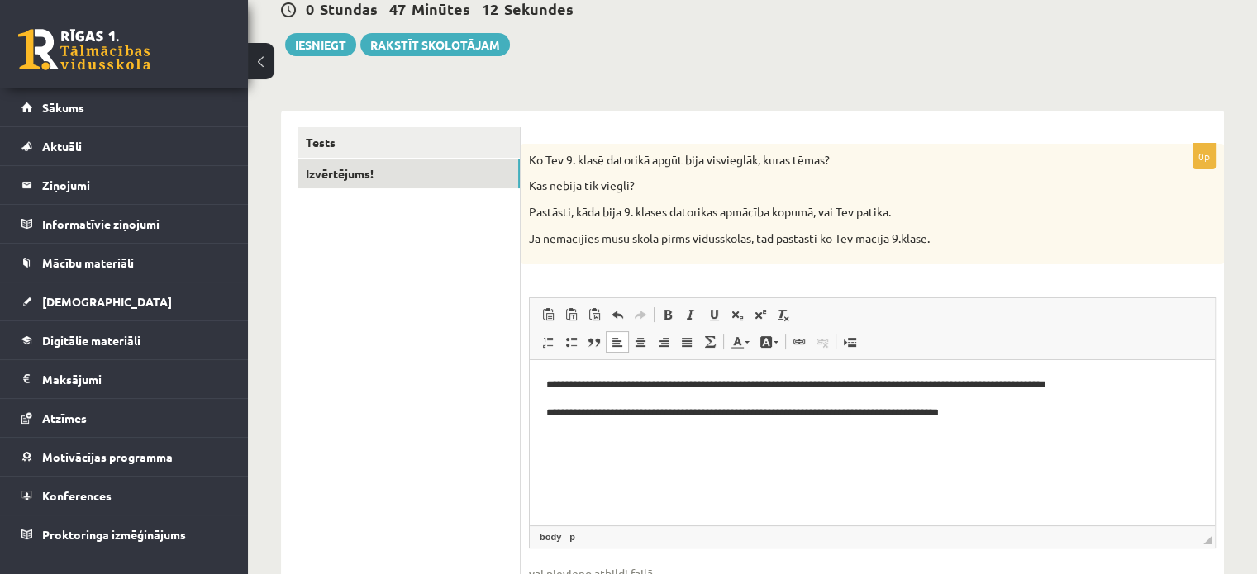
scroll to position [193, 0]
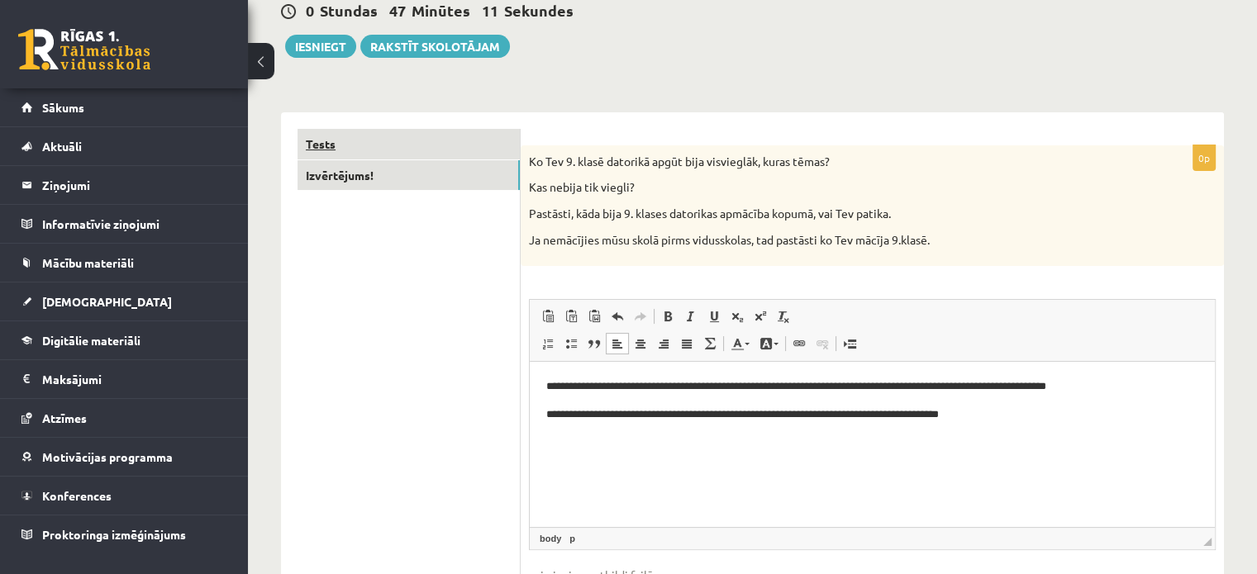
click at [453, 136] on link "Tests" at bounding box center [409, 144] width 222 height 31
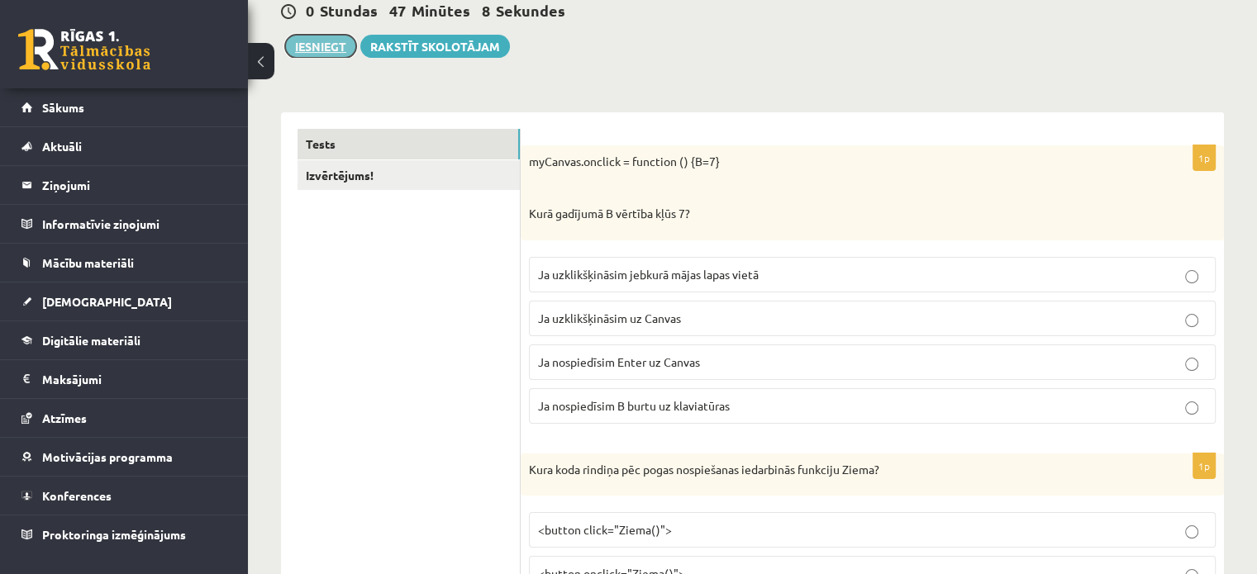
click at [307, 45] on button "Iesniegt" at bounding box center [320, 46] width 71 height 23
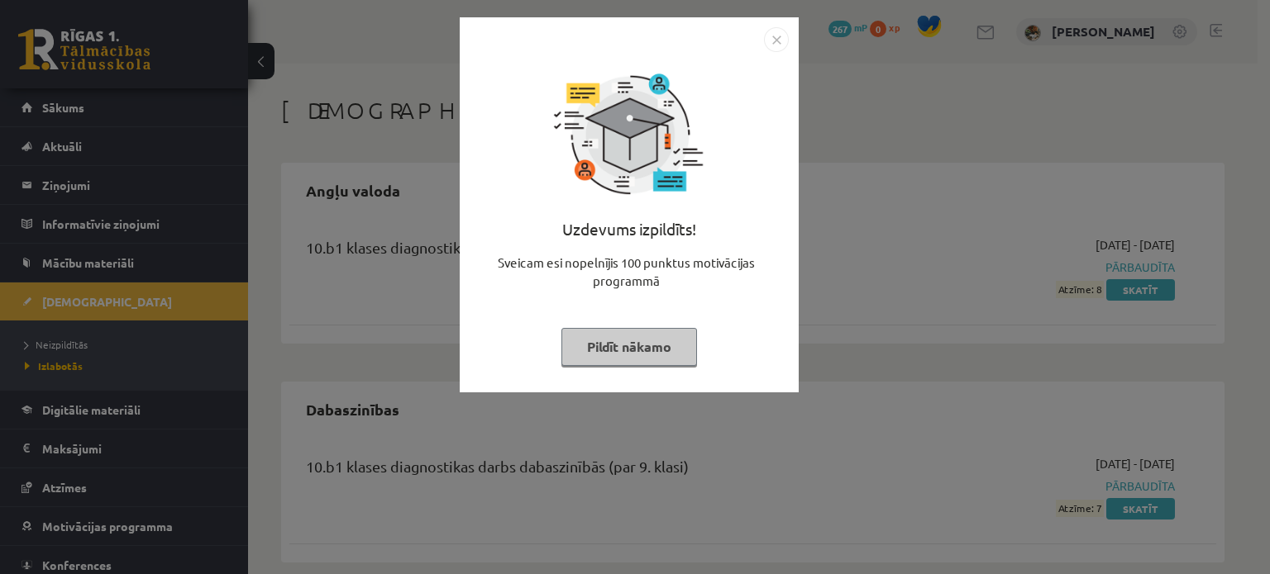
click at [668, 343] on button "Pildīt nākamo" at bounding box center [629, 347] width 136 height 38
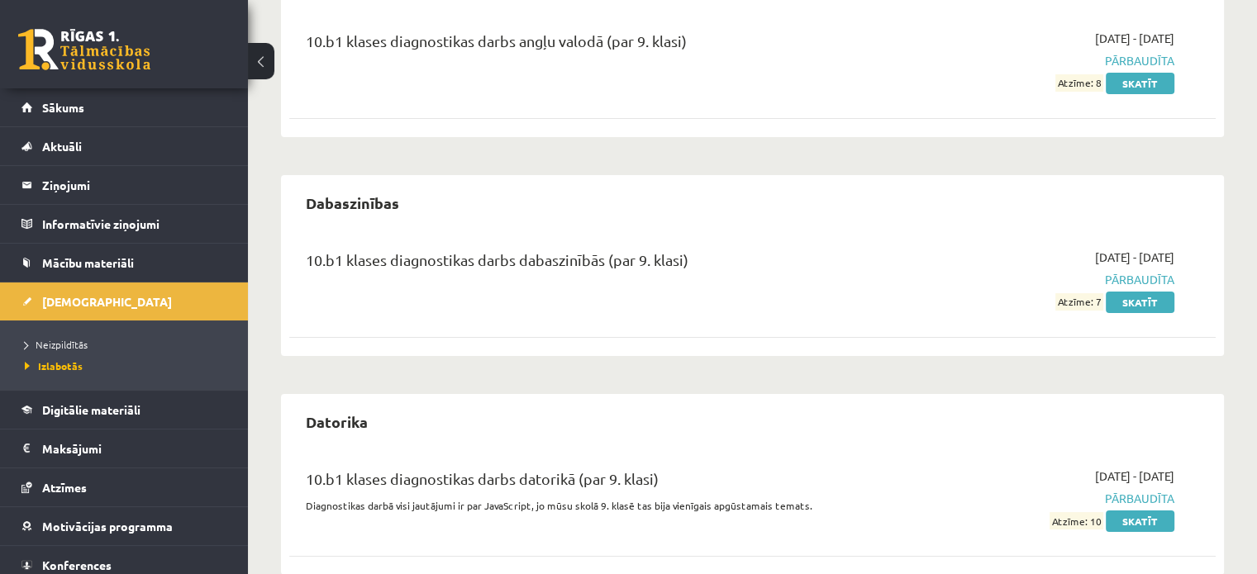
scroll to position [239, 0]
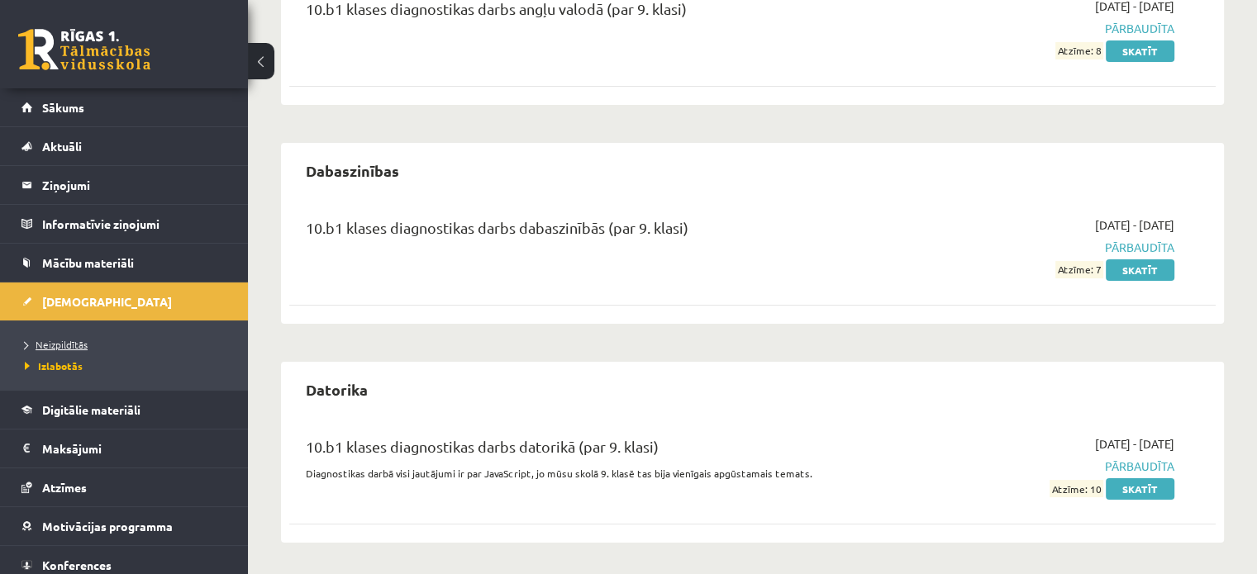
click at [69, 346] on span "Neizpildītās" at bounding box center [56, 344] width 63 height 13
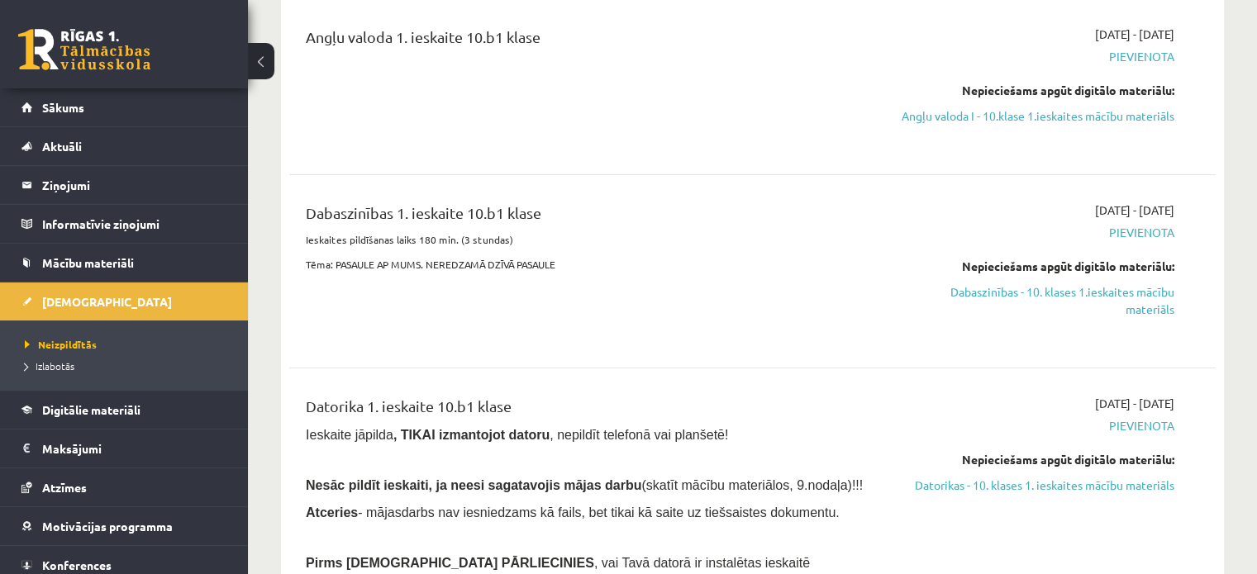
scroll to position [31, 0]
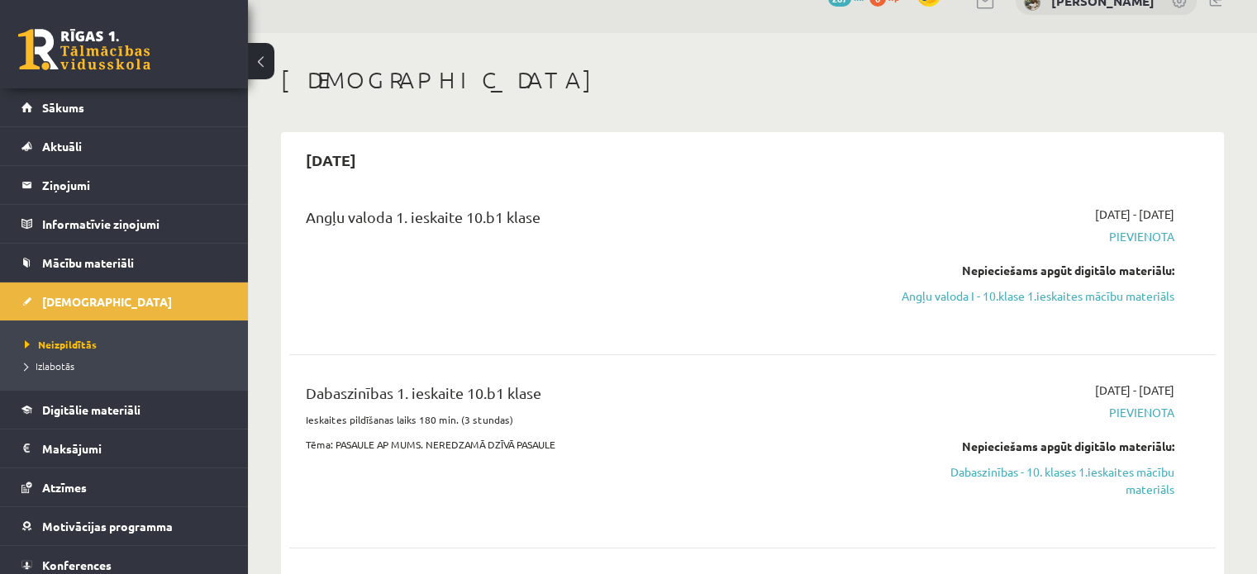
drag, startPoint x: 1143, startPoint y: 301, endPoint x: 695, endPoint y: 54, distance: 511.7
click at [1141, 301] on link "Angļu valoda I - 10.klase 1.ieskaites mācību materiāls" at bounding box center [1038, 296] width 273 height 17
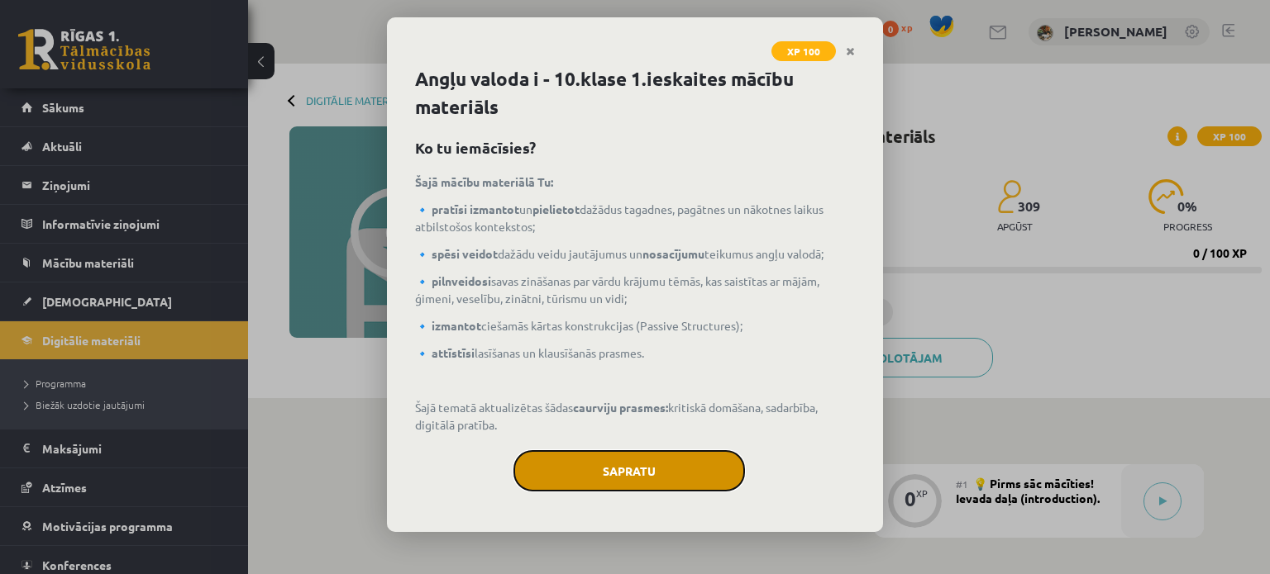
click at [706, 478] on button "Sapratu" at bounding box center [628, 470] width 231 height 41
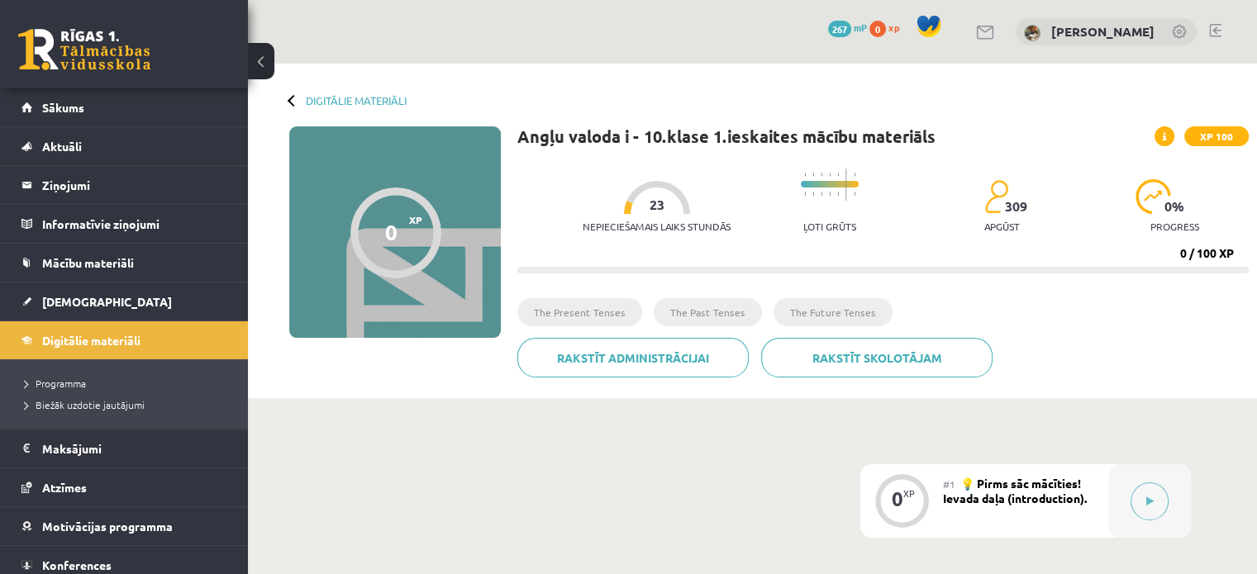
click at [293, 97] on div at bounding box center [294, 100] width 12 height 12
click at [156, 98] on link "Sākums" at bounding box center [124, 107] width 206 height 38
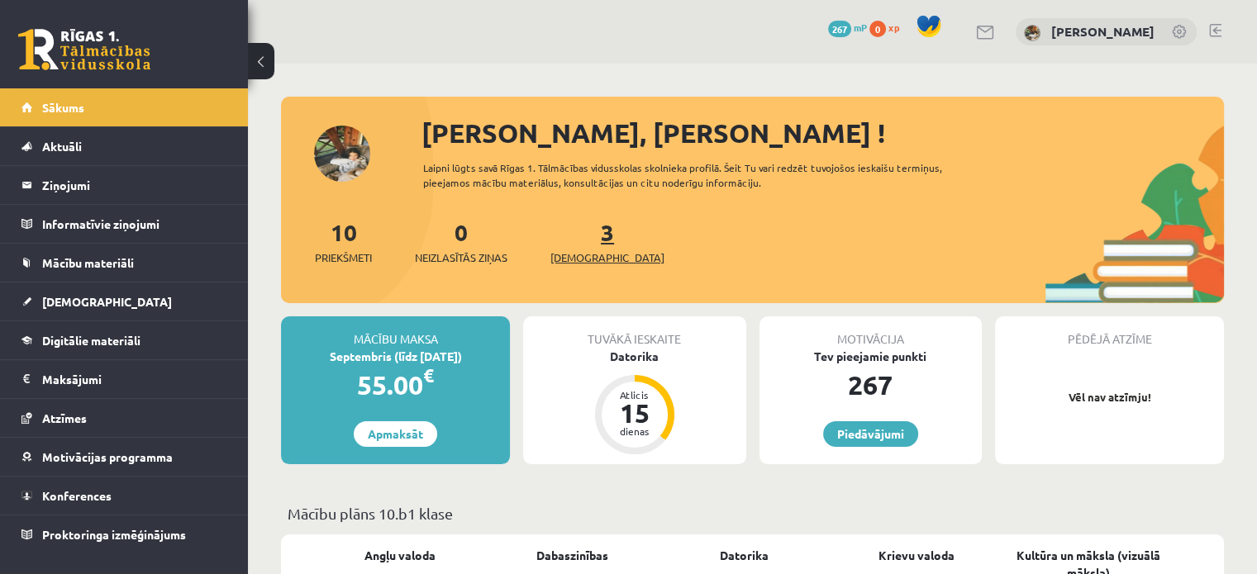
click at [585, 264] on span "[DEMOGRAPHIC_DATA]" at bounding box center [608, 258] width 114 height 17
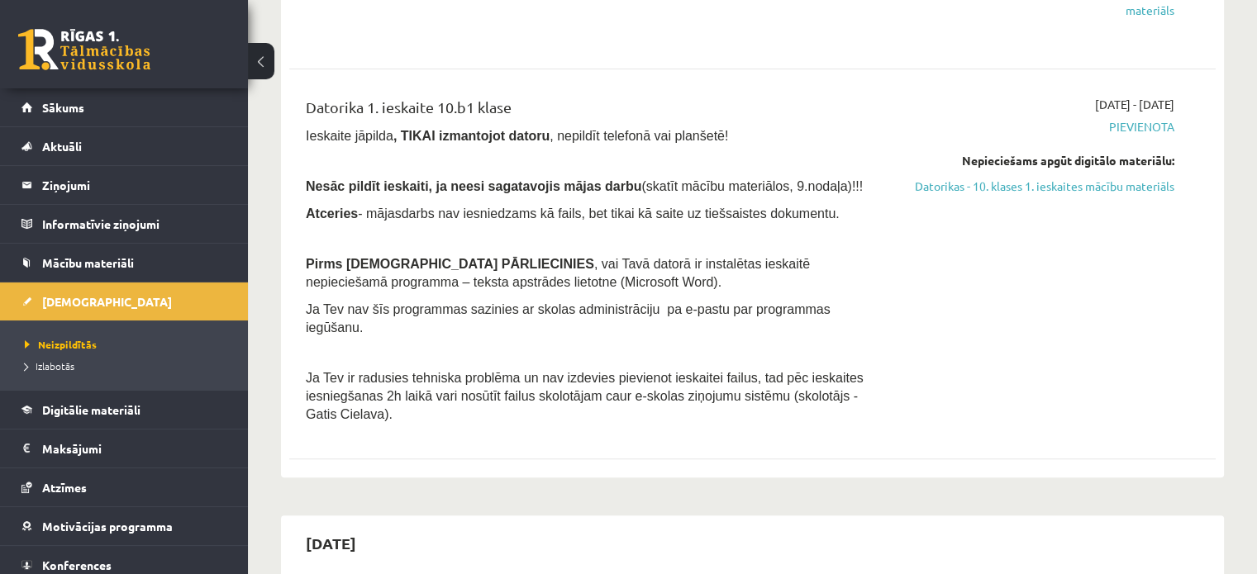
scroll to position [478, 0]
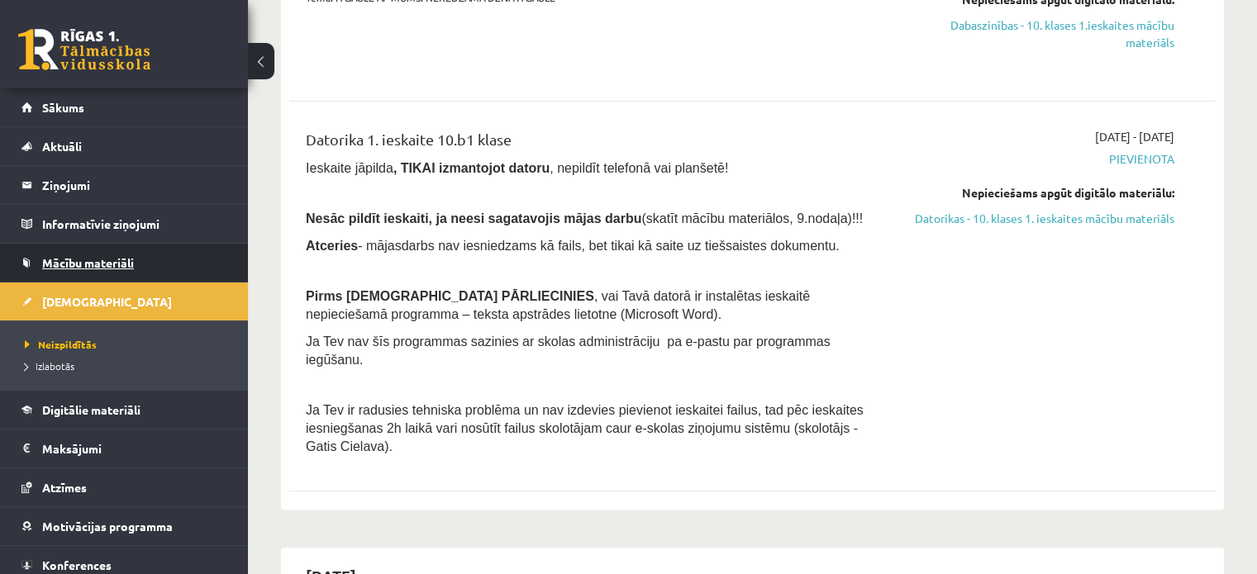
click at [120, 266] on span "Mācību materiāli" at bounding box center [88, 262] width 92 height 15
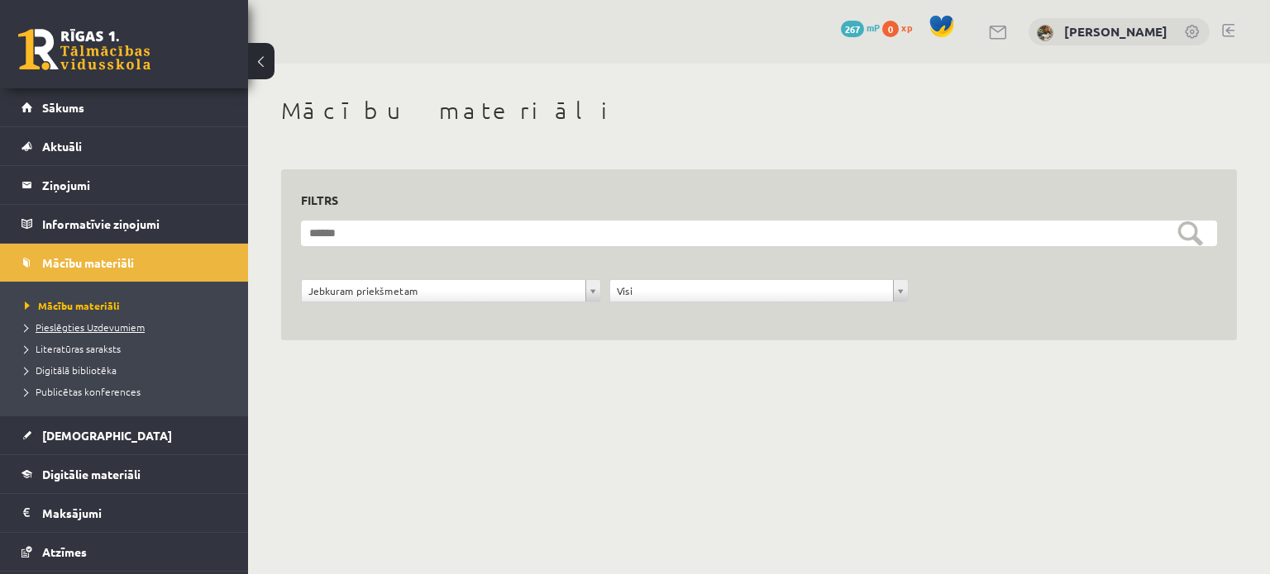
click at [116, 323] on span "Pieslēgties Uzdevumiem" at bounding box center [85, 327] width 120 height 13
click at [83, 353] on link "Literatūras saraksts" at bounding box center [128, 348] width 207 height 15
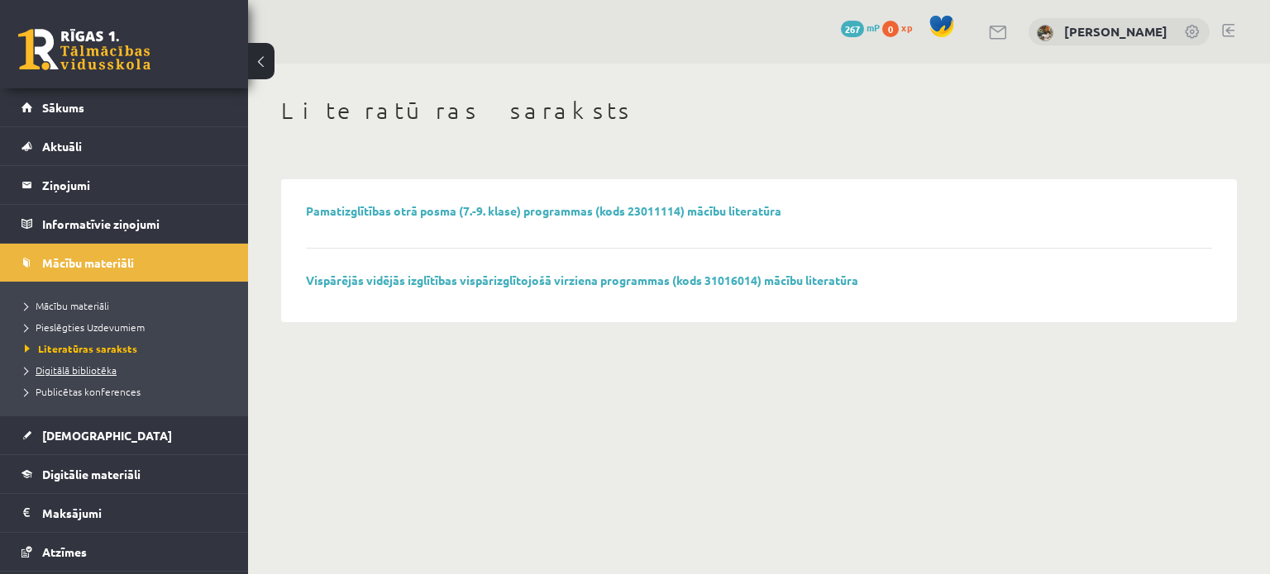
click at [88, 365] on span "Digitālā bibliotēka" at bounding box center [71, 370] width 92 height 13
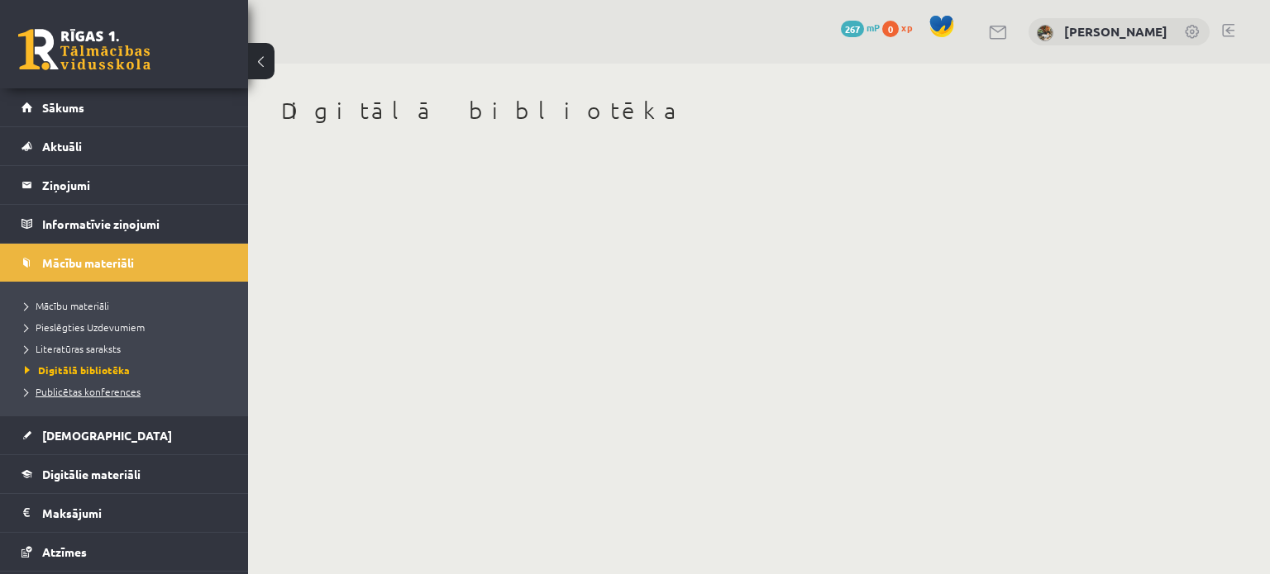
click at [93, 392] on span "Publicētas konferences" at bounding box center [83, 391] width 116 height 13
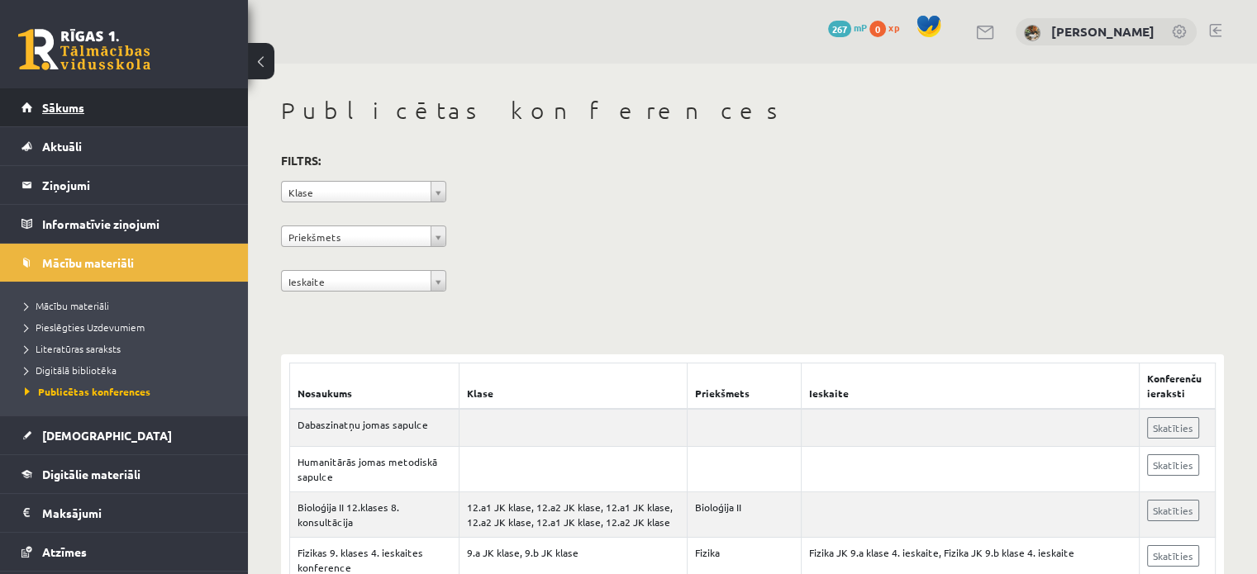
click at [152, 91] on link "Sākums" at bounding box center [124, 107] width 206 height 38
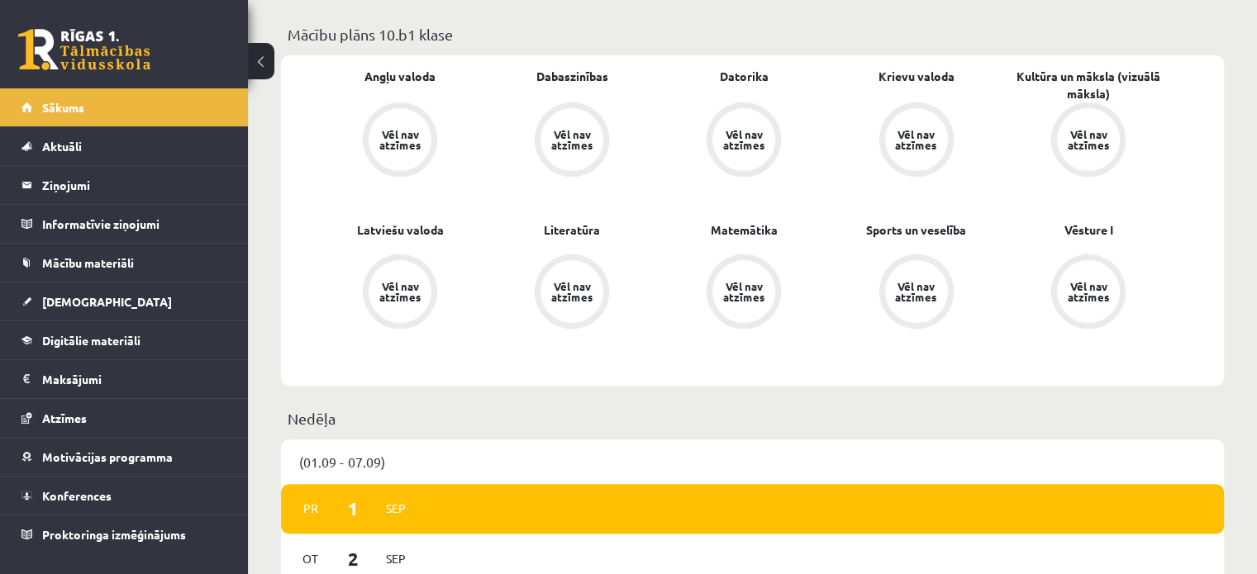
scroll to position [102, 0]
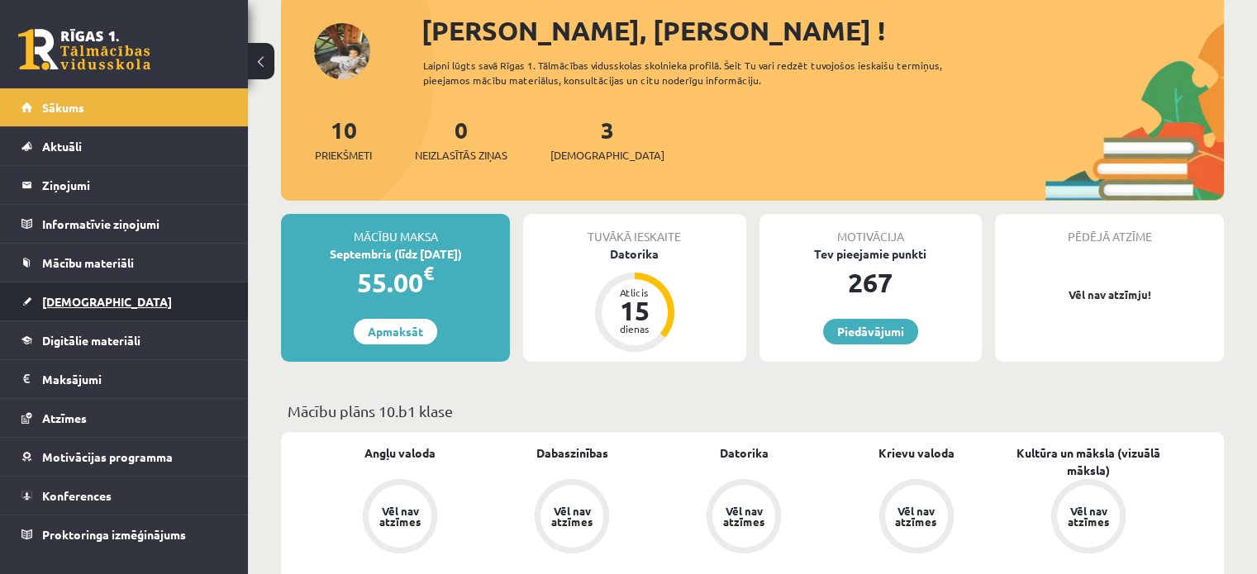
click at [114, 294] on link "[DEMOGRAPHIC_DATA]" at bounding box center [124, 302] width 206 height 38
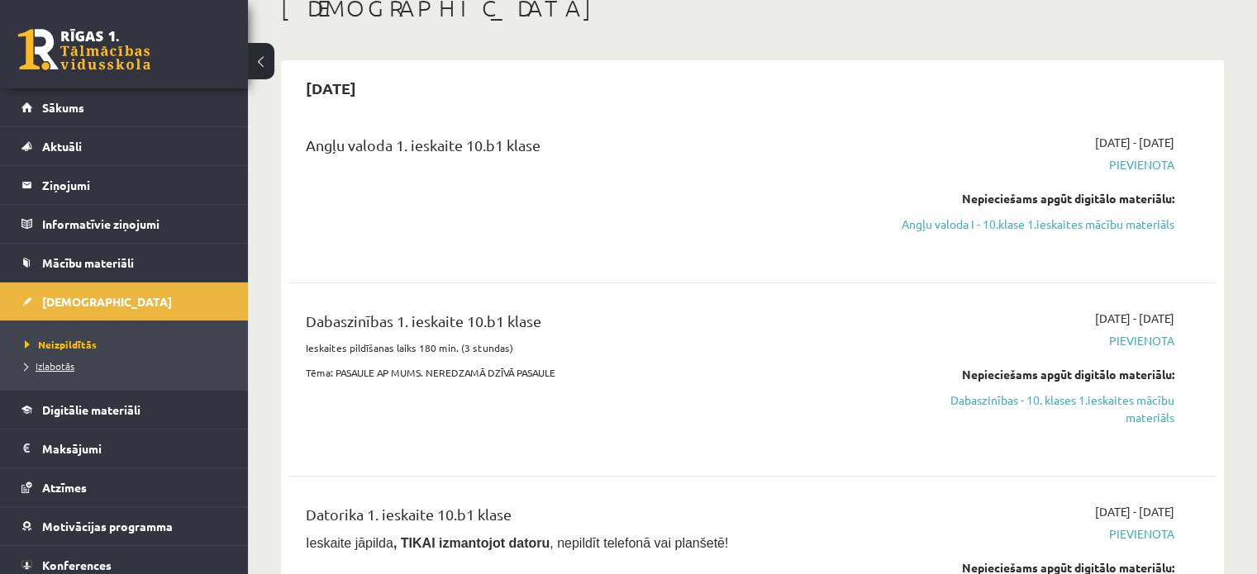
click at [41, 369] on span "Izlabotās" at bounding box center [50, 366] width 50 height 13
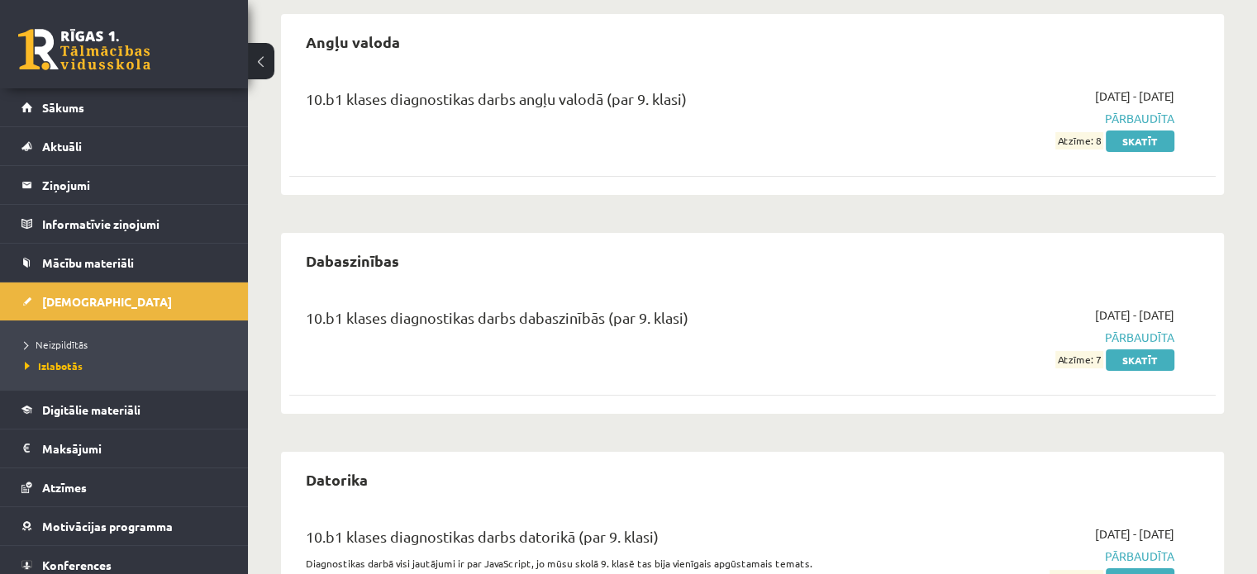
scroll to position [149, 0]
click at [132, 216] on legend "Informatīvie ziņojumi 0" at bounding box center [134, 224] width 185 height 38
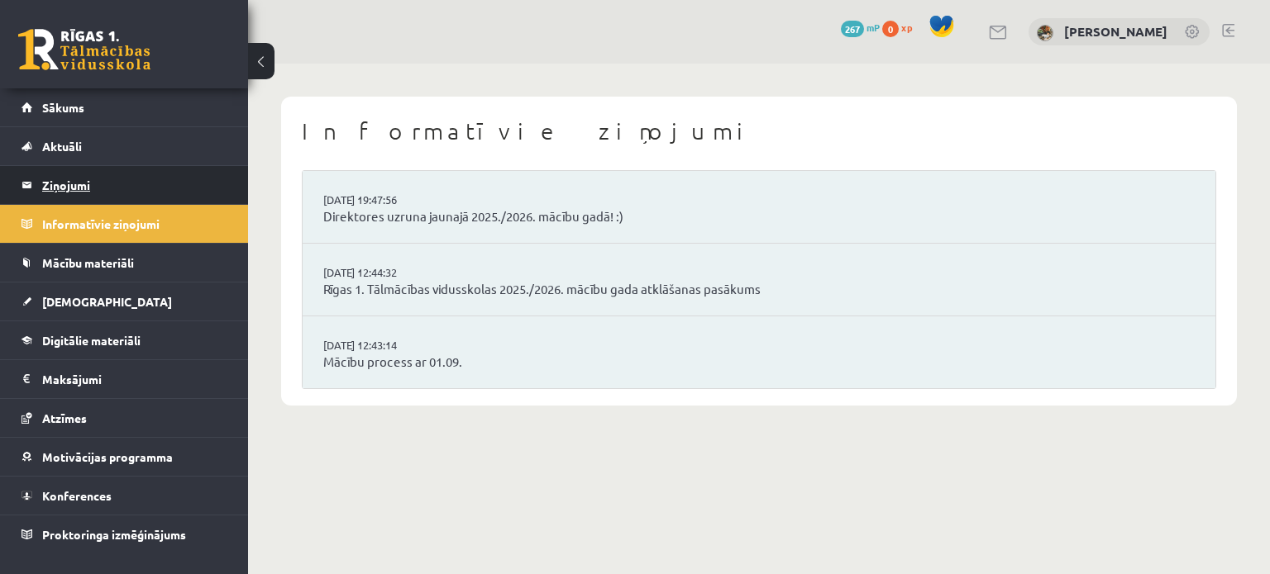
click at [94, 188] on legend "Ziņojumi 0" at bounding box center [134, 185] width 185 height 38
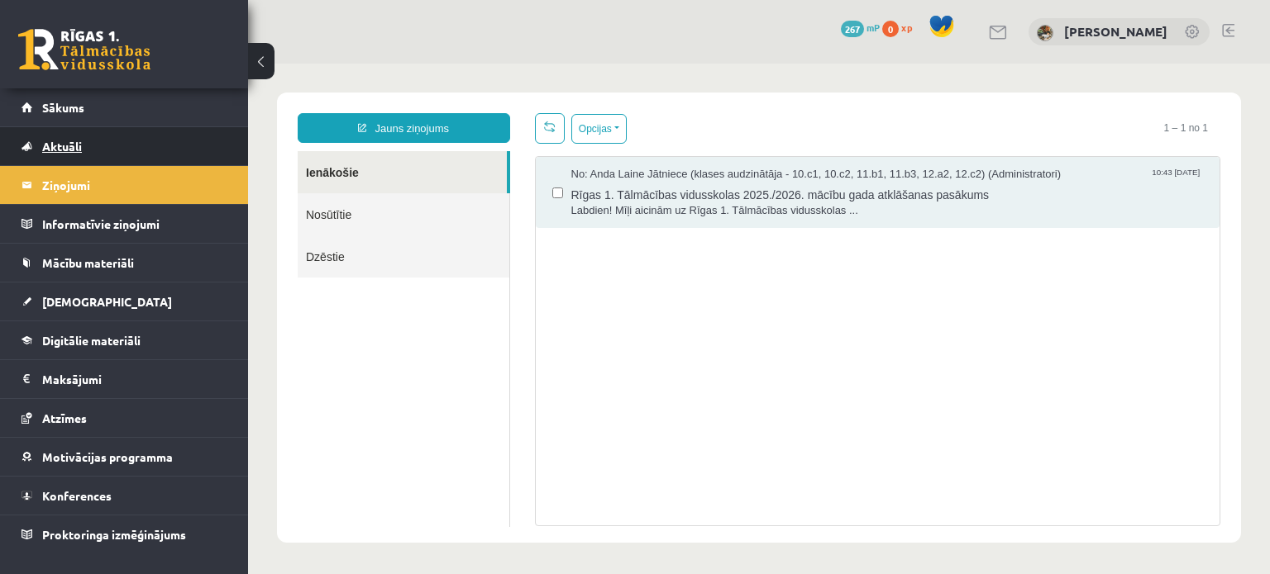
click at [171, 153] on link "Aktuāli" at bounding box center [124, 146] width 206 height 38
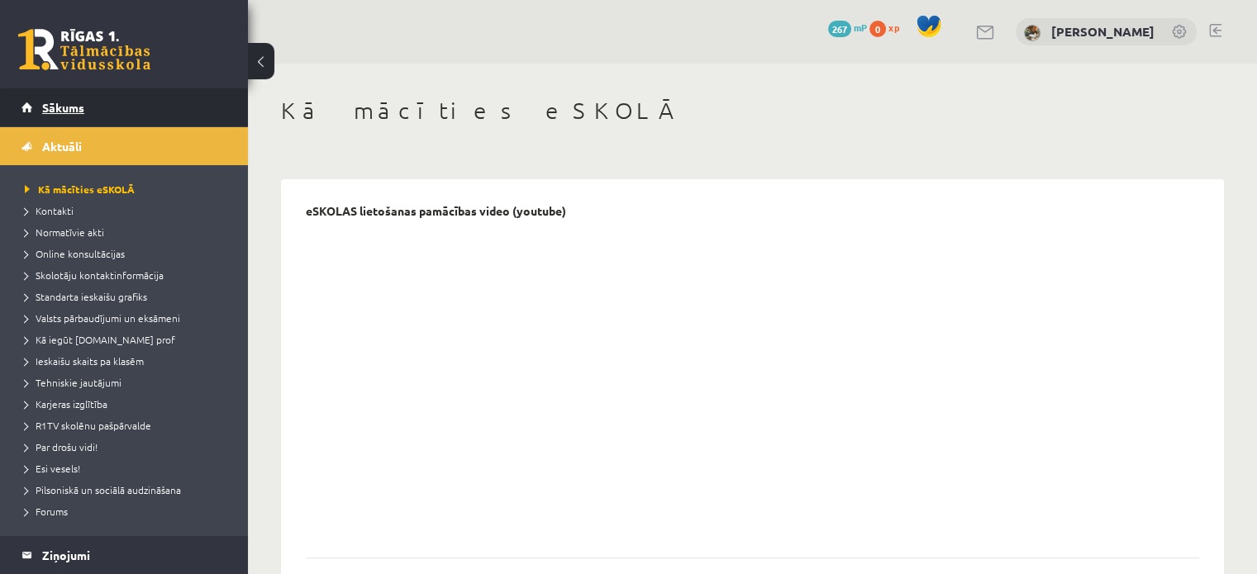
click at [179, 118] on link "Sākums" at bounding box center [124, 107] width 206 height 38
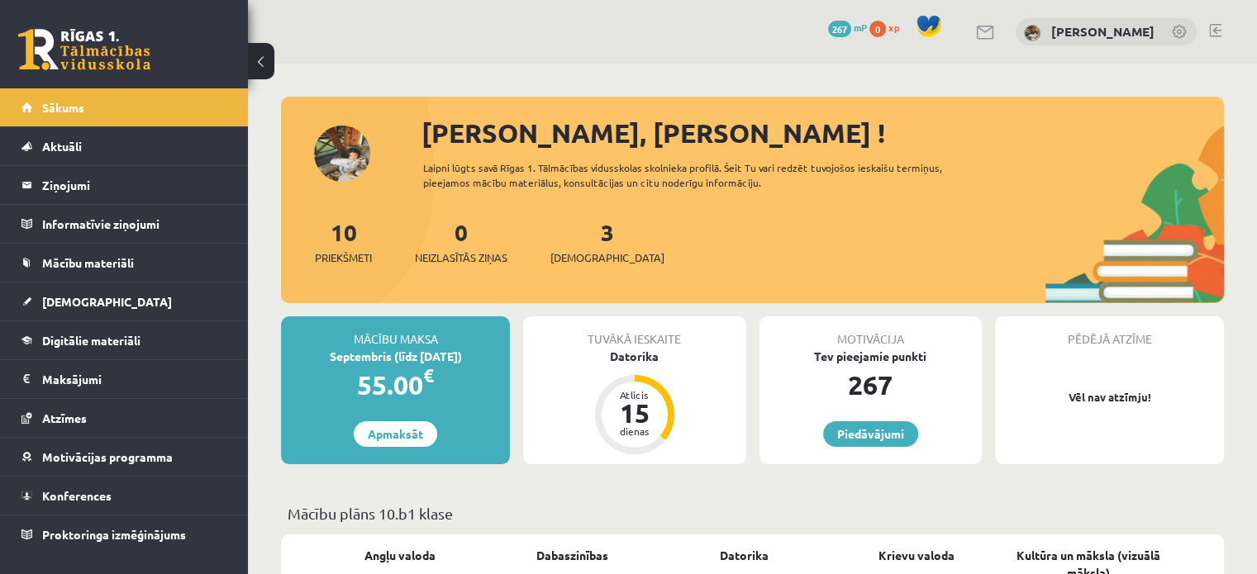
scroll to position [134, 0]
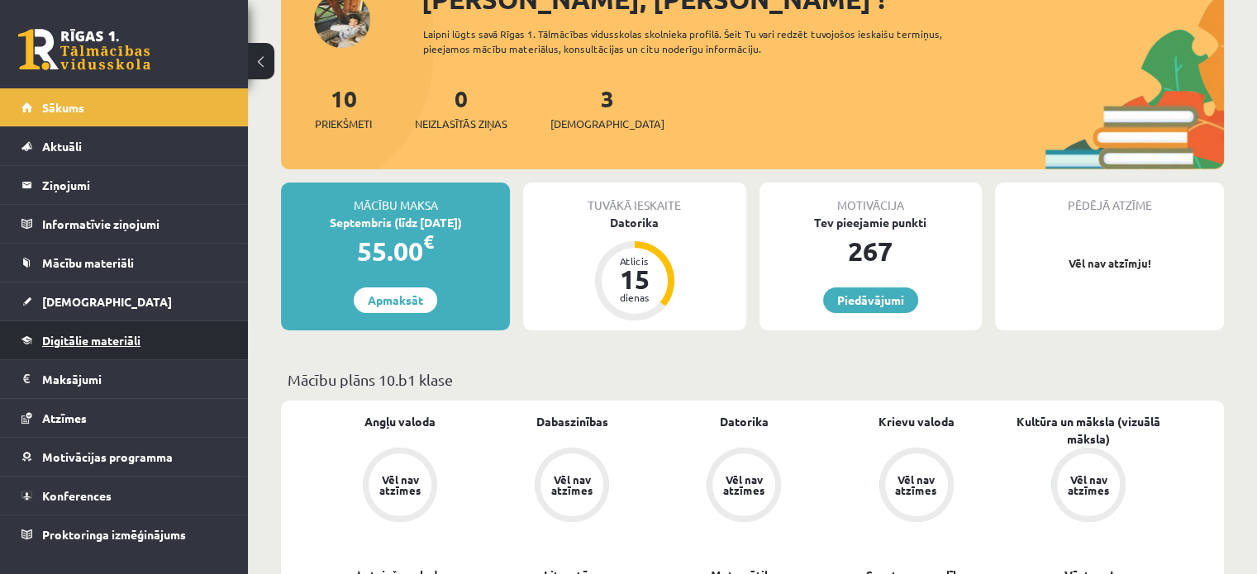
click at [129, 355] on link "Digitālie materiāli" at bounding box center [124, 341] width 206 height 38
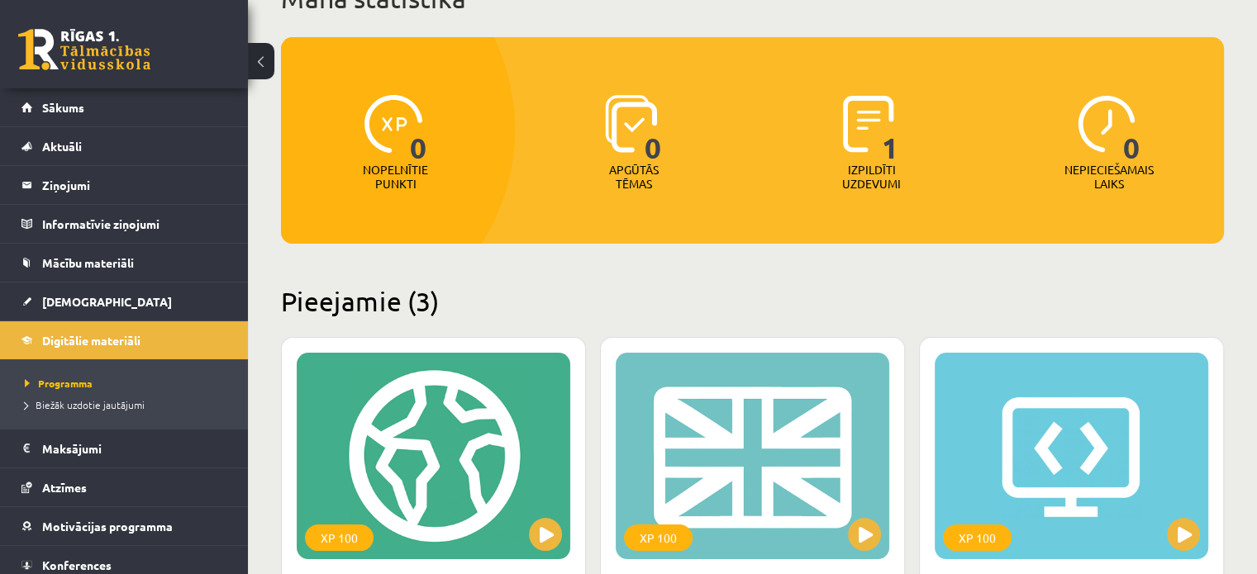
click at [883, 175] on p "Izpildīti uzdevumi" at bounding box center [871, 177] width 64 height 28
click at [895, 139] on span "1" at bounding box center [890, 129] width 17 height 68
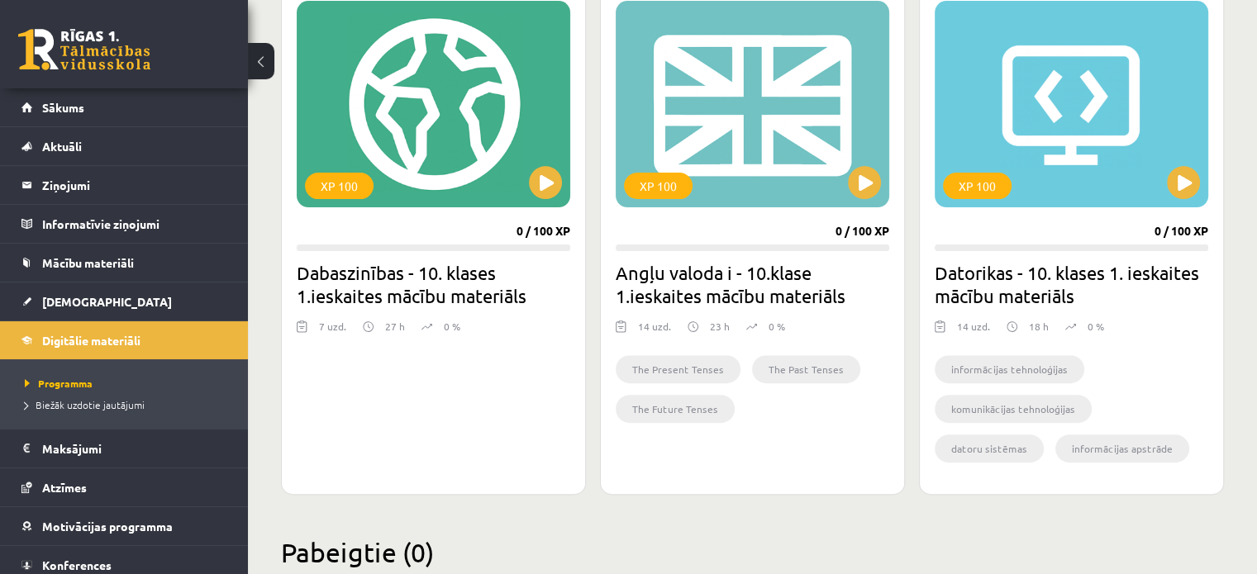
scroll to position [532, 0]
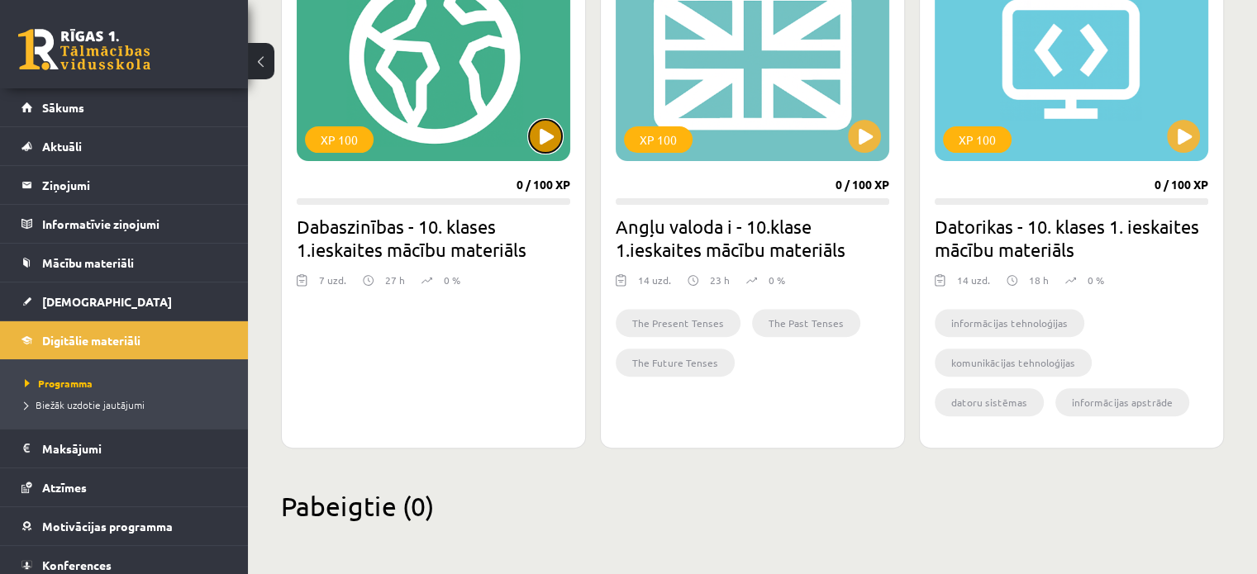
click at [554, 136] on button at bounding box center [545, 136] width 33 height 33
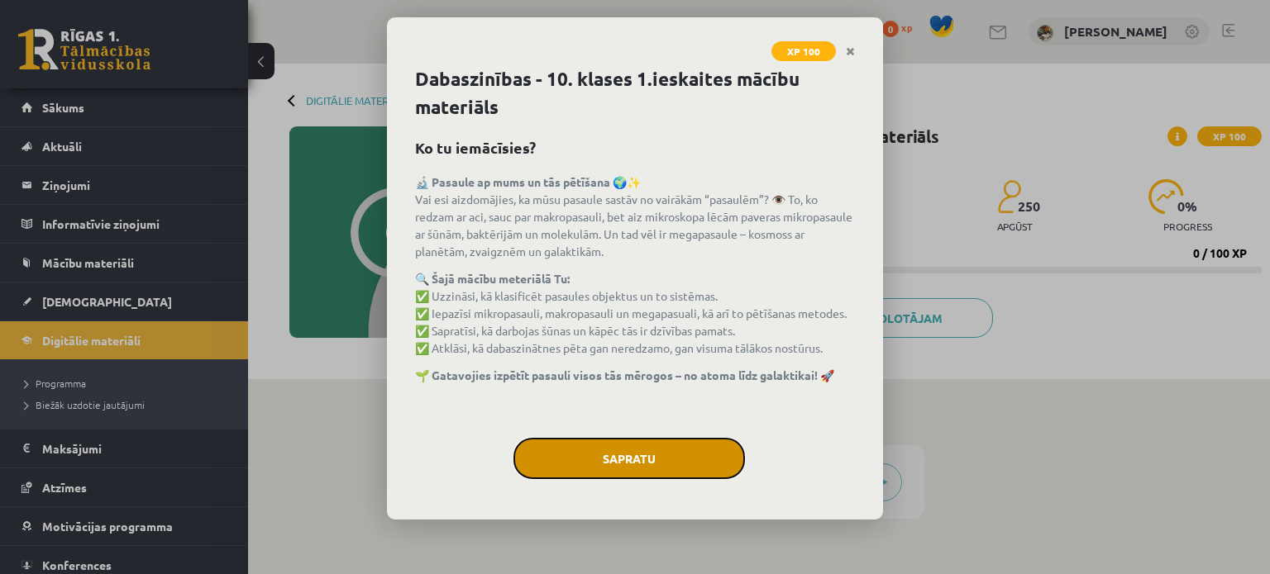
click at [678, 454] on button "Sapratu" at bounding box center [628, 458] width 231 height 41
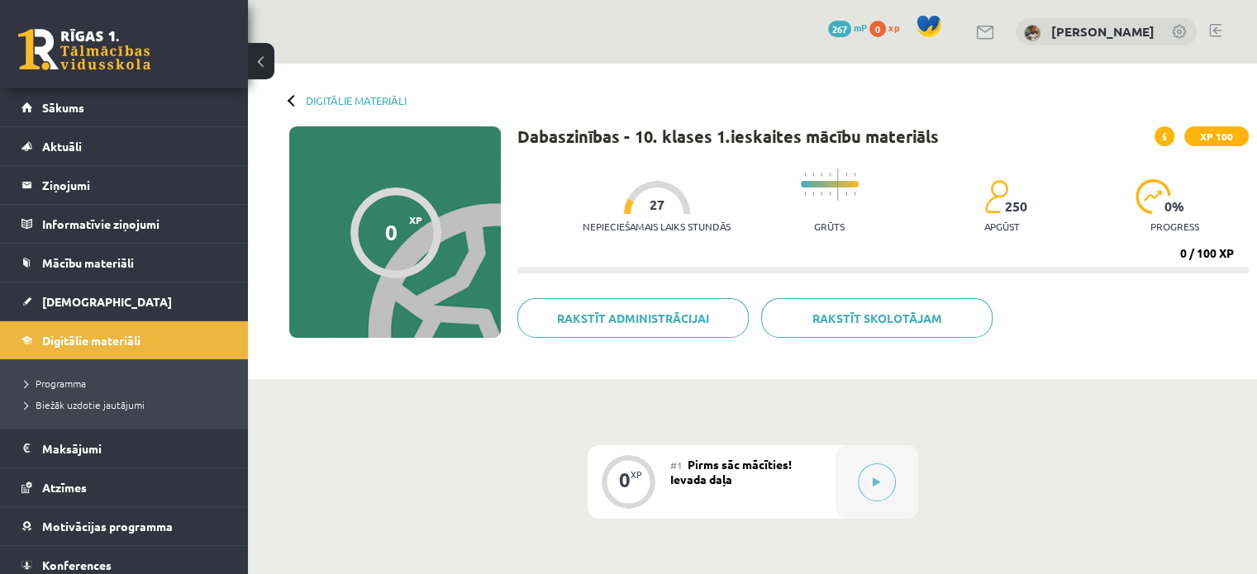
click at [655, 198] on div at bounding box center [657, 197] width 66 height 33
drag, startPoint x: 840, startPoint y: 178, endPoint x: 856, endPoint y: 181, distance: 16.9
click at [856, 181] on div "Nepieciešamais laiks stundās 27 Grūts 250 apgūst 0 % progress" at bounding box center [916, 201] width 666 height 82
click at [989, 215] on div "250 apgūst" at bounding box center [1002, 210] width 36 height 63
click at [1175, 199] on span "0 %" at bounding box center [1175, 206] width 21 height 15
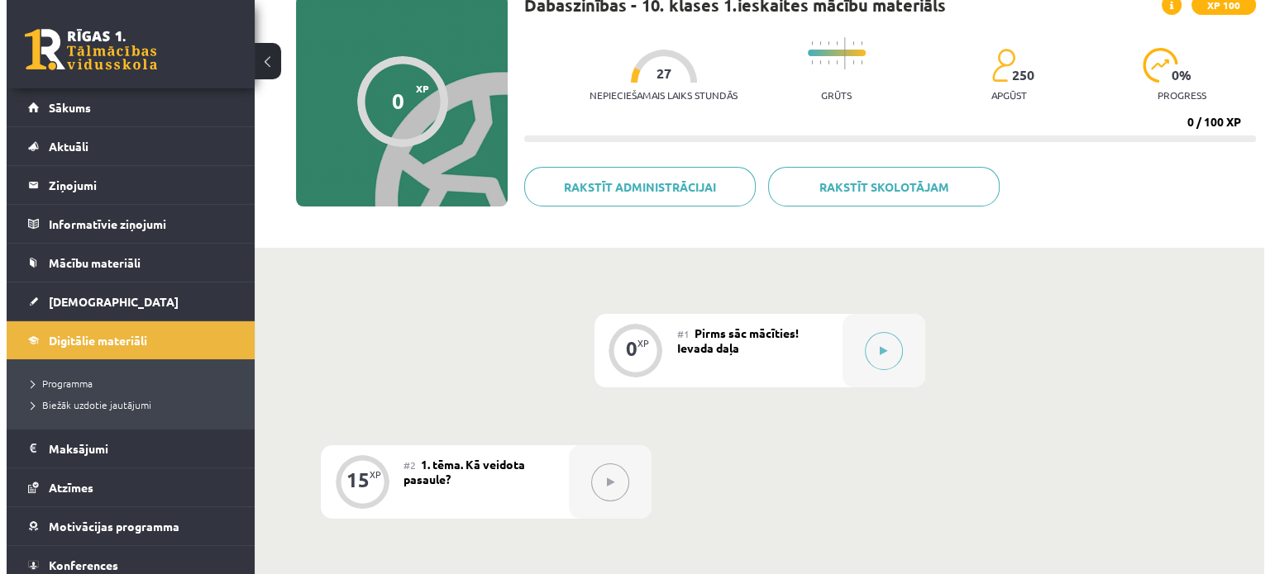
scroll to position [109, 0]
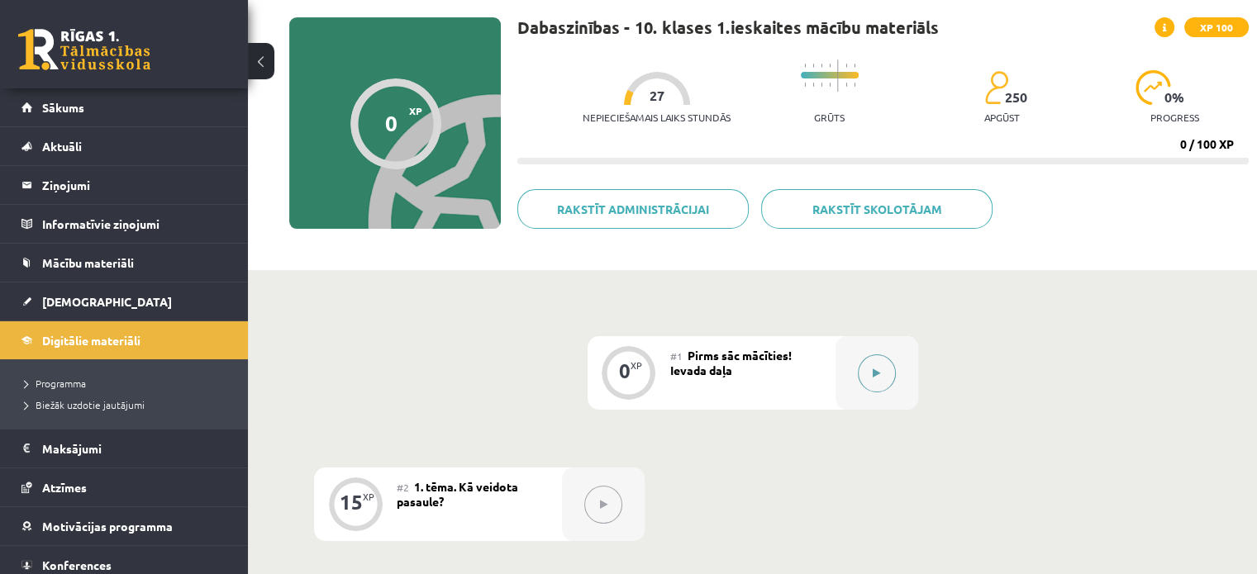
click at [906, 366] on div at bounding box center [877, 373] width 83 height 74
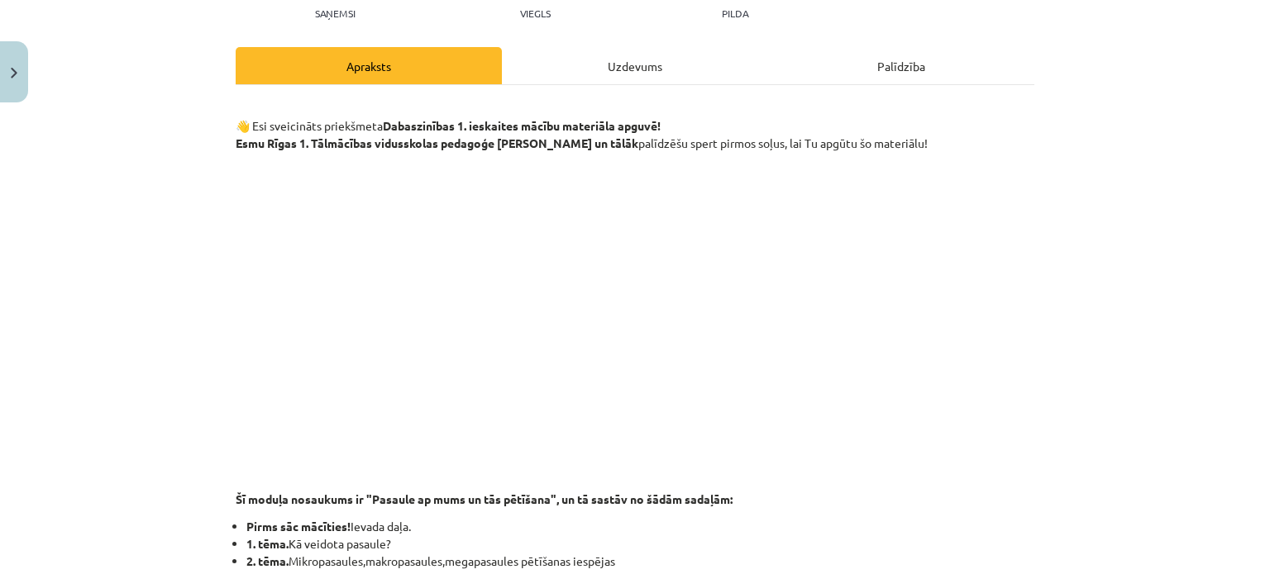
scroll to position [193, 0]
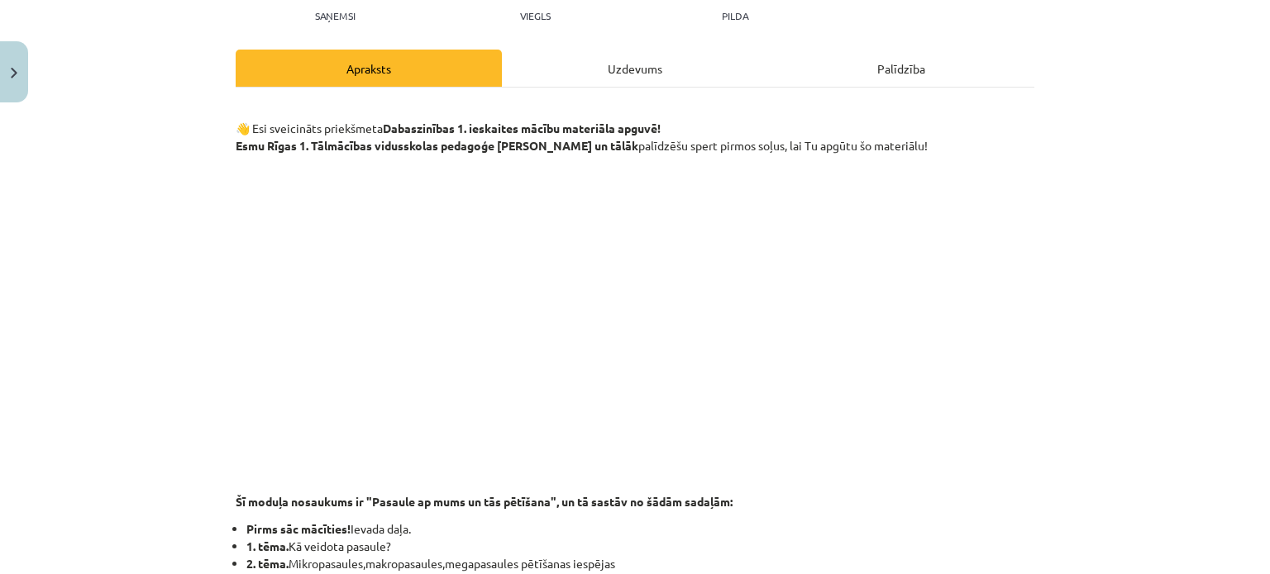
click at [671, 69] on div "Uzdevums" at bounding box center [635, 68] width 266 height 37
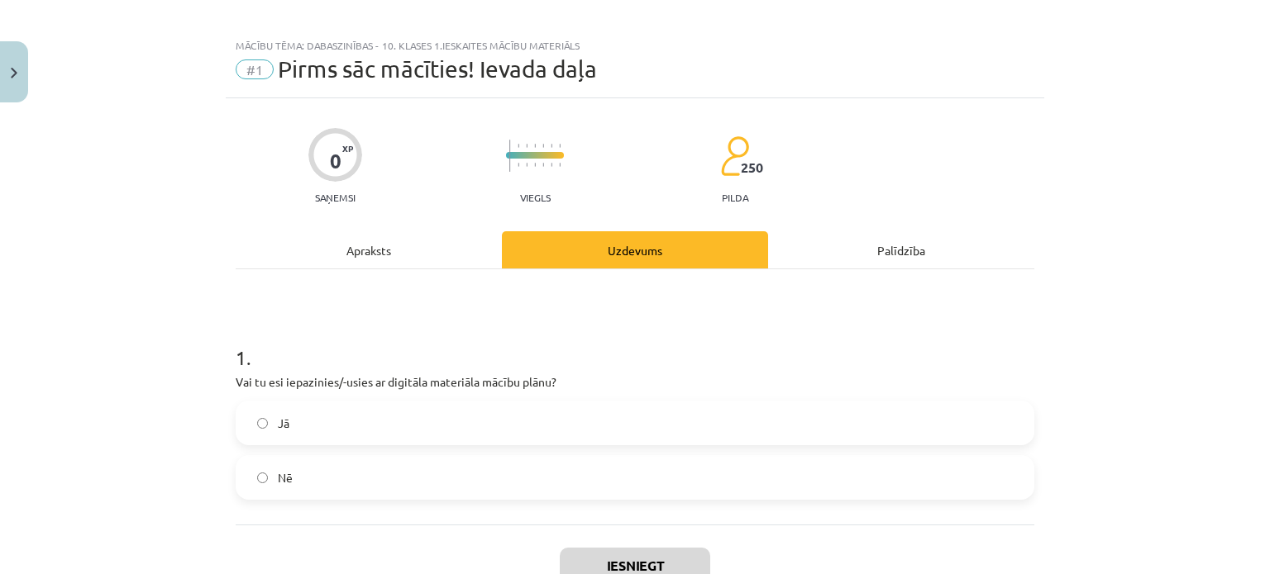
scroll to position [0, 0]
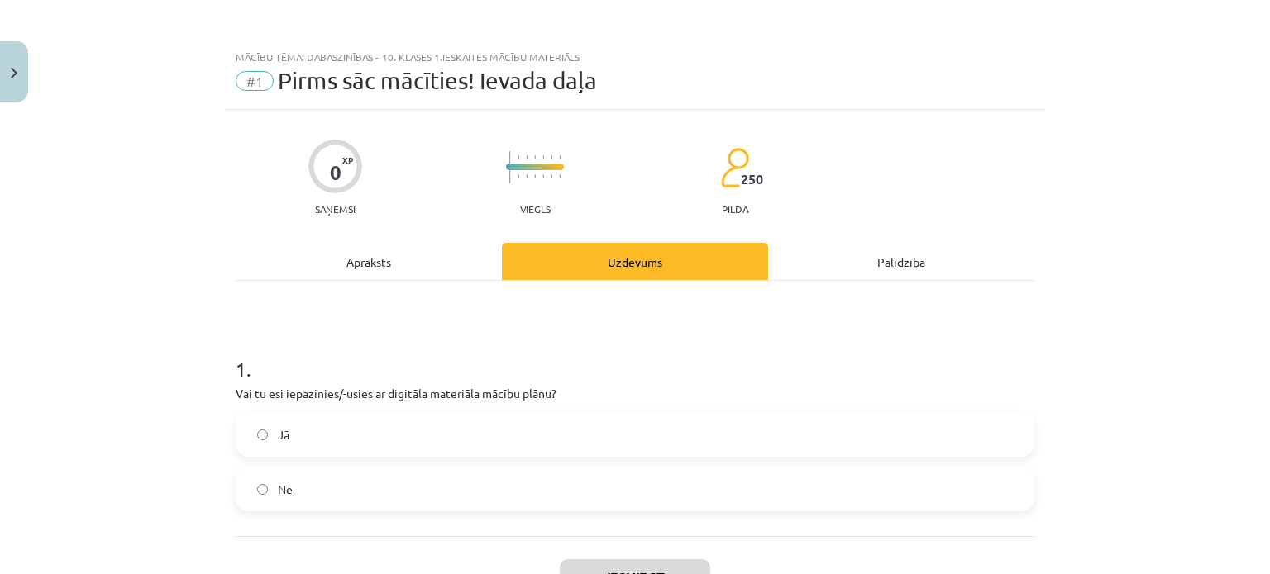
click at [380, 270] on div "Apraksts" at bounding box center [369, 261] width 266 height 37
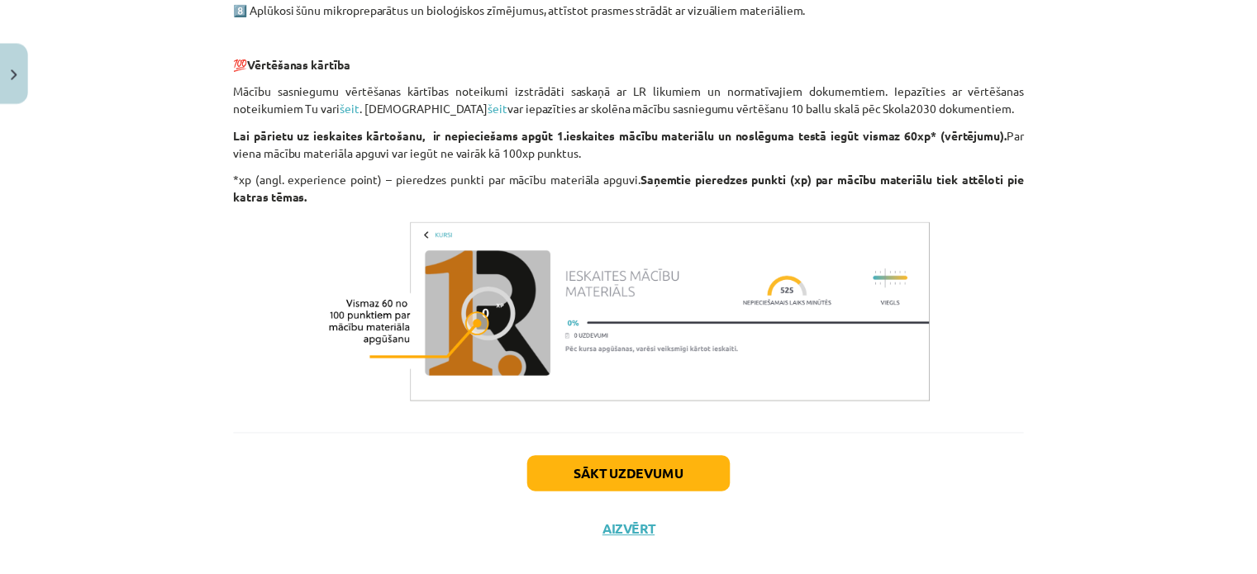
scroll to position [1334, 0]
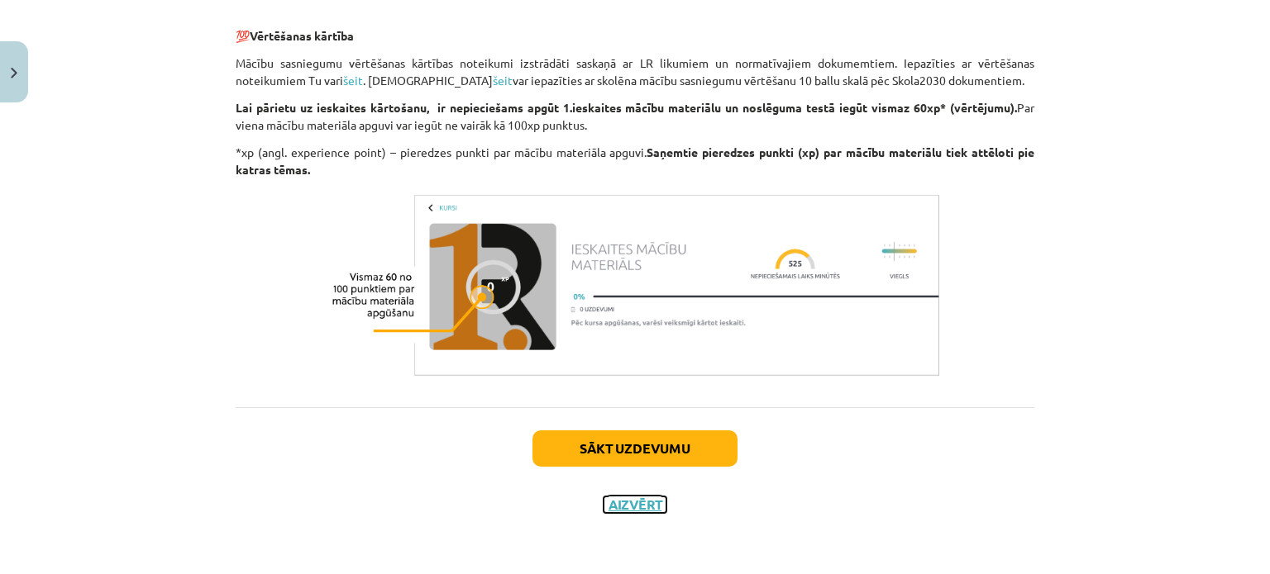
click at [632, 502] on button "Aizvērt" at bounding box center [634, 505] width 63 height 17
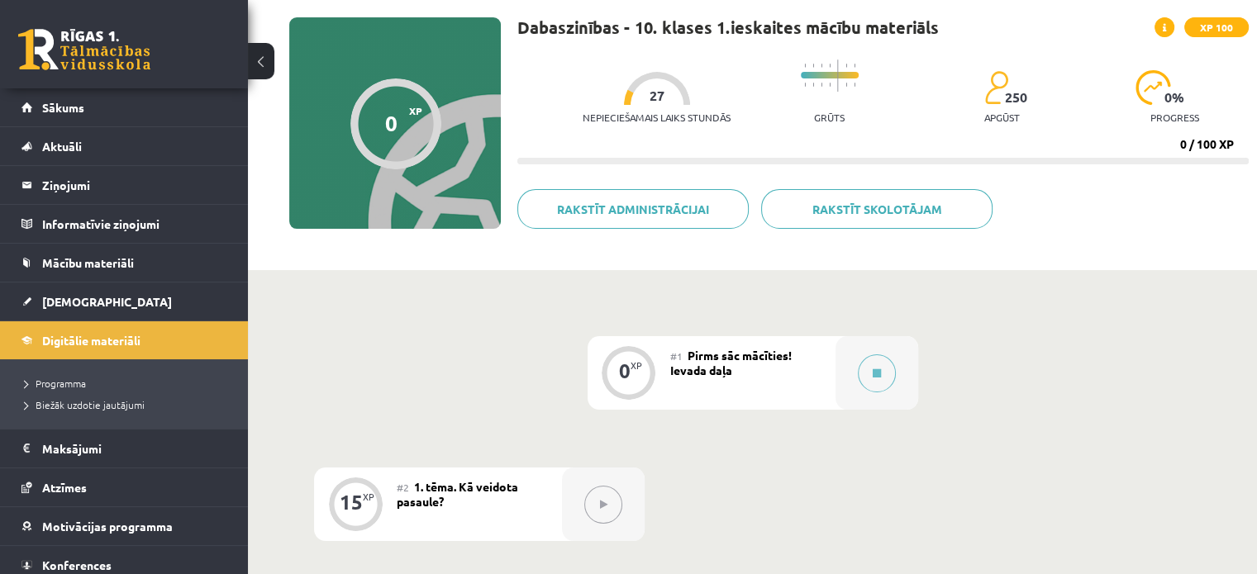
drag, startPoint x: 262, startPoint y: 50, endPoint x: 271, endPoint y: 46, distance: 9.7
click at [271, 46] on button at bounding box center [261, 61] width 26 height 36
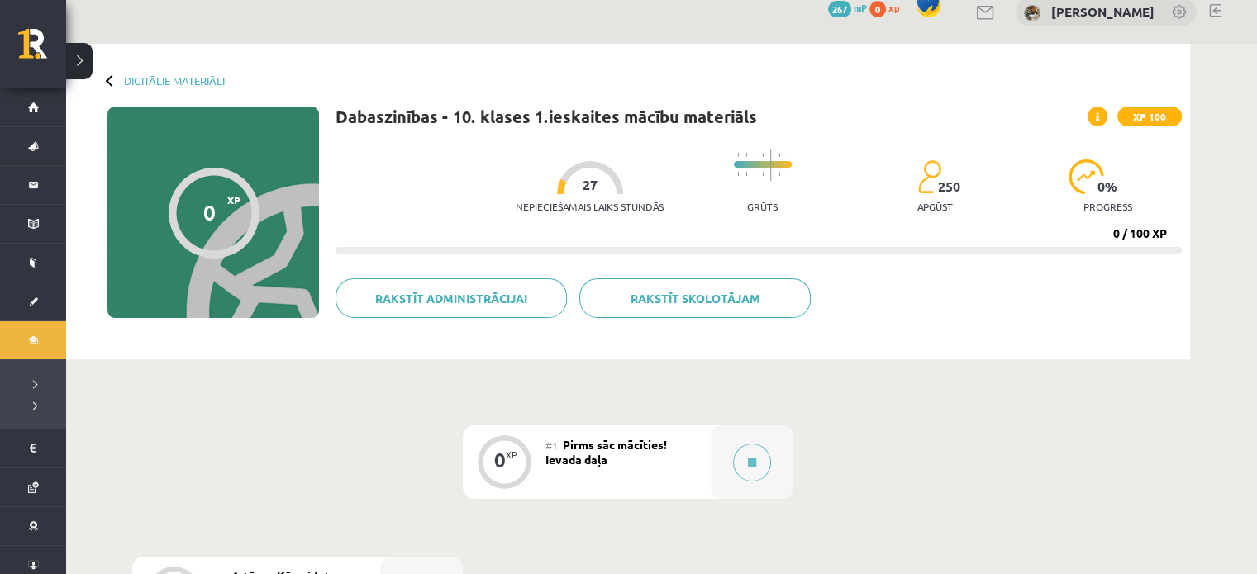
scroll to position [18, 0]
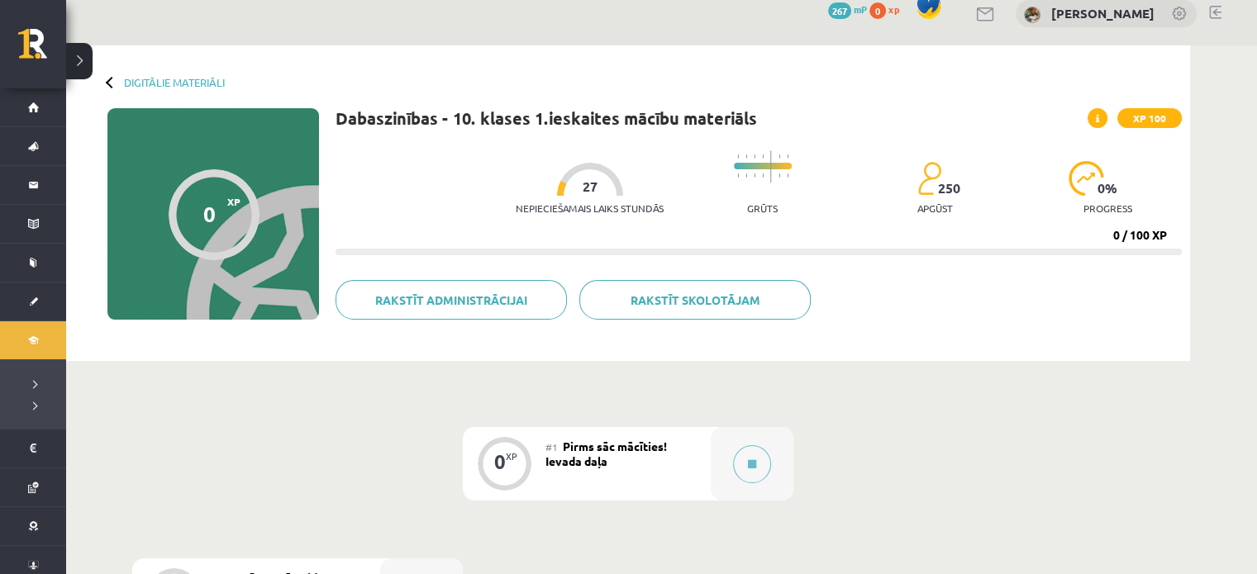
click at [118, 85] on div "Digitālie materiāli" at bounding box center [165, 82] width 117 height 12
click at [98, 85] on div "Digitālie materiāli 0 XP XP 100 0 / 100 XP Dabaszinības - 10. klases 1.ieskaite…" at bounding box center [628, 203] width 1124 height 316
click at [112, 81] on div at bounding box center [112, 82] width 12 height 12
click at [189, 84] on link "Digitālie materiāli" at bounding box center [174, 82] width 101 height 12
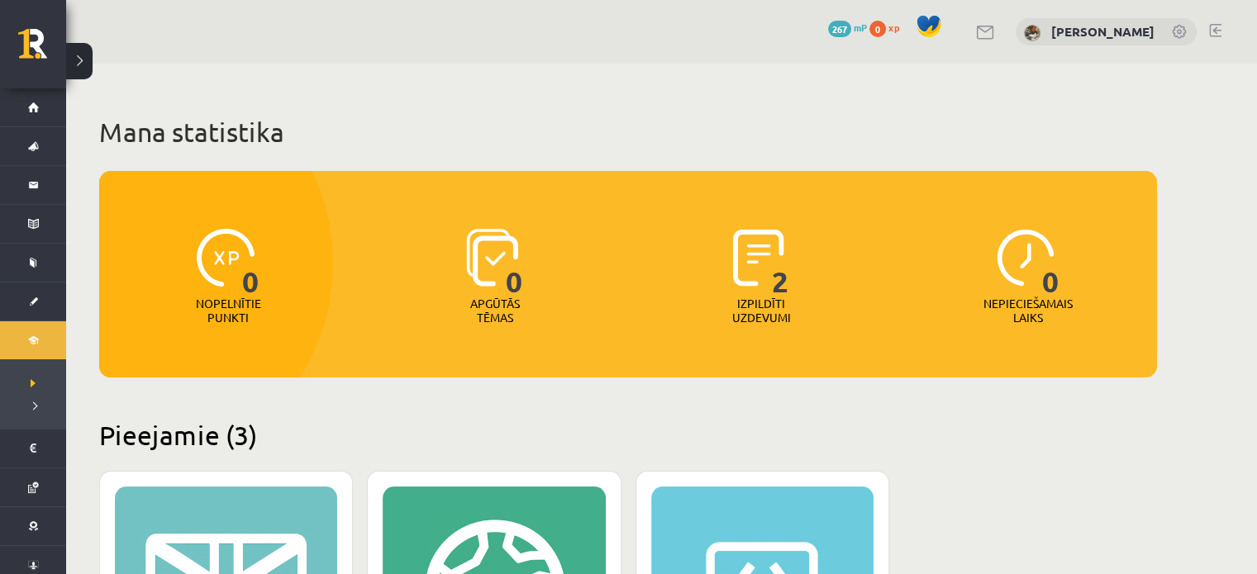
click at [755, 310] on p "Izpildīti uzdevumi" at bounding box center [761, 311] width 64 height 28
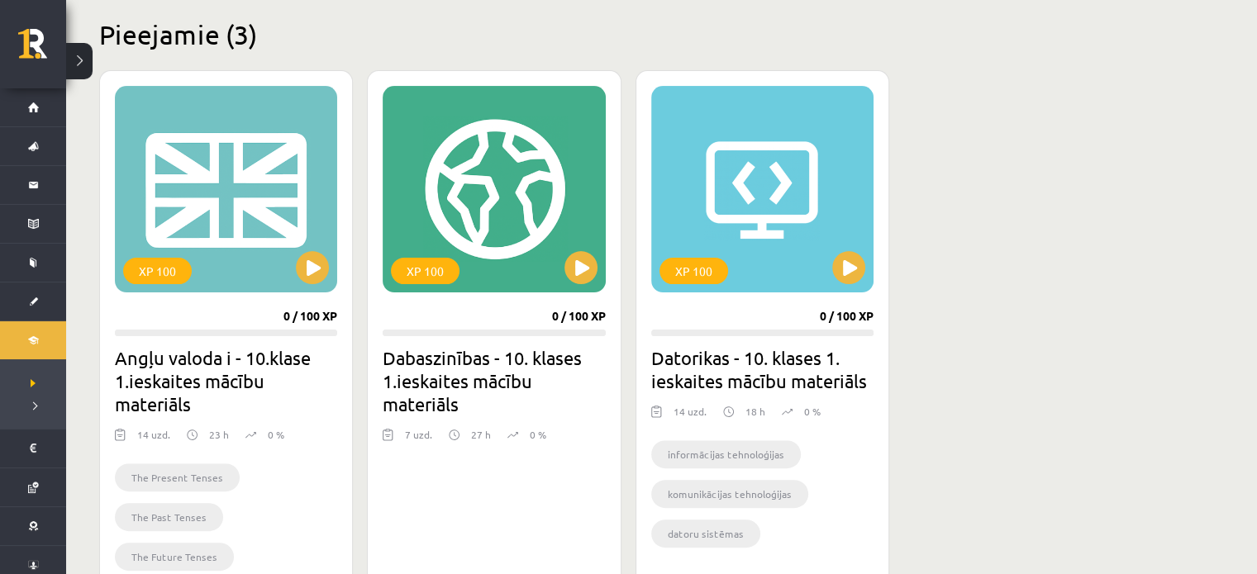
scroll to position [379, 0]
